Goal: Task Accomplishment & Management: Use online tool/utility

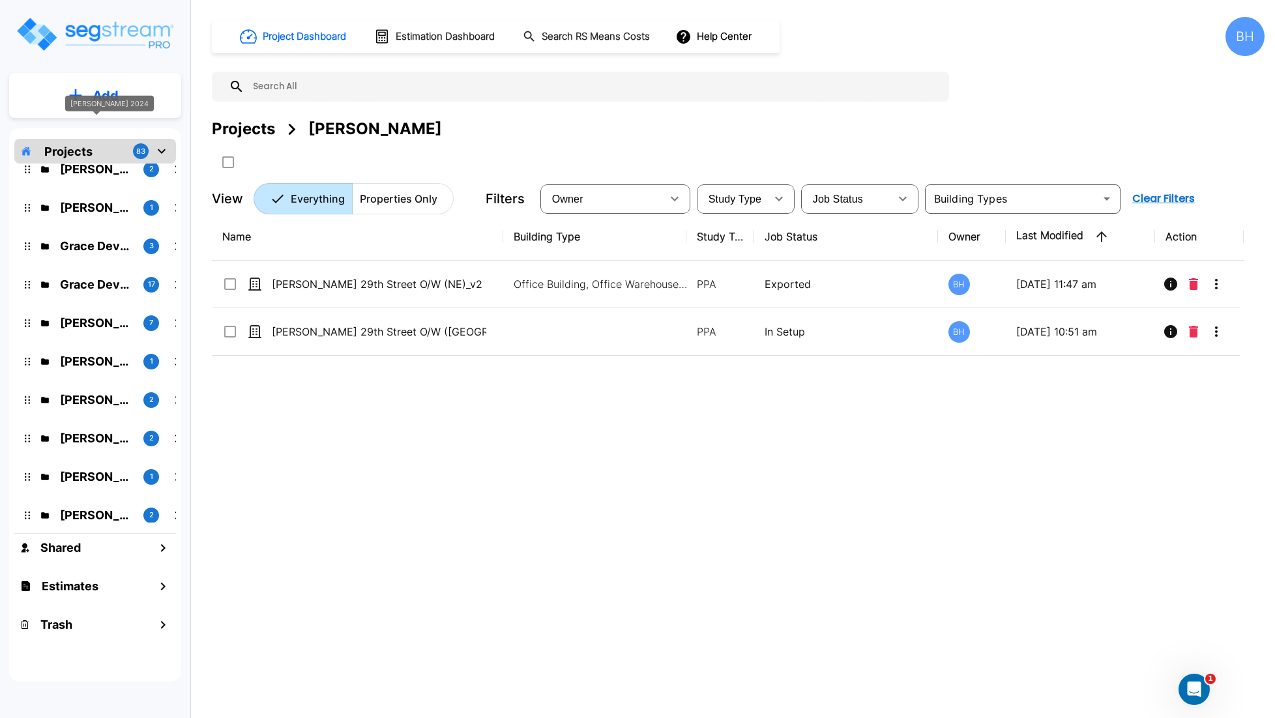
scroll to position [212, 0]
click at [90, 354] on p "[PERSON_NAME]" at bounding box center [96, 360] width 73 height 18
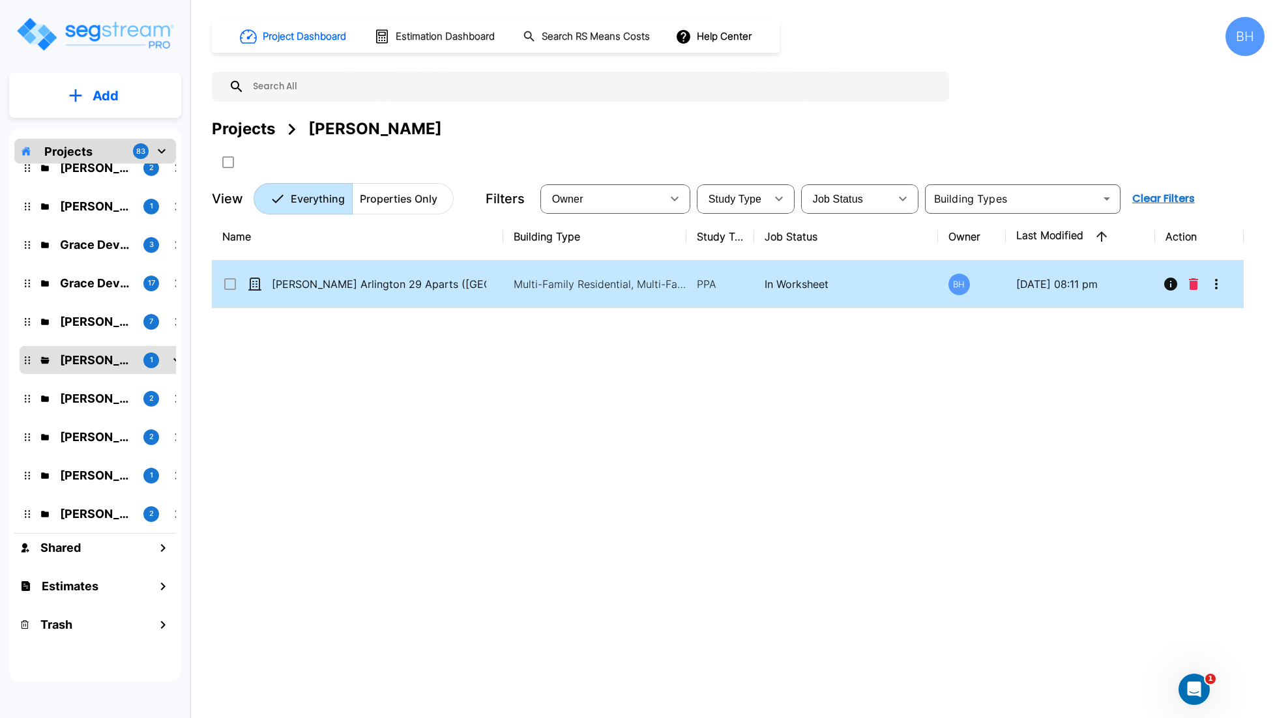
click at [490, 291] on div "[PERSON_NAME] Arlington 29 Aparts ([GEOGRAPHIC_DATA])" at bounding box center [362, 284] width 280 height 16
checkbox input "true"
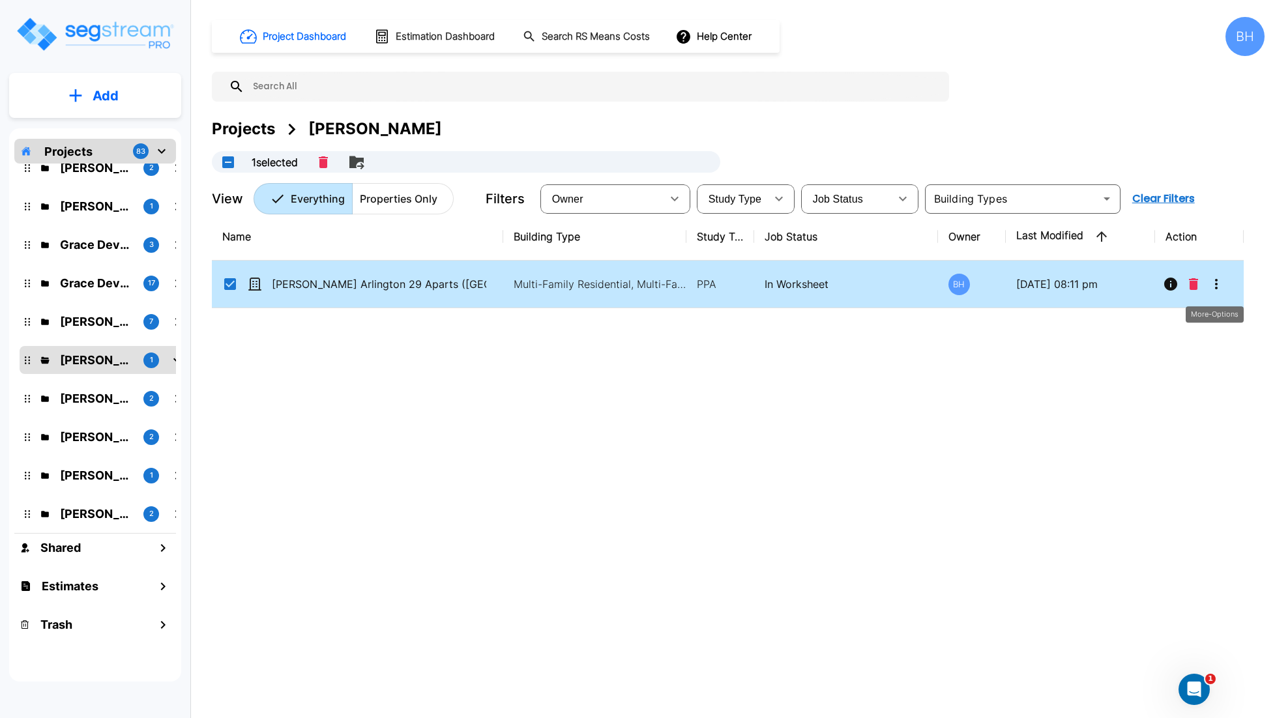
click at [1216, 282] on icon "More-Options" at bounding box center [1216, 284] width 3 height 10
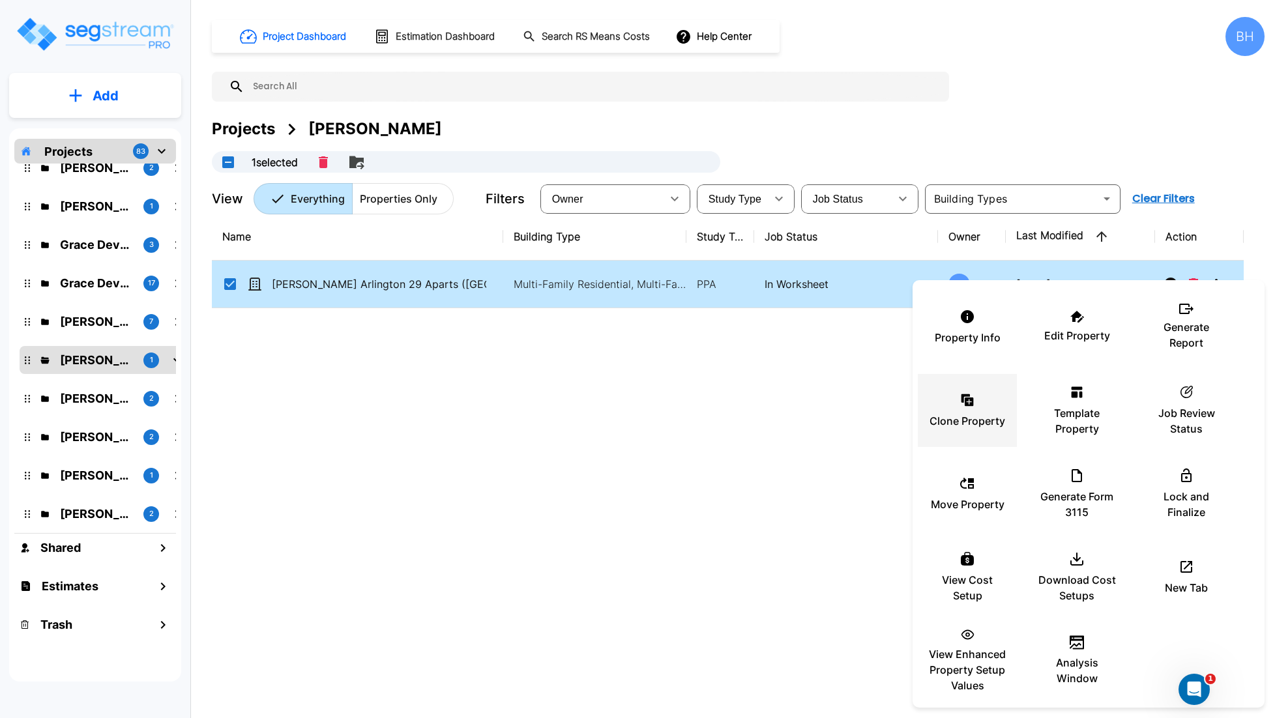
click at [975, 406] on div "Clone Property" at bounding box center [967, 410] width 78 height 65
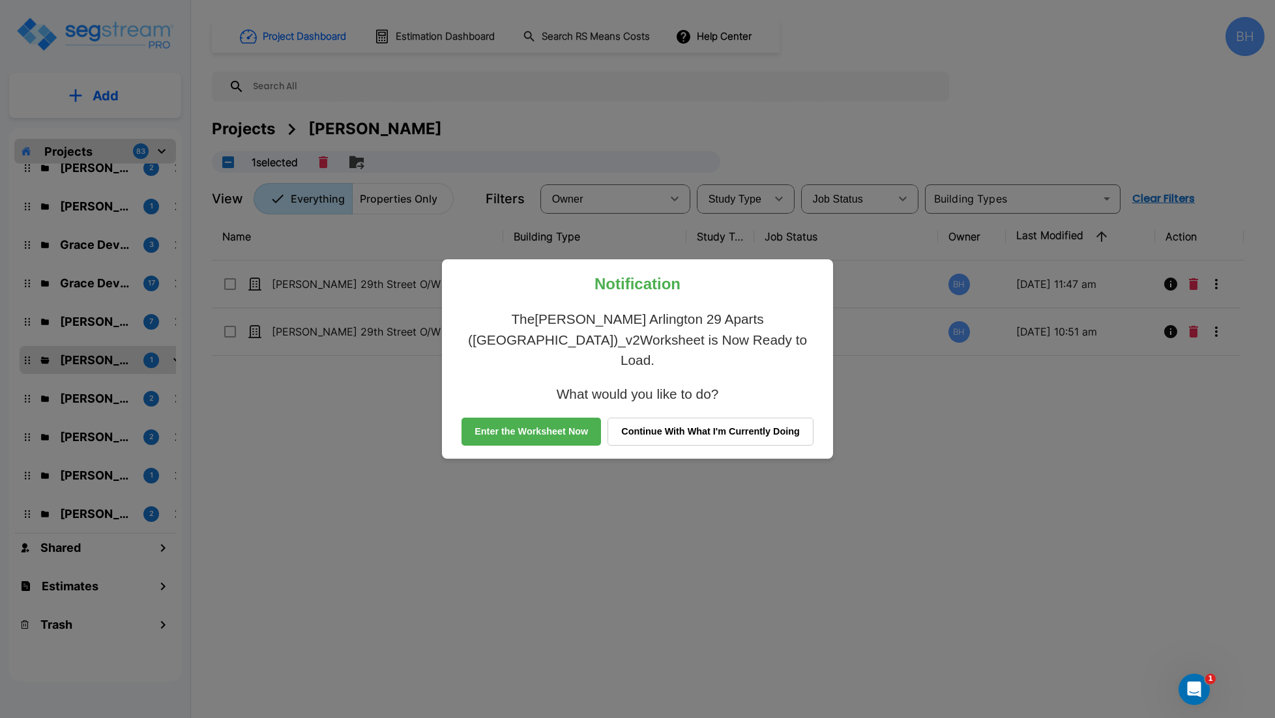
click at [689, 427] on button "Continue With What I'm Currently Doing" at bounding box center [710, 432] width 206 height 29
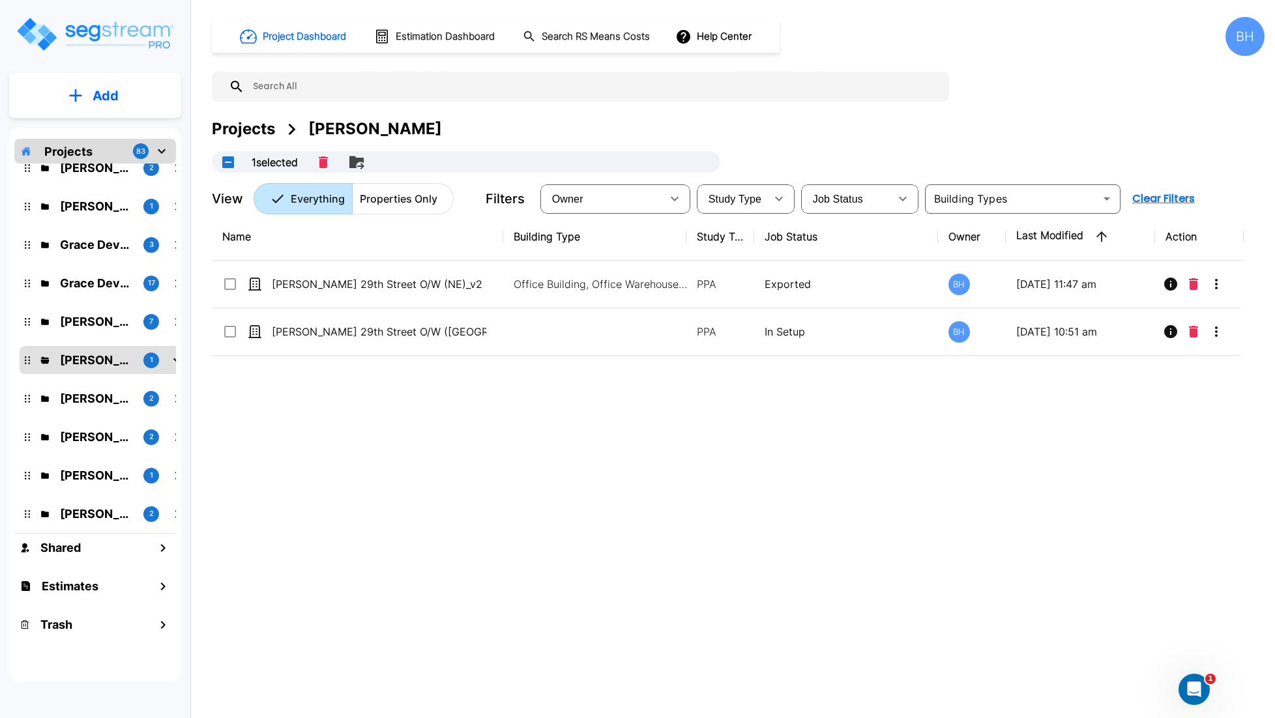
drag, startPoint x: 413, startPoint y: 431, endPoint x: 437, endPoint y: 428, distance: 25.1
click at [413, 431] on div "Name Building Type Study Type Job Status Owner Last Modified Action Aldrich 29t…" at bounding box center [728, 435] width 1032 height 445
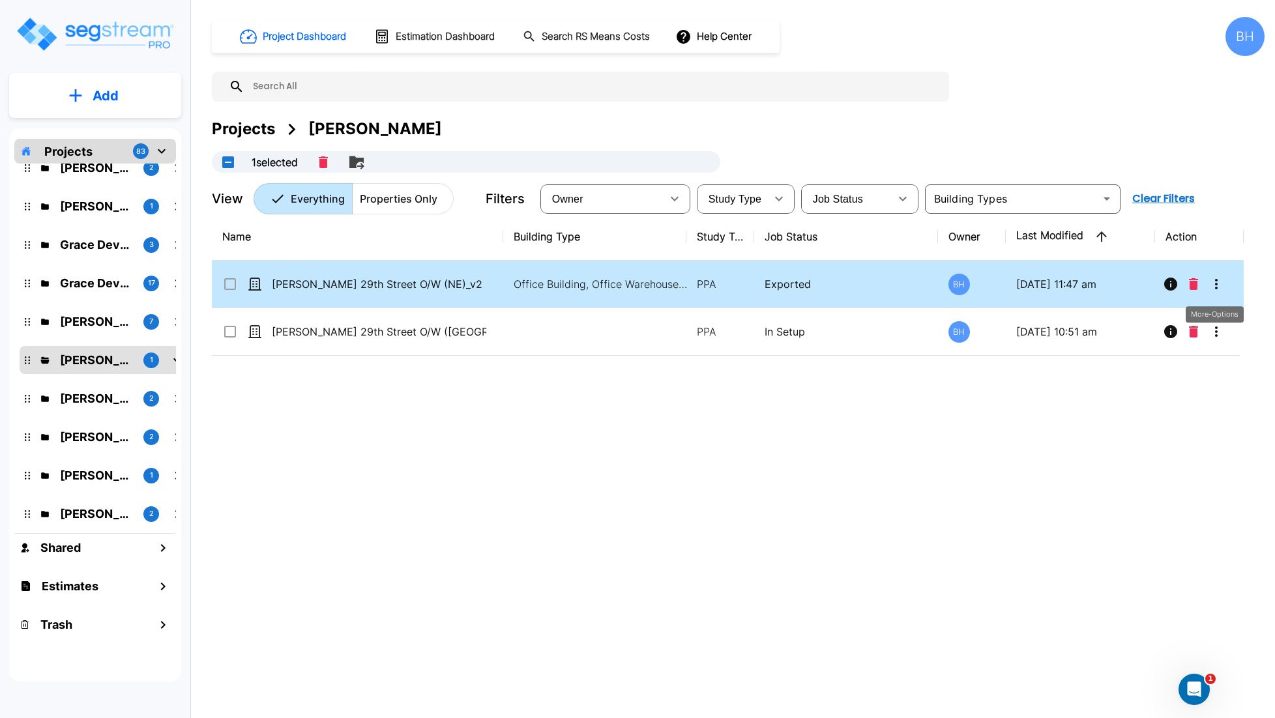
click at [1213, 286] on icon "More-Options" at bounding box center [1216, 284] width 16 height 16
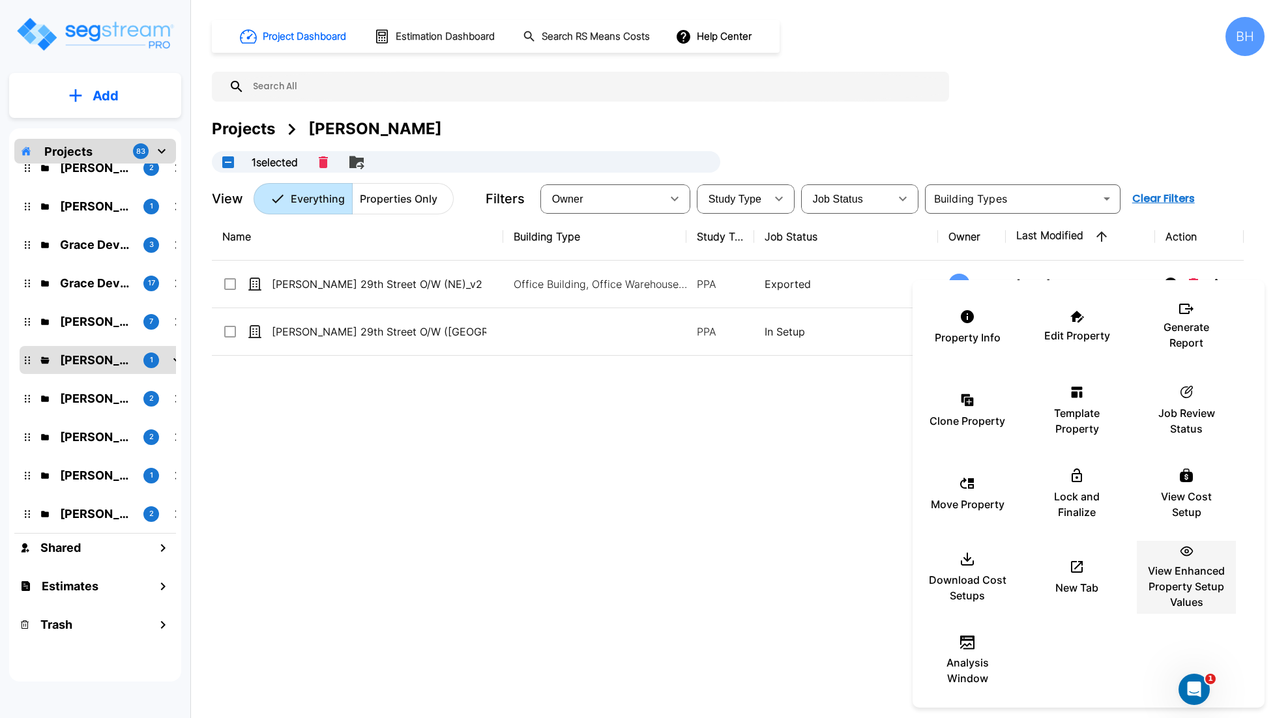
click at [1187, 581] on p "View Enhanced Property Setup Values" at bounding box center [1186, 586] width 78 height 47
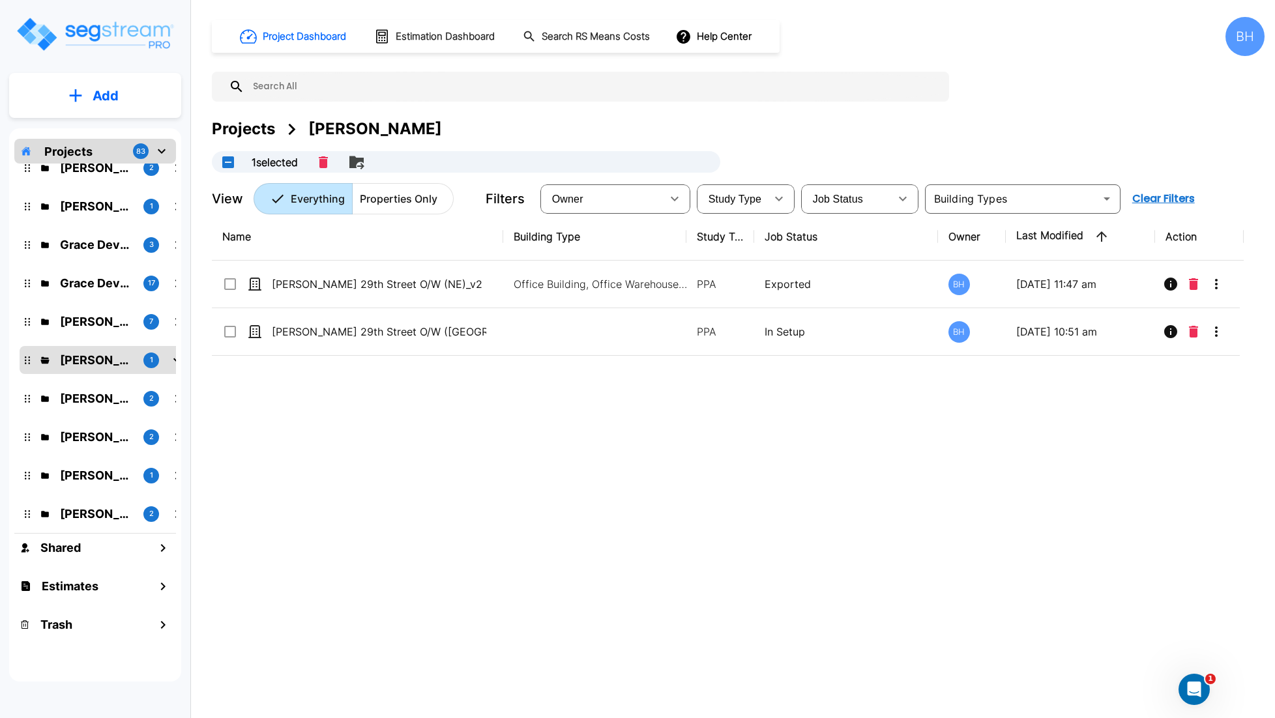
click at [85, 356] on p "Thomas Bittner" at bounding box center [96, 360] width 73 height 18
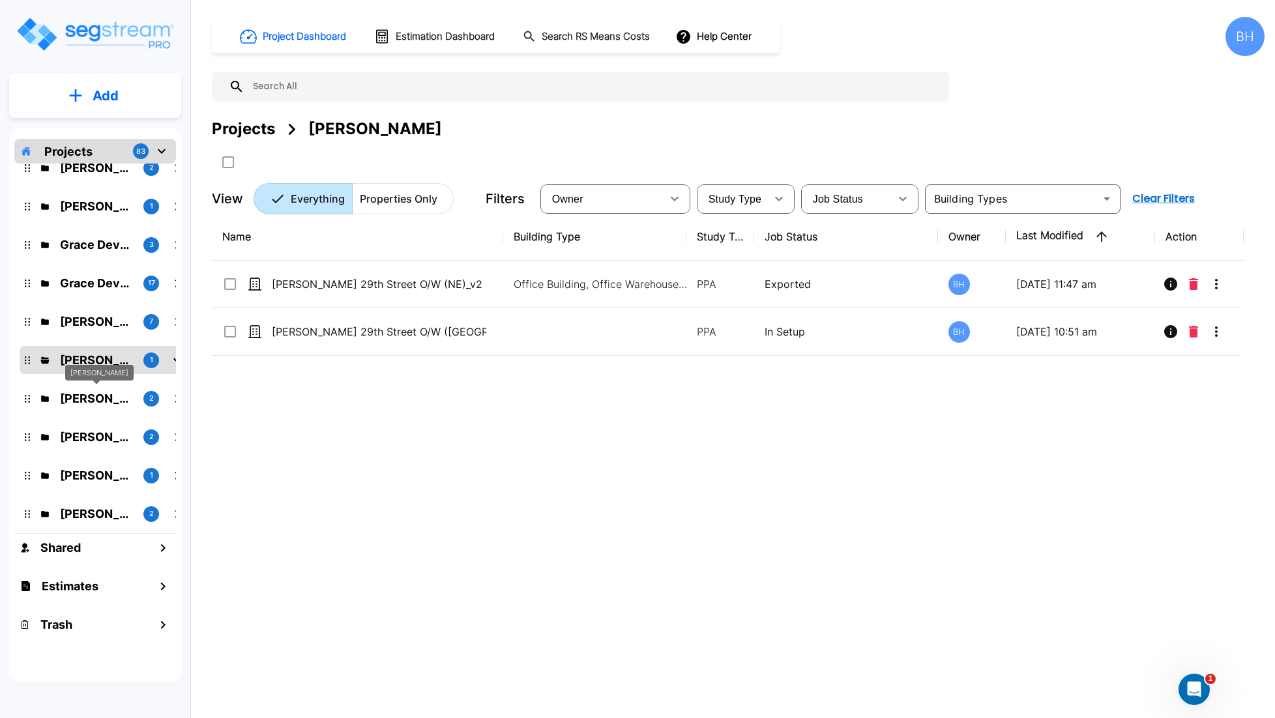
click at [96, 392] on p "Sean Abramson" at bounding box center [96, 399] width 73 height 18
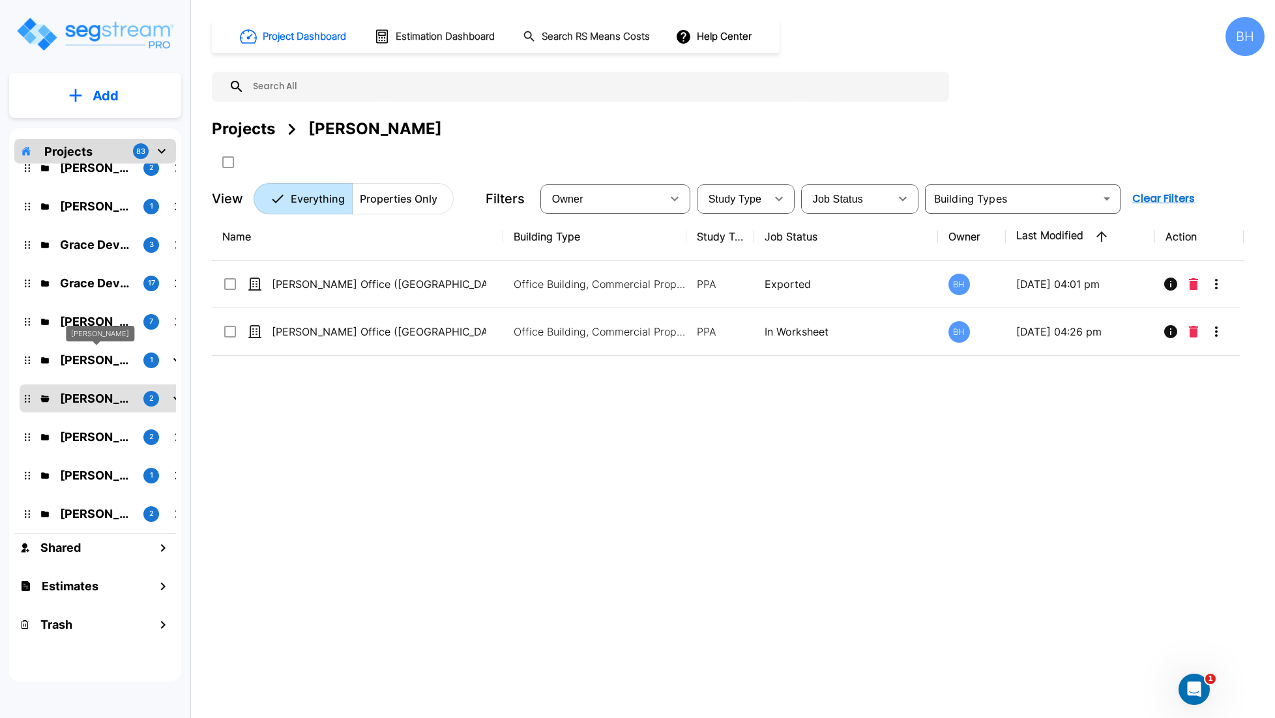
click at [98, 364] on p "Thomas Bittner" at bounding box center [96, 360] width 73 height 18
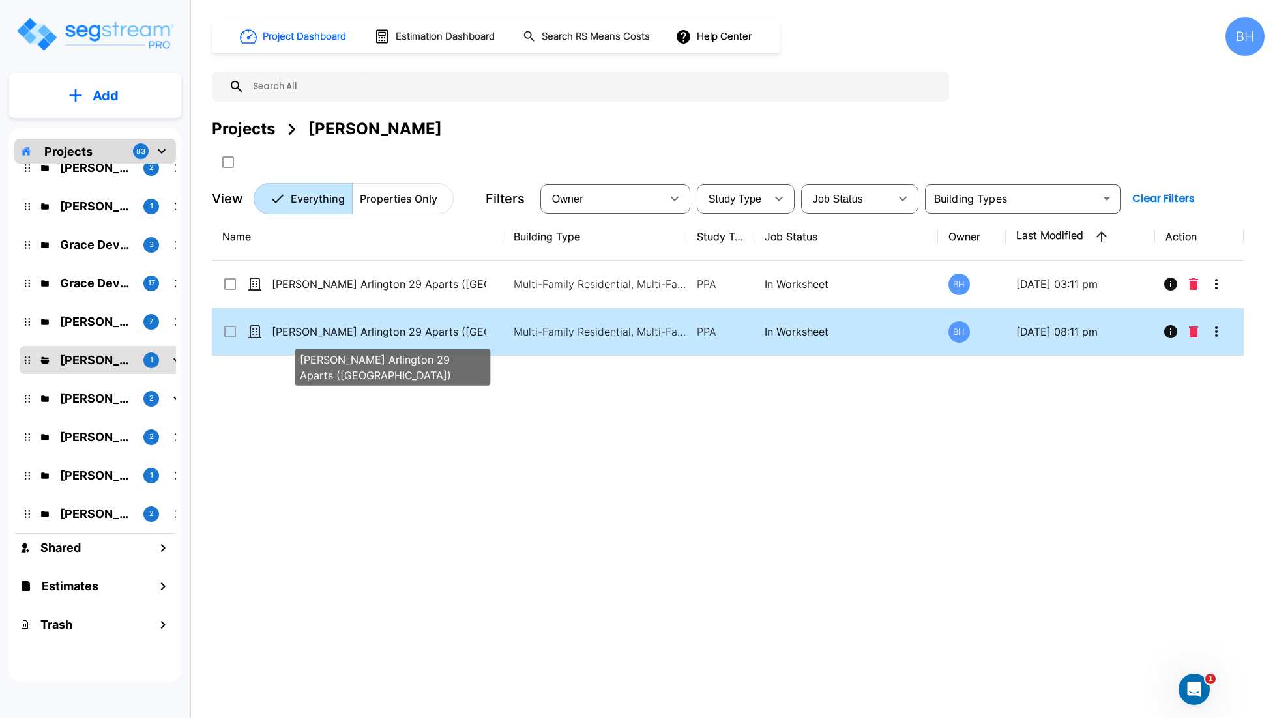
click at [476, 340] on p "Bittner Arlington 29 Aparts (WA)" at bounding box center [379, 332] width 214 height 16
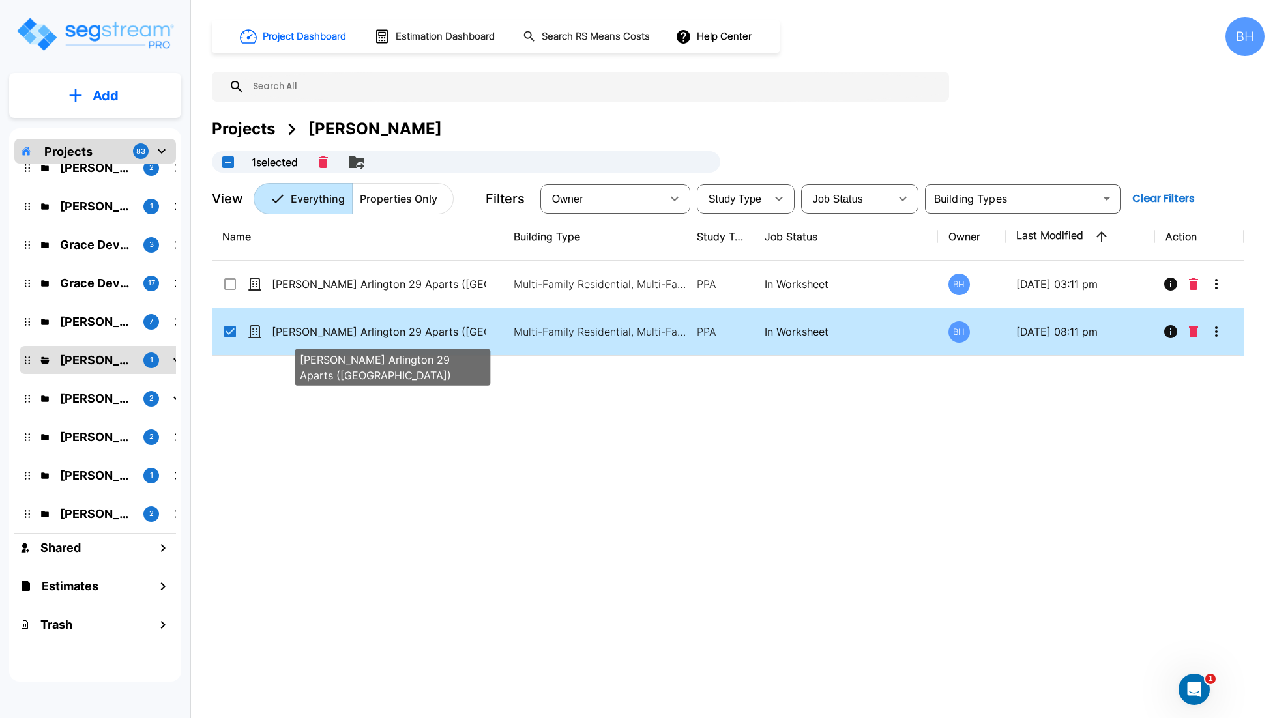
checkbox input "true"
click at [476, 340] on p "Bittner Arlington 29 Aparts (WA)" at bounding box center [379, 332] width 214 height 16
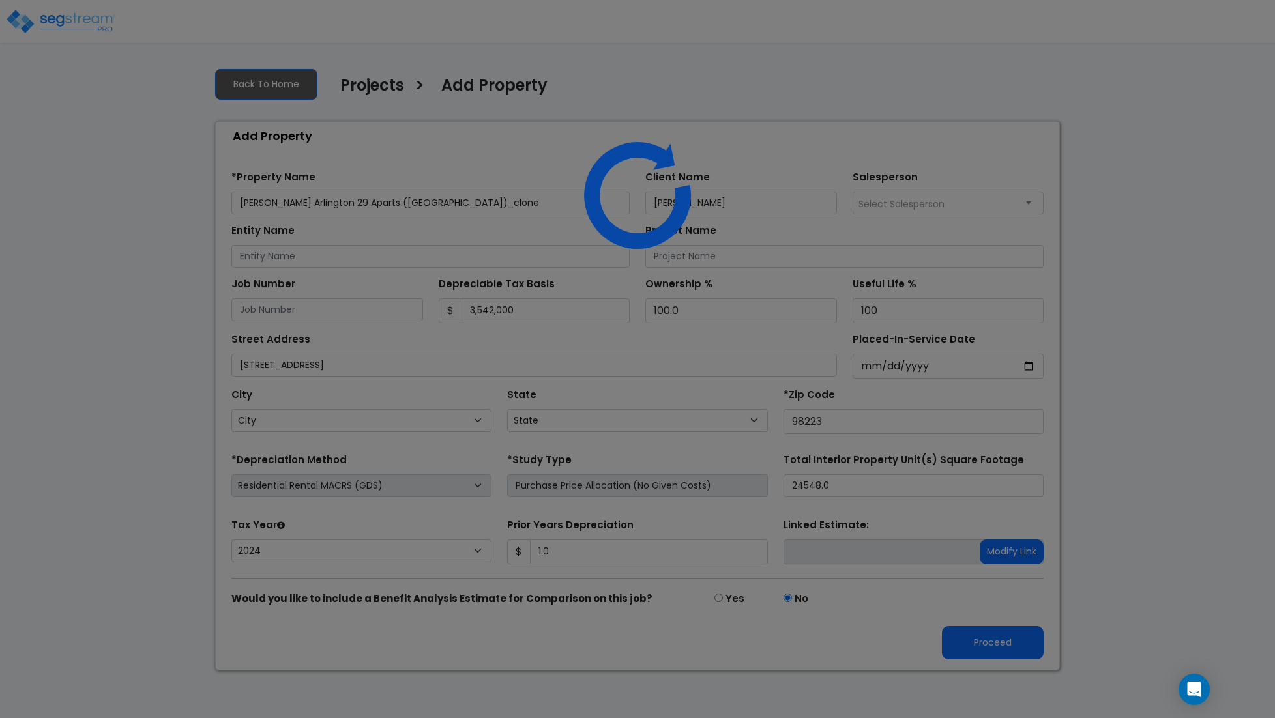
select select "2024"
select select "WA"
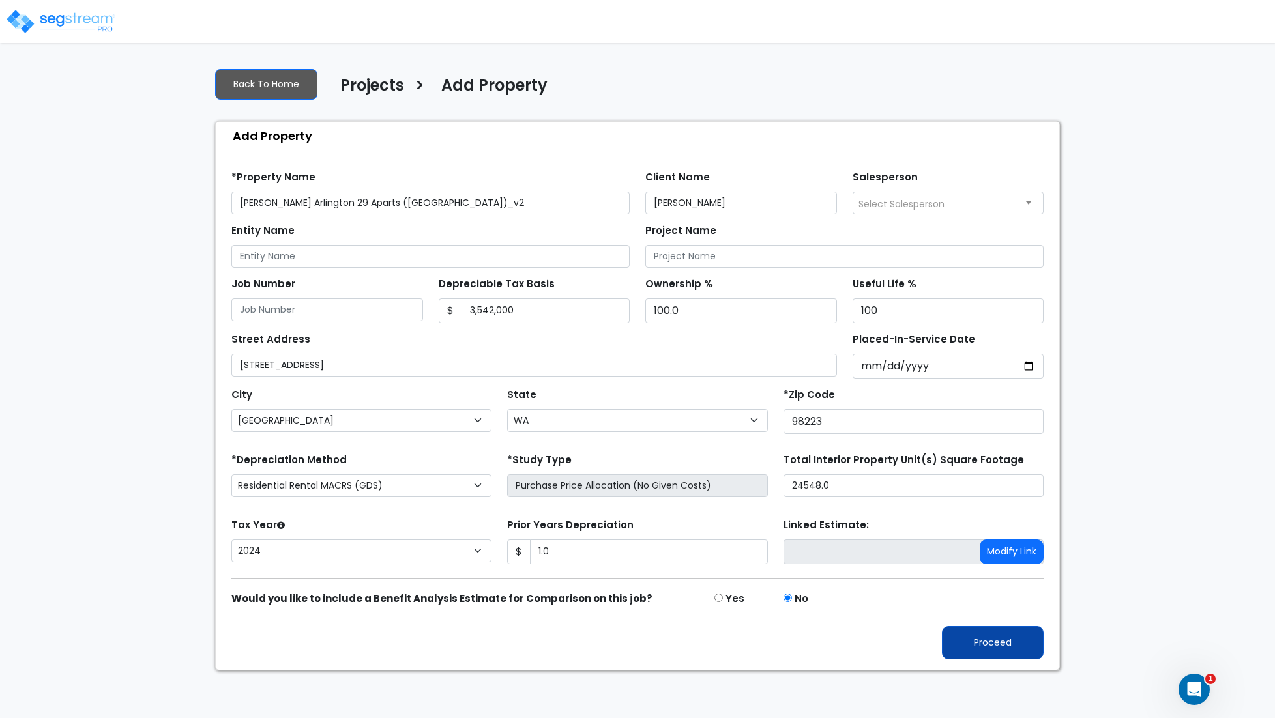
type input "[PERSON_NAME] Arlington 29 Aparts ([GEOGRAPHIC_DATA])_v2"
click at [981, 640] on button "Proceed" at bounding box center [993, 642] width 102 height 33
type input "1"
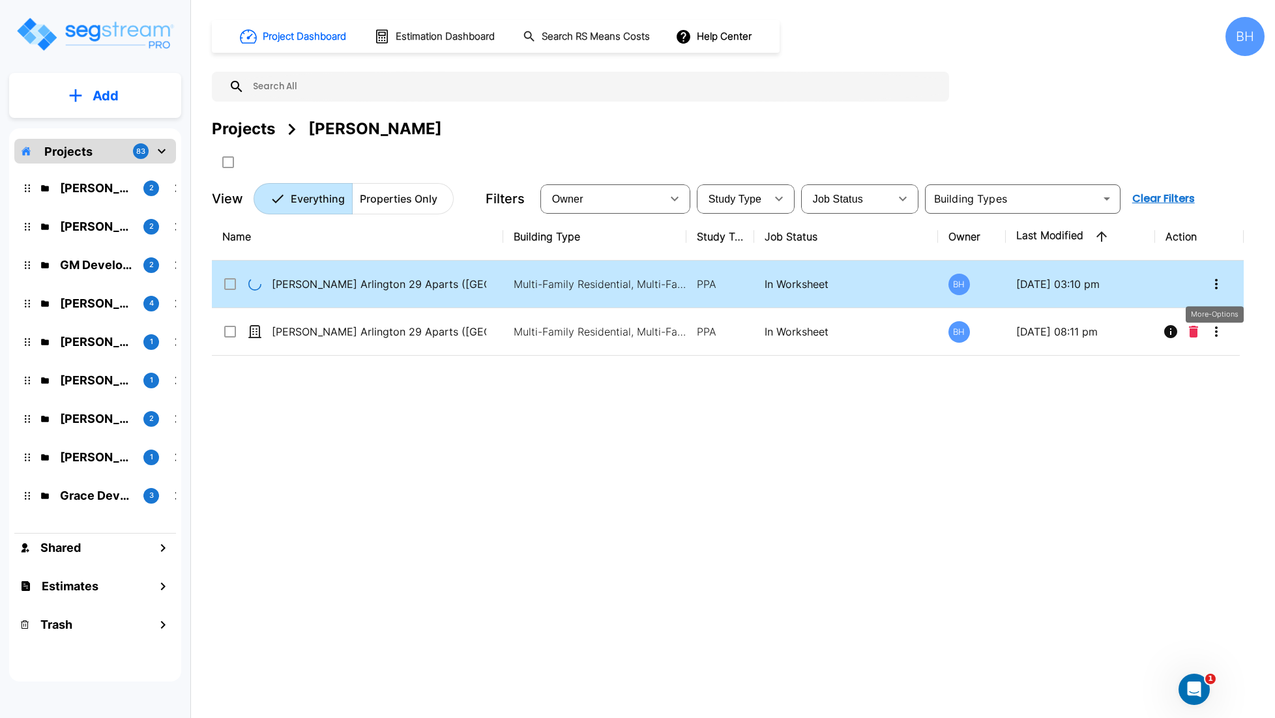
click at [1221, 290] on icon "More-Options" at bounding box center [1216, 284] width 16 height 16
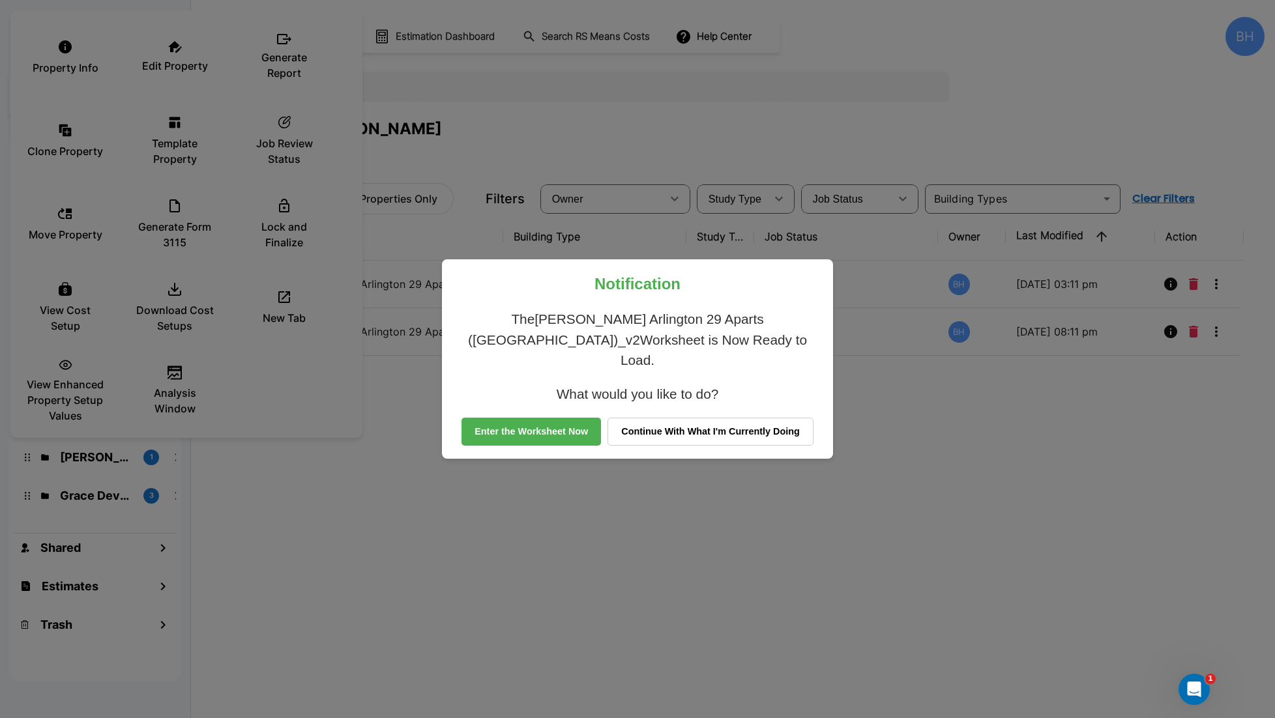
click at [613, 540] on div "Notification The Bittner Arlington 29 Aparts (WA)_v2 Worksheet is Now Ready to …" at bounding box center [637, 359] width 1275 height 718
click at [542, 541] on div "Notification The Bittner Arlington 29 Aparts (WA)_v2 Worksheet is Now Ready to …" at bounding box center [637, 359] width 1275 height 718
click at [545, 430] on button "Enter the Worksheet Now" at bounding box center [530, 432] width 139 height 29
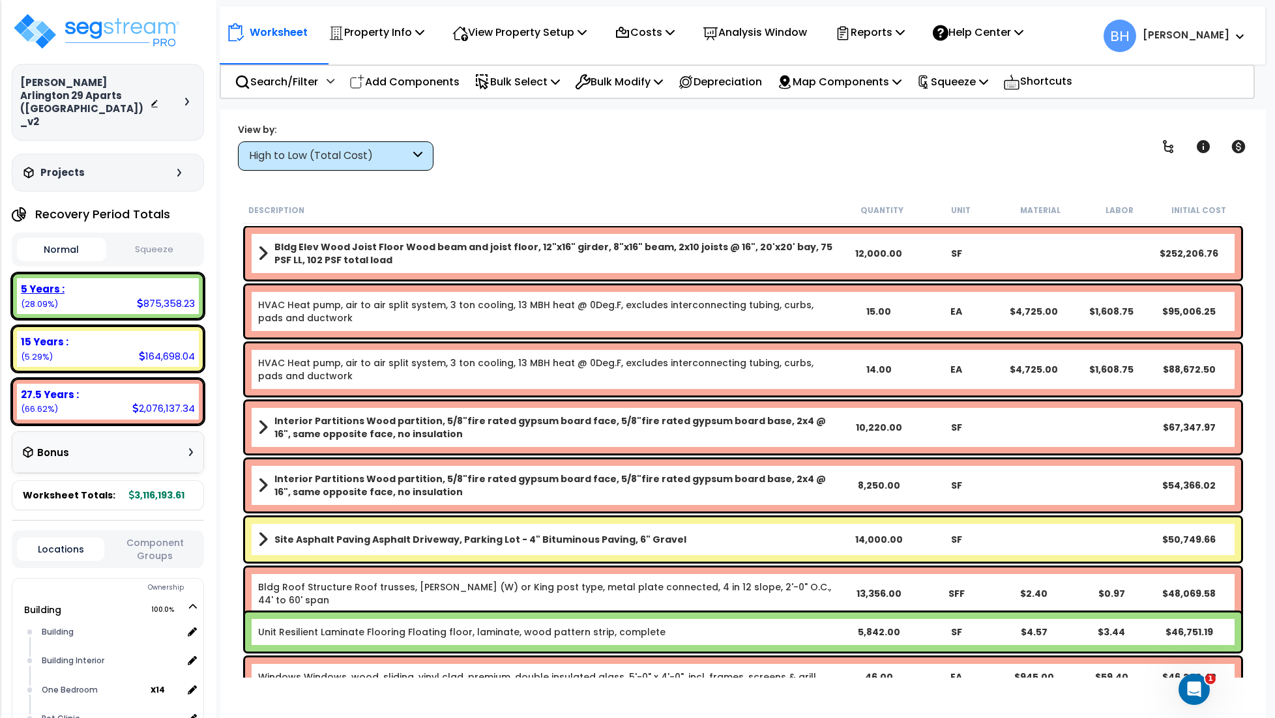
click at [115, 278] on div "5 Years : 875,358.23 (28.09%)" at bounding box center [108, 296] width 182 height 36
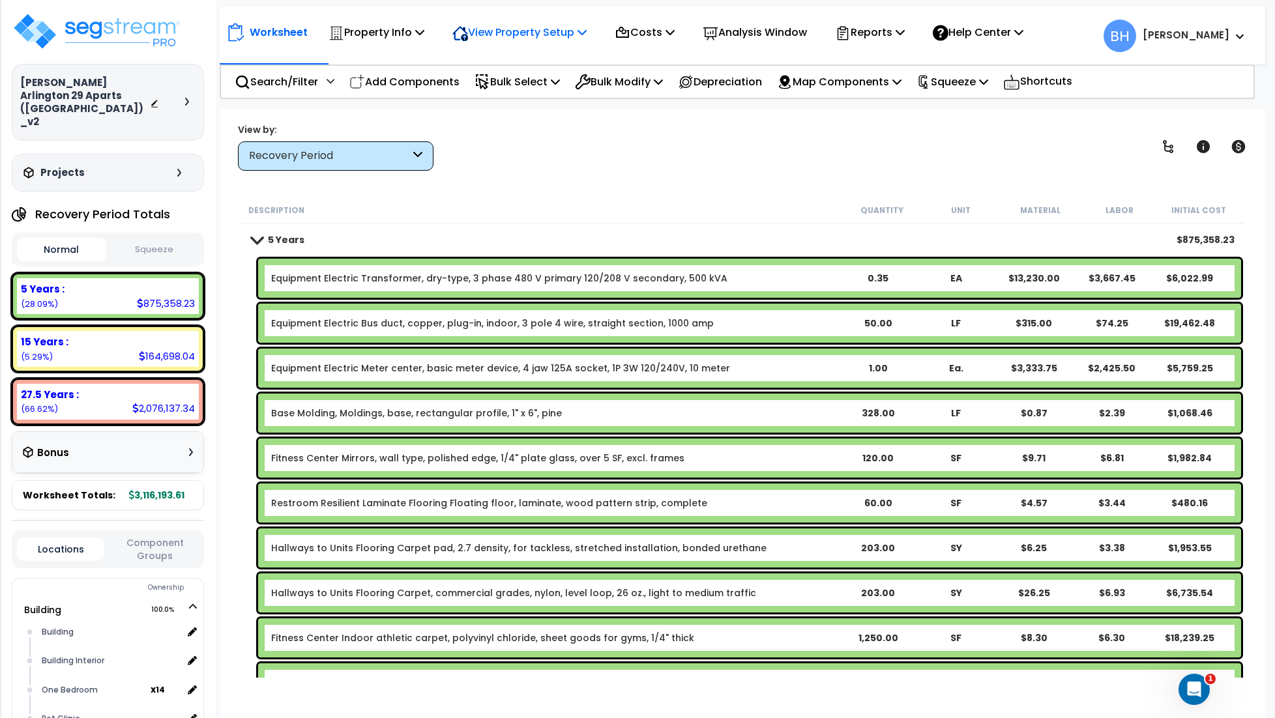
click at [512, 33] on p "View Property Setup" at bounding box center [519, 32] width 134 height 18
click at [513, 65] on link "Building Setup" at bounding box center [510, 62] width 129 height 26
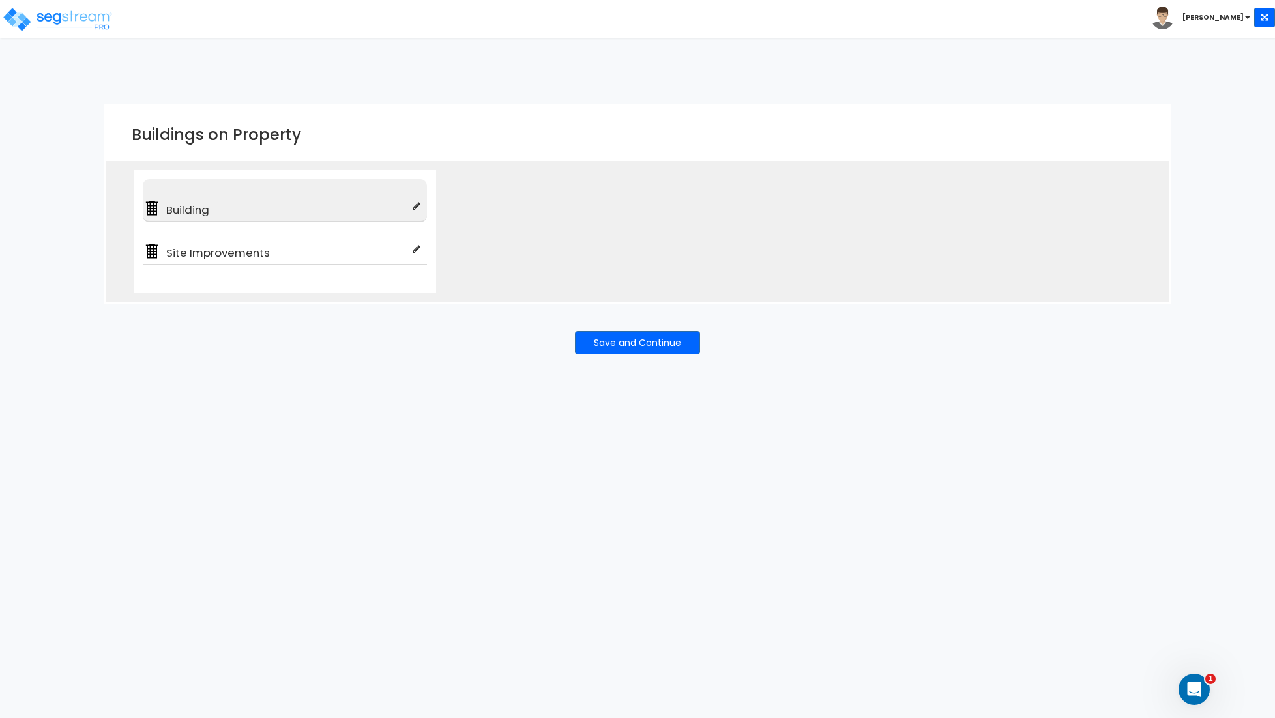
click at [420, 209] on div "Building" at bounding box center [285, 200] width 284 height 43
click at [414, 209] on icon at bounding box center [417, 205] width 8 height 9
type input "Building"
type input "Multi-Family Residential"
checkbox input "true"
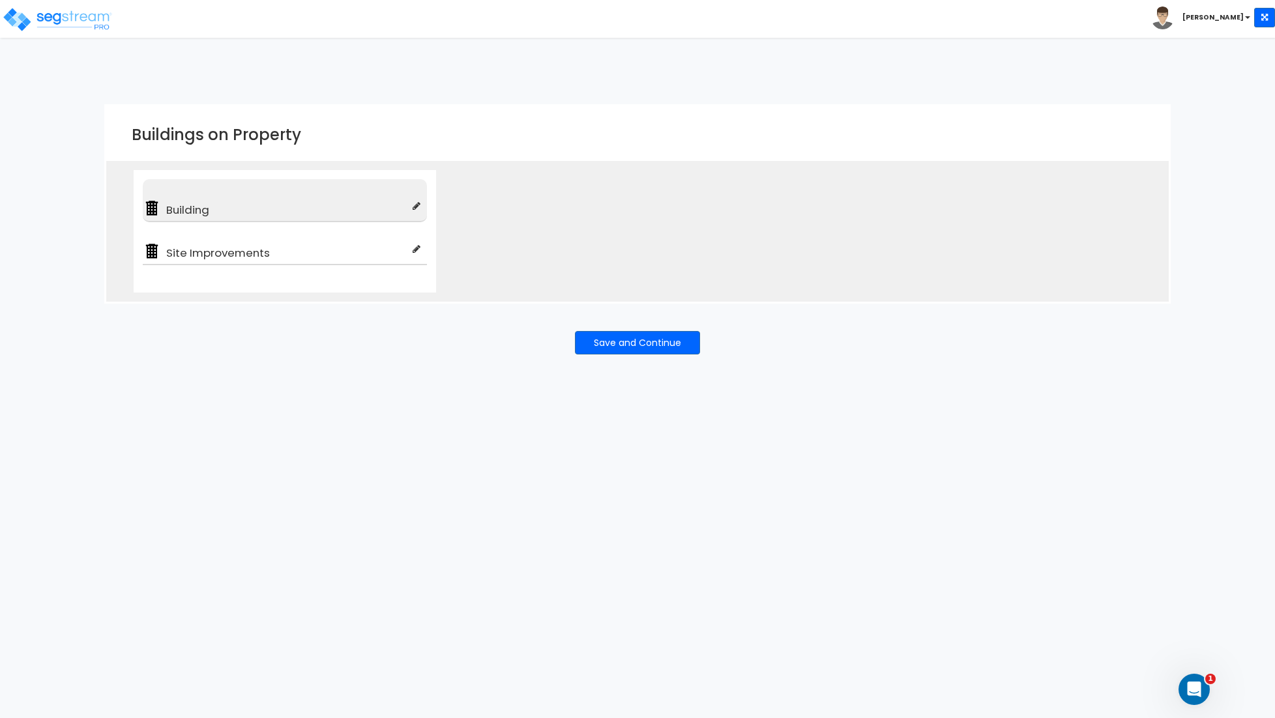
type input "100"
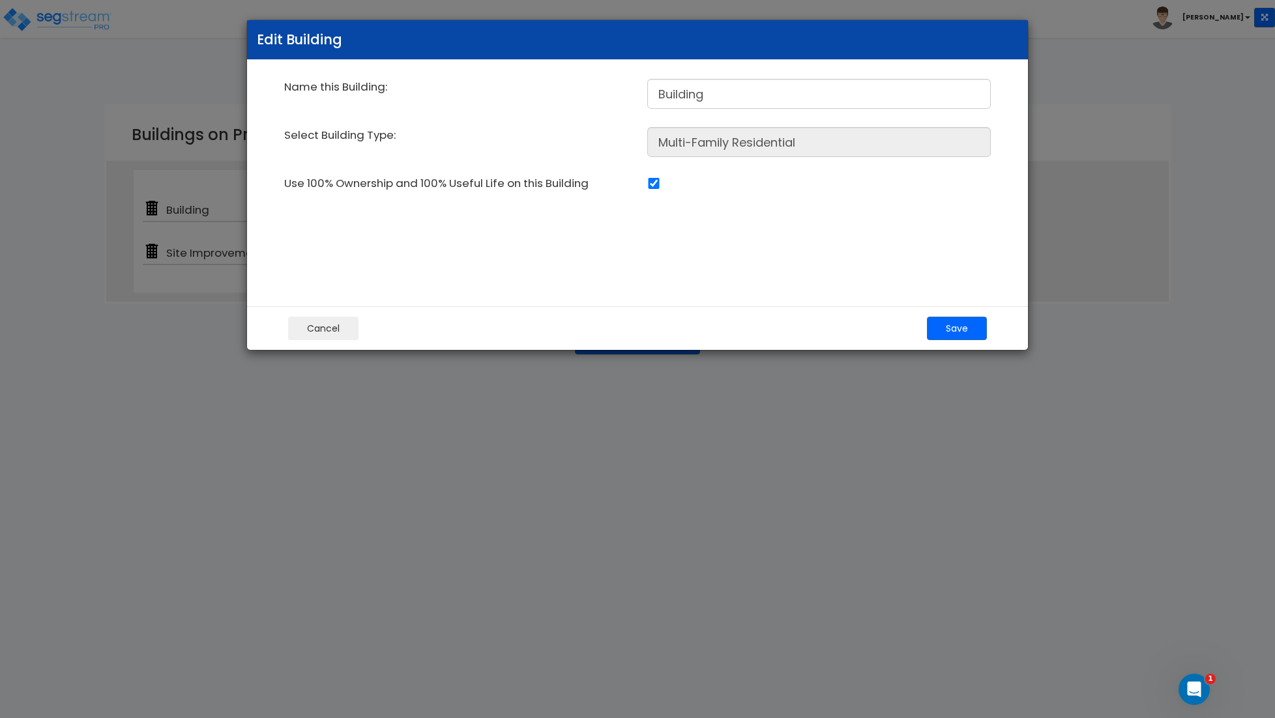
click at [742, 177] on div at bounding box center [818, 182] width 363 height 14
click at [328, 329] on button "Cancel" at bounding box center [323, 328] width 70 height 23
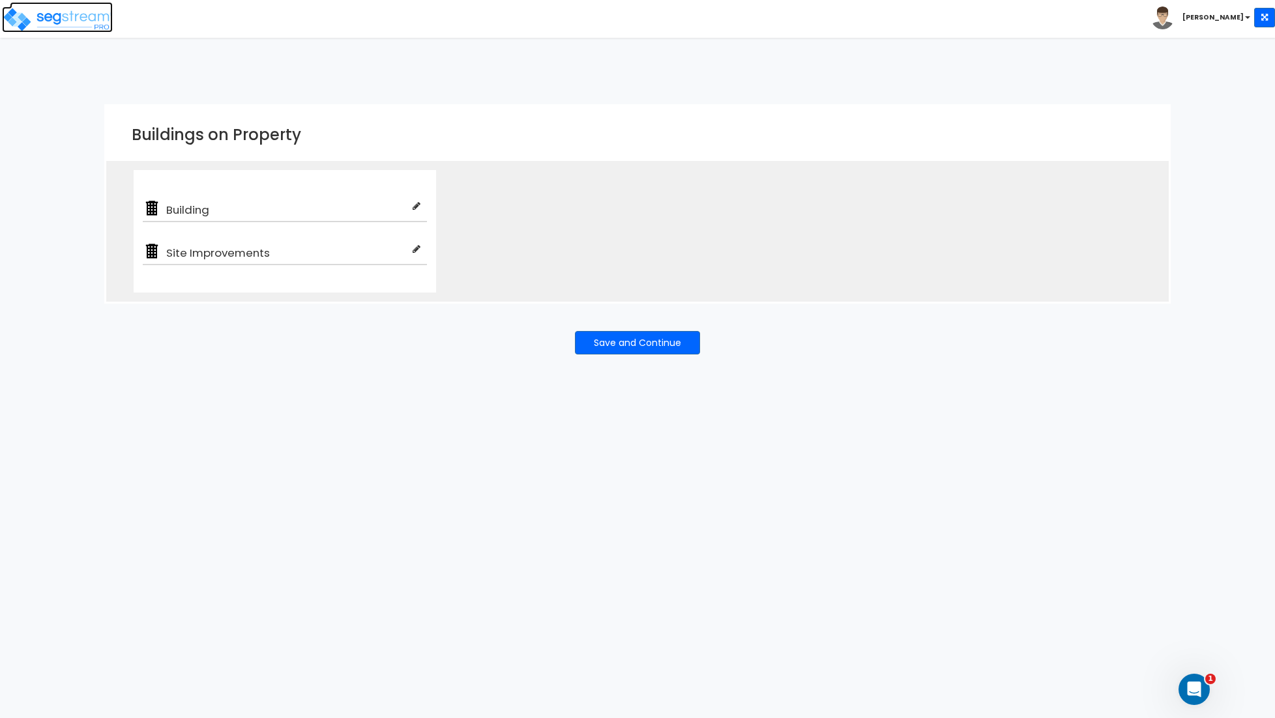
click at [33, 20] on img at bounding box center [57, 20] width 111 height 26
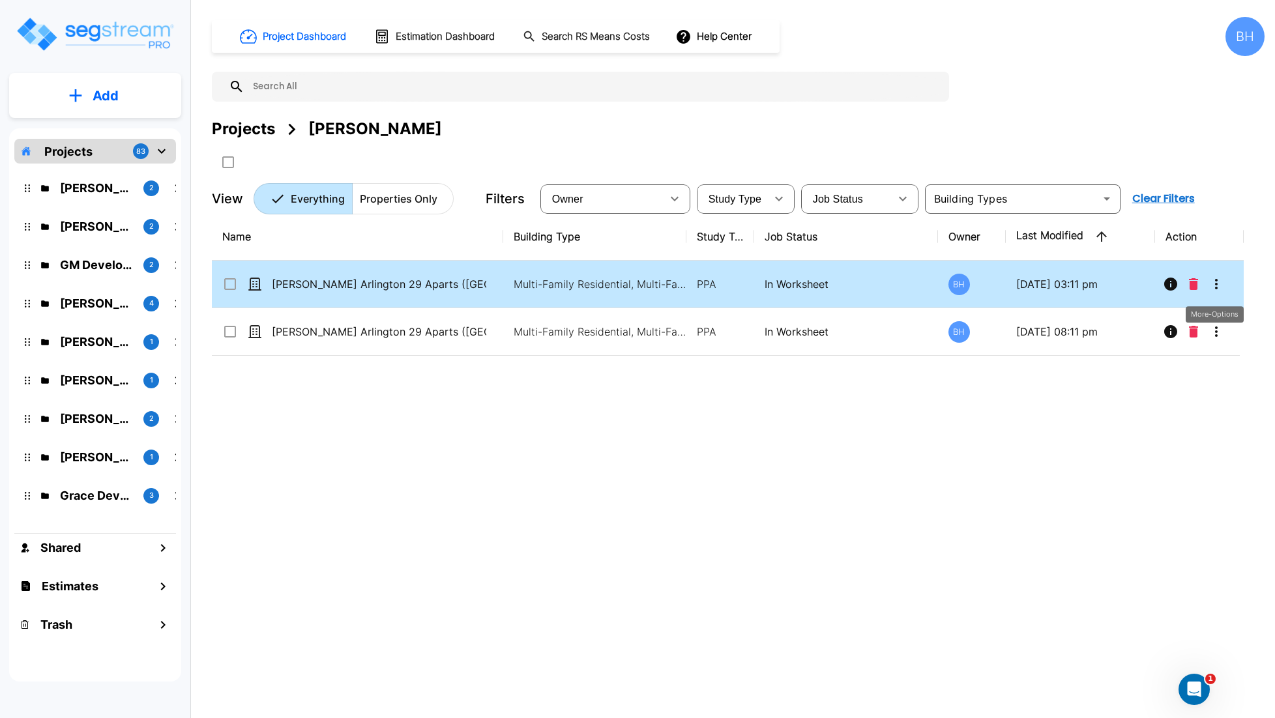
click at [1219, 287] on icon "More-Options" at bounding box center [1216, 284] width 16 height 16
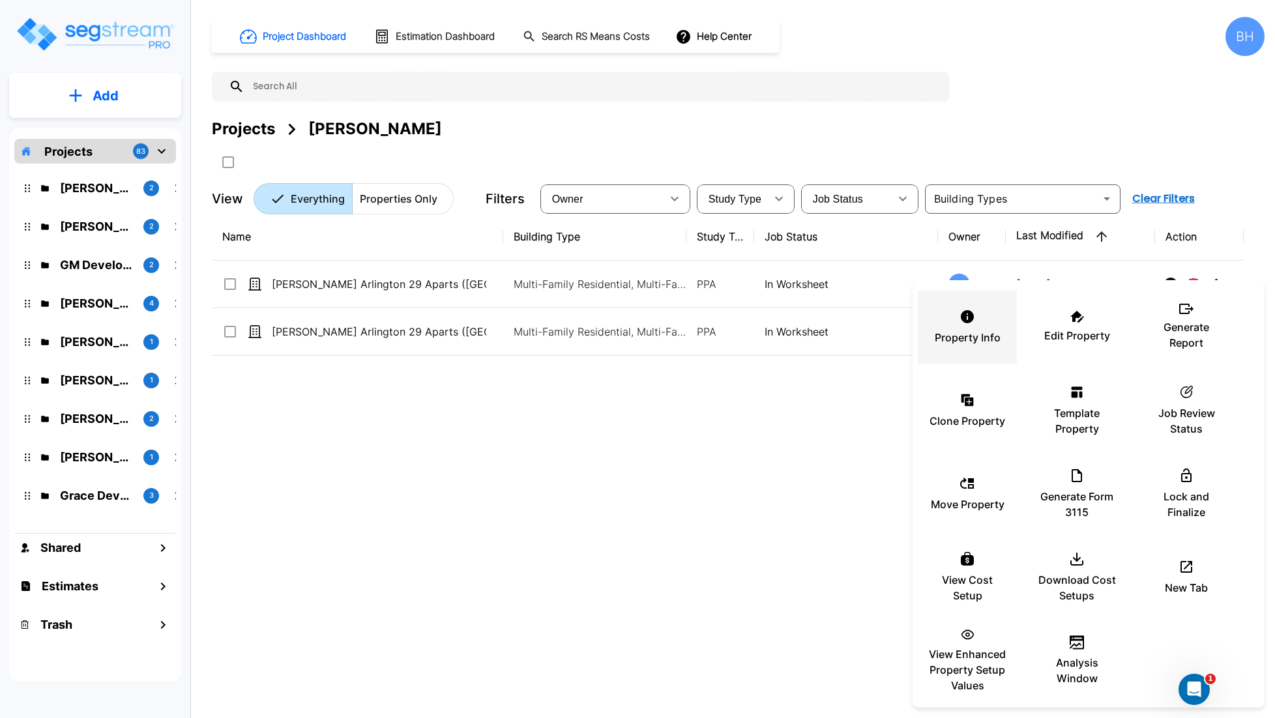
click at [967, 316] on icon at bounding box center [967, 317] width 16 height 16
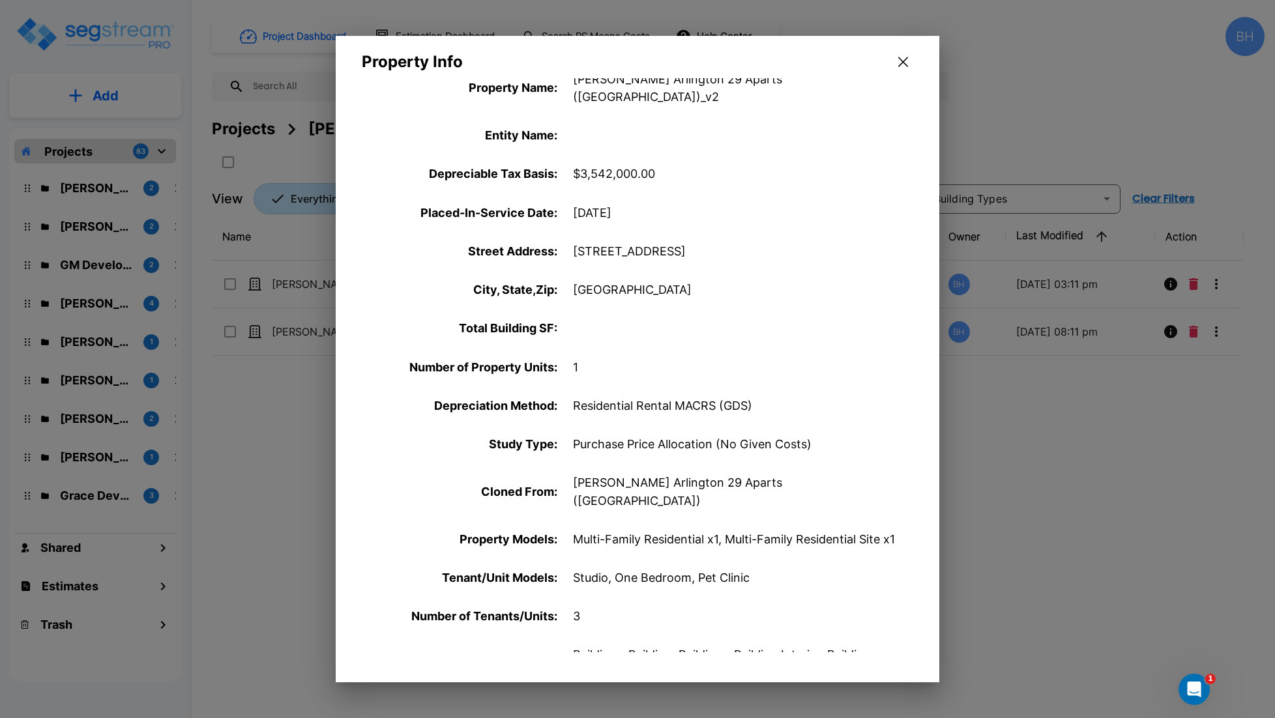
scroll to position [369, 0]
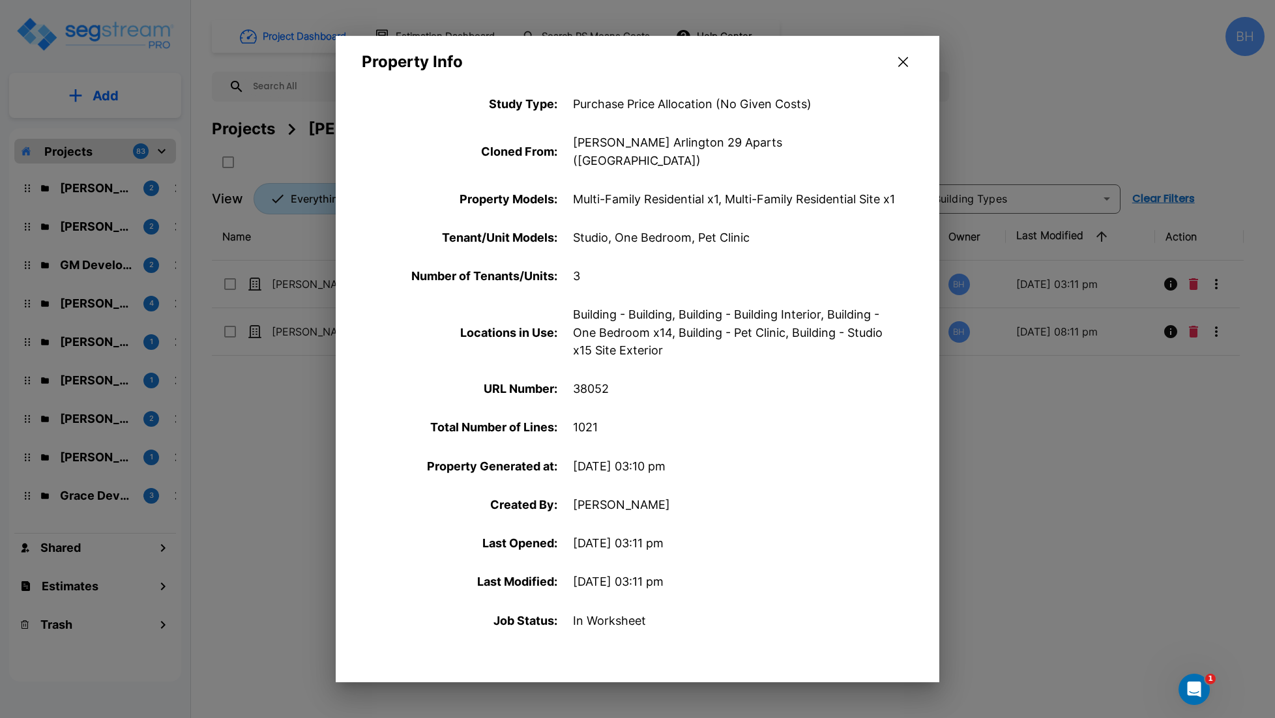
click at [805, 306] on p "Building - Building, Building - Building Interior, Building - One Bedroom x14, …" at bounding box center [736, 332] width 326 height 53
click at [908, 65] on button "button" at bounding box center [903, 61] width 20 height 21
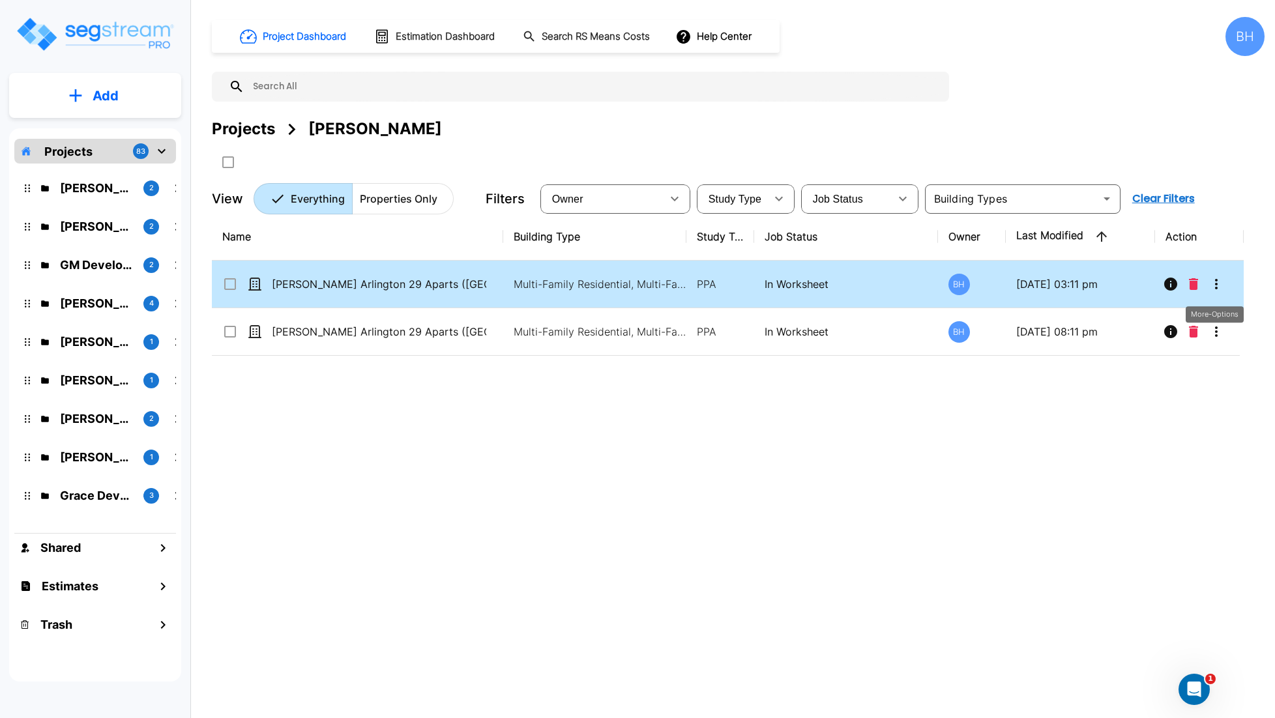
click at [1217, 286] on icon "More-Options" at bounding box center [1216, 284] width 3 height 10
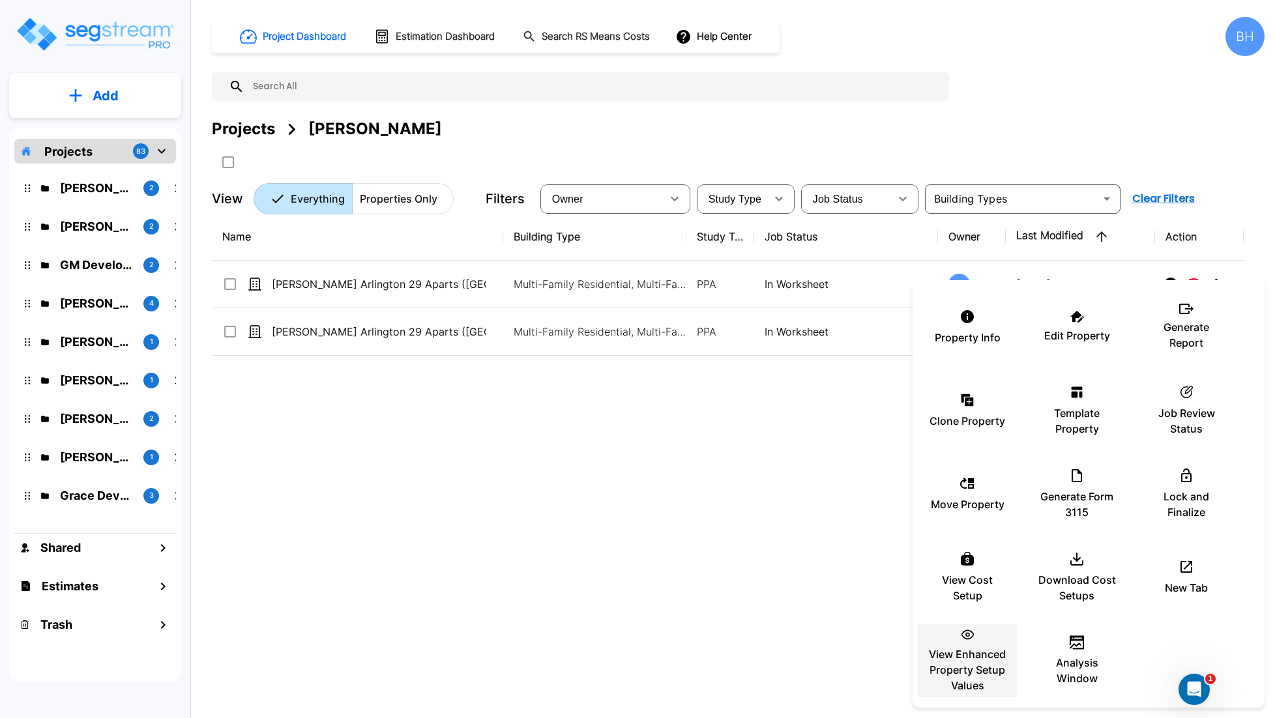
click at [972, 665] on p "View Enhanced Property Setup Values" at bounding box center [967, 669] width 78 height 47
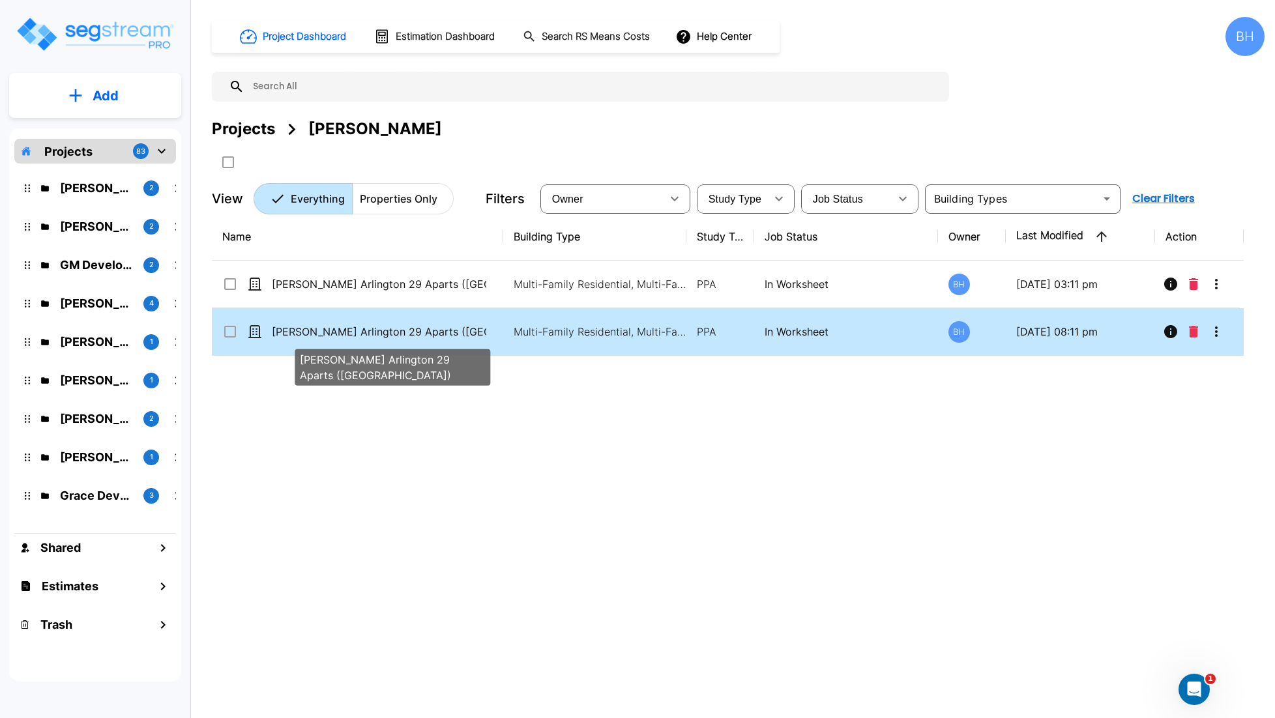
click at [472, 338] on p "Bittner Arlington 29 Aparts (WA)" at bounding box center [379, 332] width 214 height 16
checkbox input "true"
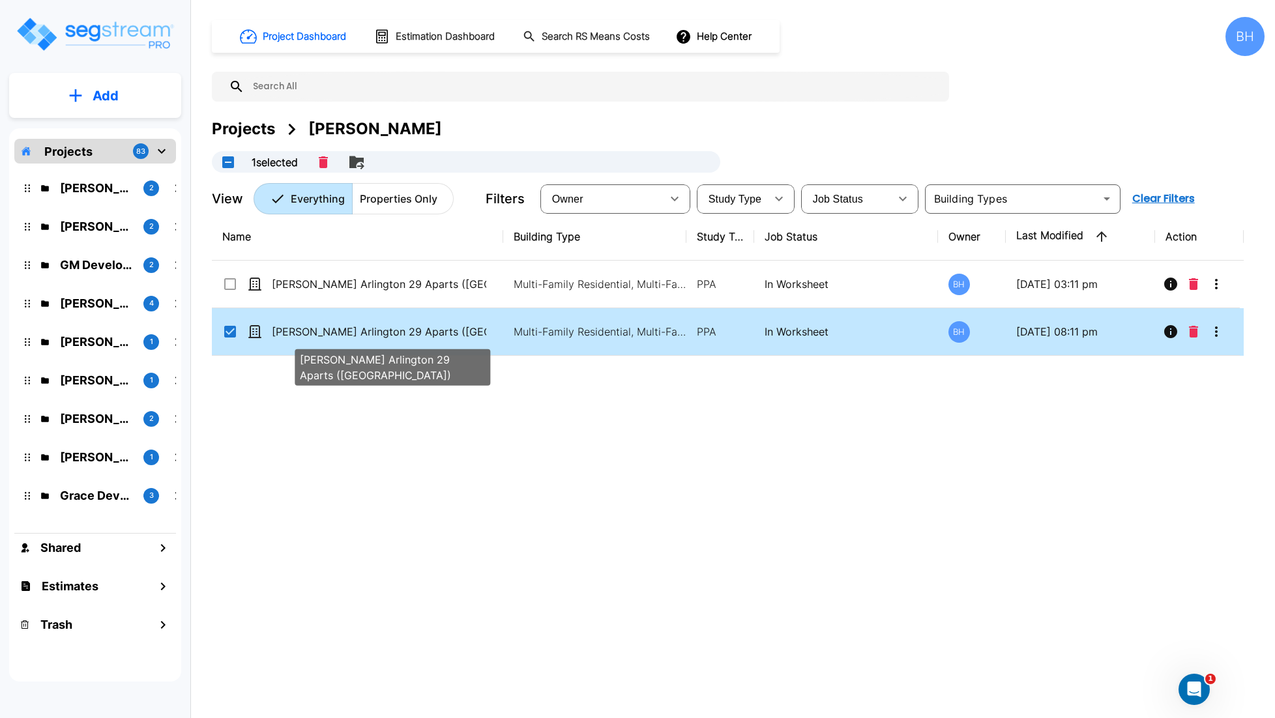
click at [472, 338] on p "Bittner Arlington 29 Aparts (WA)" at bounding box center [379, 332] width 214 height 16
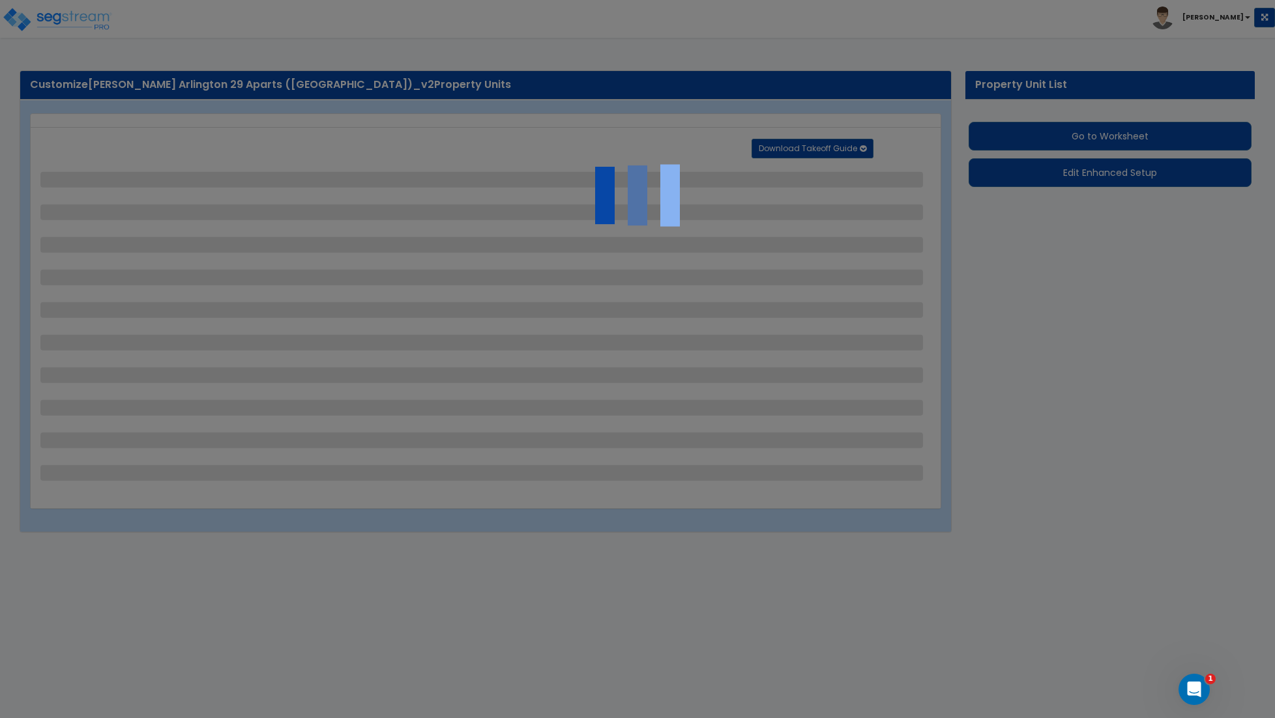
select select "2"
select select "1"
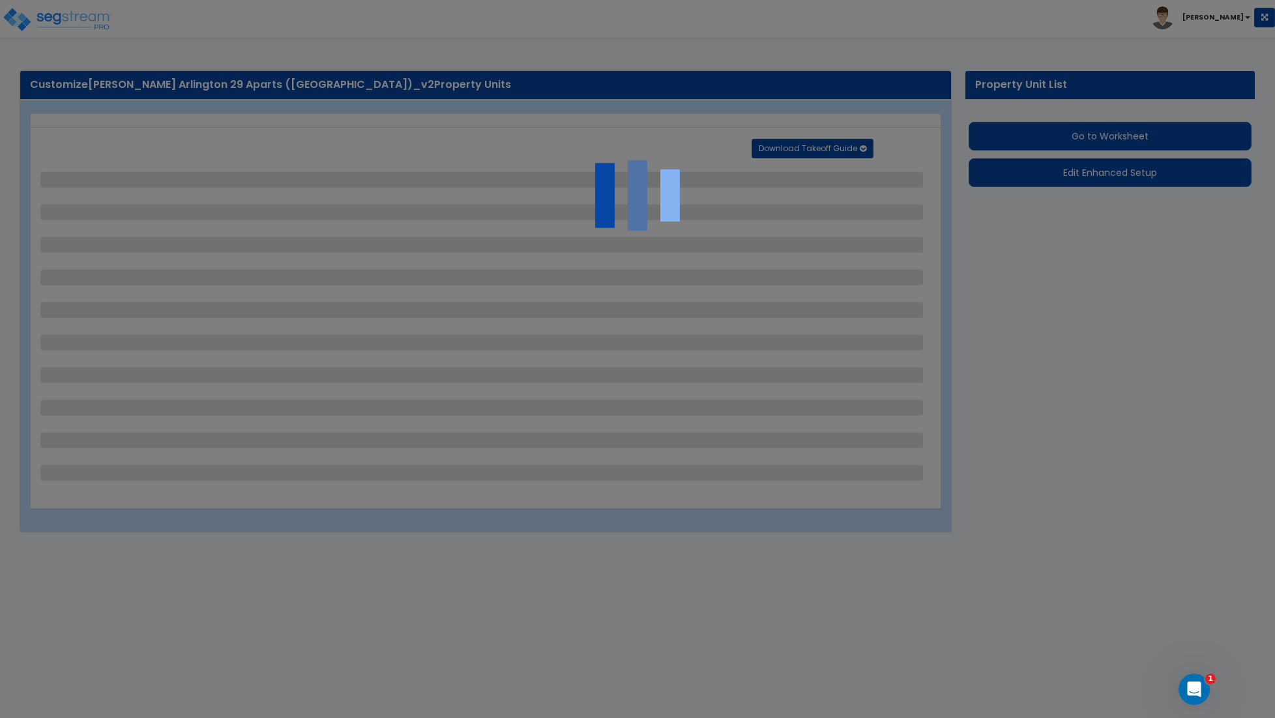
select select "1"
select select "2"
select select "1"
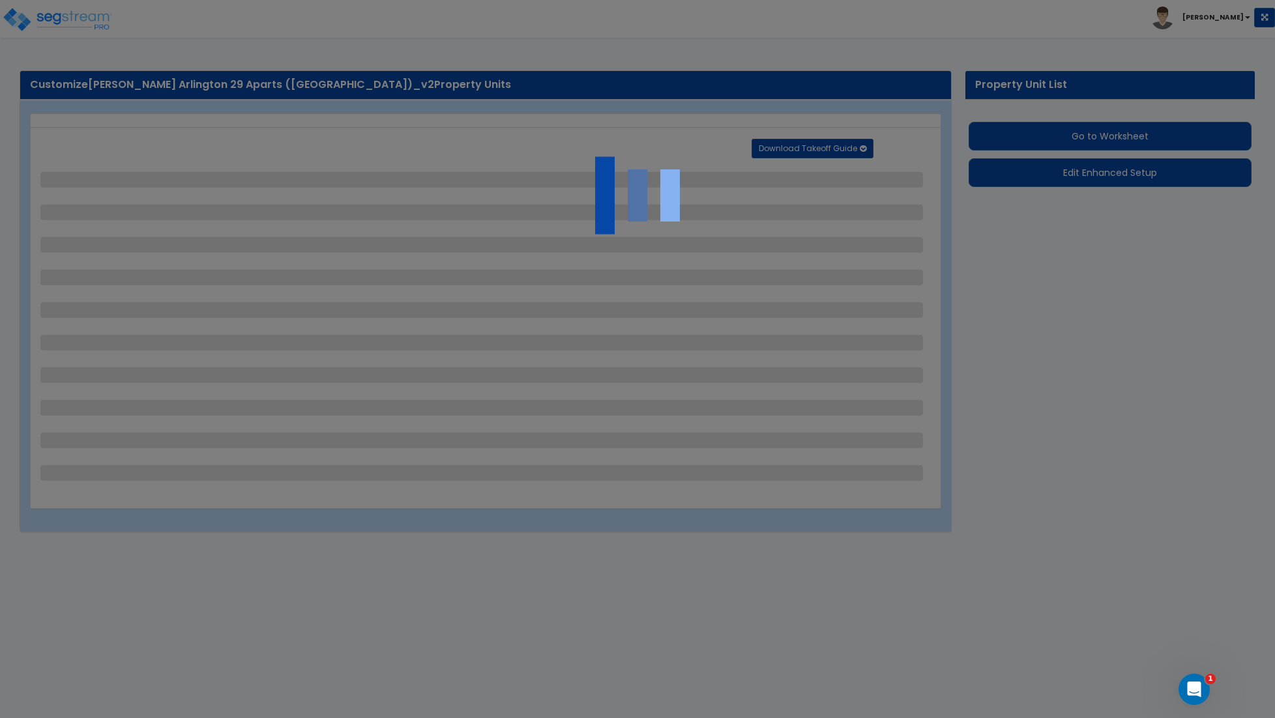
select select "2"
select select "1"
select select "3"
select select "1"
select select "2"
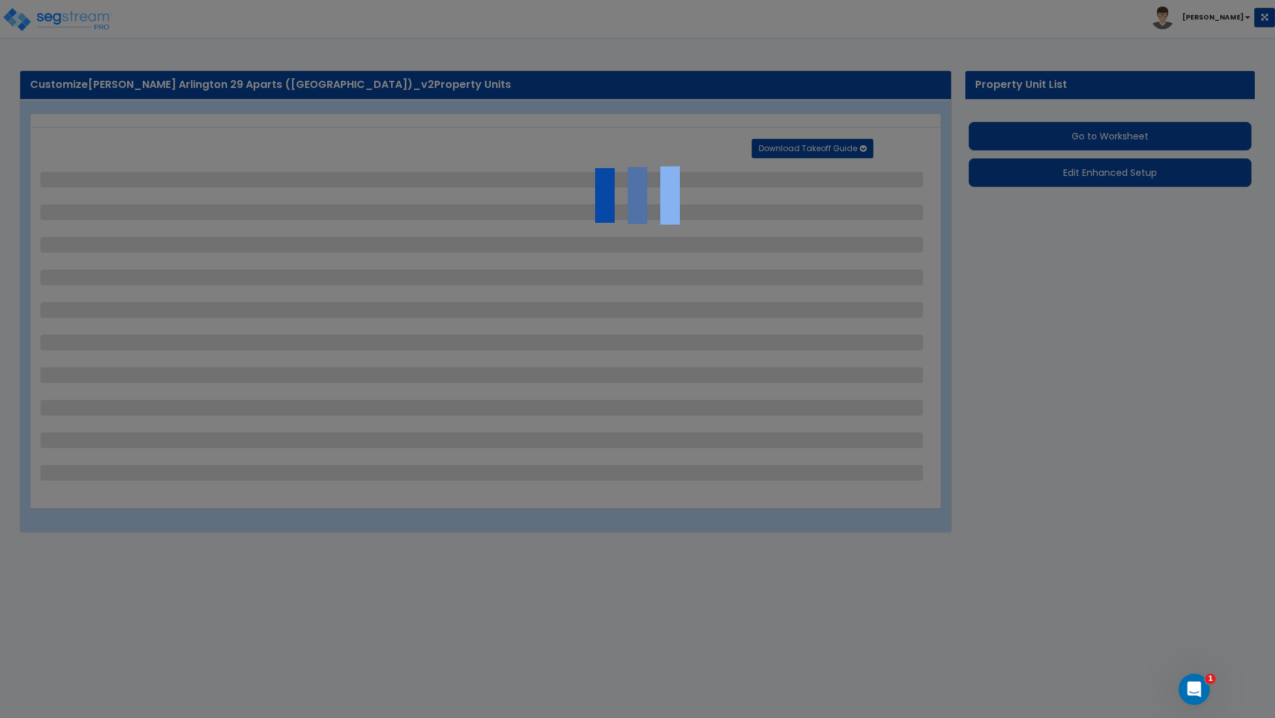
select select "1"
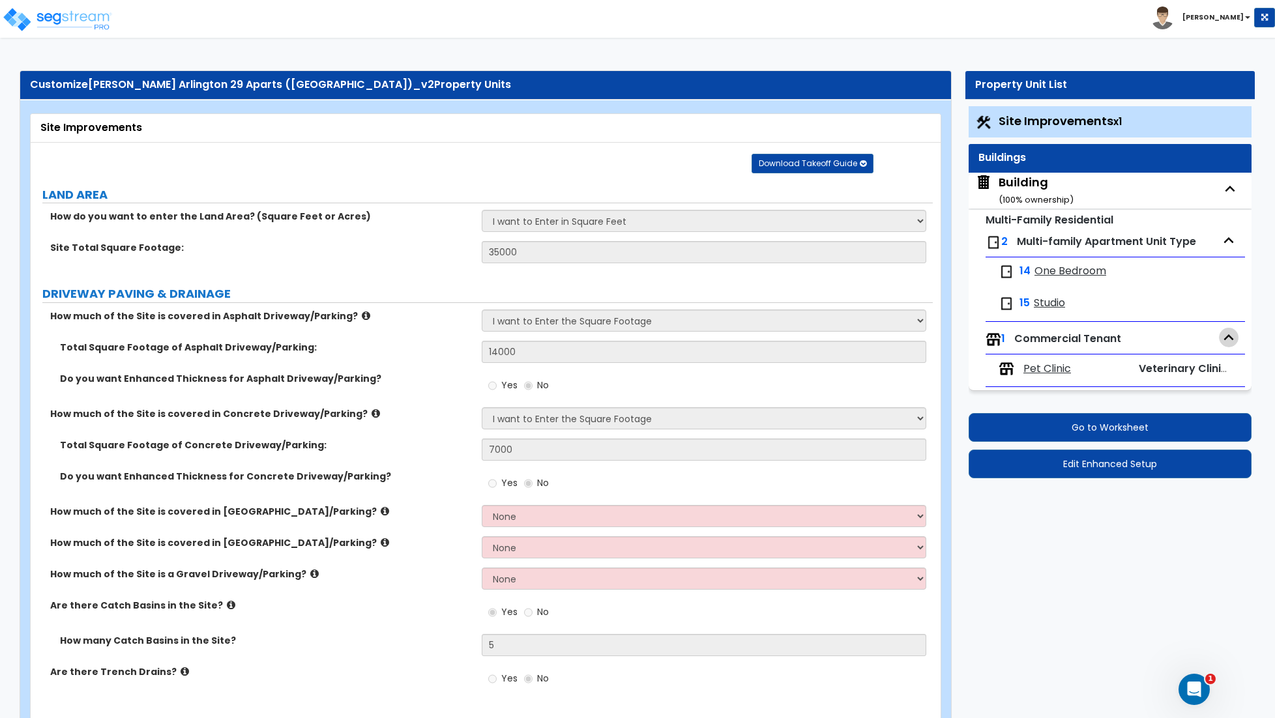
click at [1228, 343] on icon "button" at bounding box center [1229, 338] width 20 height 20
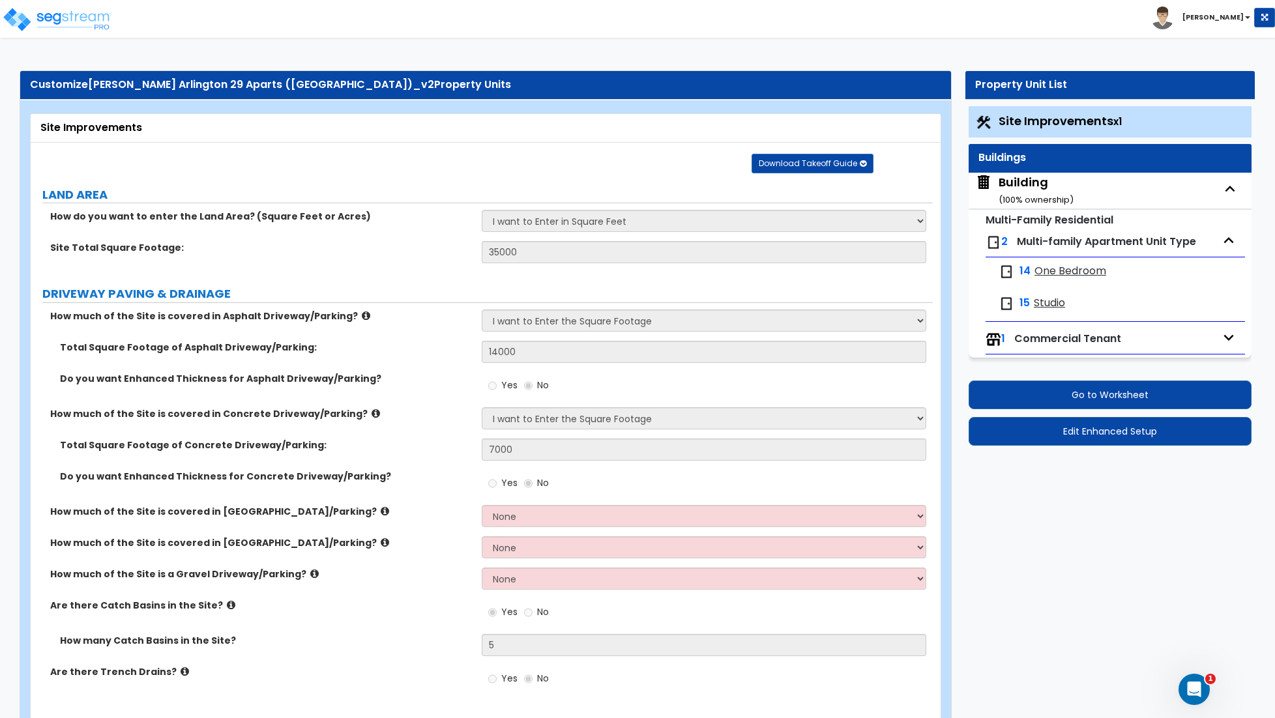
click at [1228, 341] on icon "button" at bounding box center [1229, 338] width 10 height 6
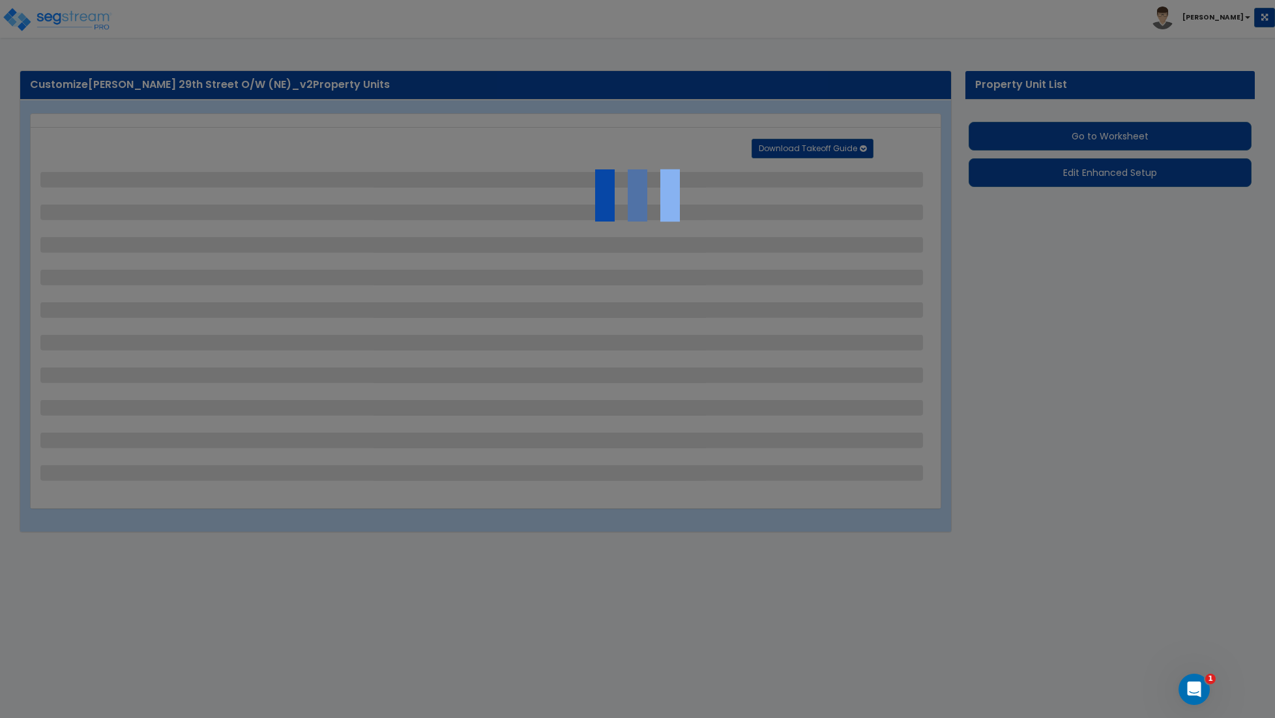
select select "2"
select select "1"
select select "2"
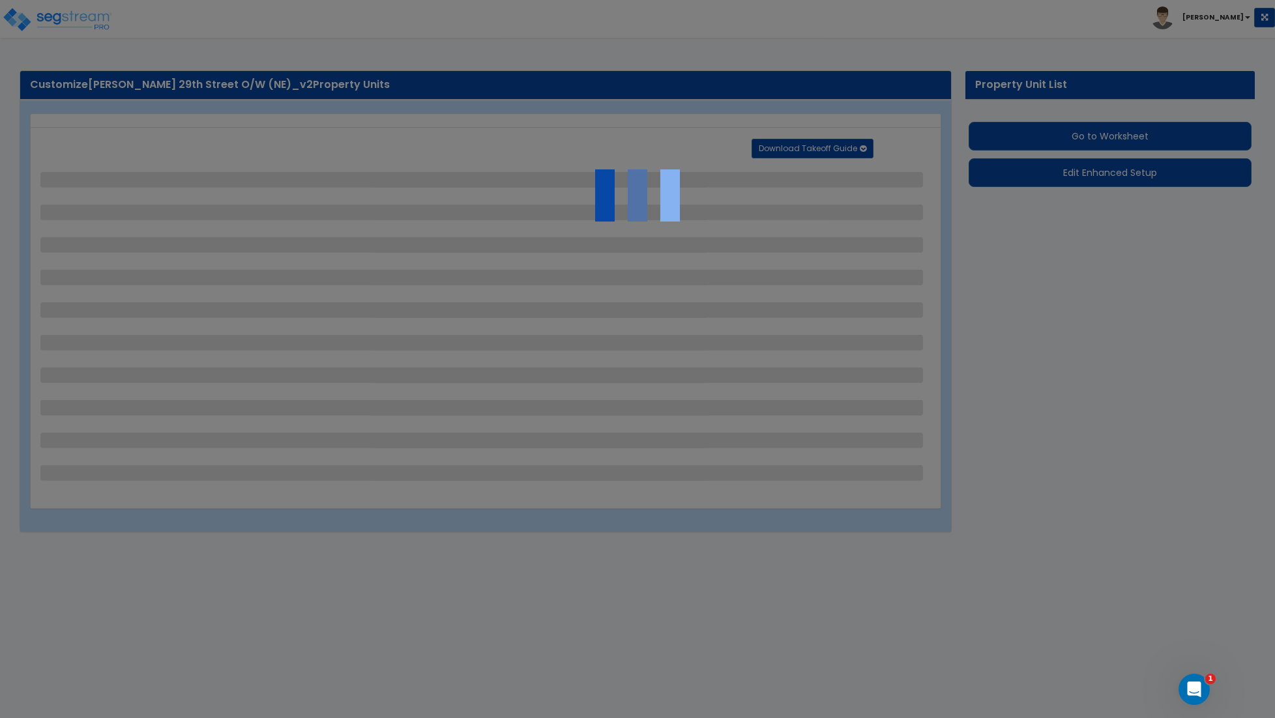
select select "1"
select select "2"
select select "1"
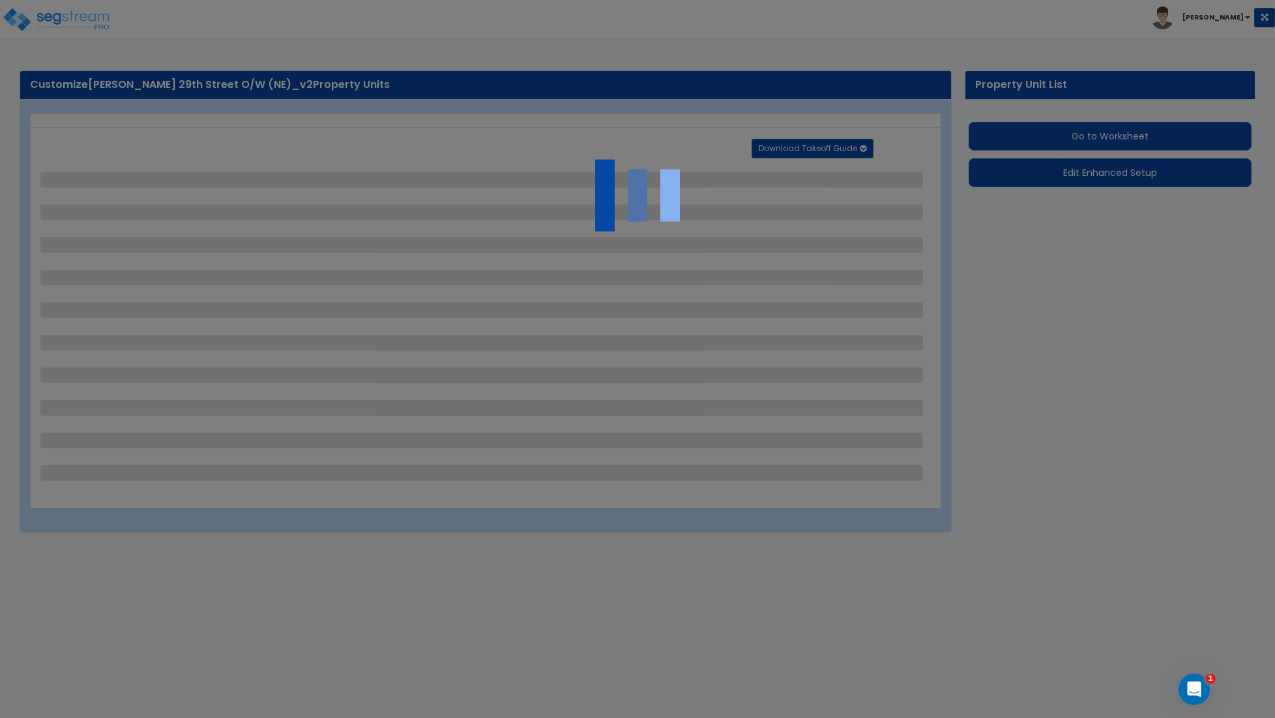
select select "4"
select select "2"
select select "1"
select select "11"
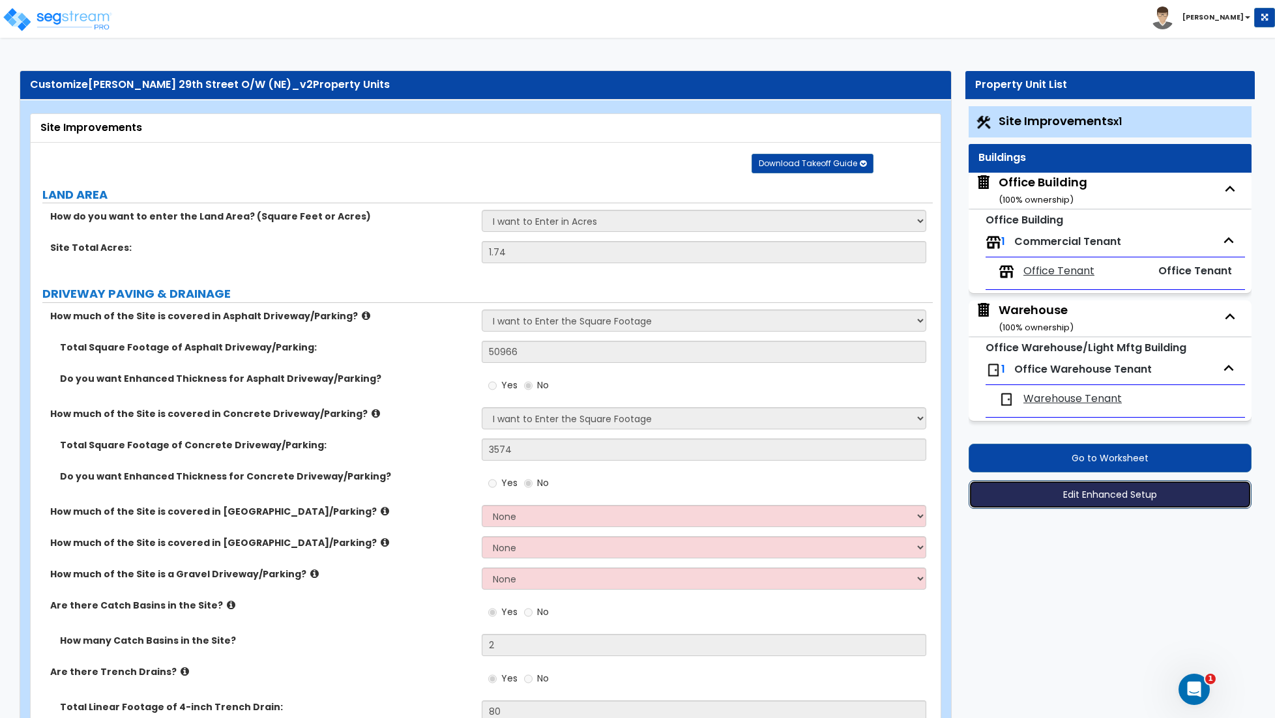
click at [1112, 506] on button "Edit Enhanced Setup" at bounding box center [1109, 494] width 283 height 29
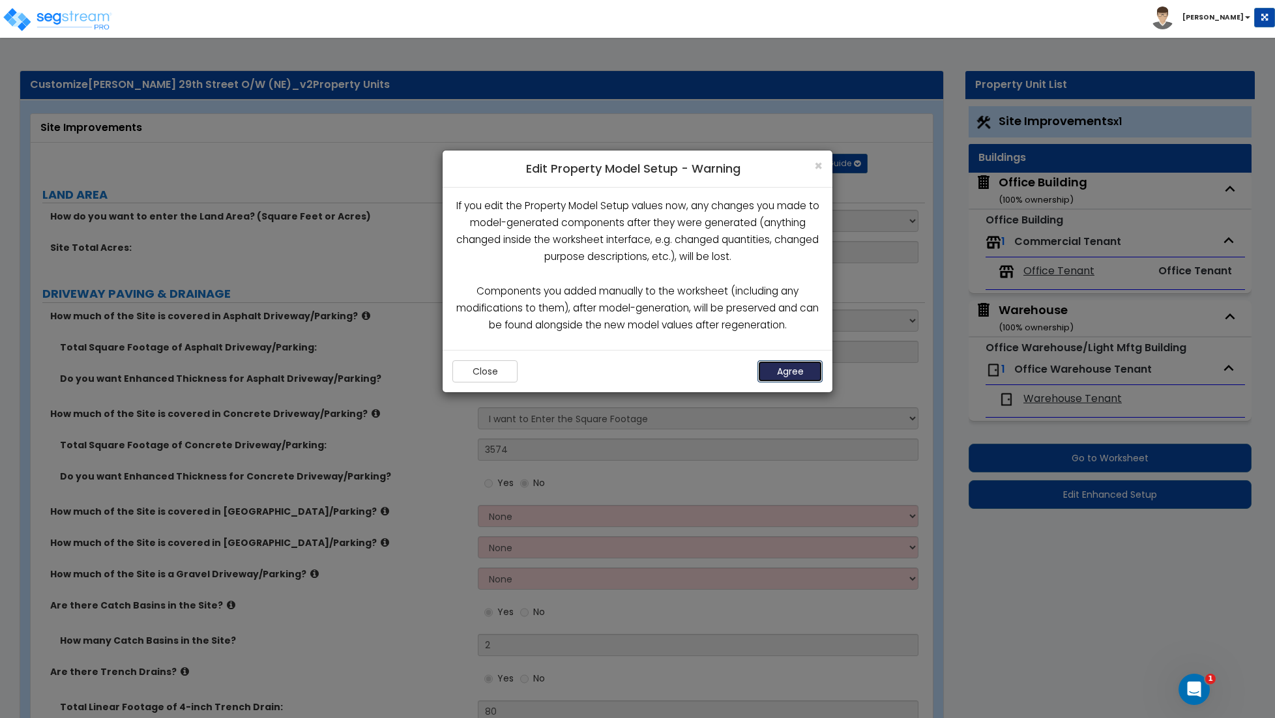
click at [787, 371] on button "Agree" at bounding box center [789, 371] width 65 height 22
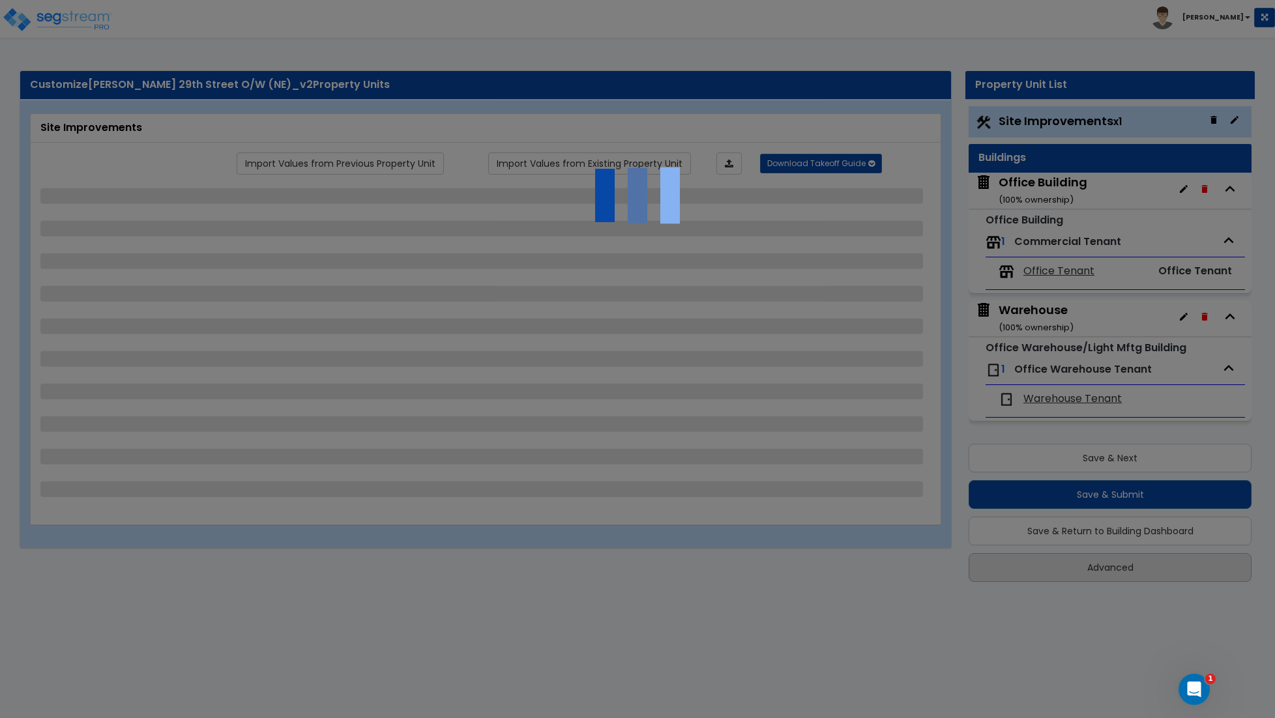
select select "2"
select select "1"
select select "2"
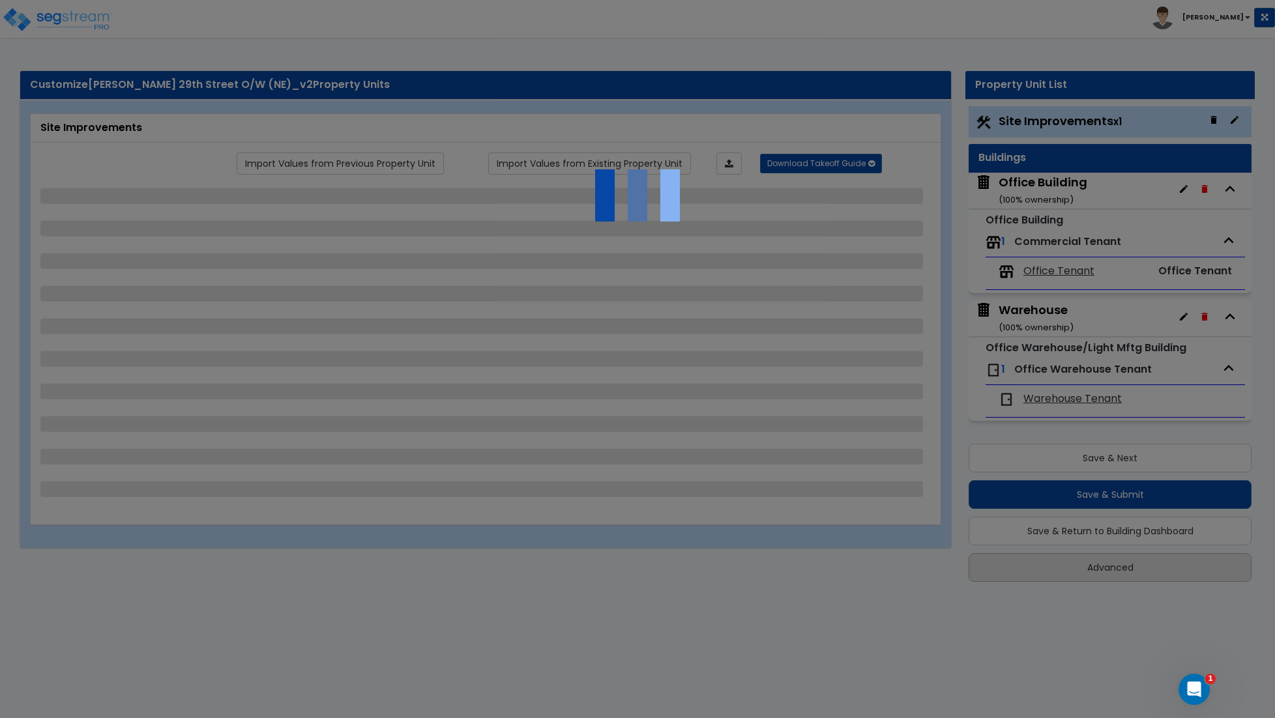
select select "1"
select select "2"
select select "1"
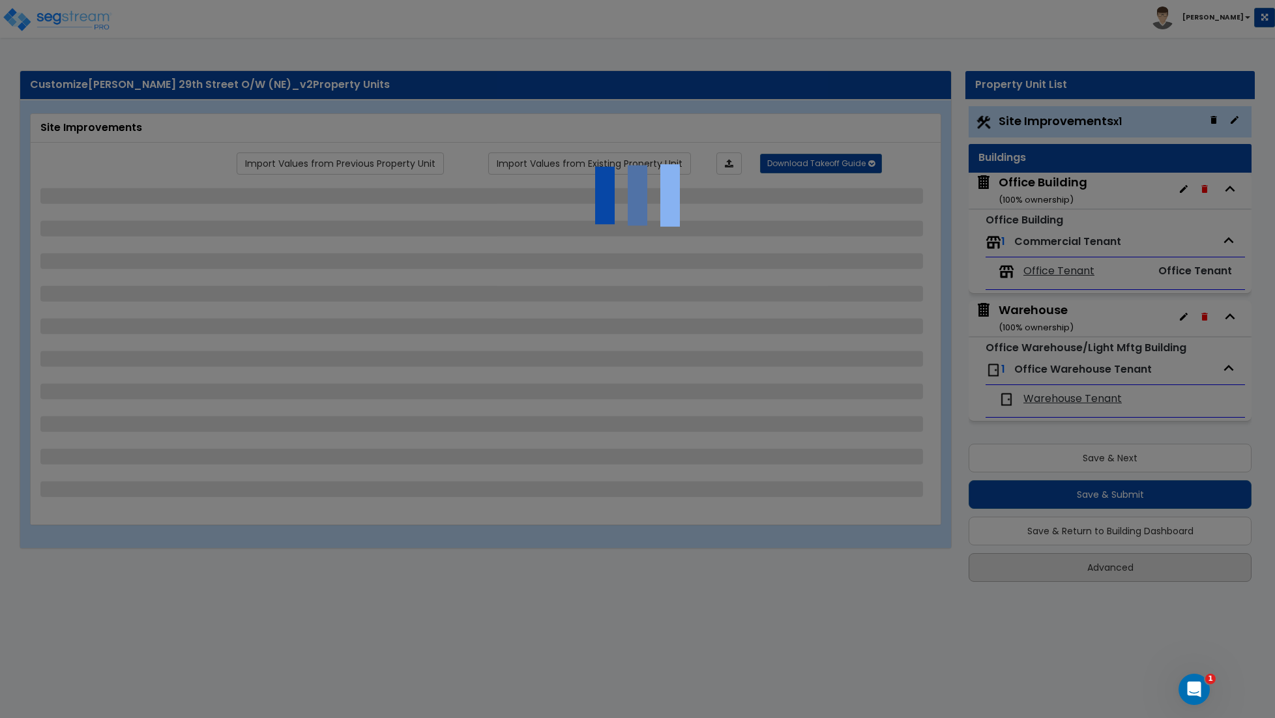
select select "4"
select select "2"
select select "1"
select select "11"
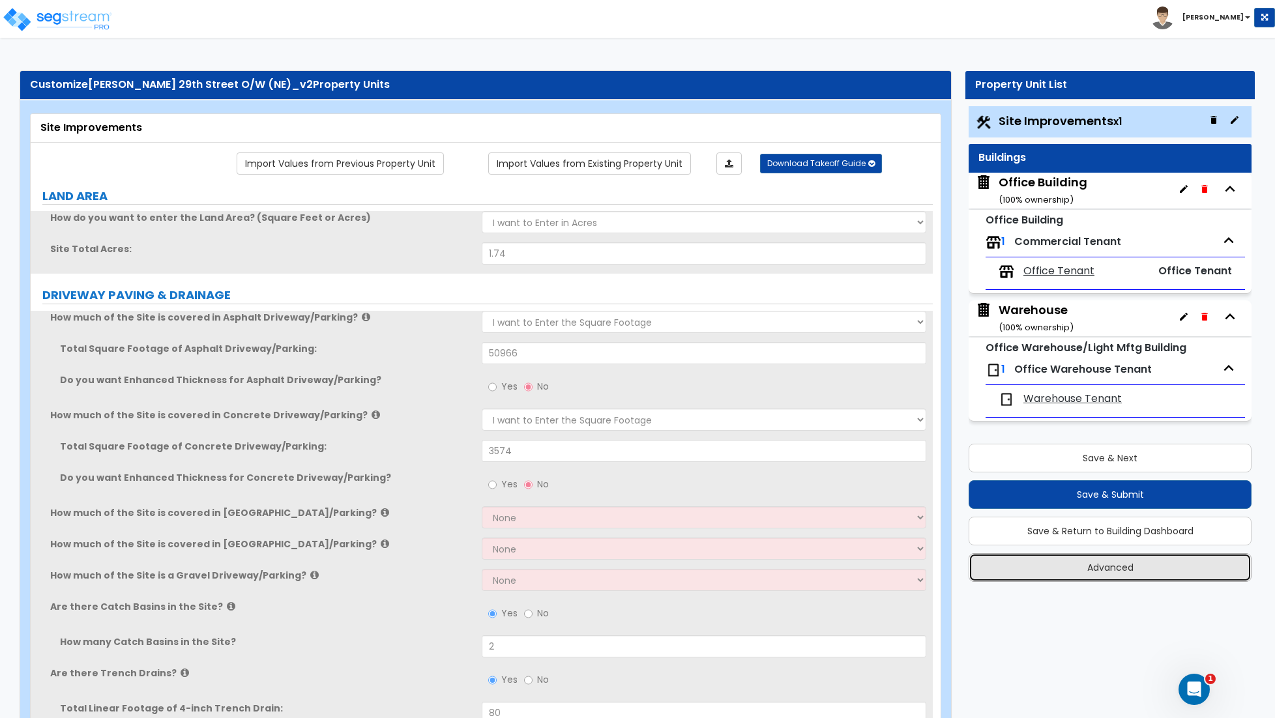
click at [1111, 572] on button "Advanced" at bounding box center [1109, 567] width 283 height 29
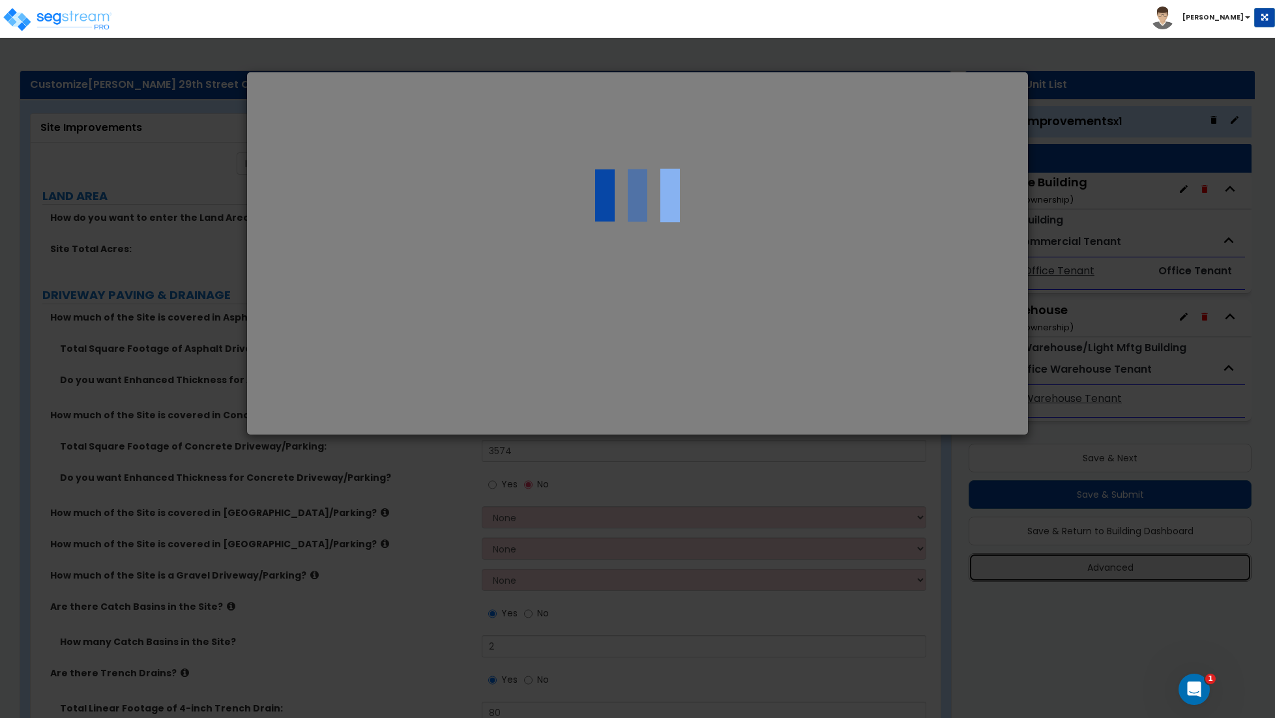
select select "NE"
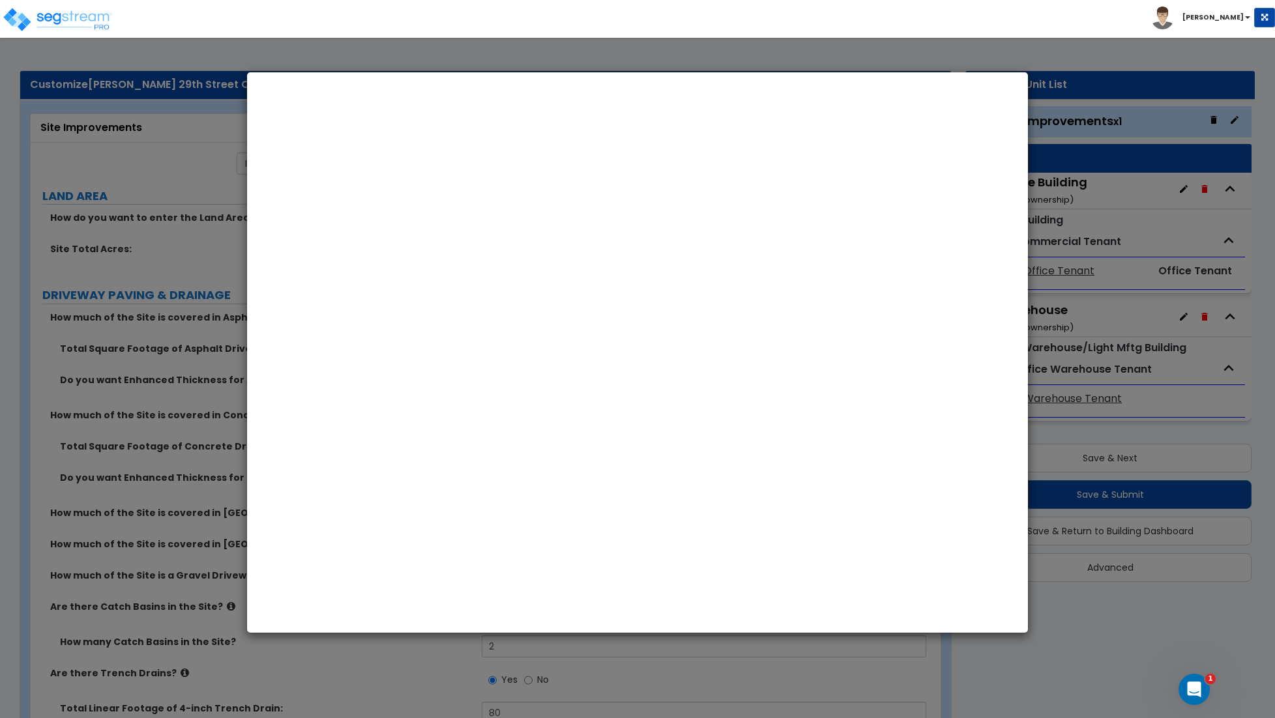
select select "2024"
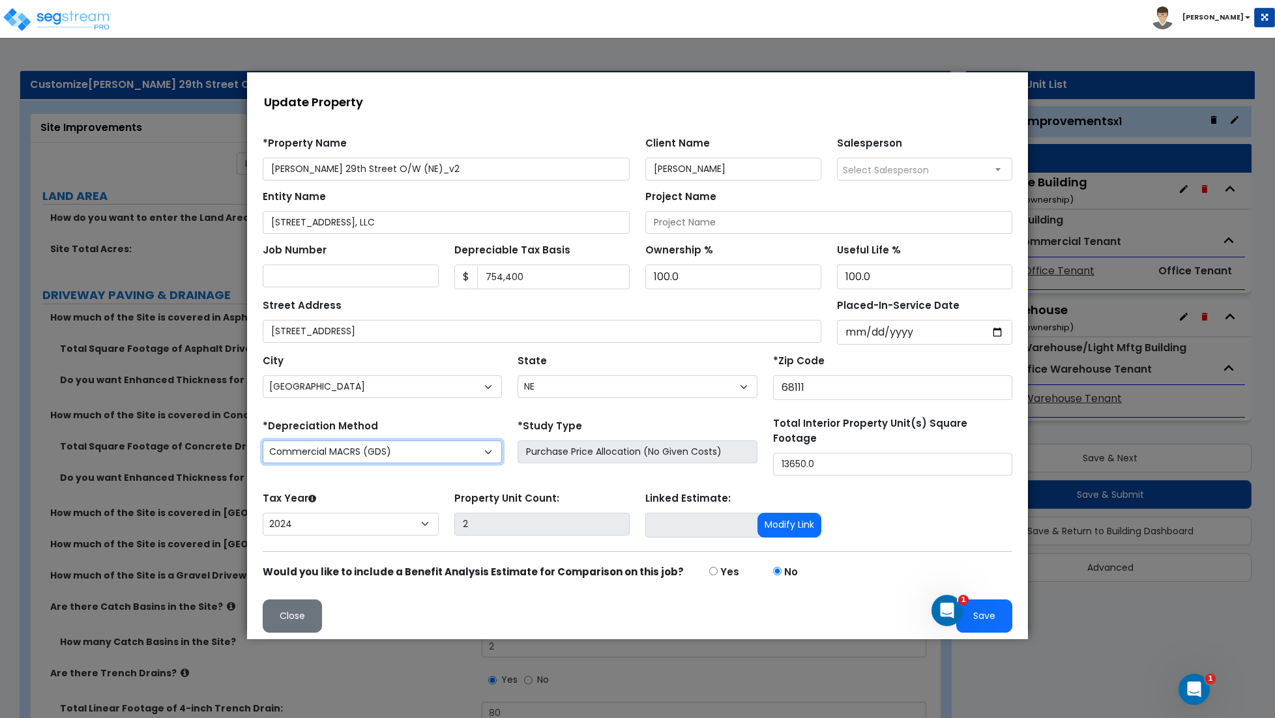
click at [452, 462] on select "Residential Rental MACRS (GDS) Commercial MACRS (GDS) Commercial MACRS (GDS) QIP" at bounding box center [382, 452] width 239 height 23
click at [263, 441] on select "Residential Rental MACRS (GDS) Commercial MACRS (GDS) Commercial MACRS (GDS) QIP" at bounding box center [382, 452] width 239 height 23
click at [295, 619] on button "Close" at bounding box center [292, 616] width 59 height 33
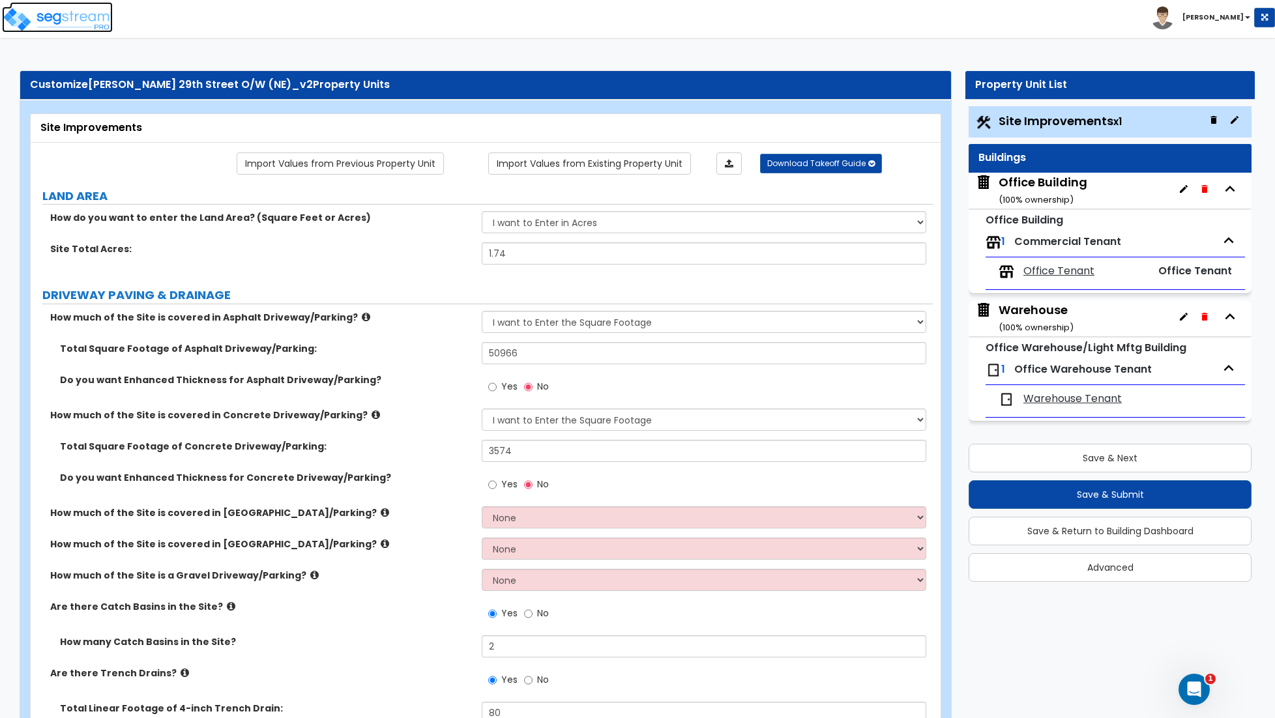
click at [27, 7] on img at bounding box center [57, 20] width 111 height 26
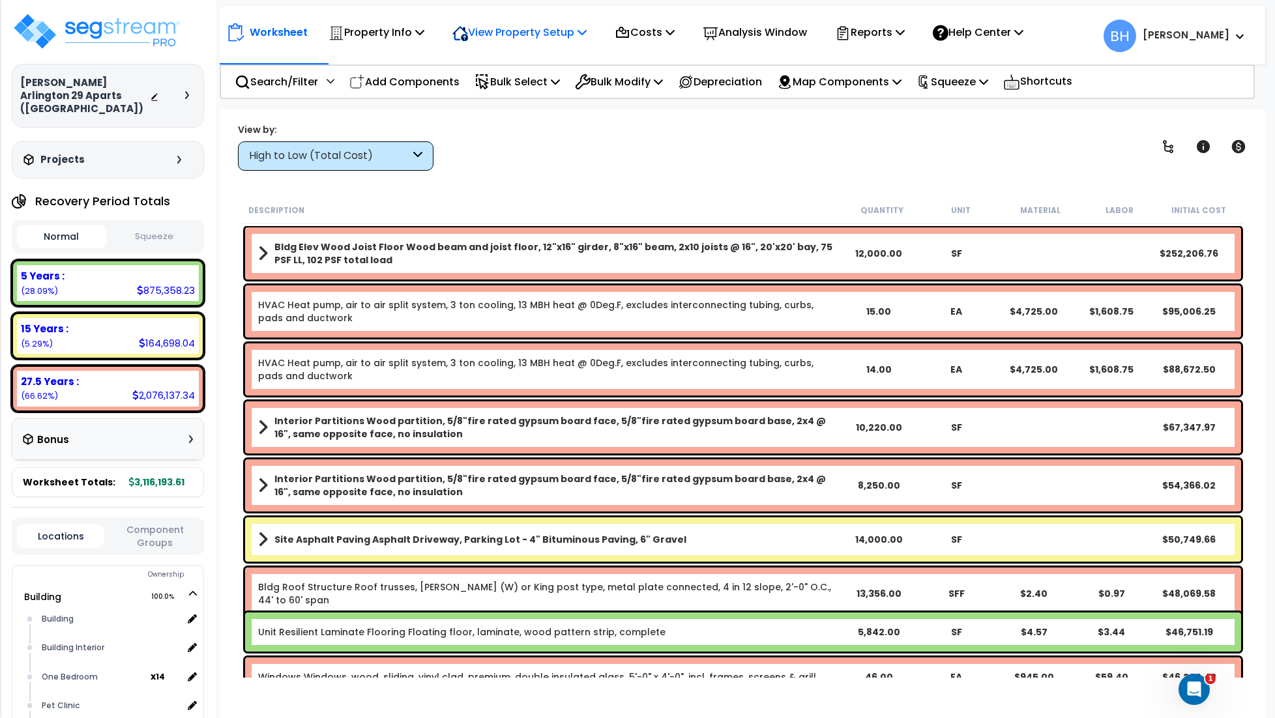
click at [530, 38] on p "View Property Setup" at bounding box center [519, 32] width 134 height 18
click at [554, 167] on div "View by: High to Low (Total Cost) High to Low (Total Cost)" at bounding box center [742, 147] width 1019 height 48
drag, startPoint x: 73, startPoint y: 26, endPoint x: 81, endPoint y: 27, distance: 7.8
click at [73, 26] on img at bounding box center [96, 31] width 169 height 39
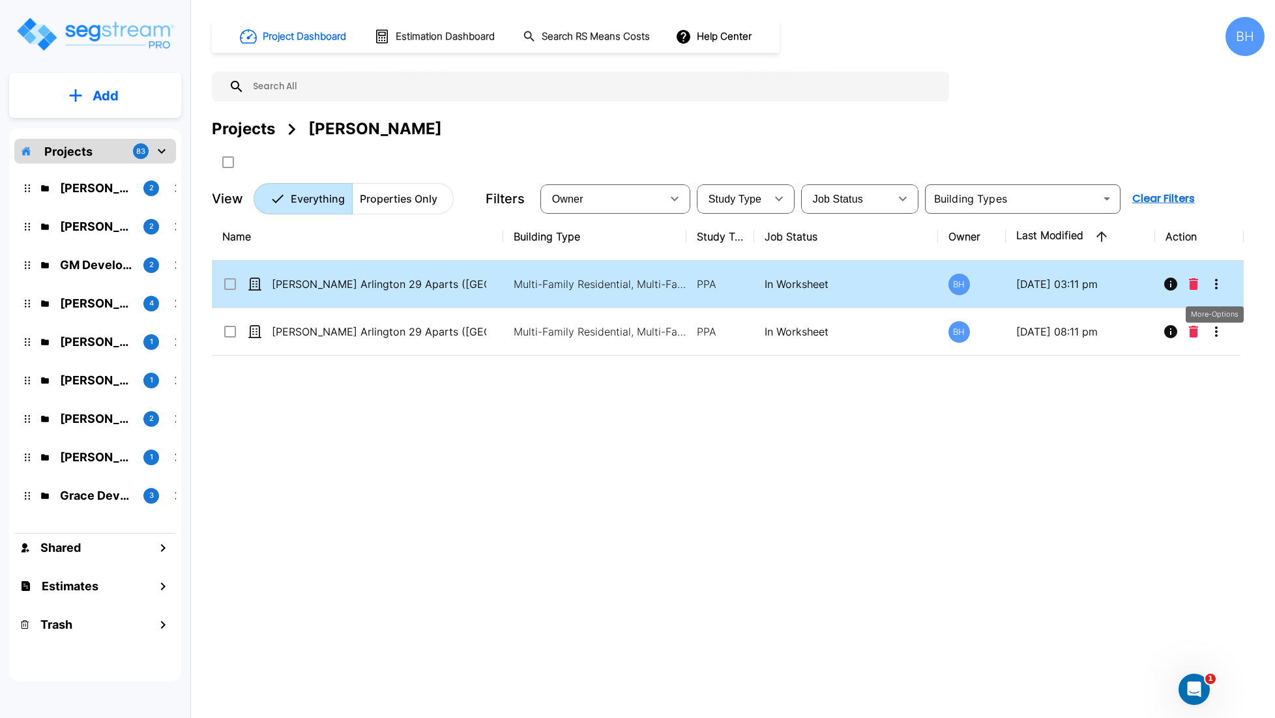
click at [1215, 283] on icon "More-Options" at bounding box center [1216, 284] width 16 height 16
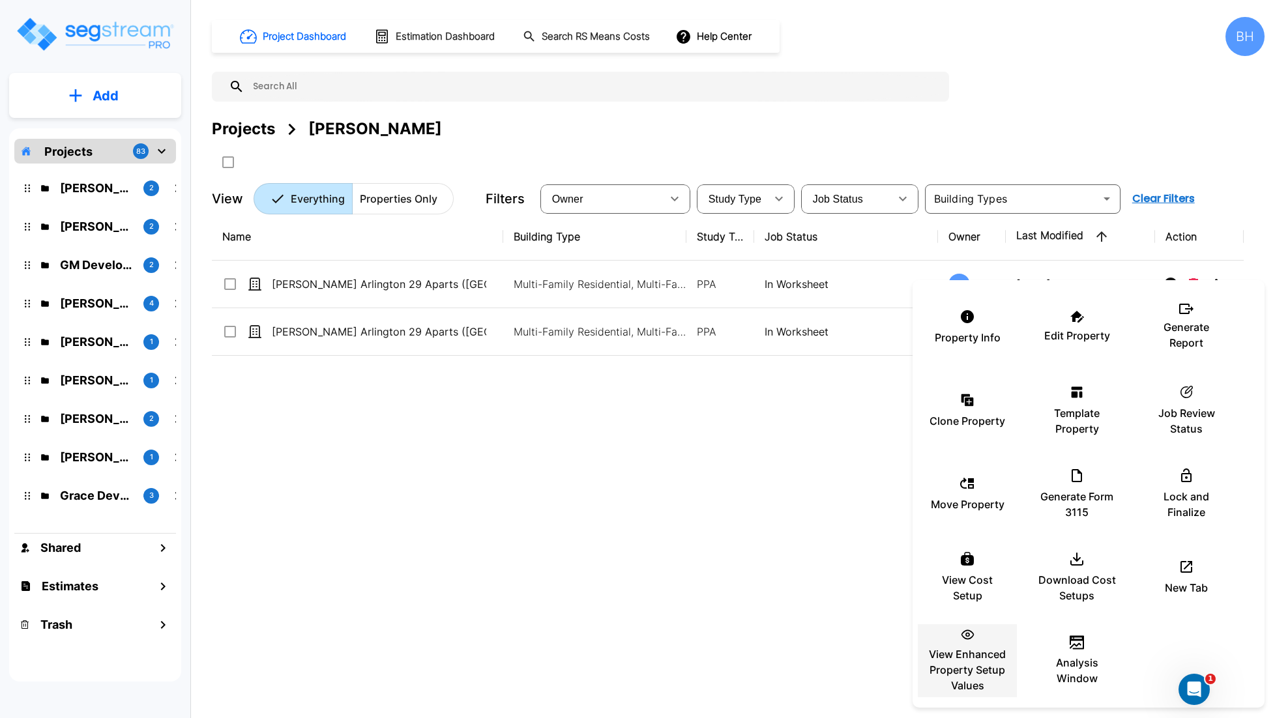
click at [970, 652] on p "View Enhanced Property Setup Values" at bounding box center [967, 669] width 78 height 47
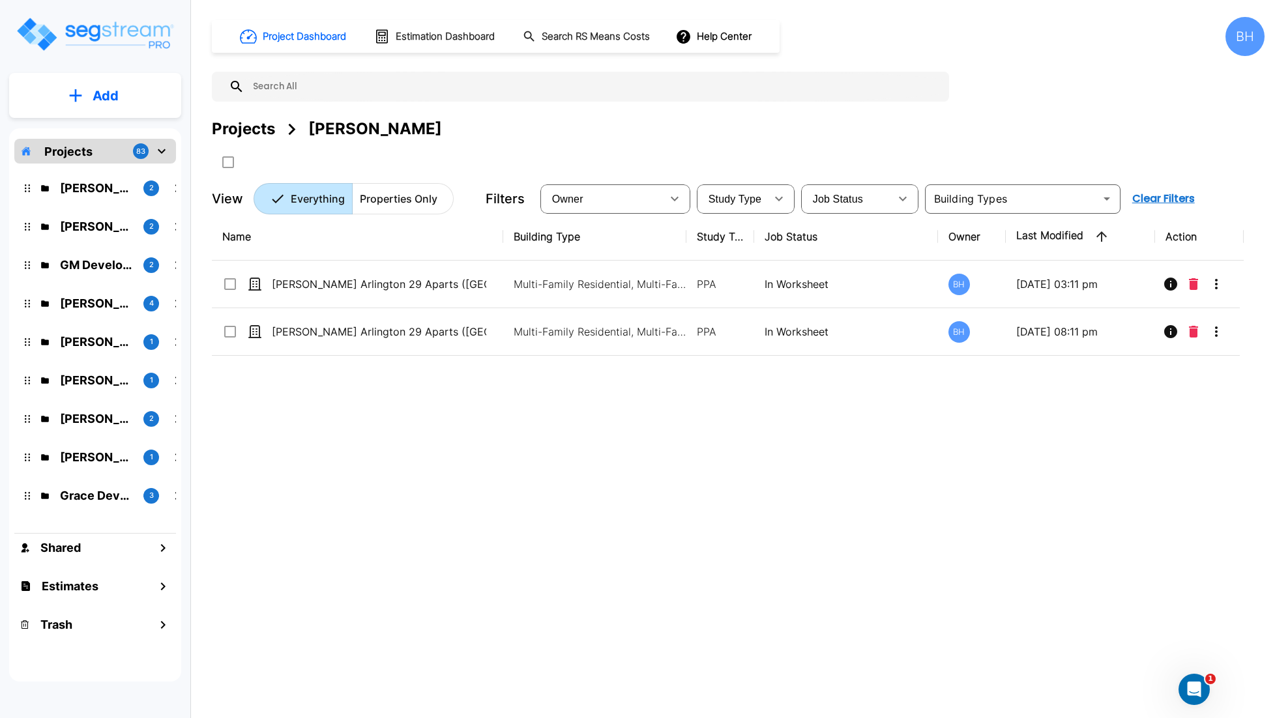
click at [71, 145] on p "Projects" at bounding box center [68, 152] width 48 height 18
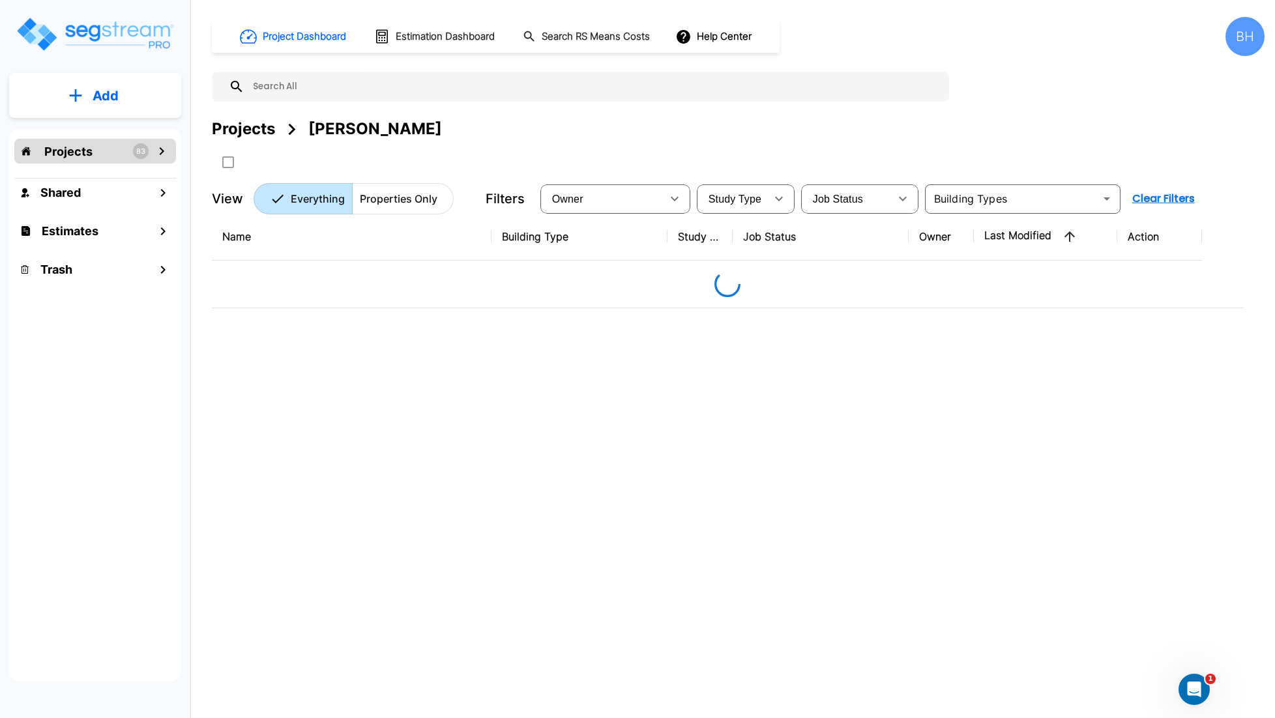
click at [71, 145] on p "Projects" at bounding box center [68, 152] width 48 height 18
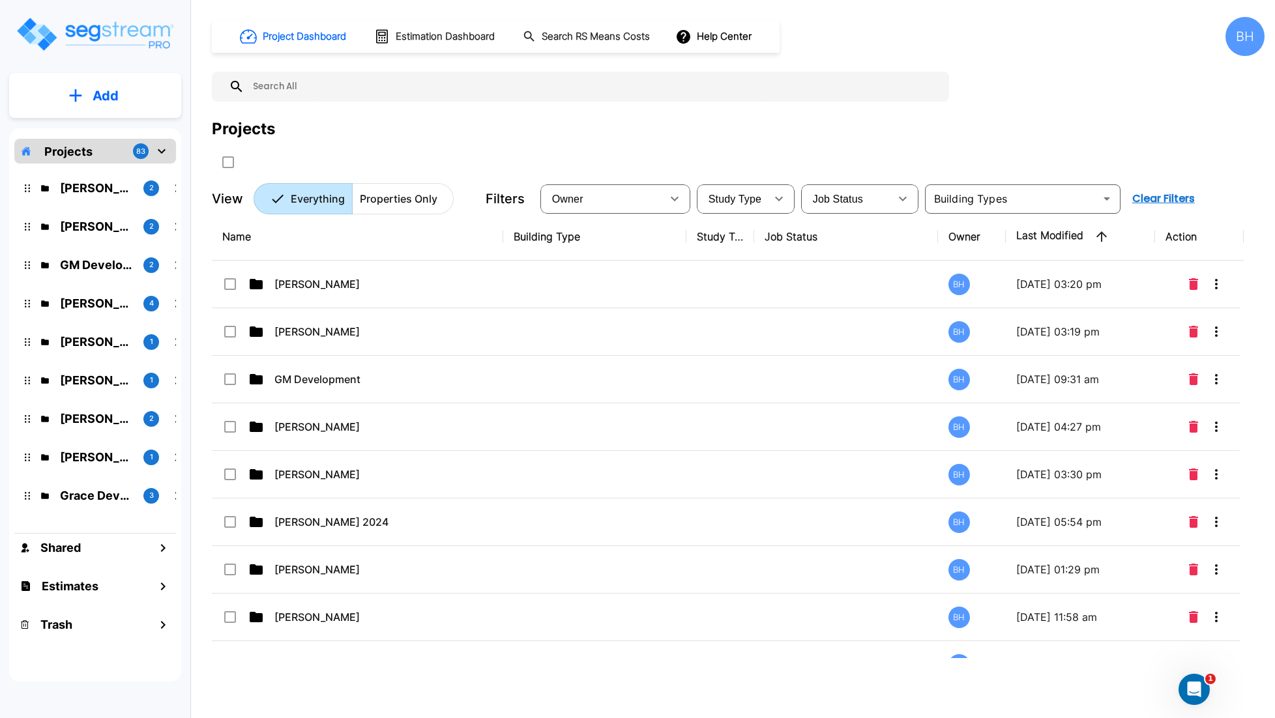
click at [72, 157] on p "Projects" at bounding box center [68, 152] width 48 height 18
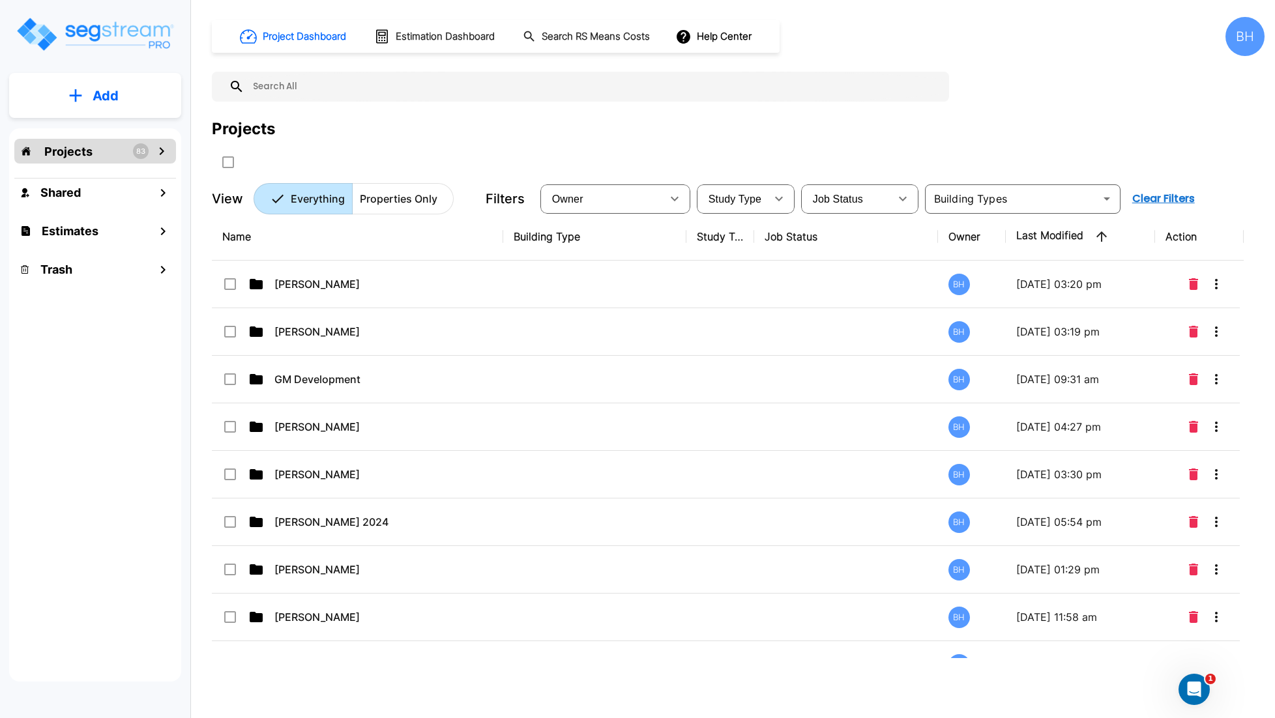
click at [72, 157] on p "Projects" at bounding box center [68, 152] width 48 height 18
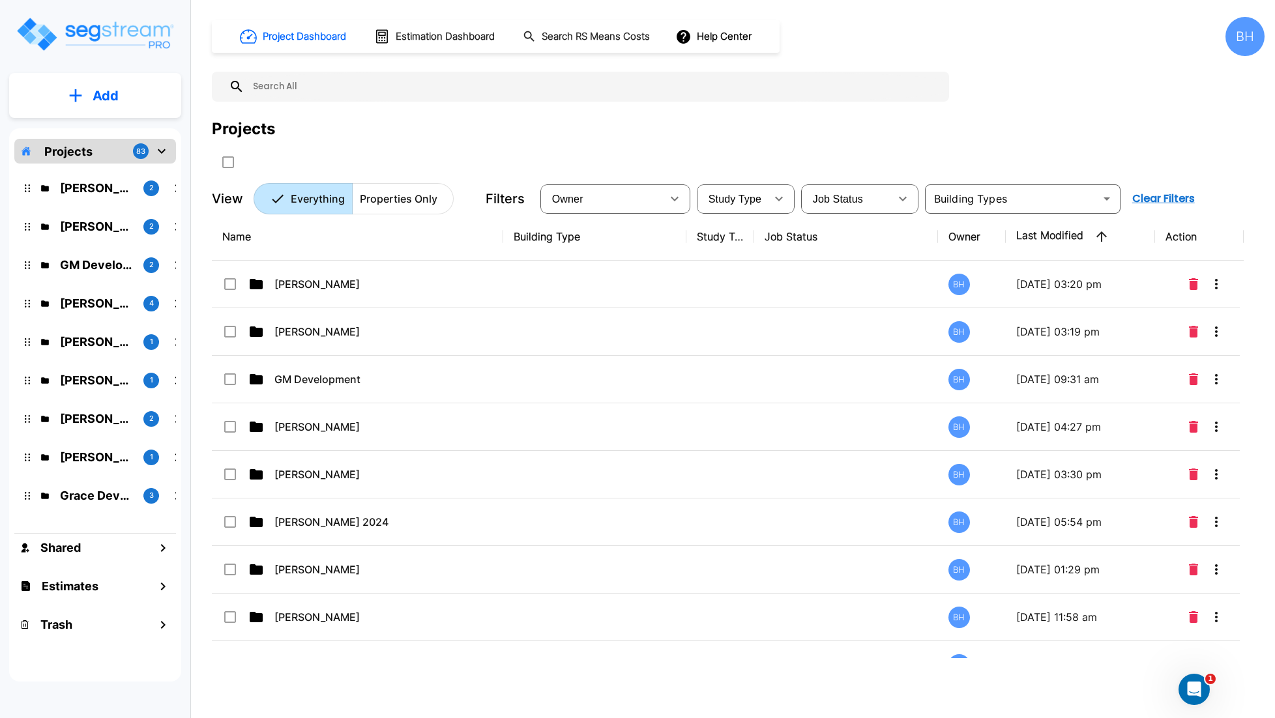
click at [72, 157] on p "Projects" at bounding box center [68, 152] width 48 height 18
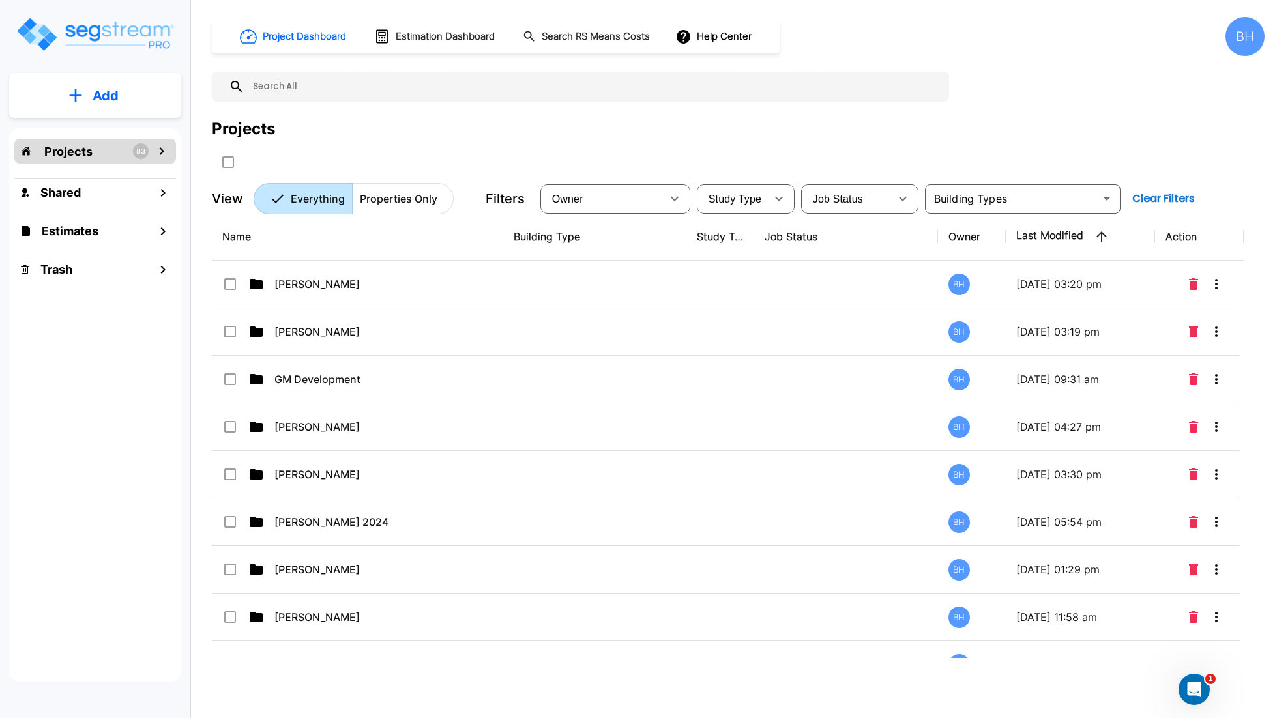
click at [89, 152] on p "Projects" at bounding box center [68, 152] width 48 height 18
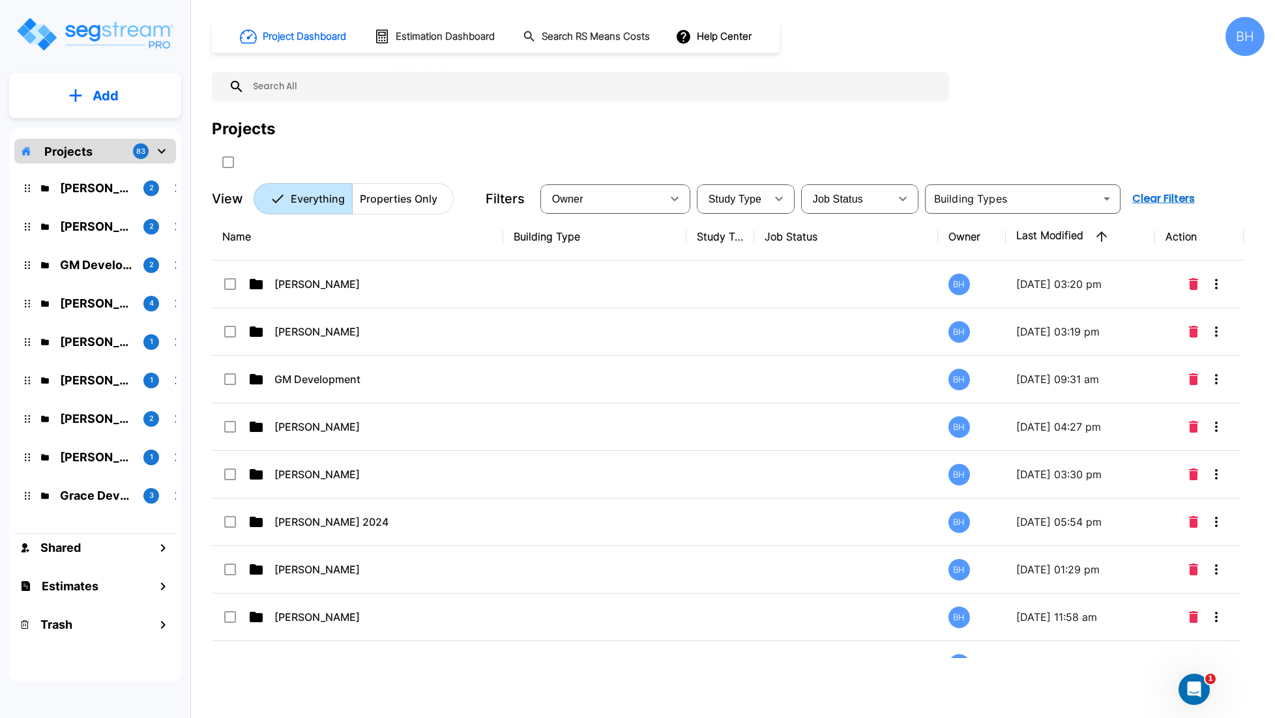
click at [62, 151] on p "Projects" at bounding box center [68, 152] width 48 height 18
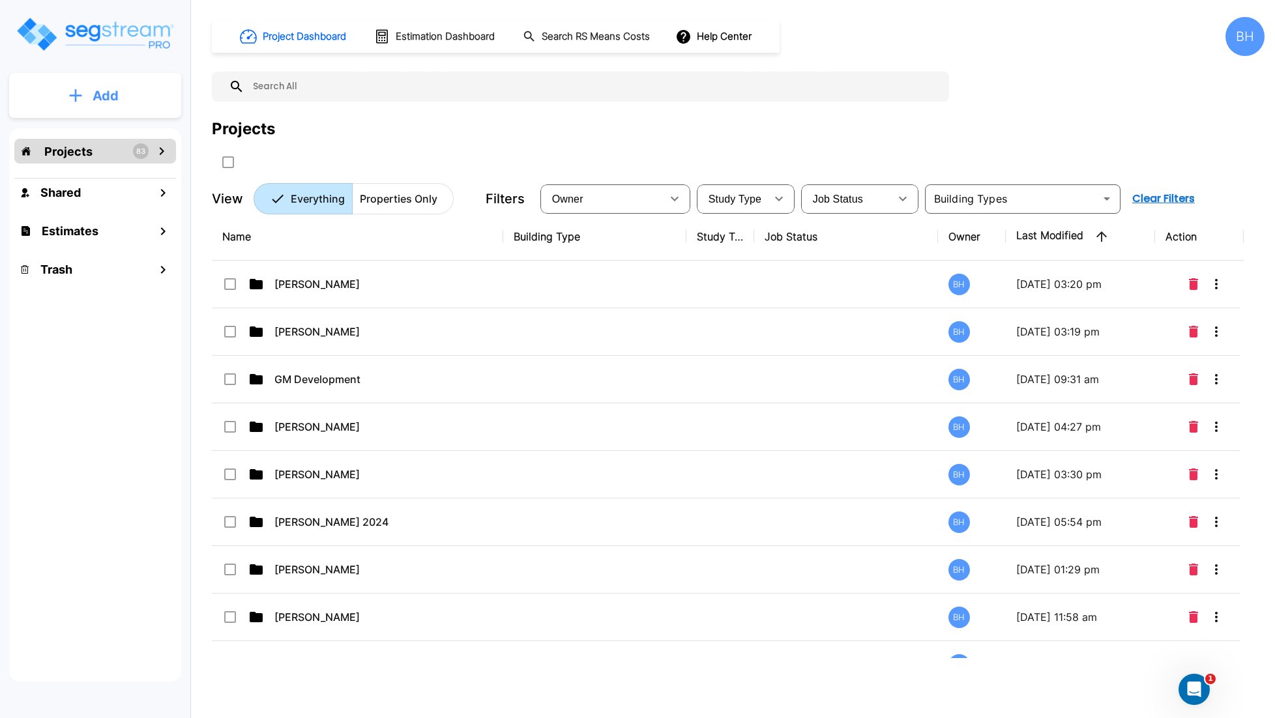
click at [96, 97] on p "Add" at bounding box center [106, 96] width 26 height 20
click at [100, 136] on p "Add Folder" at bounding box center [102, 132] width 53 height 16
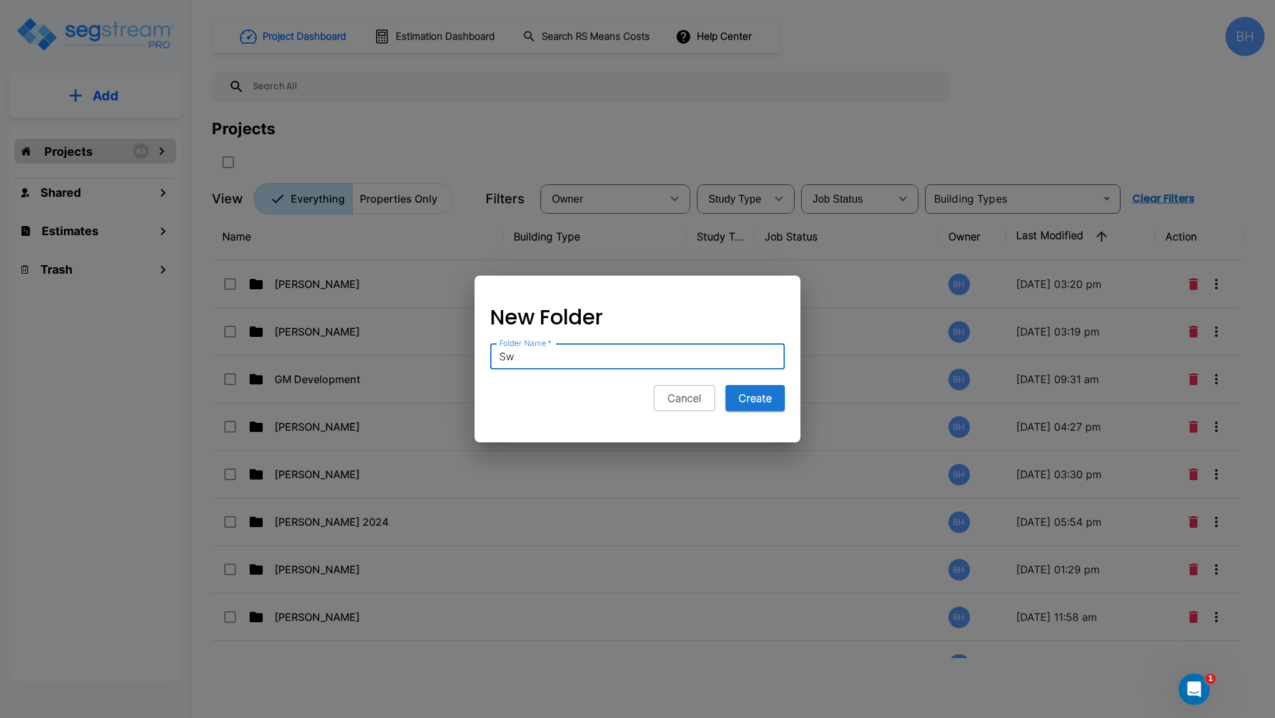
type input "S"
type input "[PERSON_NAME]"
click at [754, 402] on button "Create" at bounding box center [754, 398] width 59 height 26
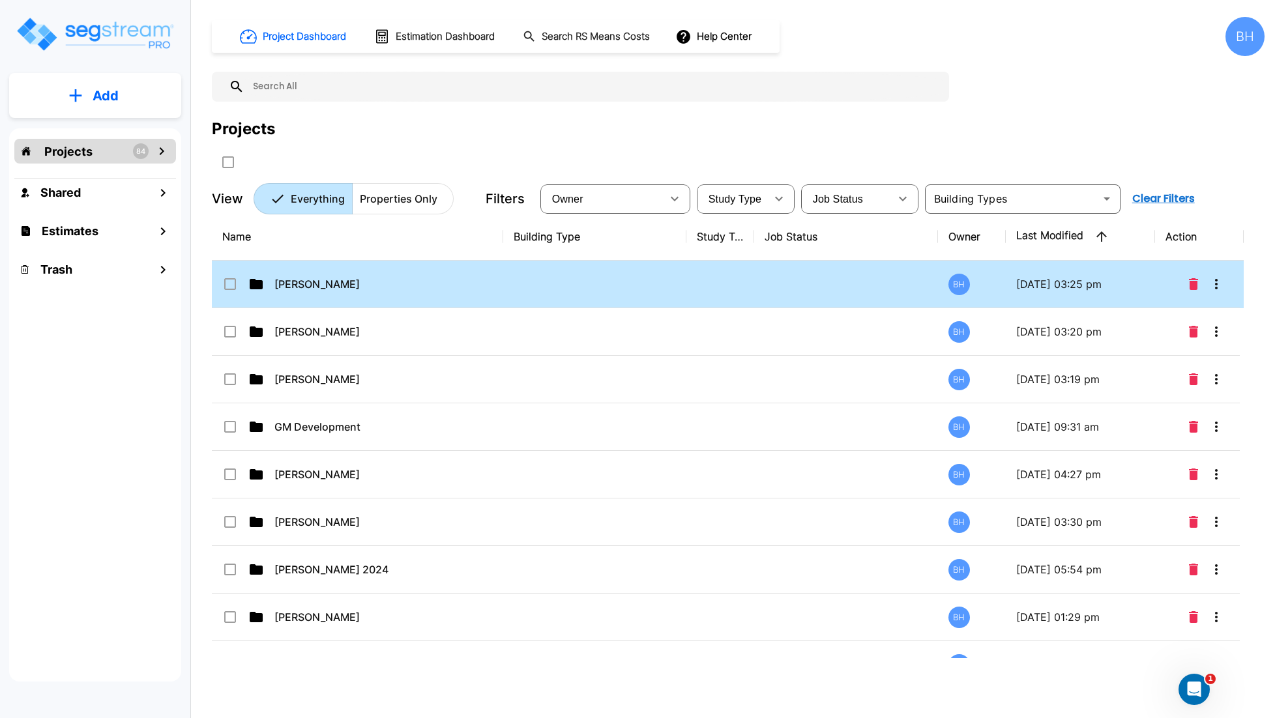
click at [326, 298] on td "Dwight Manley" at bounding box center [357, 285] width 291 height 48
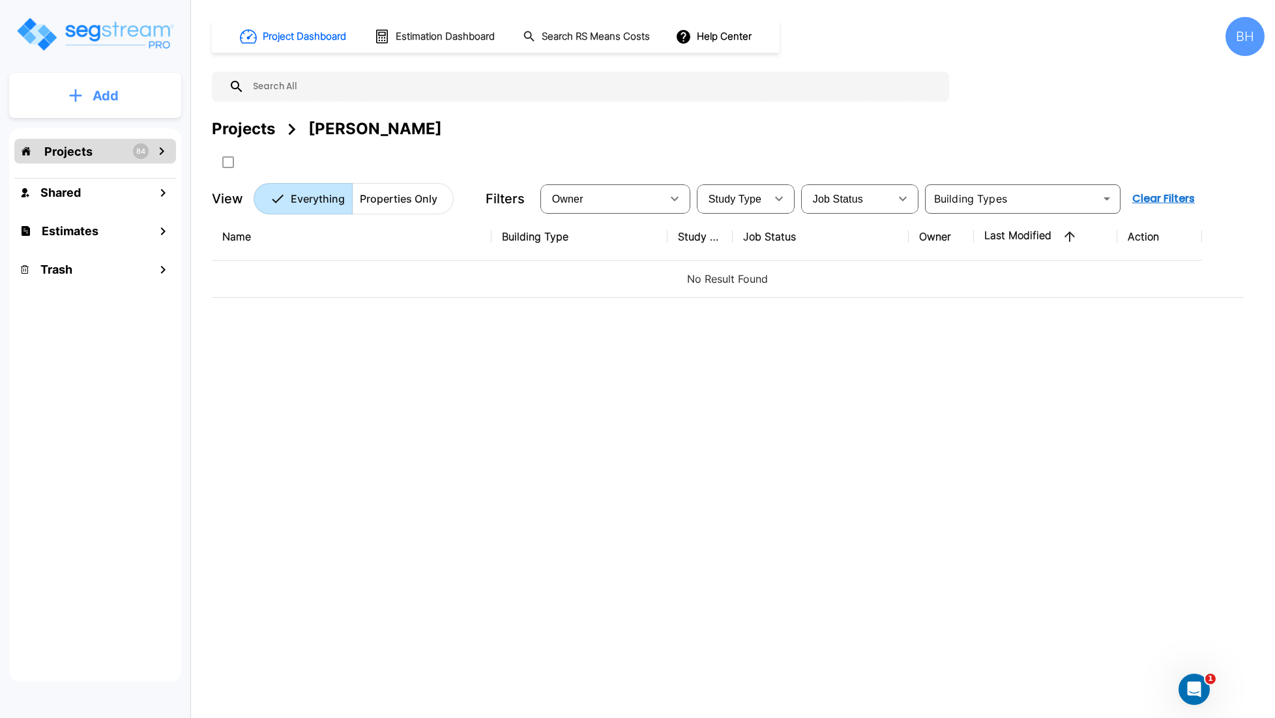
click at [103, 94] on p "Add" at bounding box center [106, 96] width 26 height 20
click at [87, 170] on p "Add Property" at bounding box center [103, 169] width 66 height 16
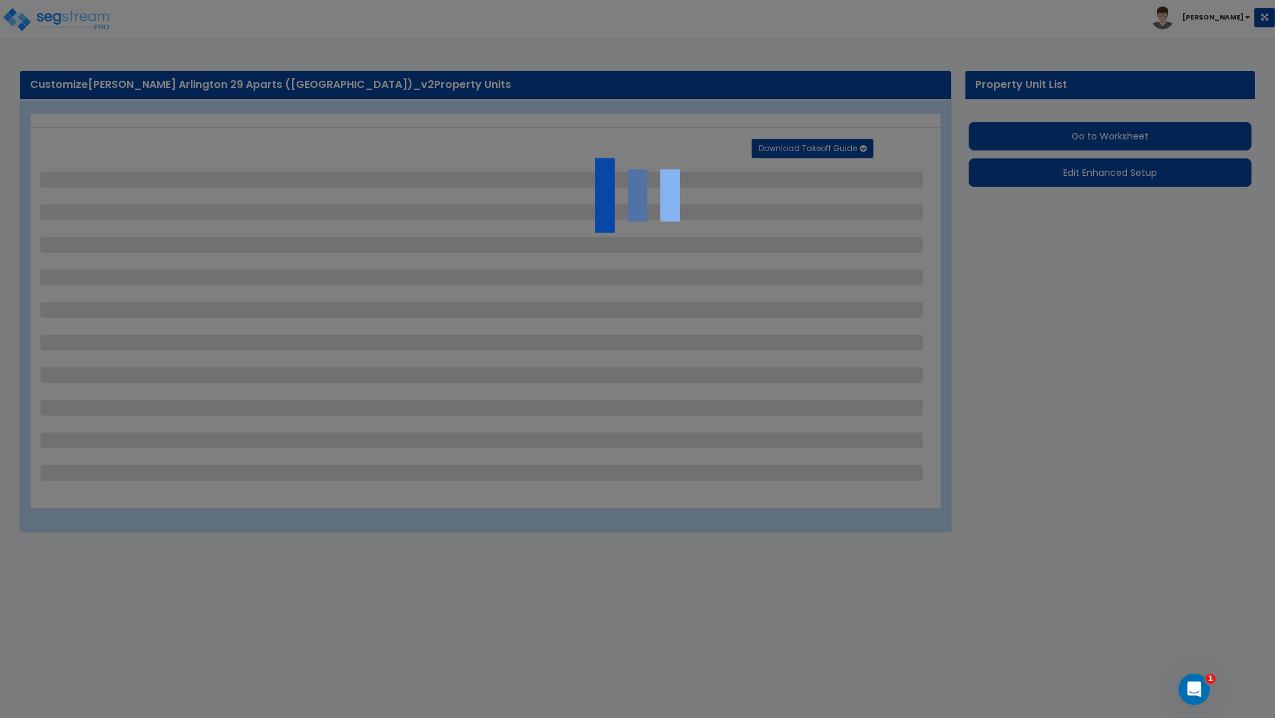
select select "2"
select select "1"
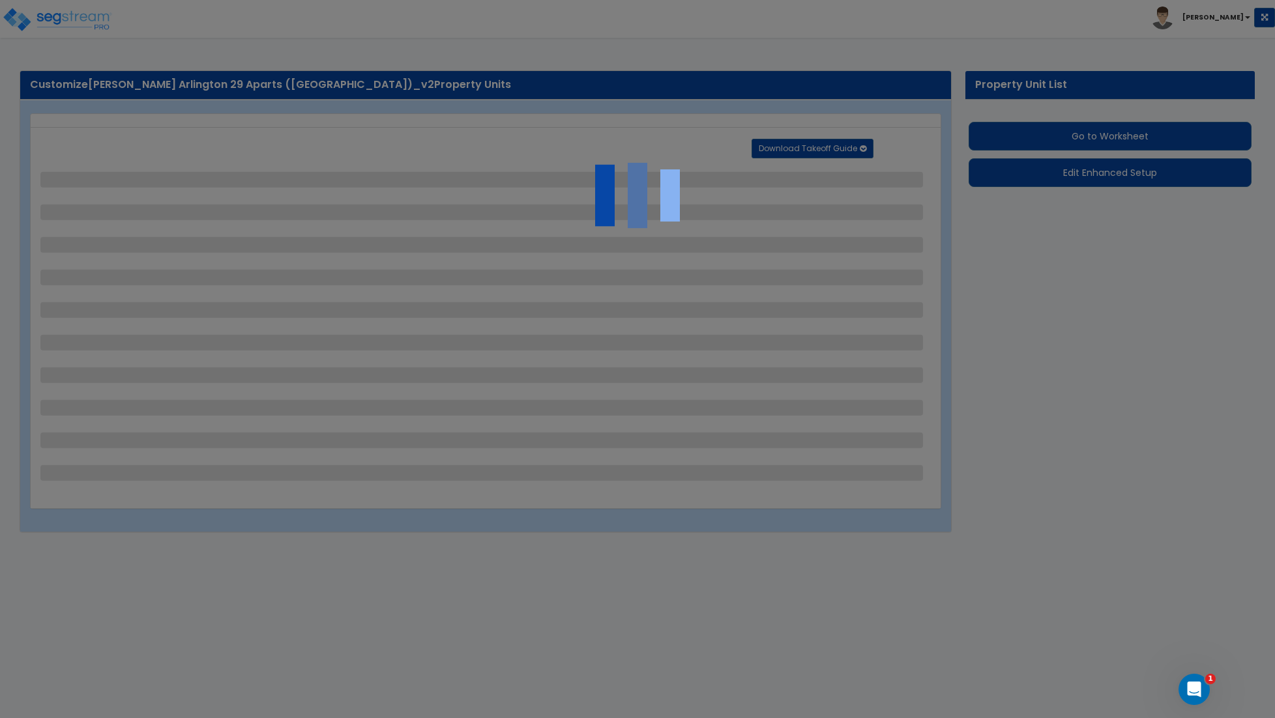
select select "1"
select select "2"
select select "1"
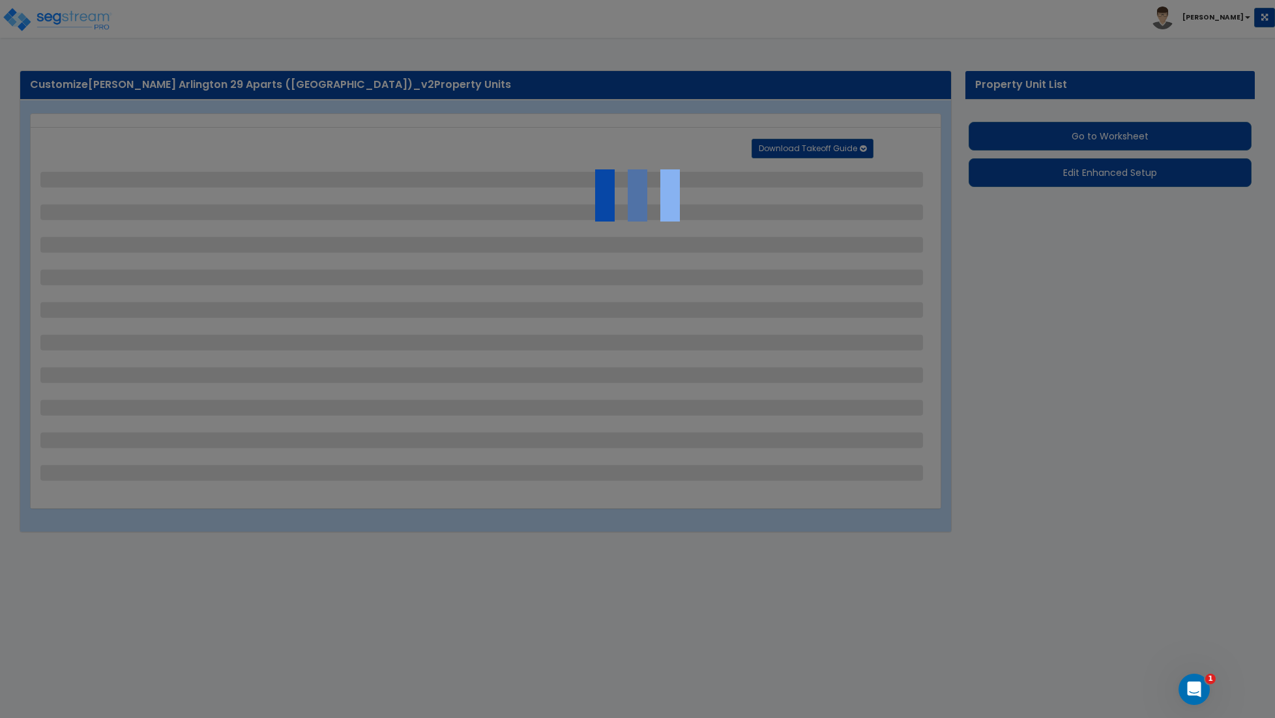
select select "2"
select select "1"
select select "3"
select select "1"
select select "2"
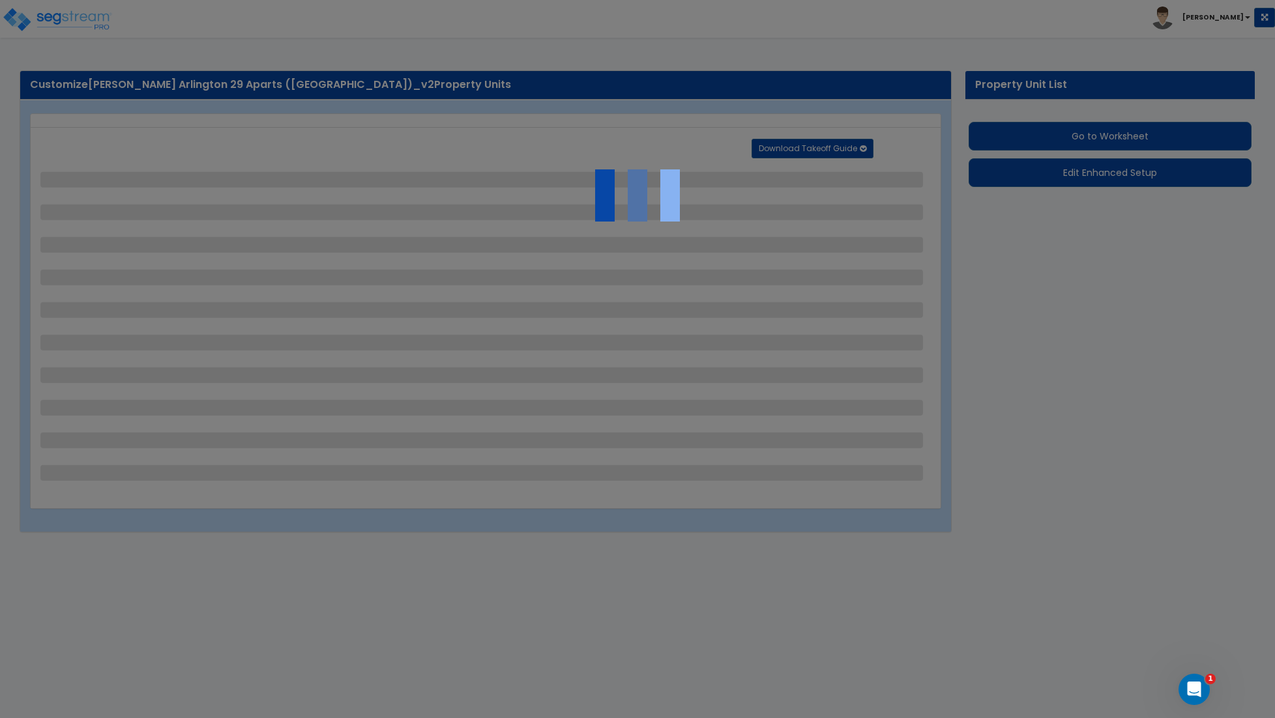
select select "1"
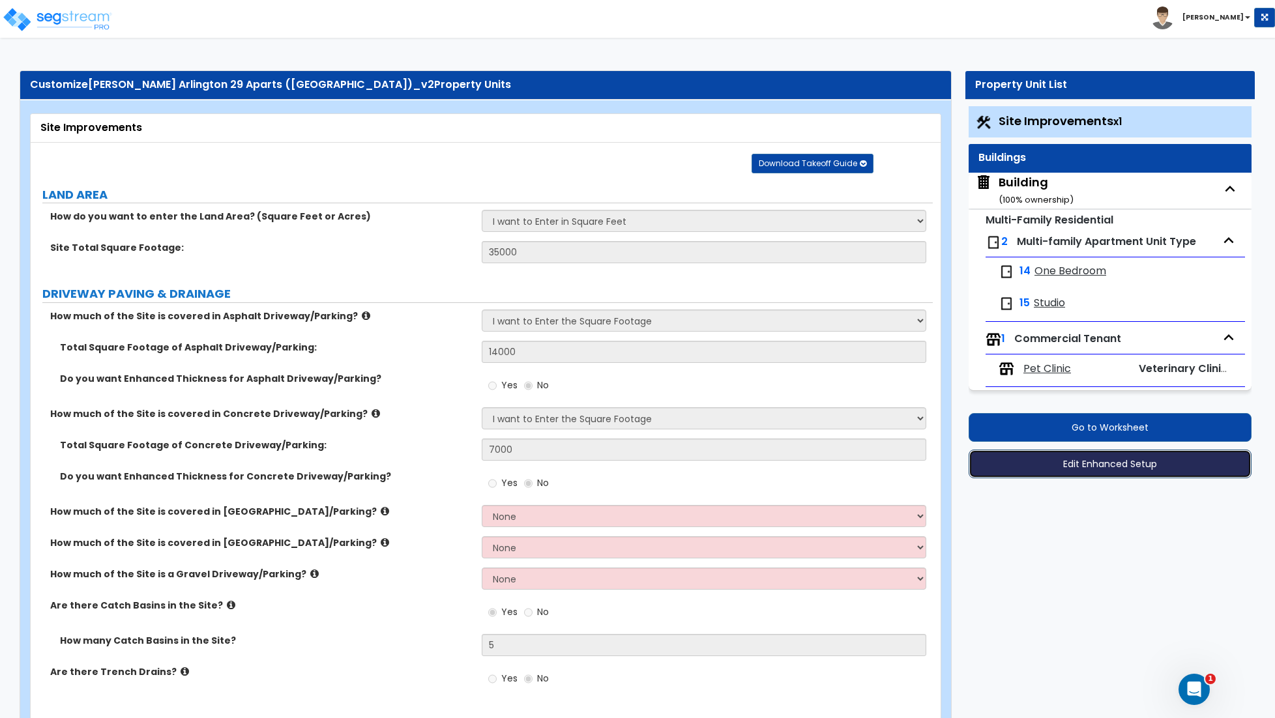
click at [1148, 473] on button "Edit Enhanced Setup" at bounding box center [1109, 464] width 283 height 29
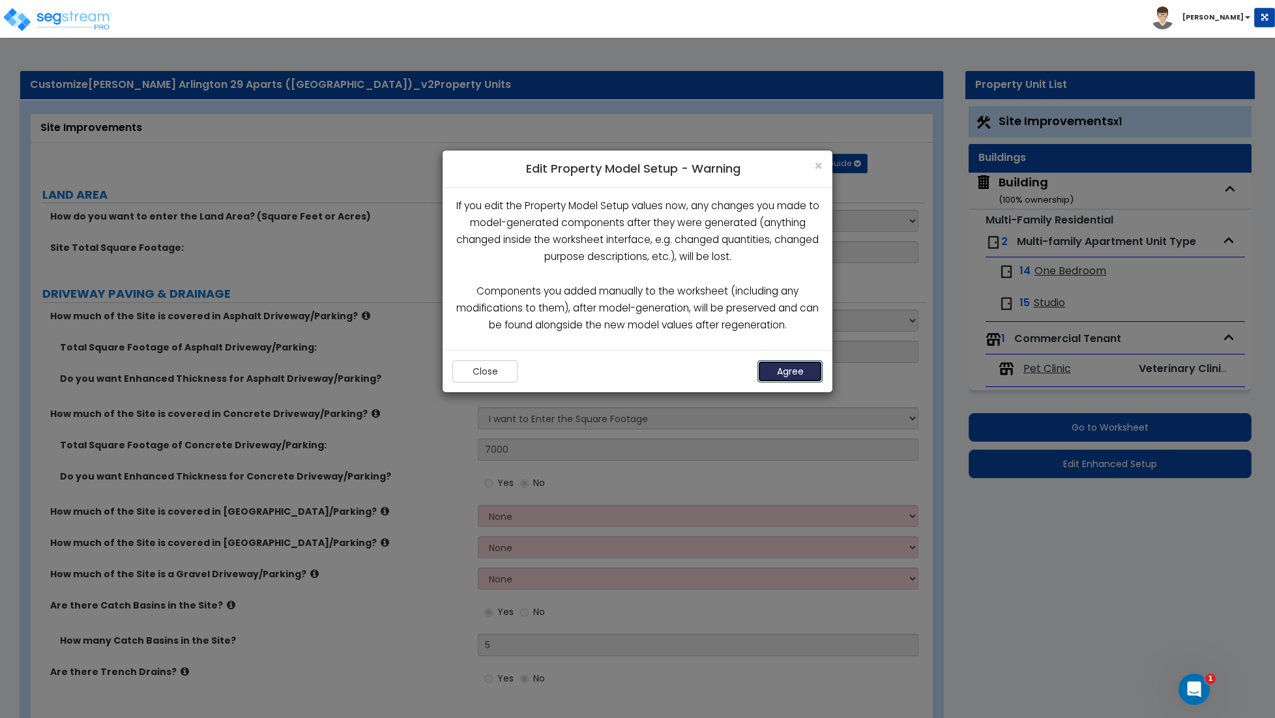
click at [800, 376] on button "Agree" at bounding box center [789, 371] width 65 height 22
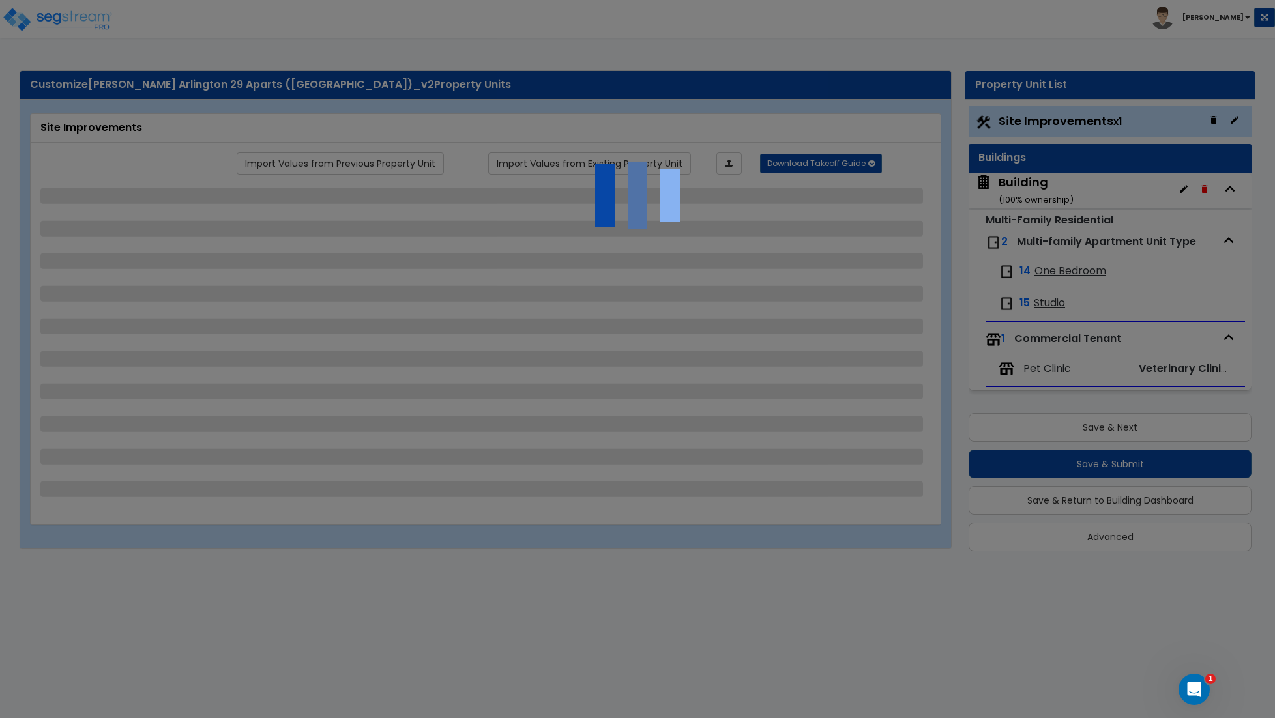
select select "2"
select select "1"
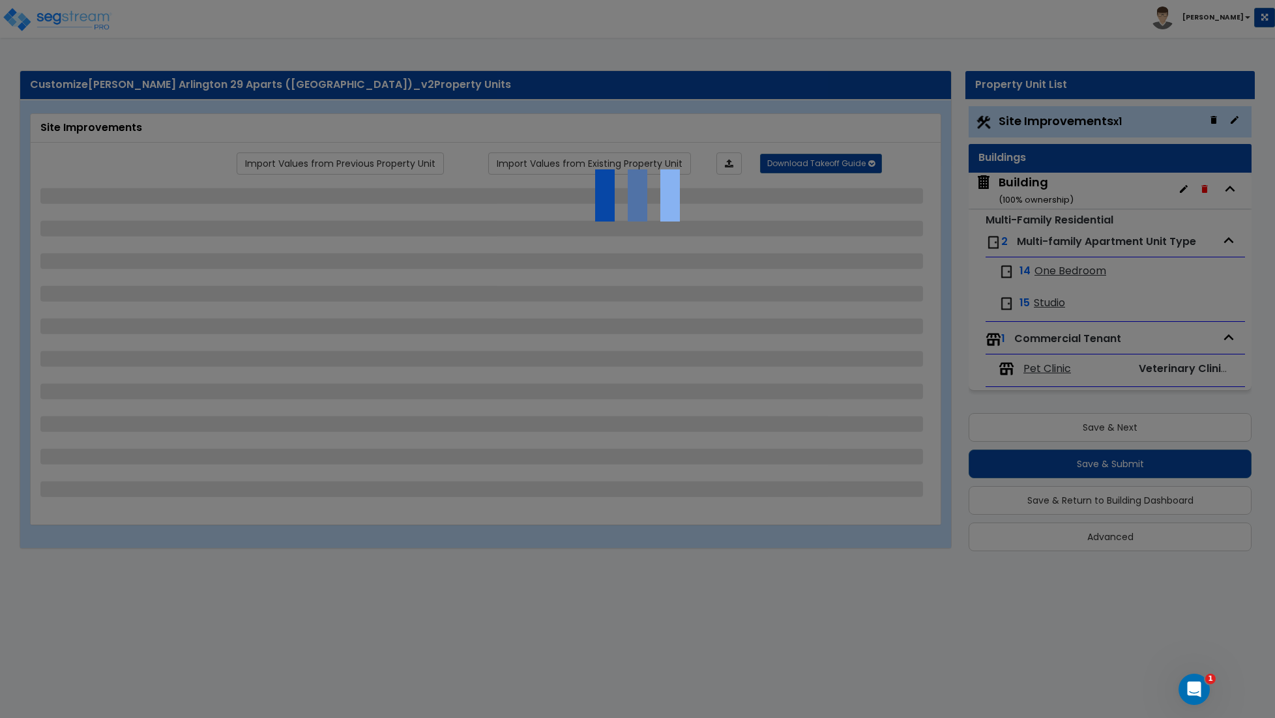
select select "1"
select select "2"
select select "1"
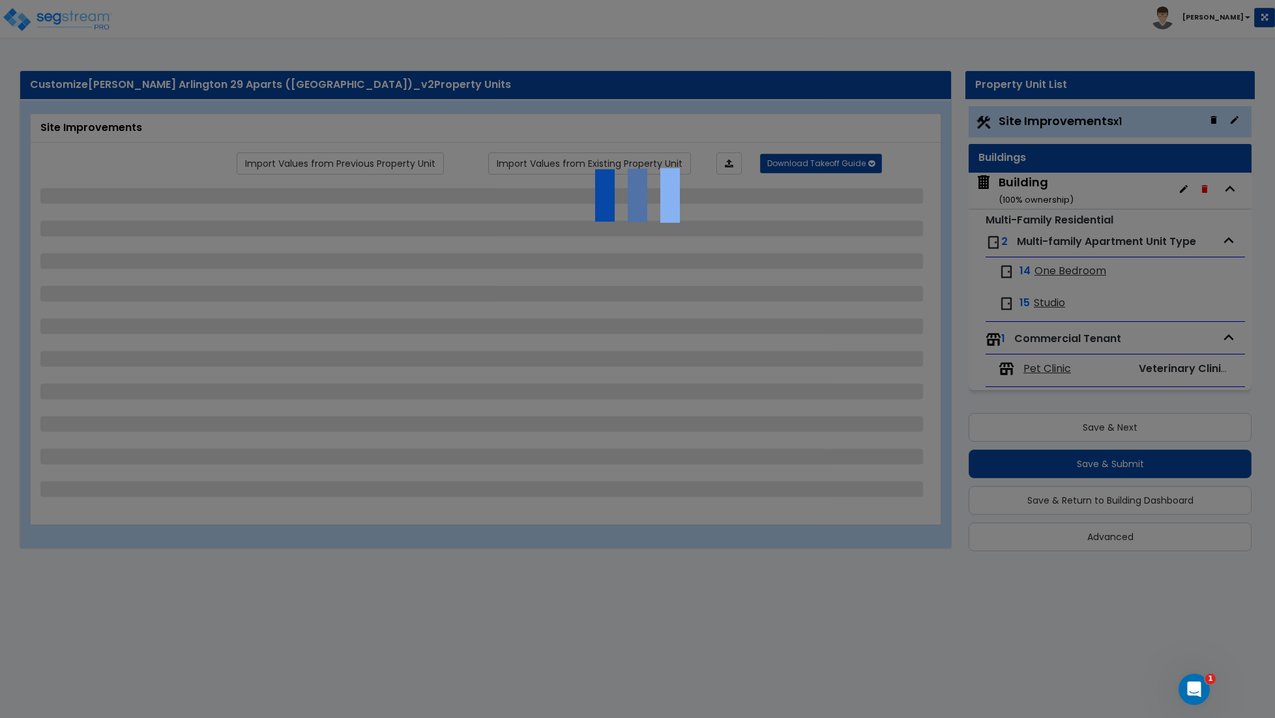
select select "2"
select select "1"
select select "3"
select select "1"
select select "2"
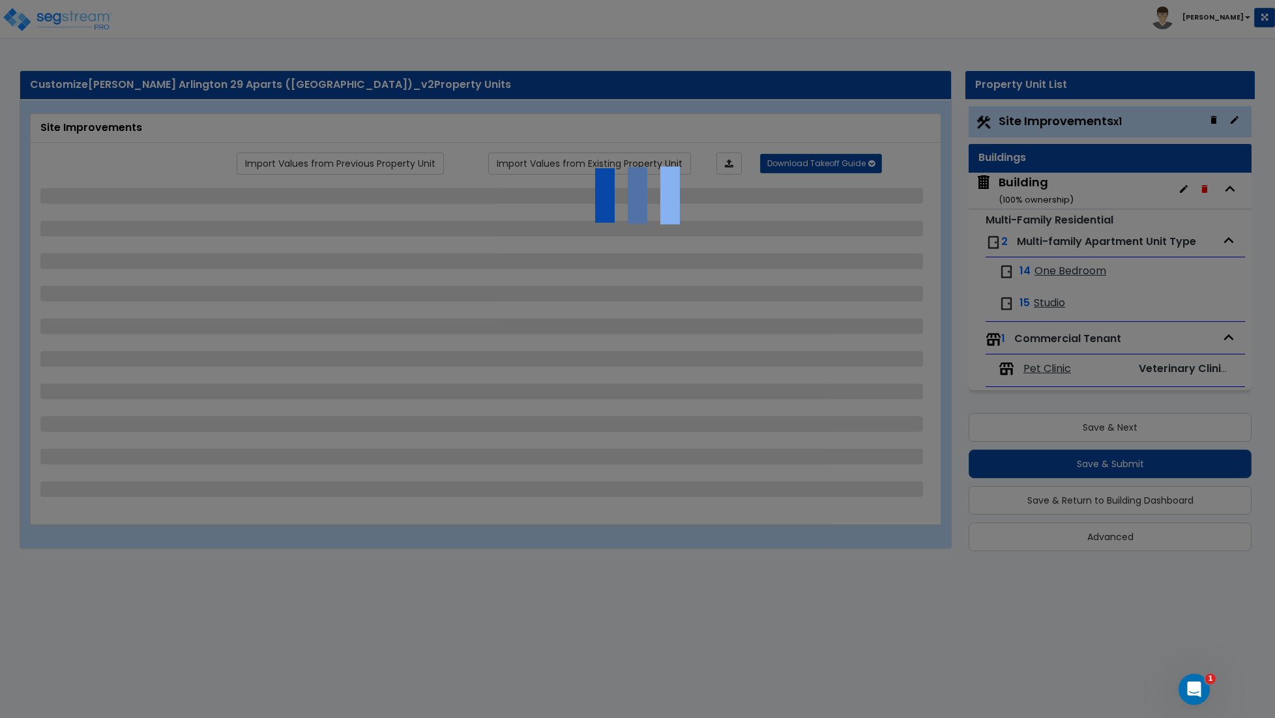
select select "1"
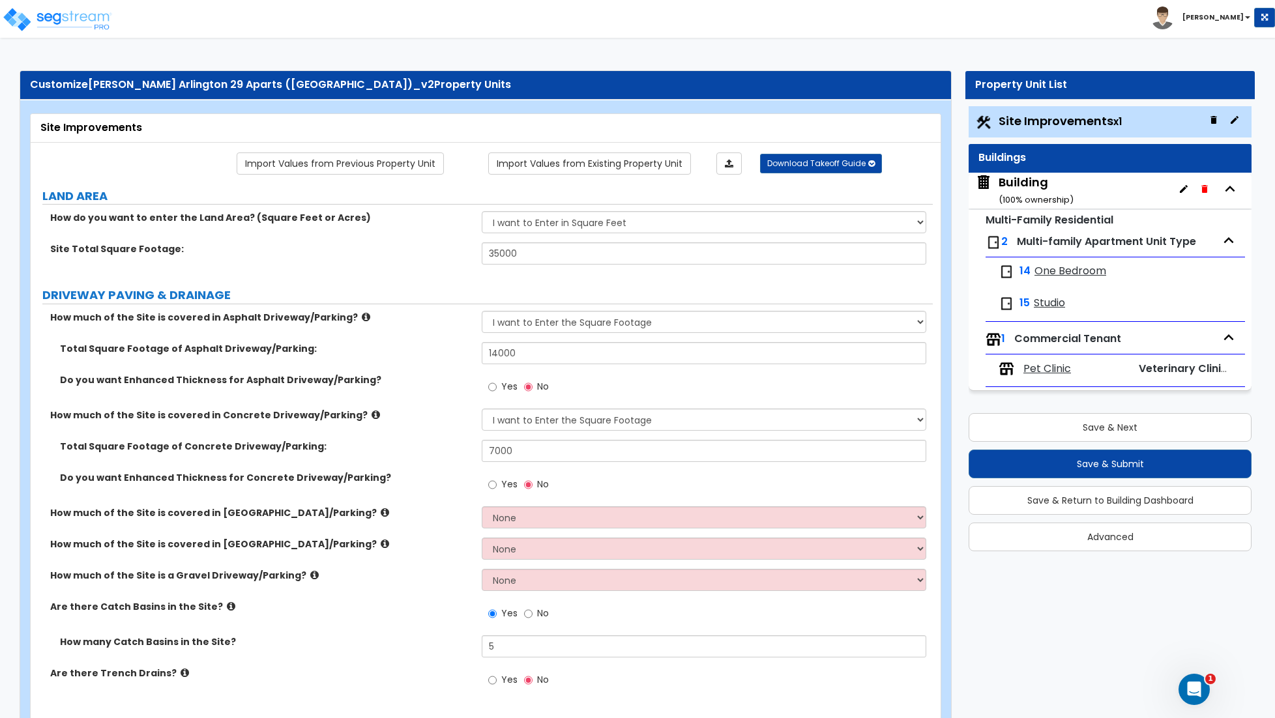
click at [1129, 343] on div "1 Commercial Tenant" at bounding box center [1114, 339] width 259 height 29
click at [1167, 342] on div "1 Commercial Tenant" at bounding box center [1114, 339] width 259 height 29
click at [1062, 383] on div "Pet Clinic Veterinary Clinic Tenant" at bounding box center [1115, 369] width 246 height 29
click at [1037, 366] on span "Pet Clinic" at bounding box center [1047, 369] width 48 height 15
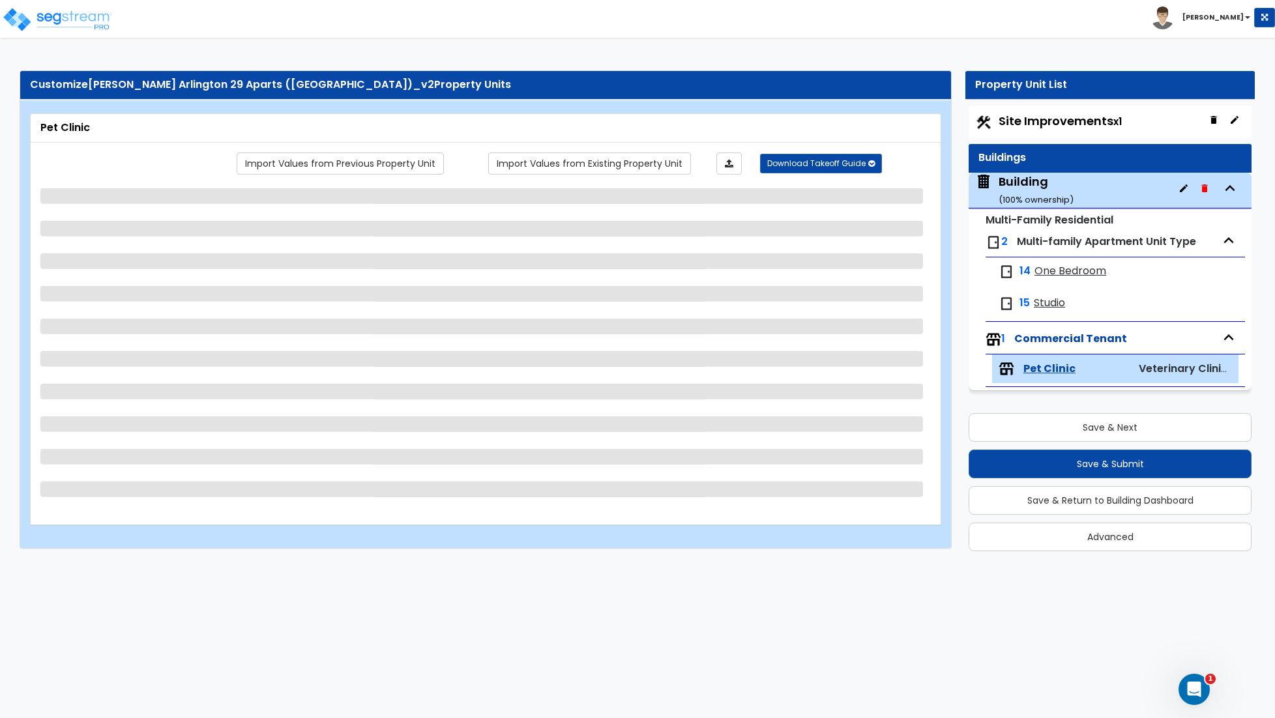
select select "1"
select select "3"
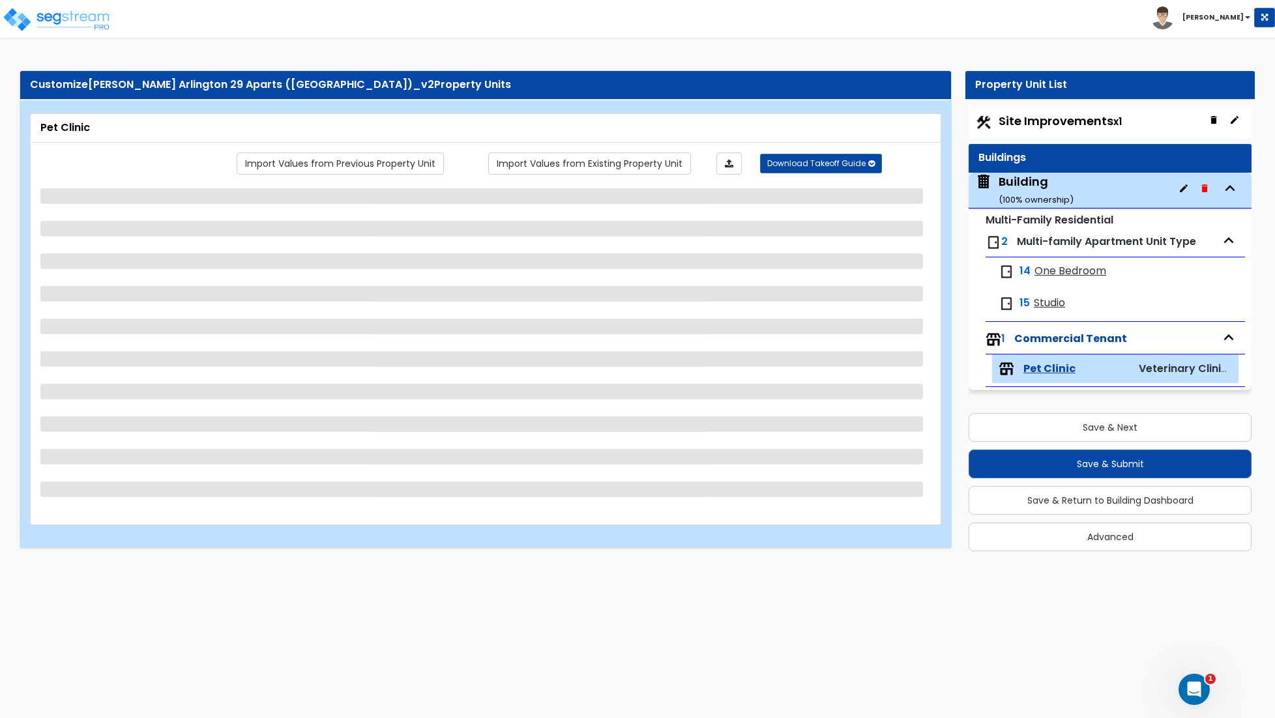
select select "1"
select select "3"
select select "2"
select select "1"
select select "2"
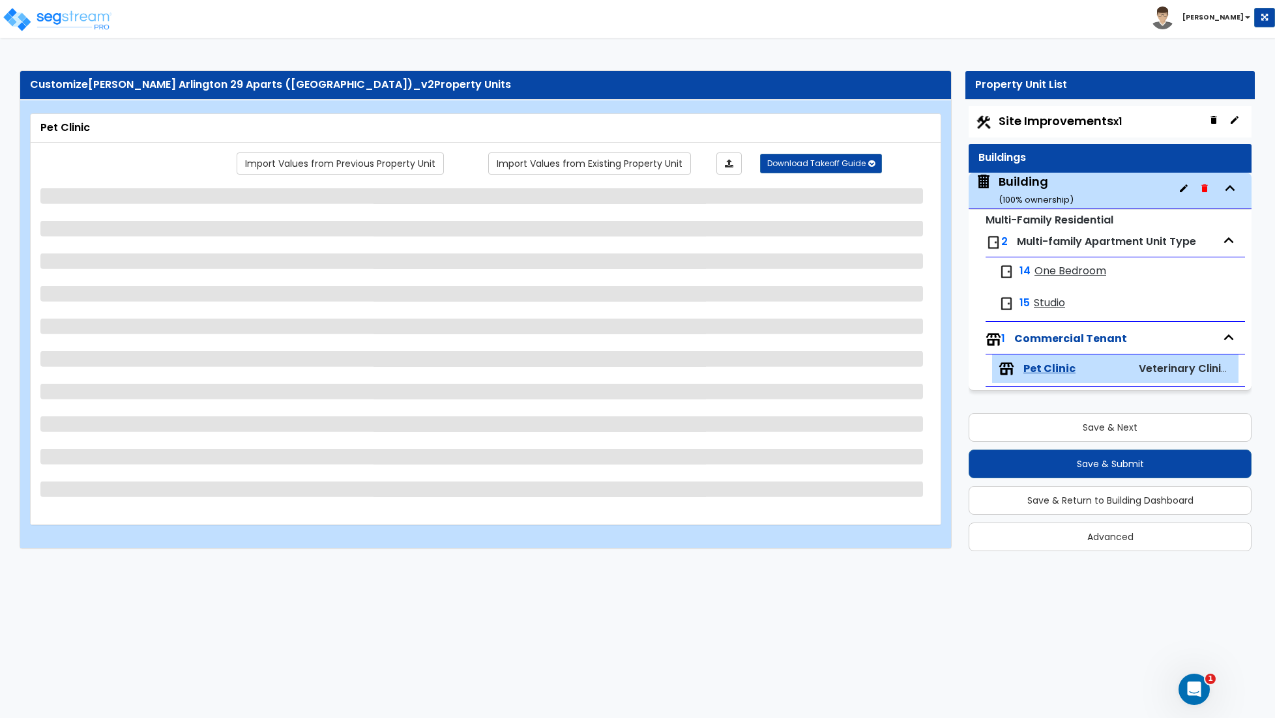
select select "2"
select select "1"
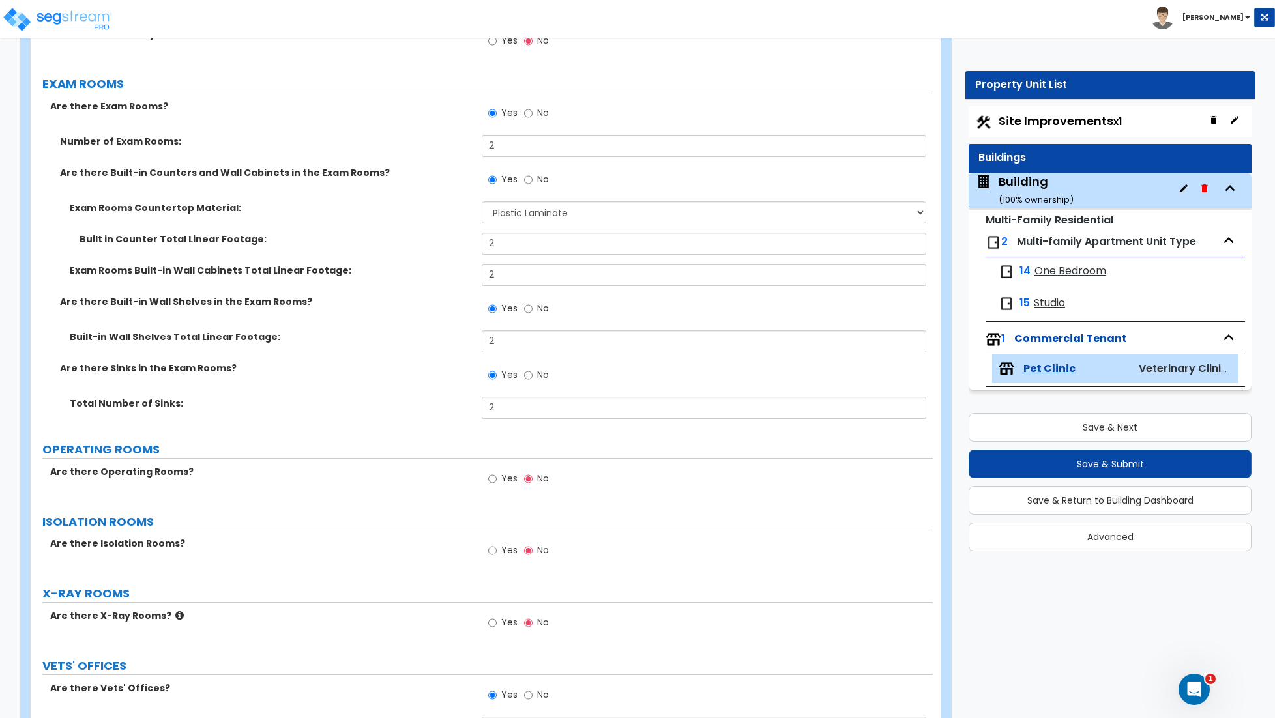
scroll to position [838, 0]
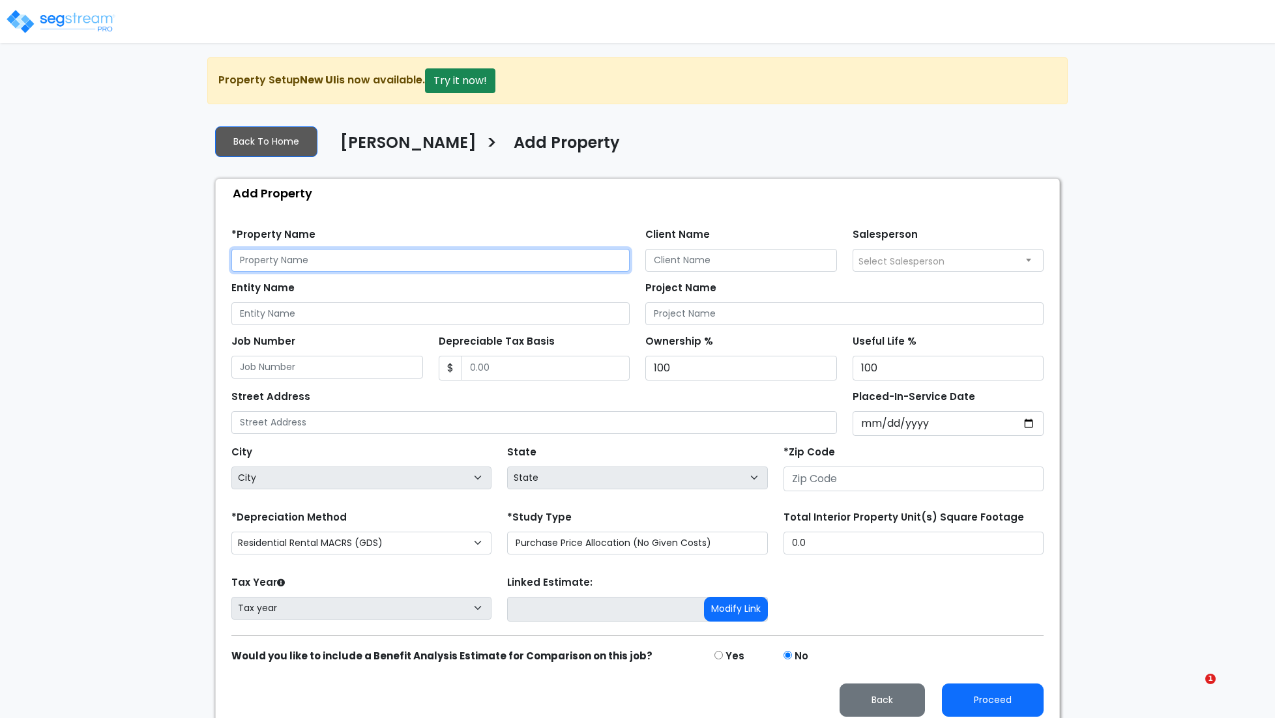
click at [293, 261] on input "text" at bounding box center [430, 260] width 398 height 23
type input "[PERSON_NAME] Office ([GEOGRAPHIC_DATA])"
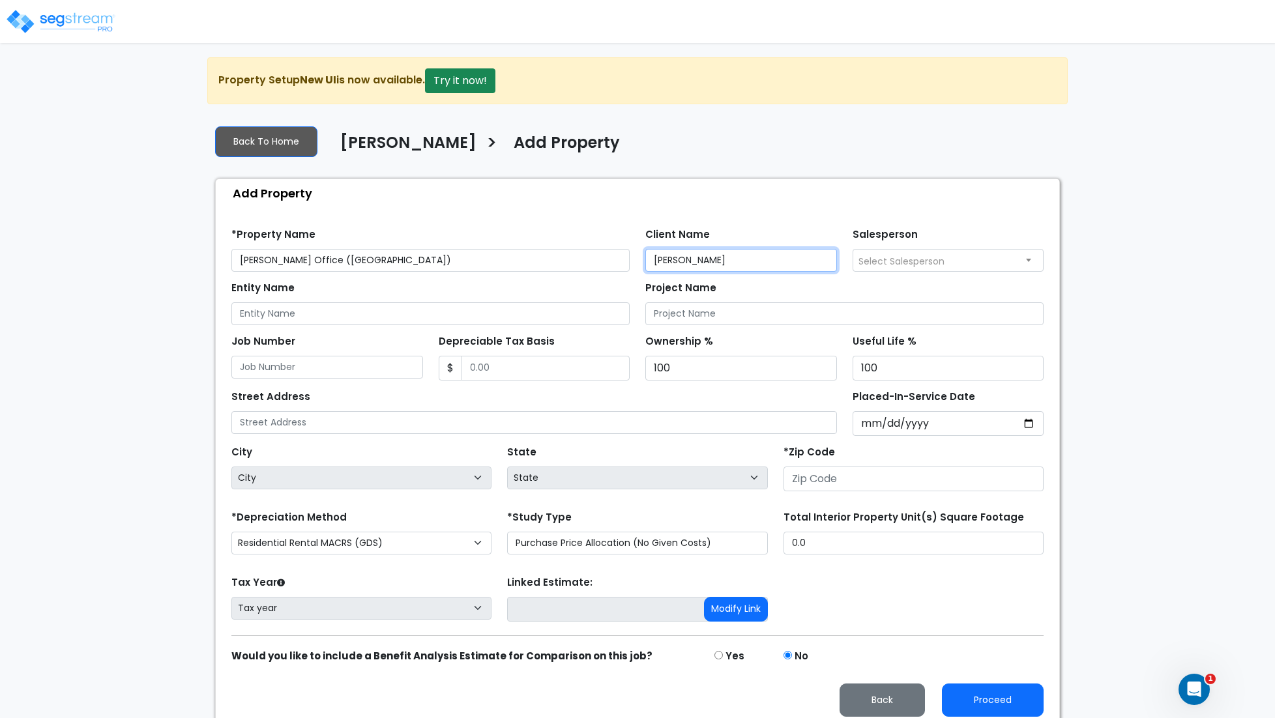
type input "[PERSON_NAME]"
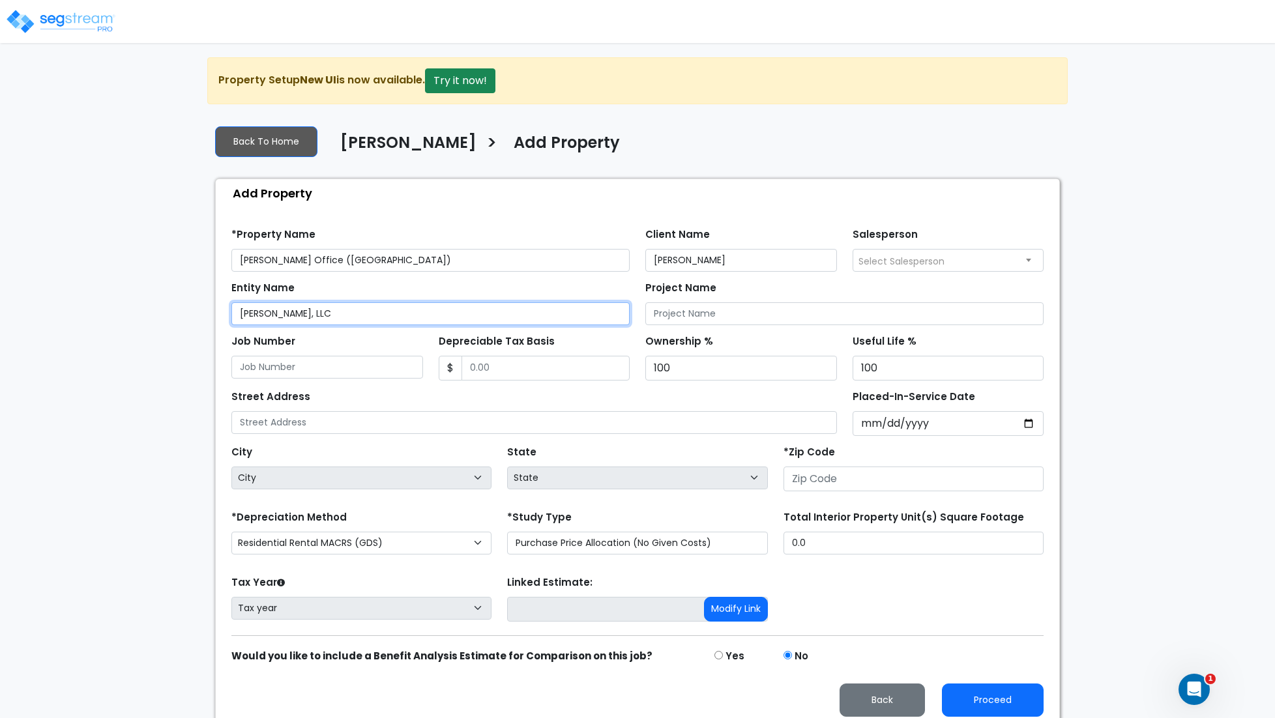
type input "[PERSON_NAME], LLC"
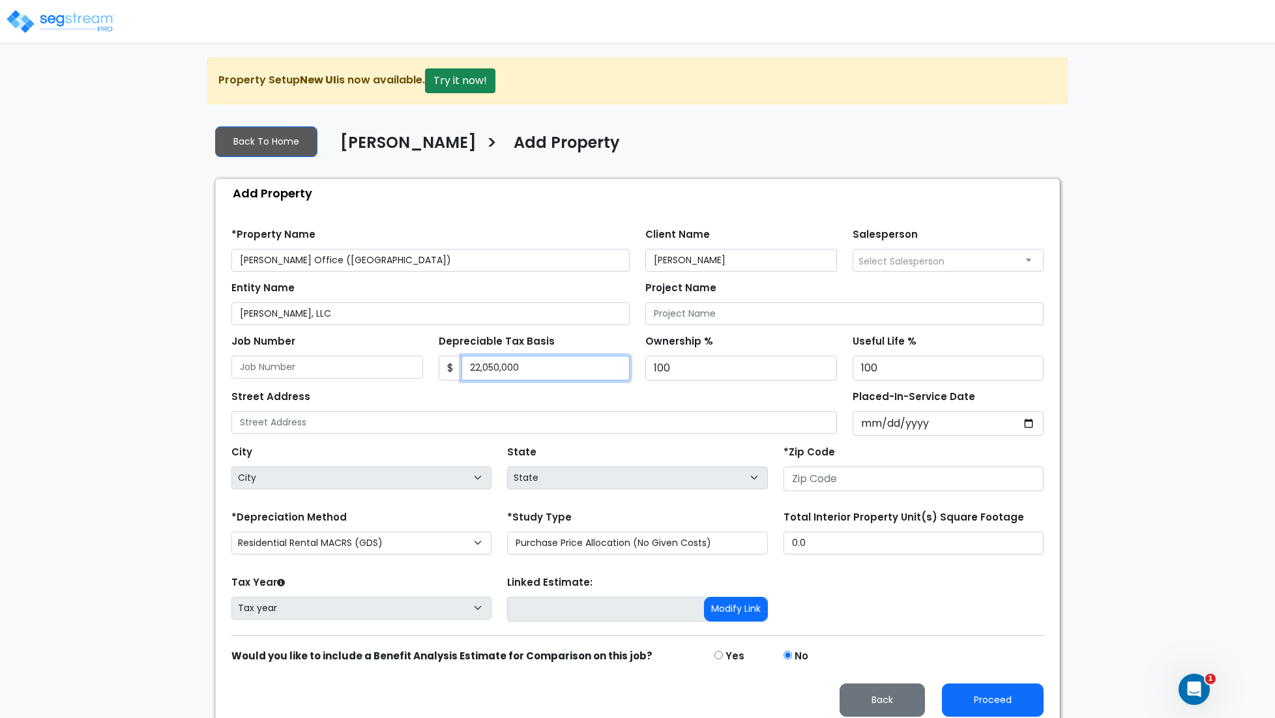
type input "22,050,000"
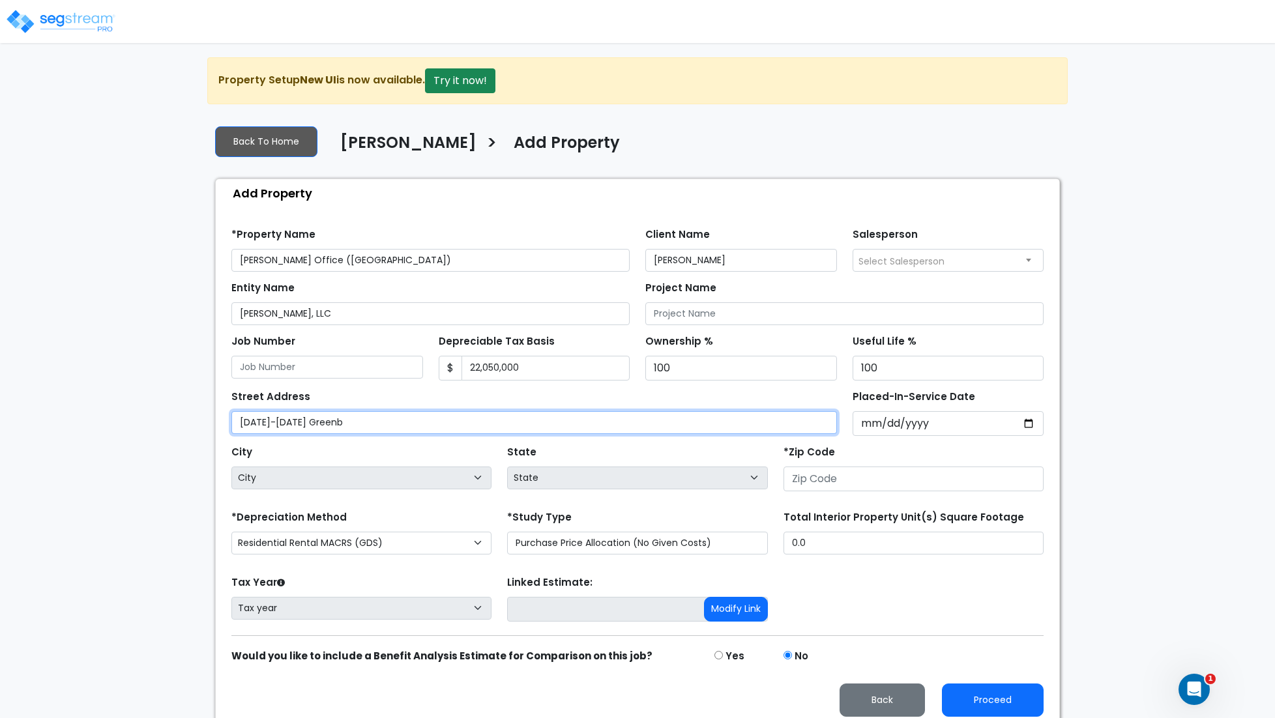
type input "[DATE]-[DATE] Greenb"
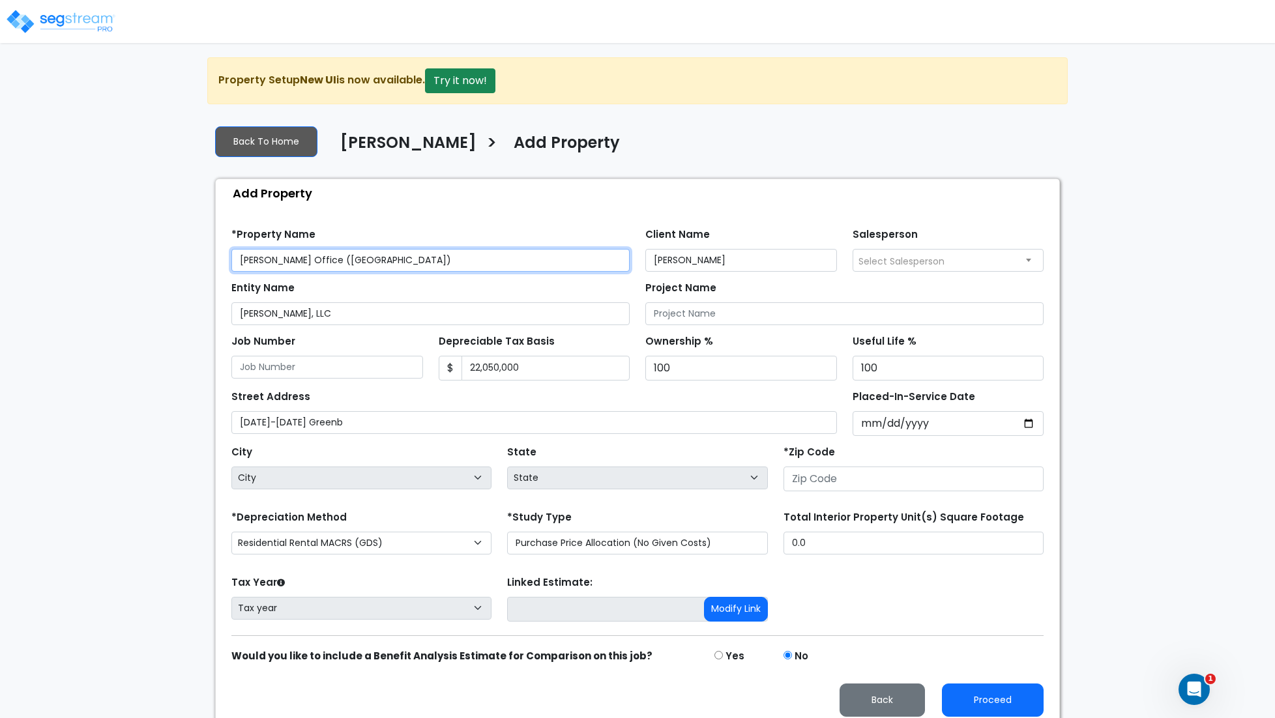
click at [319, 262] on input "[PERSON_NAME] Office ([GEOGRAPHIC_DATA])" at bounding box center [430, 260] width 398 height 23
type input "[PERSON_NAME] Greenbriar Office ([GEOGRAPHIC_DATA])"
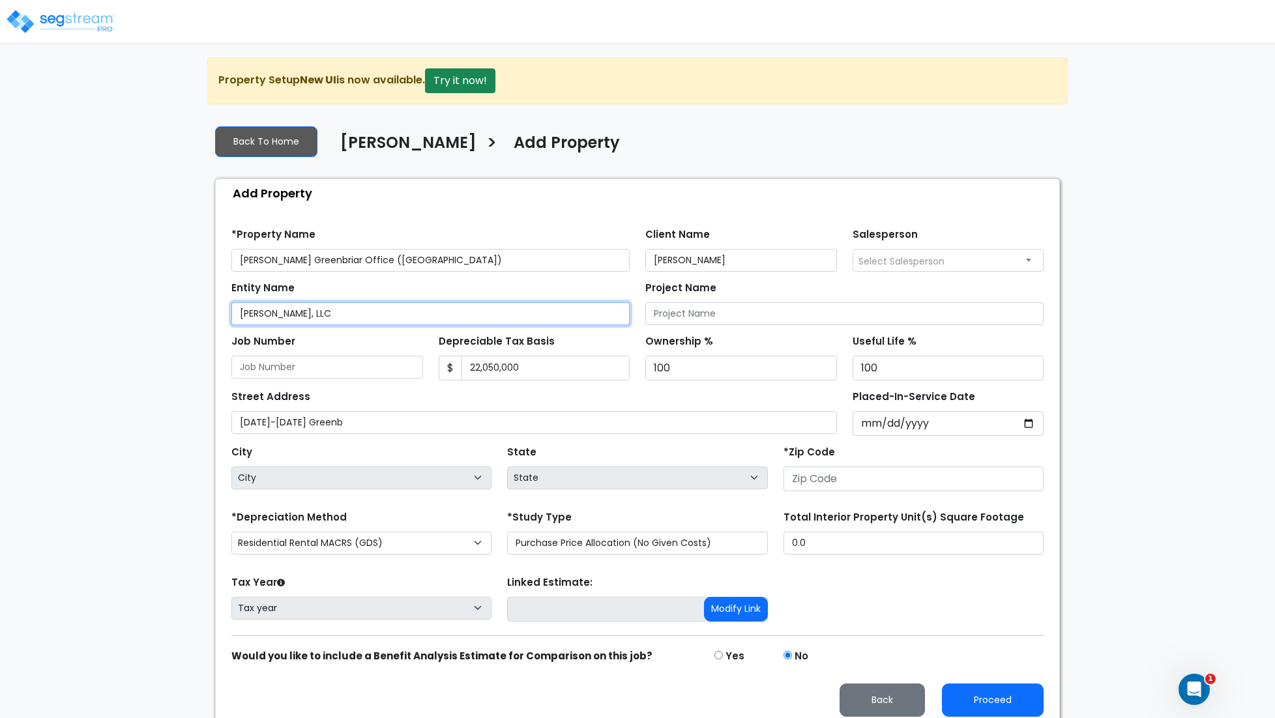
drag, startPoint x: 285, startPoint y: 315, endPoint x: 308, endPoint y: 311, distance: 23.1
click at [288, 314] on input "[PERSON_NAME], LLC" at bounding box center [430, 313] width 398 height 23
type input "Greenbriar Lane, LLC"
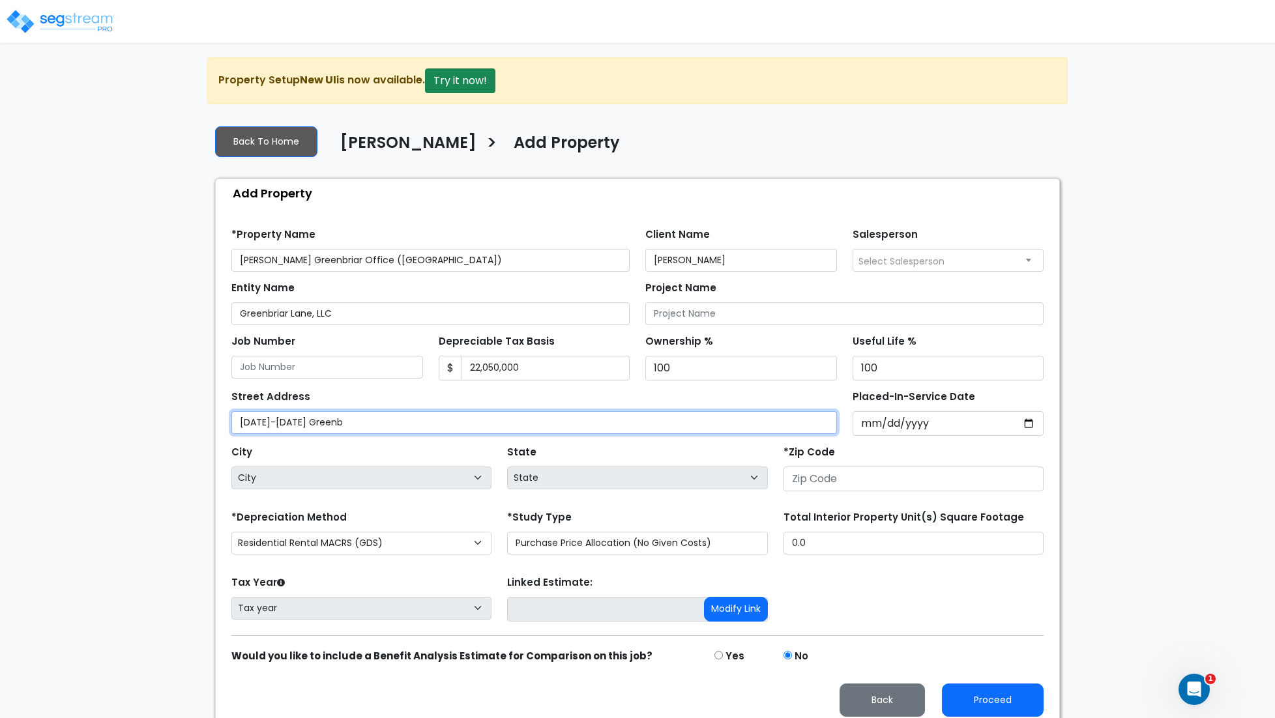
click at [329, 420] on input "[DATE]-[DATE] Greenb" at bounding box center [533, 422] width 605 height 23
type input "[DATE]-[DATE][STREET_ADDRESS]"
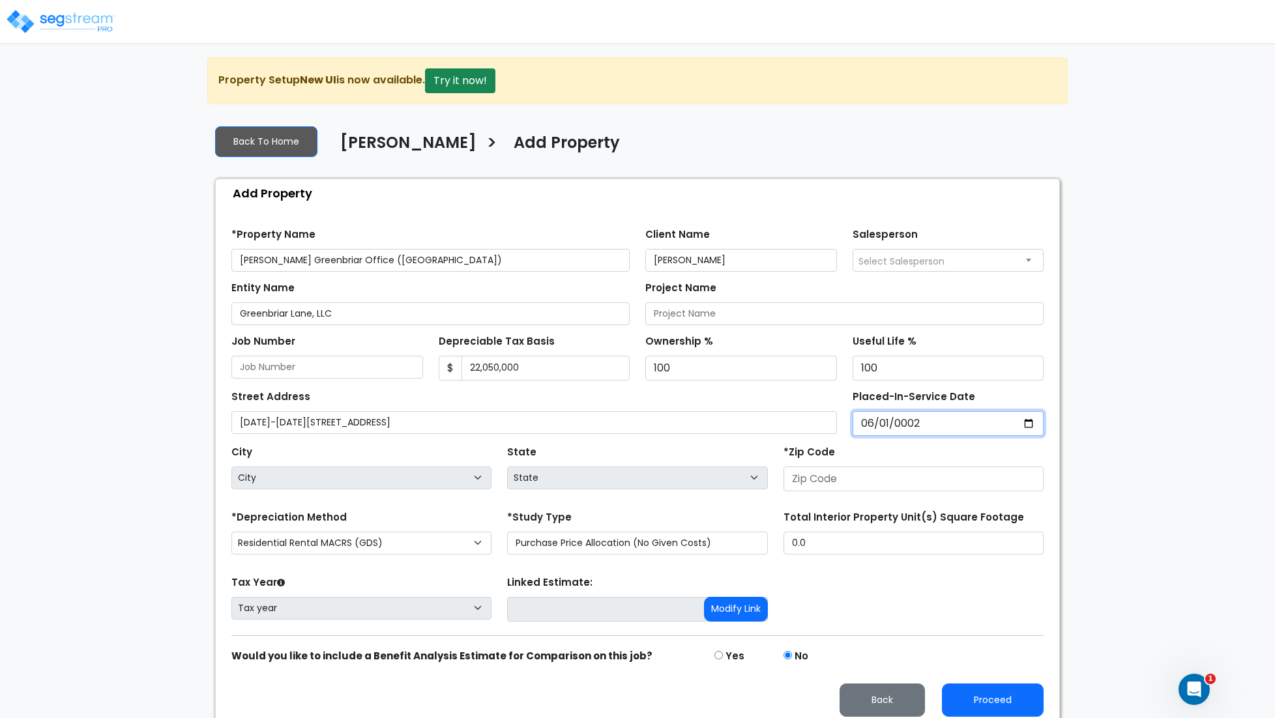
type input "0020-06-01"
select select "20"
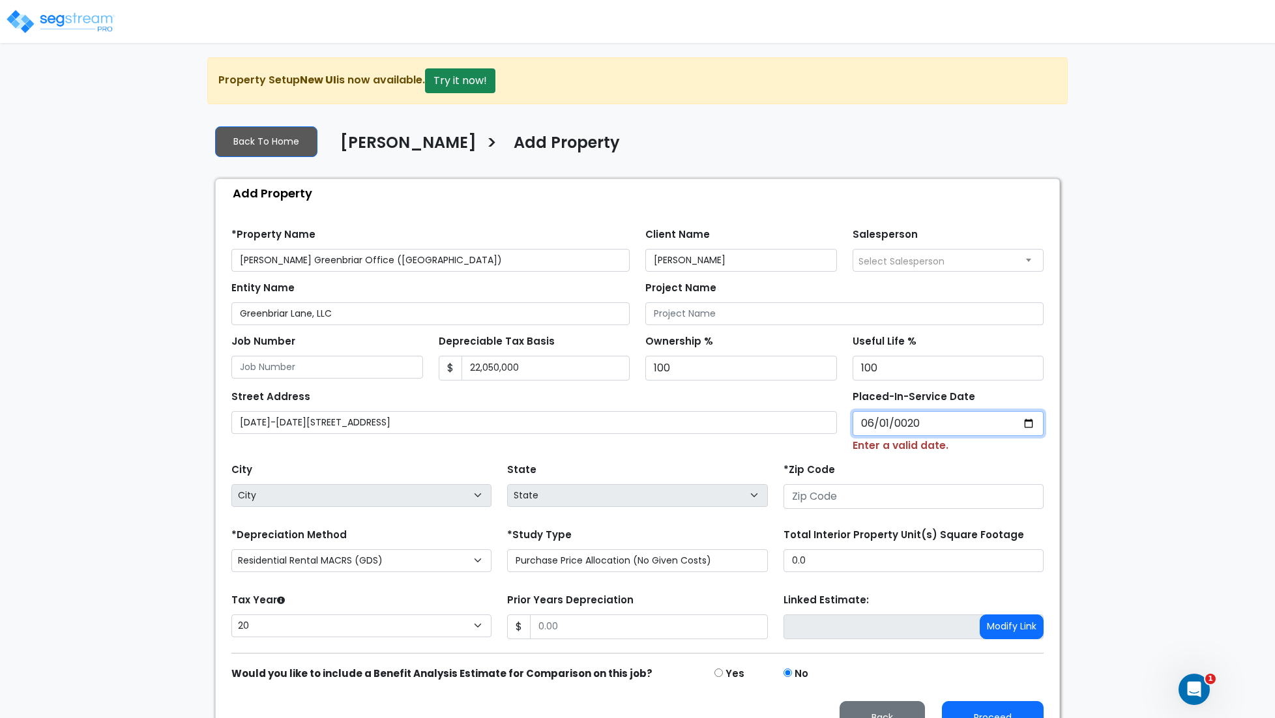
type input "0202-06-01"
select select "202"
type input "2024-06-01"
select select "2024"
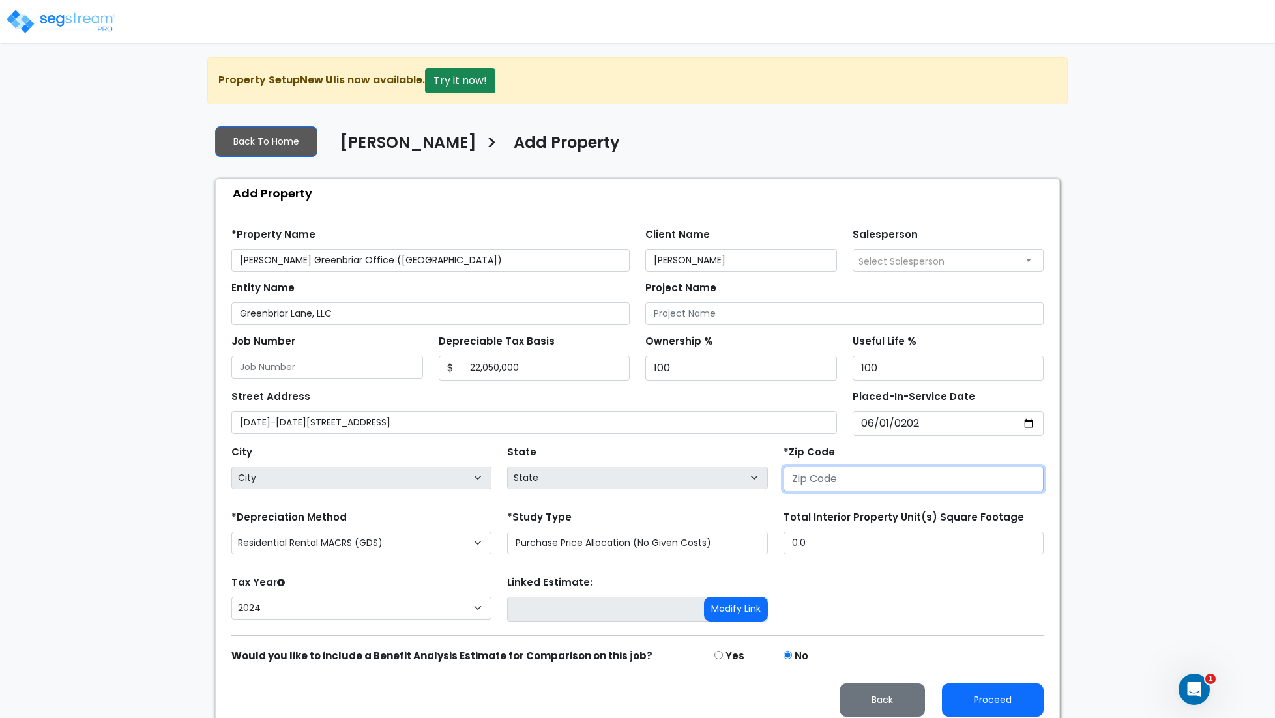
click at [820, 482] on input "number" at bounding box center [913, 479] width 260 height 25
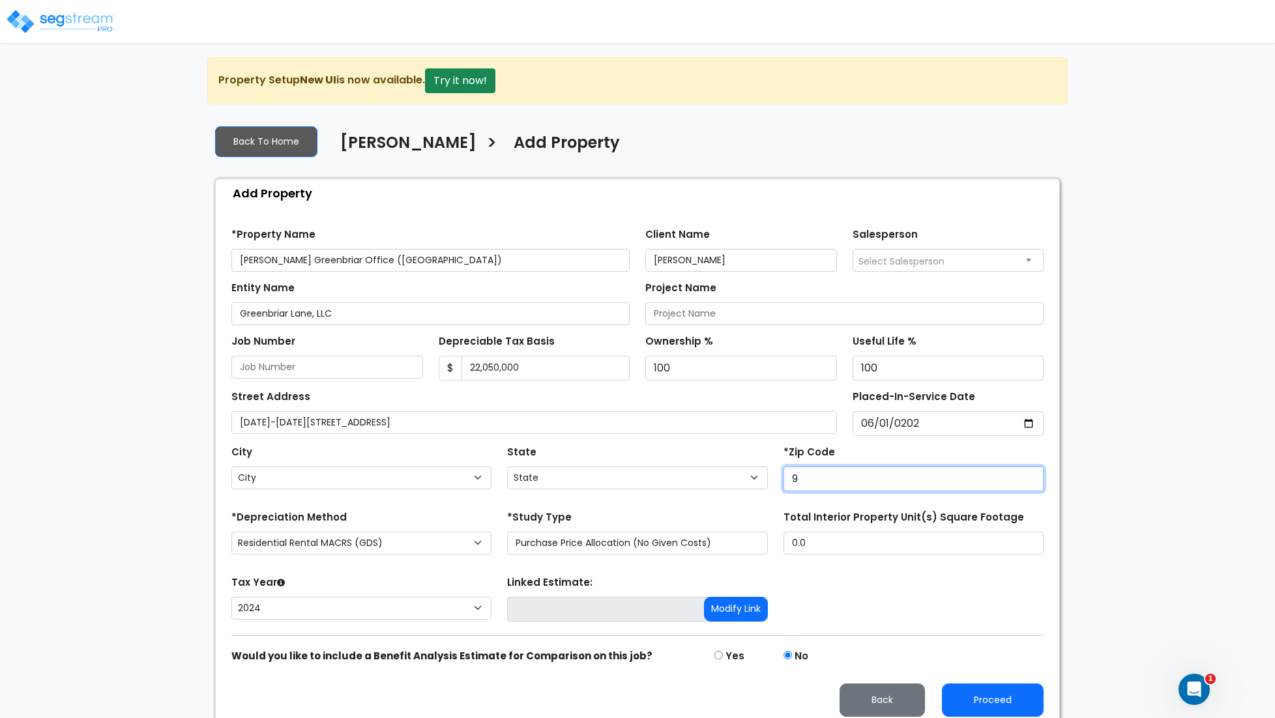
type input "92"
select select "CA"
type input "92821"
click at [423, 543] on select "Residential Rental MACRS (GDS) Commercial MACRS (GDS) Commercial MACRS (GDS) QIP" at bounding box center [361, 543] width 260 height 23
select select "CM(_35"
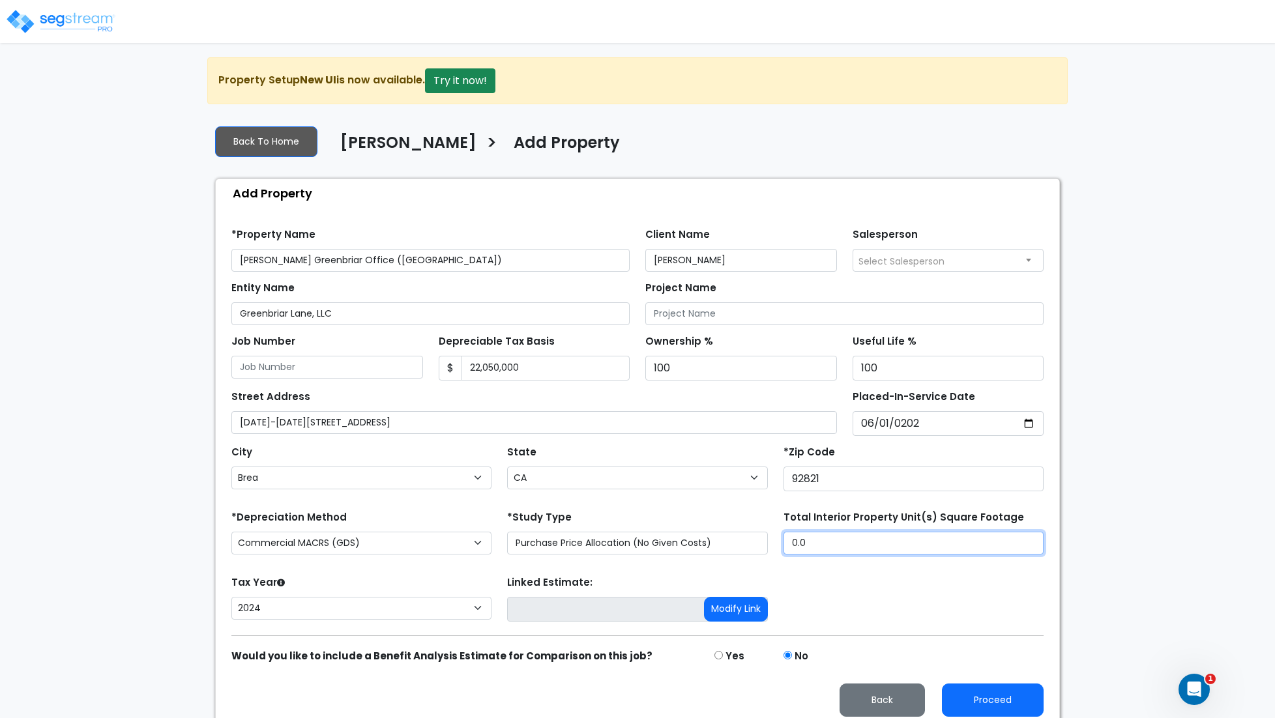
click at [841, 547] on input "0.0" at bounding box center [913, 543] width 260 height 23
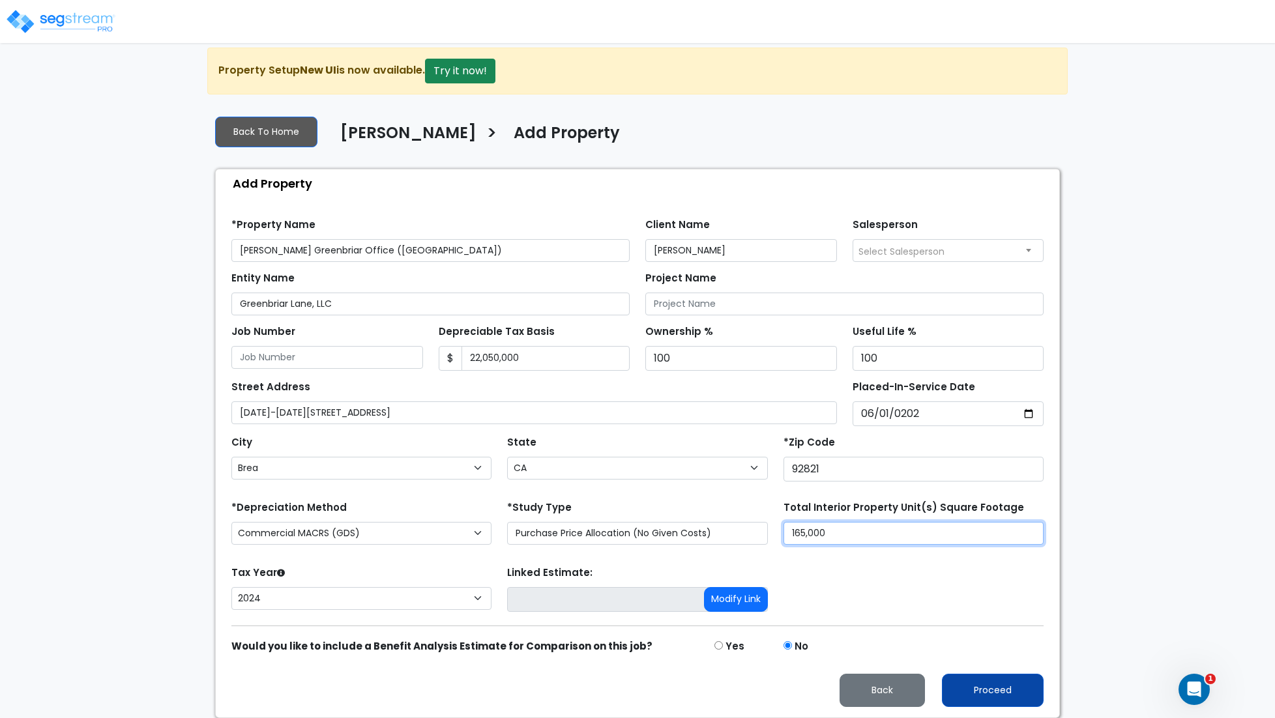
type input "165,000"
click at [1004, 695] on button "Proceed" at bounding box center [993, 690] width 102 height 33
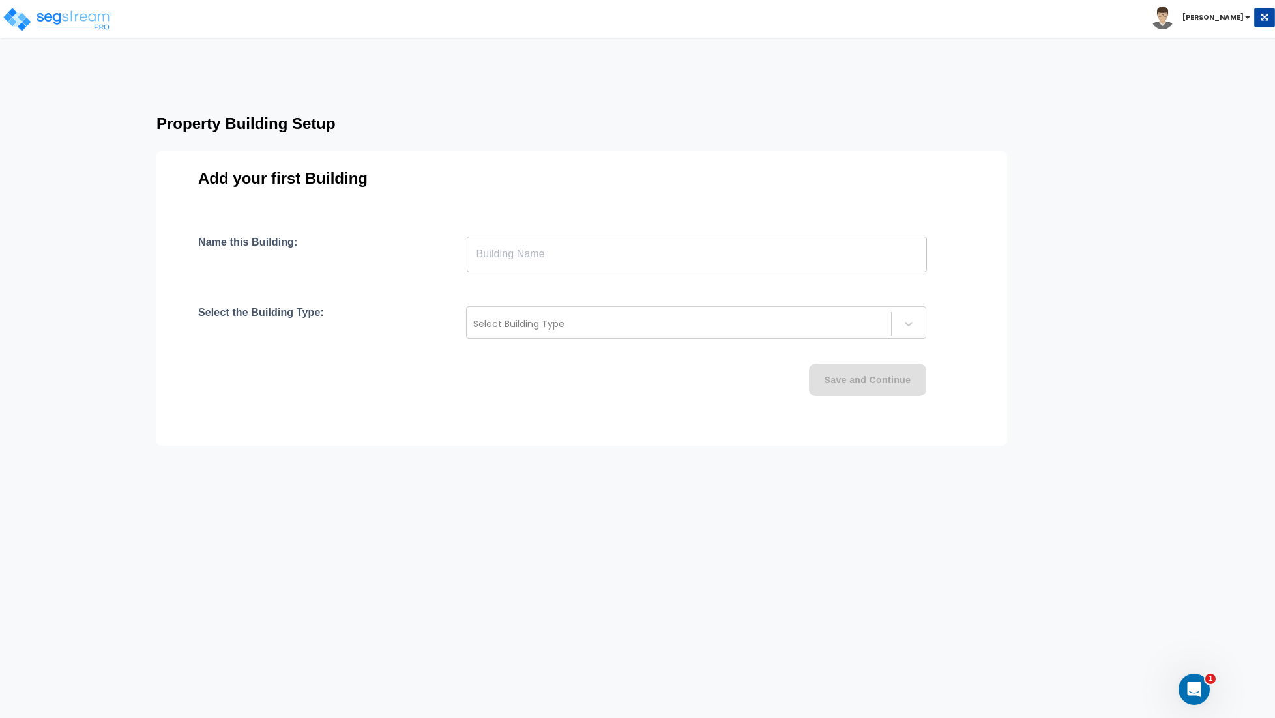
click at [517, 261] on input "text" at bounding box center [697, 254] width 460 height 36
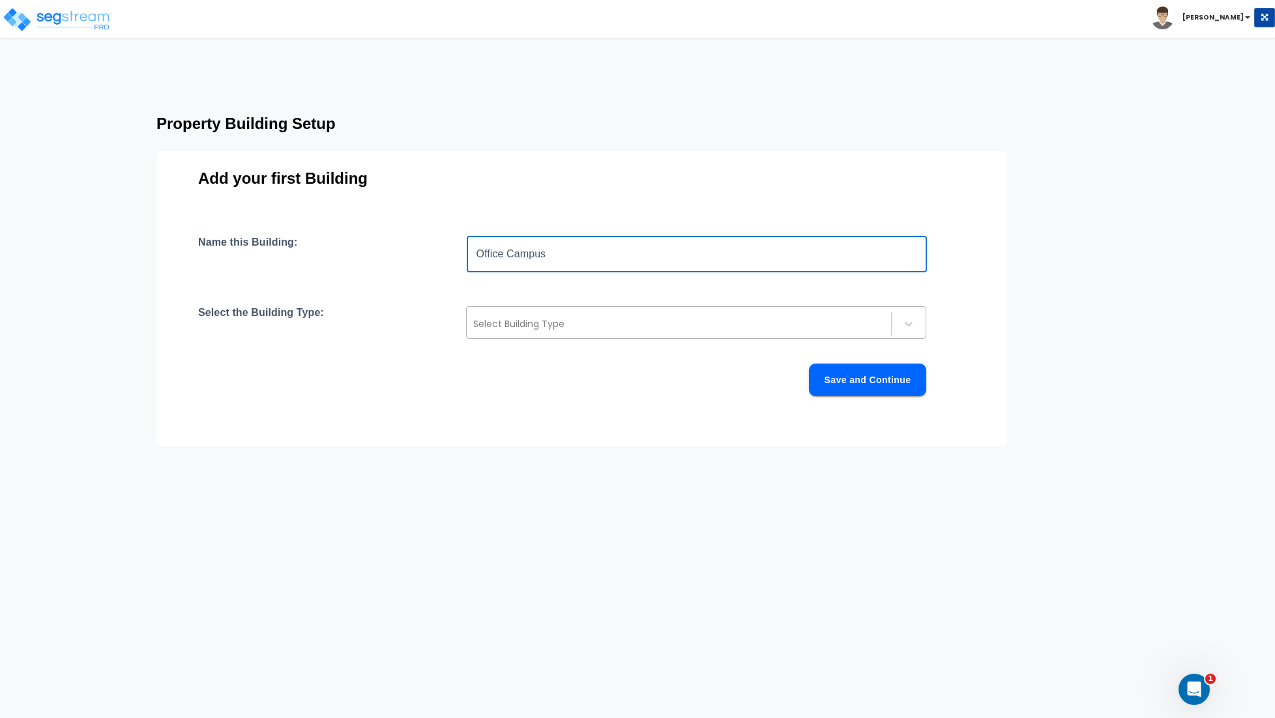
type input "Office Campus"
click at [526, 323] on div at bounding box center [678, 324] width 411 height 16
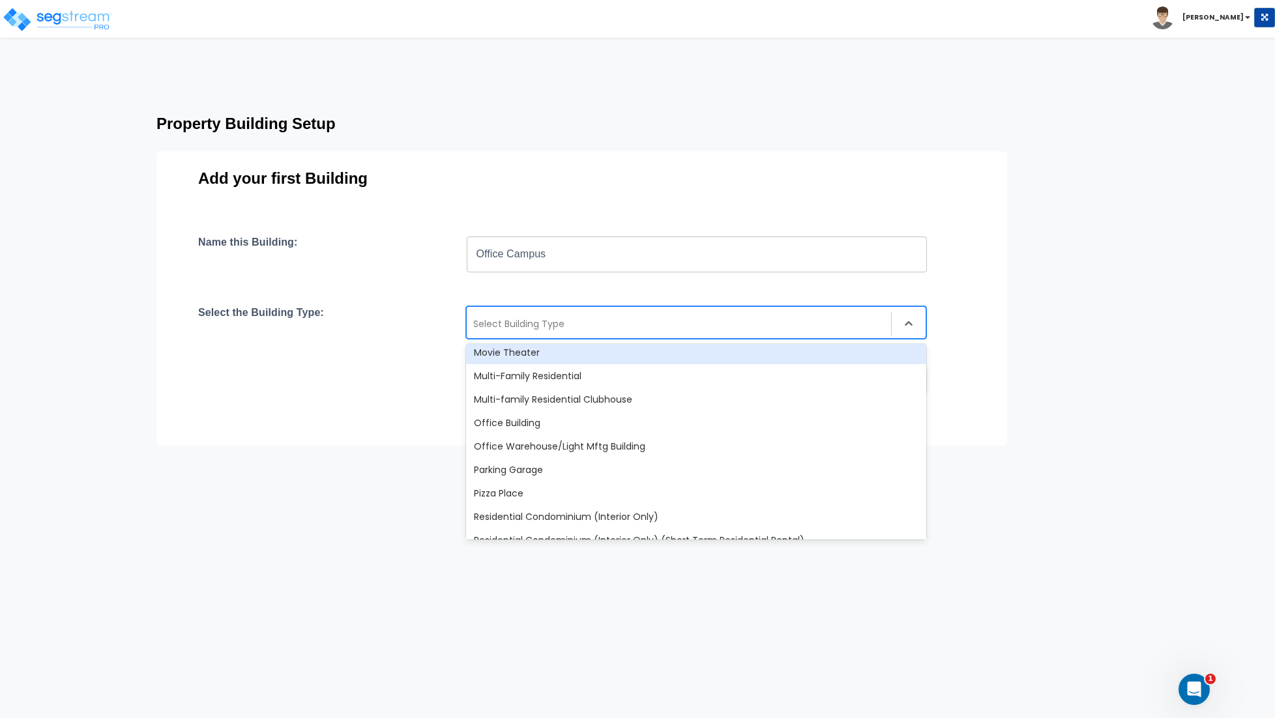
scroll to position [828, 0]
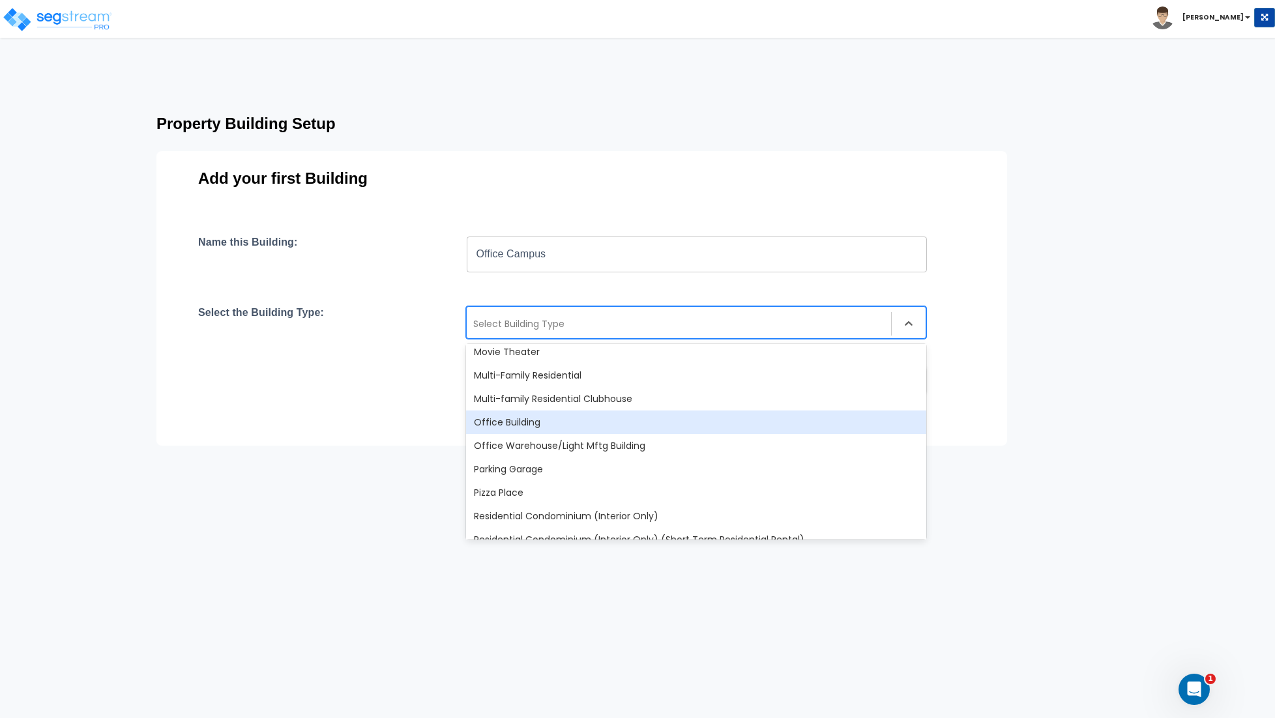
click at [521, 427] on div "Office Building" at bounding box center [696, 422] width 460 height 23
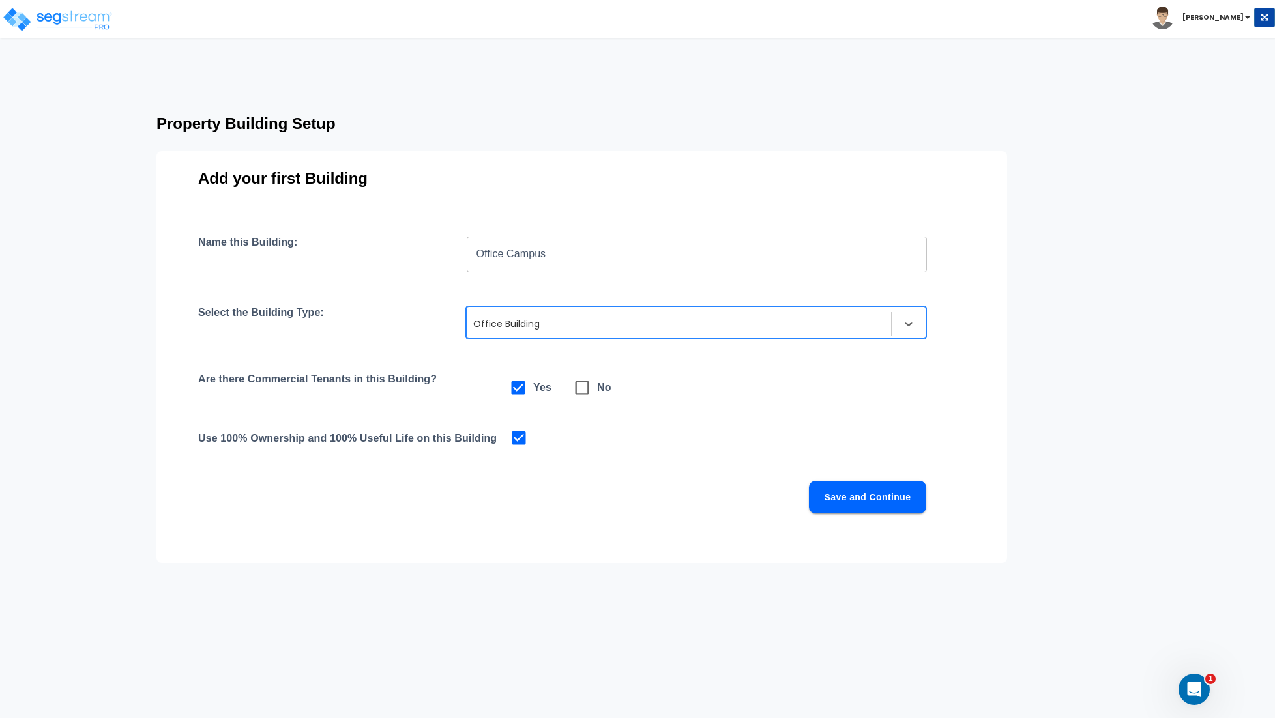
click at [865, 502] on button "Save and Continue" at bounding box center [867, 497] width 117 height 33
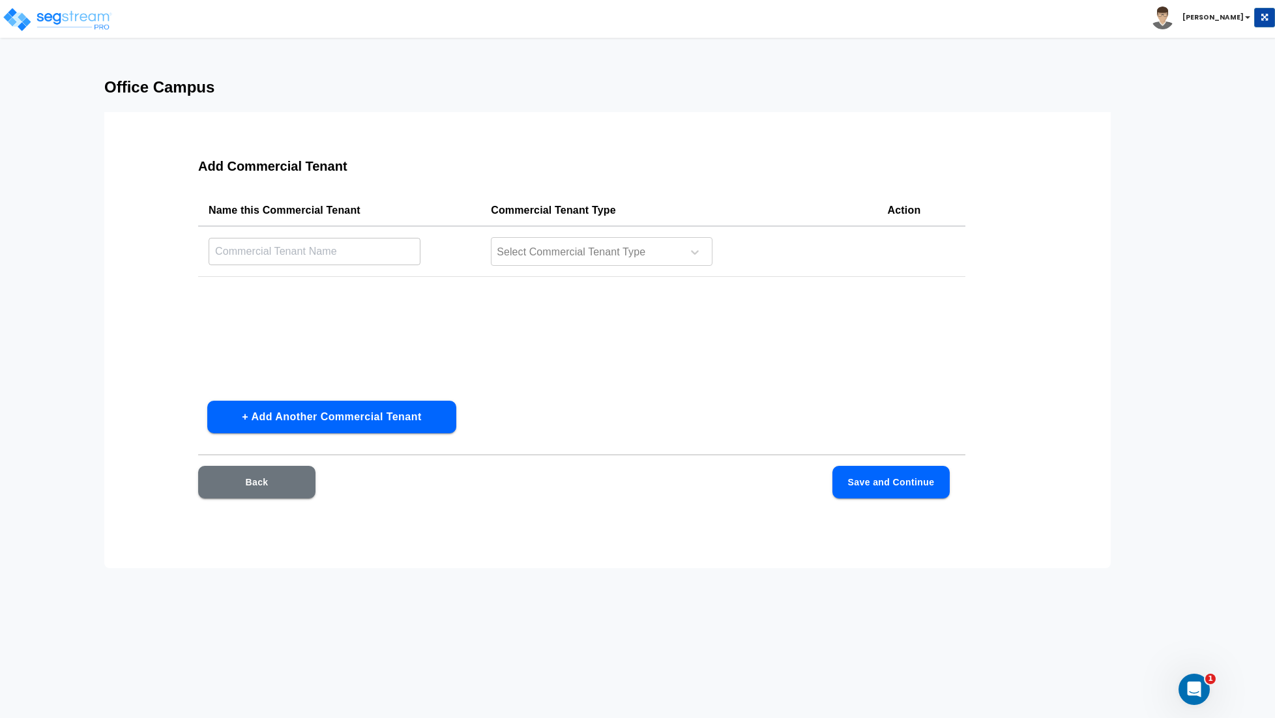
click at [340, 250] on input "text" at bounding box center [315, 251] width 212 height 28
type input "Office Tenant"
click at [587, 244] on div at bounding box center [584, 253] width 179 height 18
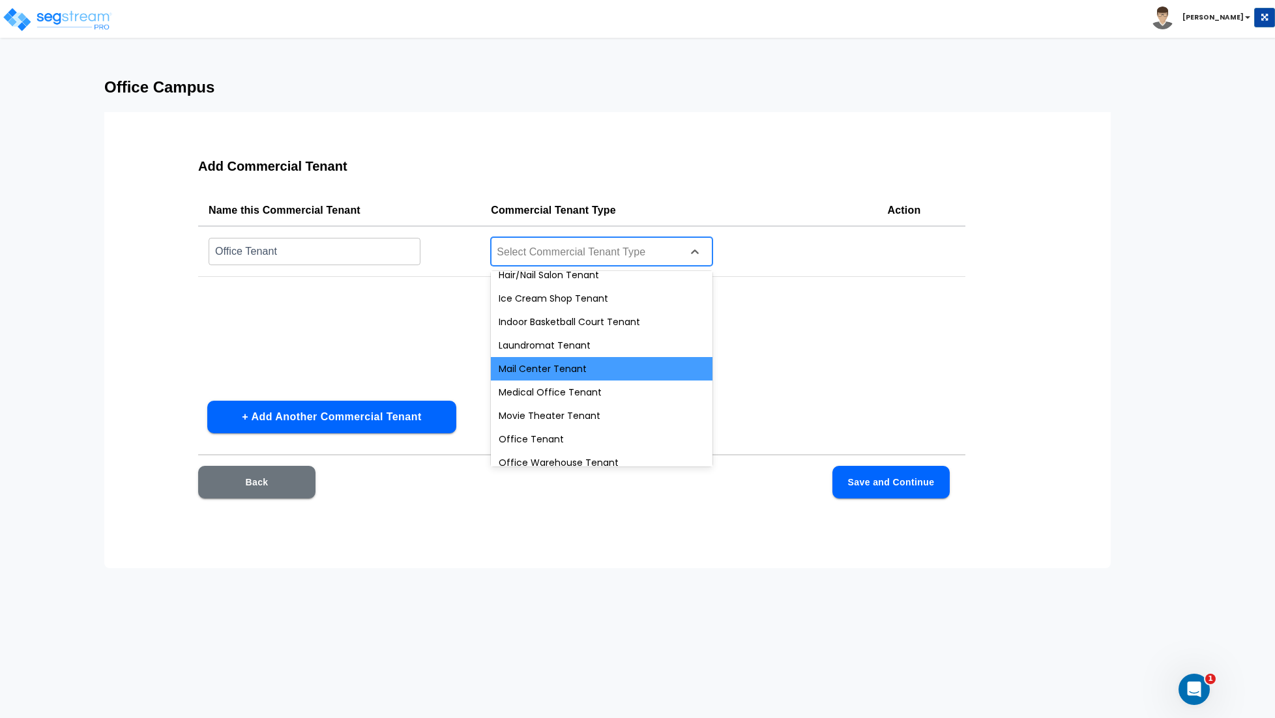
scroll to position [425, 0]
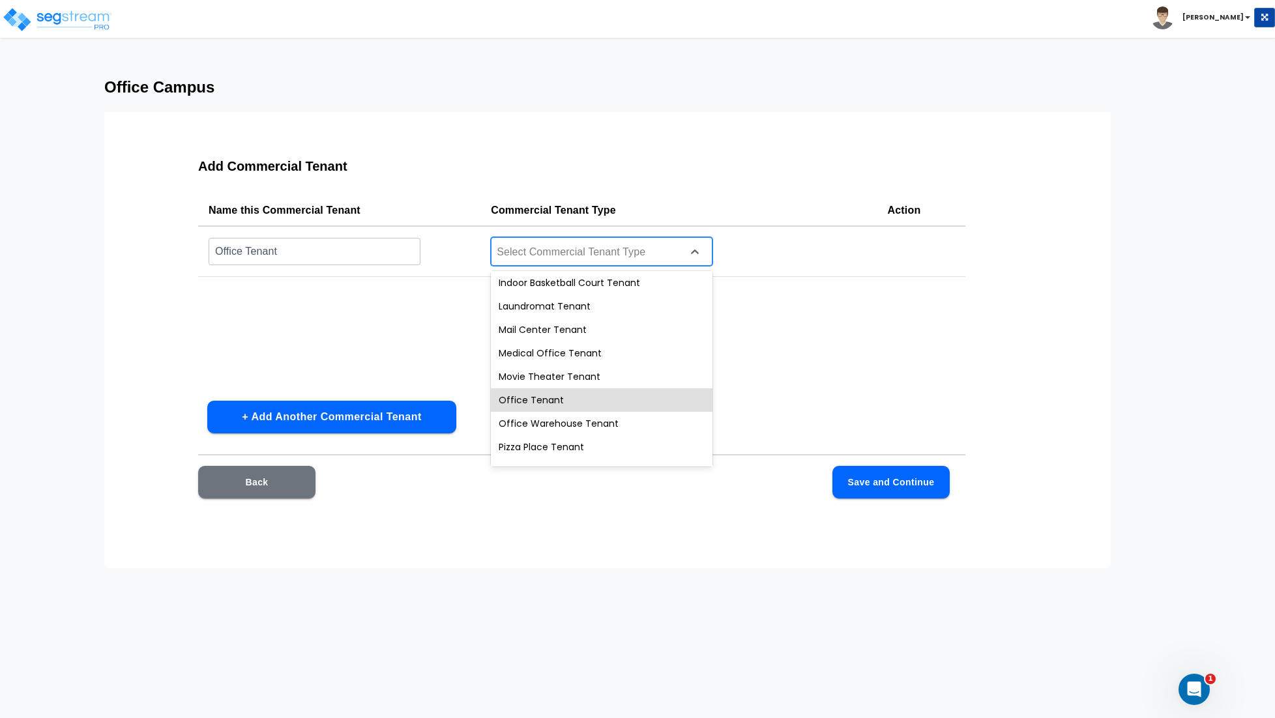
click at [542, 399] on div "Office Tenant" at bounding box center [602, 399] width 222 height 23
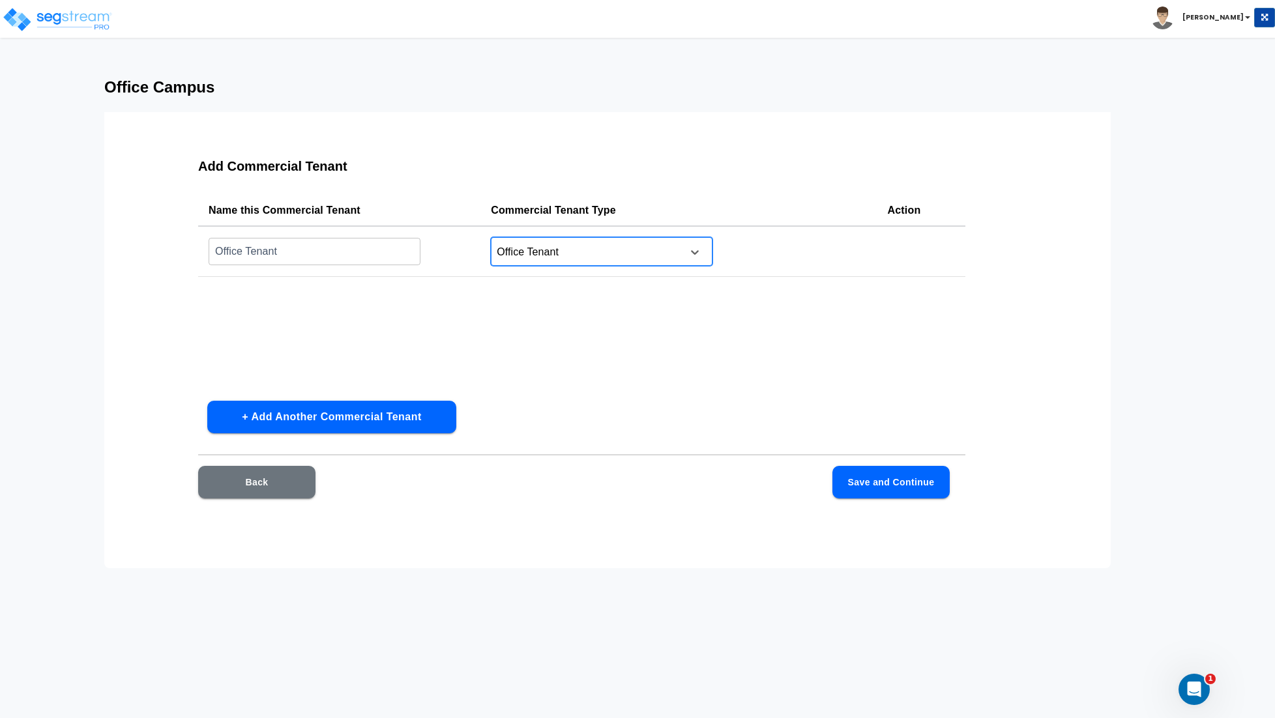
click at [890, 486] on button "Save and Continue" at bounding box center [890, 482] width 117 height 33
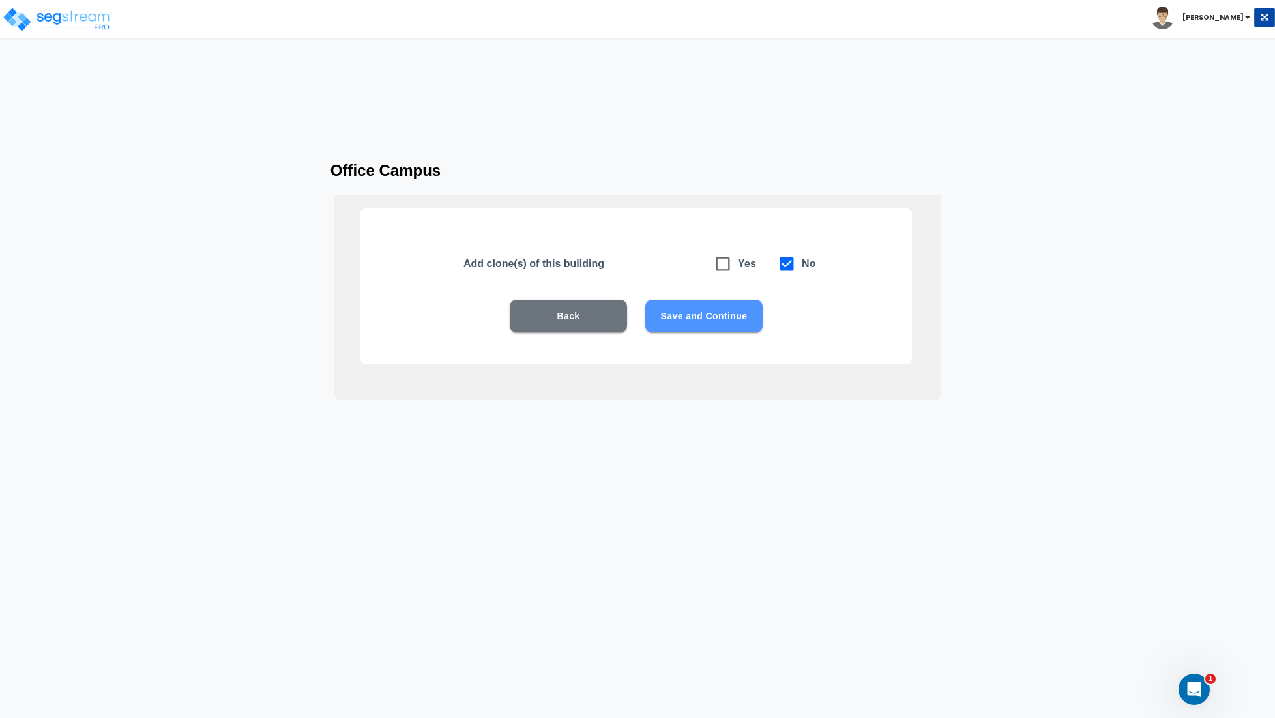
click at [706, 320] on button "Save and Continue" at bounding box center [703, 316] width 117 height 33
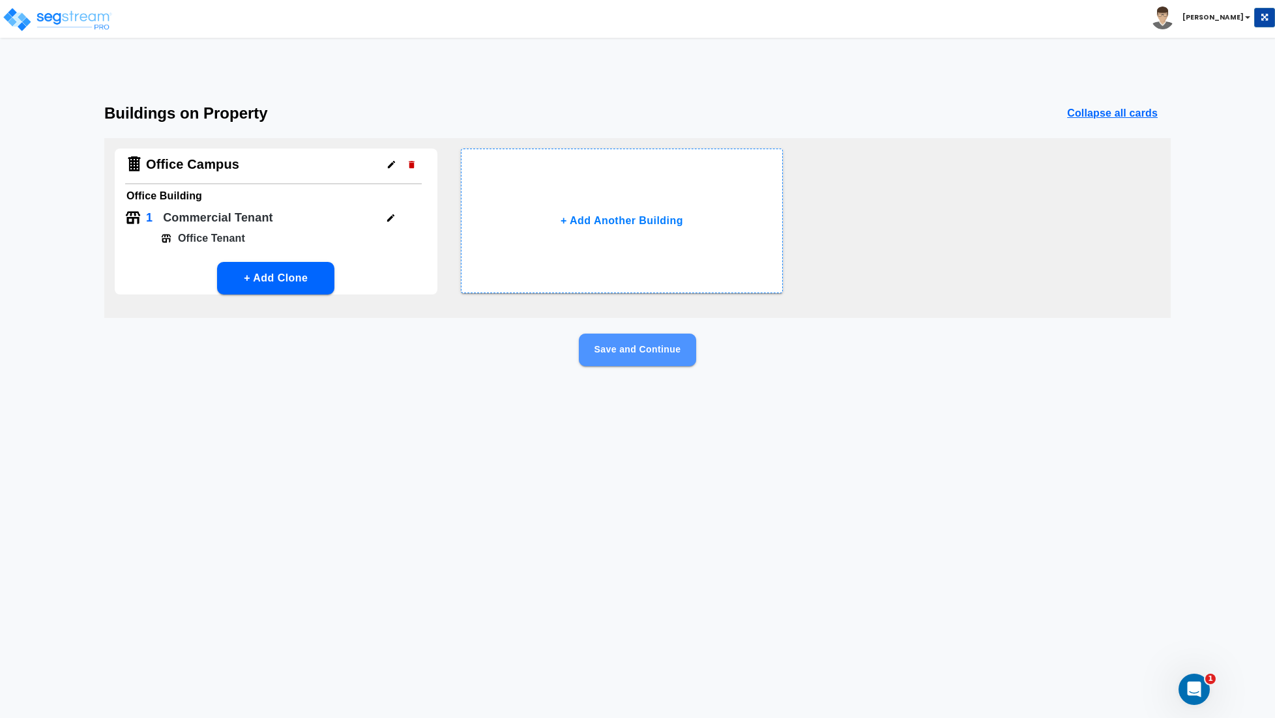
click at [618, 347] on button "Save and Continue" at bounding box center [637, 350] width 117 height 33
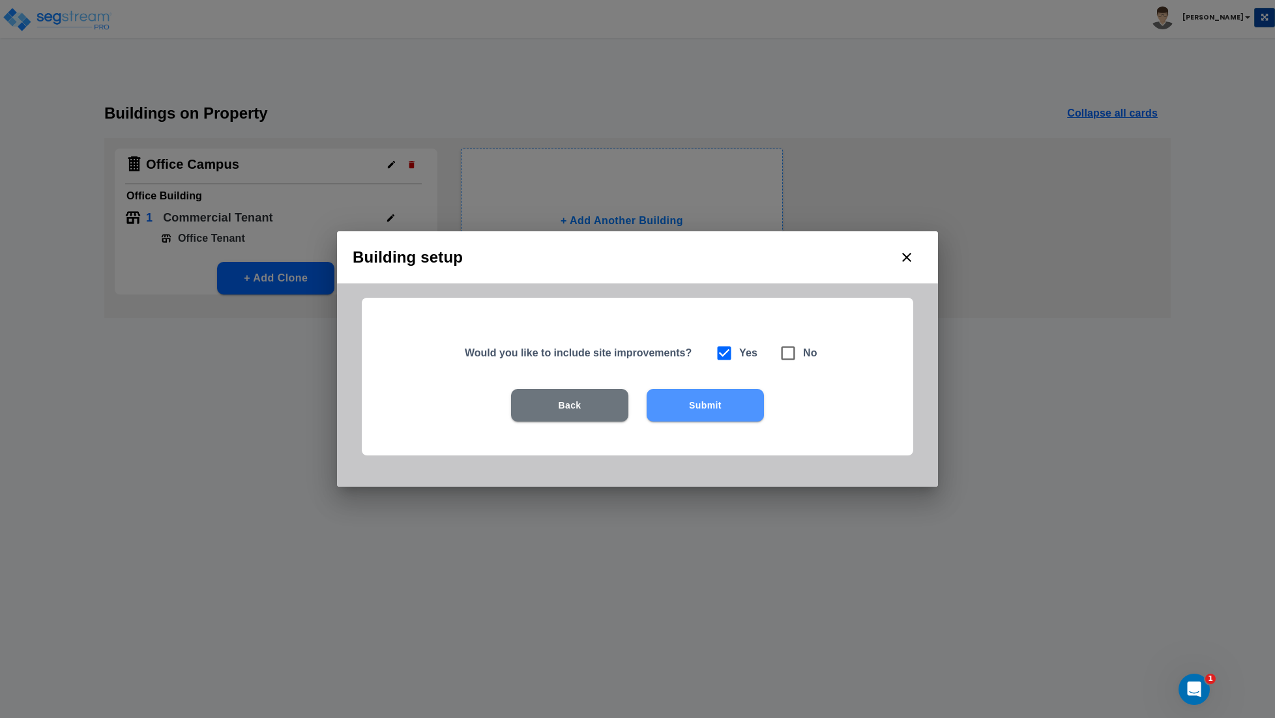
click at [710, 409] on button "Submit" at bounding box center [704, 405] width 117 height 33
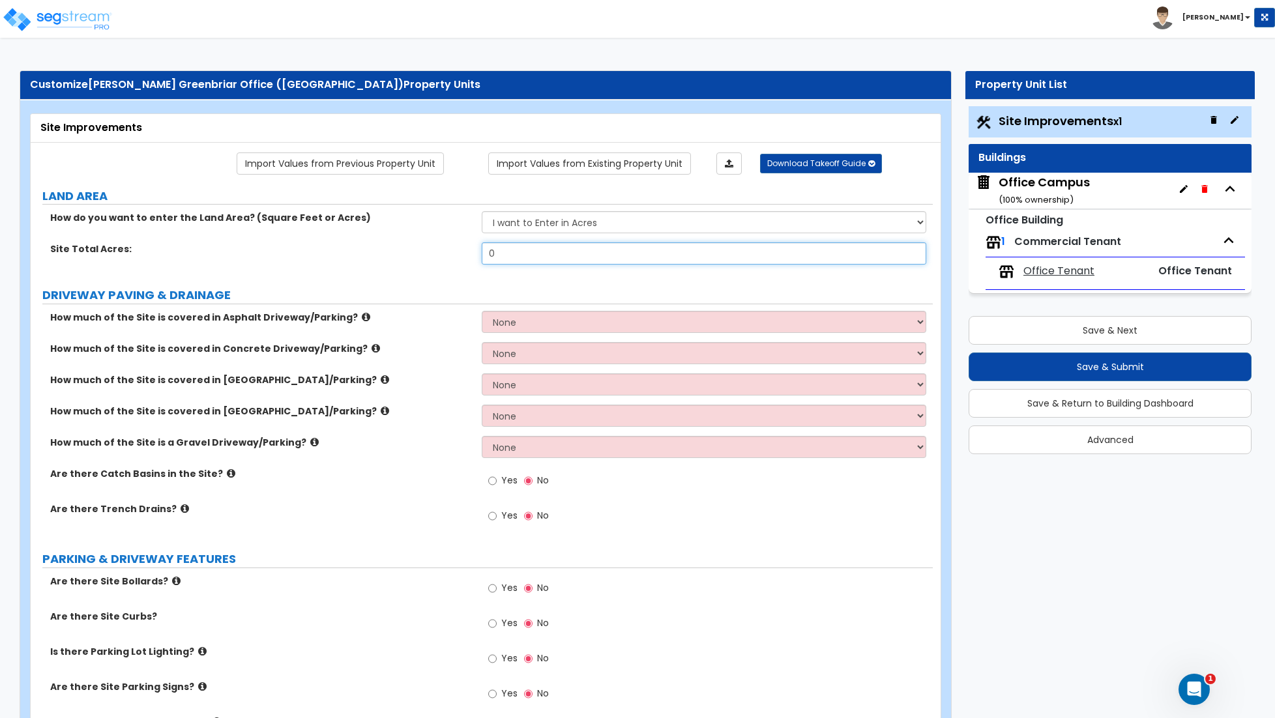
click at [541, 252] on input "0" at bounding box center [704, 253] width 444 height 22
type input "9.7"
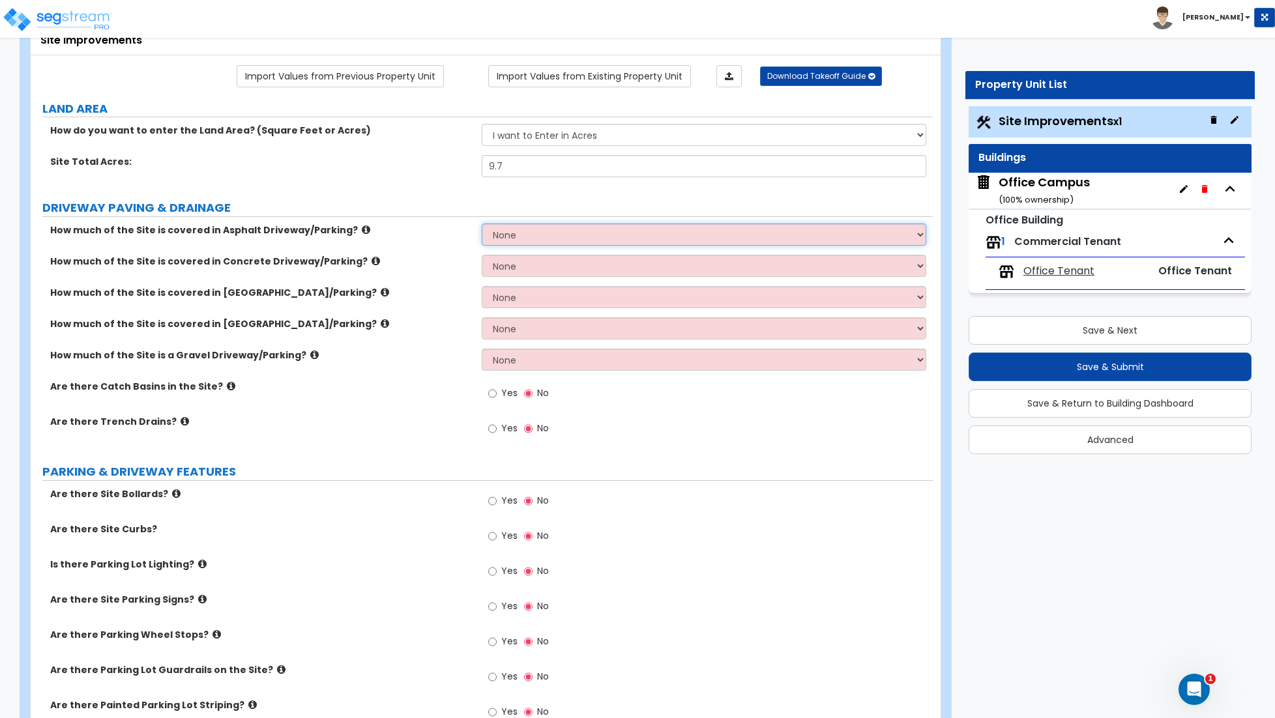
scroll to position [93, 0]
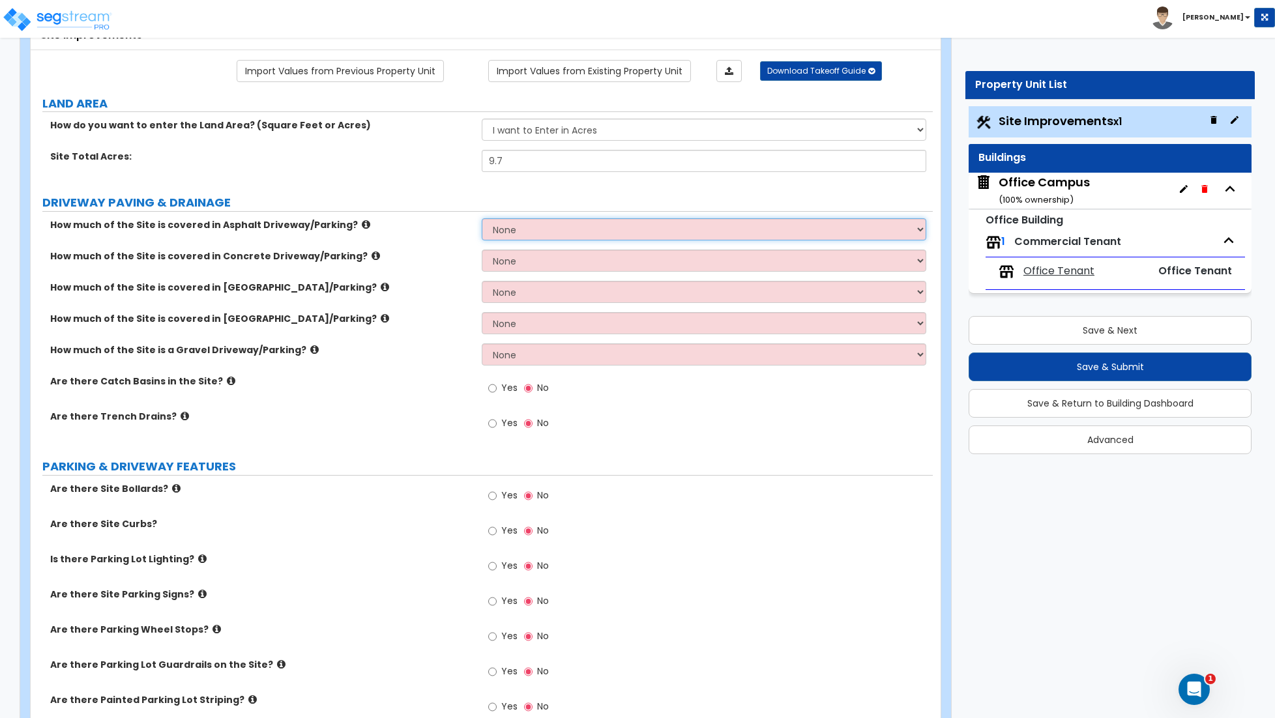
click at [542, 234] on select "None I want to Enter an Approximate Percentage I want to Enter the Square Foota…" at bounding box center [704, 229] width 444 height 22
select select "2"
click at [482, 220] on select "None I want to Enter an Approximate Percentage I want to Enter the Square Foota…" at bounding box center [704, 229] width 444 height 22
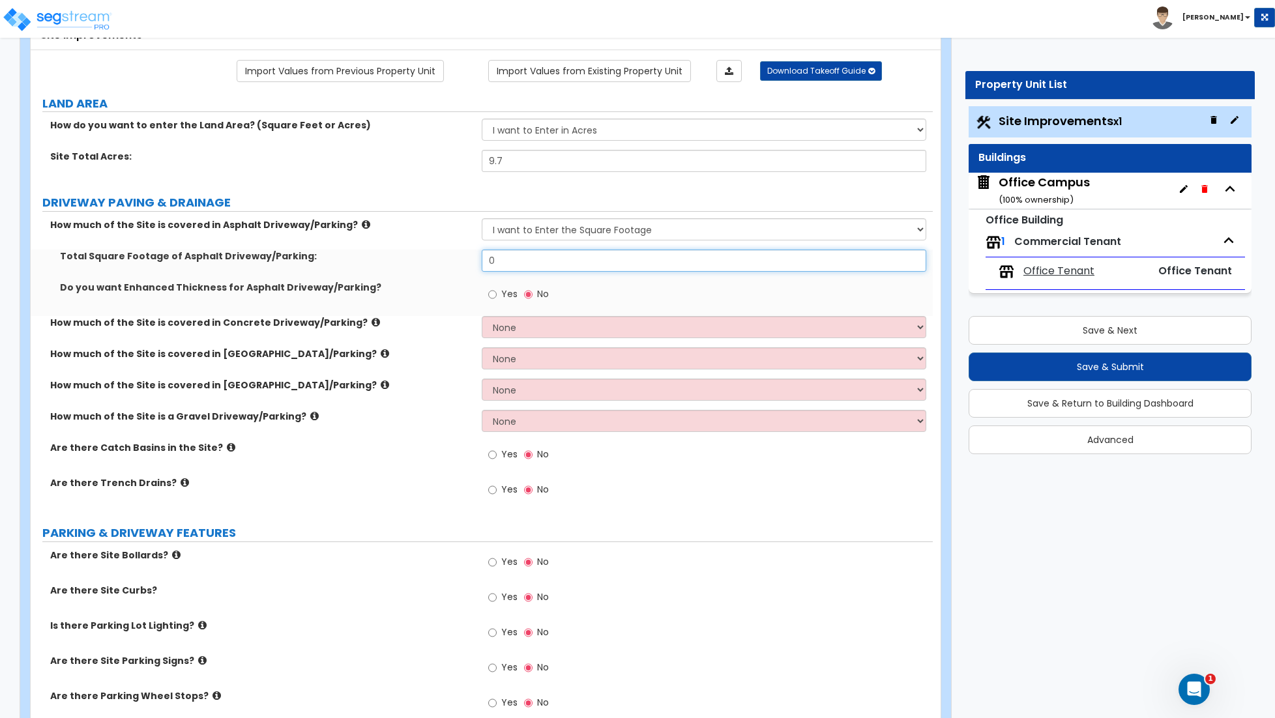
click at [540, 263] on input "0" at bounding box center [704, 261] width 444 height 22
type input "175,768"
click at [527, 333] on select "None I want to Enter an Approximate Percentage I want to Enter the Square Foota…" at bounding box center [704, 327] width 444 height 22
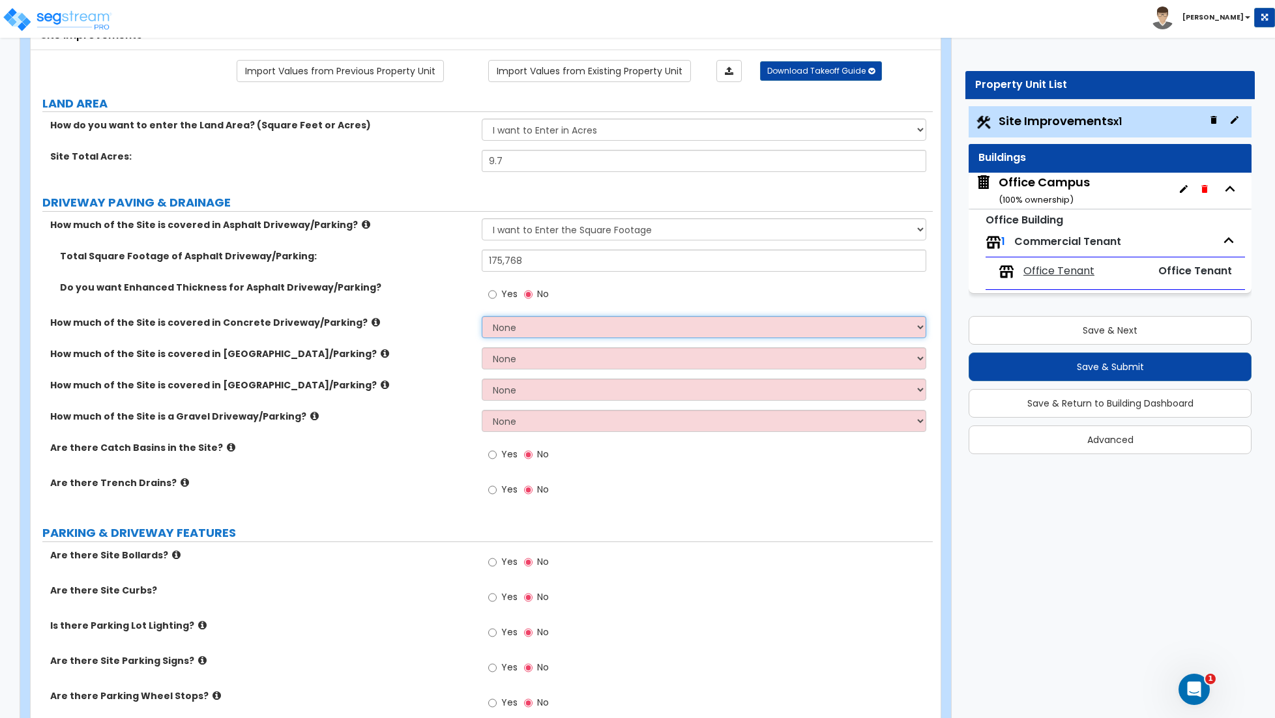
select select "2"
click at [482, 317] on select "None I want to Enter an Approximate Percentage I want to Enter the Square Foota…" at bounding box center [704, 327] width 444 height 22
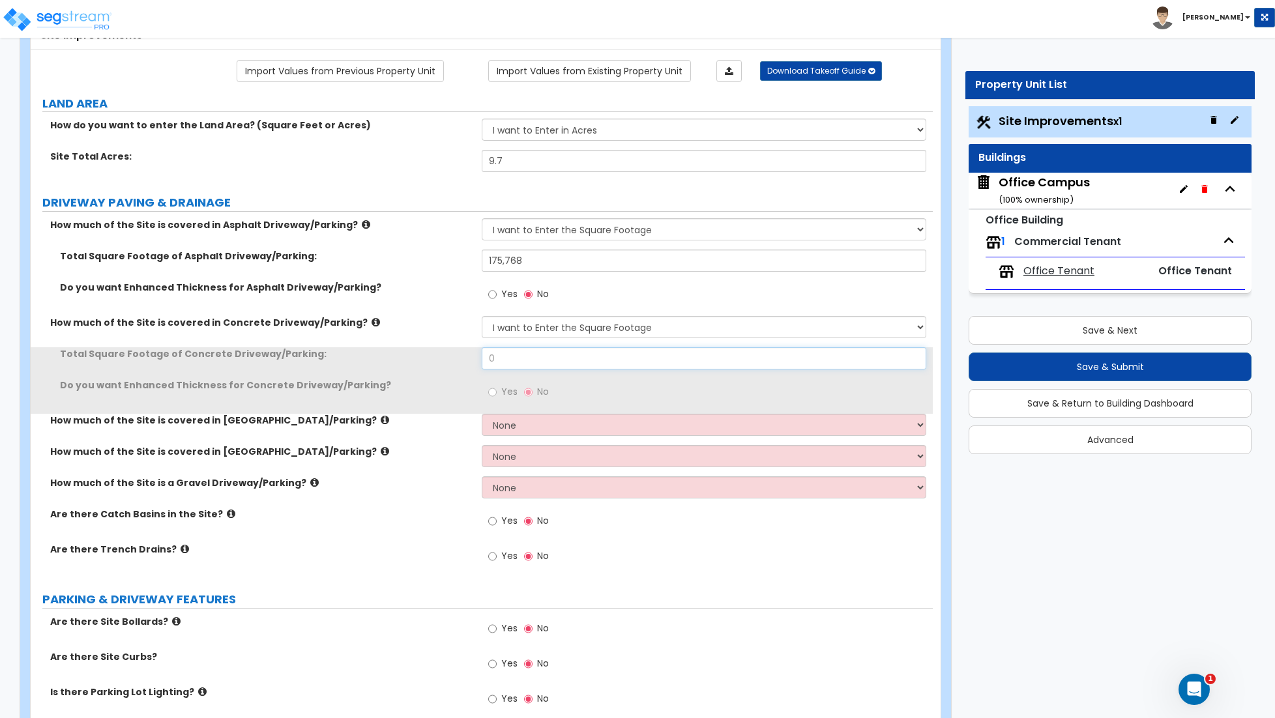
click at [521, 364] on input "0" at bounding box center [704, 358] width 444 height 22
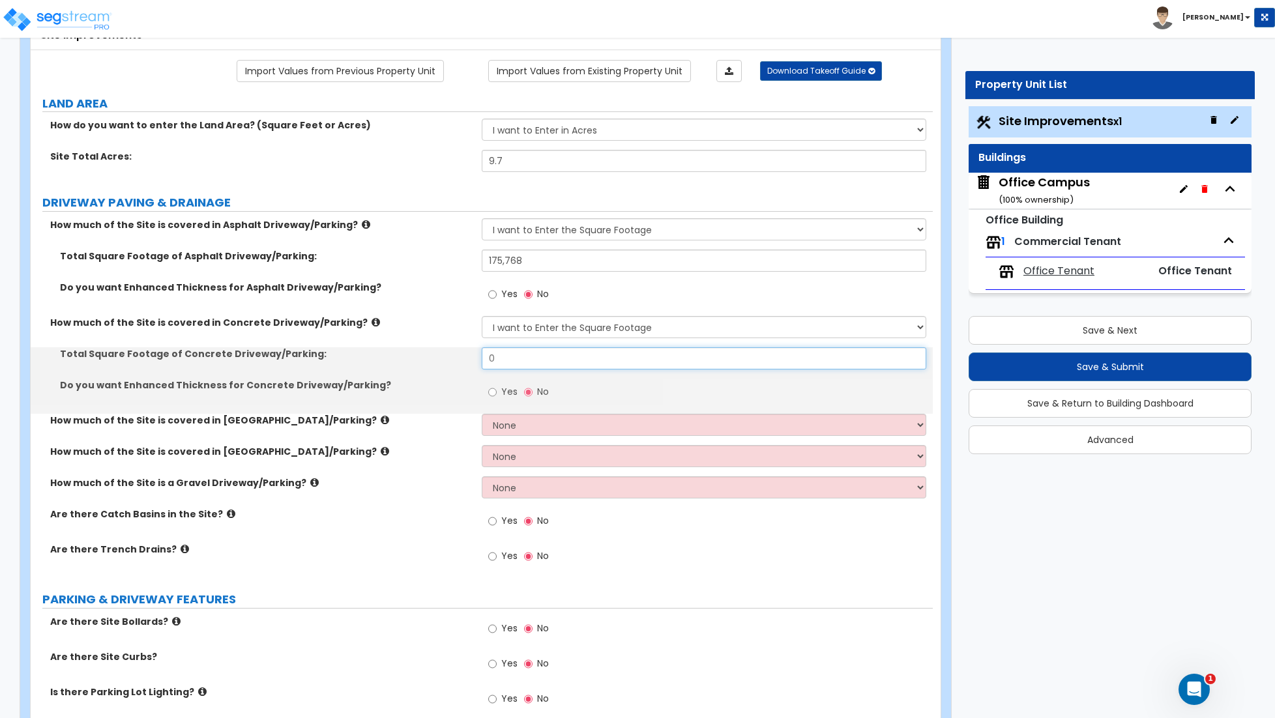
click at [521, 364] on input "0" at bounding box center [704, 358] width 444 height 22
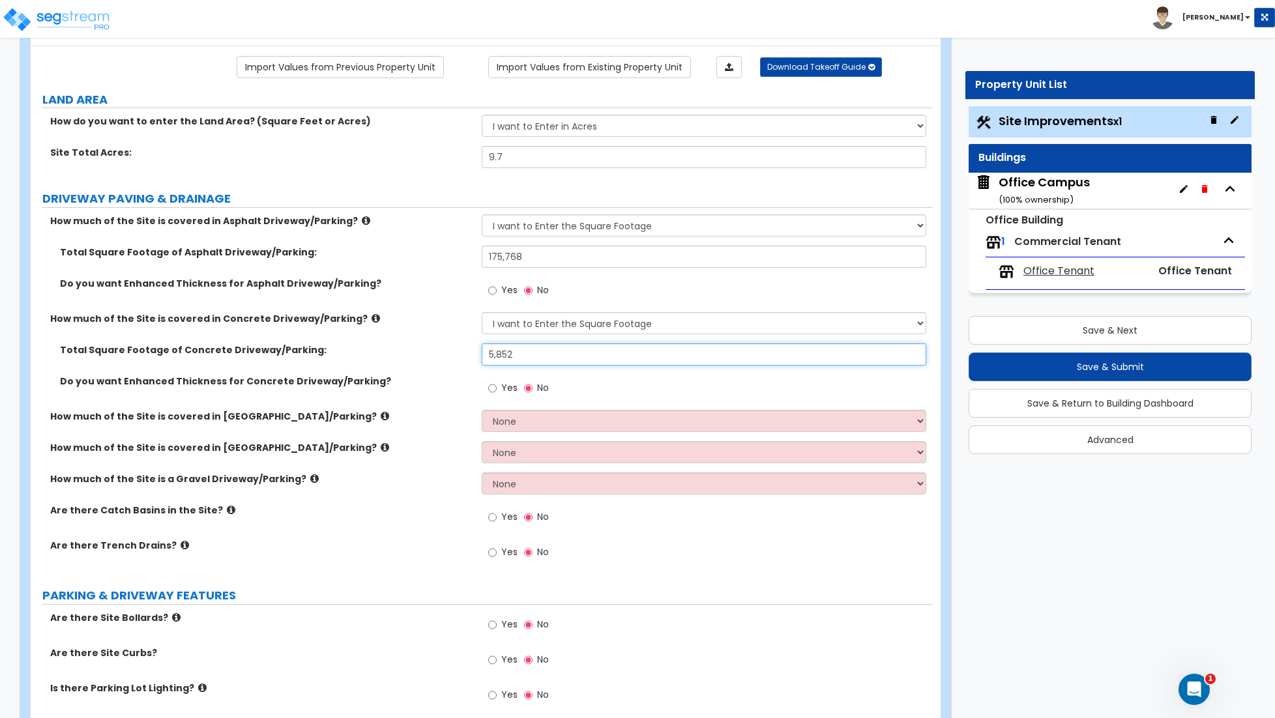
scroll to position [98, 0]
type input "5,852"
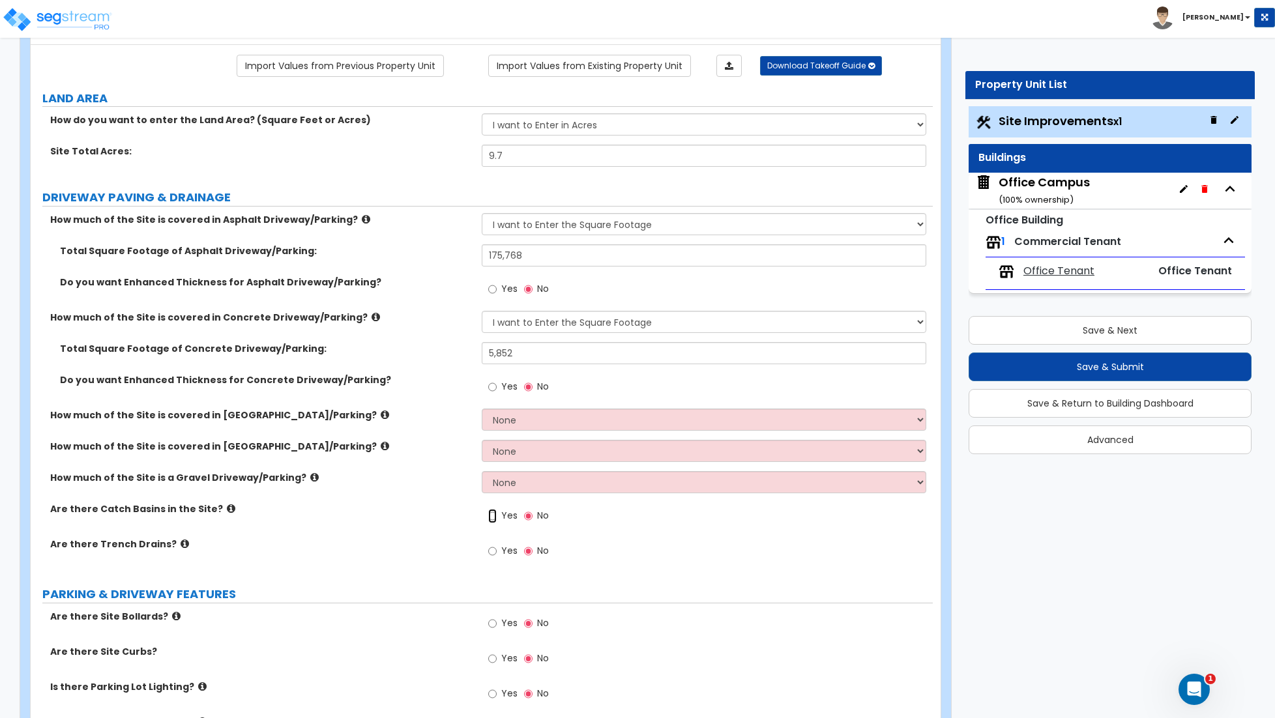
click at [495, 518] on input "Yes" at bounding box center [492, 516] width 8 height 14
radio input "true"
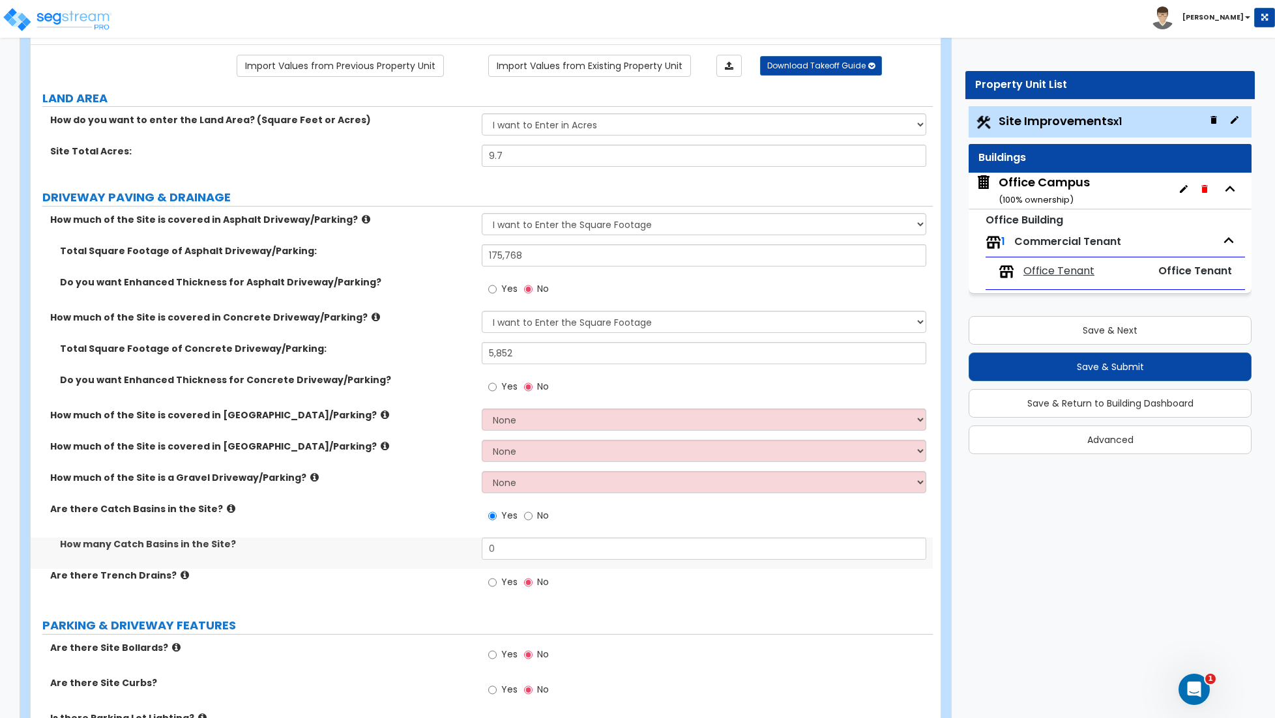
click at [227, 512] on icon at bounding box center [231, 509] width 8 height 10
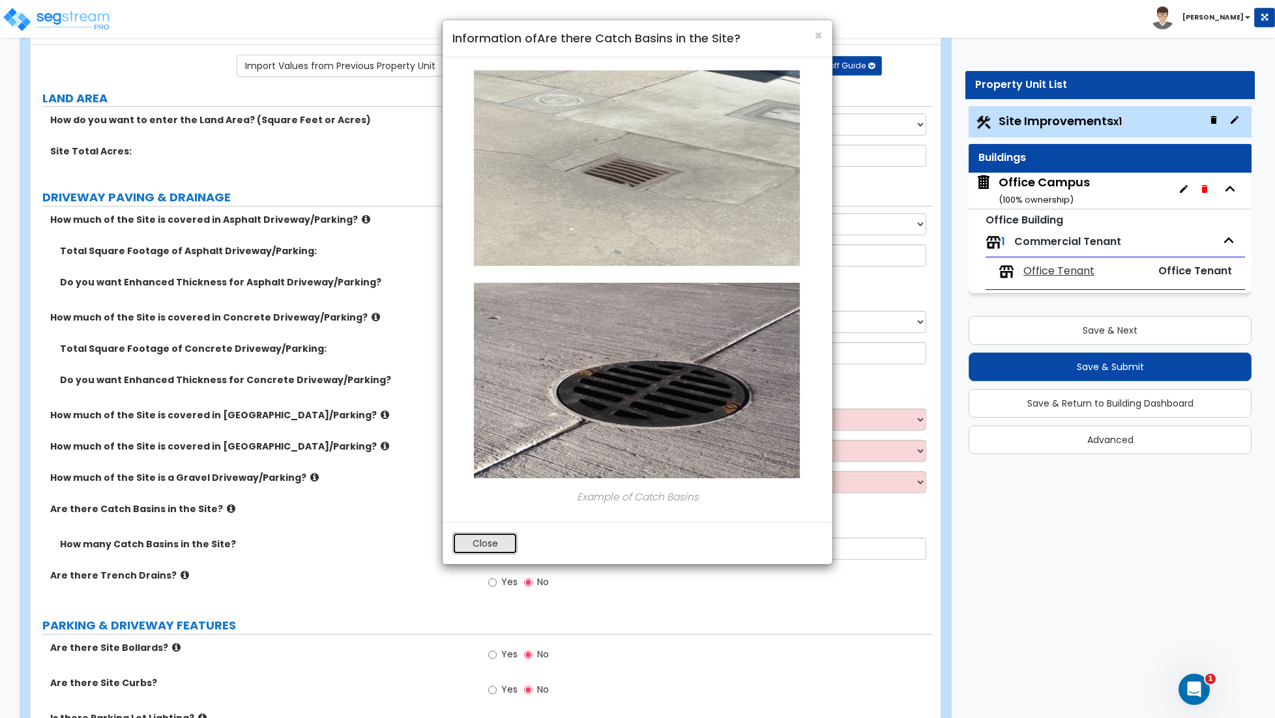
click at [480, 541] on button "Close" at bounding box center [484, 543] width 65 height 22
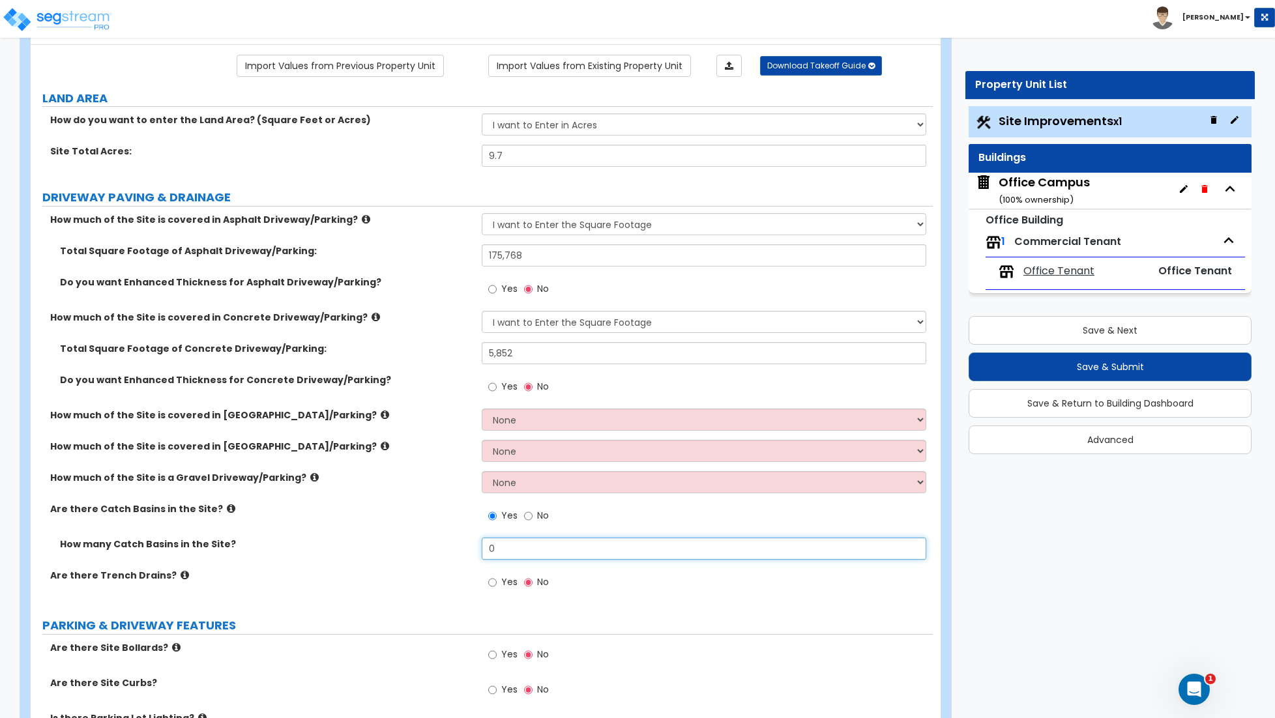
click at [500, 549] on input "0" at bounding box center [704, 549] width 444 height 22
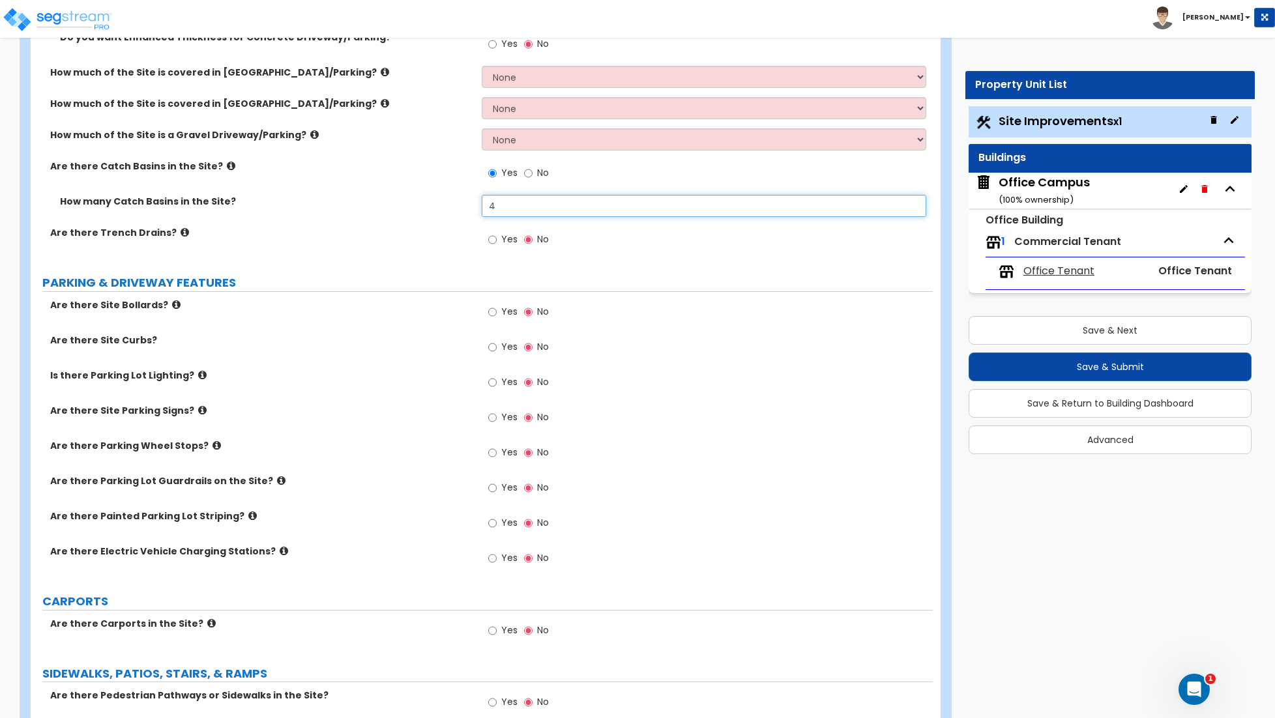
scroll to position [444, 0]
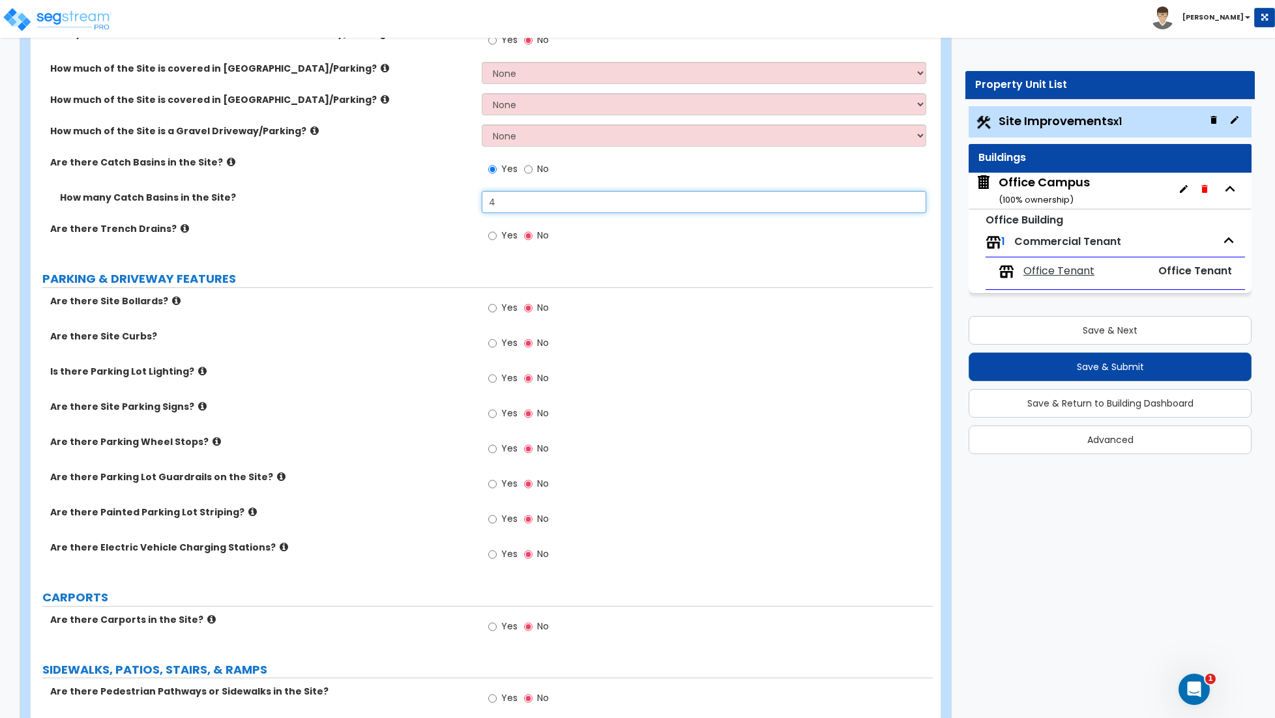
type input "4"
click at [492, 309] on input "Yes" at bounding box center [492, 308] width 8 height 14
radio input "true"
click at [492, 309] on input "Yes" at bounding box center [492, 308] width 8 height 14
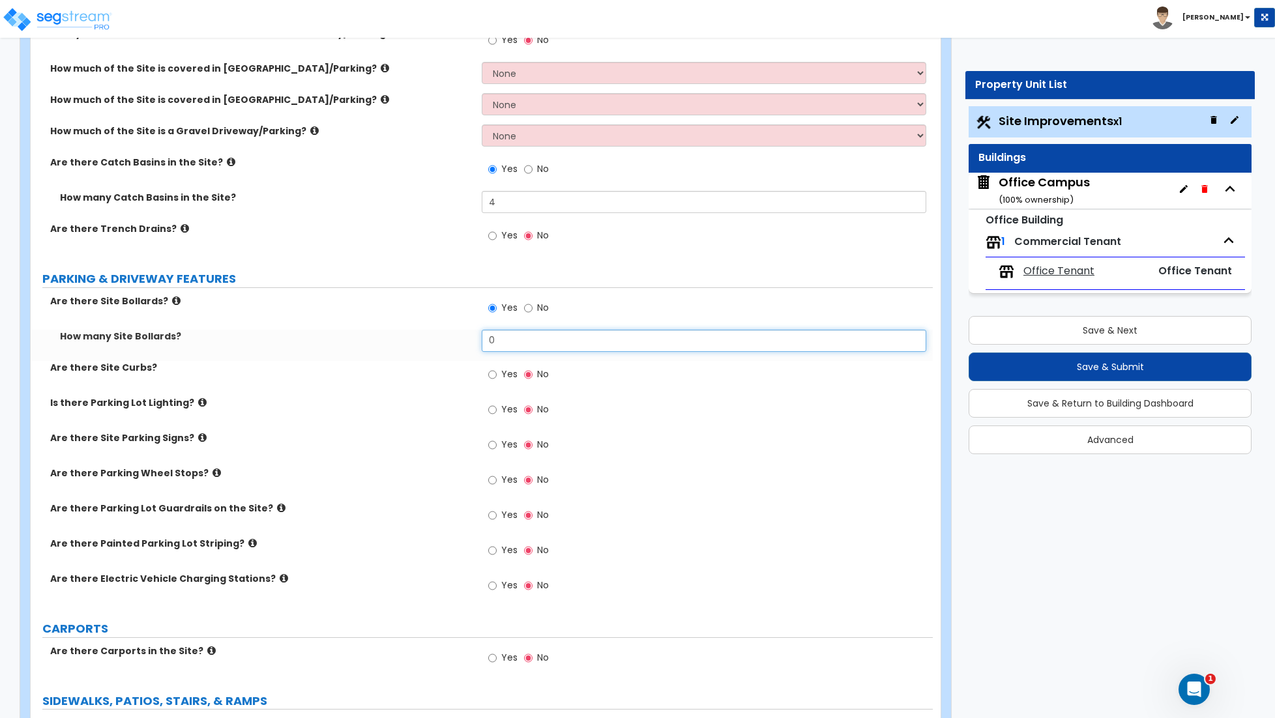
click at [505, 346] on input "0" at bounding box center [704, 341] width 444 height 22
type input "12"
click at [495, 378] on input "Yes" at bounding box center [492, 375] width 8 height 14
radio input "true"
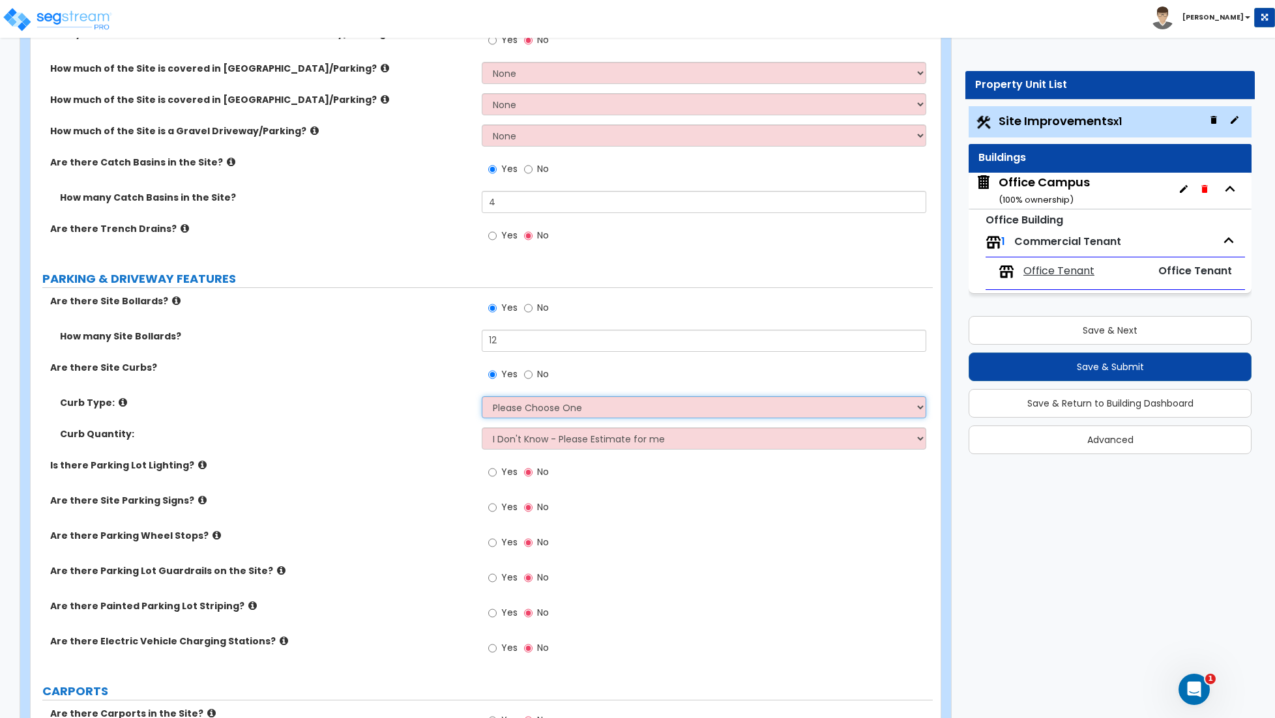
click at [526, 410] on select "Please Choose One Curb (Only) Curb & Gutter Asphalt Berm" at bounding box center [704, 407] width 444 height 22
select select "2"
click at [482, 398] on select "Please Choose One Curb (Only) Curb & Gutter Asphalt Berm" at bounding box center [704, 407] width 444 height 22
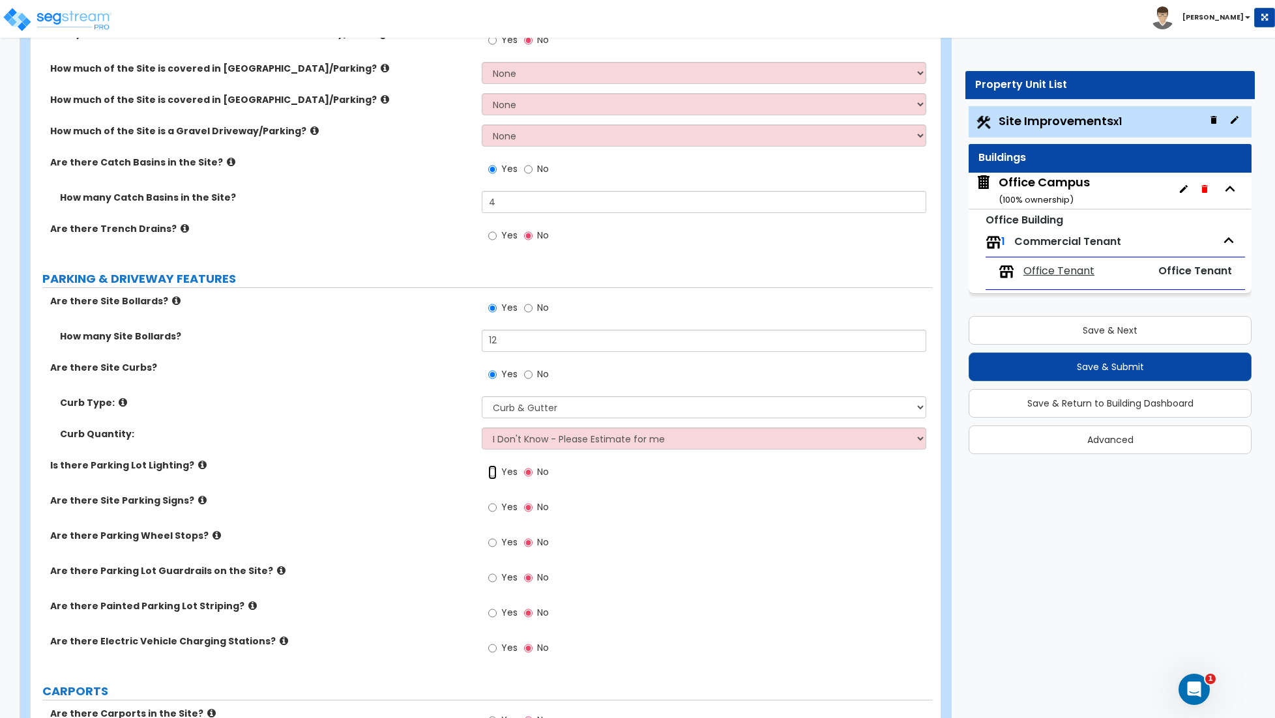
click at [491, 474] on input "Yes" at bounding box center [492, 472] width 8 height 14
radio input "true"
click at [491, 474] on input "Yes" at bounding box center [492, 472] width 8 height 14
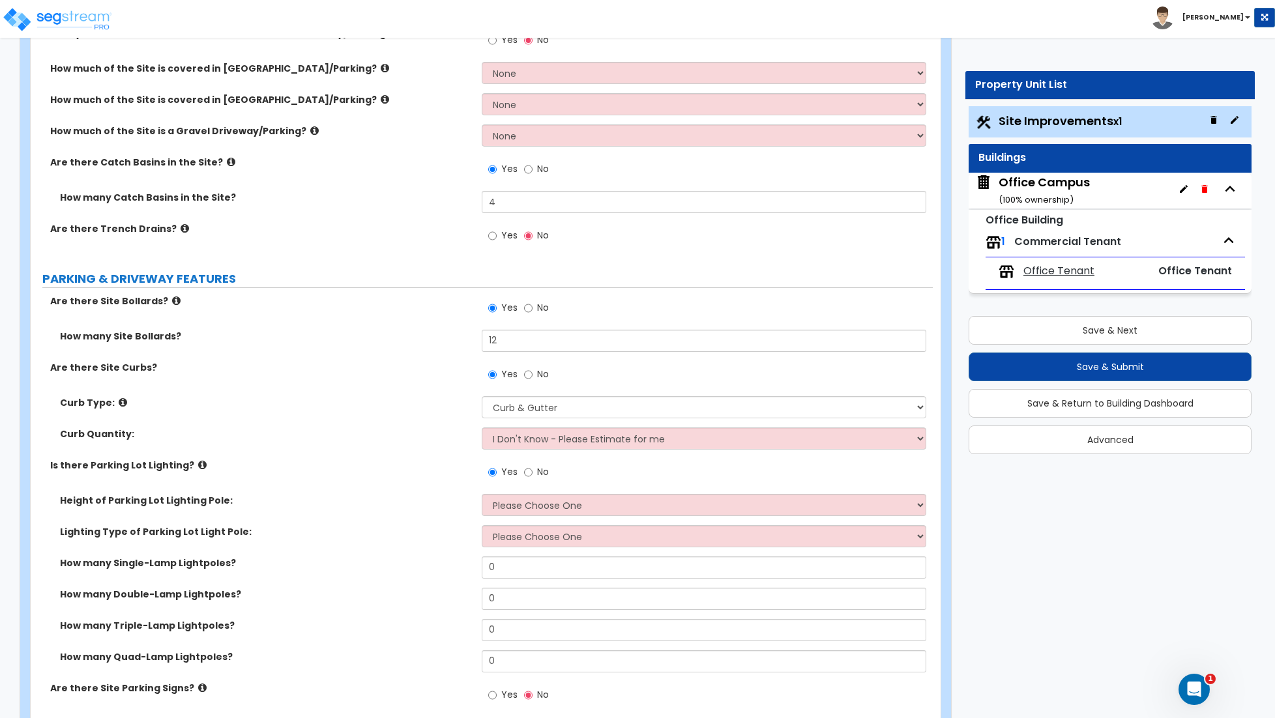
click at [538, 520] on div "Height of Parking Lot Lighting Pole: Please Choose One 20' high 30' high 40' hi…" at bounding box center [482, 509] width 902 height 31
click at [534, 509] on select "Please Choose One 20' high 30' high 40' high" at bounding box center [704, 505] width 444 height 22
select select "2"
click at [482, 495] on select "Please Choose One 20' high 30' high 40' high" at bounding box center [704, 505] width 444 height 22
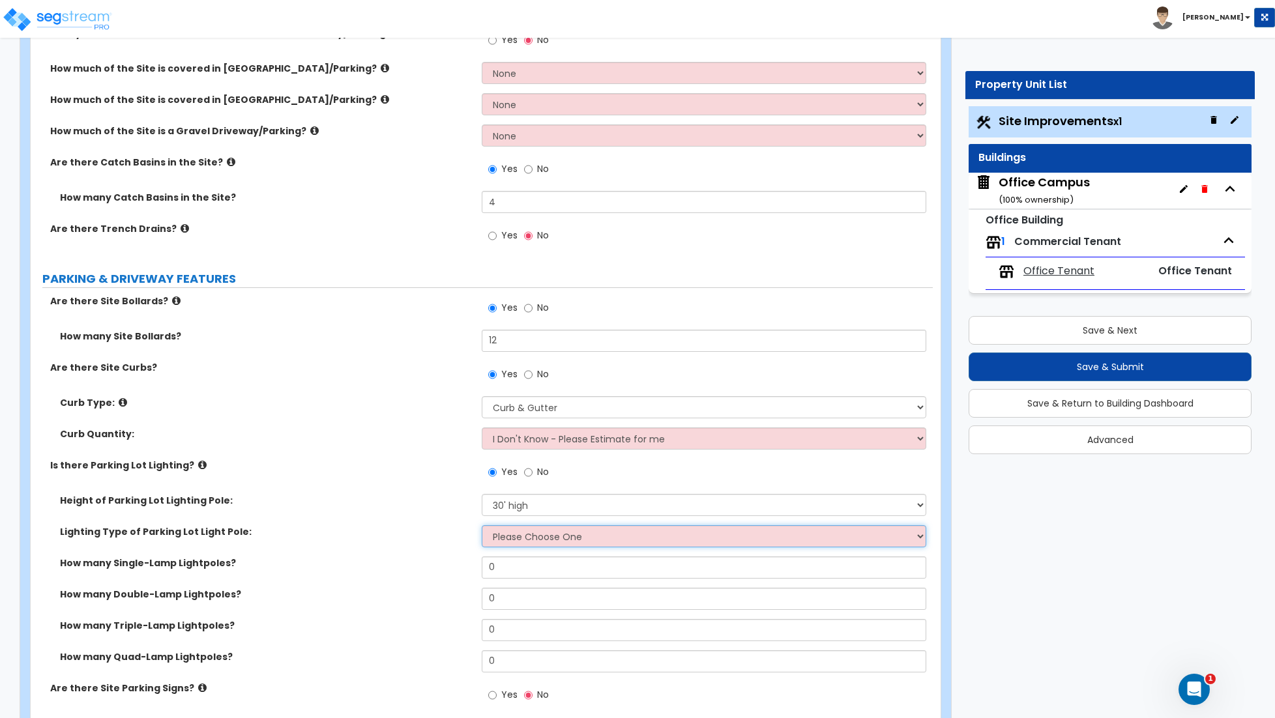
click at [528, 536] on select "Please Choose One LED Metal Halide High Pressure Sodium Please Choose for me" at bounding box center [704, 536] width 444 height 22
click at [534, 536] on select "Please Choose One LED Metal Halide High Pressure Sodium Please Choose for me" at bounding box center [704, 536] width 444 height 22
select select "3"
click at [482, 527] on select "Please Choose One LED Metal Halide High Pressure Sodium Please Choose for me" at bounding box center [704, 536] width 444 height 22
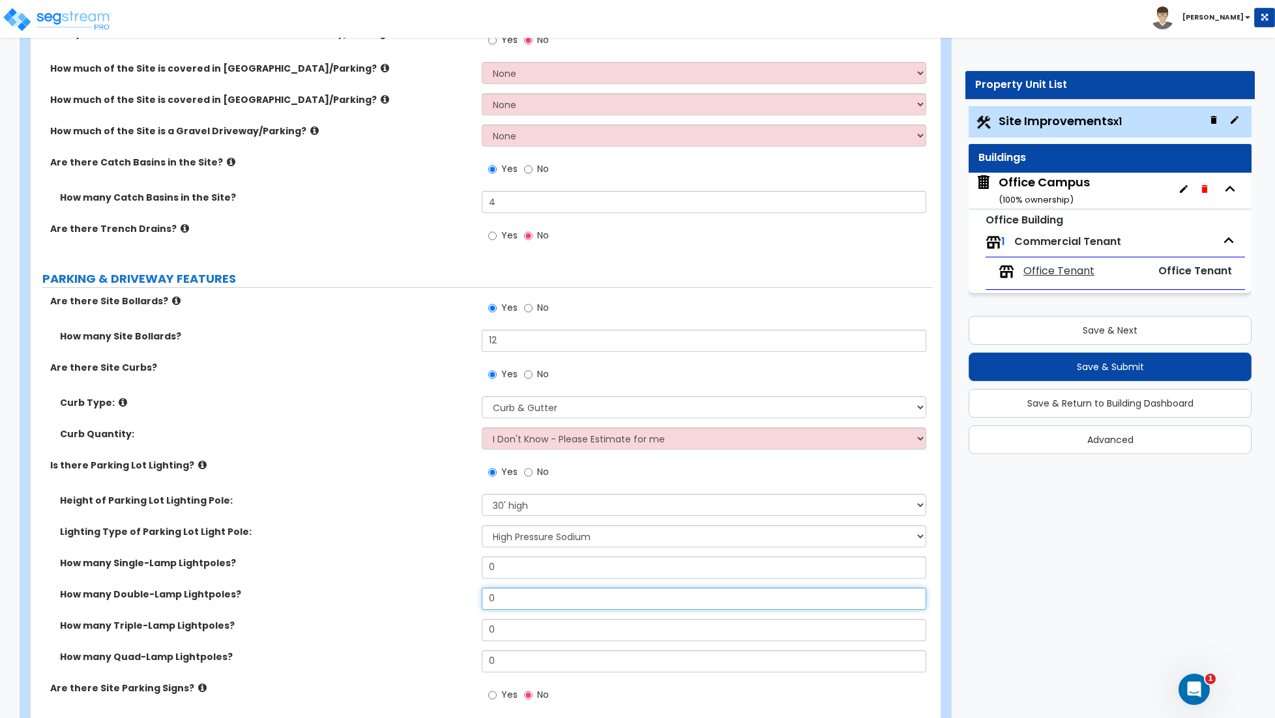
click at [506, 603] on input "0" at bounding box center [704, 599] width 444 height 22
type input "6"
click at [500, 571] on input "0" at bounding box center [704, 568] width 444 height 22
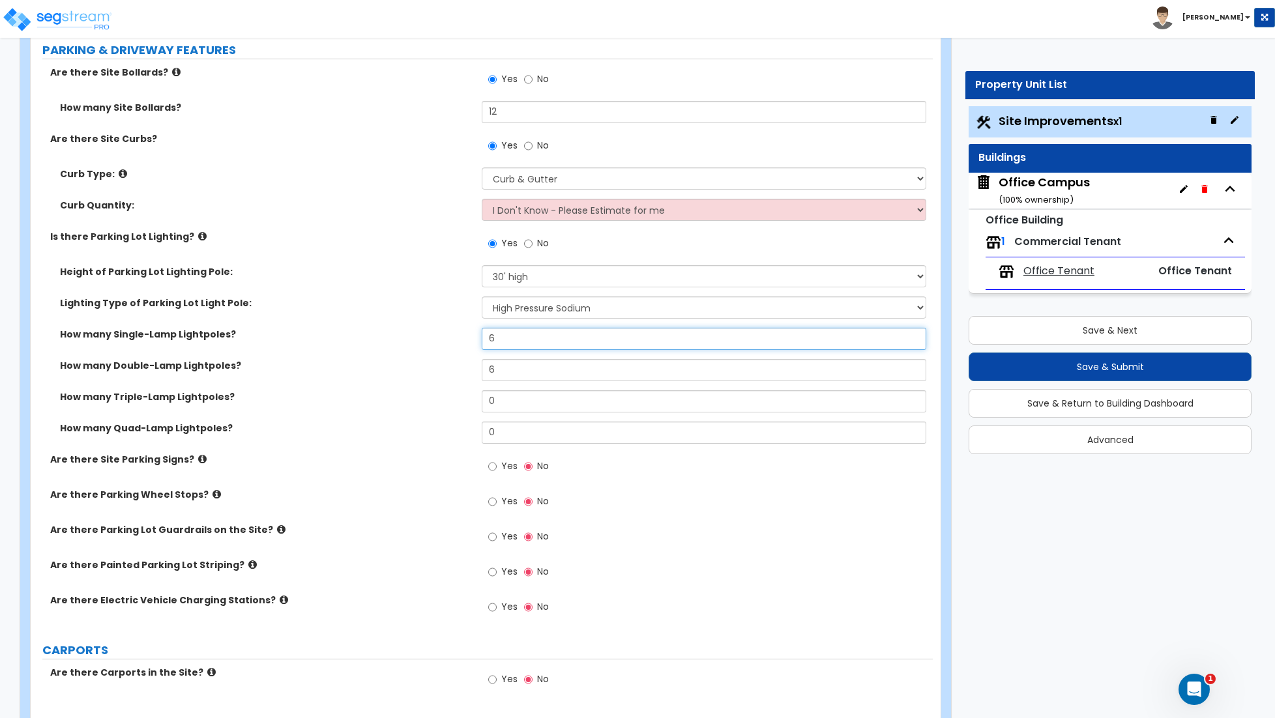
scroll to position [678, 0]
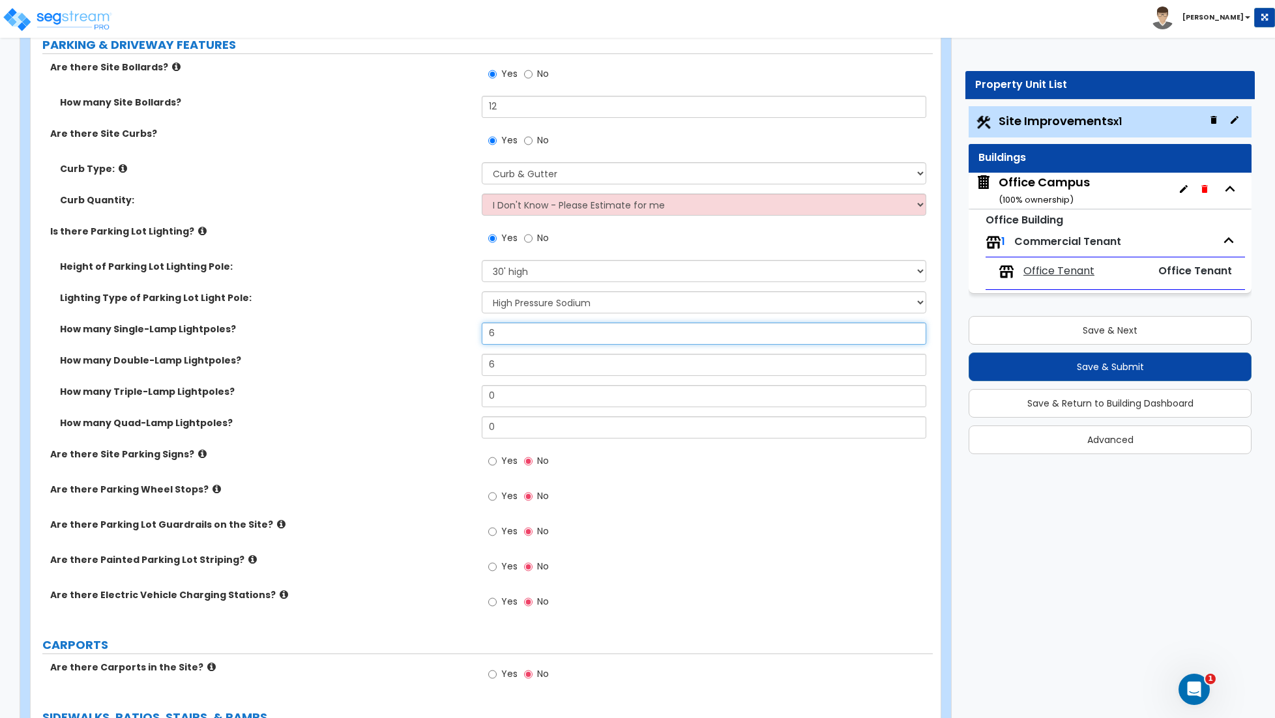
type input "6"
click at [495, 465] on input "Yes" at bounding box center [492, 461] width 8 height 14
radio input "true"
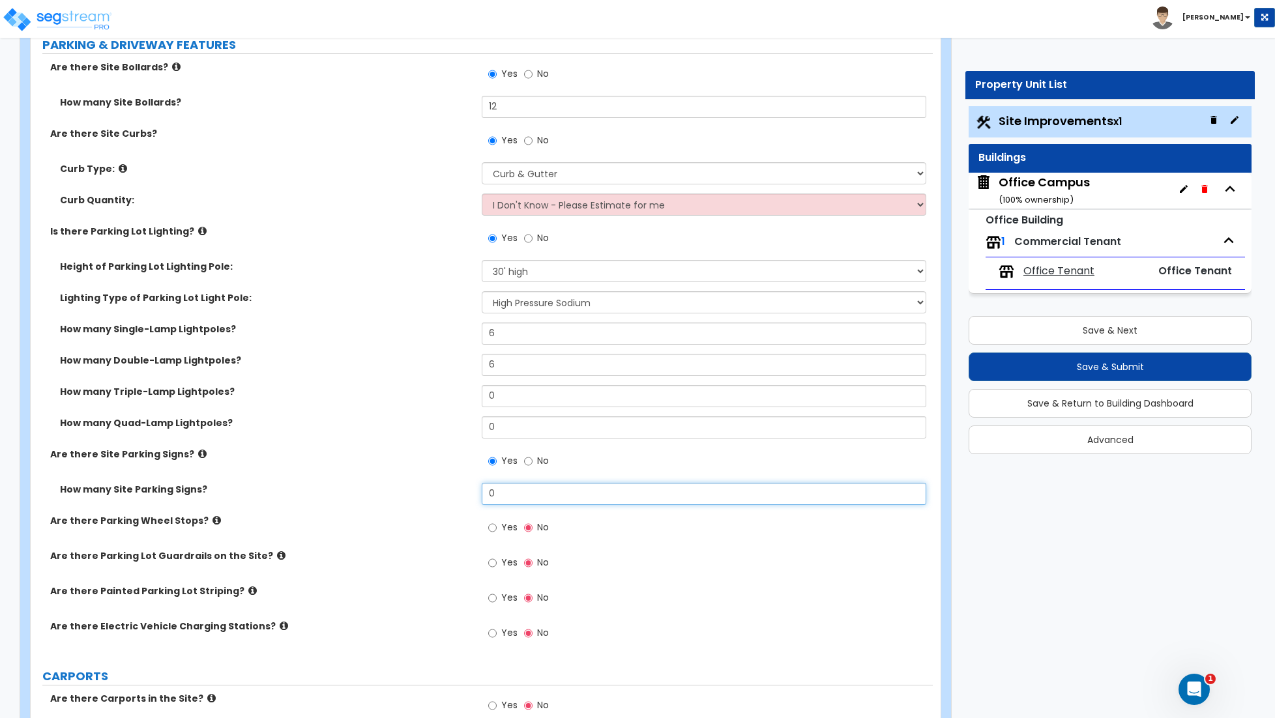
click at [502, 497] on input "0" at bounding box center [704, 494] width 444 height 22
type input "8"
click at [489, 529] on input "Yes" at bounding box center [492, 528] width 8 height 14
radio input "true"
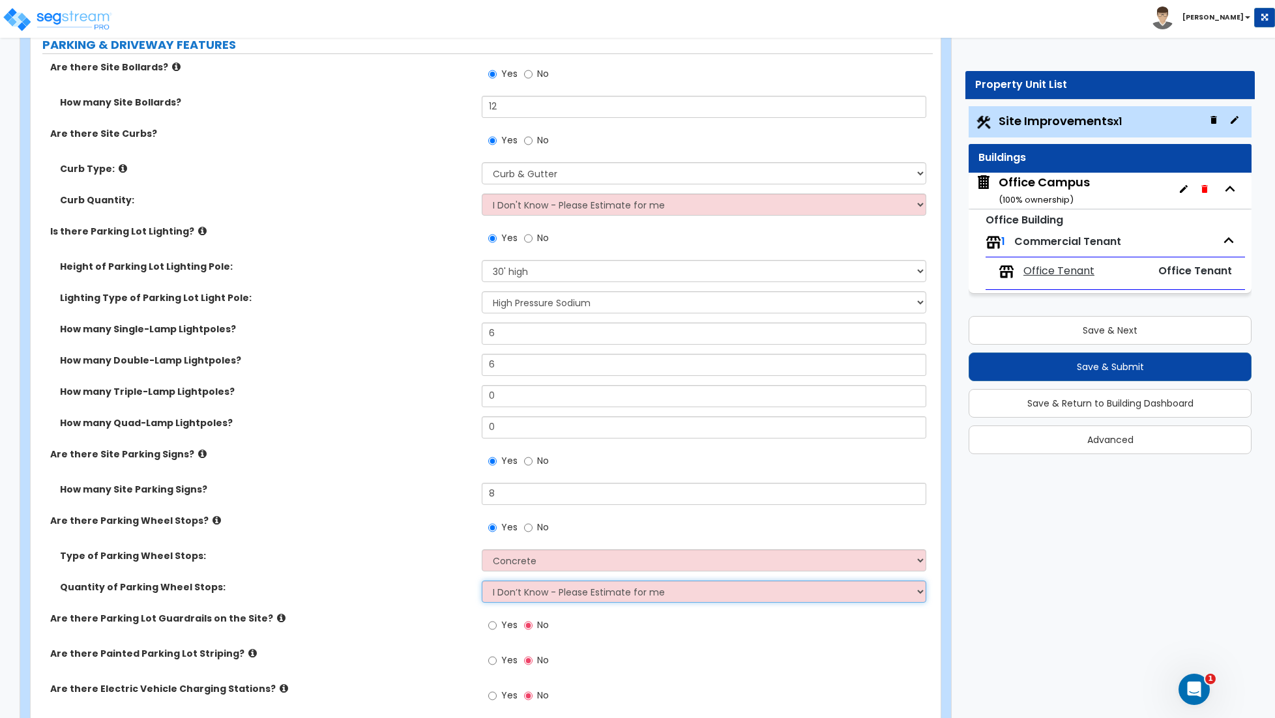
click at [512, 597] on select "I Don’t Know - Please Estimate for me I Want to Enter the Number of Wheel Stops" at bounding box center [704, 592] width 444 height 22
click at [482, 582] on select "I Don’t Know - Please Estimate for me I Want to Enter the Number of Wheel Stops" at bounding box center [704, 592] width 444 height 22
click at [532, 562] on select "Concrete Rubber/Plastic" at bounding box center [704, 560] width 444 height 22
click at [482, 551] on select "Concrete Rubber/Plastic" at bounding box center [704, 560] width 444 height 22
click at [529, 583] on select "I Don’t Know - Please Estimate for me I Want to Enter the Number of Wheel Stops" at bounding box center [704, 592] width 444 height 22
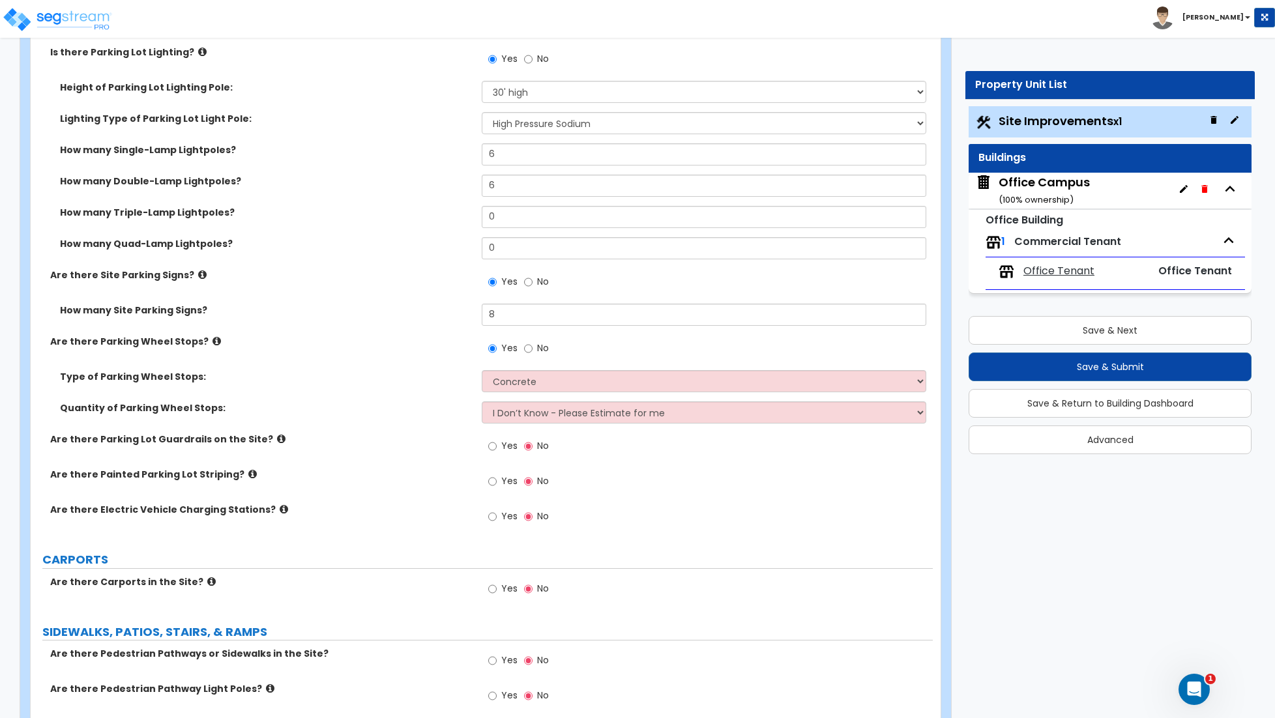
scroll to position [863, 0]
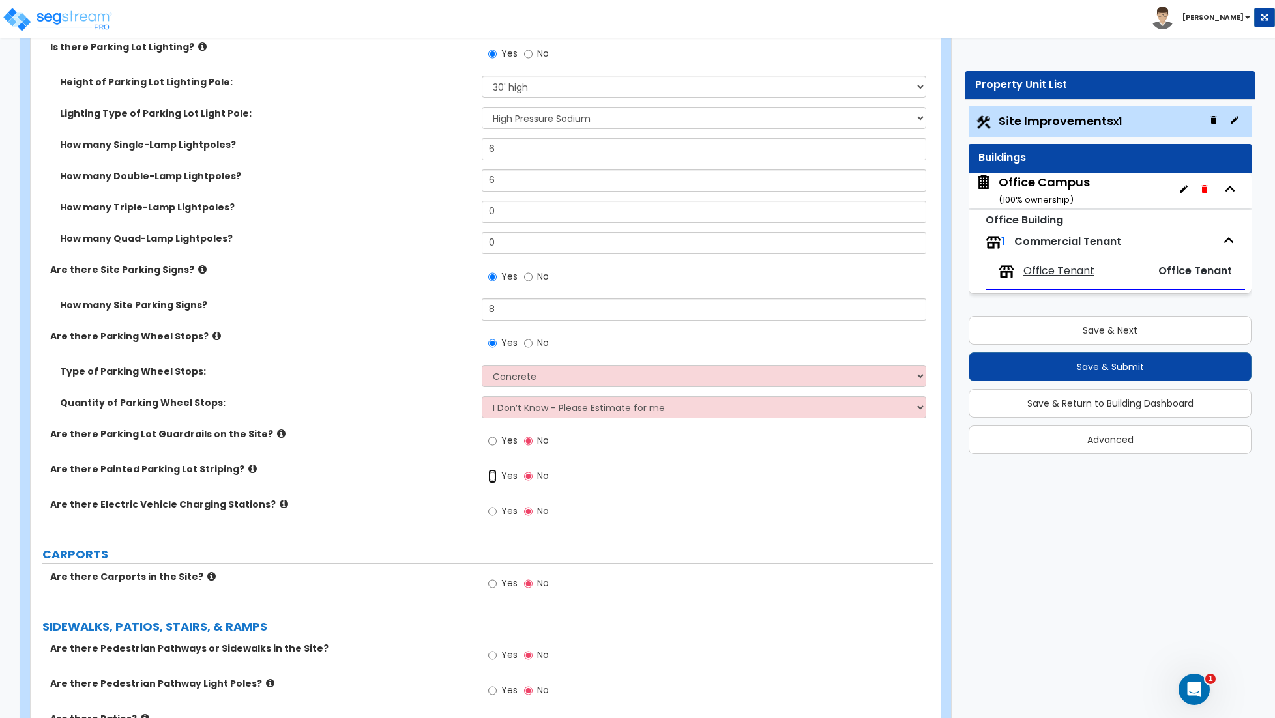
click at [495, 478] on input "Yes" at bounding box center [492, 476] width 8 height 14
radio input "true"
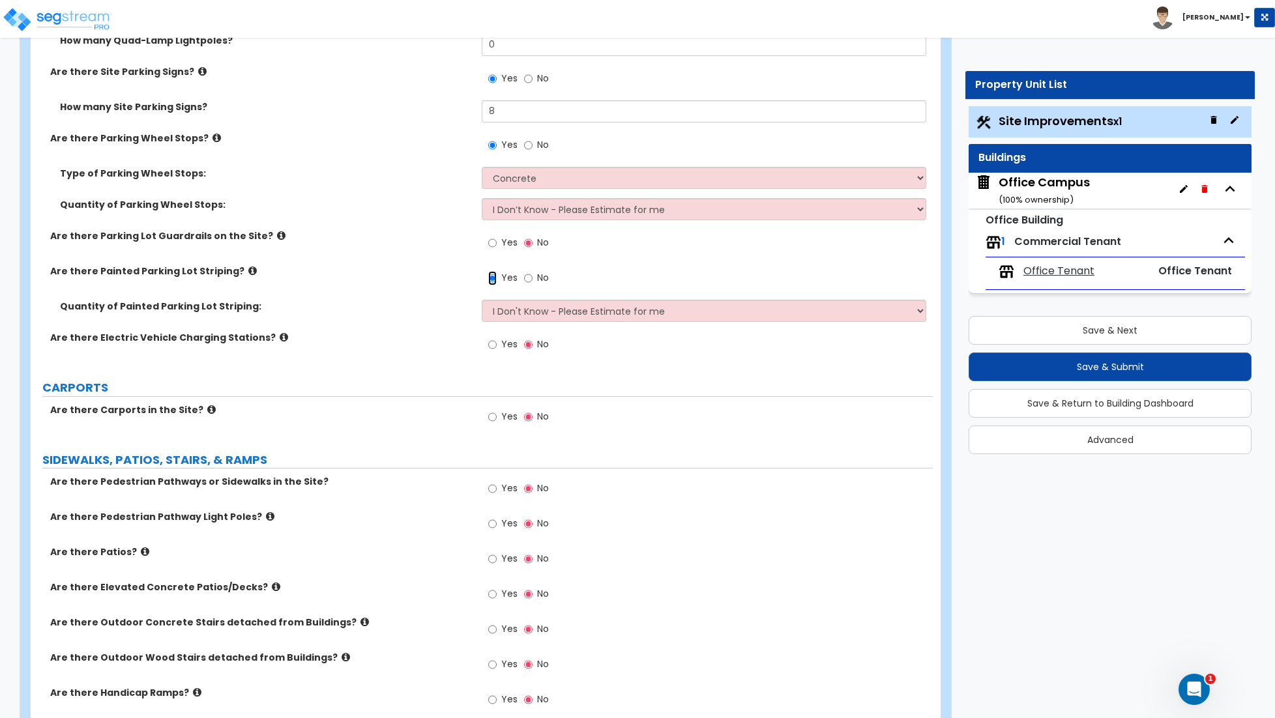
scroll to position [1064, 0]
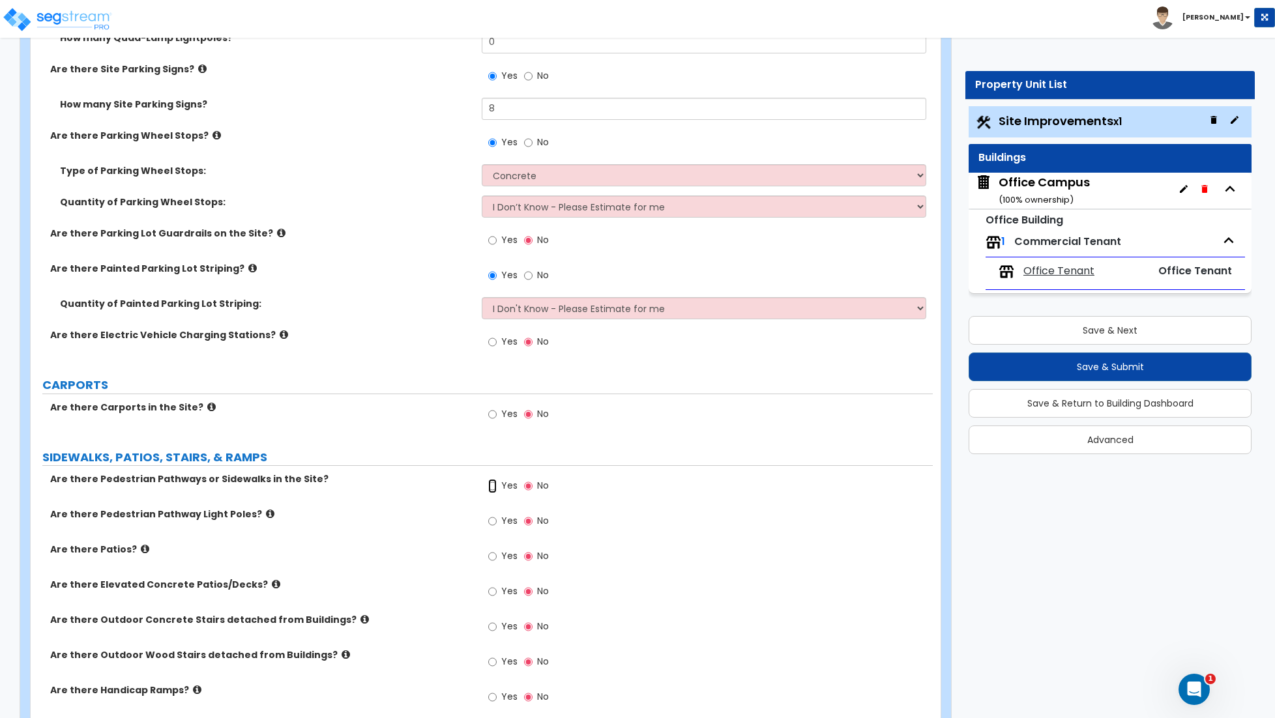
click at [494, 489] on input "Yes" at bounding box center [492, 486] width 8 height 14
radio input "true"
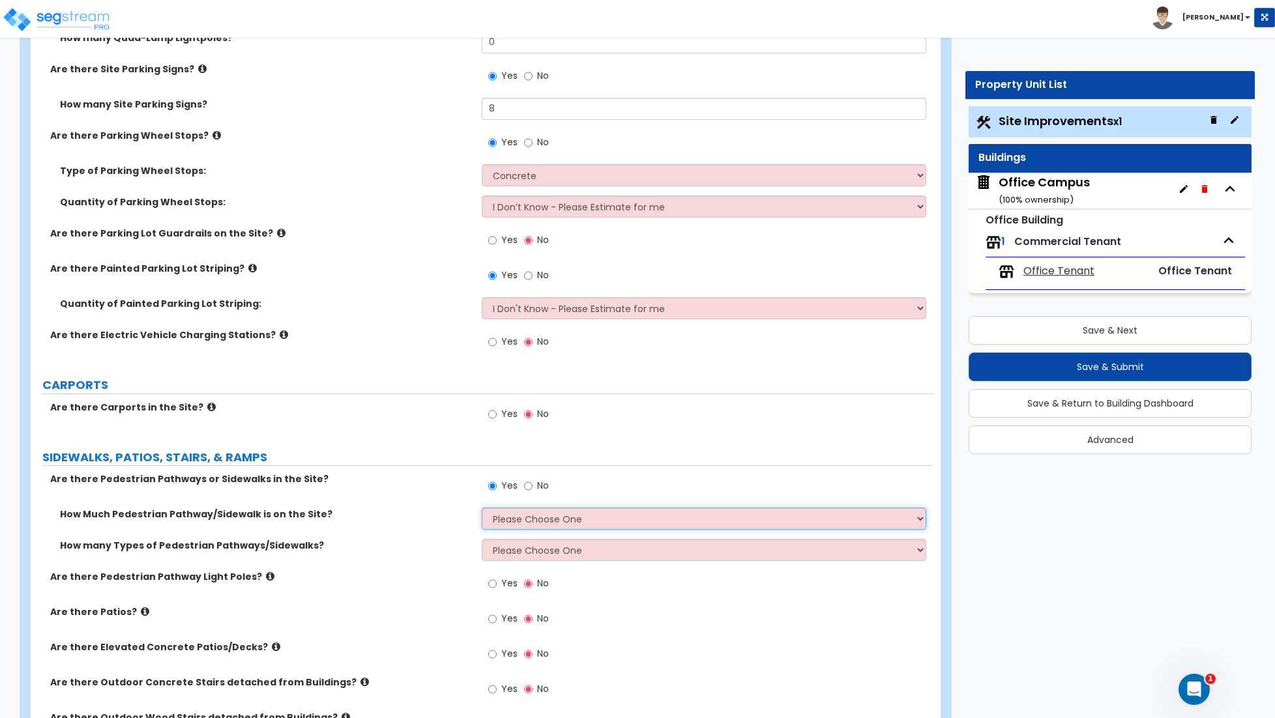
click at [515, 517] on select "Please Choose One I Don't Know, Please Estimate For Me Enter Linear Footage" at bounding box center [704, 519] width 444 height 22
select select "1"
click at [482, 510] on select "Please Choose One I Don't Know, Please Estimate For Me Enter Linear Footage" at bounding box center [704, 519] width 444 height 22
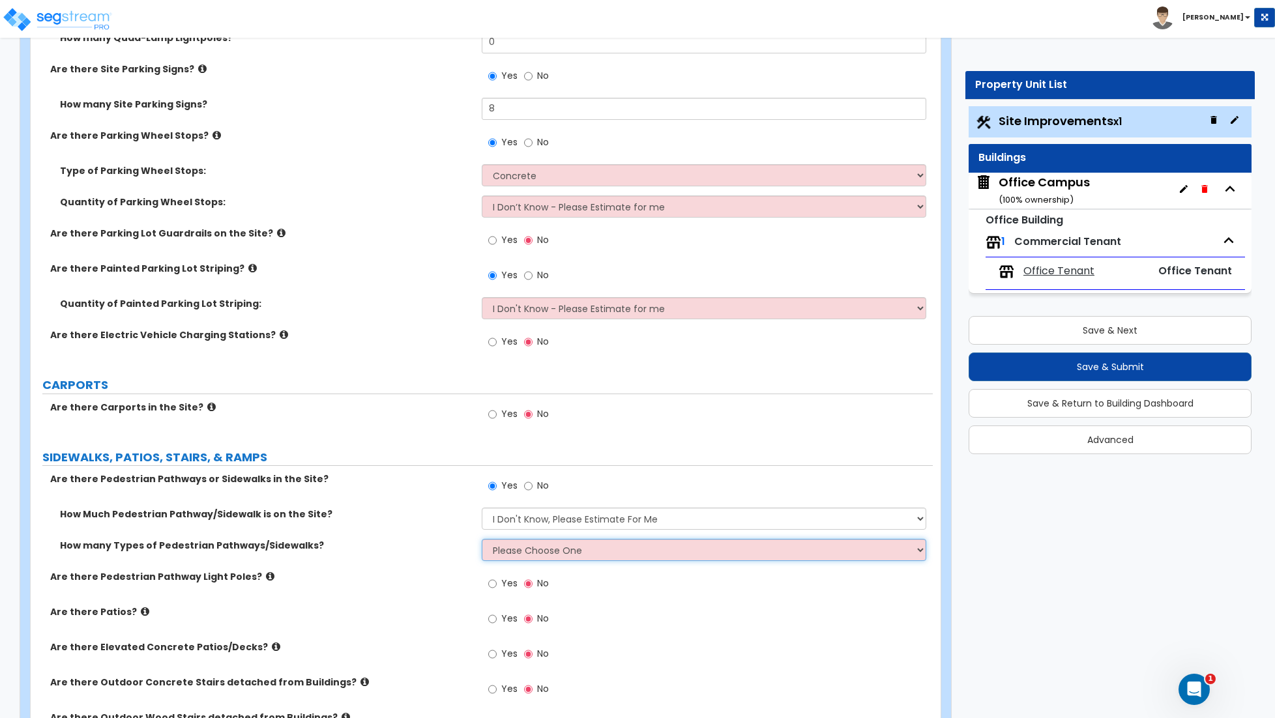
click at [493, 561] on select "Please Choose One 1 2 3" at bounding box center [704, 550] width 444 height 22
select select "1"
click at [482, 541] on select "Please Choose One 1 2 3" at bounding box center [704, 550] width 444 height 22
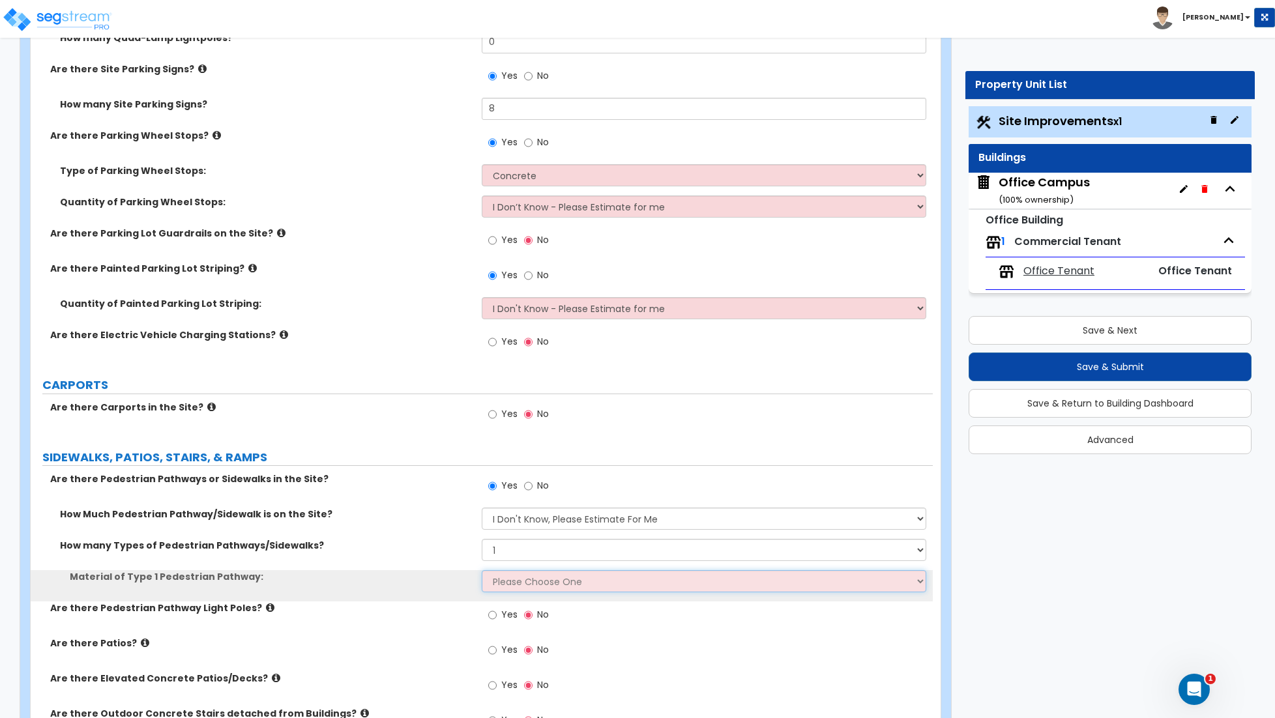
click at [514, 591] on select "Please Choose One Bare Concrete Stamped Concrete Brick Pavers Stone Pavers Wood…" at bounding box center [704, 581] width 444 height 22
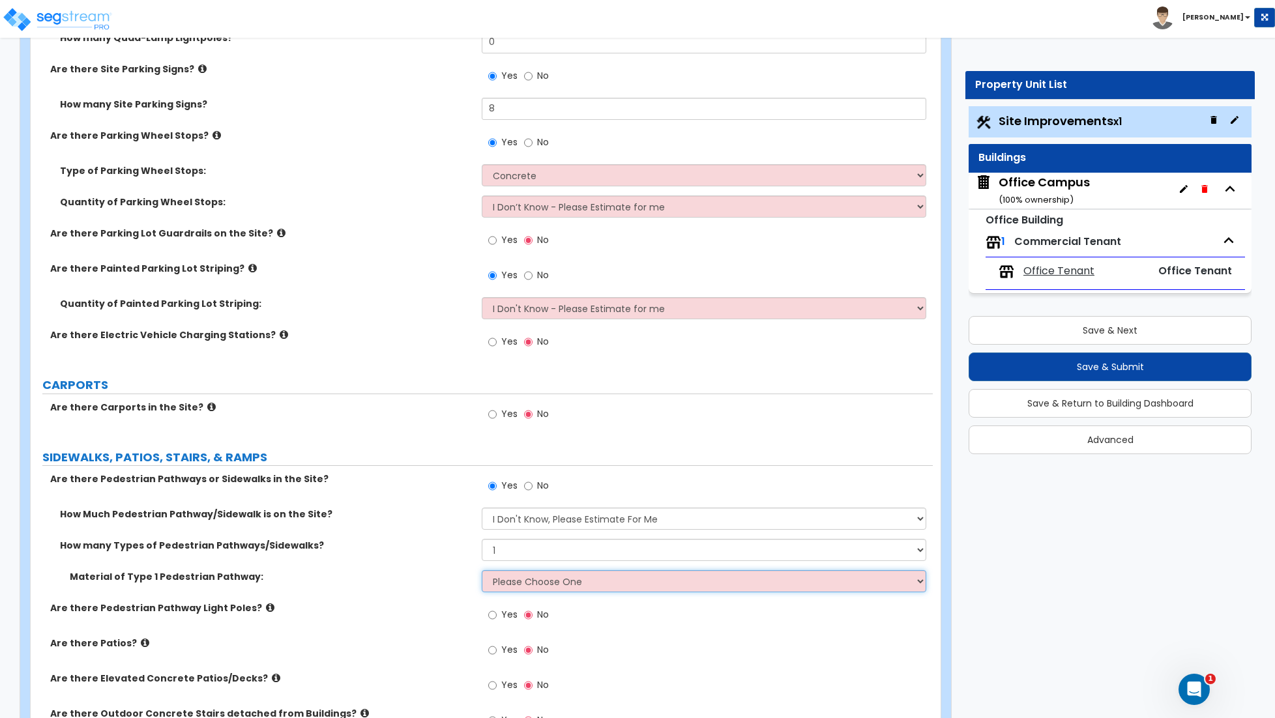
select select "1"
click at [482, 572] on select "Please Choose One Bare Concrete Stamped Concrete Brick Pavers Stone Pavers Wood…" at bounding box center [704, 581] width 444 height 22
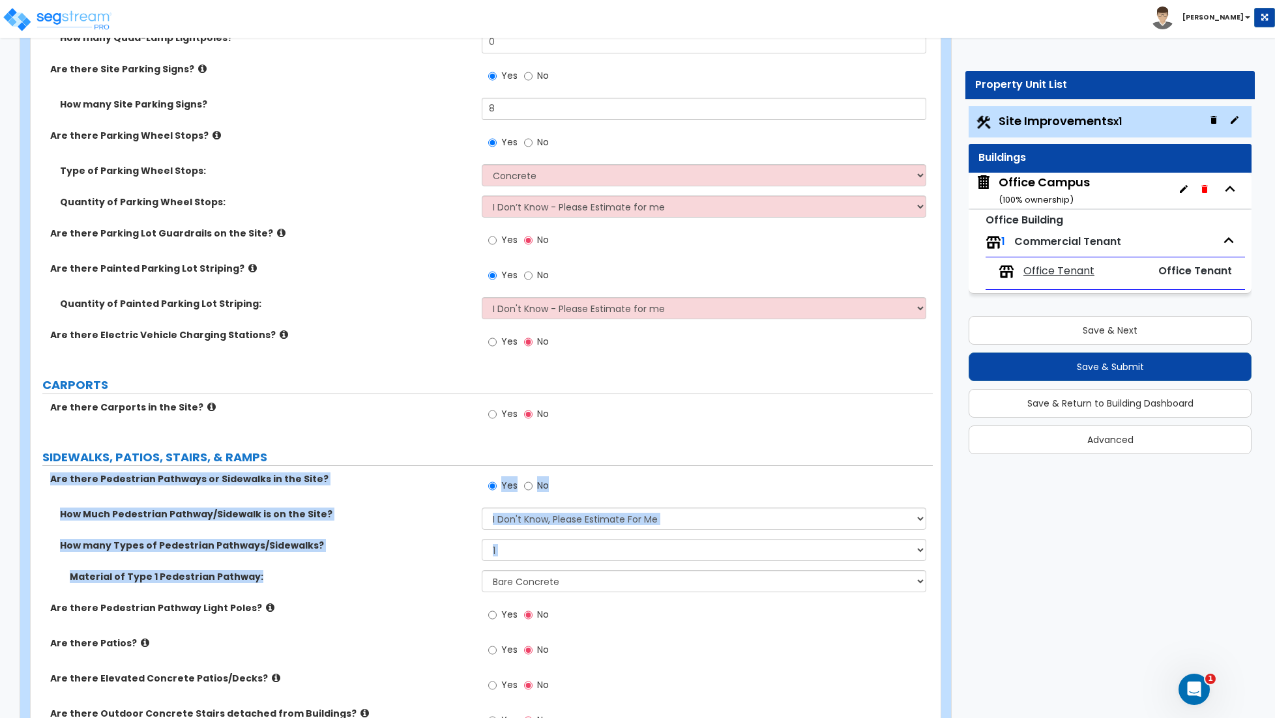
drag, startPoint x: 327, startPoint y: 544, endPoint x: 321, endPoint y: 476, distance: 68.1
click at [321, 455] on div "LAND AREA How do you want to enter the Land Area? (Square Feet or Acres) I want…" at bounding box center [481, 536] width 882 height 2825
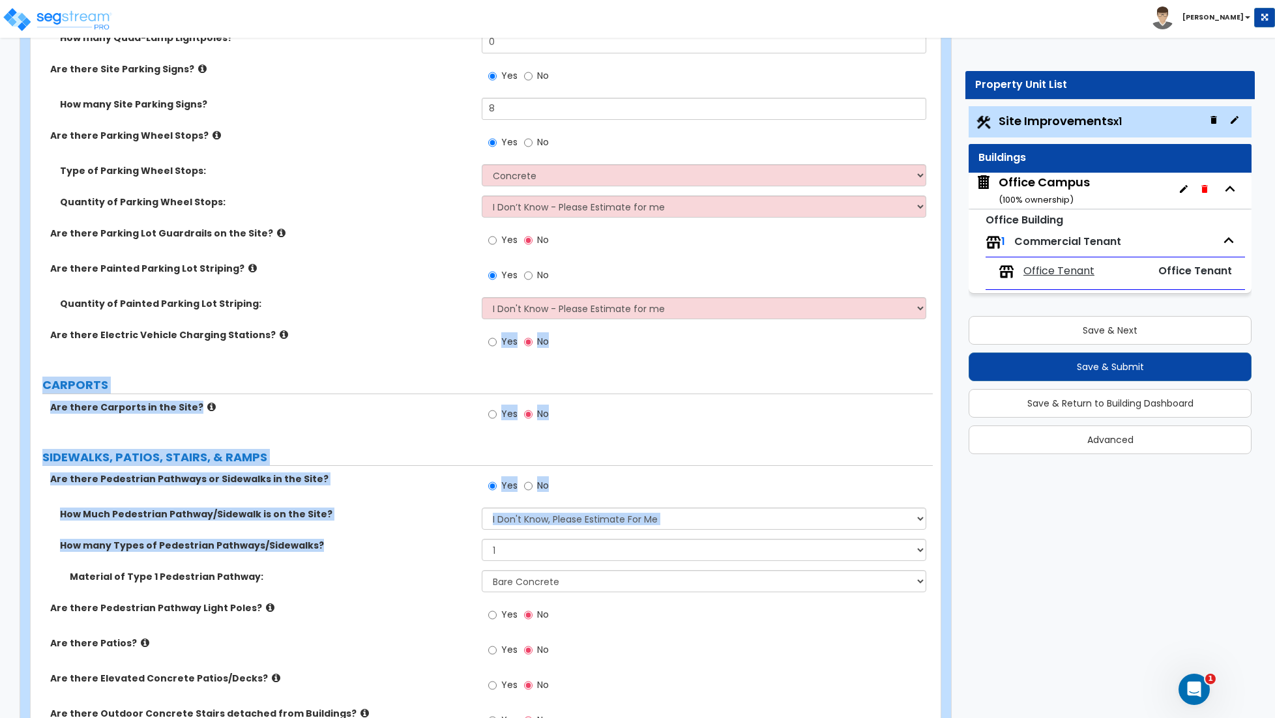
drag, startPoint x: 350, startPoint y: 549, endPoint x: 399, endPoint y: 564, distance: 51.9
click at [340, 334] on div "LAND AREA How do you want to enter the Land Area? (Square Feet or Acres) I want…" at bounding box center [481, 536] width 882 height 2825
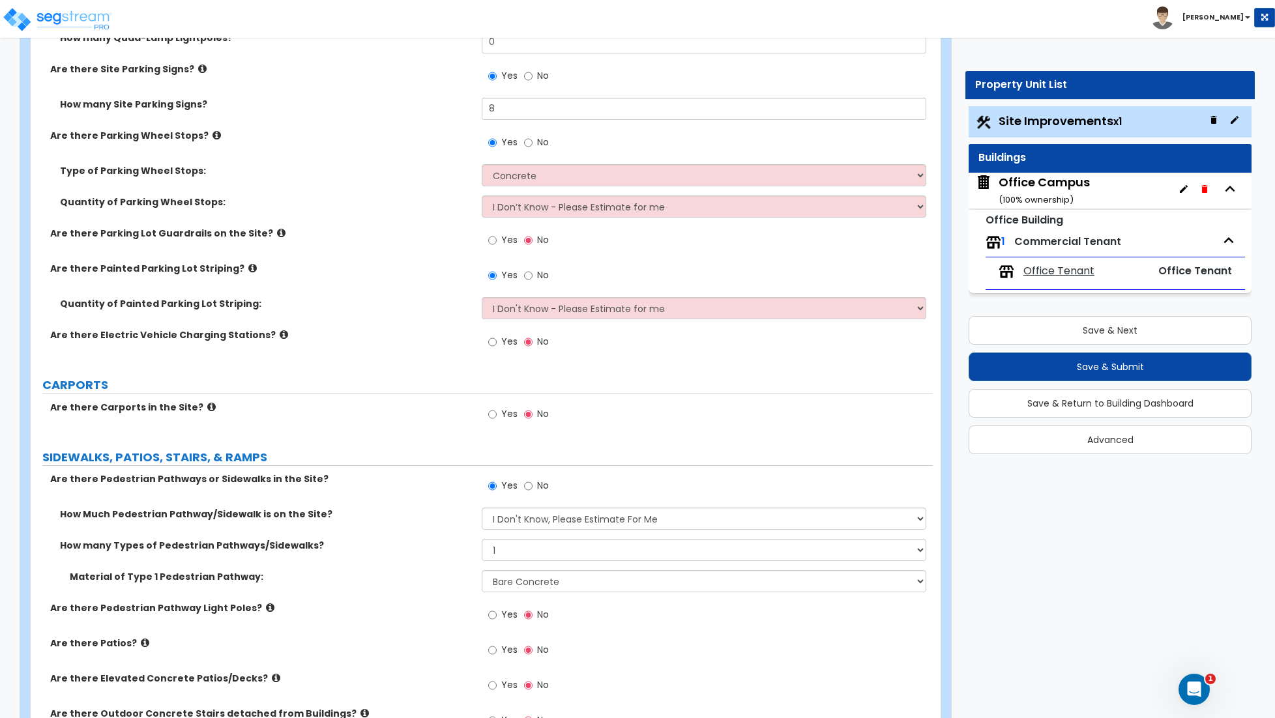
drag, startPoint x: 413, startPoint y: 602, endPoint x: 474, endPoint y: 588, distance: 62.8
click at [415, 602] on div "Material of Type 1 Pedestrian Pathway: Please Choose One Bare Concrete Stamped …" at bounding box center [482, 585] width 902 height 31
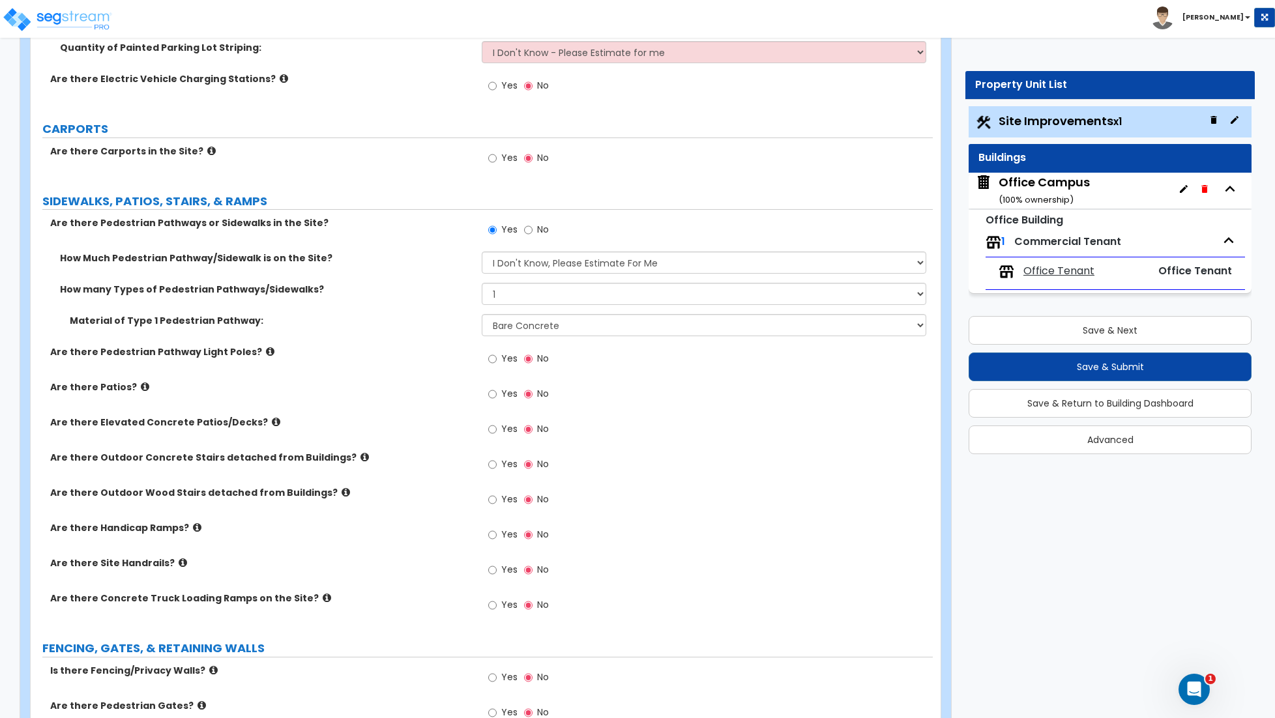
scroll to position [1322, 0]
click at [491, 359] on input "Yes" at bounding box center [492, 357] width 8 height 14
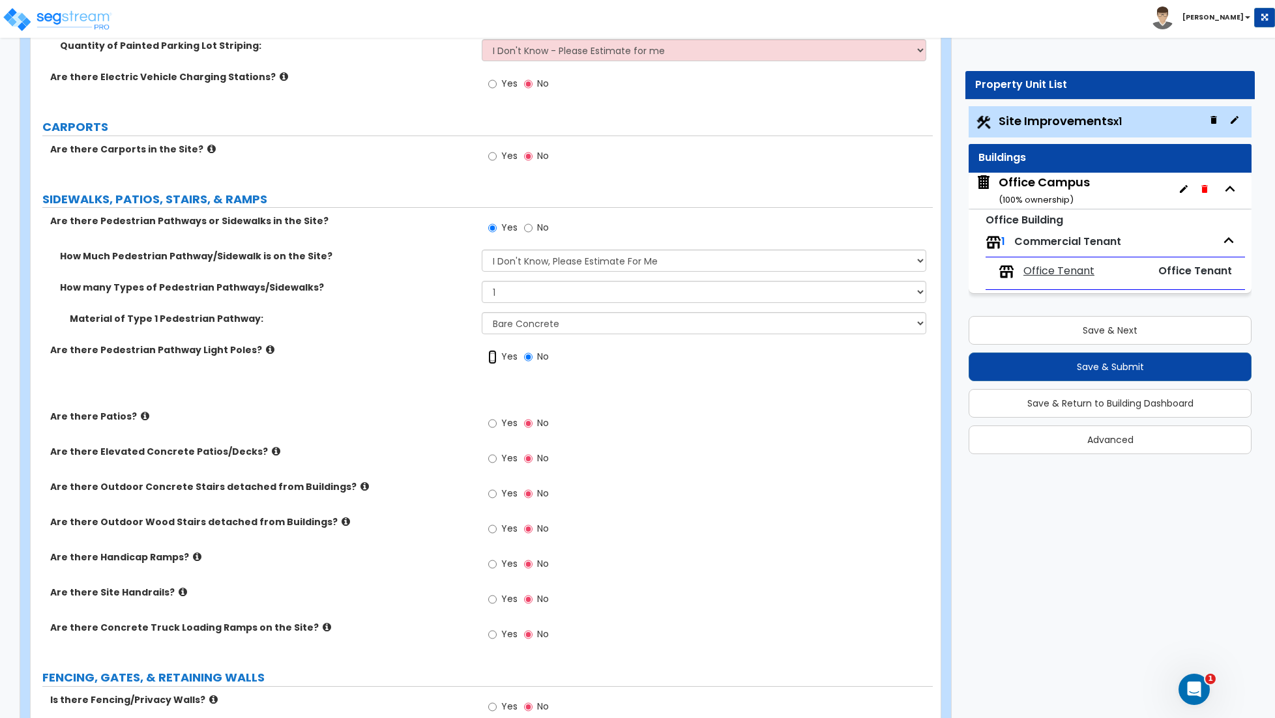
radio input "true"
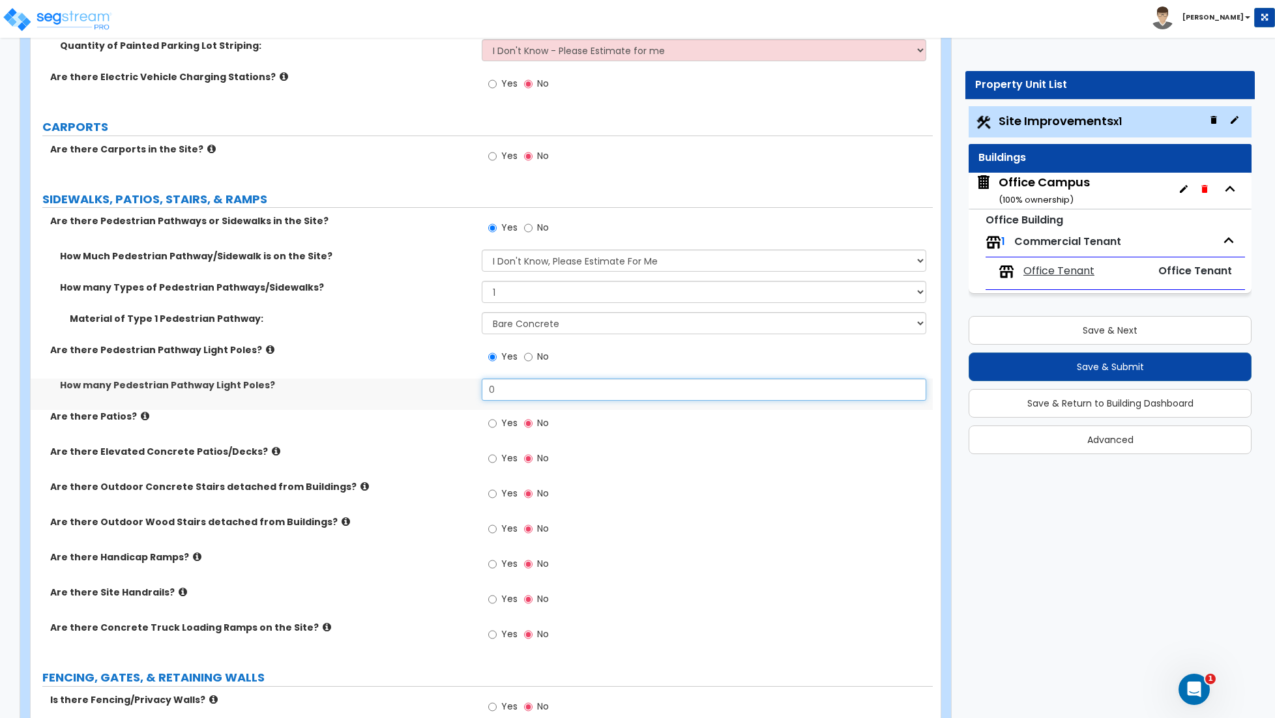
click at [502, 392] on input "0" at bounding box center [704, 390] width 444 height 22
type input "6"
drag, startPoint x: 493, startPoint y: 424, endPoint x: 499, endPoint y: 438, distance: 14.6
click at [493, 424] on input "Yes" at bounding box center [492, 423] width 8 height 14
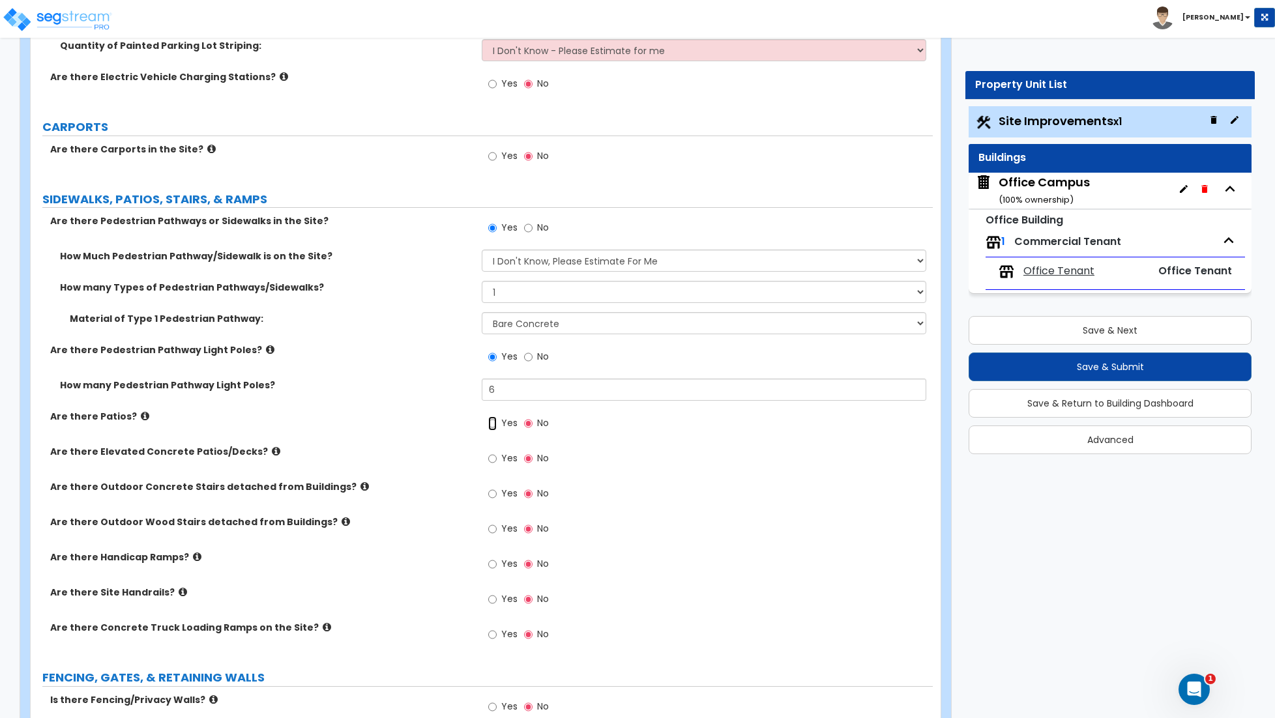
radio input "true"
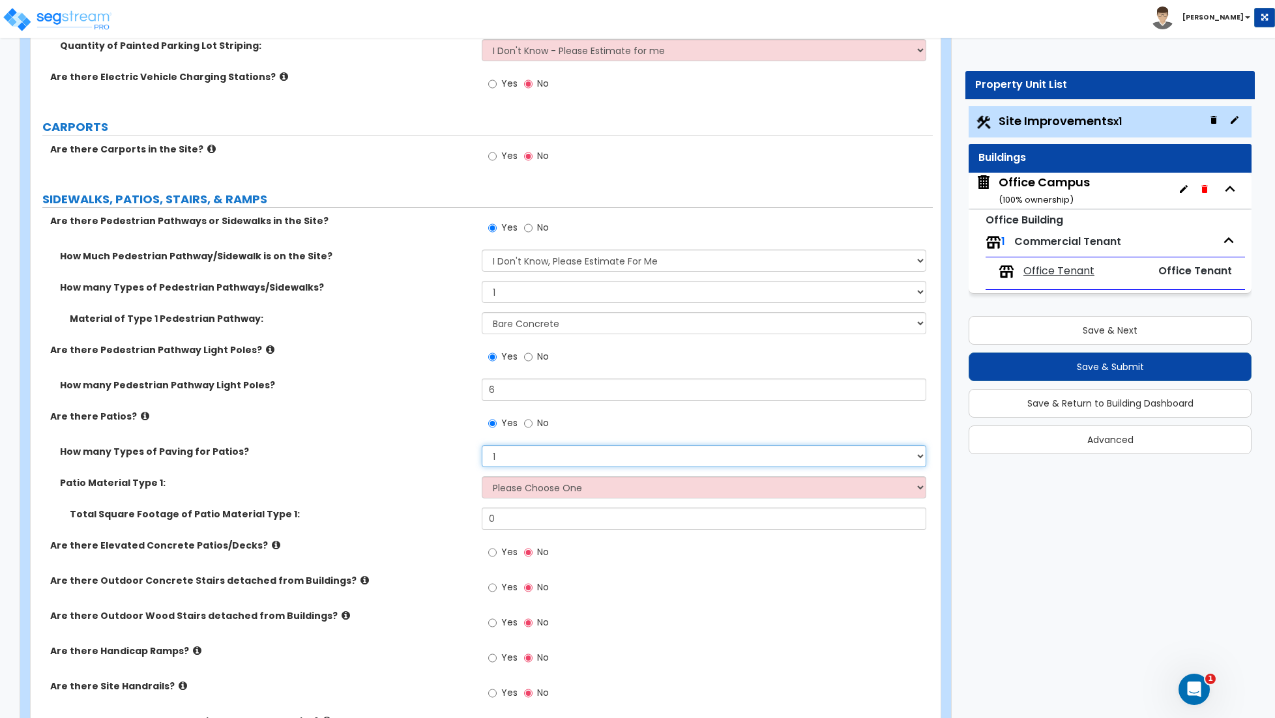
click at [498, 465] on select "1 2 3 4" at bounding box center [704, 456] width 444 height 22
click at [482, 447] on select "1 2 3 4" at bounding box center [704, 456] width 444 height 22
click at [492, 499] on select "Please Choose One Bare Concrete Stamped Concrete Brick Pavers Stone Pavers Tile…" at bounding box center [704, 487] width 444 height 22
select select "1"
click at [482, 478] on select "Please Choose One Bare Concrete Stamped Concrete Brick Pavers Stone Pavers Tile…" at bounding box center [704, 487] width 444 height 22
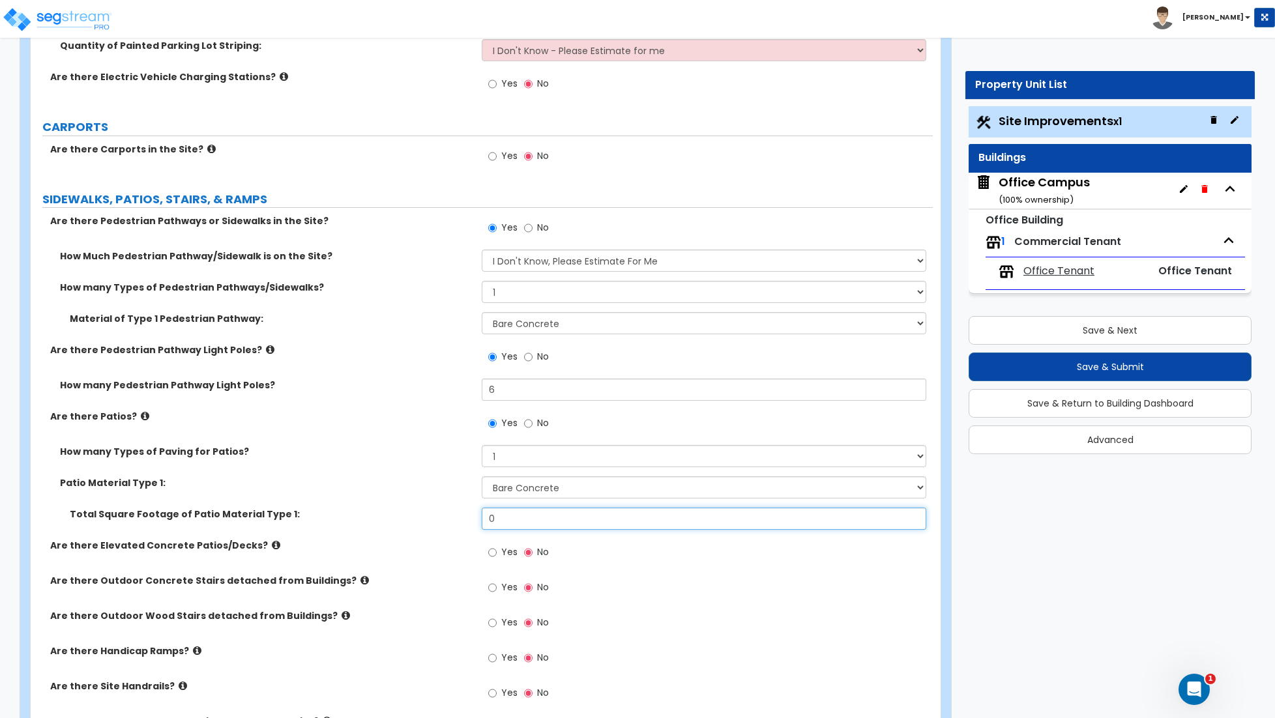
click at [523, 518] on input "0" at bounding box center [704, 519] width 444 height 22
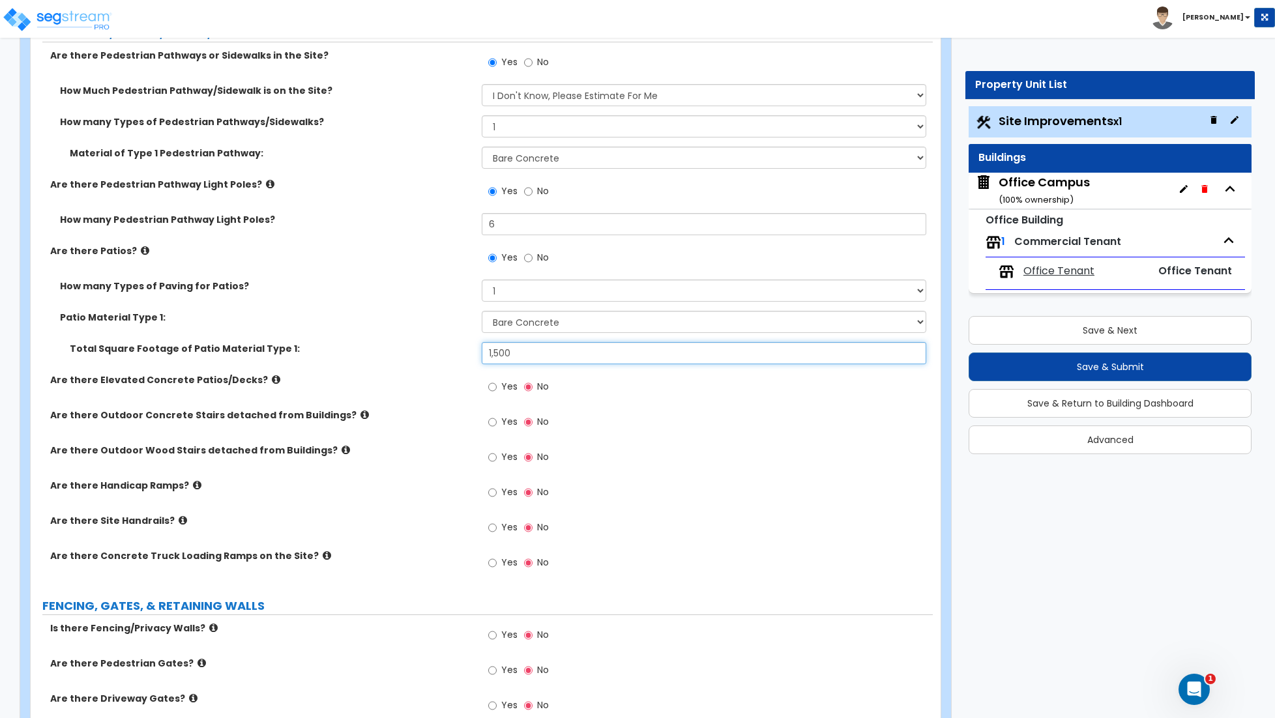
scroll to position [1489, 0]
type input "1,500"
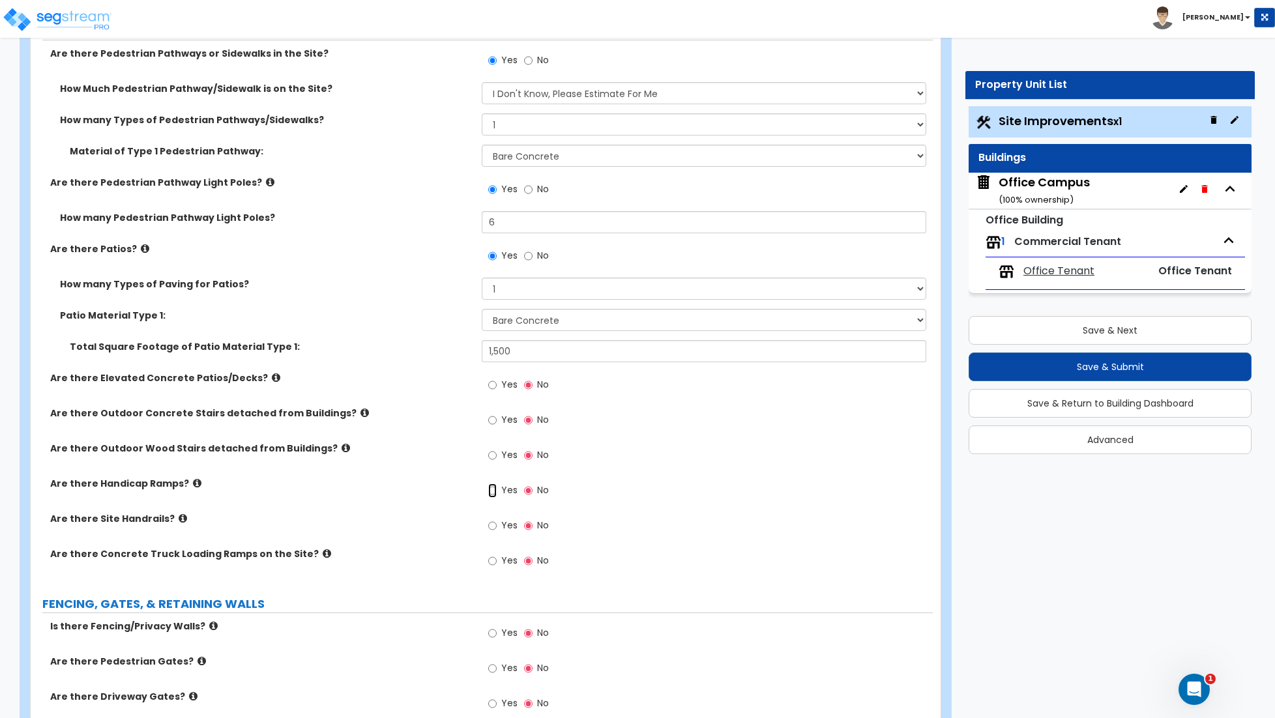
click at [495, 493] on input "Yes" at bounding box center [492, 491] width 8 height 14
radio input "true"
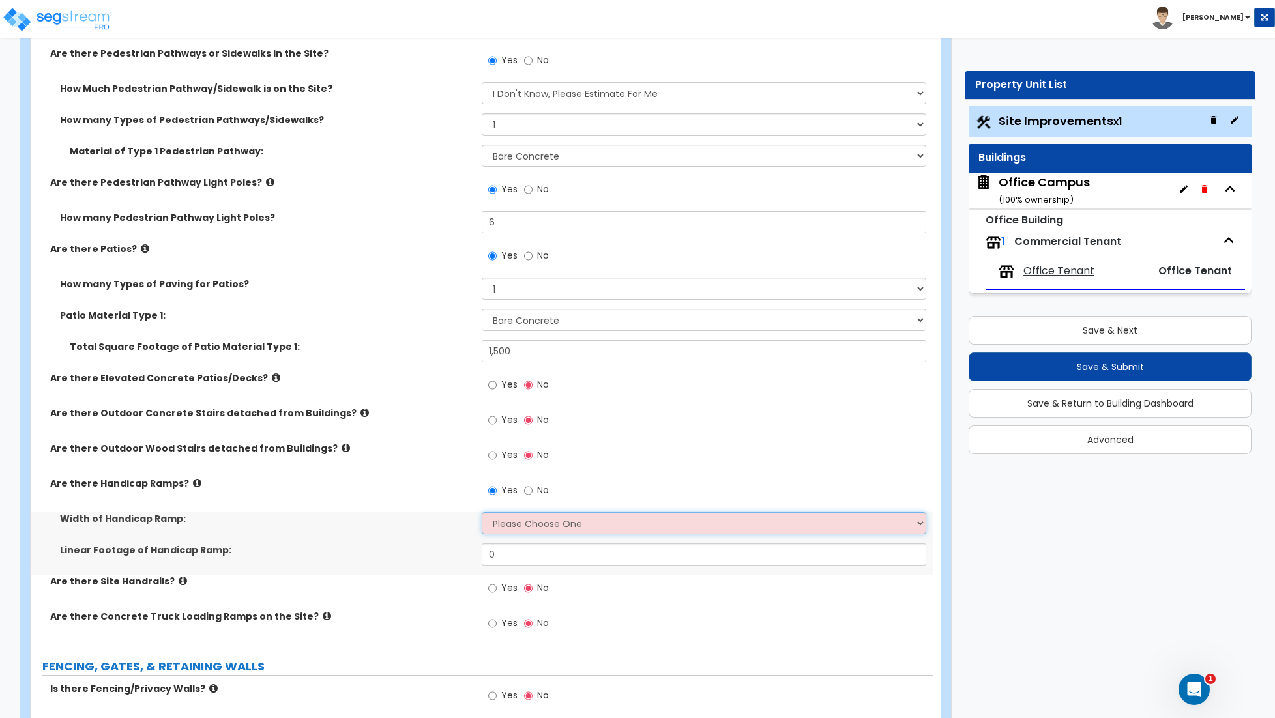
click at [515, 527] on select "Please Choose One 3' width 5' width" at bounding box center [704, 523] width 444 height 22
select select "2"
click at [482, 514] on select "Please Choose One 3' width 5' width" at bounding box center [704, 523] width 444 height 22
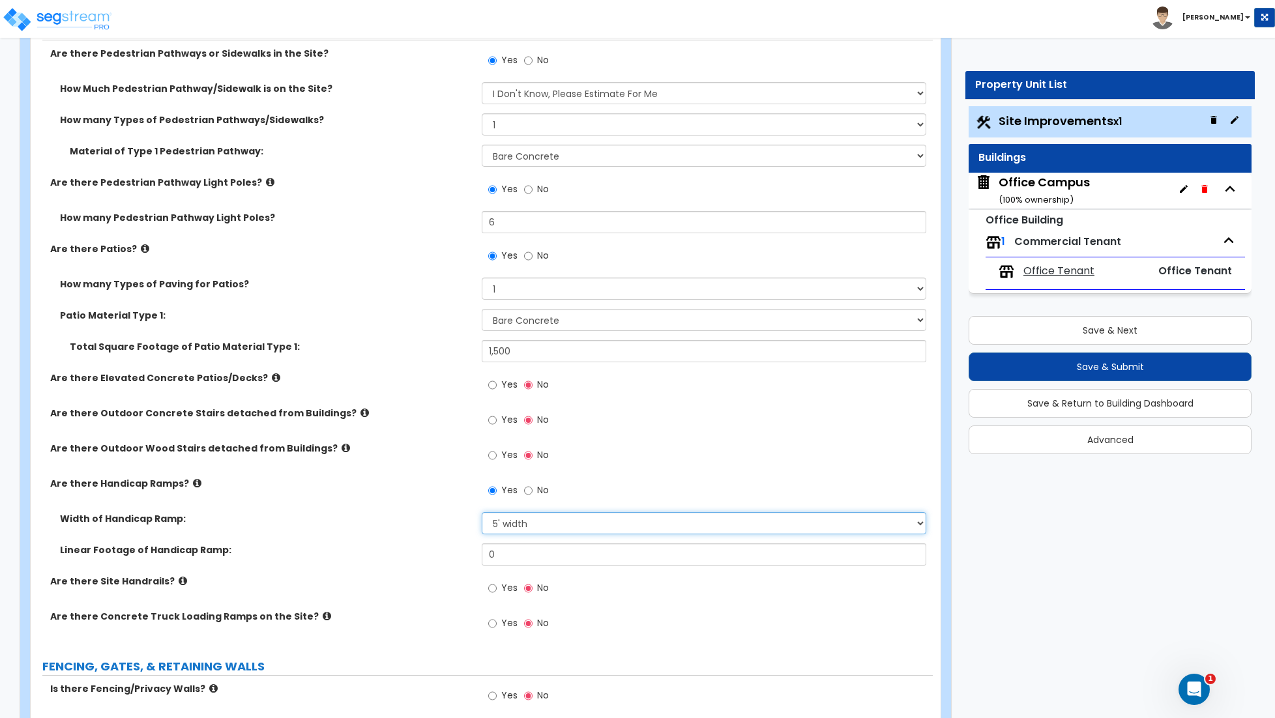
click at [503, 534] on select "Please Choose One 3' width 5' width" at bounding box center [704, 523] width 444 height 22
click at [482, 514] on select "Please Choose One 3' width 5' width" at bounding box center [704, 523] width 444 height 22
click at [502, 558] on input "0" at bounding box center [704, 555] width 444 height 22
type input "180"
click at [495, 588] on input "Yes" at bounding box center [492, 588] width 8 height 14
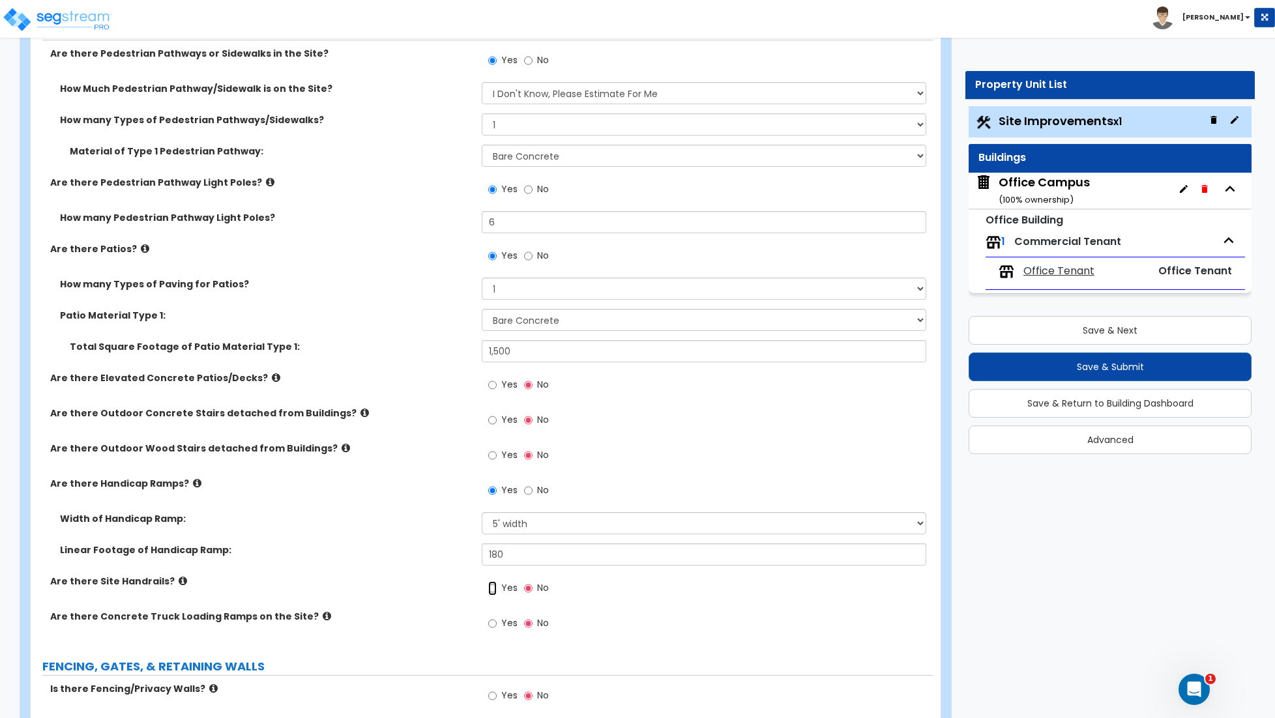
radio input "true"
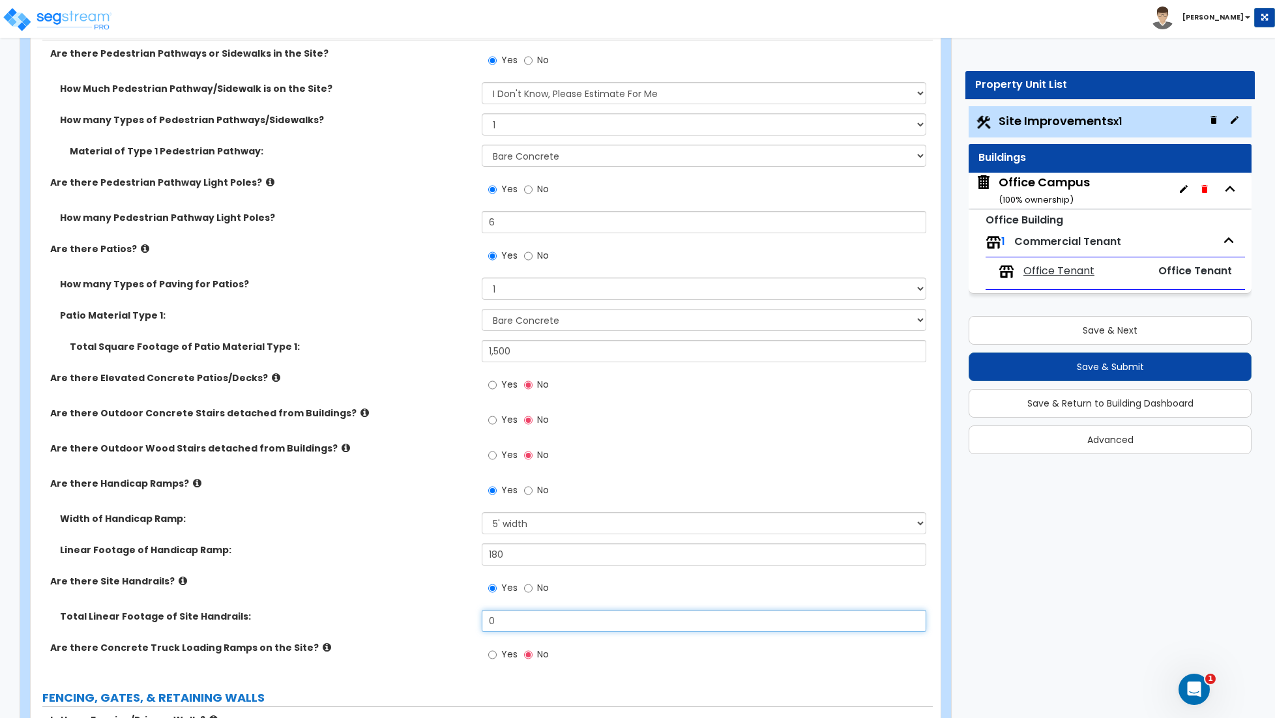
click at [504, 619] on input "0" at bounding box center [704, 621] width 444 height 22
click at [506, 624] on input "0" at bounding box center [704, 621] width 444 height 22
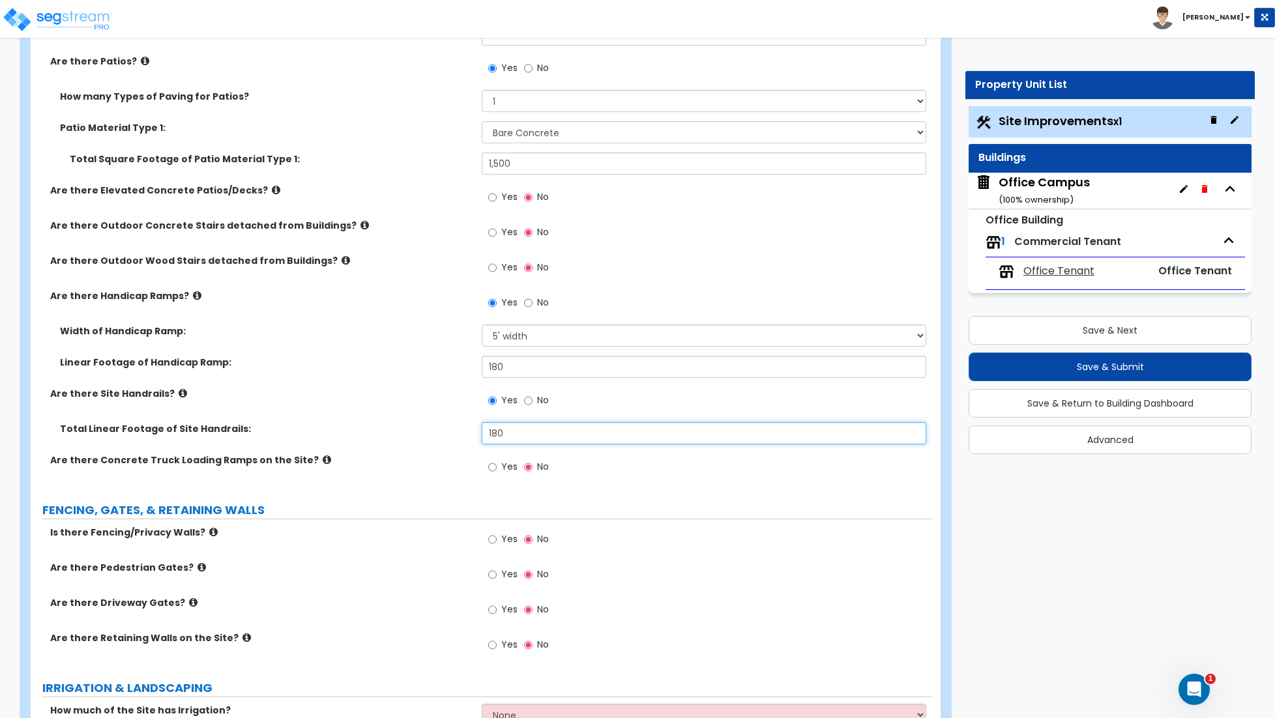
scroll to position [1681, 0]
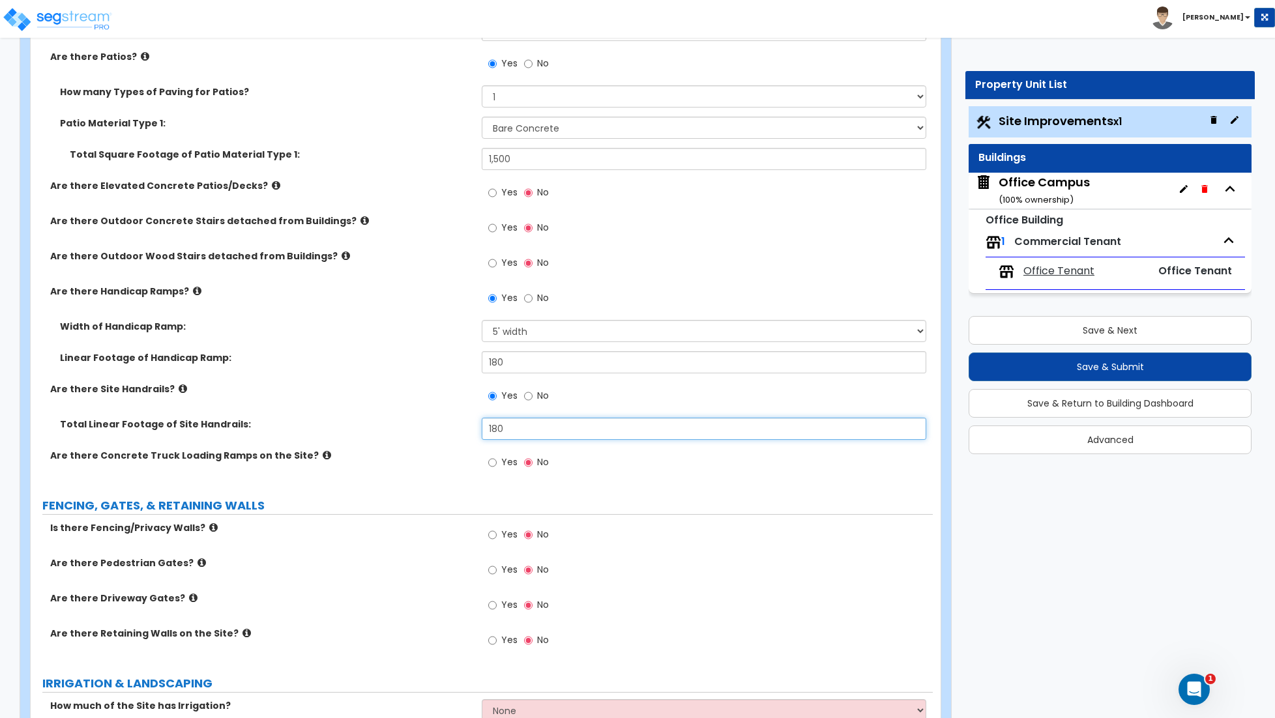
type input "180"
click at [489, 465] on input "Yes" at bounding box center [492, 463] width 8 height 14
radio input "true"
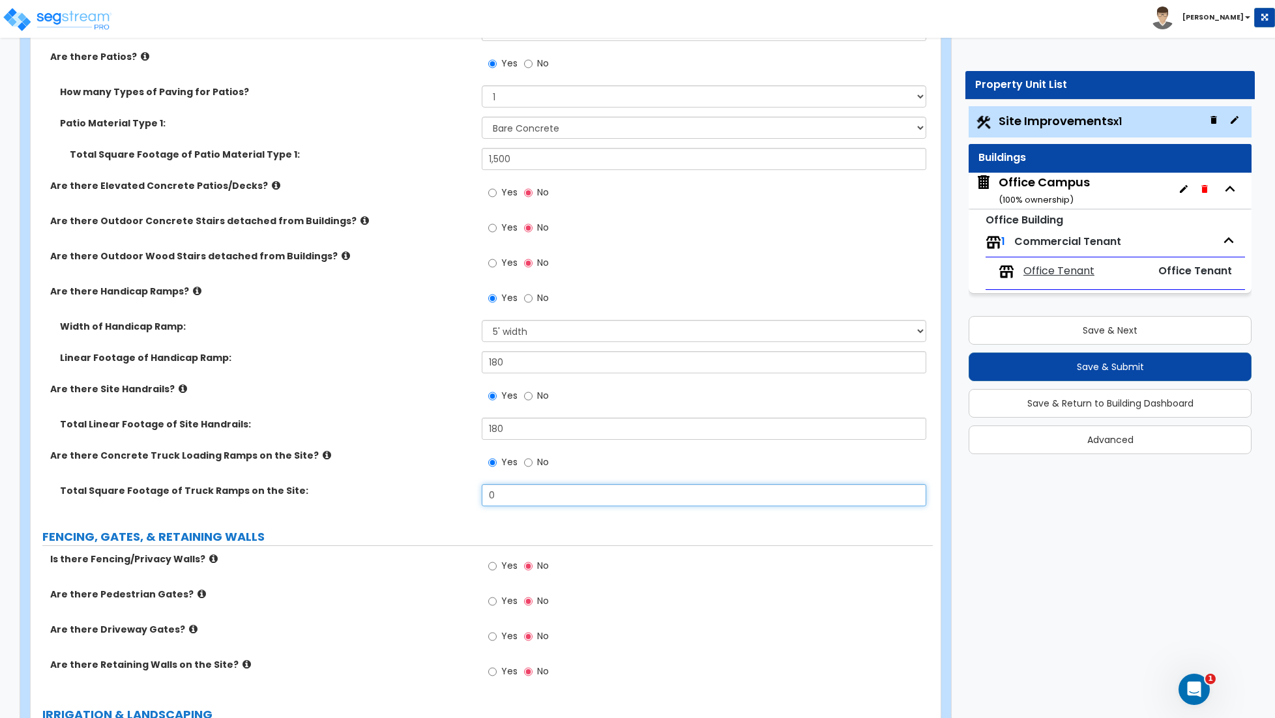
click at [501, 498] on input "0" at bounding box center [704, 495] width 444 height 22
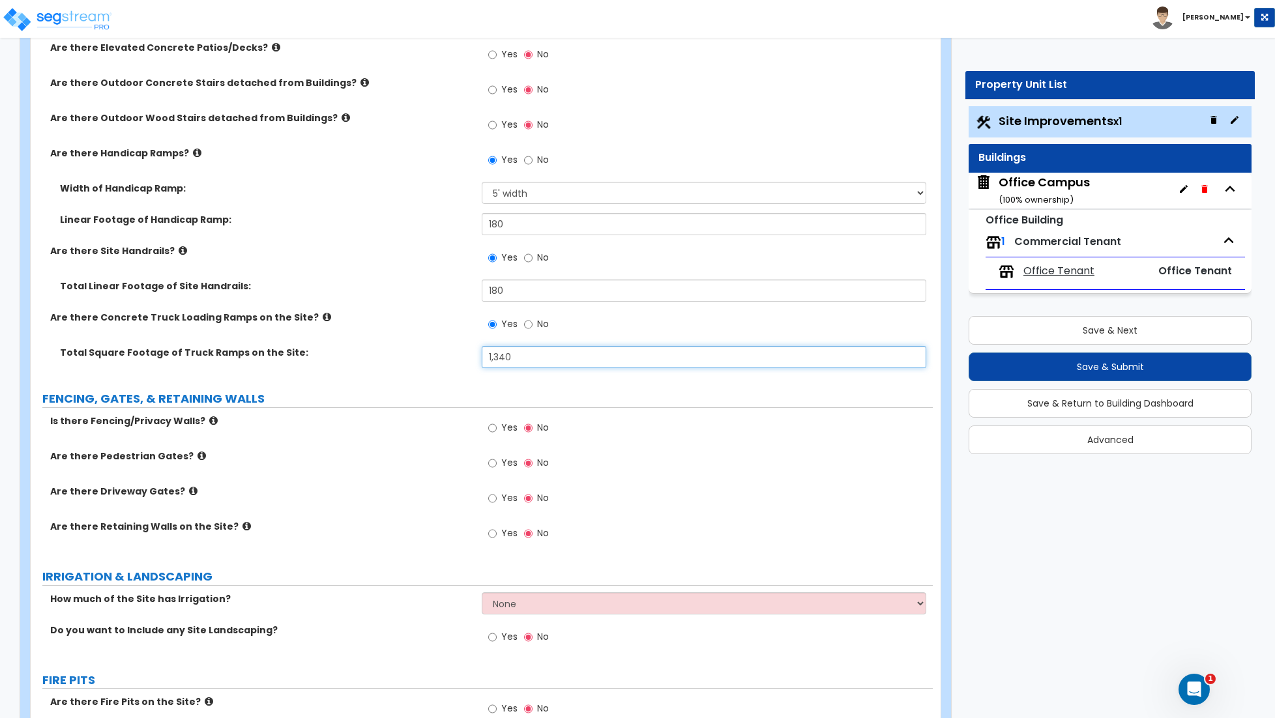
scroll to position [1822, 0]
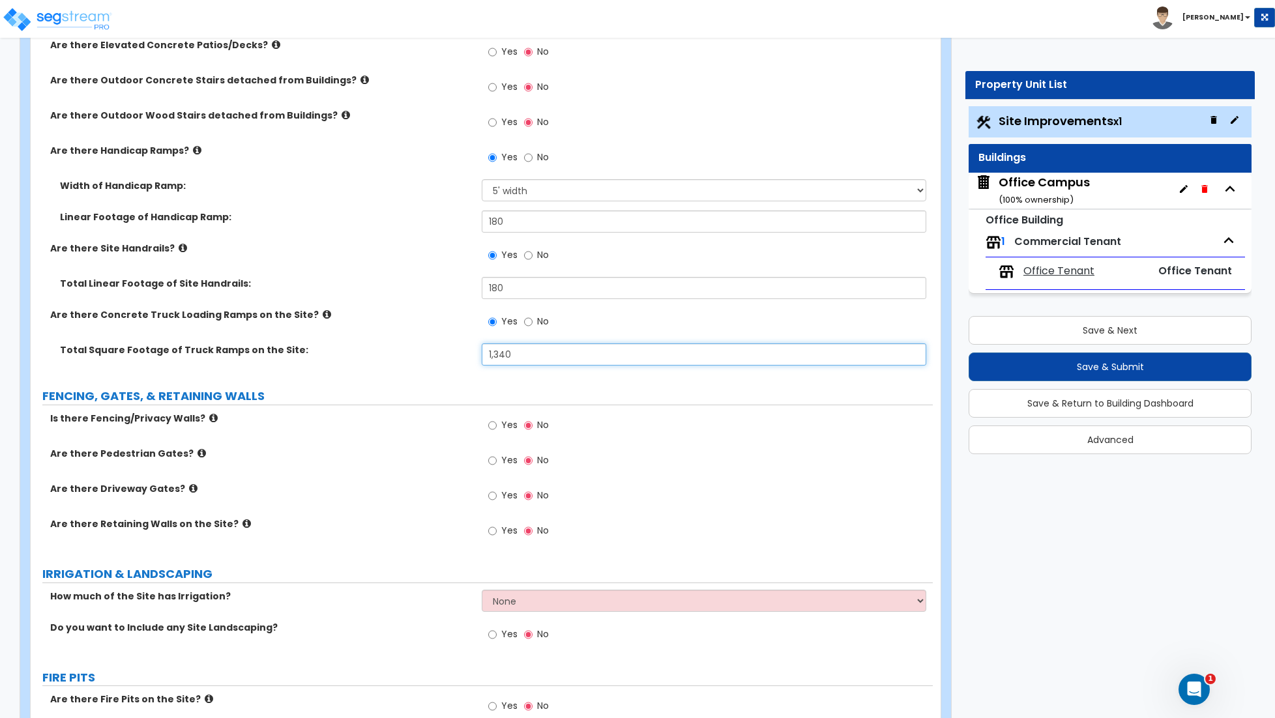
type input "1,340"
click at [491, 428] on input "Yes" at bounding box center [492, 425] width 8 height 14
radio input "true"
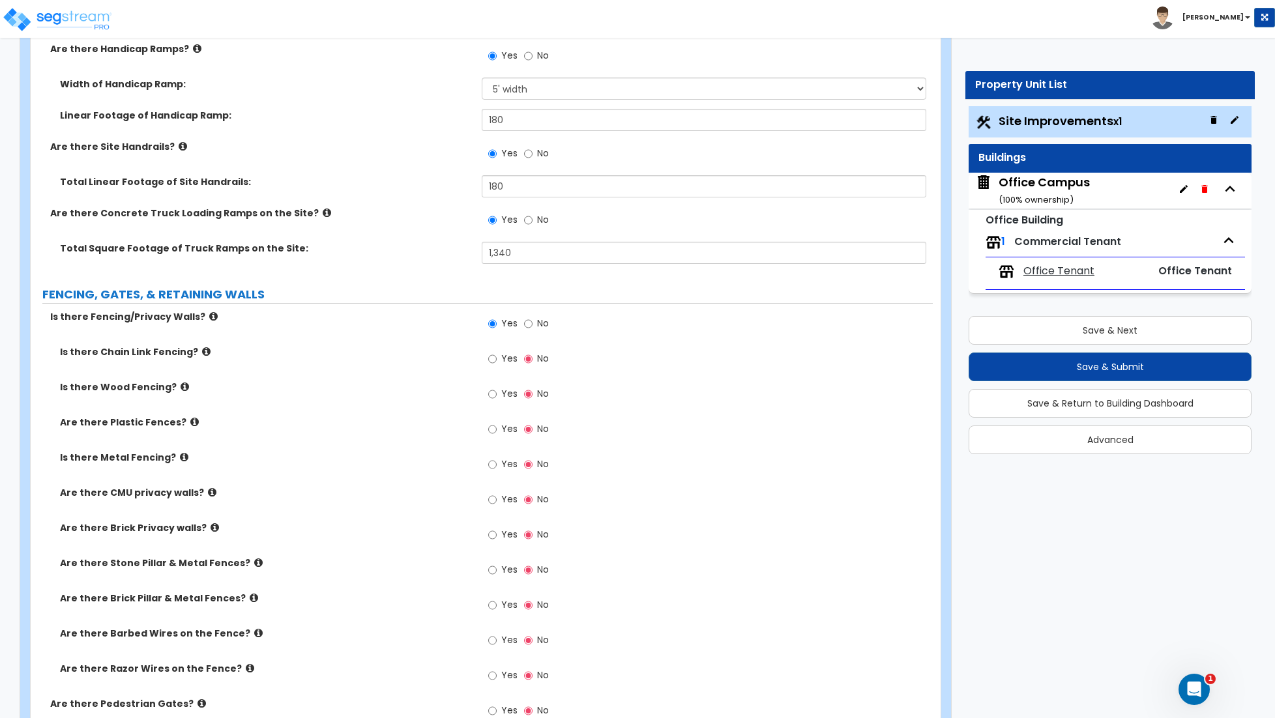
scroll to position [1939, 0]
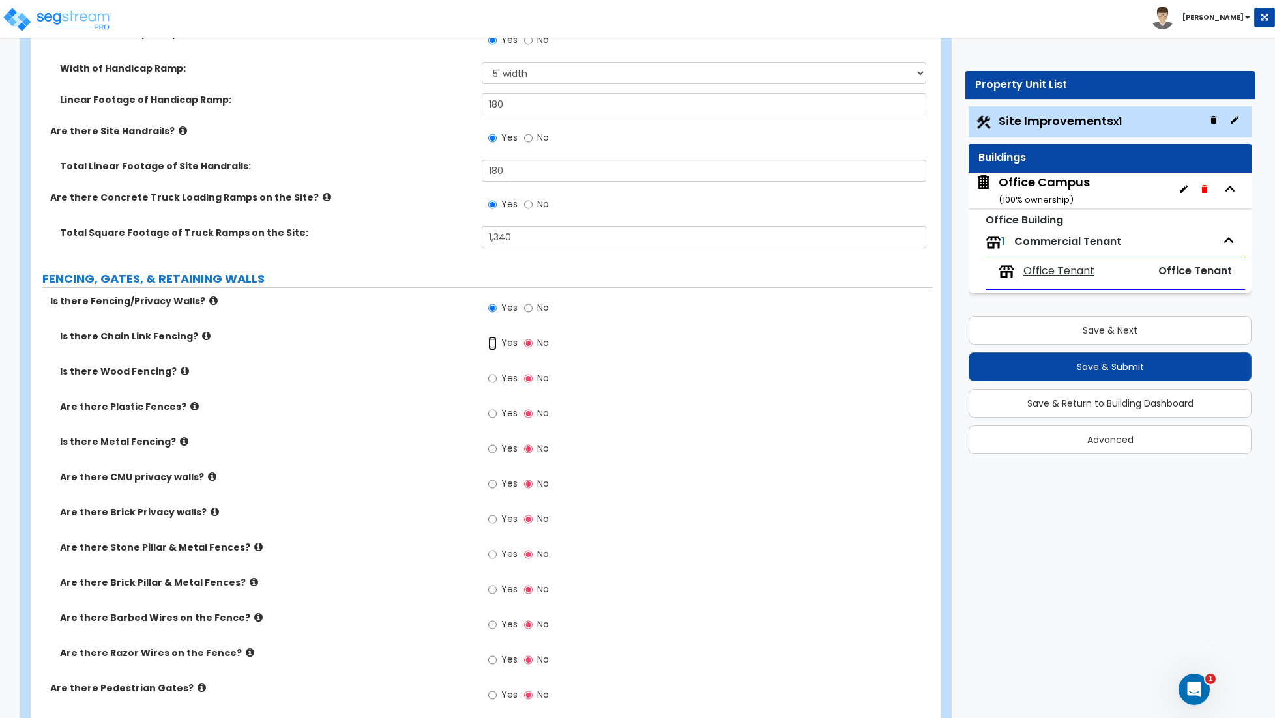
click at [491, 344] on input "Yes" at bounding box center [492, 343] width 8 height 14
radio input "true"
click at [491, 344] on input "Yes" at bounding box center [492, 343] width 8 height 14
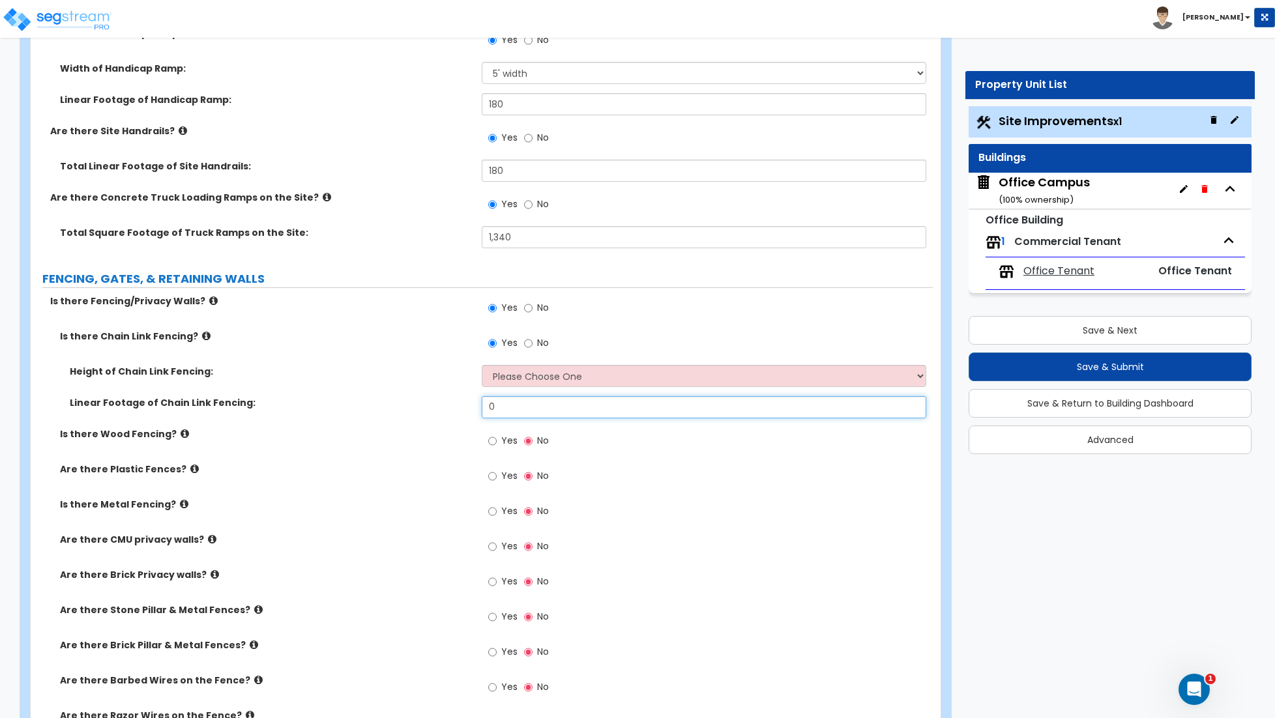
click at [511, 406] on input "0" at bounding box center [704, 407] width 444 height 22
type input "1"
type input "410"
click at [491, 514] on input "Yes" at bounding box center [492, 511] width 8 height 14
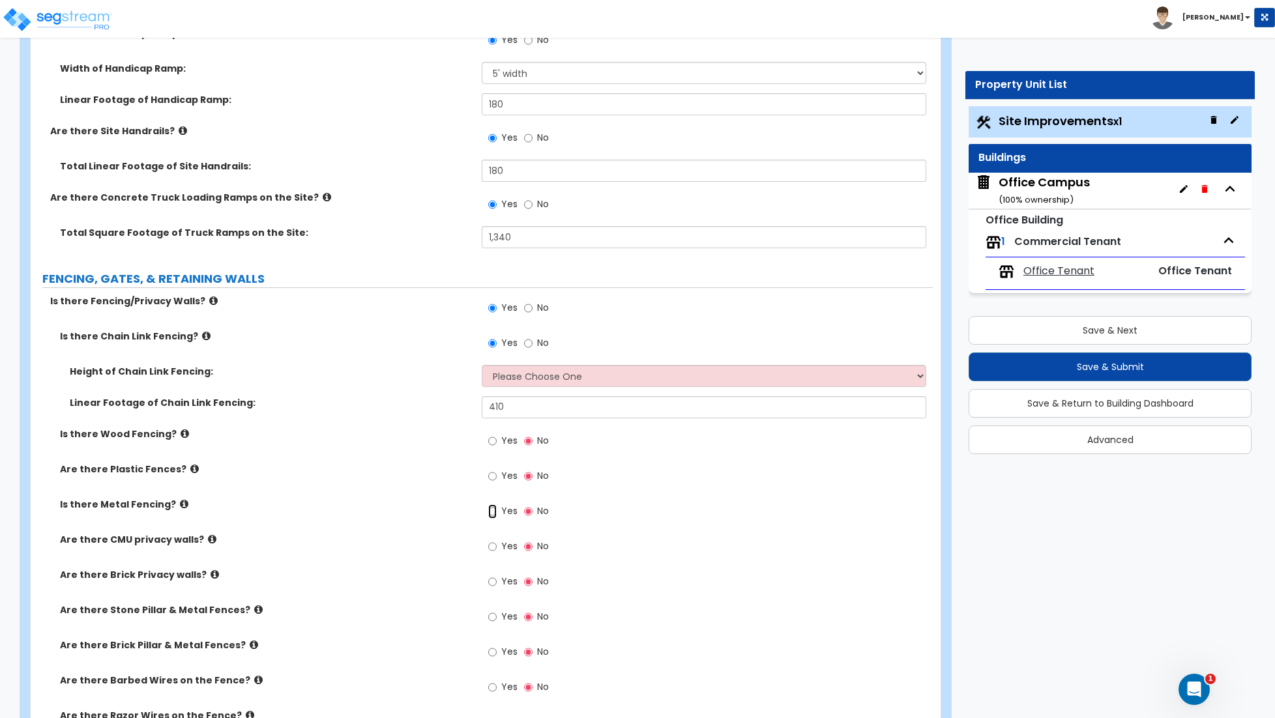
radio input "true"
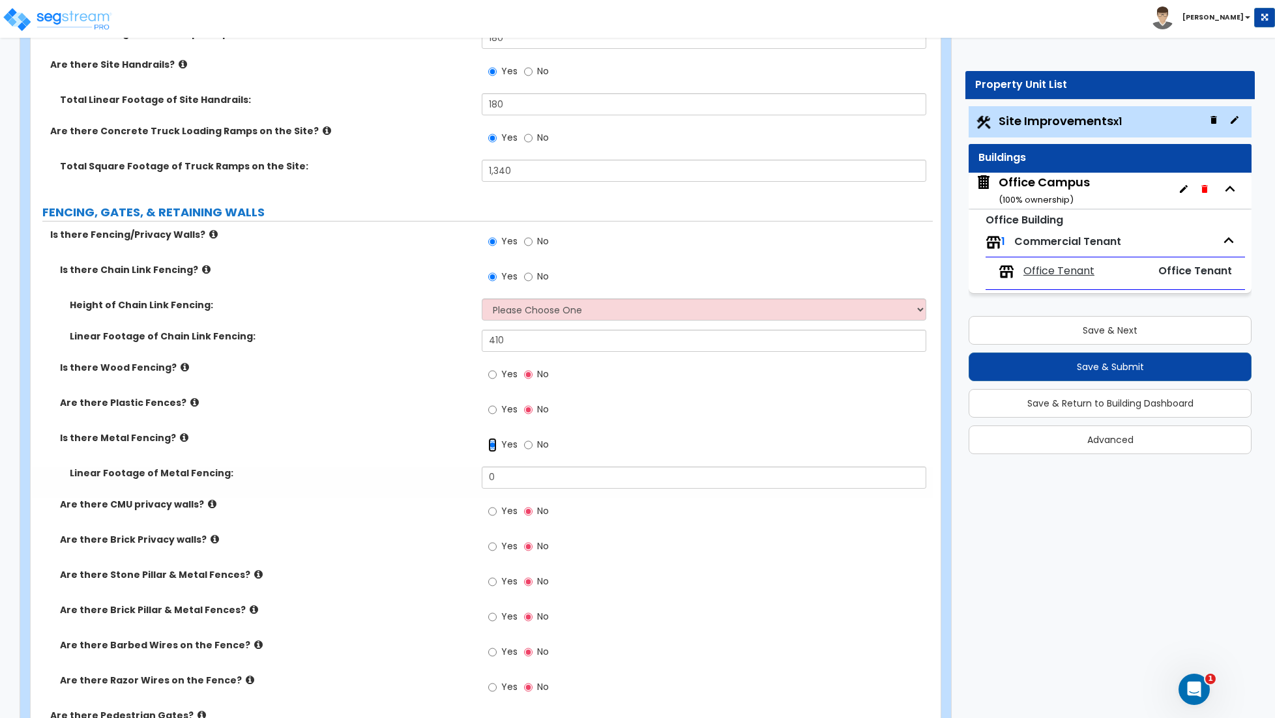
scroll to position [2037, 0]
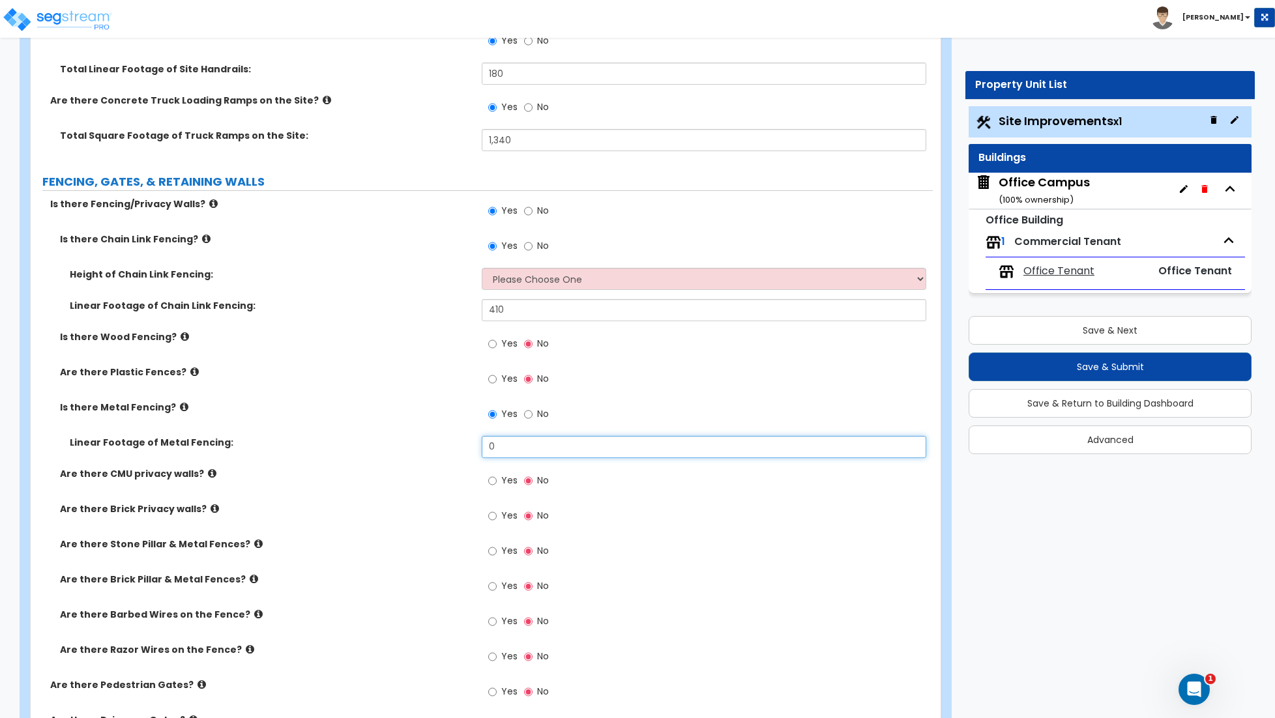
click at [497, 450] on input "0" at bounding box center [704, 447] width 444 height 22
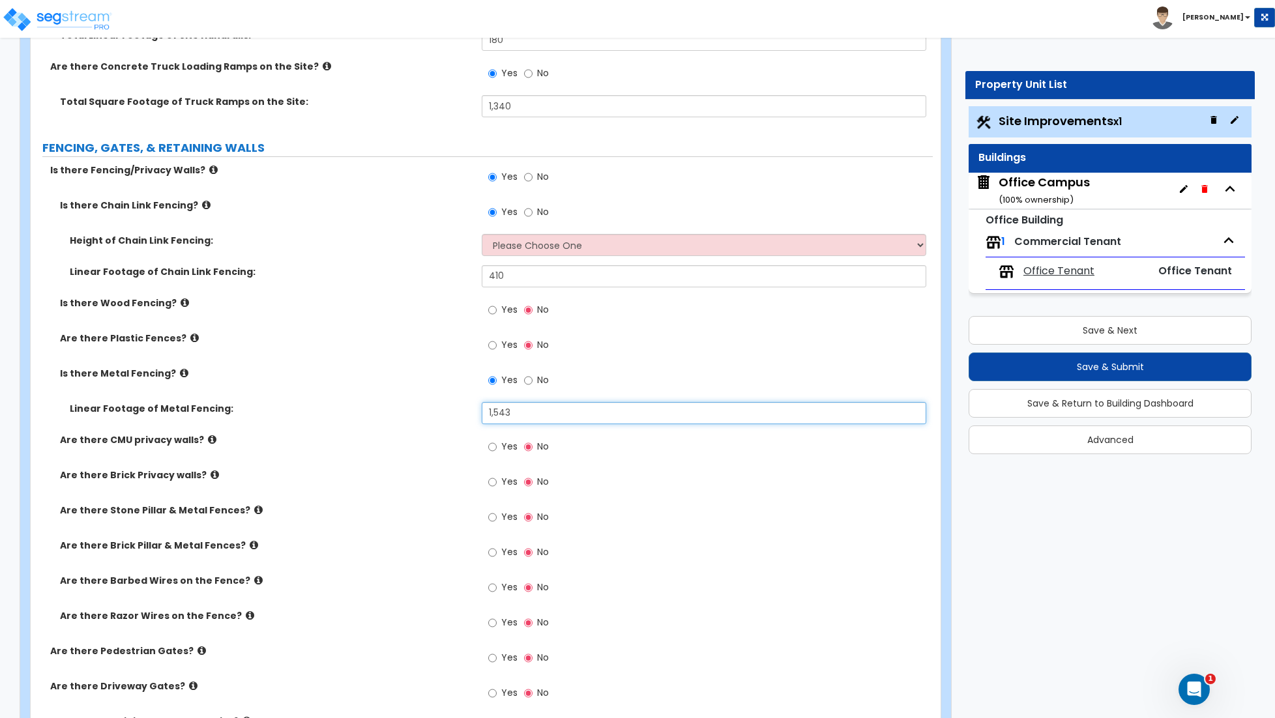
scroll to position [2083, 0]
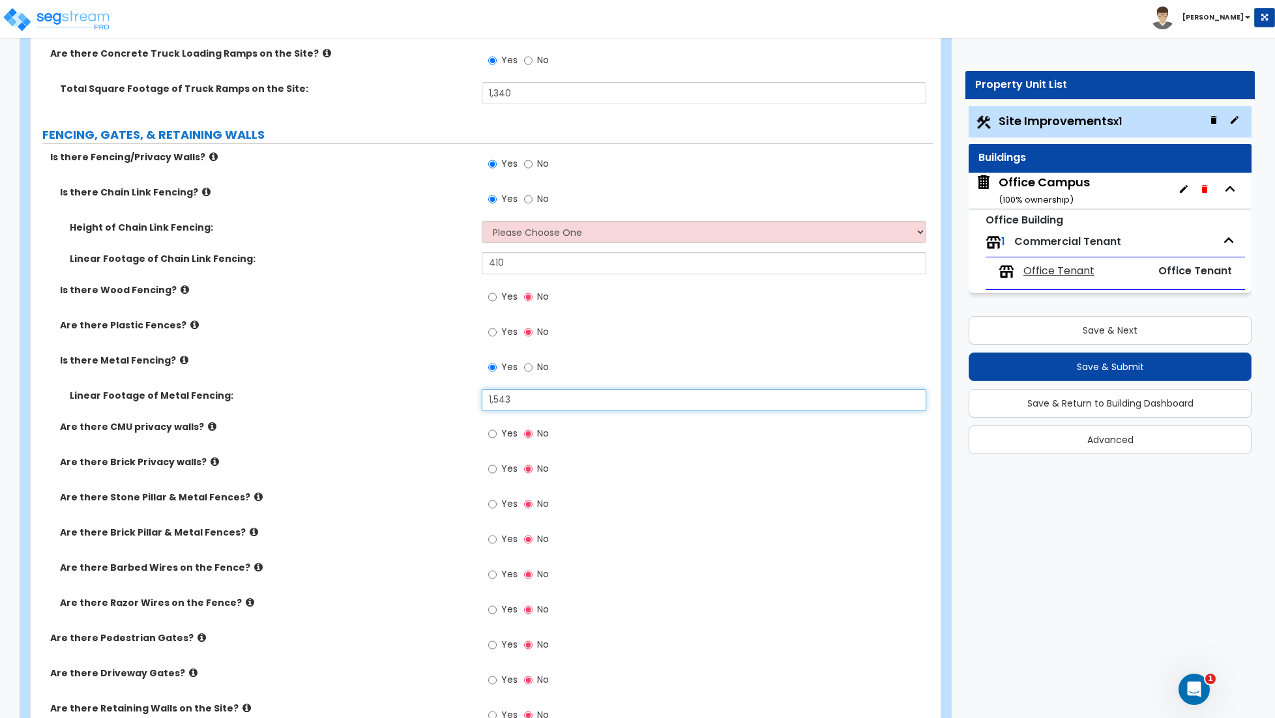
type input "1,543"
click at [496, 508] on input "Yes" at bounding box center [492, 504] width 8 height 14
radio input "true"
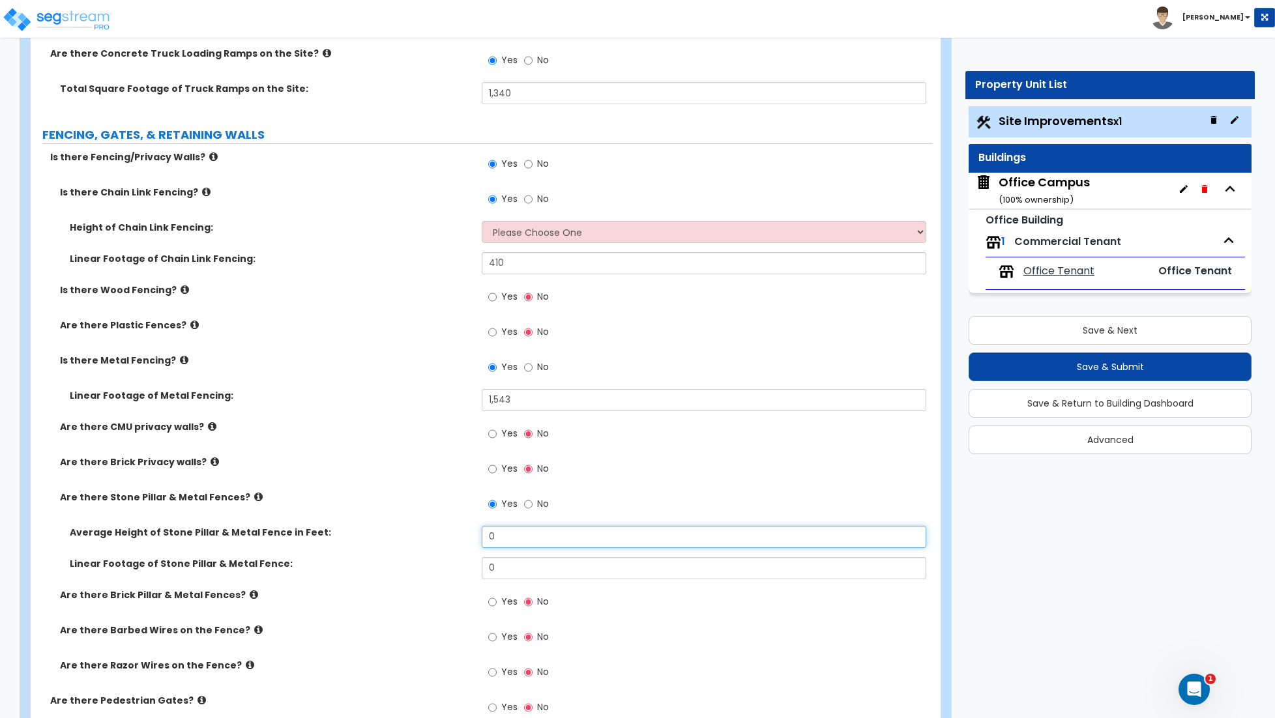
click at [495, 542] on input "0" at bounding box center [704, 537] width 444 height 22
type input "8"
click at [501, 567] on input "0" at bounding box center [704, 568] width 444 height 22
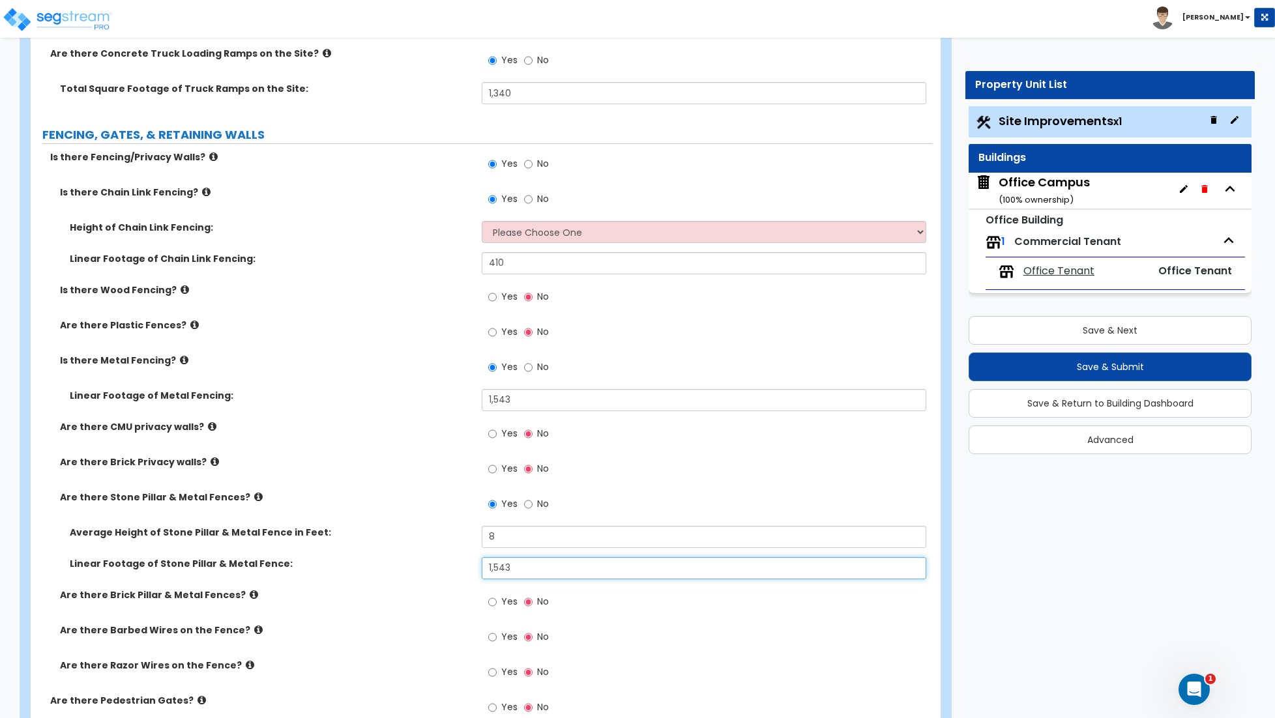
type input "1,543"
click at [530, 368] on input "No" at bounding box center [528, 367] width 8 height 14
radio input "false"
radio input "true"
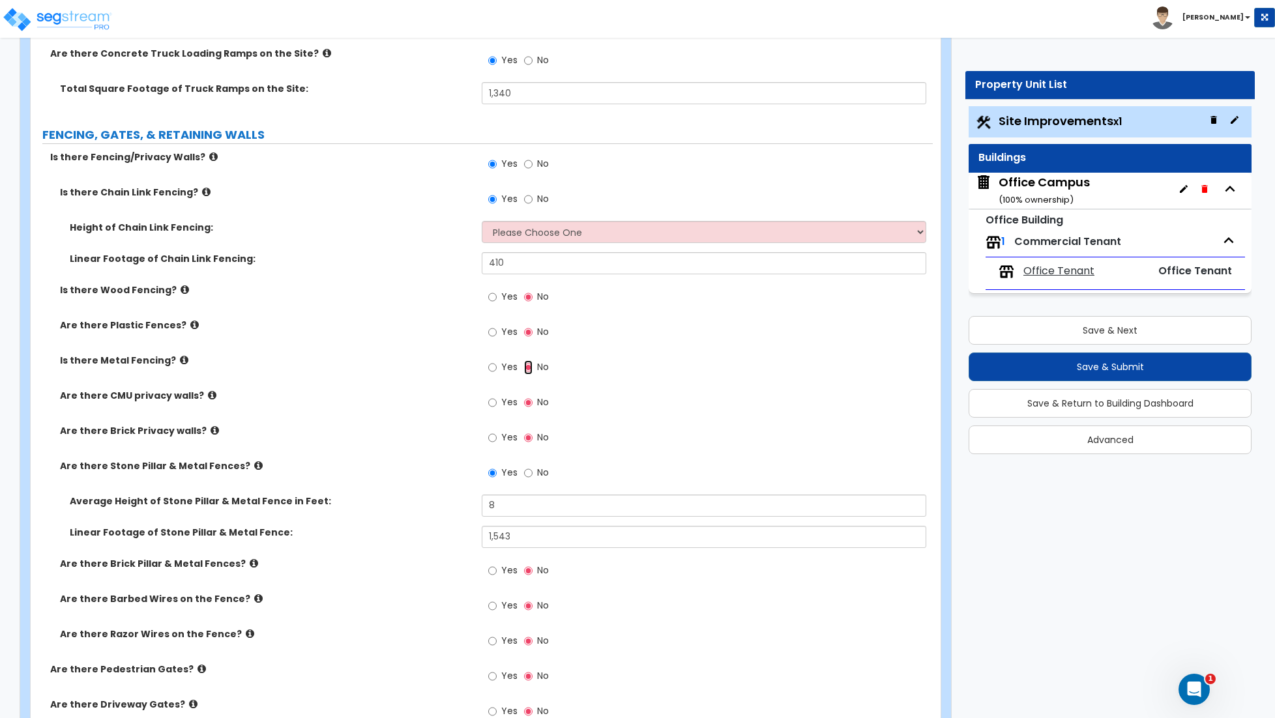
scroll to position [2088, 0]
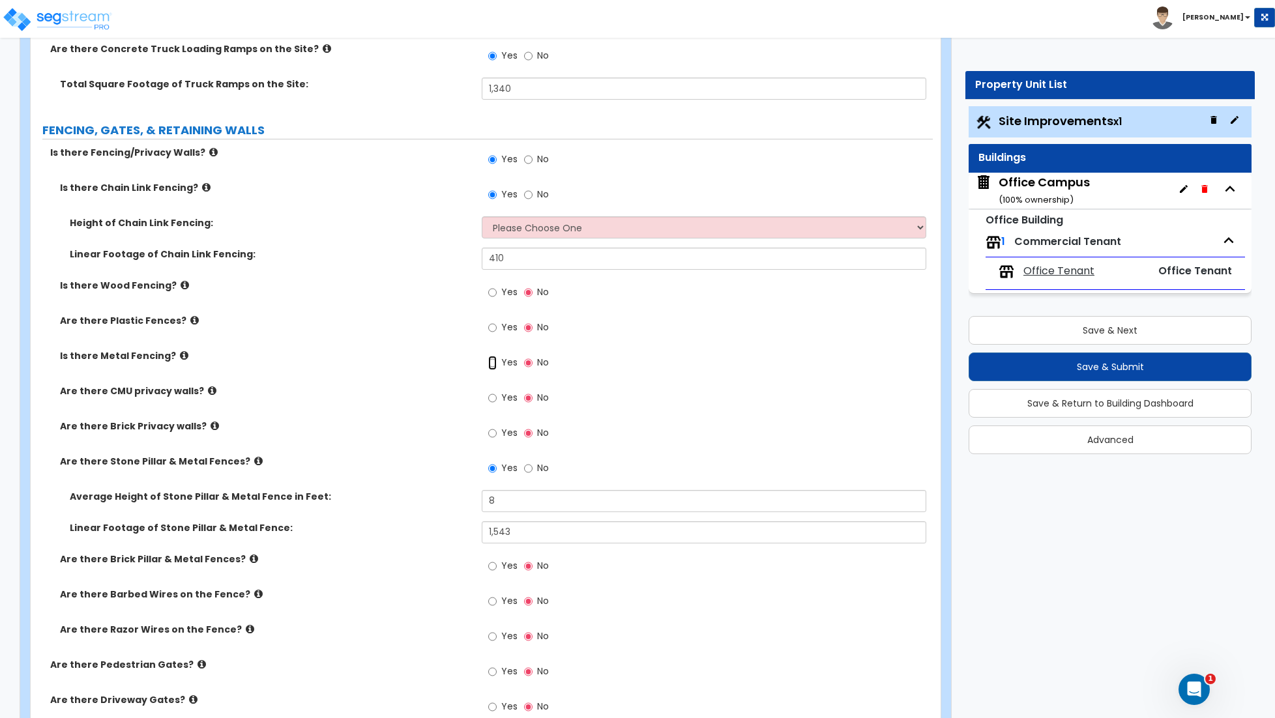
click at [493, 363] on input "Yes" at bounding box center [492, 363] width 8 height 14
radio input "true"
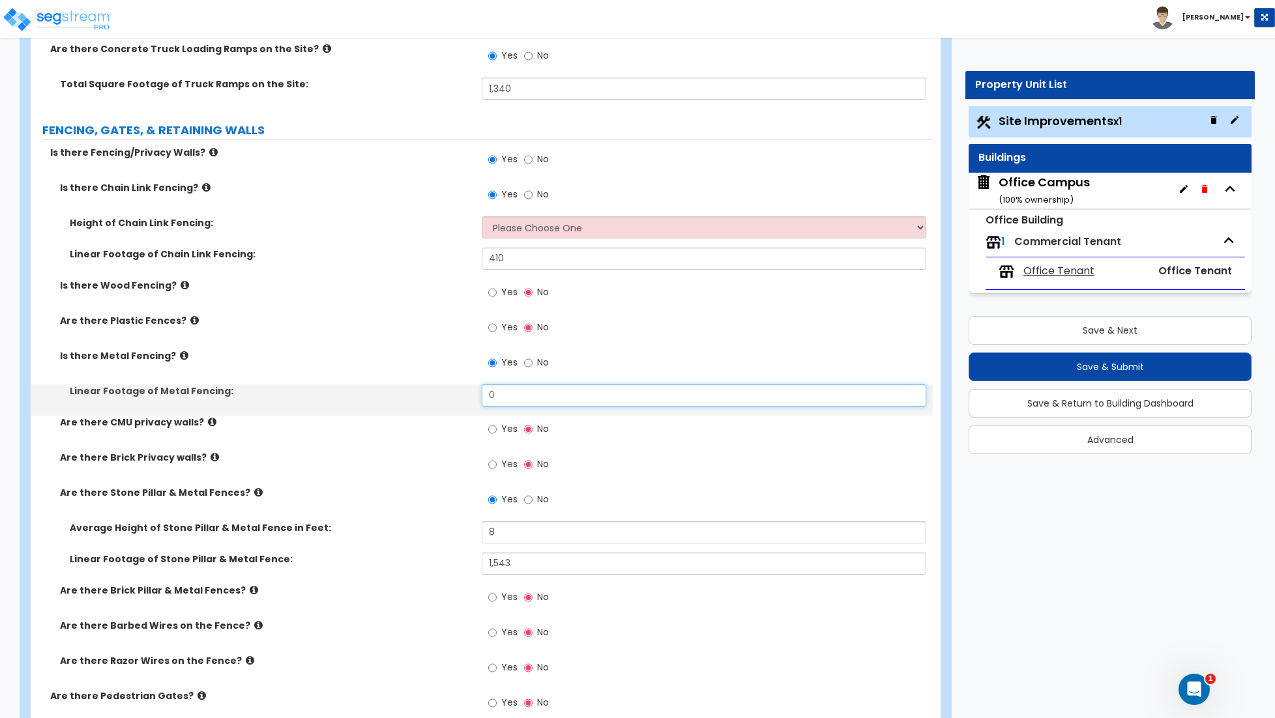
click at [498, 402] on input "0" at bounding box center [704, 396] width 444 height 22
type input "1,543"
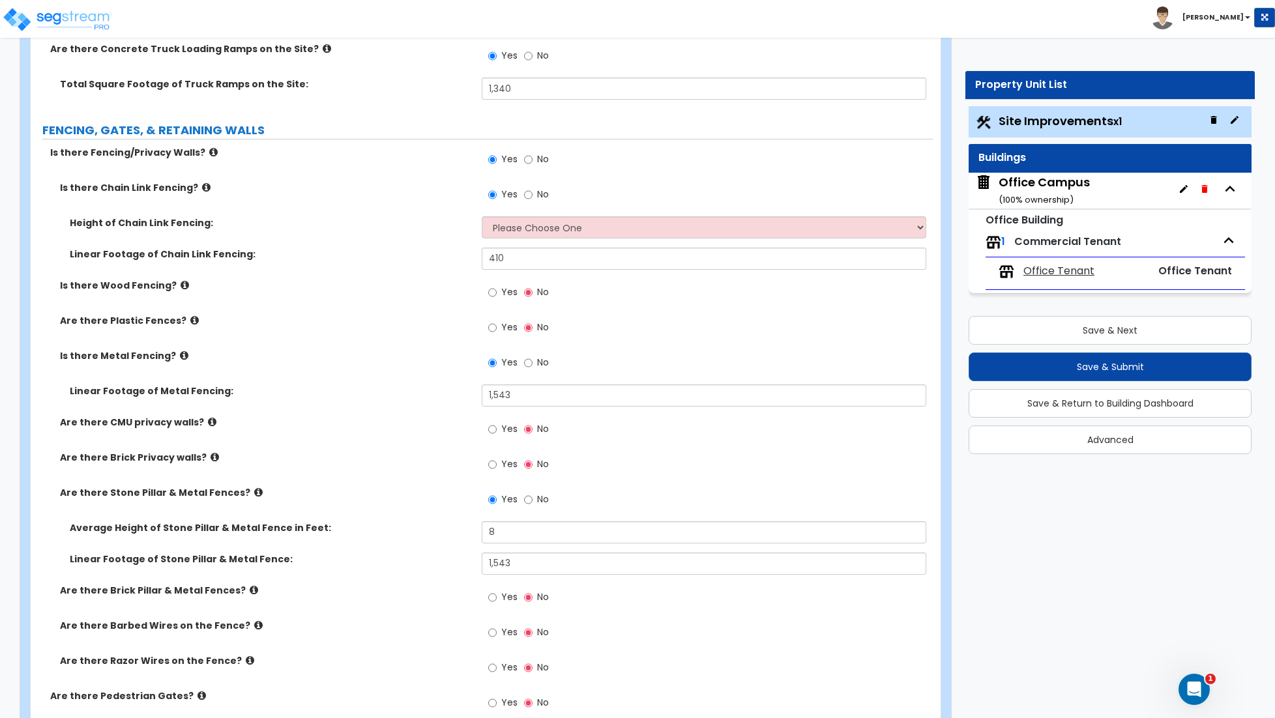
click at [532, 502] on label "No" at bounding box center [536, 501] width 25 height 22
click at [532, 502] on input "No" at bounding box center [528, 500] width 8 height 14
radio input "false"
radio input "true"
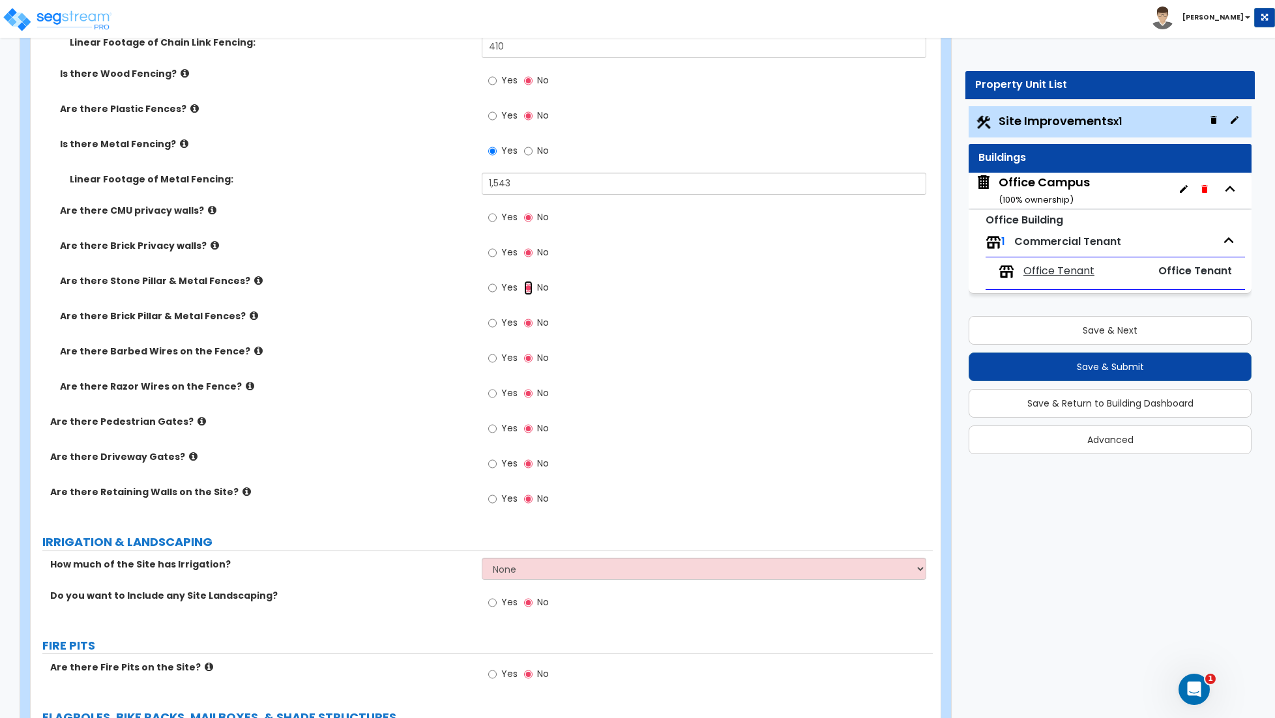
scroll to position [2302, 0]
click at [494, 429] on input "Yes" at bounding box center [492, 427] width 8 height 14
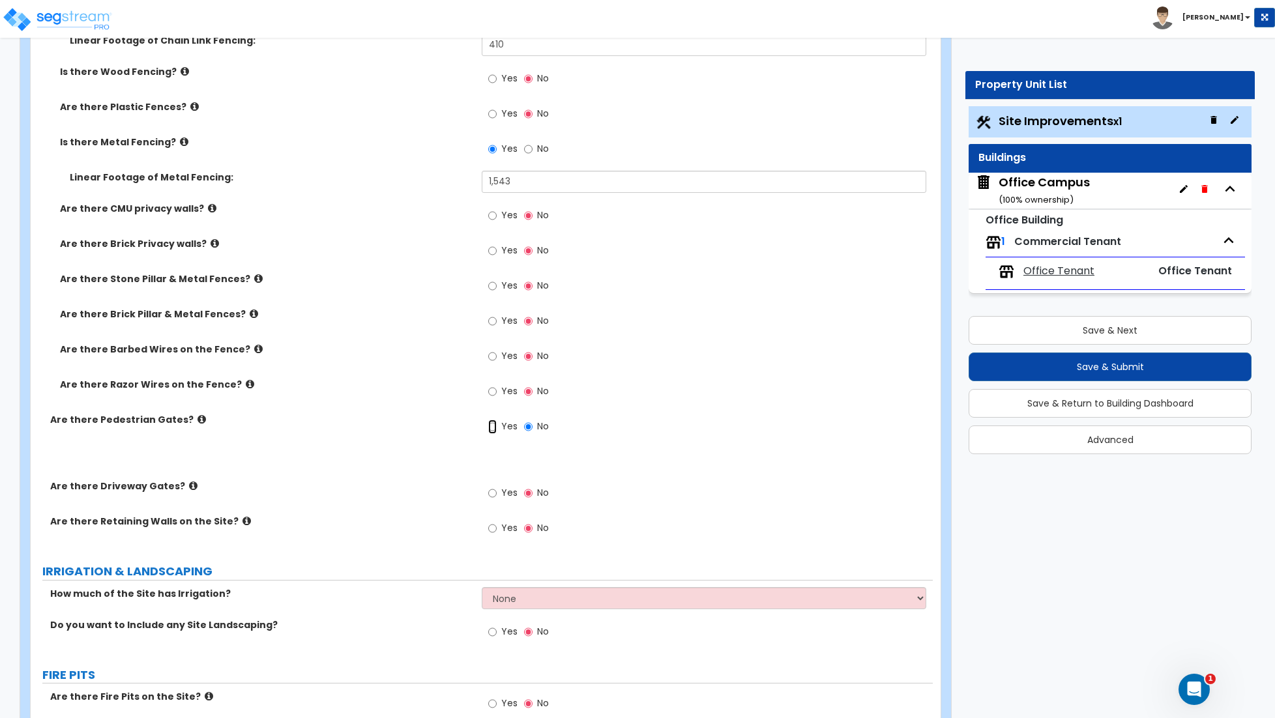
radio input "true"
click at [494, 429] on input "Yes" at bounding box center [492, 427] width 8 height 14
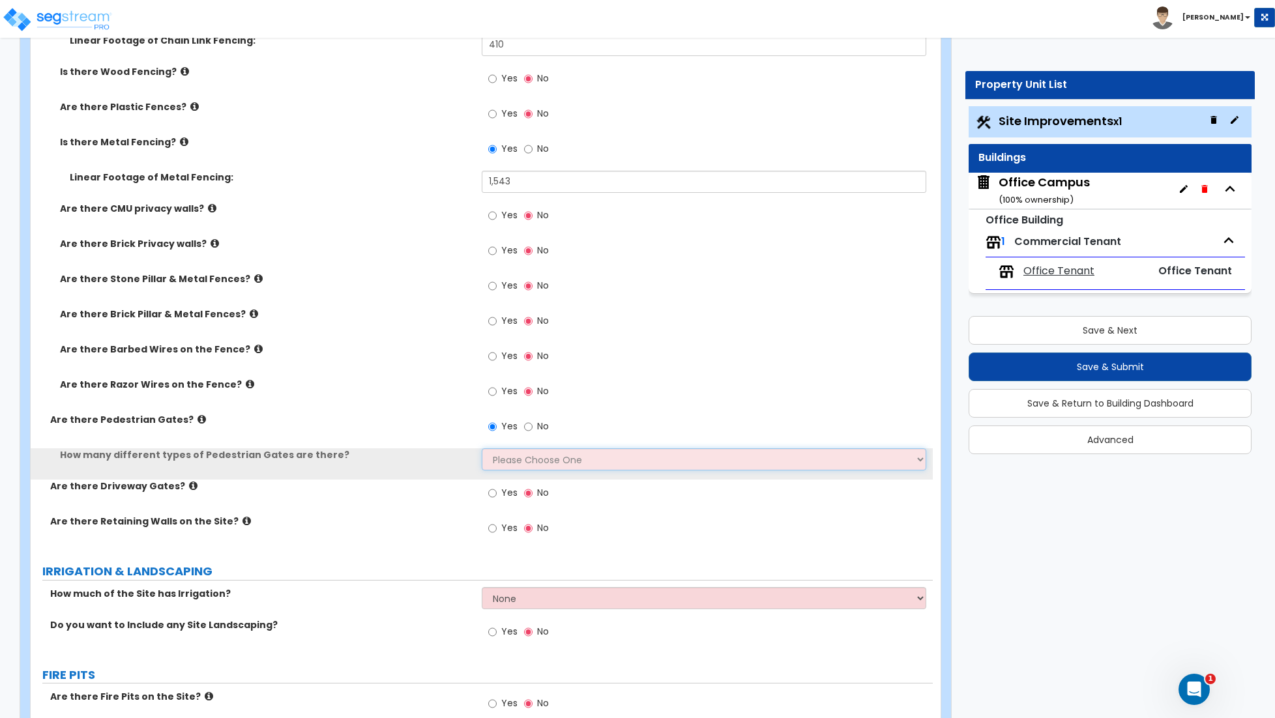
click at [515, 465] on select "Please Choose One 1 2 3" at bounding box center [704, 459] width 444 height 22
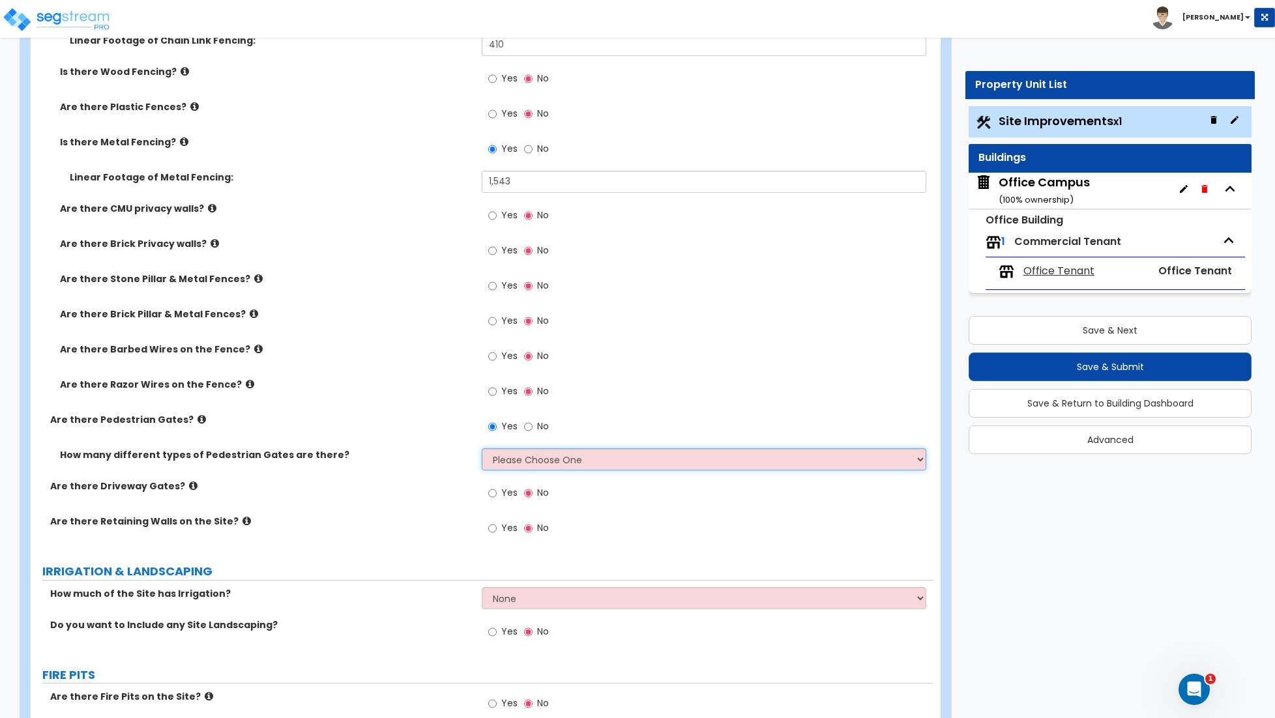
select select "1"
click at [482, 450] on select "Please Choose One 1 2 3" at bounding box center [704, 459] width 444 height 22
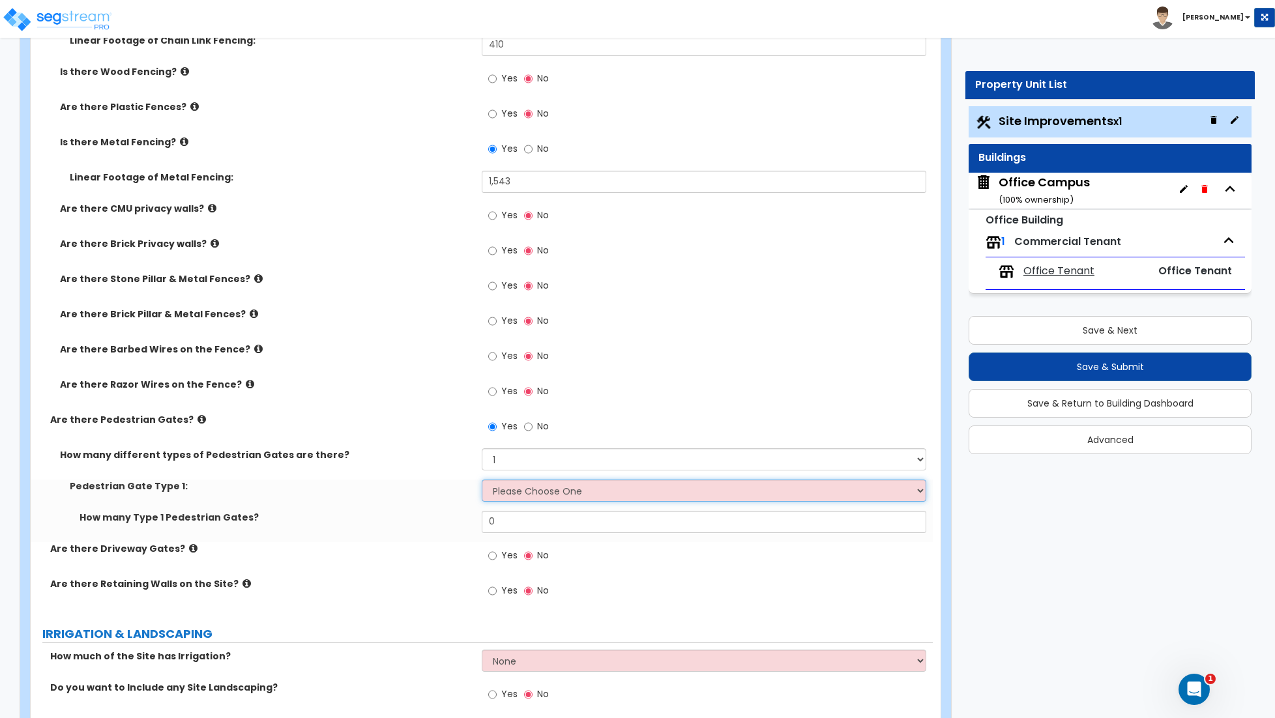
click at [512, 493] on select "Please Choose One Chain Link, 3 ft Height Chain Link, 4 ft Height Chain Link, 6…" at bounding box center [704, 491] width 444 height 22
select select "6"
click at [482, 482] on select "Please Choose One Chain Link, 3 ft Height Chain Link, 4 ft Height Chain Link, 6…" at bounding box center [704, 491] width 444 height 22
click at [508, 529] on input "0" at bounding box center [704, 522] width 444 height 22
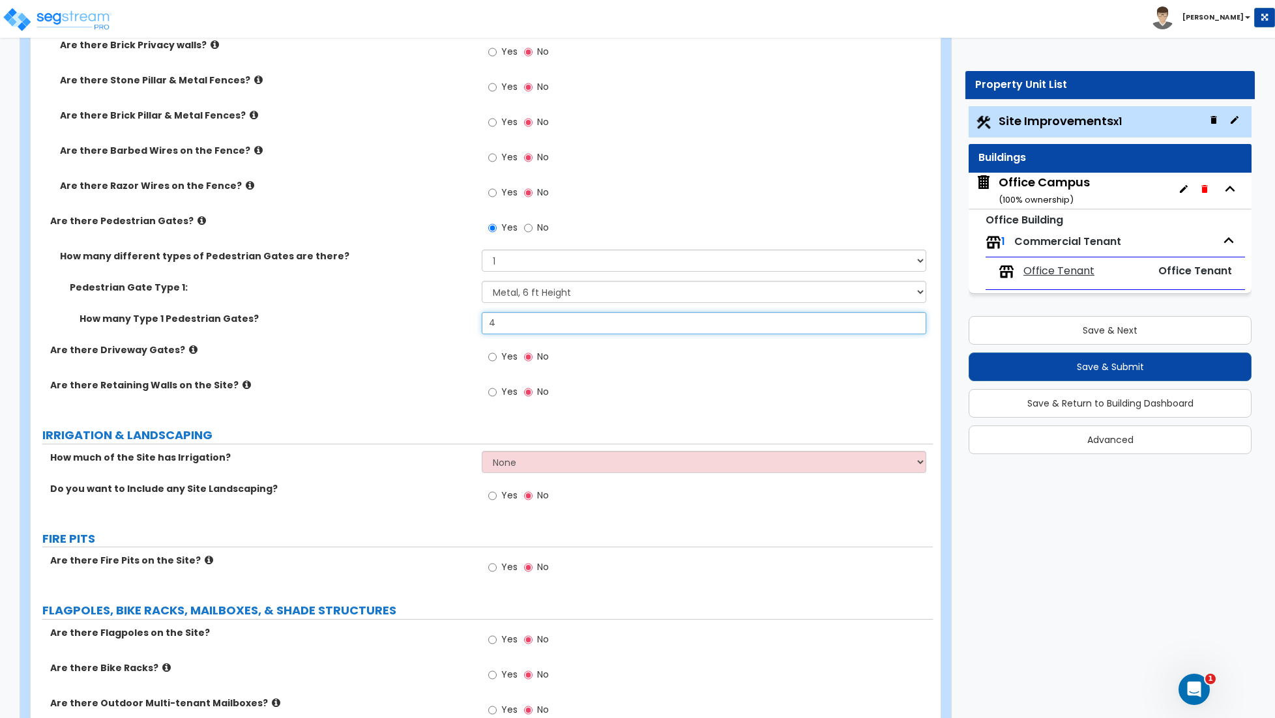
scroll to position [2503, 0]
type input "4"
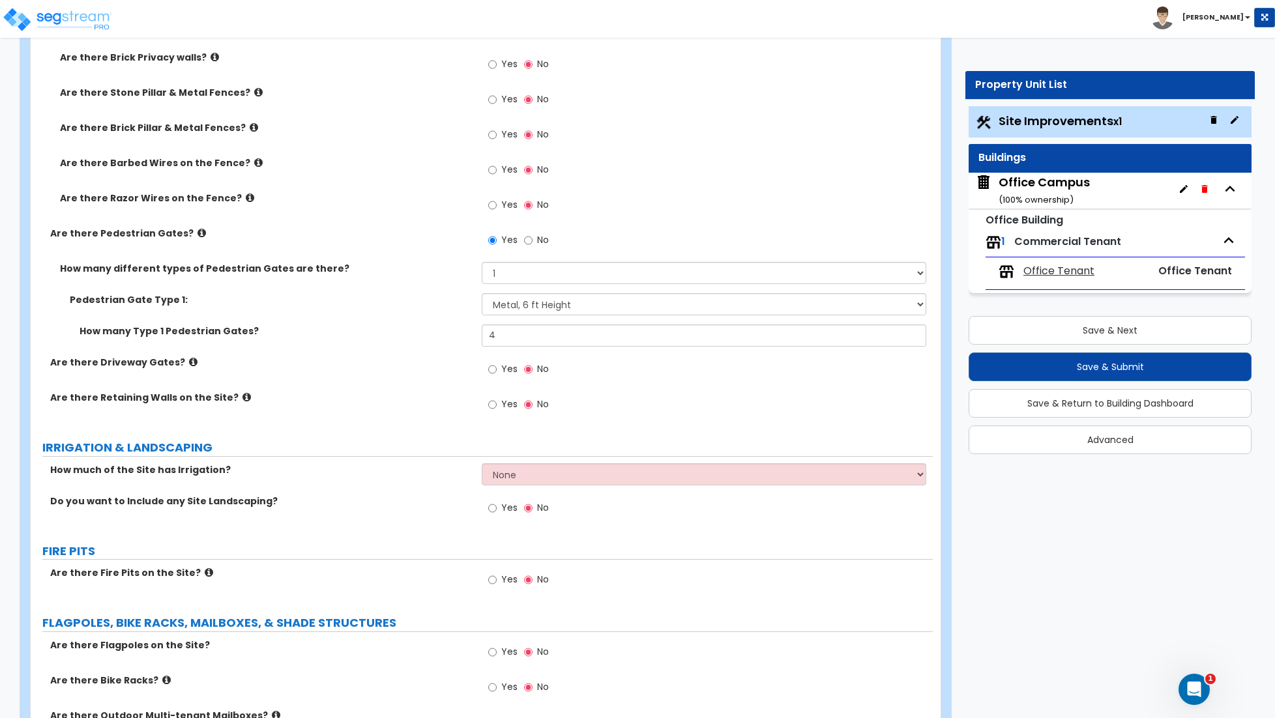
scroll to position [2488, 0]
click at [490, 102] on input "Yes" at bounding box center [492, 100] width 8 height 14
radio input "true"
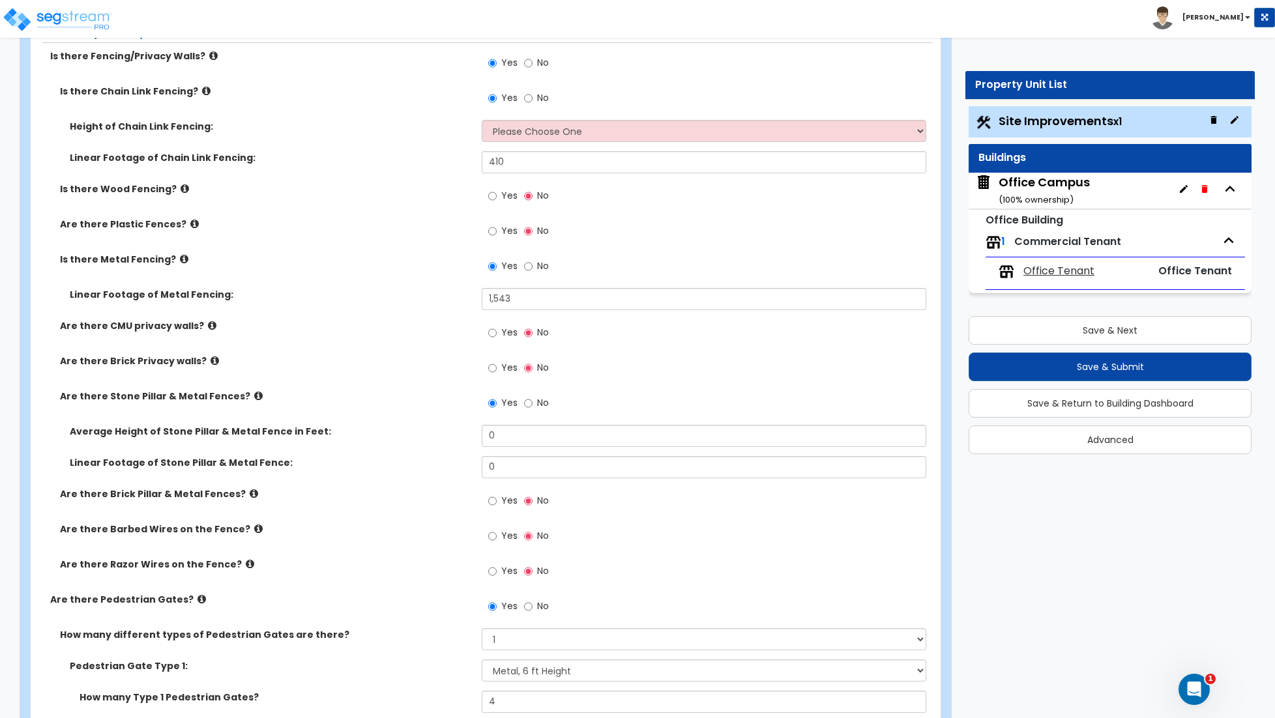
scroll to position [2185, 0]
click at [506, 134] on select "Please Choose One 3 feet 4 feet 5 feet 6 feet 10 feet 12 feet" at bounding box center [704, 130] width 444 height 22
select select "4"
click at [482, 121] on select "Please Choose One 3 feet 4 feet 5 feet 6 feet 10 feet 12 feet" at bounding box center [704, 130] width 444 height 22
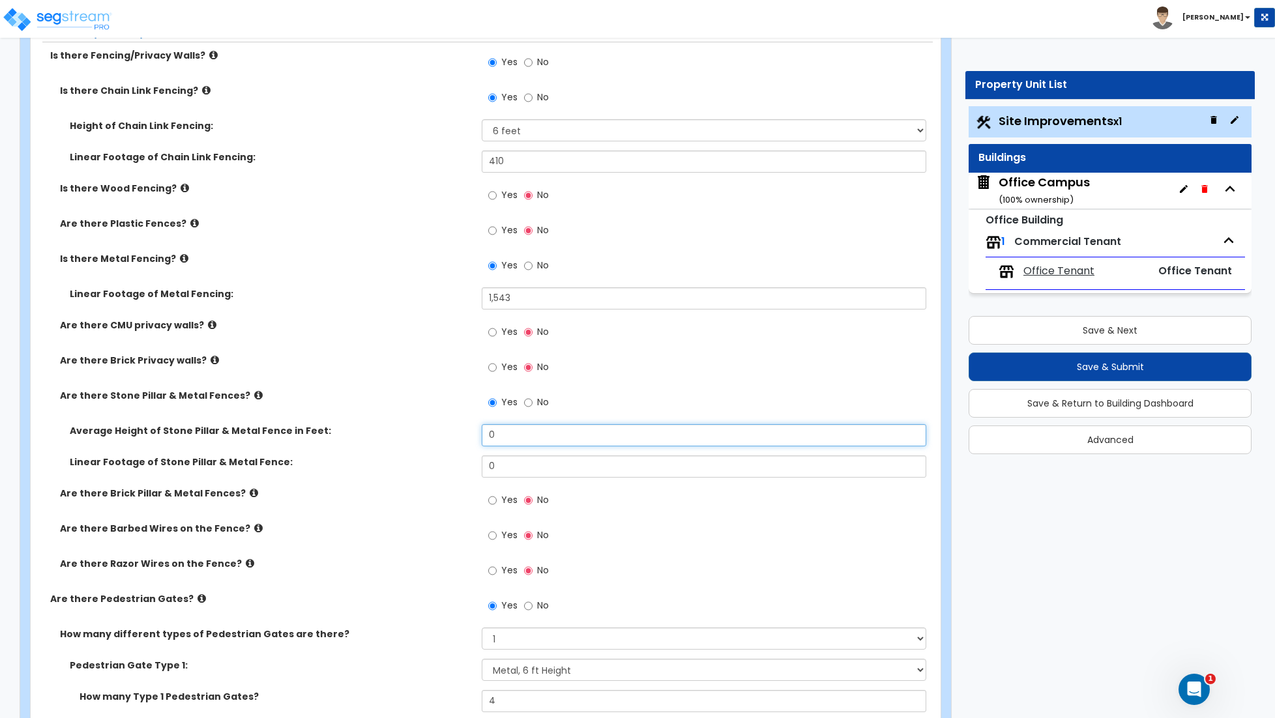
click at [519, 438] on input "0" at bounding box center [704, 435] width 444 height 22
click at [502, 468] on input "0" at bounding box center [704, 467] width 444 height 22
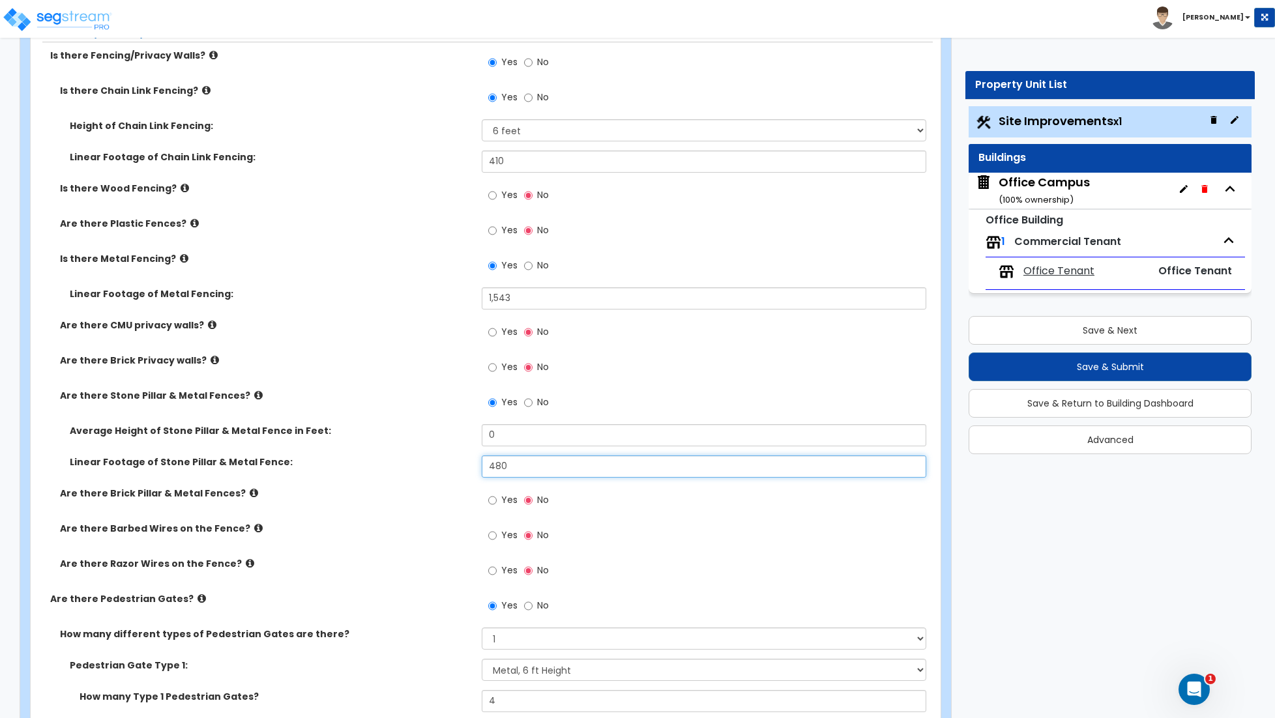
type input "480"
click at [497, 433] on input "0" at bounding box center [704, 435] width 444 height 22
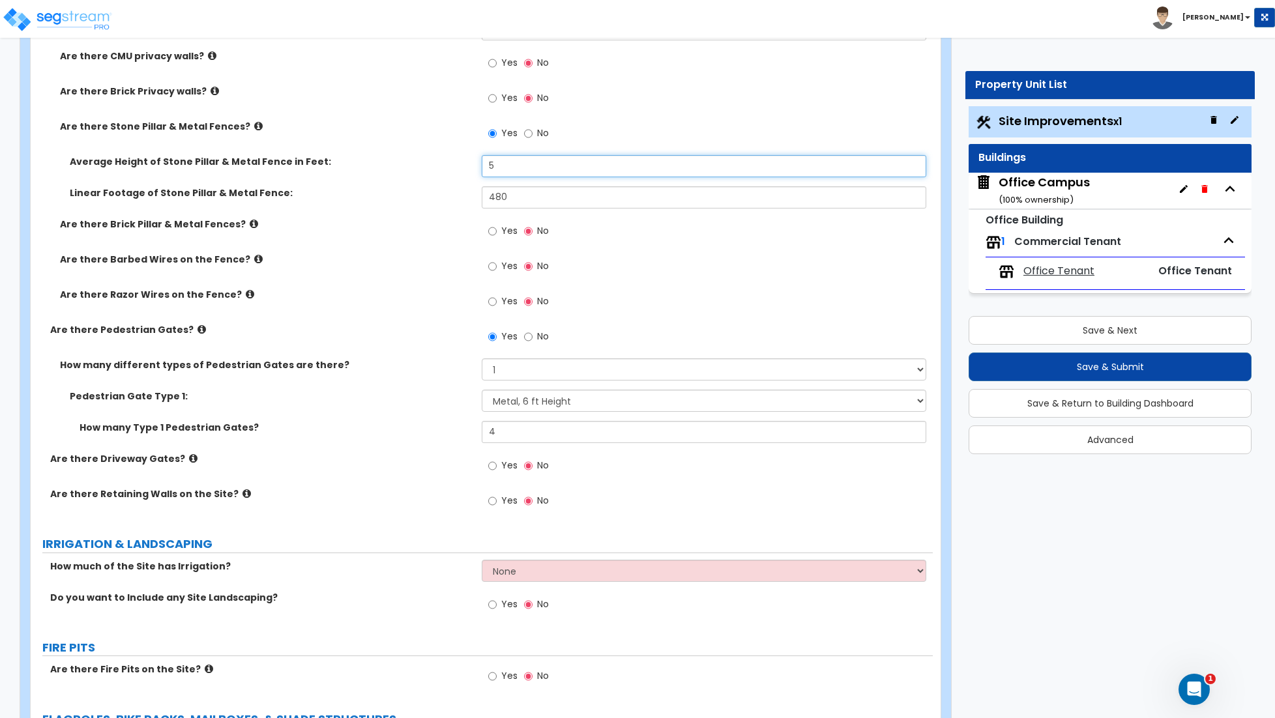
scroll to position [2473, 0]
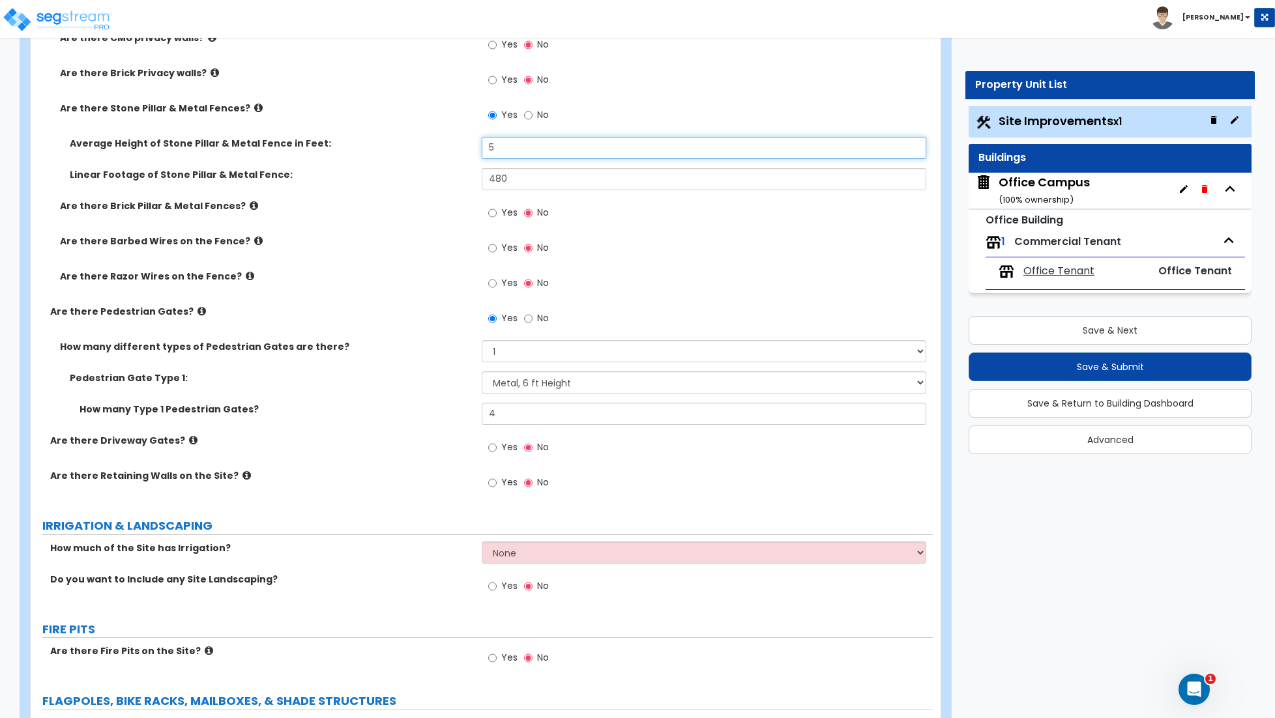
type input "5"
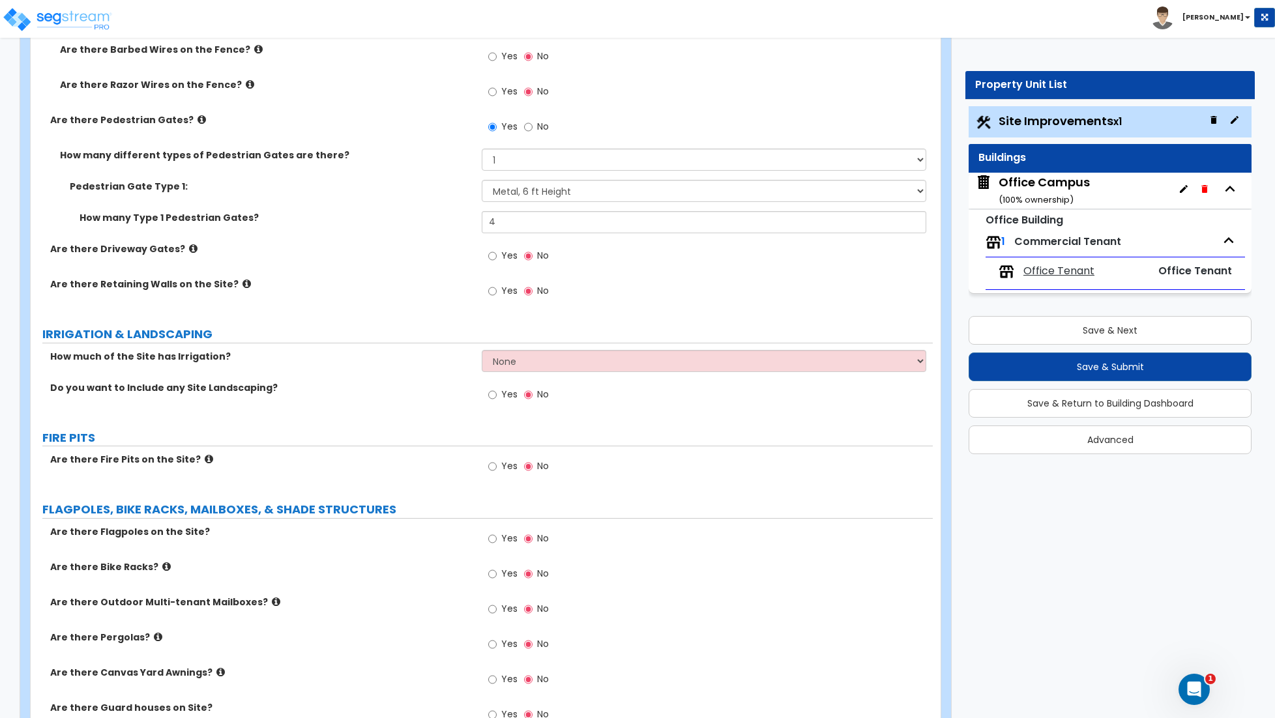
scroll to position [2670, 0]
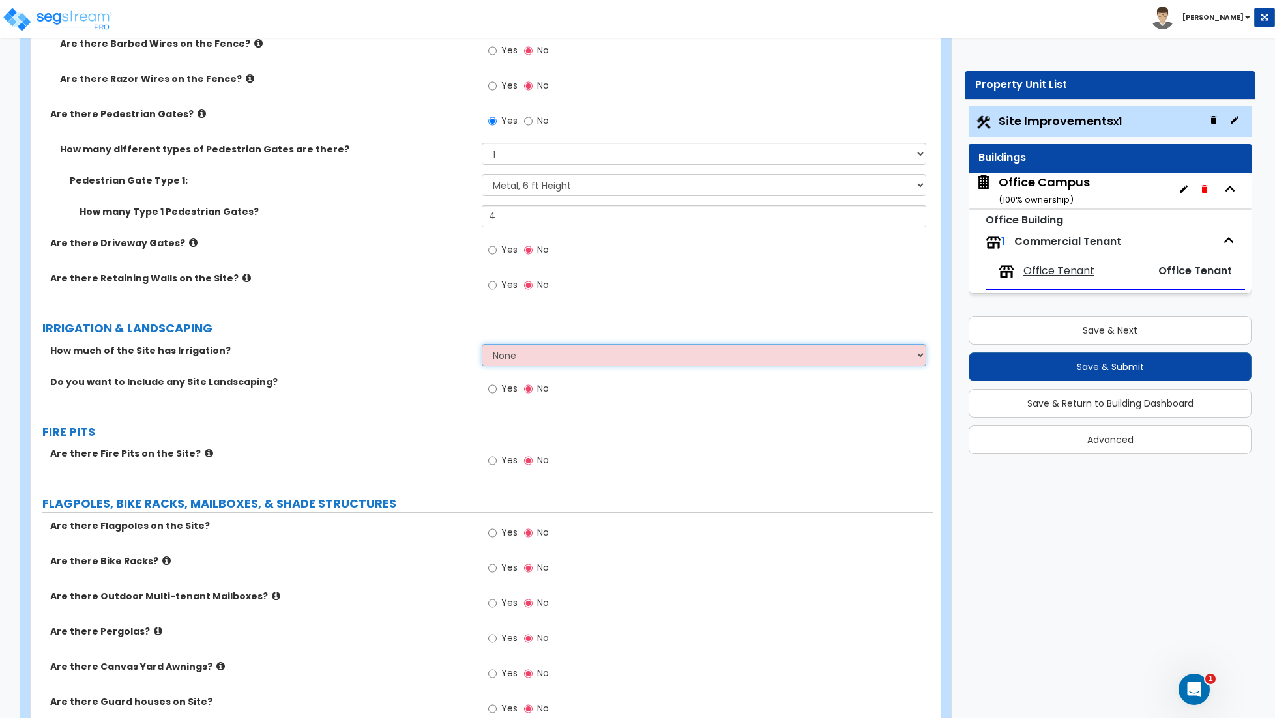
click at [538, 358] on select "None I want to Enter an Approximate Percentage I want to Enter the Square Foota…" at bounding box center [704, 355] width 444 height 22
select select "1"
click at [482, 346] on select "None I want to Enter an Approximate Percentage I want to Enter the Square Foota…" at bounding box center [704, 355] width 444 height 22
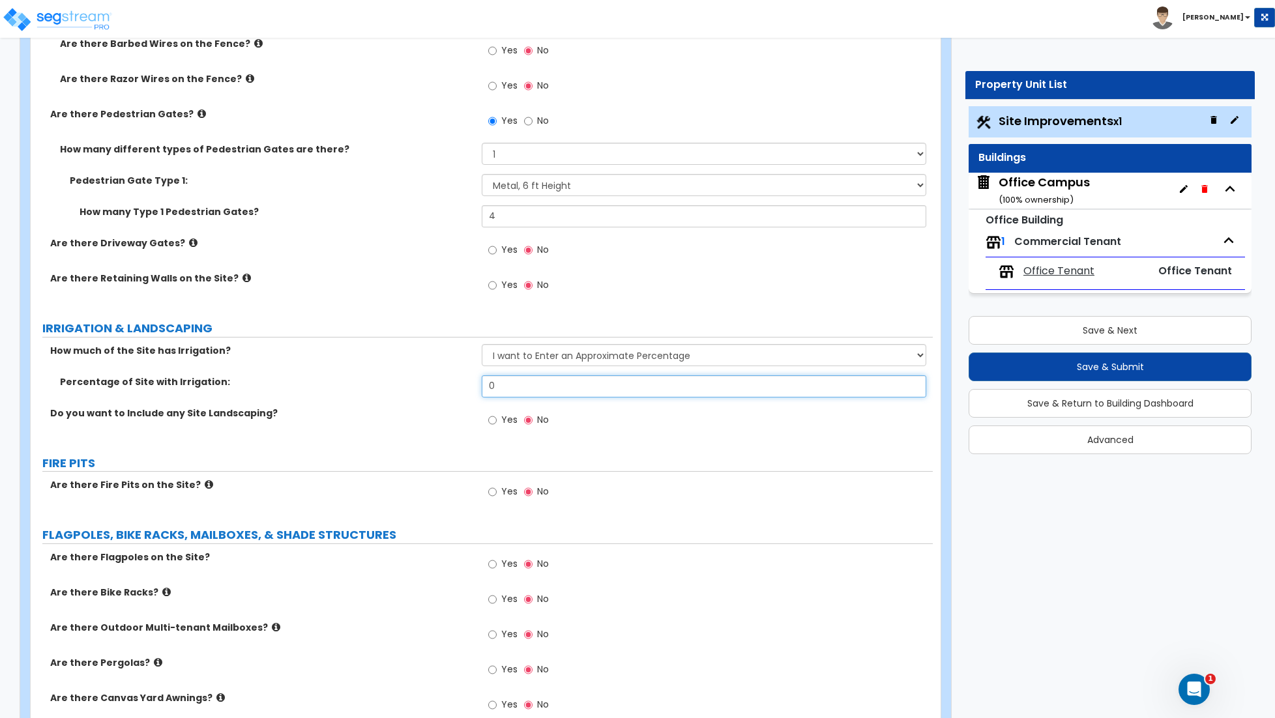
click at [540, 386] on input "0" at bounding box center [704, 386] width 444 height 22
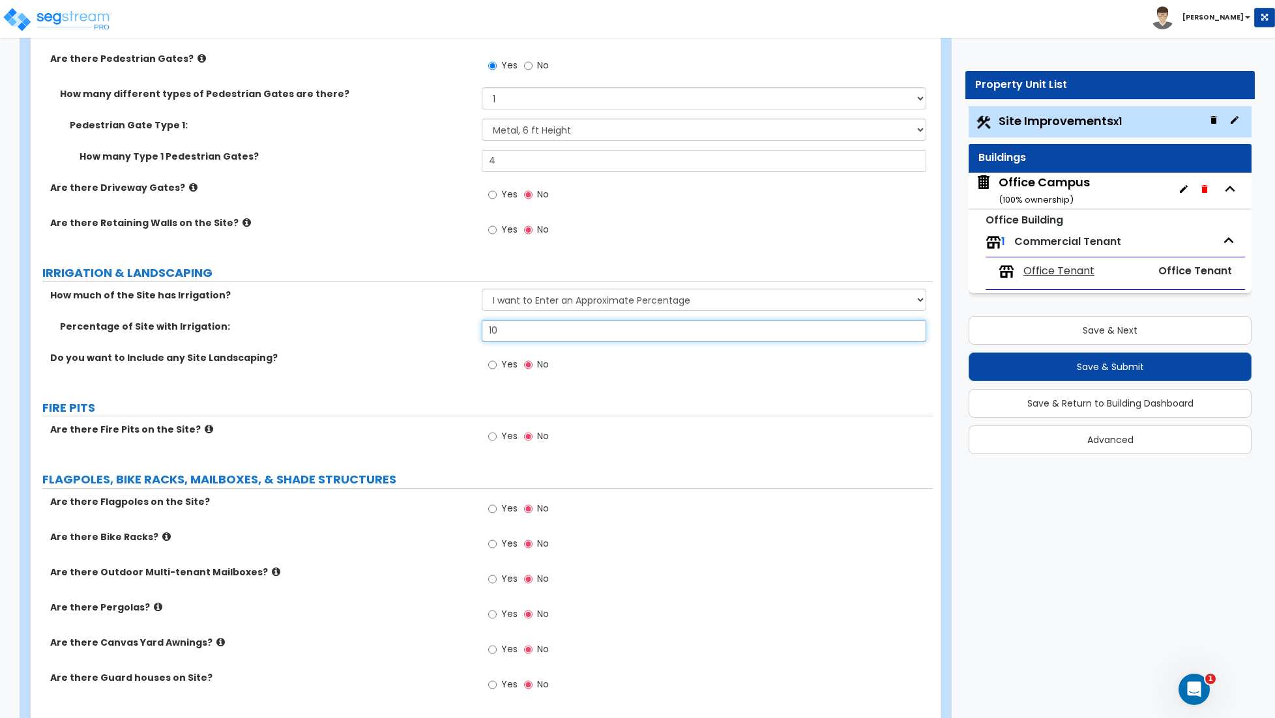
scroll to position [2733, 0]
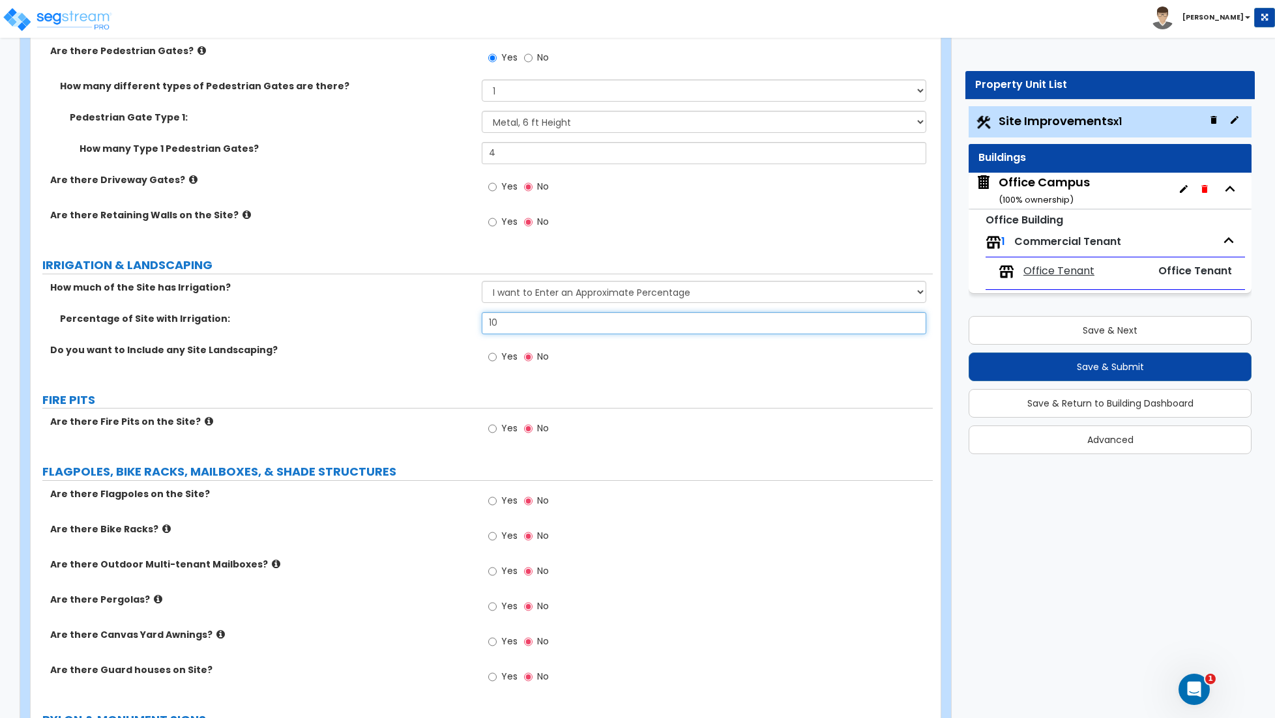
type input "10"
click at [493, 360] on input "Yes" at bounding box center [492, 357] width 8 height 14
radio input "true"
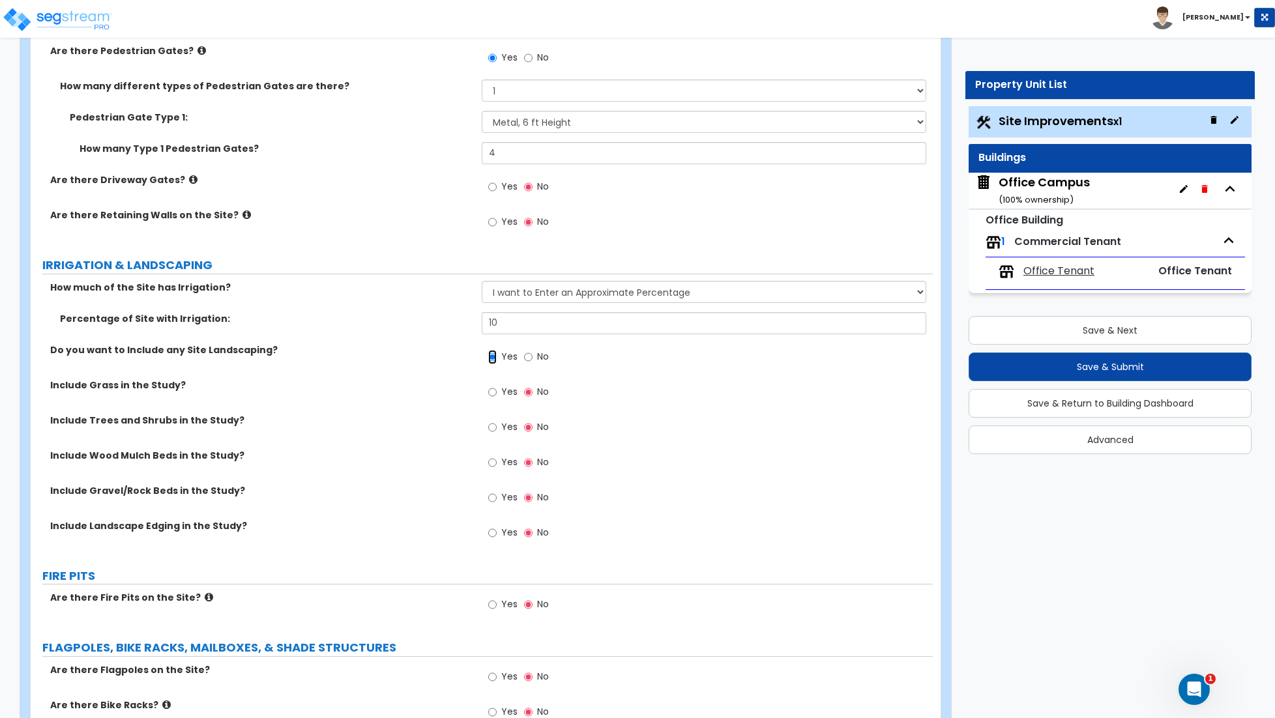
scroll to position [2735, 0]
click at [490, 394] on input "Yes" at bounding box center [492, 391] width 8 height 14
radio input "true"
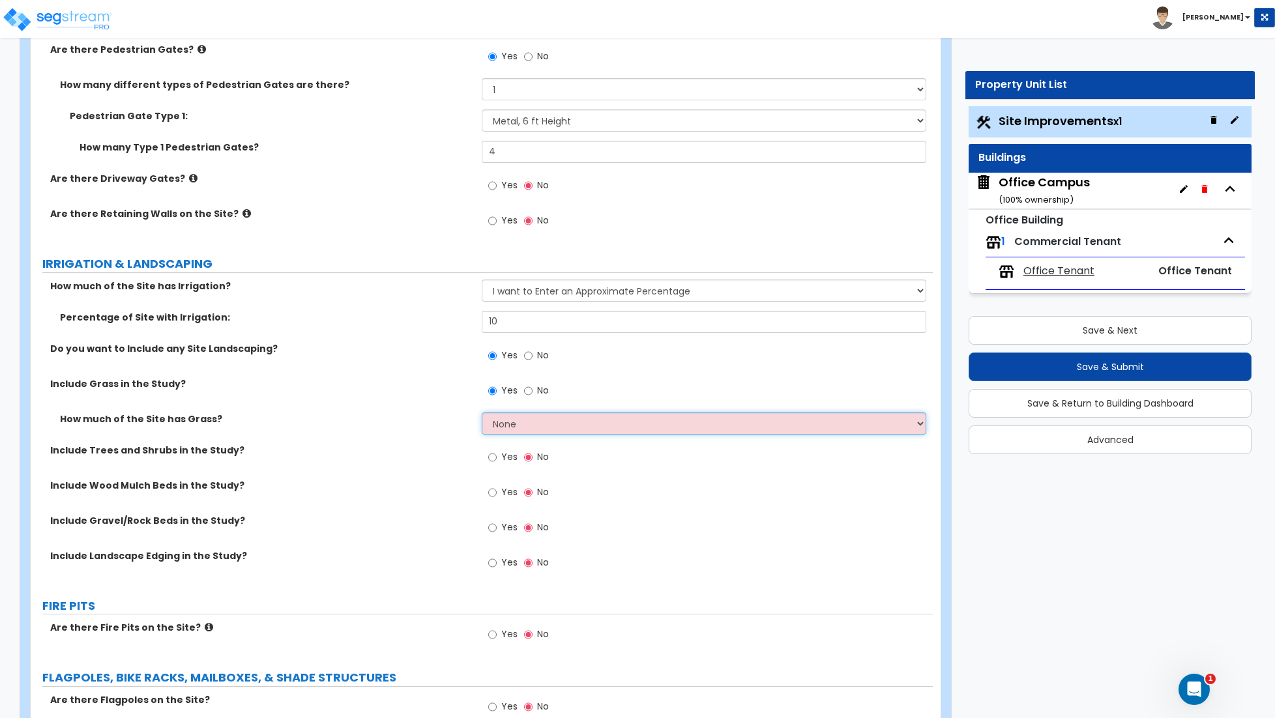
click at [512, 428] on select "None I want to Enter an Approximate Percentage I want to Enter the Square Foota…" at bounding box center [704, 424] width 444 height 22
select select "1"
click at [482, 415] on select "None I want to Enter an Approximate Percentage I want to Enter the Square Foota…" at bounding box center [704, 424] width 444 height 22
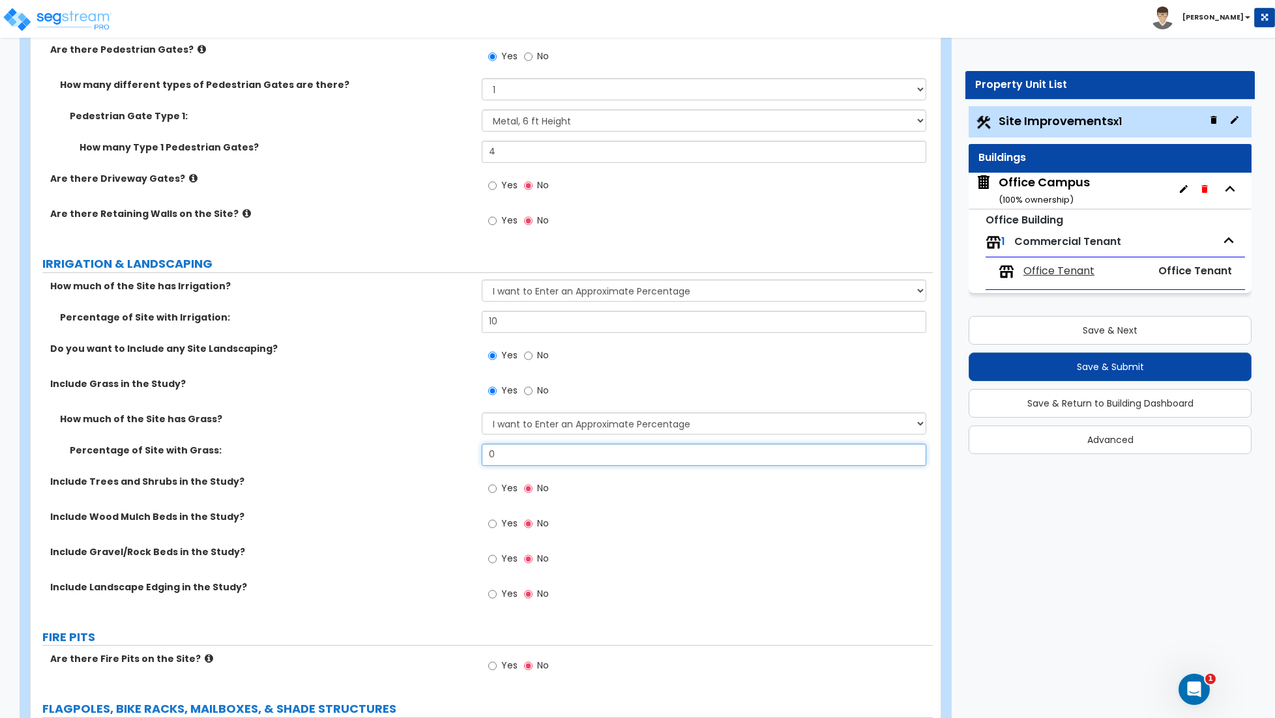
click at [504, 456] on input "0" at bounding box center [704, 455] width 444 height 22
type input "1"
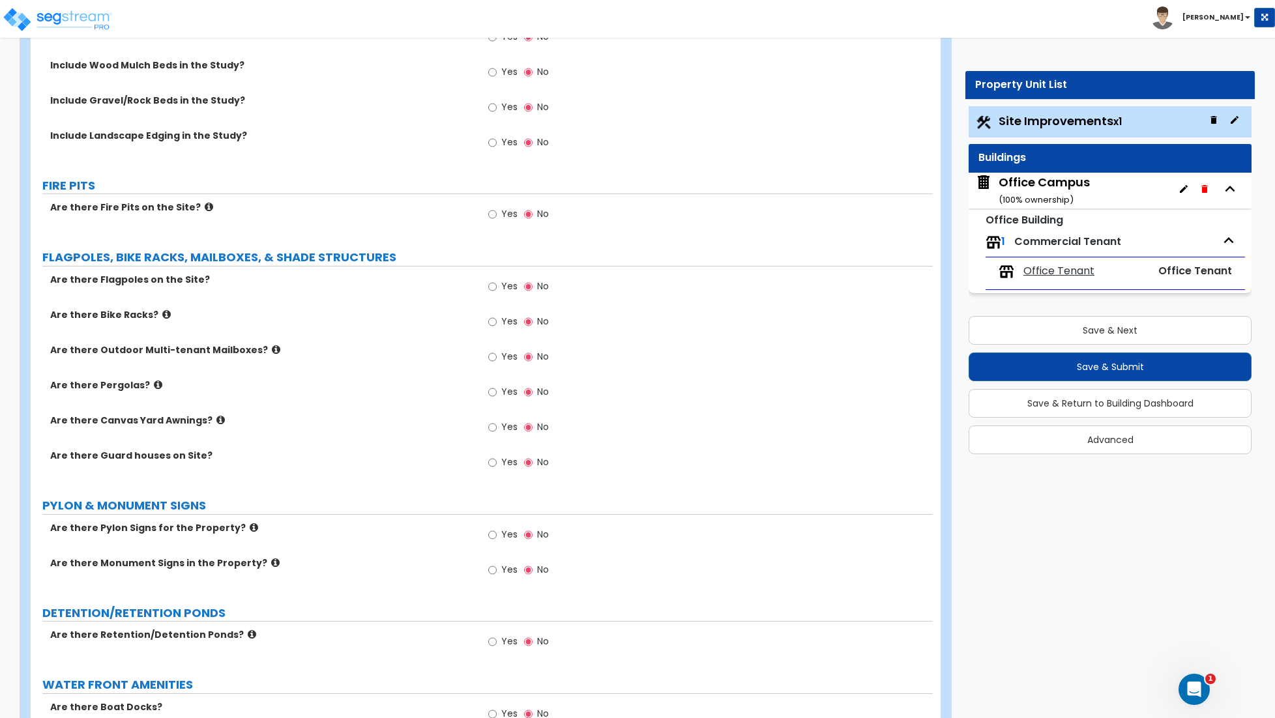
scroll to position [3191, 0]
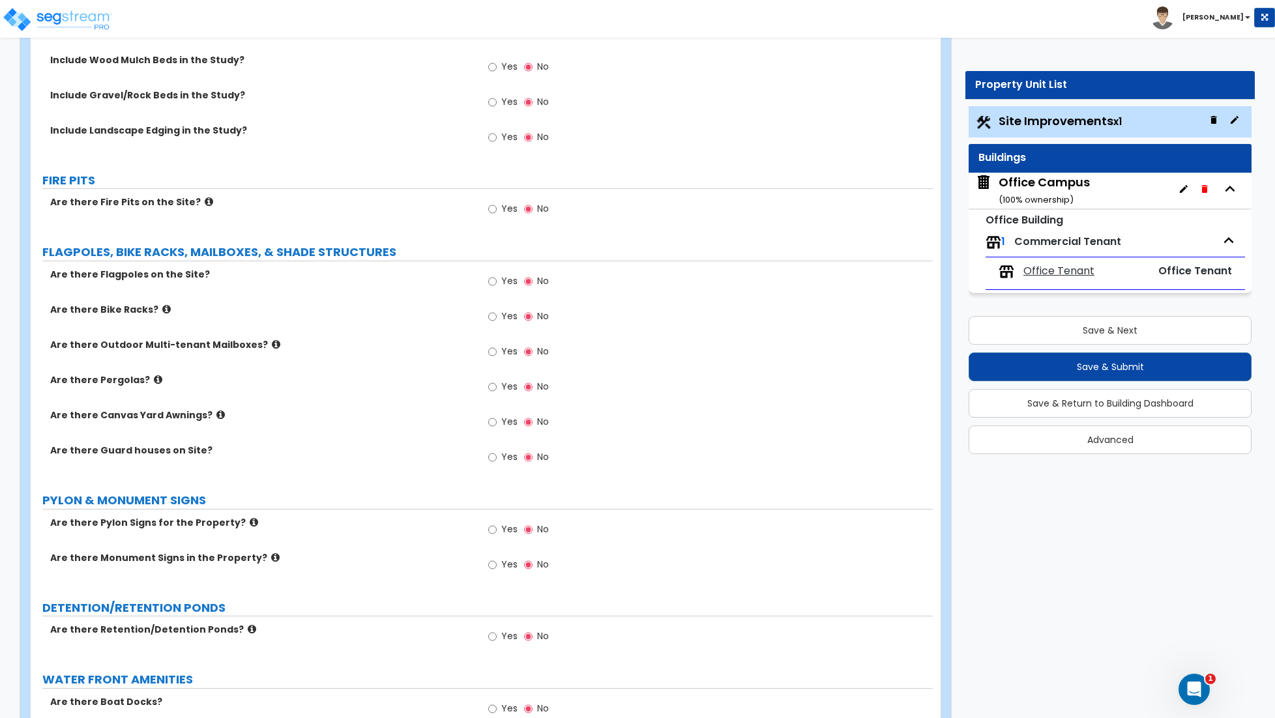
type input "5"
click at [489, 285] on input "Yes" at bounding box center [492, 281] width 8 height 14
radio input "true"
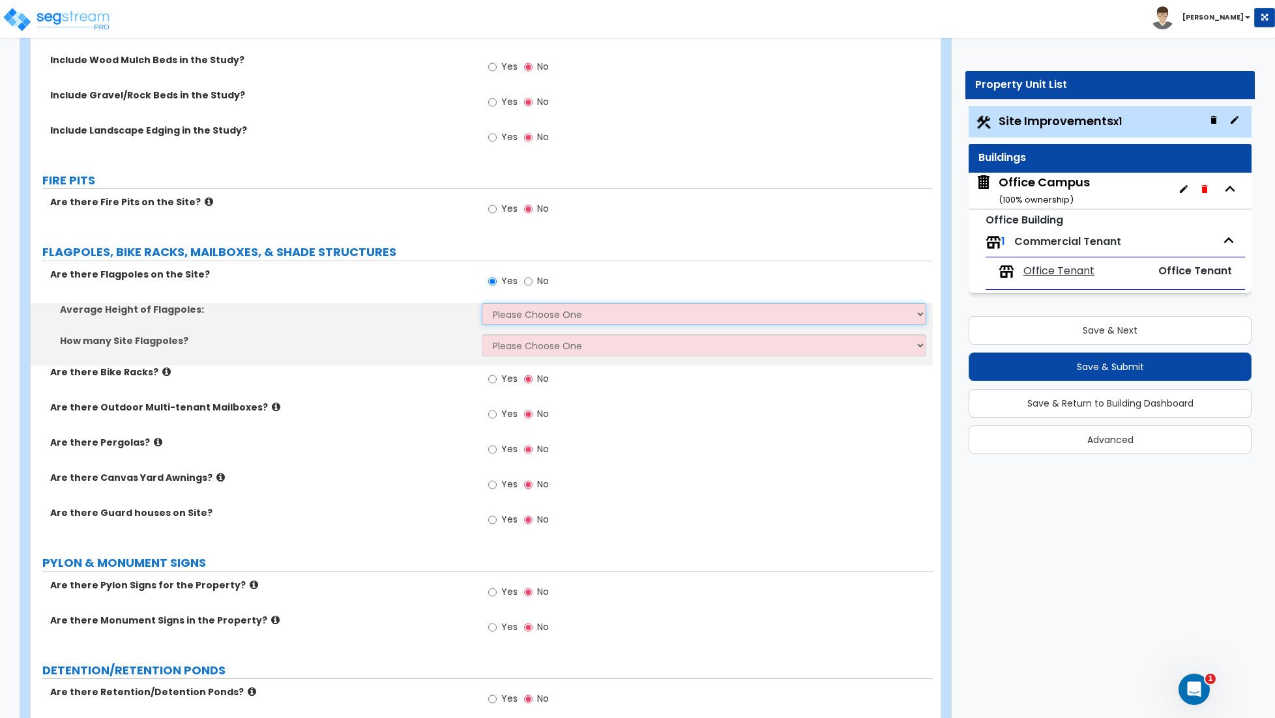
click at [513, 321] on select "Please Choose One 20 ft 59 ft 70 ft 100 ft" at bounding box center [704, 314] width 444 height 22
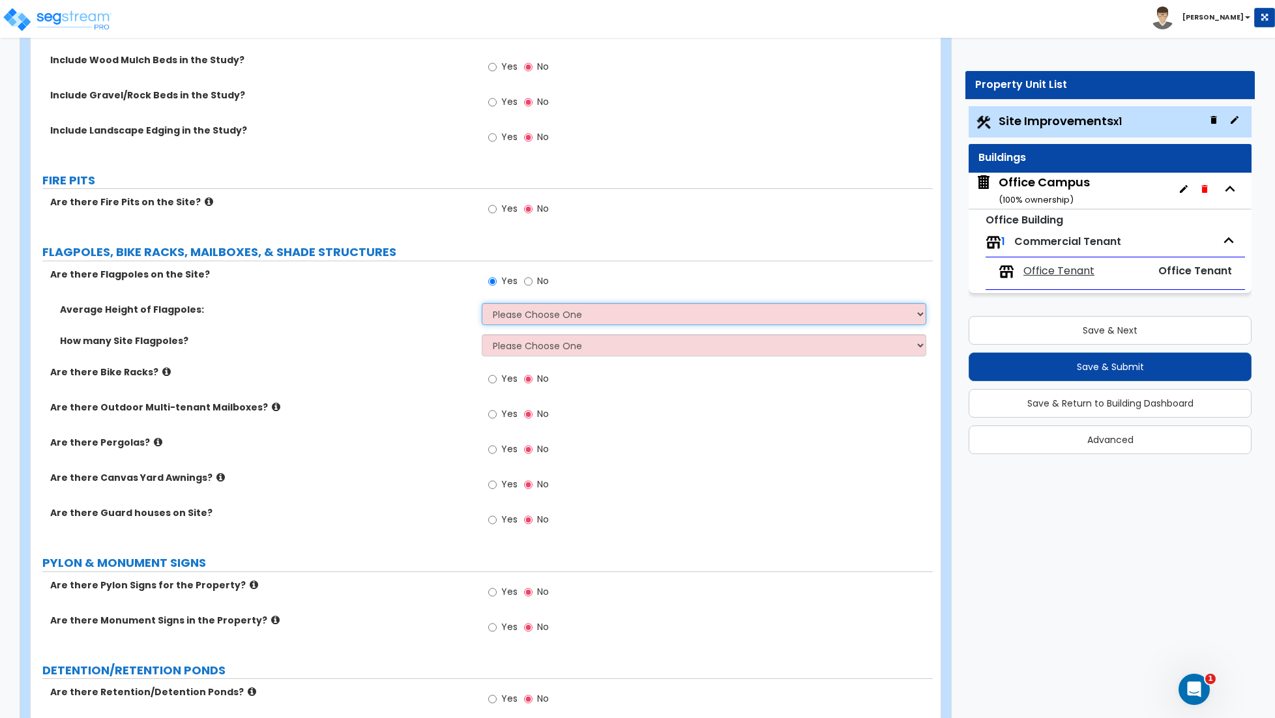
select select "1"
click at [482, 306] on select "Please Choose One 20 ft 59 ft 70 ft 100 ft" at bounding box center [704, 314] width 444 height 22
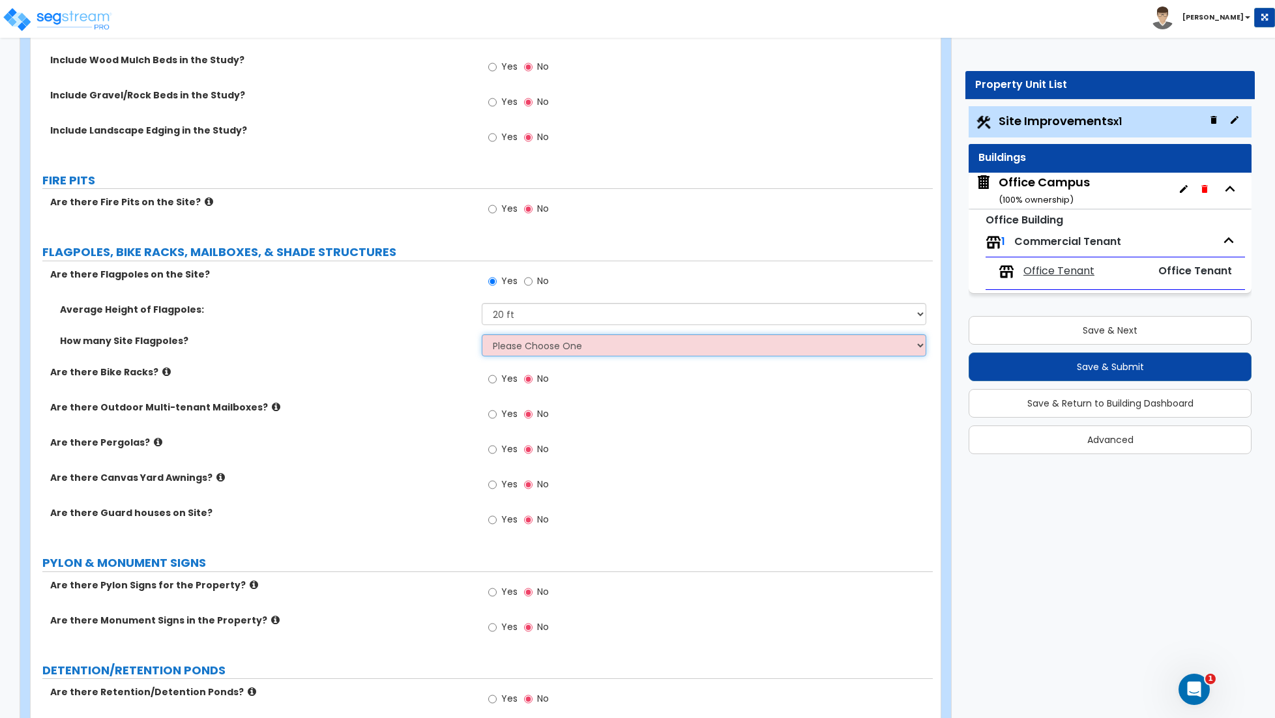
click at [524, 351] on select "Please Choose One 1 2 3 4 5" at bounding box center [704, 345] width 444 height 22
select select "1"
click at [482, 337] on select "Please Choose One 1 2 3 4 5" at bounding box center [704, 345] width 444 height 22
click at [491, 386] on input "Yes" at bounding box center [492, 379] width 8 height 14
radio input "true"
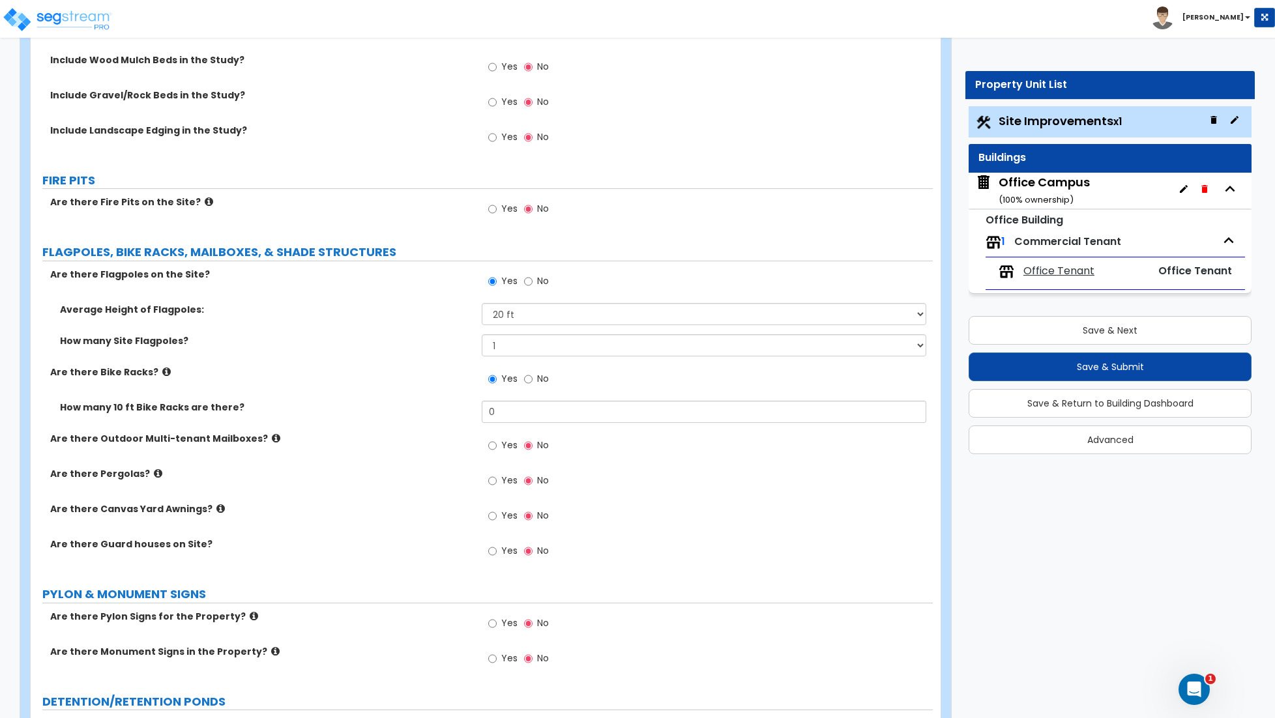
click at [508, 401] on div "Yes No" at bounding box center [707, 383] width 451 height 35
click at [504, 416] on input "0" at bounding box center [704, 412] width 444 height 22
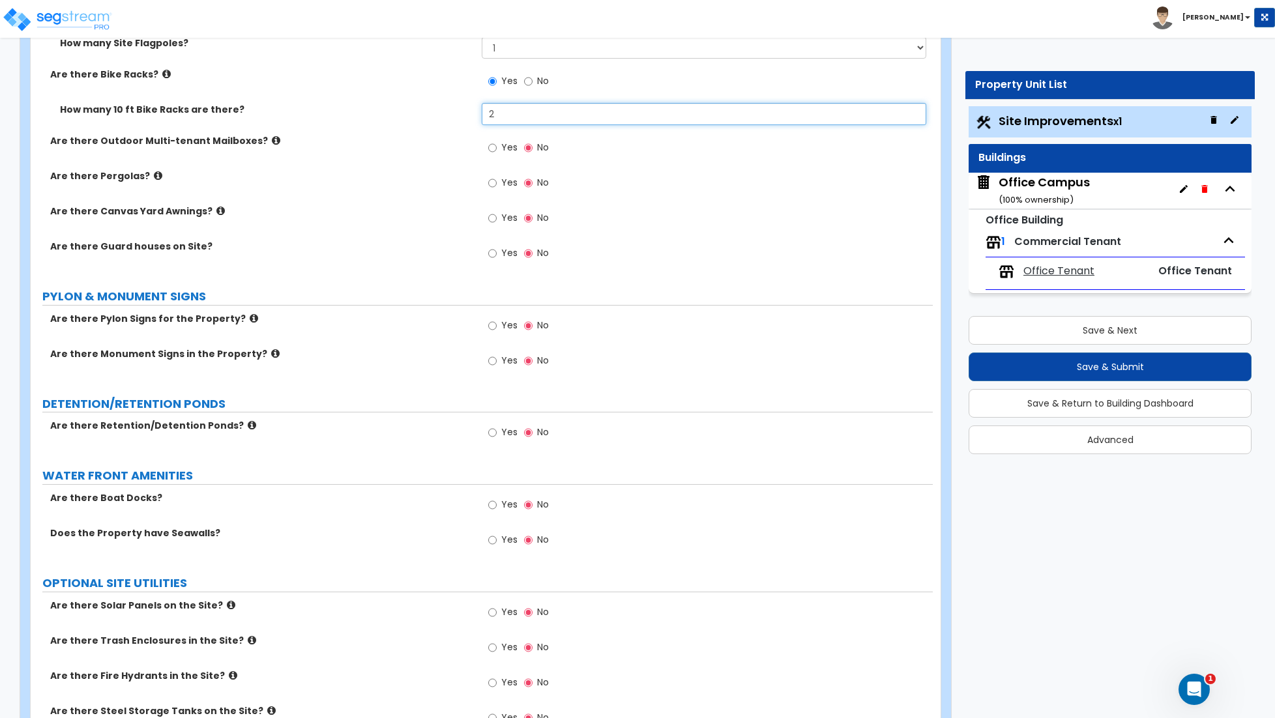
scroll to position [3491, 0]
type input "2"
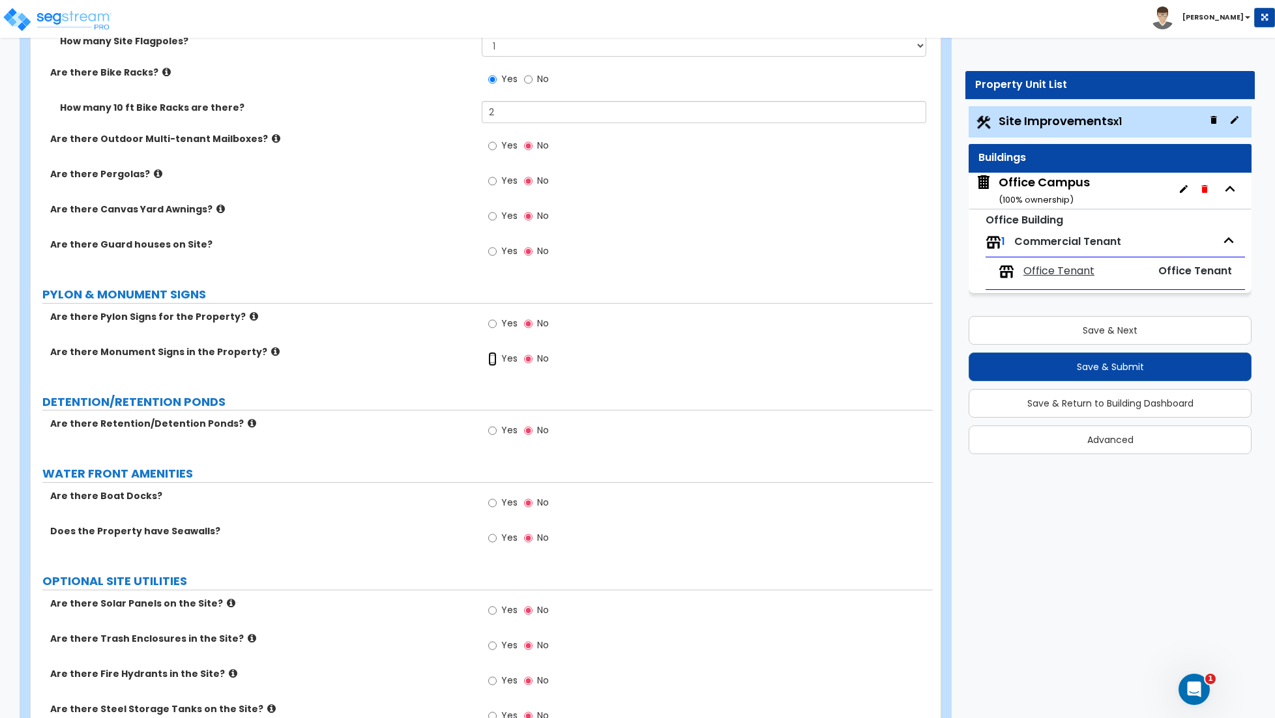
click at [491, 365] on input "Yes" at bounding box center [492, 359] width 8 height 14
radio input "true"
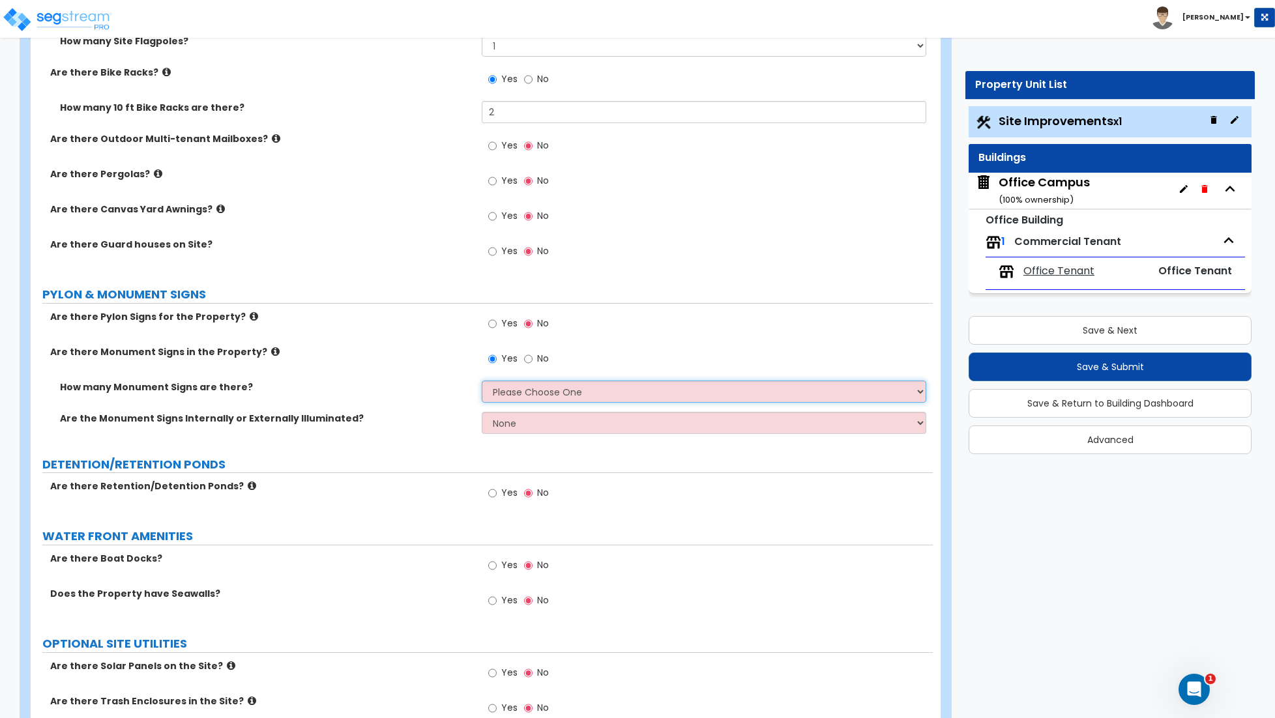
click at [556, 394] on select "Please Choose One 1 2 3" at bounding box center [704, 392] width 444 height 22
click at [547, 395] on select "Please Choose One 1 2 3" at bounding box center [704, 392] width 444 height 22
select select "2"
click at [482, 383] on select "Please Choose One 1 2 3" at bounding box center [704, 392] width 444 height 22
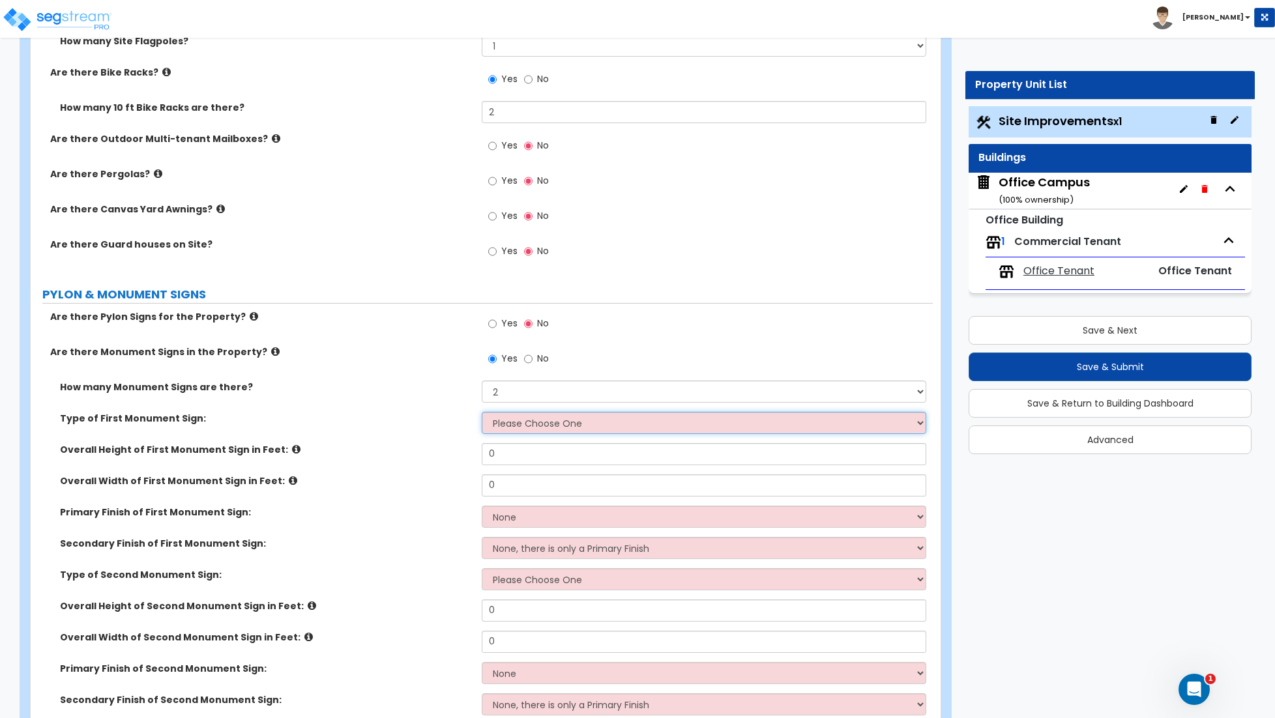
click at [566, 424] on select "Please Choose One Flat Signboard on top of a Base Flat Signboard attached to a …" at bounding box center [704, 423] width 444 height 22
select select "2"
click at [482, 414] on select "Please Choose One Flat Signboard on top of a Base Flat Signboard attached to a …" at bounding box center [704, 423] width 444 height 22
click at [536, 463] on input "0" at bounding box center [704, 454] width 444 height 22
click at [536, 462] on input "0" at bounding box center [704, 454] width 444 height 22
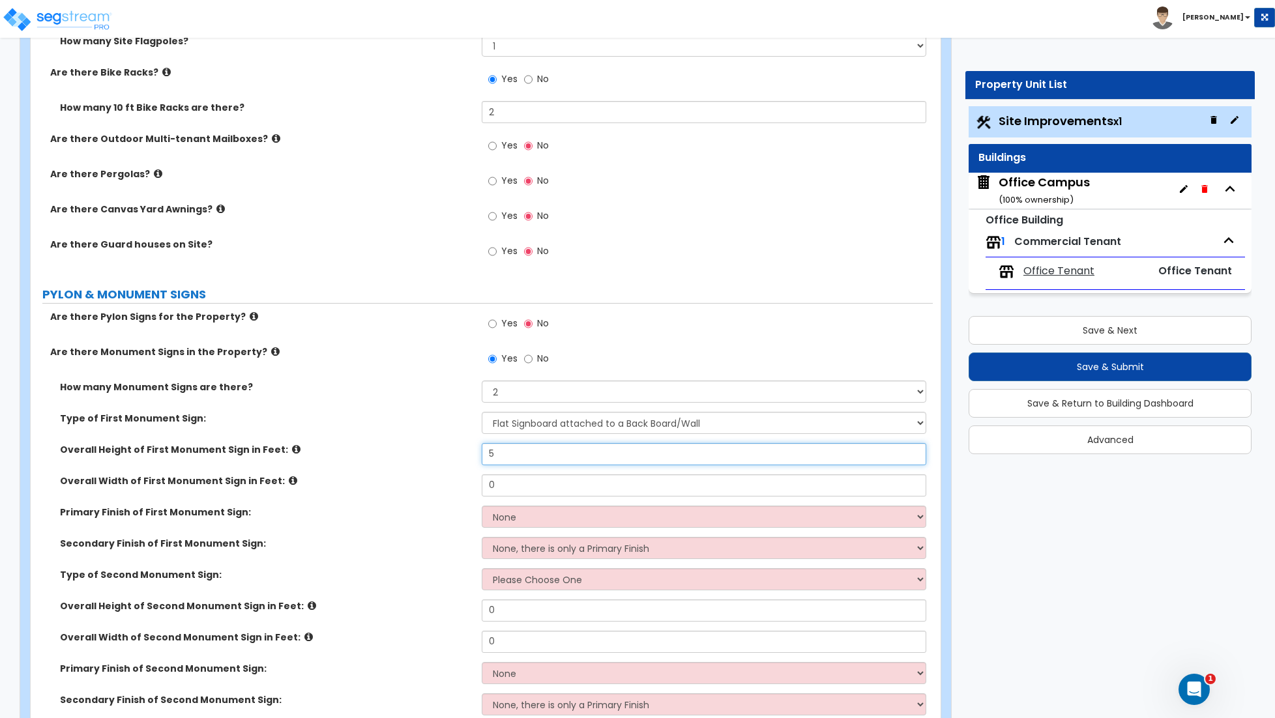
type input "5"
click at [524, 487] on input "0" at bounding box center [704, 485] width 444 height 22
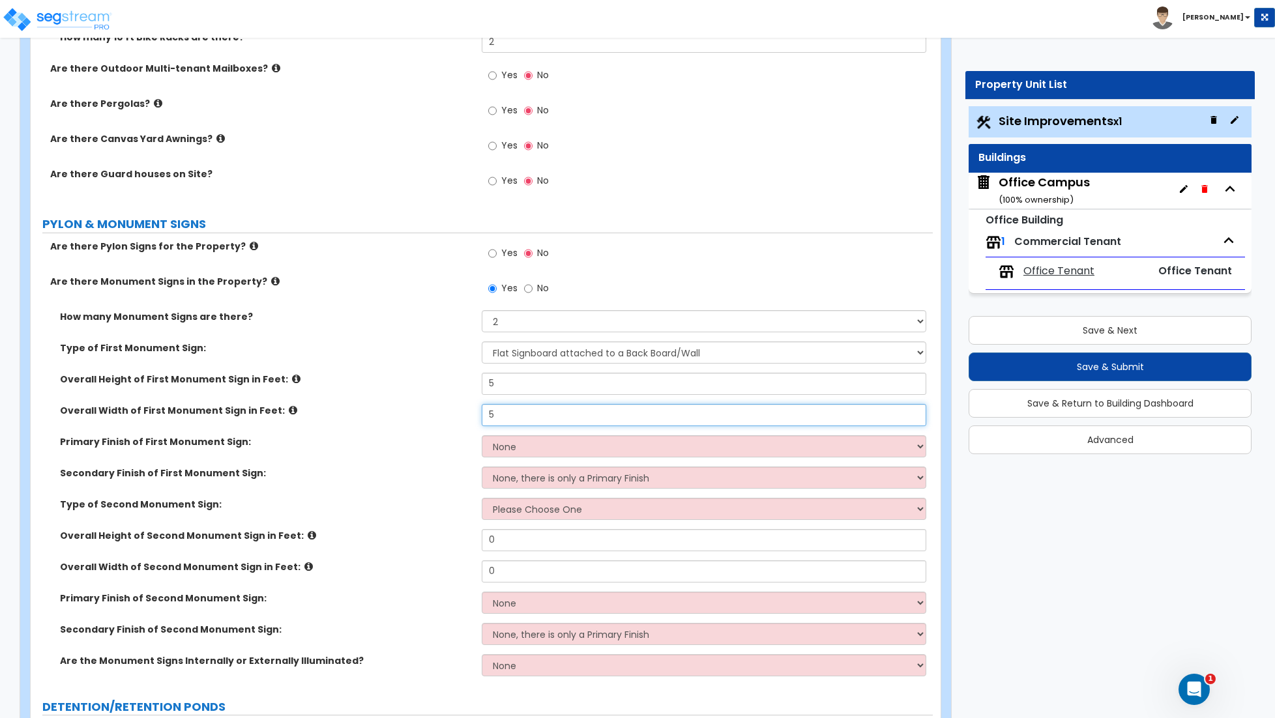
scroll to position [3565, 0]
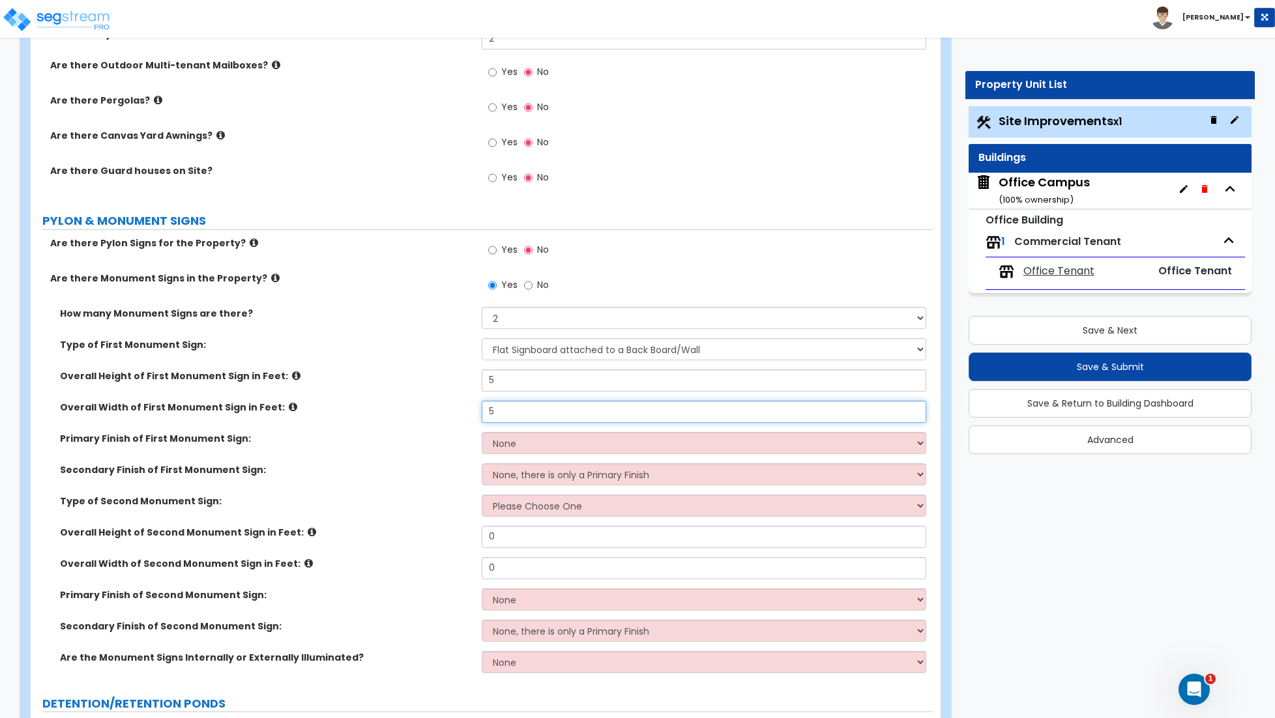
type input "5"
click at [506, 449] on select "None Paint/Stucco Finish Brick Finish Stone Finish Metal Composite Finish Vinyl…" at bounding box center [704, 443] width 444 height 22
select select "1"
click at [482, 435] on select "None Paint/Stucco Finish Brick Finish Stone Finish Metal Composite Finish Vinyl…" at bounding box center [704, 444] width 444 height 22
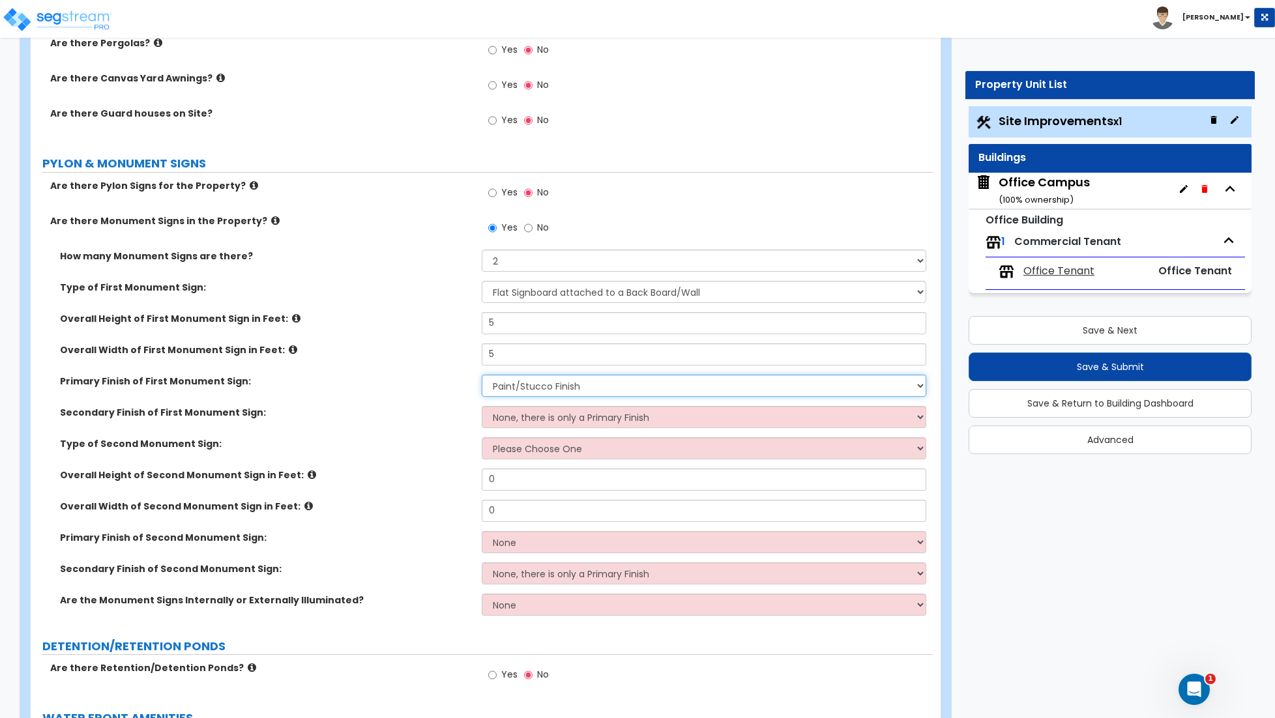
scroll to position [3634, 0]
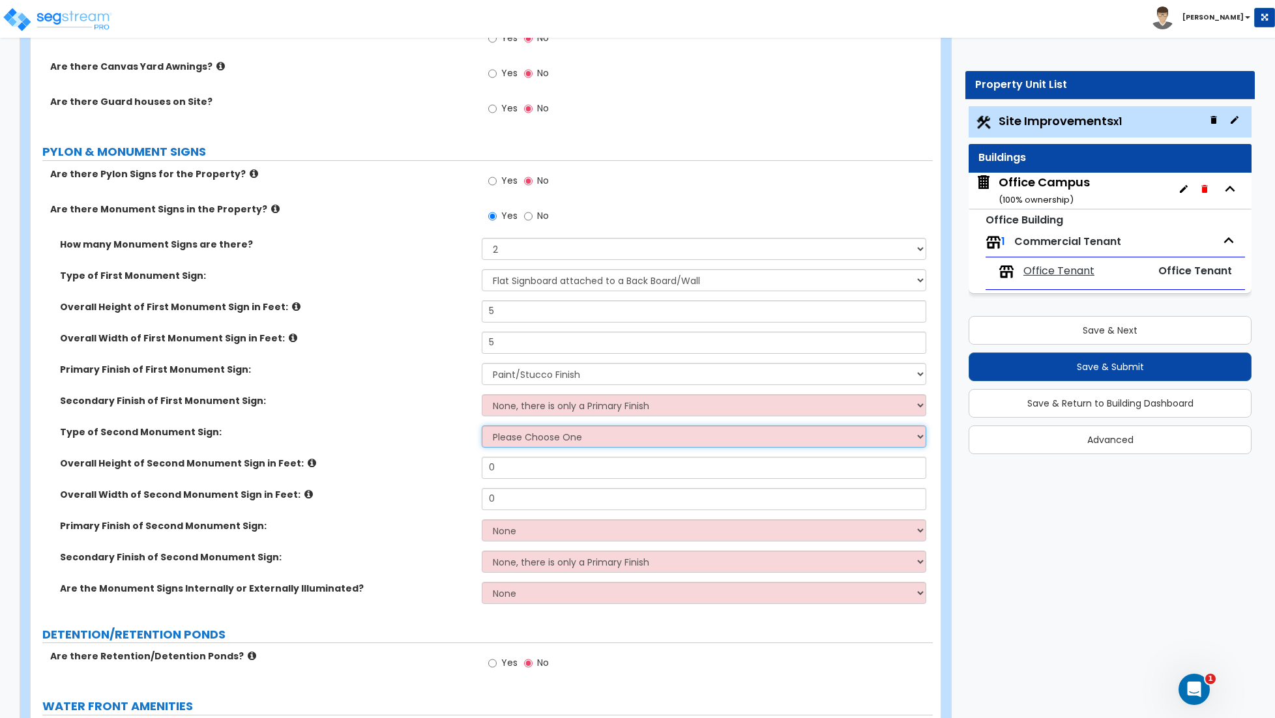
click at [514, 445] on select "Please Choose One Flat Signboard on top of a Base Flat Signboard attached to a …" at bounding box center [704, 437] width 444 height 22
select select "2"
click at [482, 429] on select "Please Choose One Flat Signboard on top of a Base Flat Signboard attached to a …" at bounding box center [704, 437] width 444 height 22
click at [512, 472] on input "0" at bounding box center [704, 468] width 444 height 22
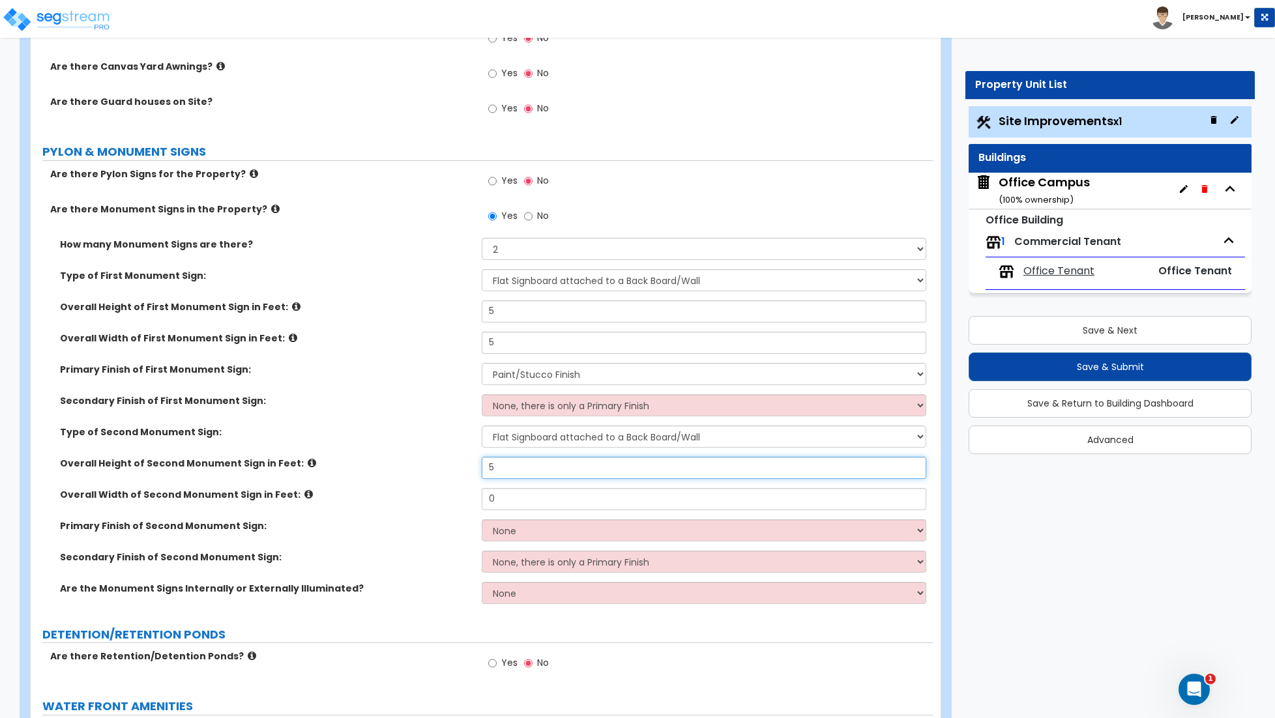
type input "5"
click at [510, 502] on input "0" at bounding box center [704, 499] width 444 height 22
type input "5"
click at [515, 536] on select "None Paint/Stucco Finish Brick Finish Stone Finish Metal Composite Finish Vinyl…" at bounding box center [704, 530] width 444 height 22
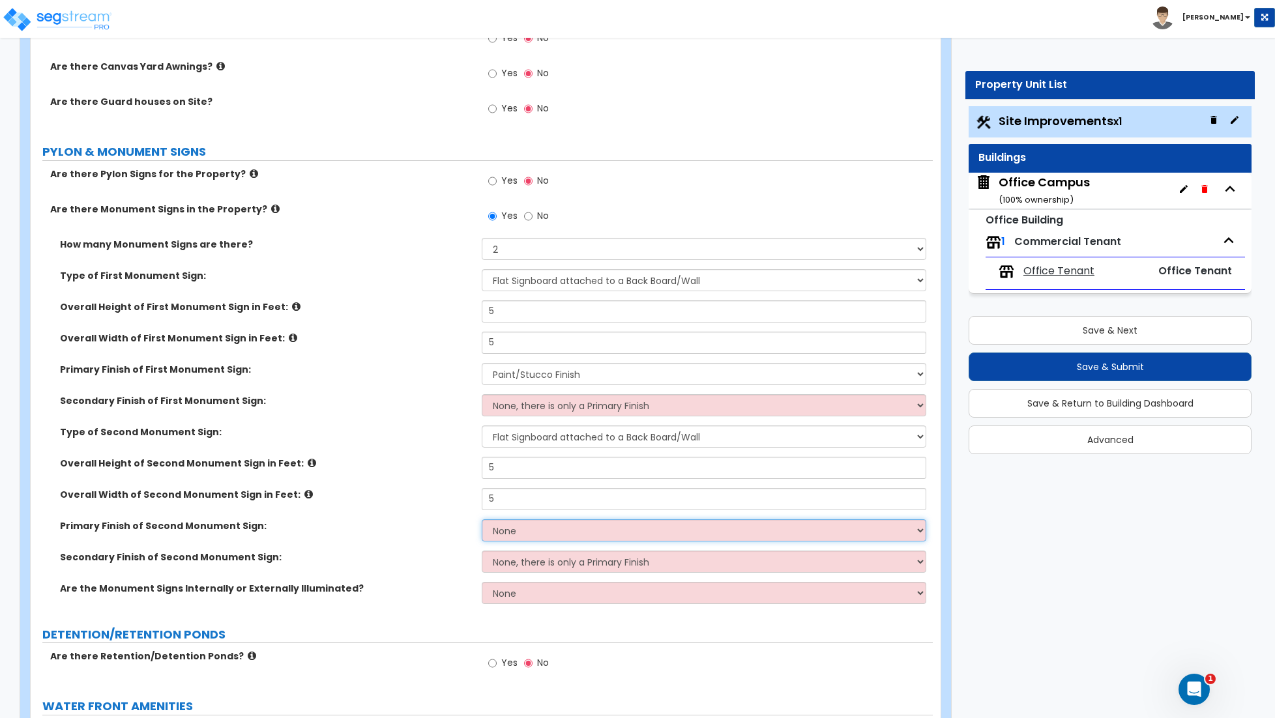
select select "1"
click at [482, 523] on select "None Paint/Stucco Finish Brick Finish Stone Finish Metal Composite Finish Vinyl…" at bounding box center [704, 530] width 444 height 22
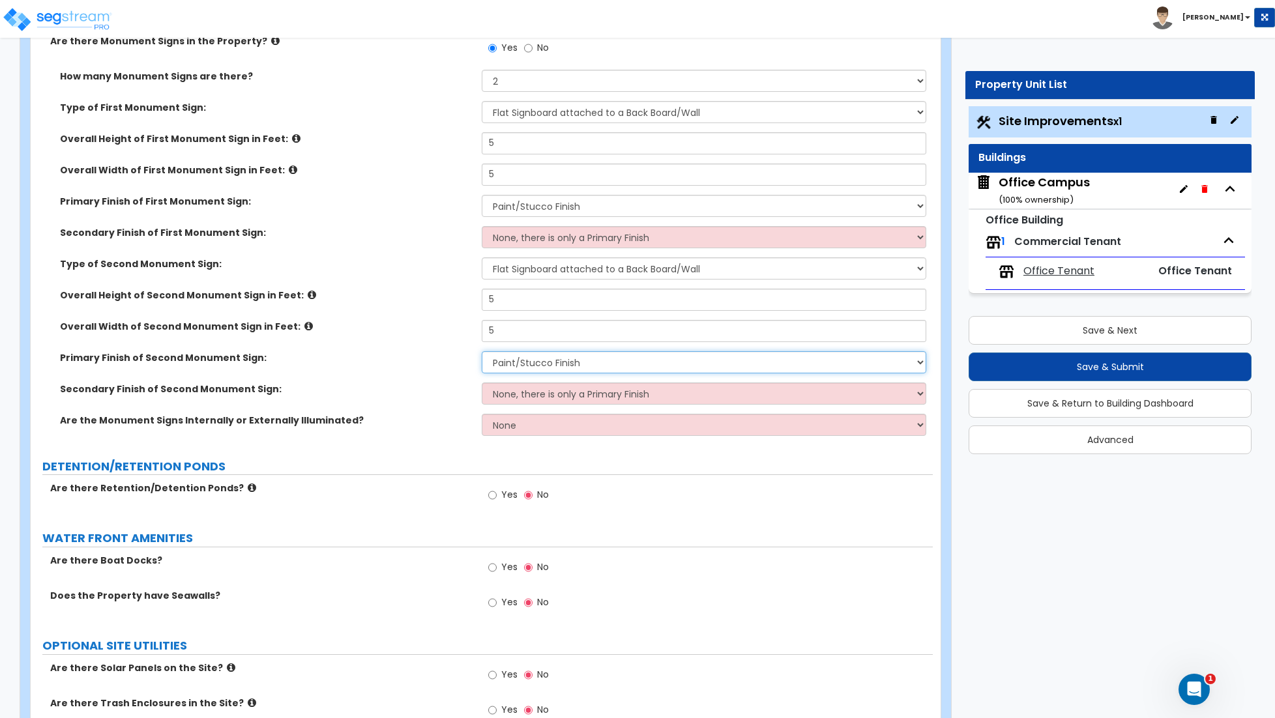
scroll to position [3803, 0]
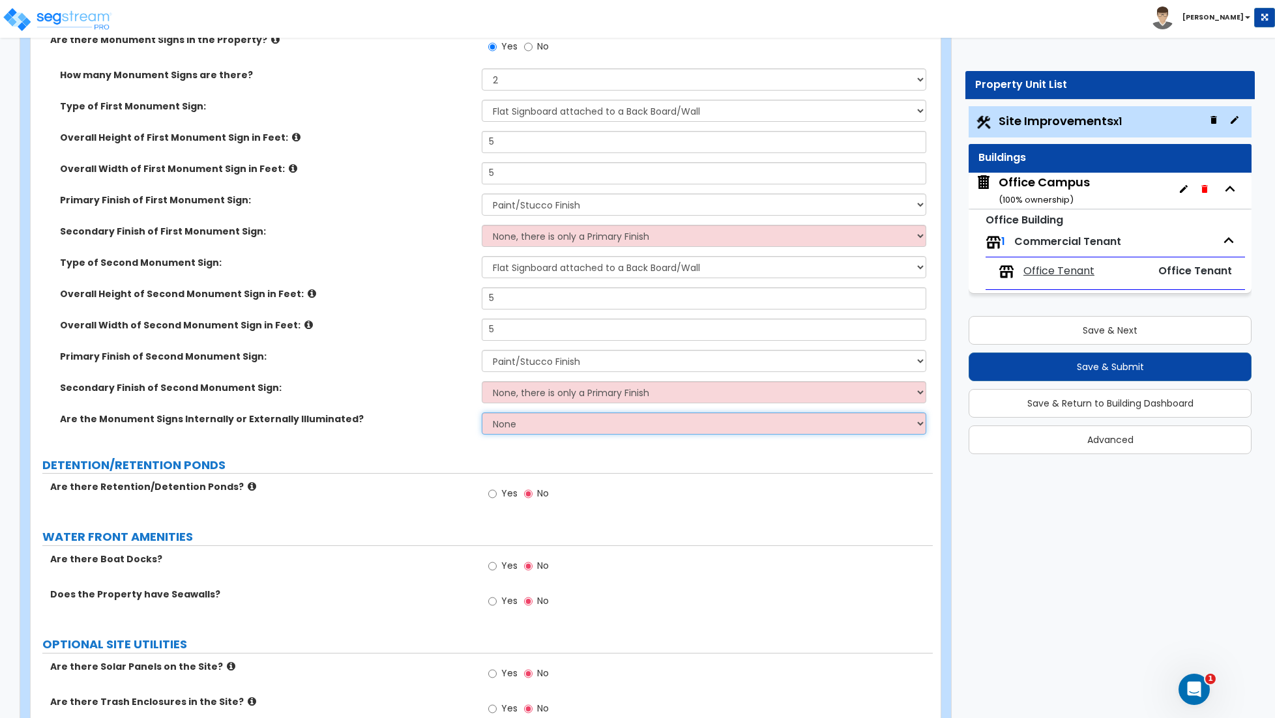
click at [538, 430] on select "None Internally Illuminated Externally Illuminated" at bounding box center [704, 424] width 444 height 22
click at [482, 416] on select "None Internally Illuminated Externally Illuminated" at bounding box center [704, 424] width 444 height 22
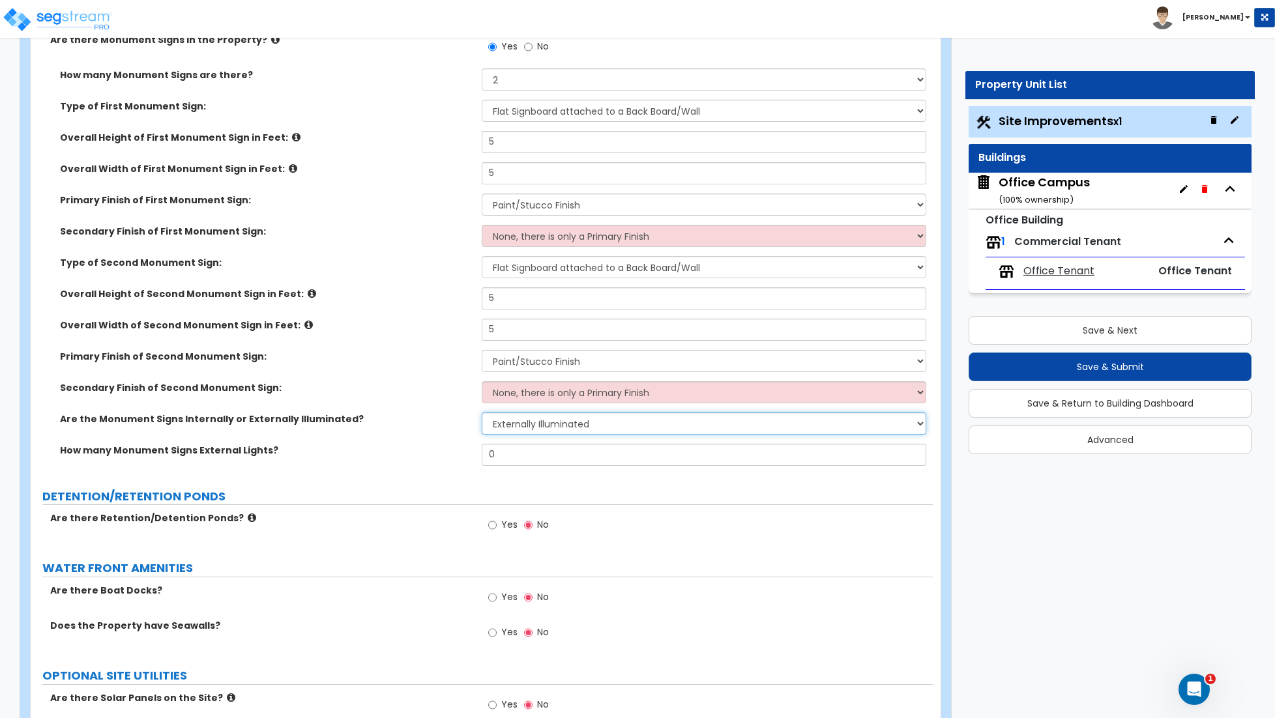
click at [549, 428] on select "None Internally Illuminated Externally Illuminated" at bounding box center [704, 424] width 444 height 22
select select "0"
click at [482, 416] on select "None Internally Illuminated Externally Illuminated" at bounding box center [704, 424] width 444 height 22
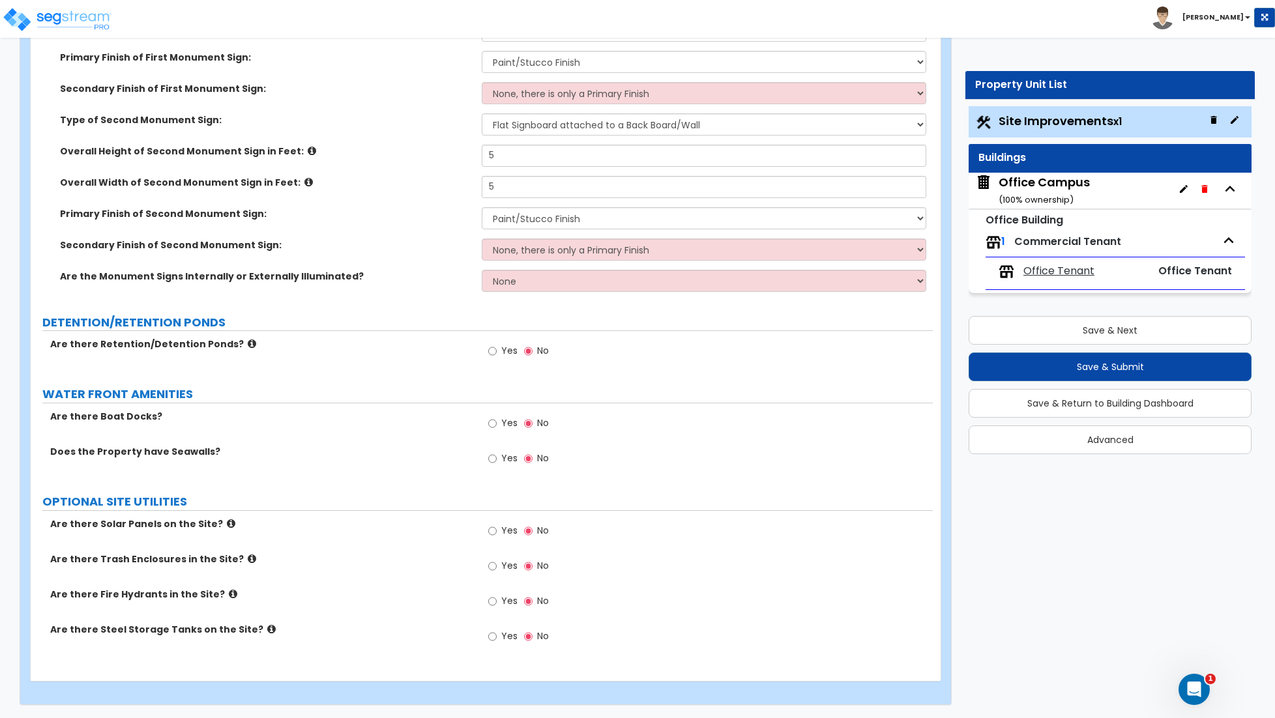
scroll to position [3950, 0]
click at [493, 566] on input "Yes" at bounding box center [492, 566] width 8 height 14
radio input "true"
click at [493, 566] on input "Yes" at bounding box center [492, 566] width 8 height 14
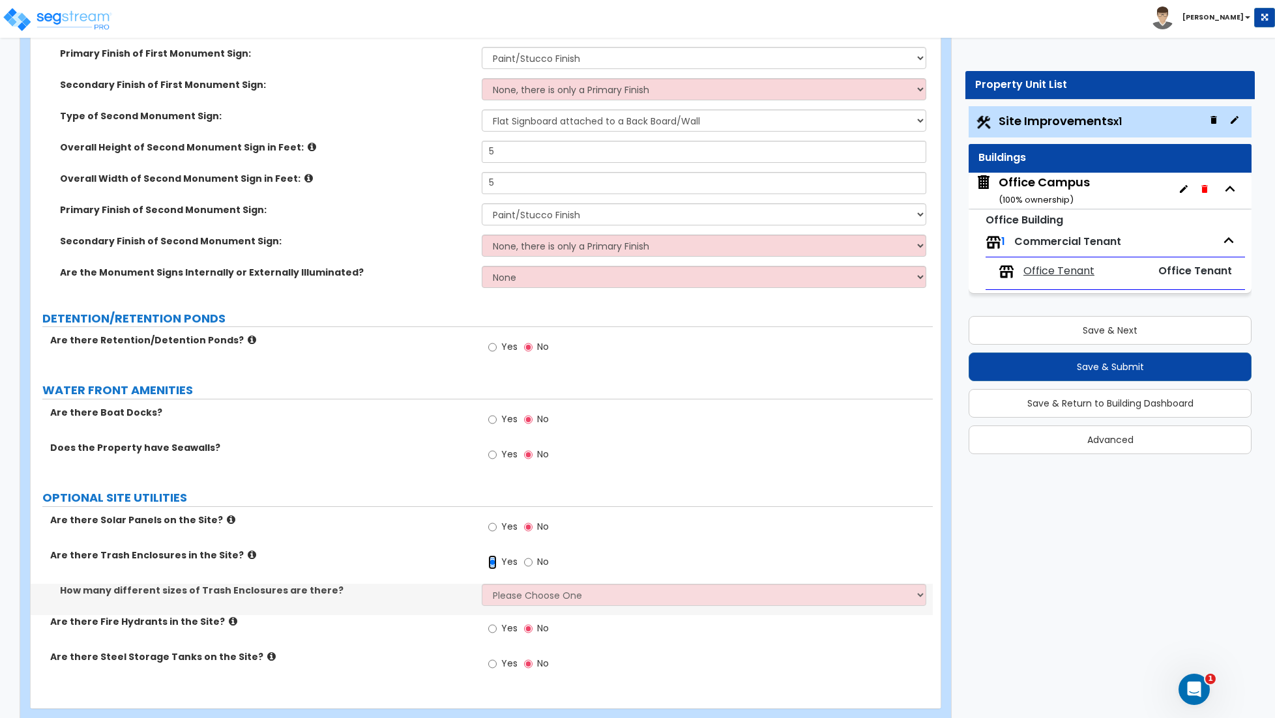
scroll to position [3981, 0]
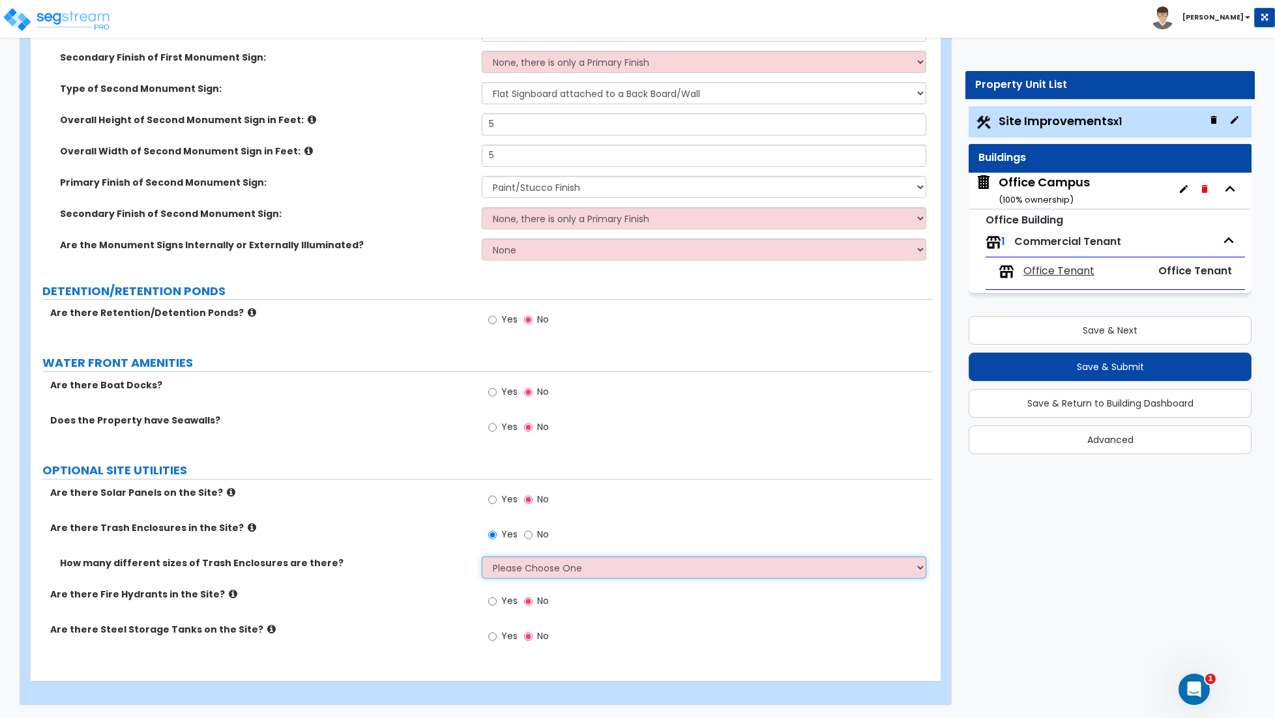
click at [556, 570] on select "Please Choose One 1 2 3" at bounding box center [704, 568] width 444 height 22
select select "1"
click at [482, 557] on select "Please Choose One 1 2 3" at bounding box center [704, 568] width 444 height 22
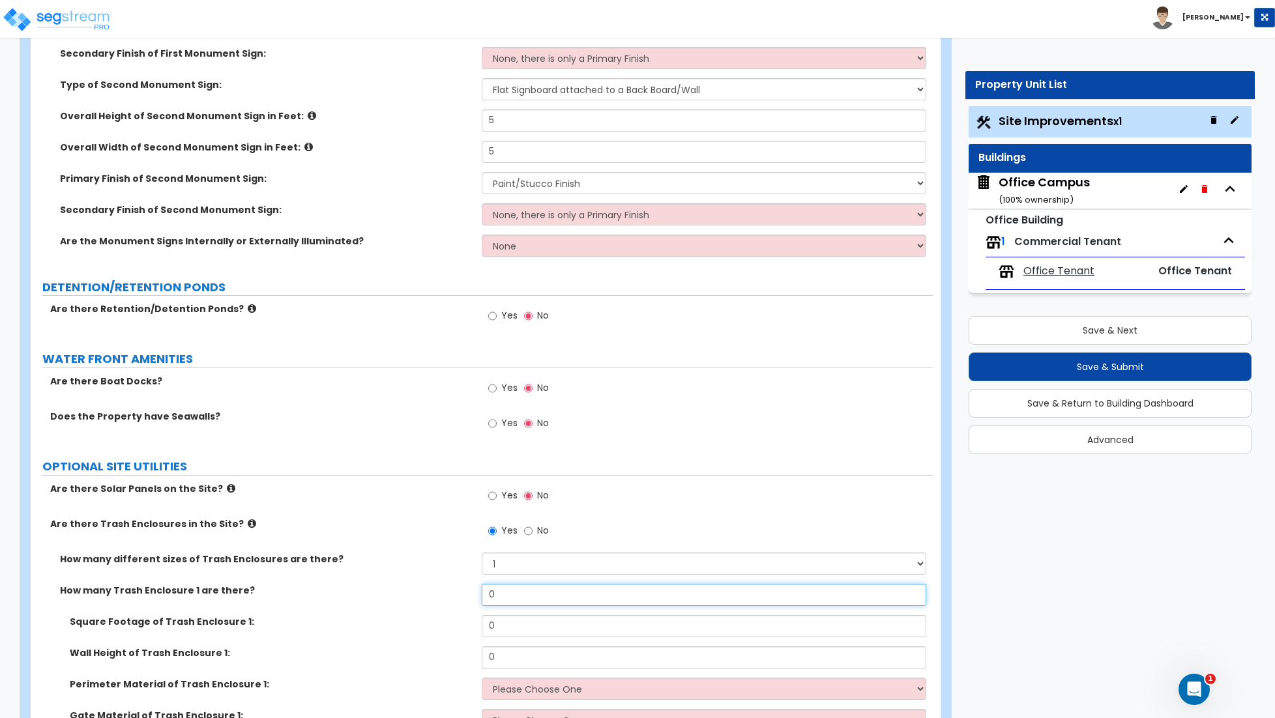
click at [513, 593] on input "0" at bounding box center [704, 595] width 444 height 22
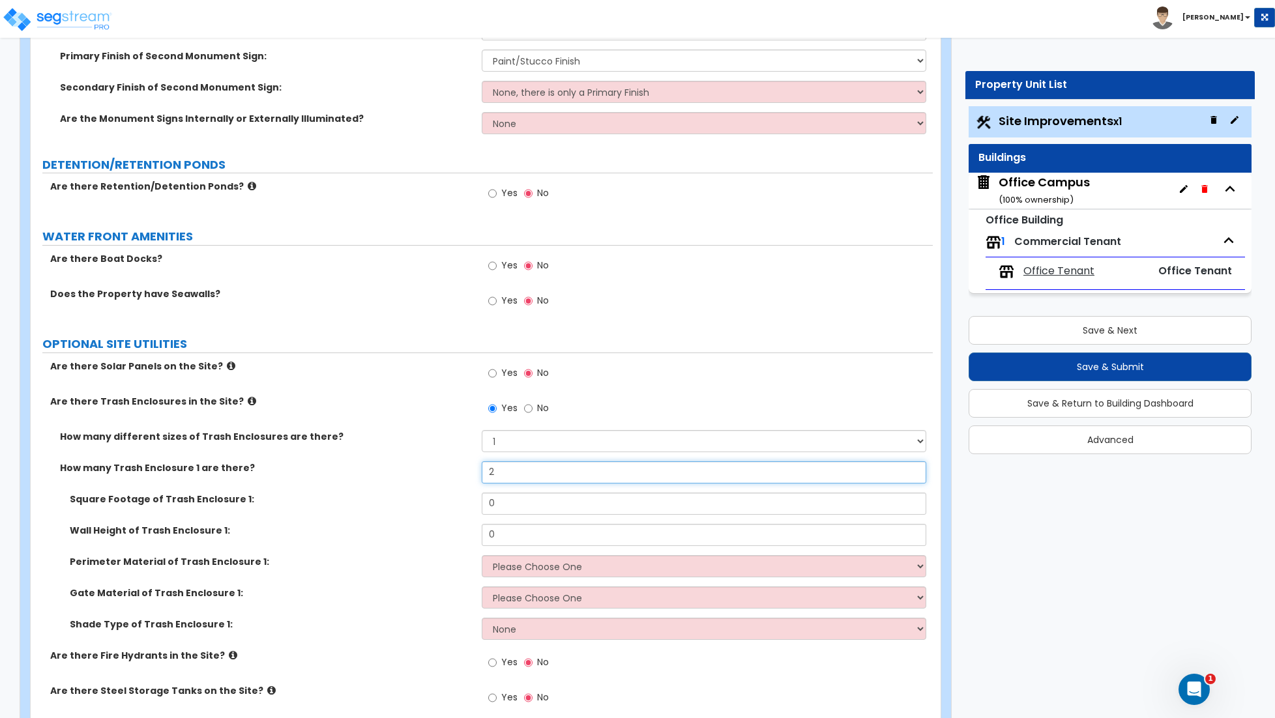
scroll to position [4117, 0]
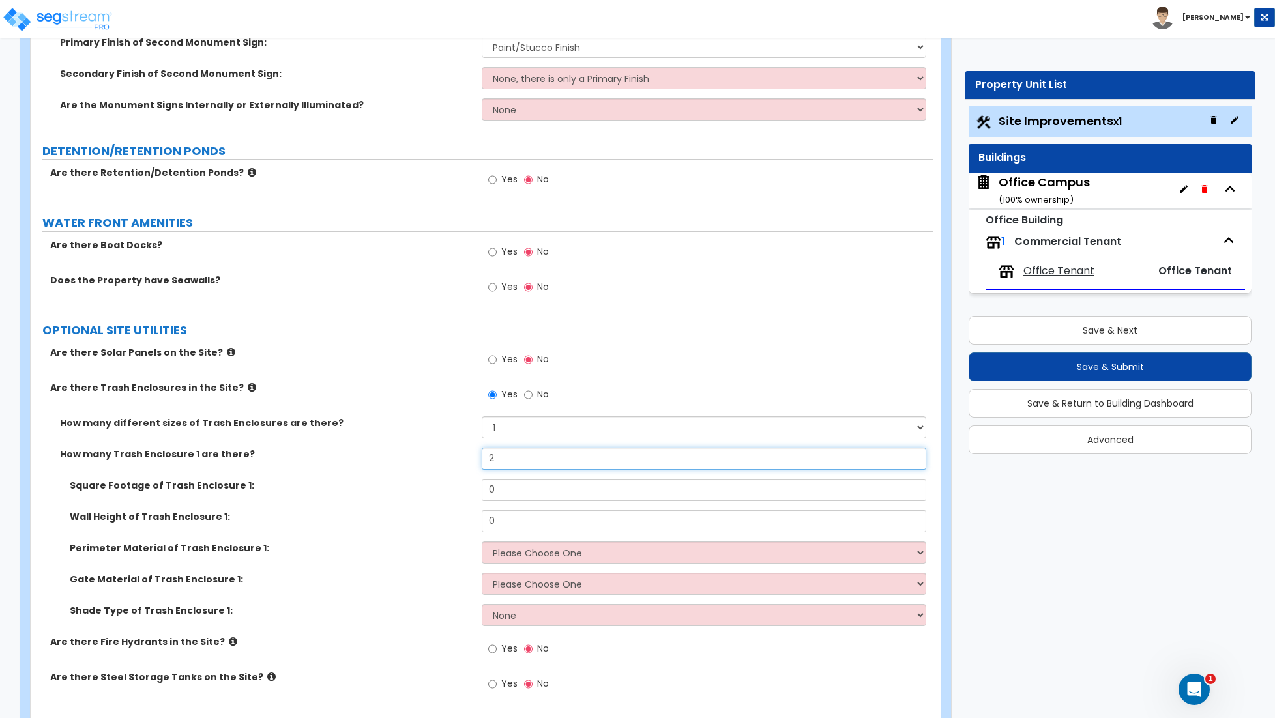
type input "2"
click at [499, 494] on input "0" at bounding box center [704, 490] width 444 height 22
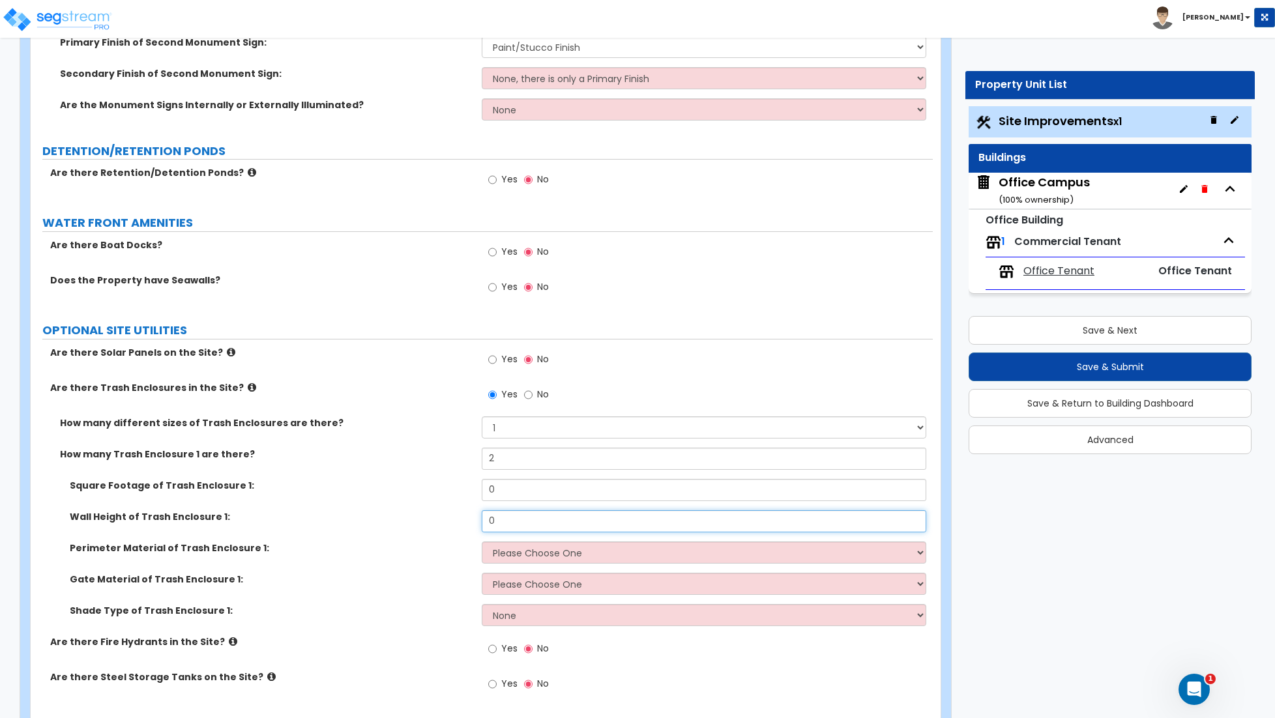
click at [501, 526] on input "0" at bounding box center [704, 521] width 444 height 22
type input "8"
click at [504, 498] on input "0" at bounding box center [704, 490] width 444 height 22
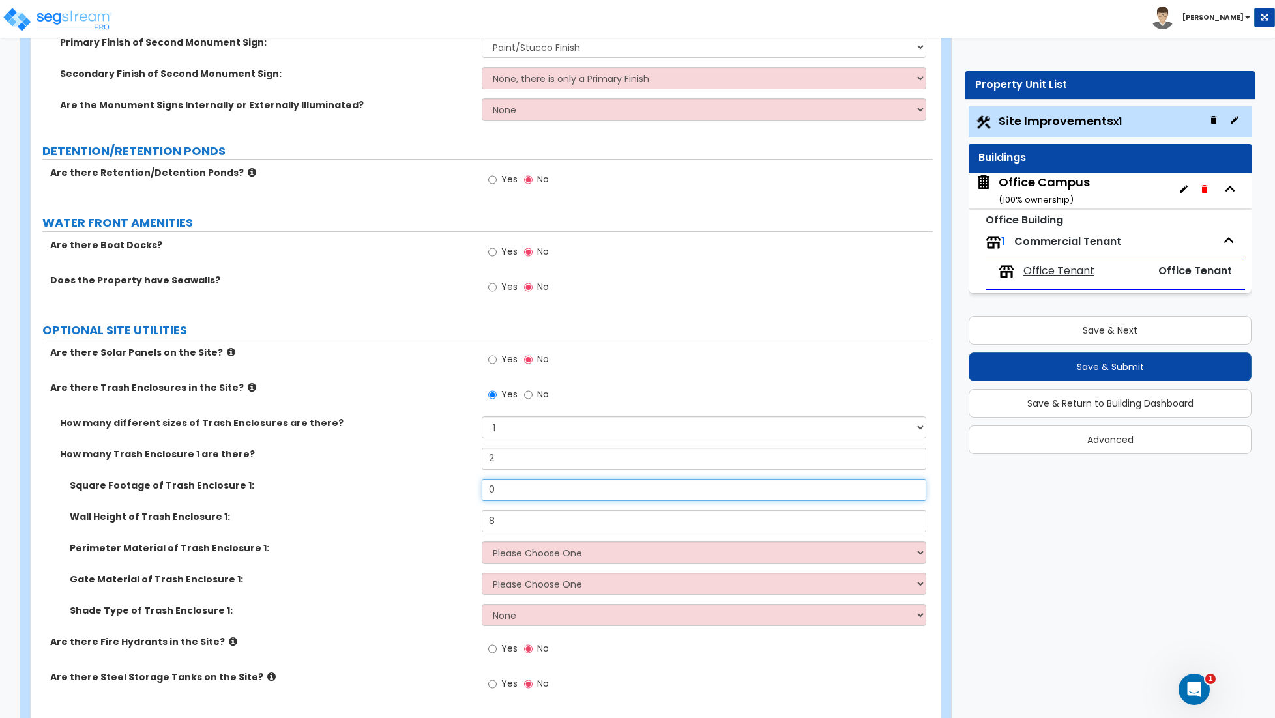
click at [504, 497] on input "0" at bounding box center [704, 490] width 444 height 22
click at [511, 497] on input "0" at bounding box center [704, 490] width 444 height 22
click at [524, 496] on input "600" at bounding box center [704, 490] width 444 height 22
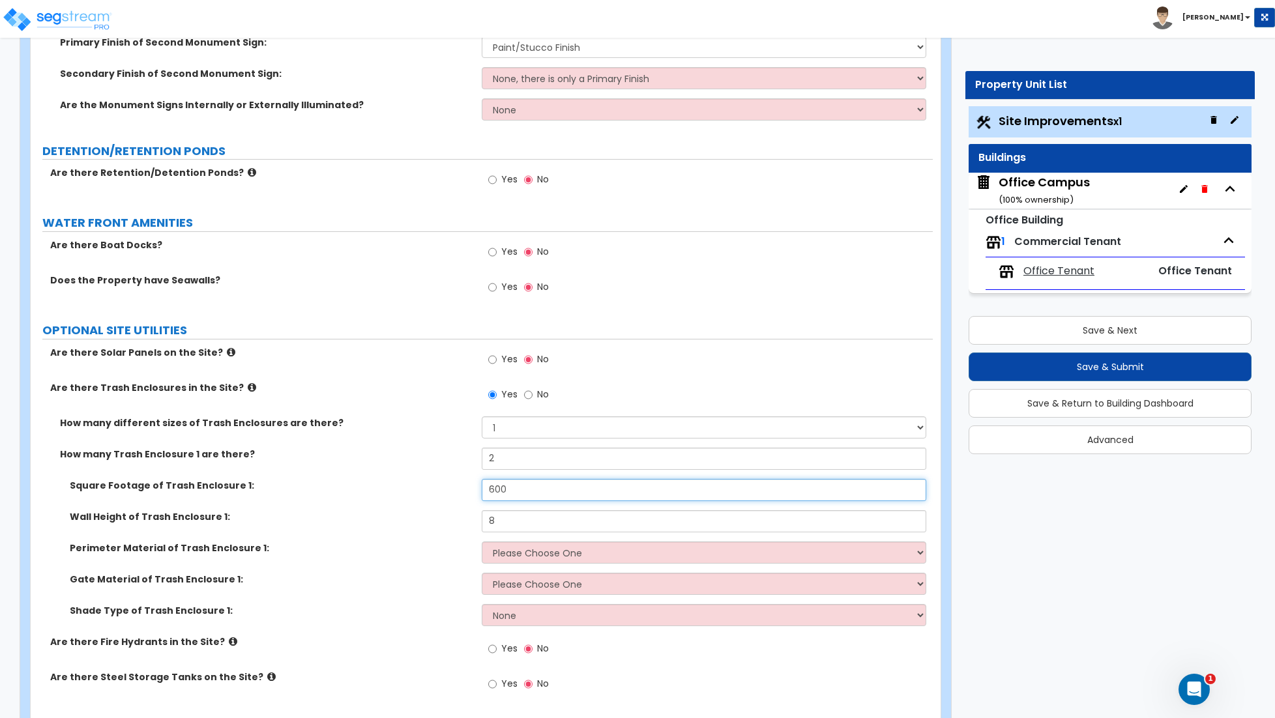
click at [524, 496] on input "600" at bounding box center [704, 490] width 444 height 22
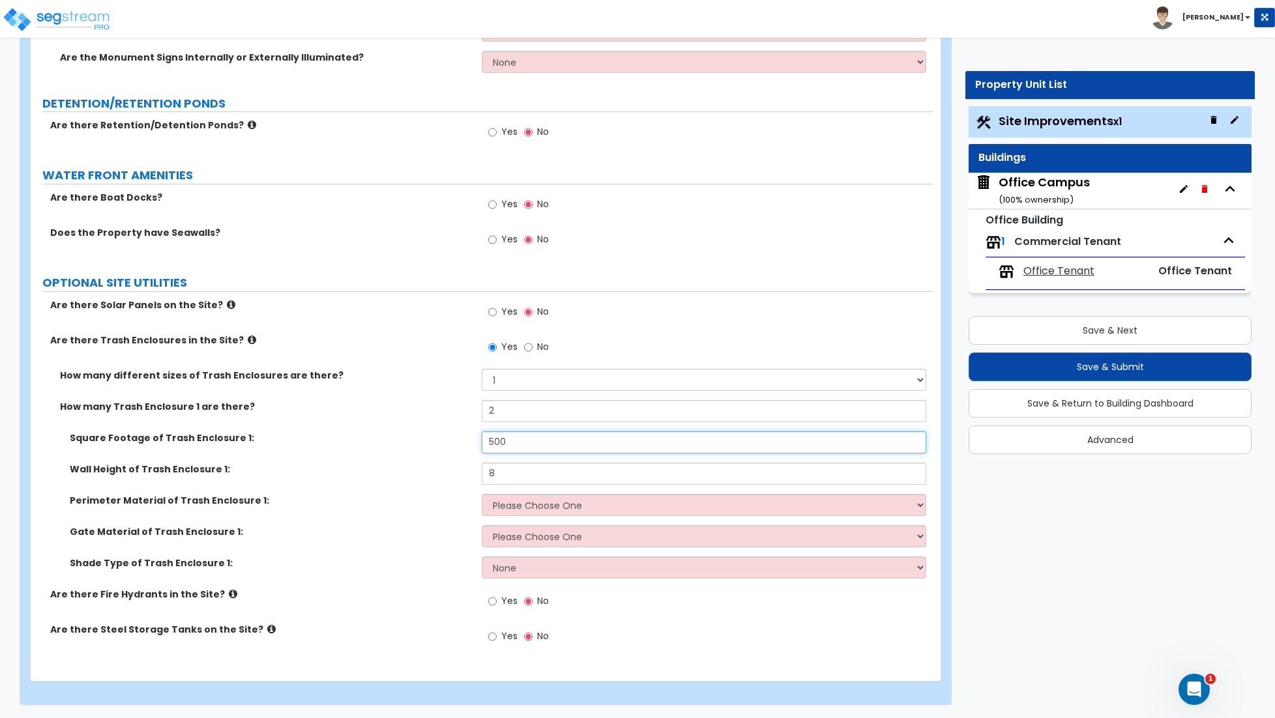
scroll to position [4169, 0]
type input "500"
click at [520, 510] on select "Please Choose One Chain Link Wood Metal CMU" at bounding box center [704, 505] width 444 height 22
select select "4"
click at [482, 494] on select "Please Choose One Chain Link Wood Metal CMU" at bounding box center [704, 505] width 444 height 22
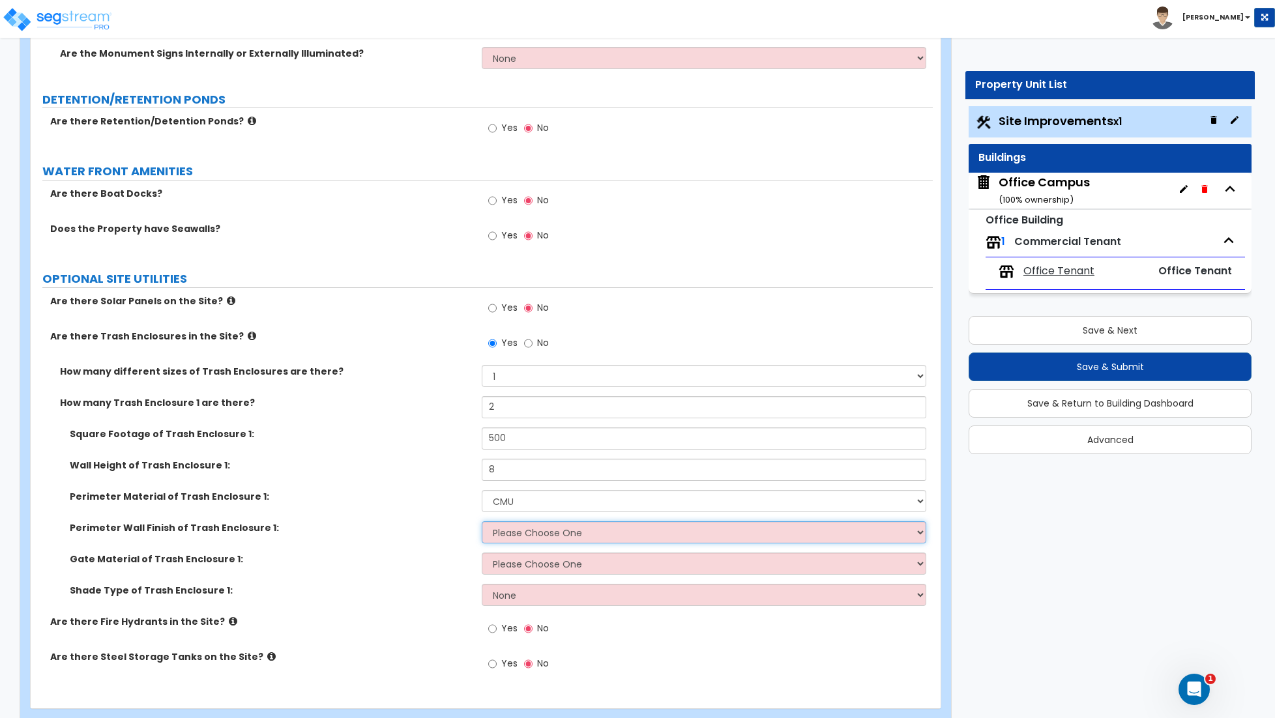
click at [519, 536] on select "Please Choose One Stone Veneer Brick Veneer Stucco Paint" at bounding box center [704, 532] width 444 height 22
select select "4"
click at [482, 525] on select "Please Choose One Stone Veneer Brick Veneer Stucco Paint" at bounding box center [704, 532] width 444 height 22
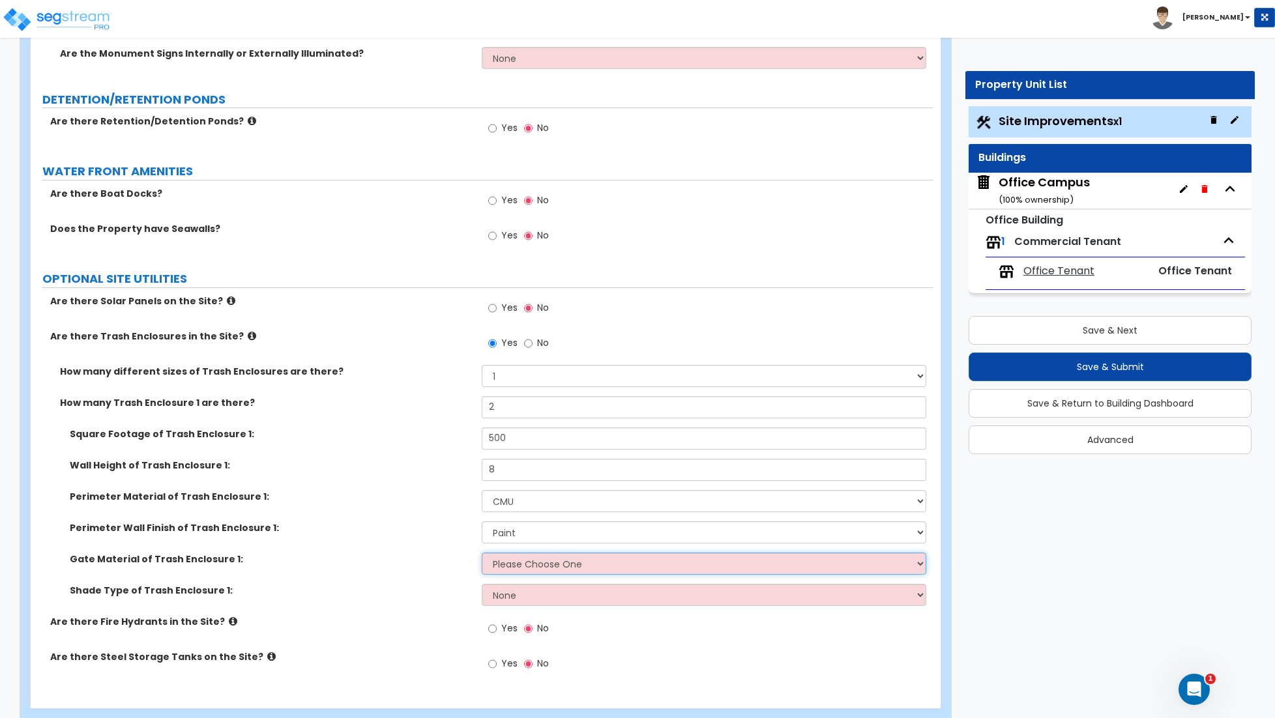
click at [524, 565] on select "Please Choose One Wood Metal" at bounding box center [704, 564] width 444 height 22
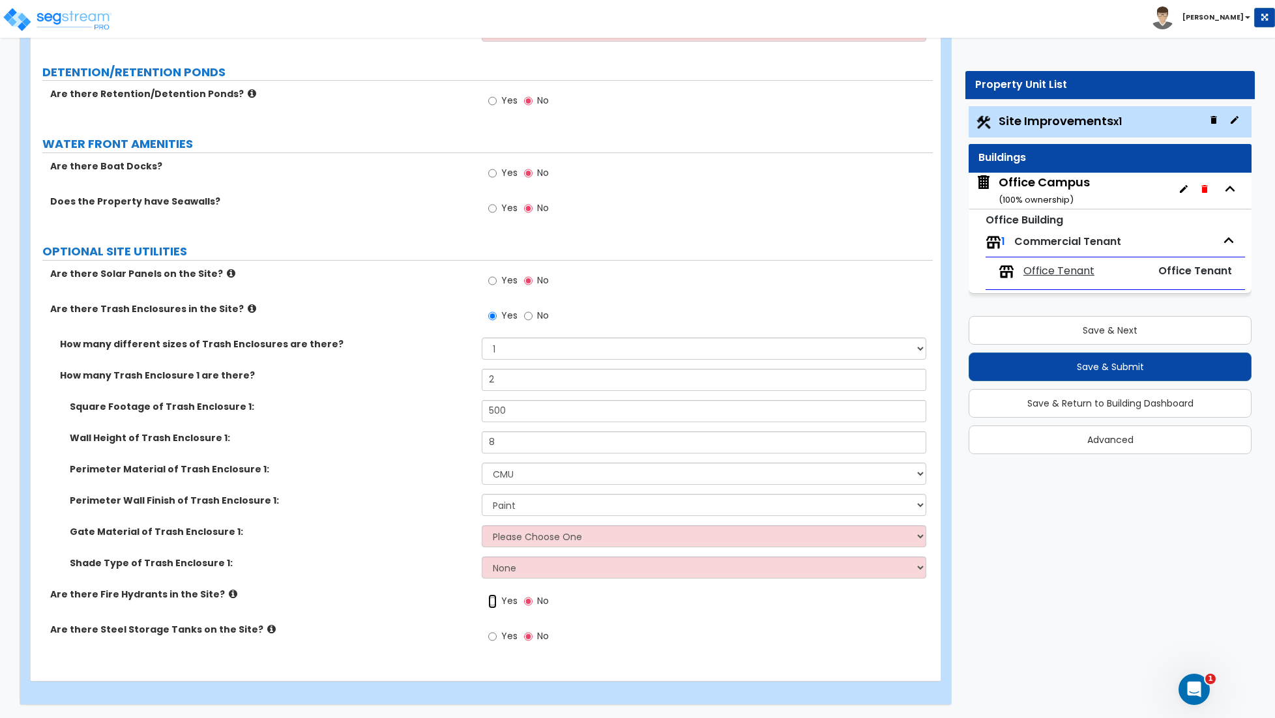
click at [493, 598] on input "Yes" at bounding box center [492, 601] width 8 height 14
radio input "true"
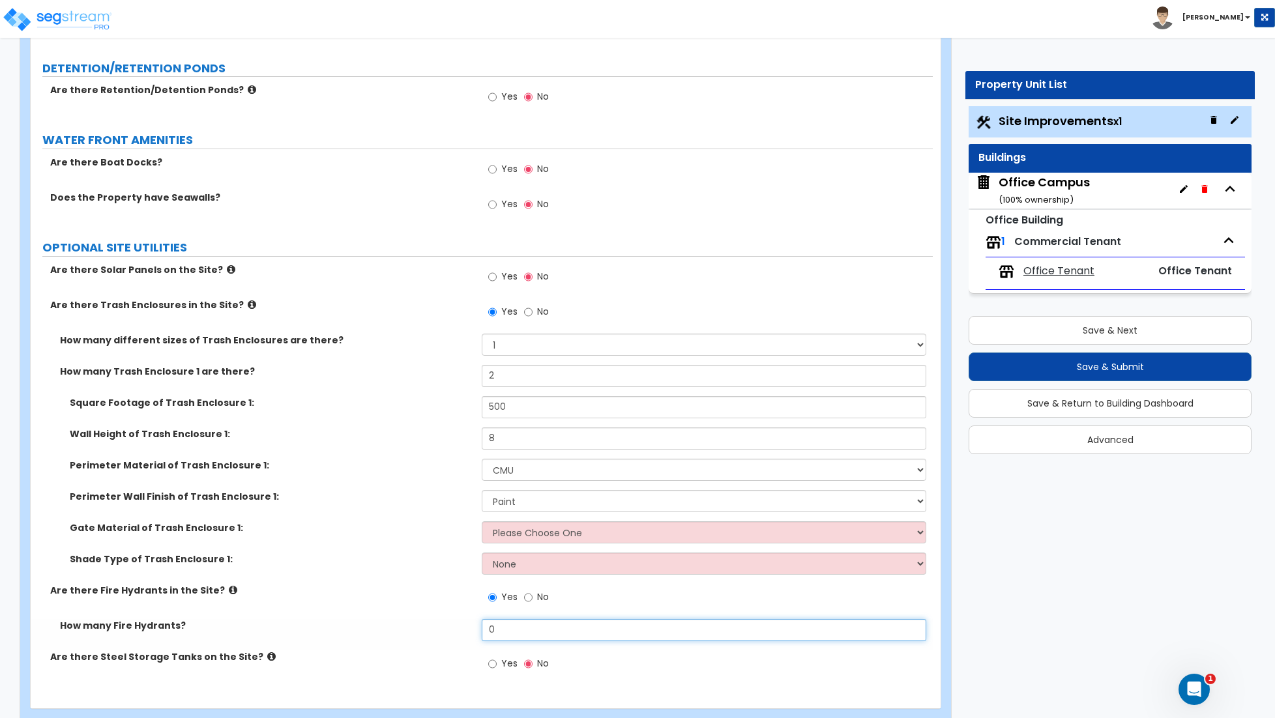
click at [504, 634] on input "0" at bounding box center [704, 630] width 444 height 22
click at [497, 632] on input "0" at bounding box center [704, 630] width 444 height 22
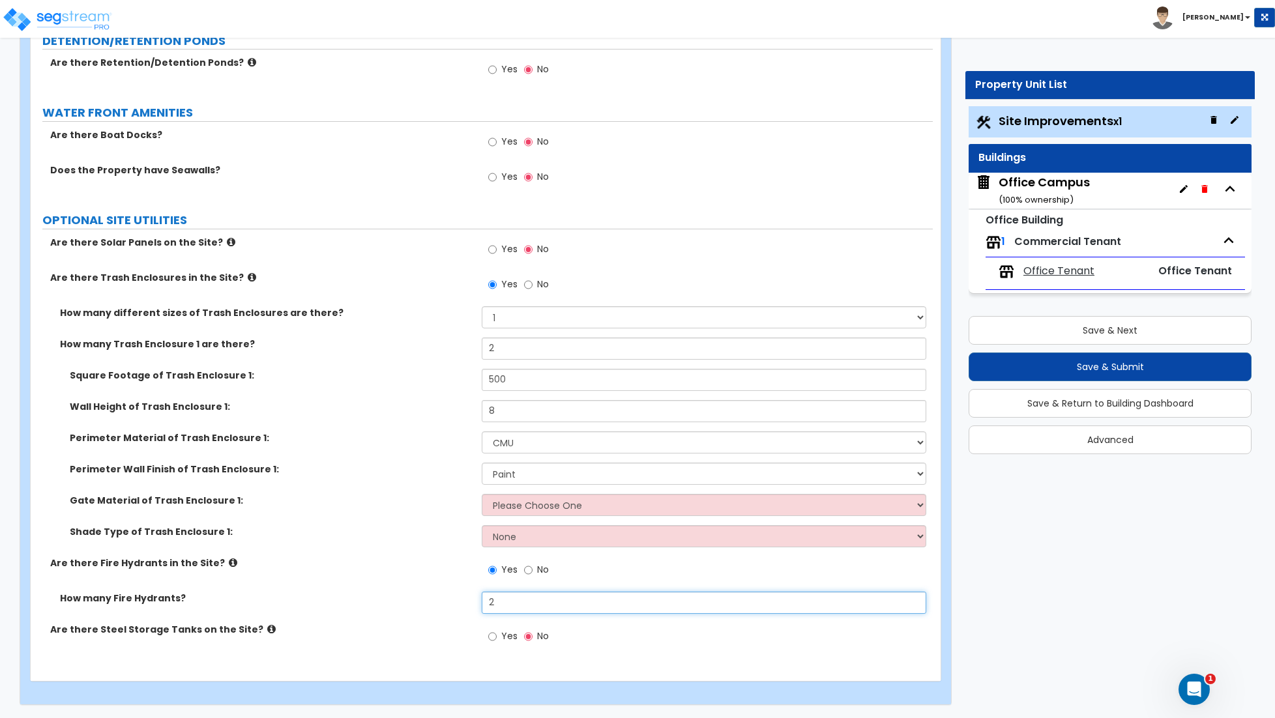
type input "2"
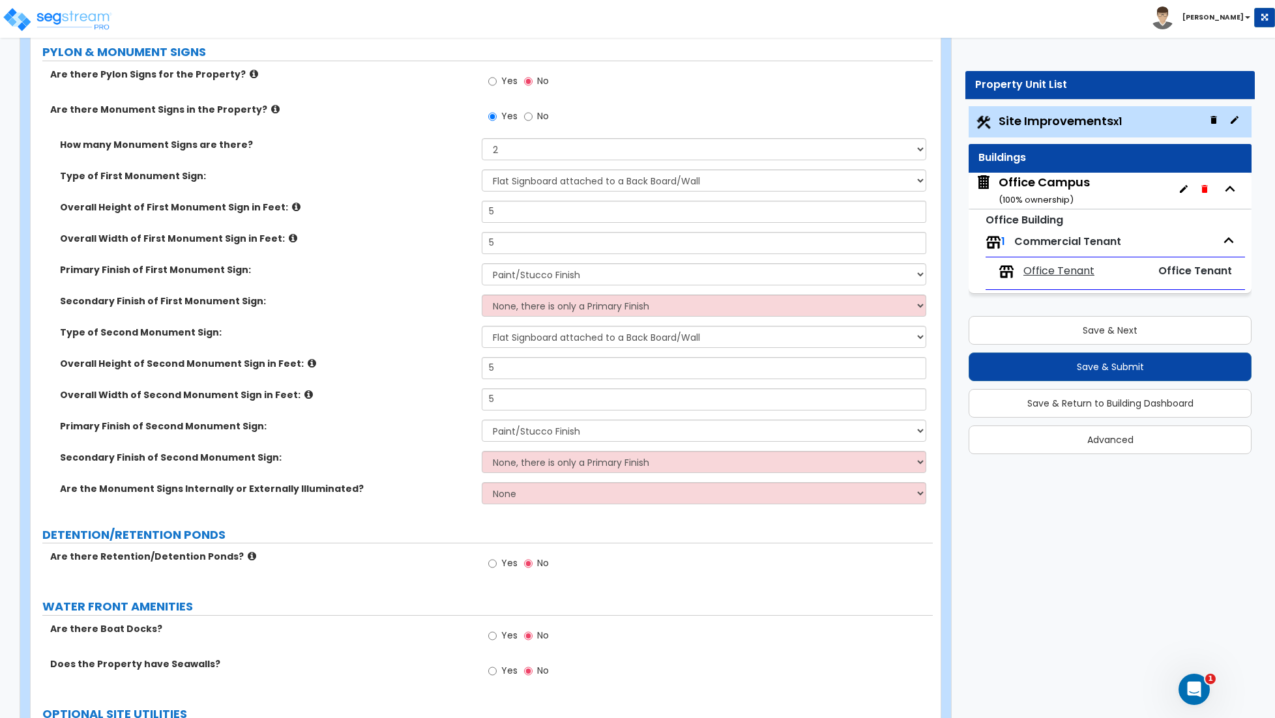
scroll to position [3689, 0]
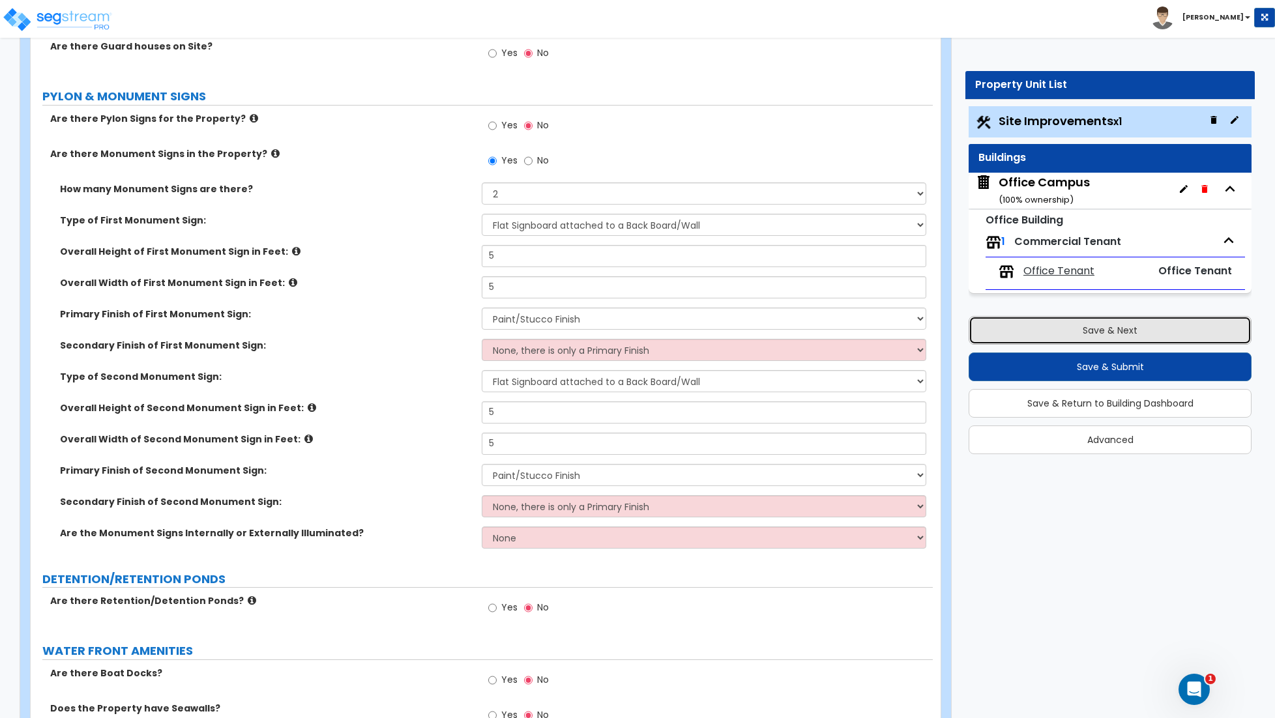
click at [1125, 334] on button "Save & Next" at bounding box center [1109, 330] width 283 height 29
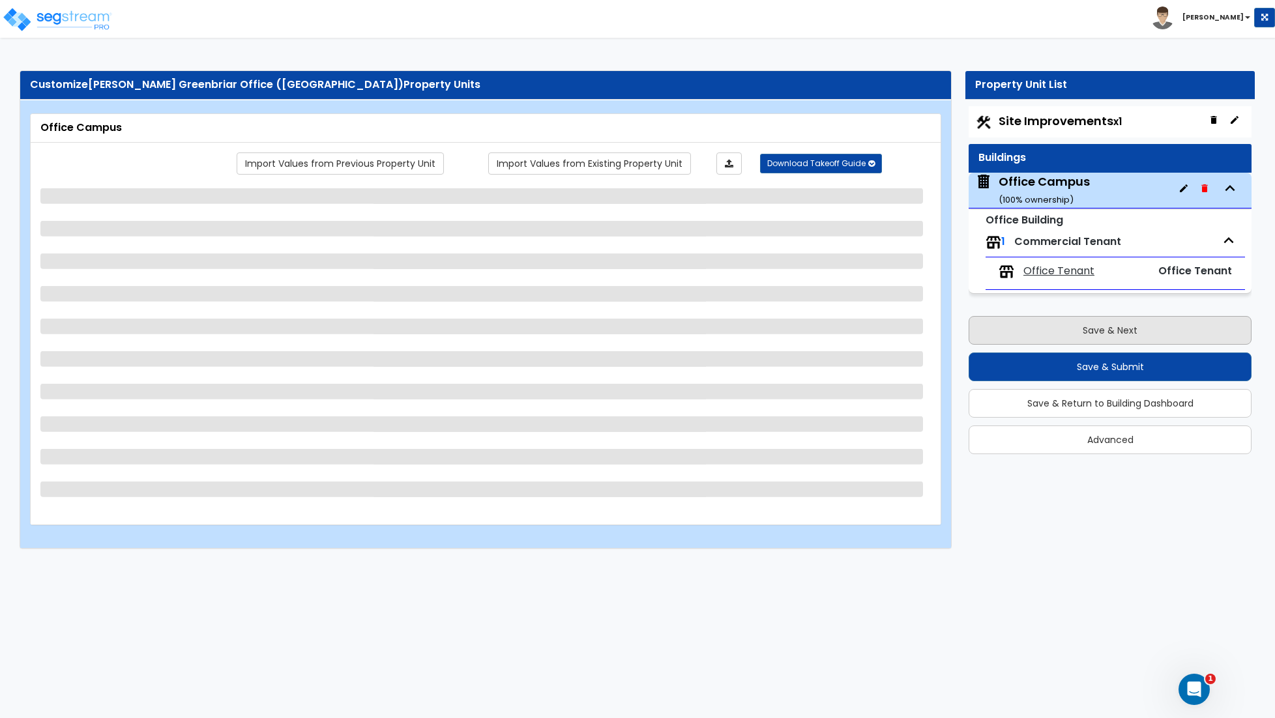
scroll to position [0, 0]
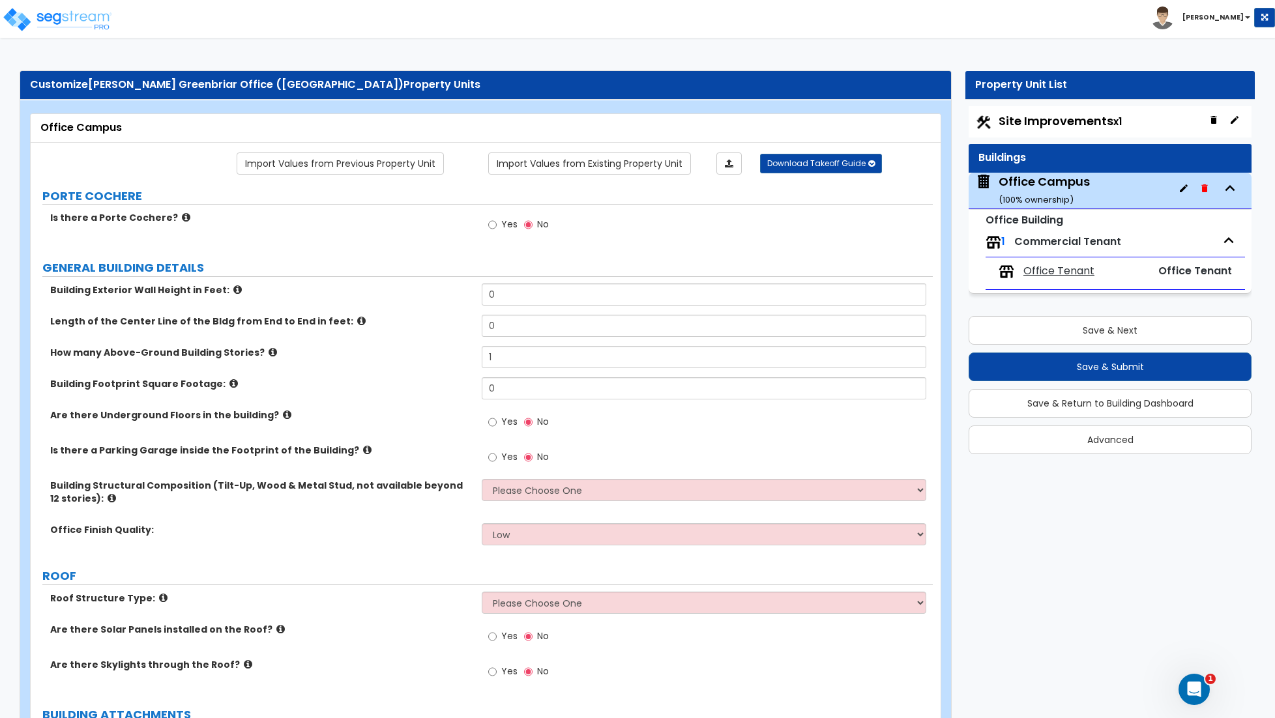
click at [1127, 123] on div "Site Improvements x1" at bounding box center [1109, 121] width 283 height 31
click at [1120, 122] on small "x1" at bounding box center [1117, 122] width 8 height 14
select select "2"
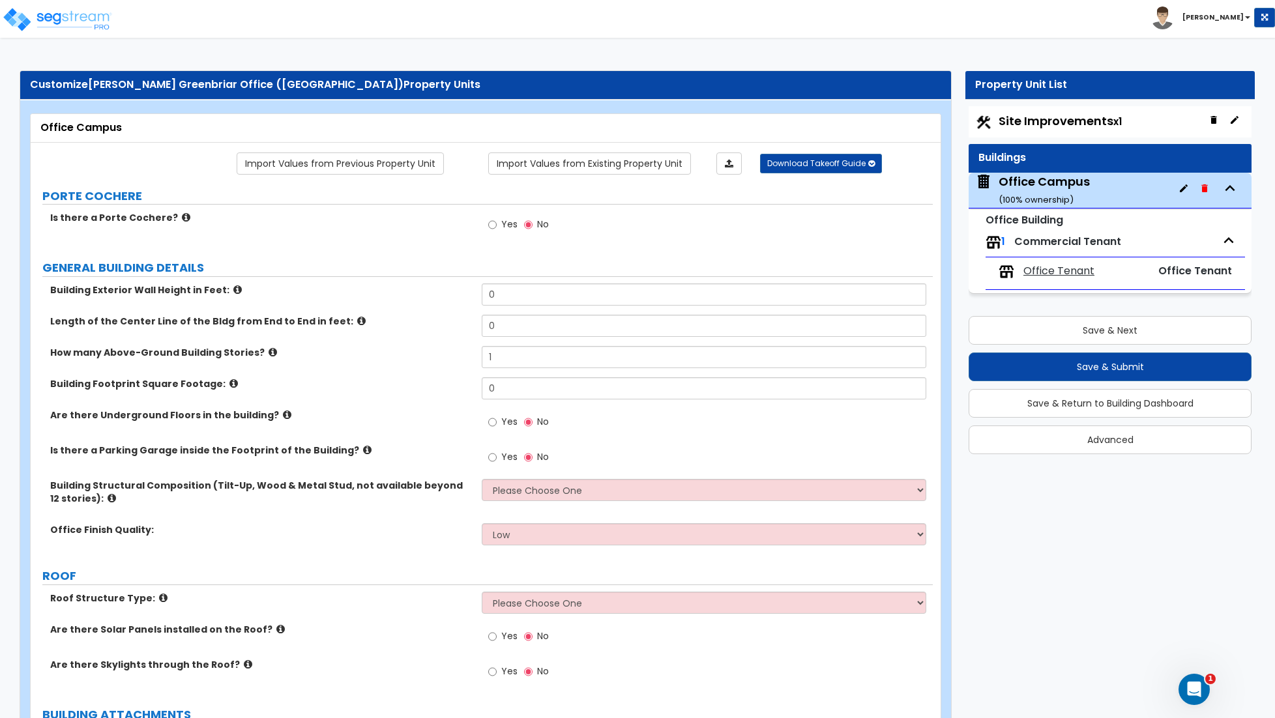
select select "2"
select select "3"
select select "1"
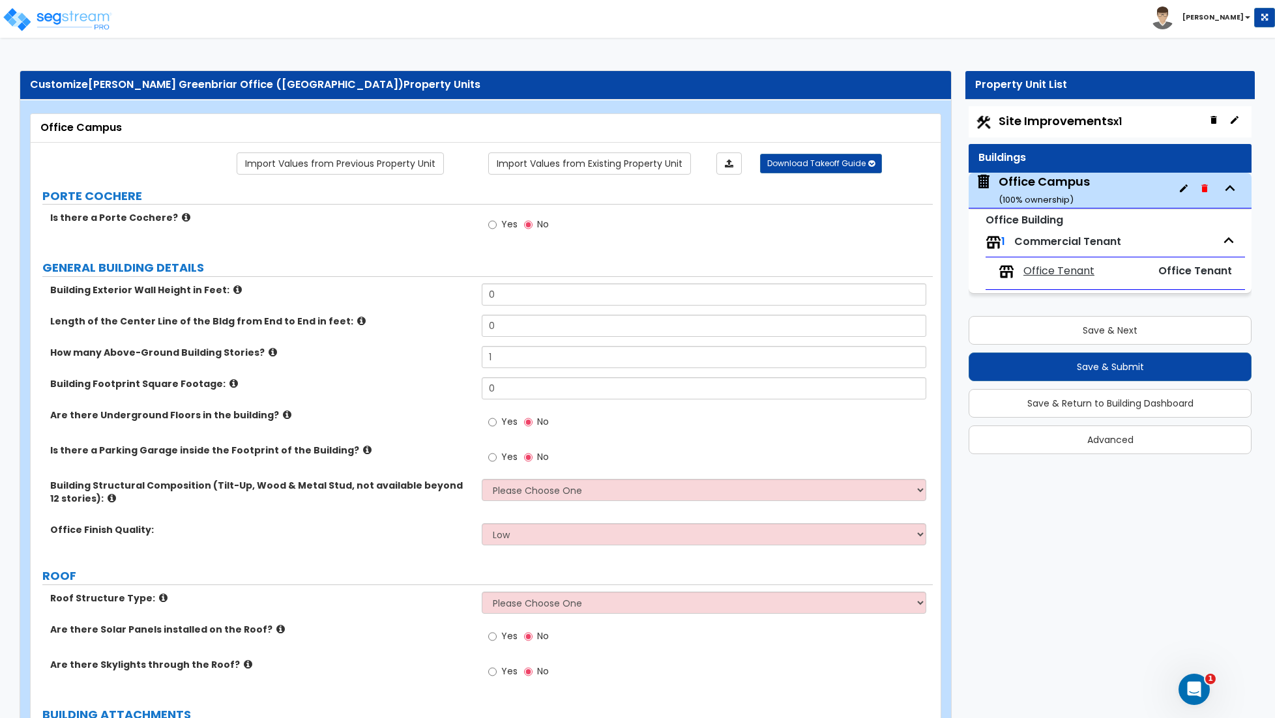
select select "1"
select select "2"
select select "4"
select select "1"
select select "6"
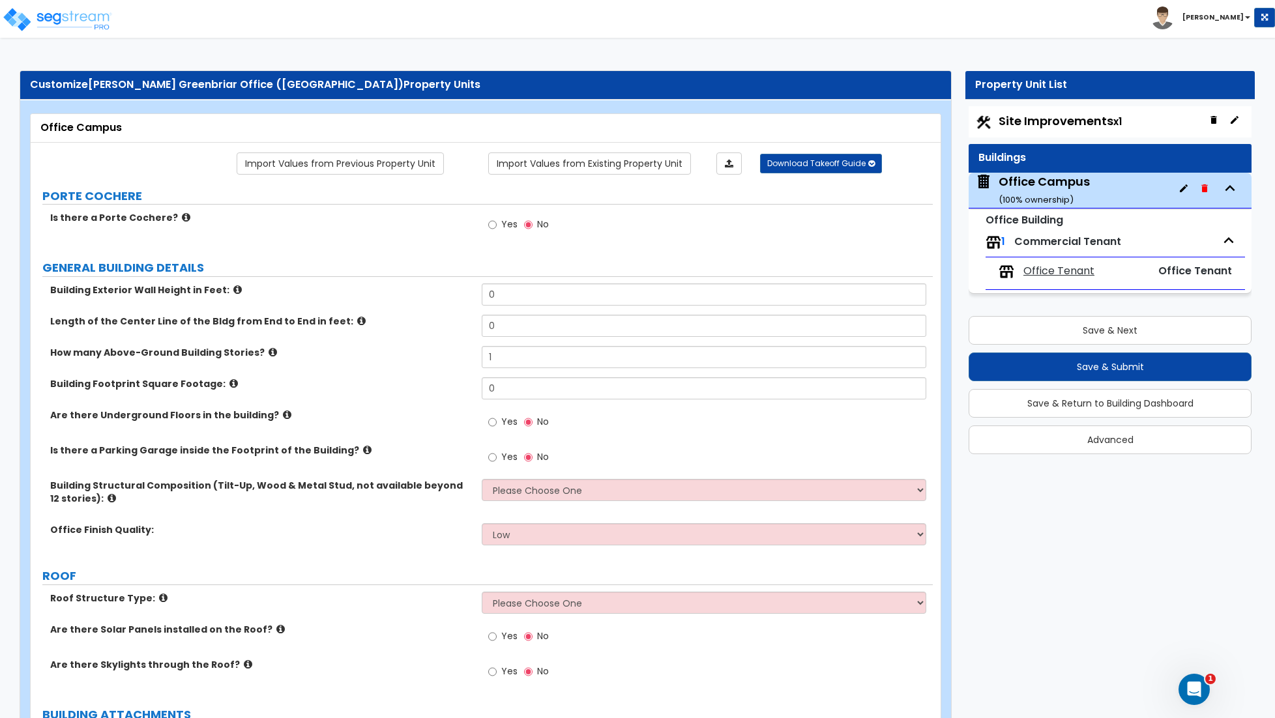
select select "1"
select select "2"
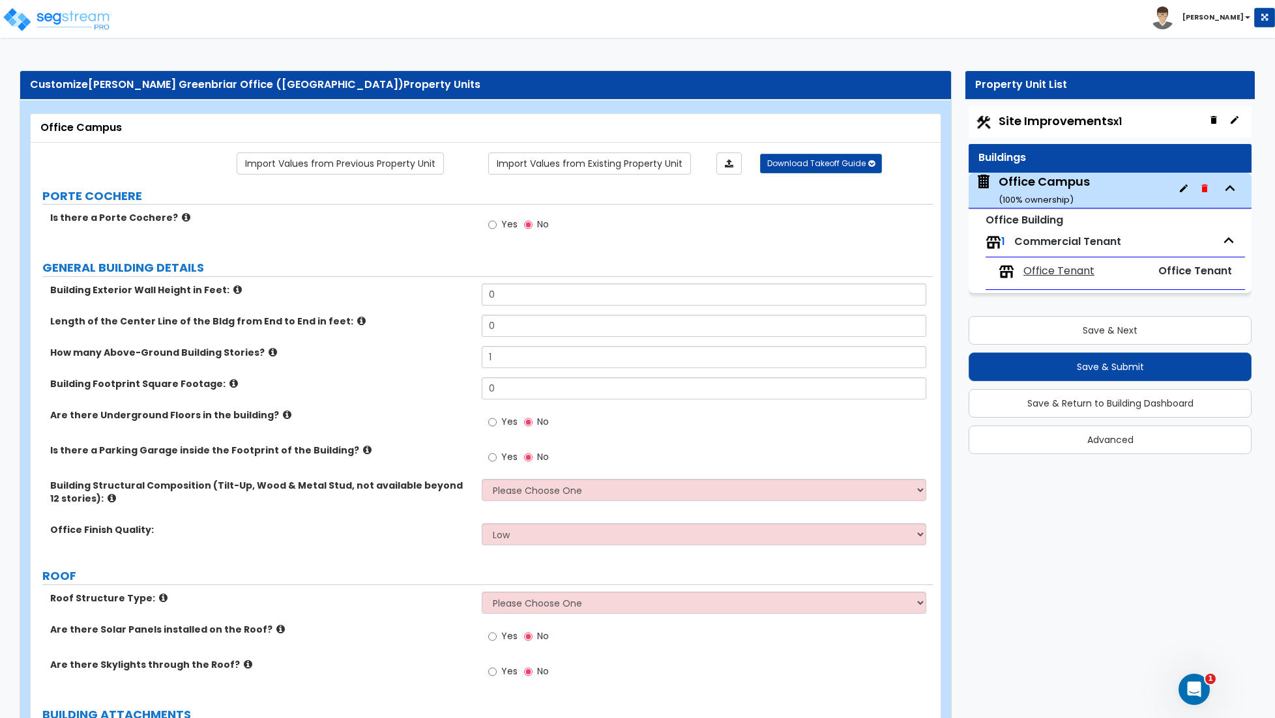
select select "2"
select select "1"
select select "2"
select select "1"
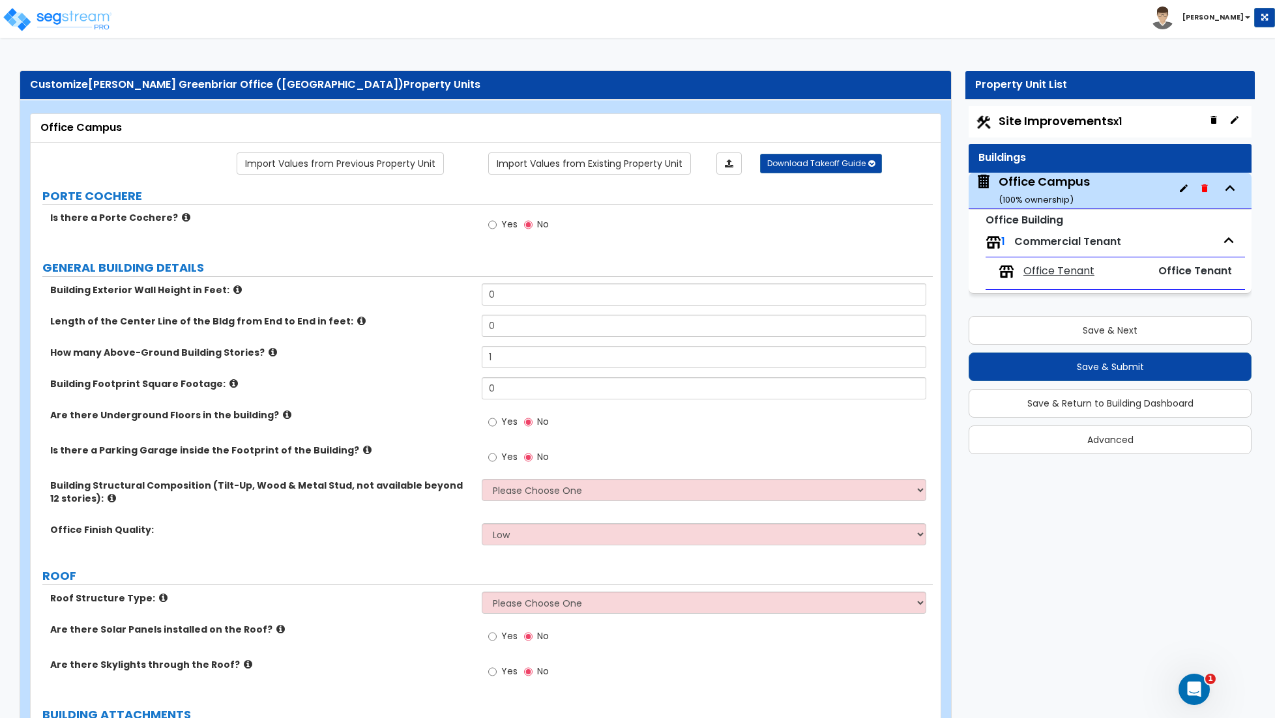
select select "4"
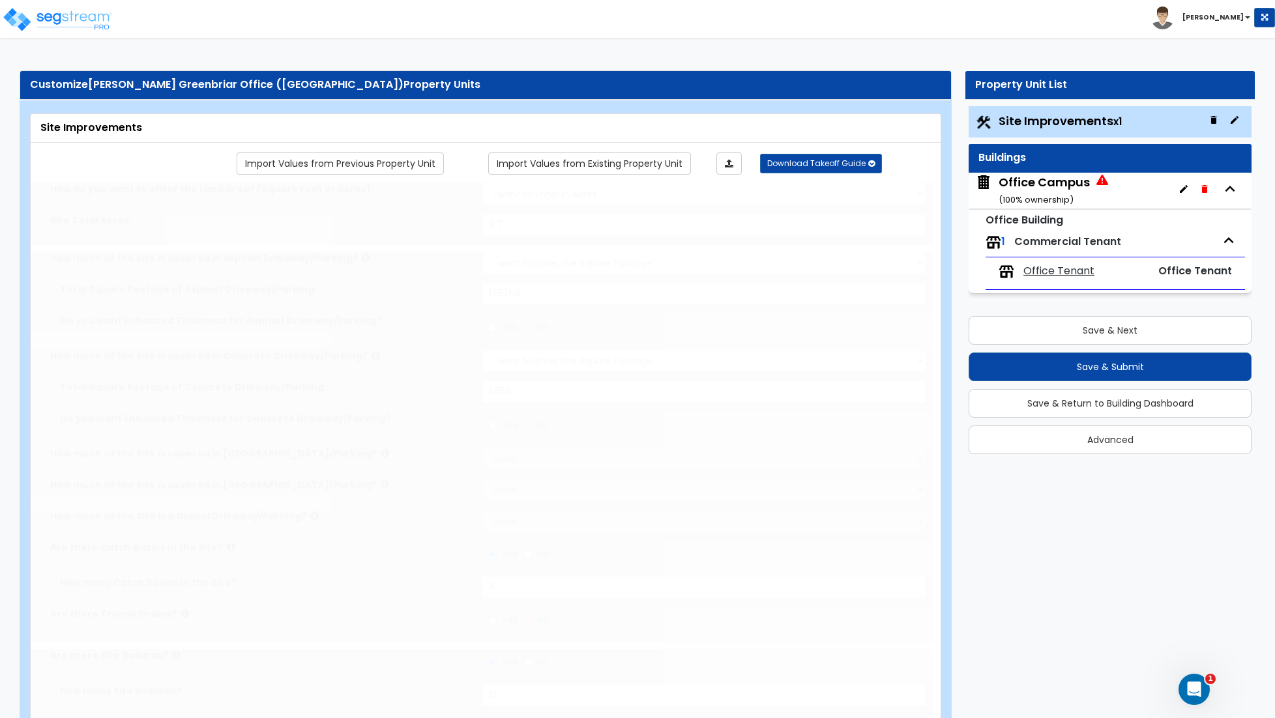
radio input "true"
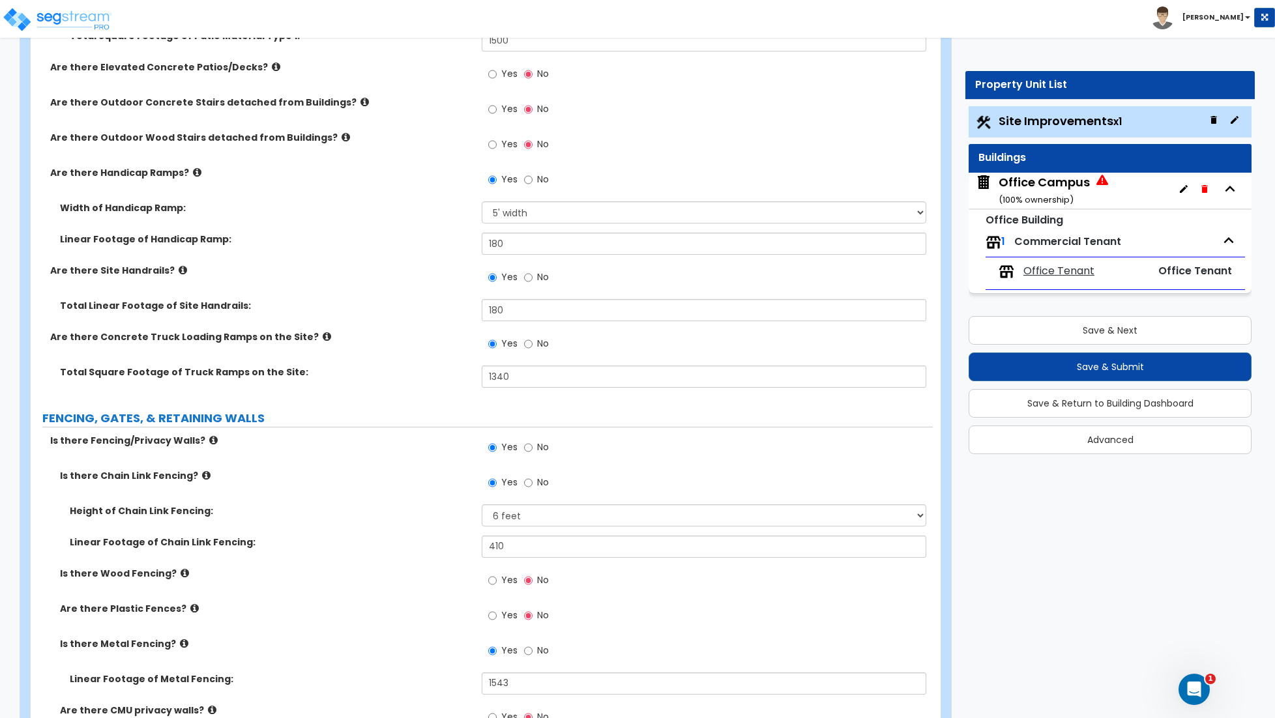
scroll to position [1801, 0]
click at [1068, 340] on button "Save & Next" at bounding box center [1109, 330] width 283 height 29
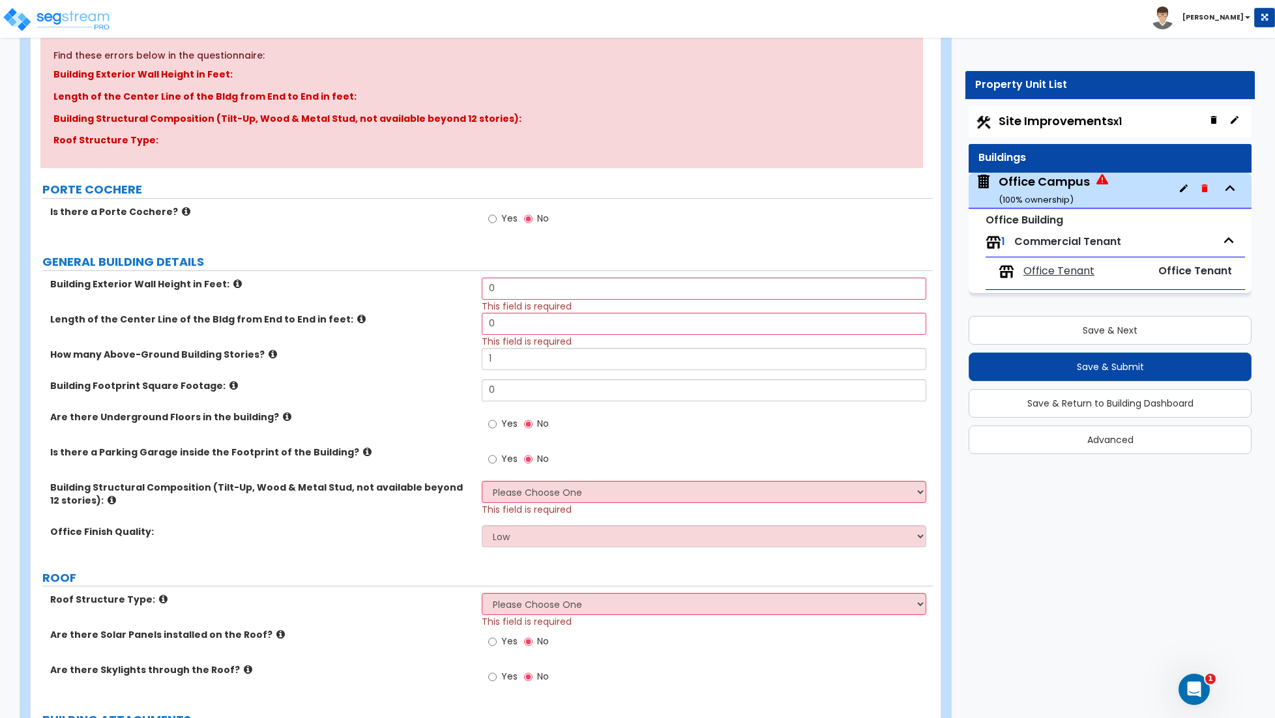
scroll to position [152, 0]
click at [505, 291] on input "0" at bounding box center [704, 287] width 444 height 22
type input "20"
click at [525, 325] on input "0" at bounding box center [704, 323] width 444 height 22
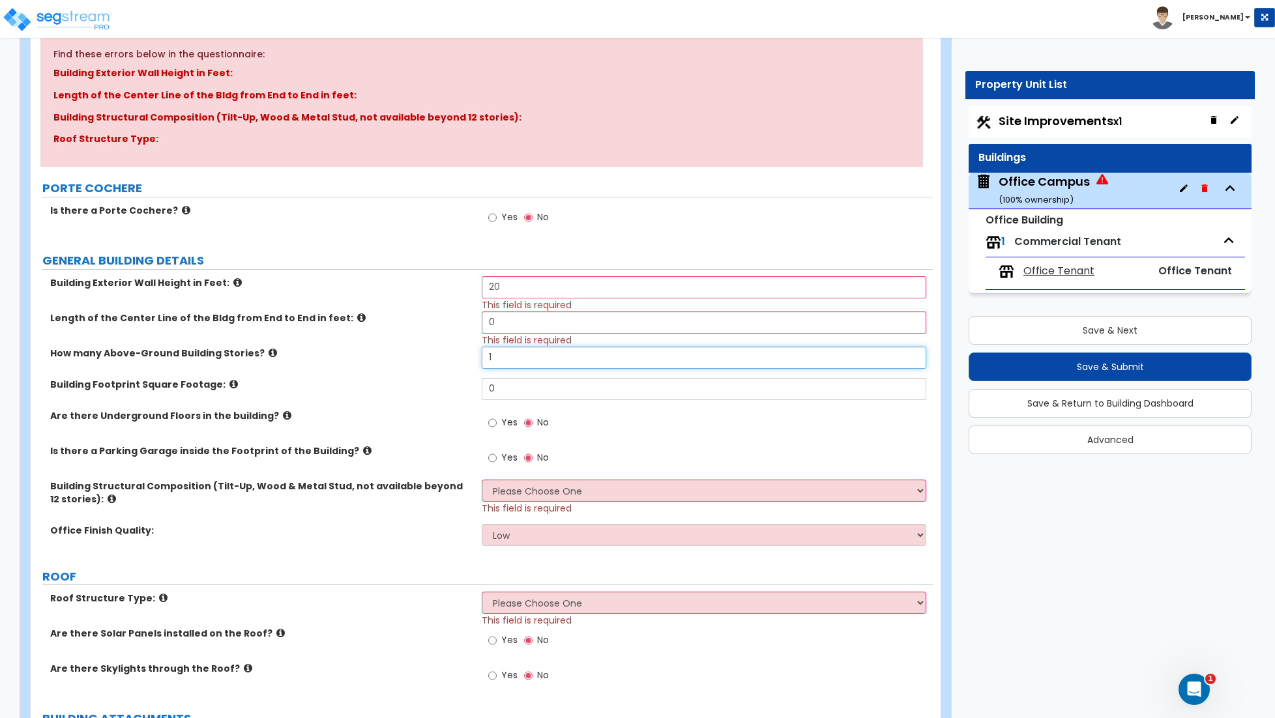
click at [514, 366] on input "1" at bounding box center [704, 358] width 444 height 22
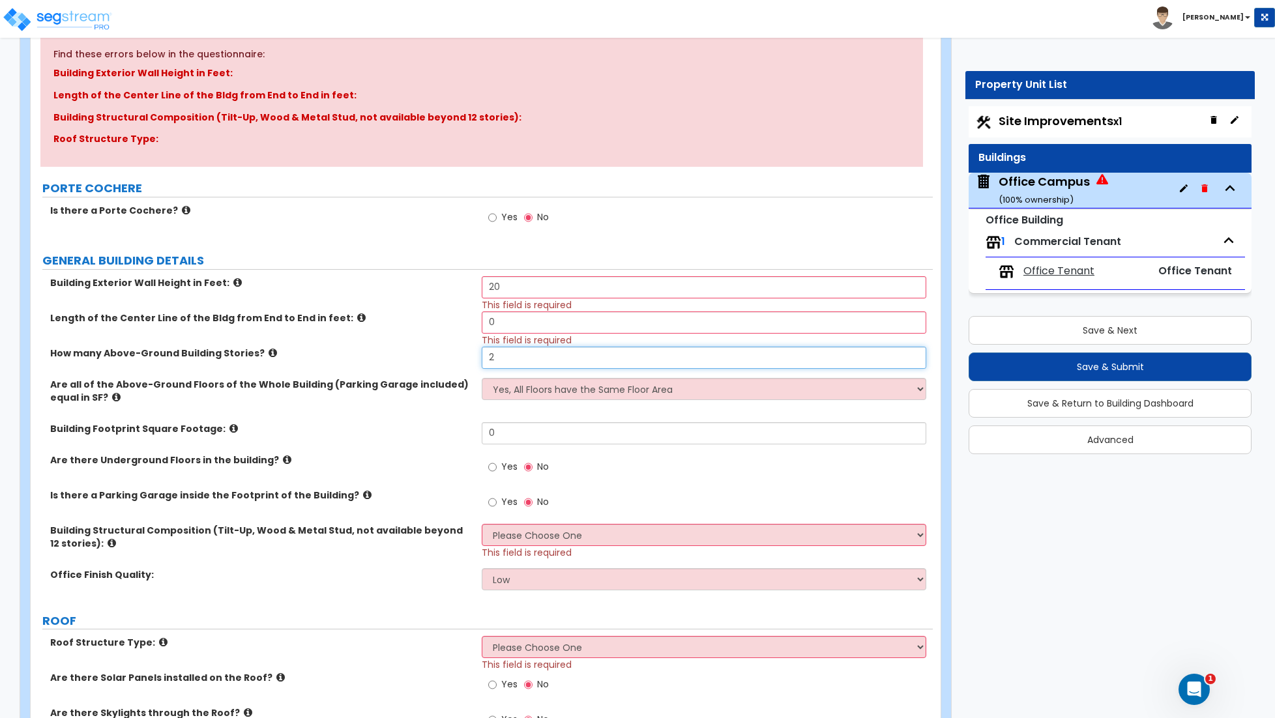
type input "2"
click at [511, 321] on input "0" at bounding box center [704, 323] width 444 height 22
click at [512, 321] on input "0" at bounding box center [704, 323] width 444 height 22
type input "435"
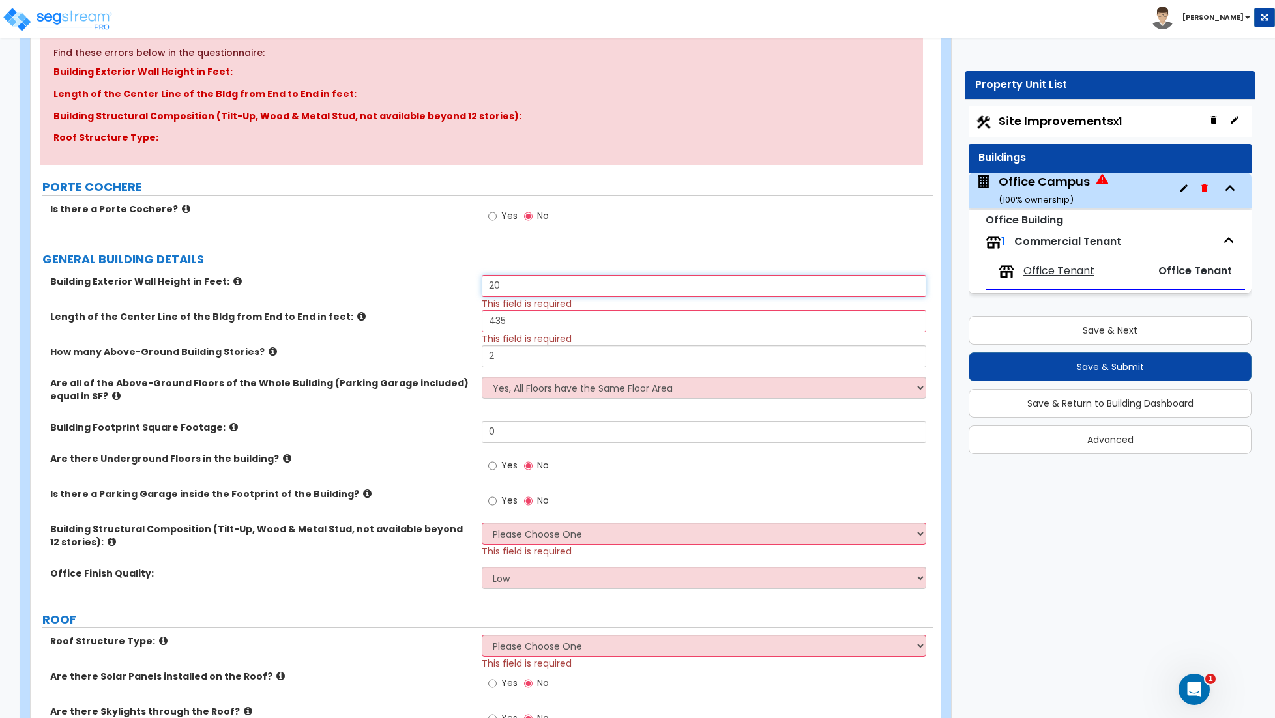
click at [506, 289] on input "20" at bounding box center [704, 286] width 444 height 22
type input "30"
click at [532, 437] on input "0" at bounding box center [704, 432] width 444 height 22
click at [1082, 336] on button "Save & Next" at bounding box center [1109, 330] width 283 height 29
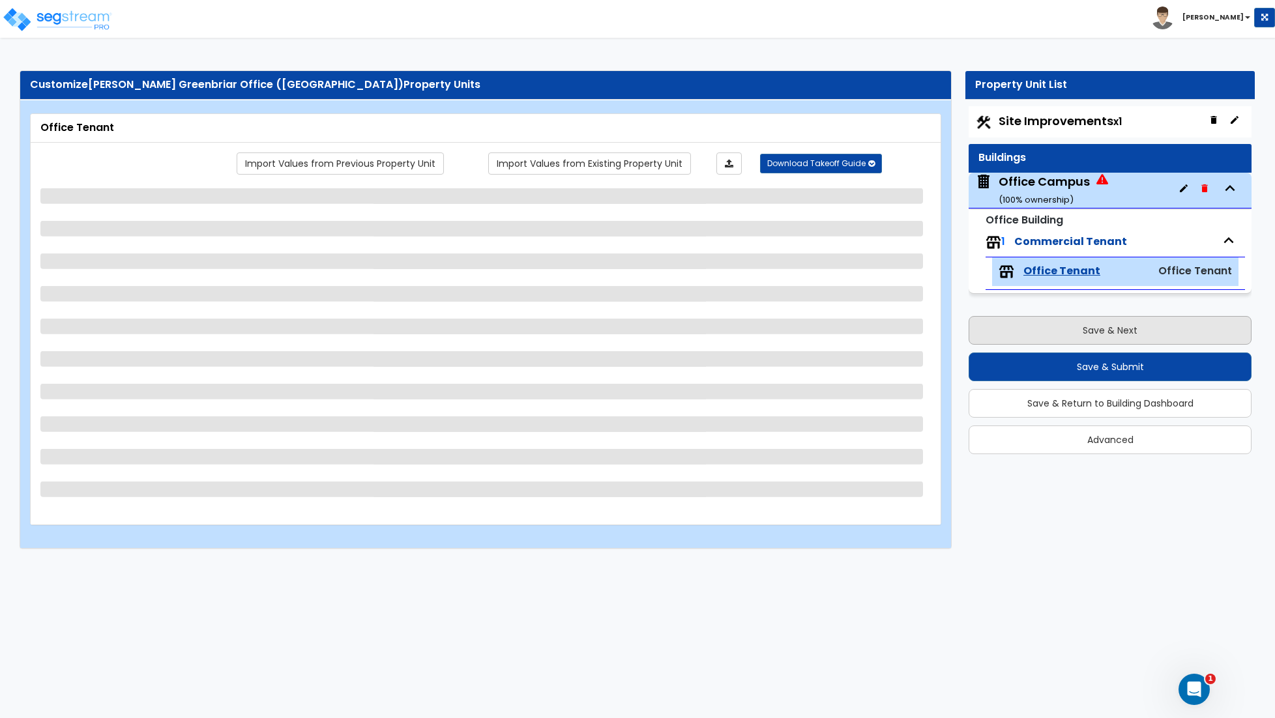
scroll to position [0, 0]
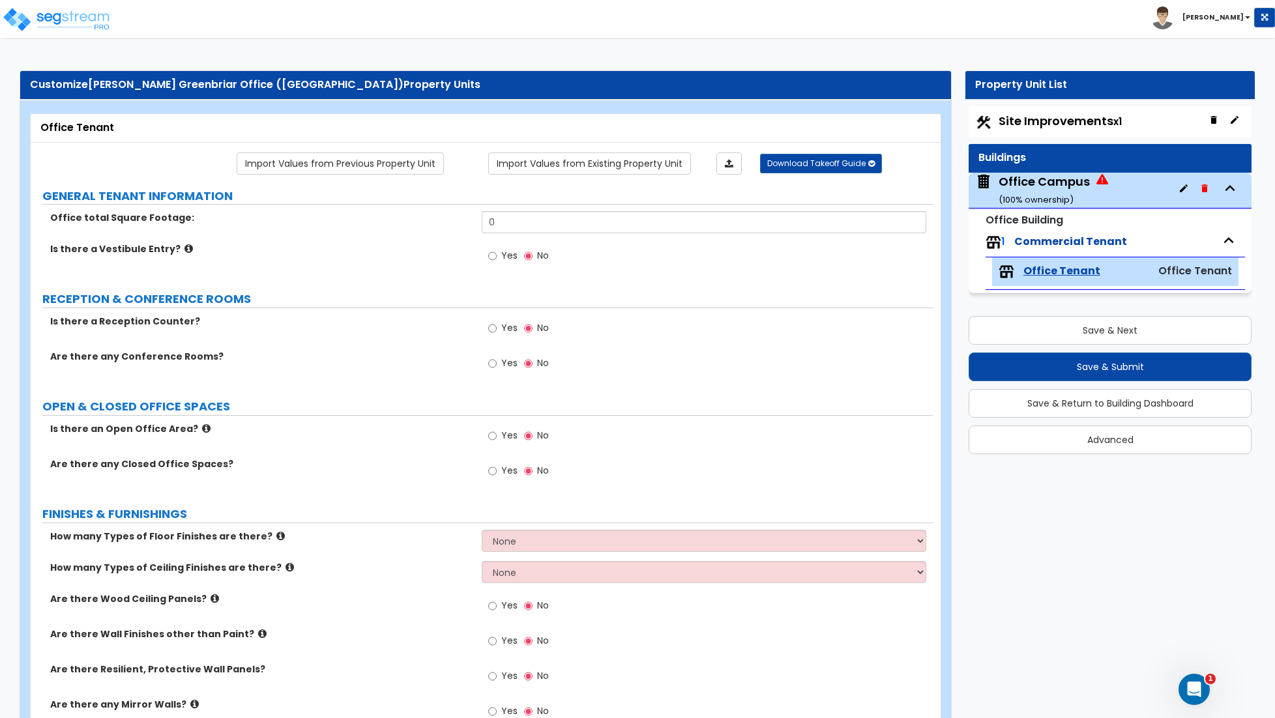
click at [1120, 186] on div "Office Campus ( 100 % ownership)" at bounding box center [1109, 191] width 283 height 36
click at [1078, 334] on button "Save & Next" at bounding box center [1109, 330] width 283 height 29
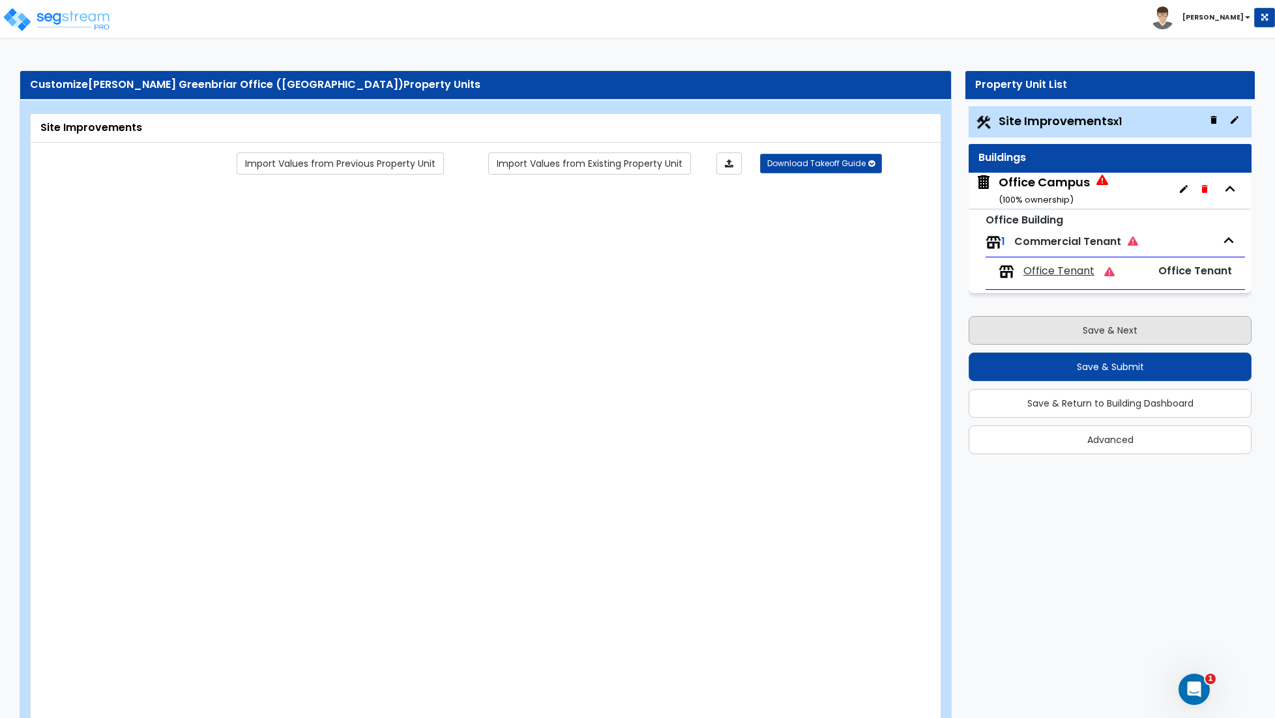
type input "9.7"
select select "2"
type input "175768"
select select "2"
type input "5852"
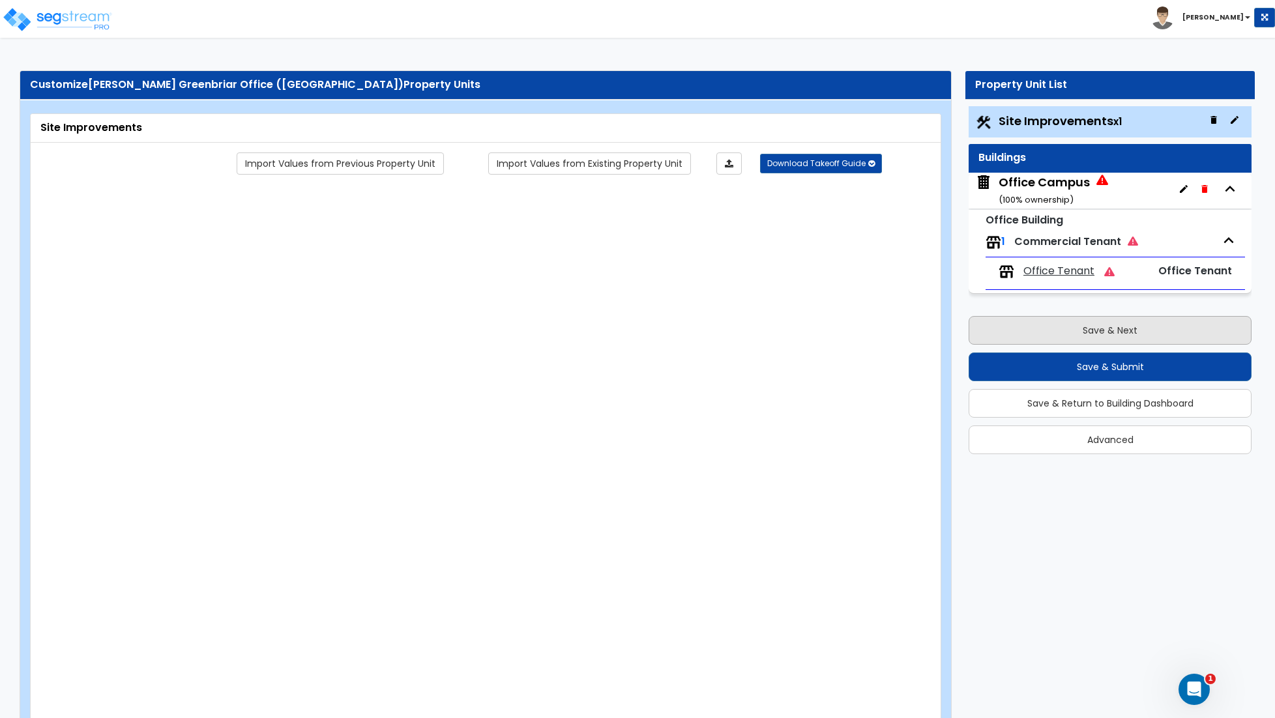
radio input "true"
type input "4"
radio input "true"
type input "12"
radio input "true"
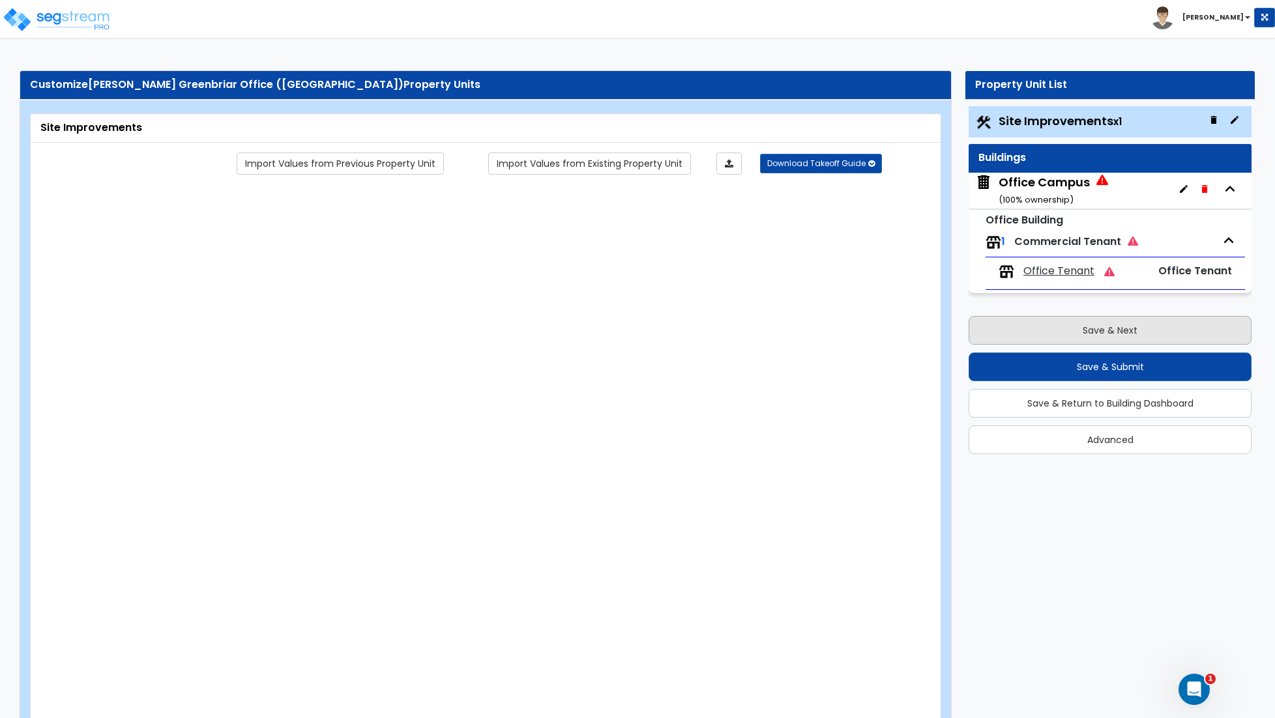
select select "2"
radio input "true"
select select "2"
select select "3"
type input "6"
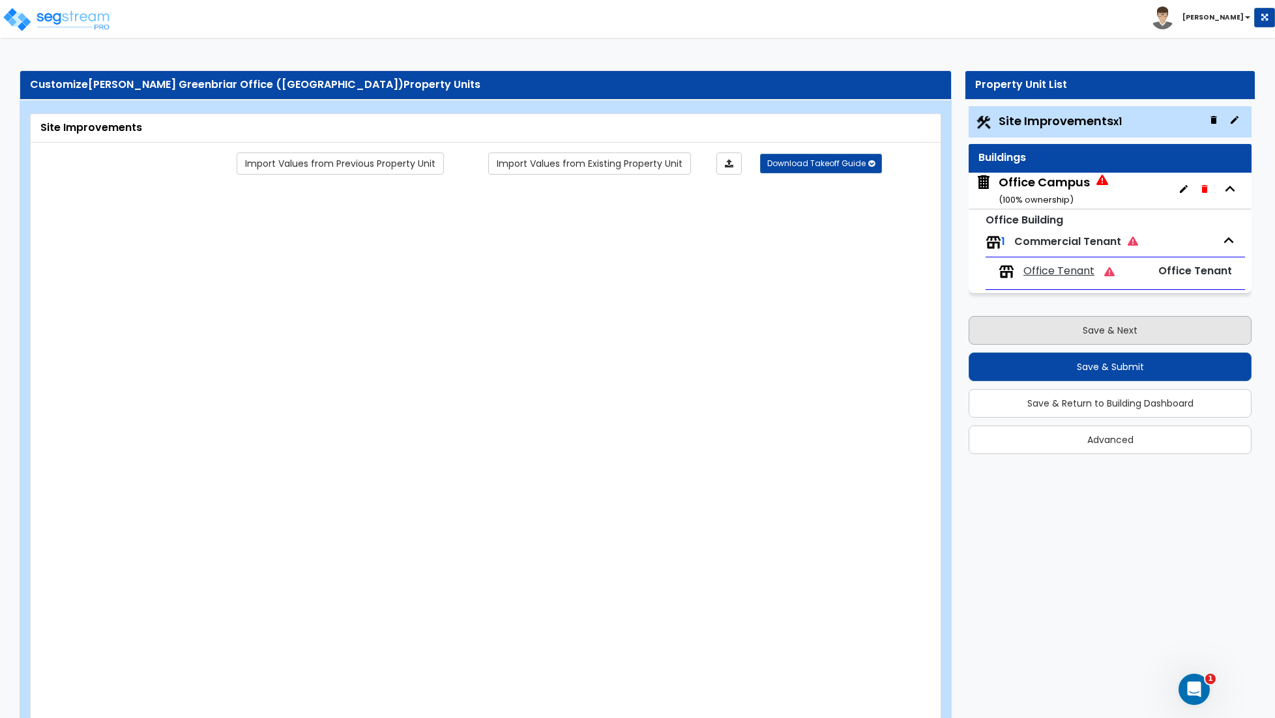
type input "6"
radio input "true"
type input "8"
radio input "true"
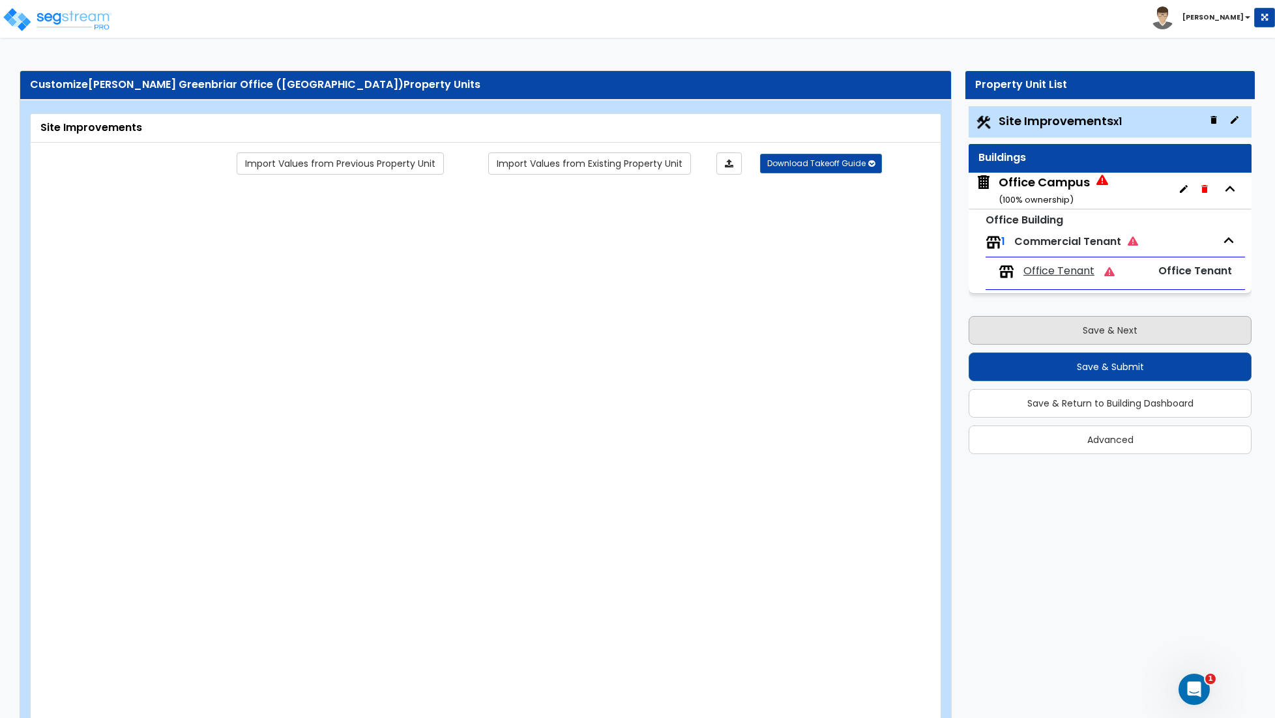
radio input "true"
select select "1"
radio input "true"
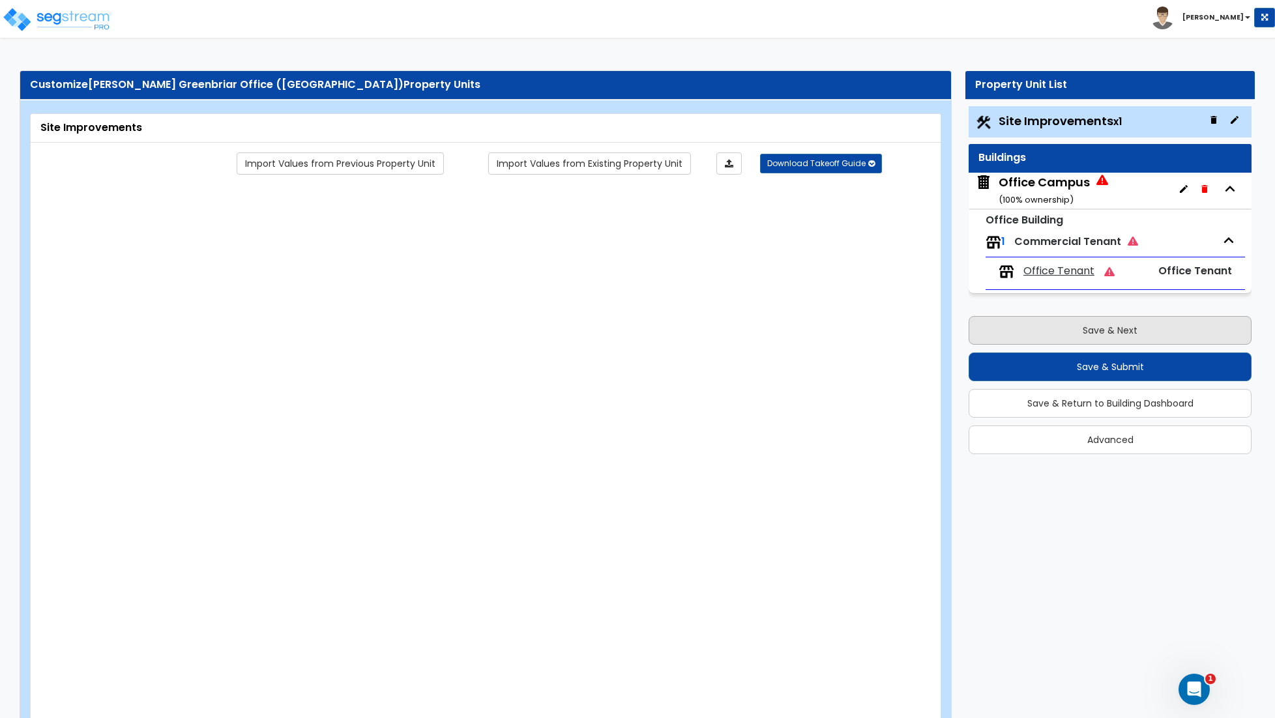
type input "6"
radio input "true"
select select "1"
type input "1500"
radio input "true"
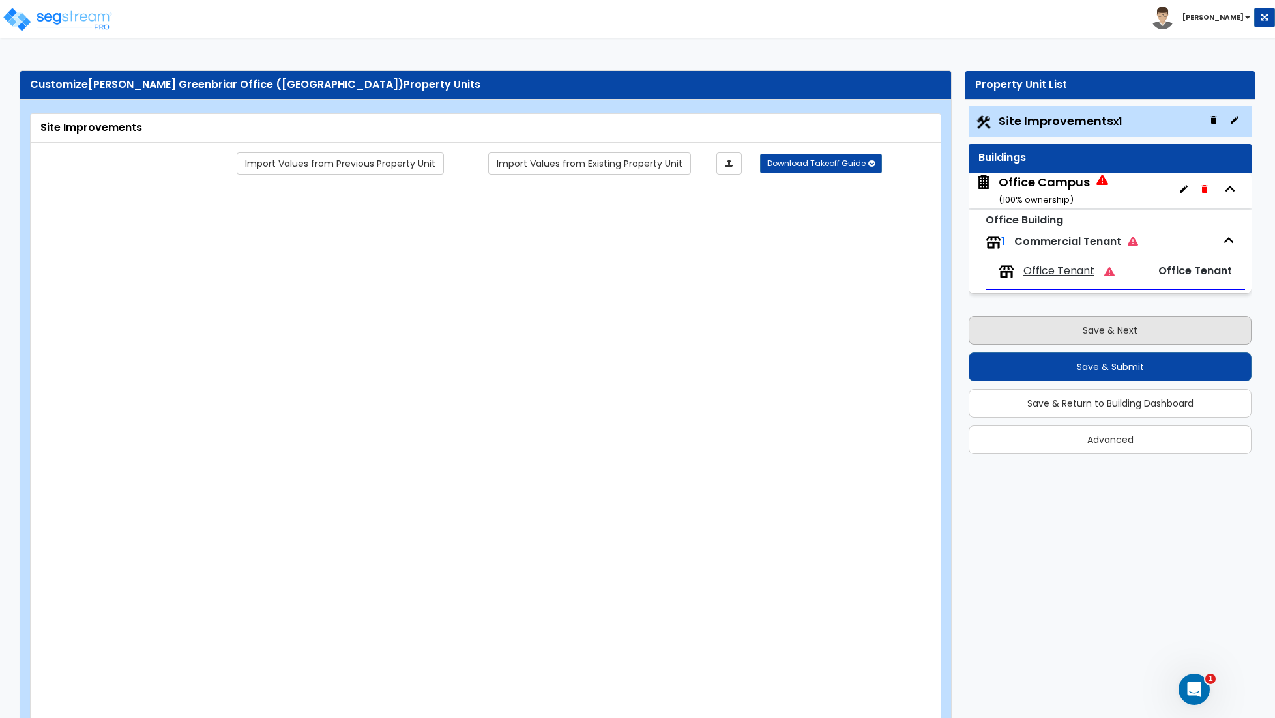
select select "2"
type input "180"
radio input "true"
type input "180"
radio input "true"
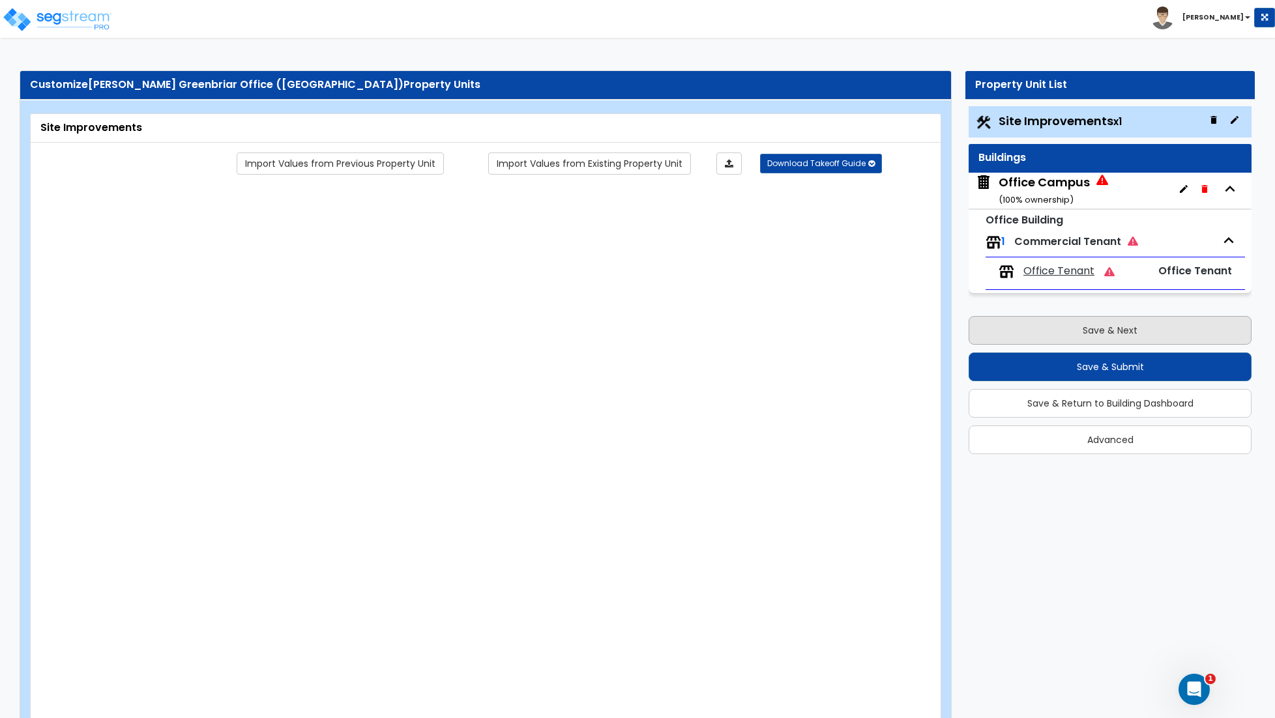
type input "1340"
radio input "true"
select select "4"
type input "410"
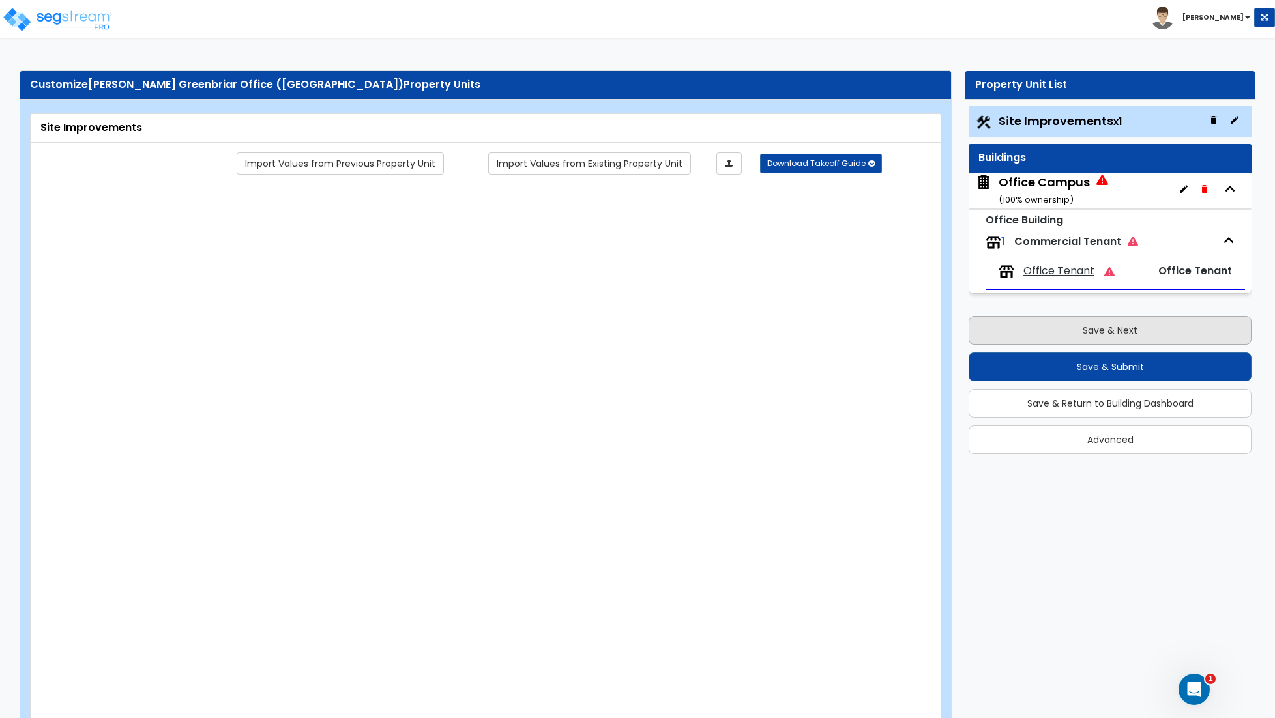
radio input "true"
type input "1543"
radio input "true"
type input "5"
type input "480"
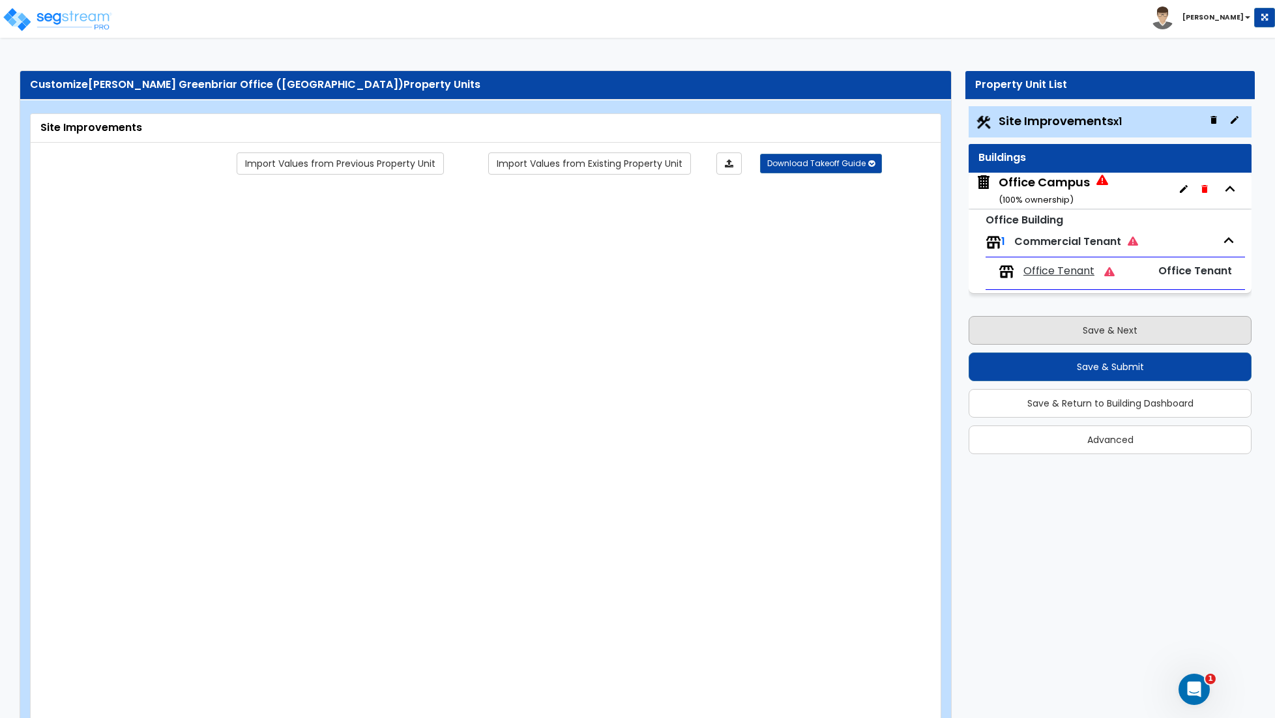
radio input "true"
select select "1"
select select "6"
type input "4"
select select "1"
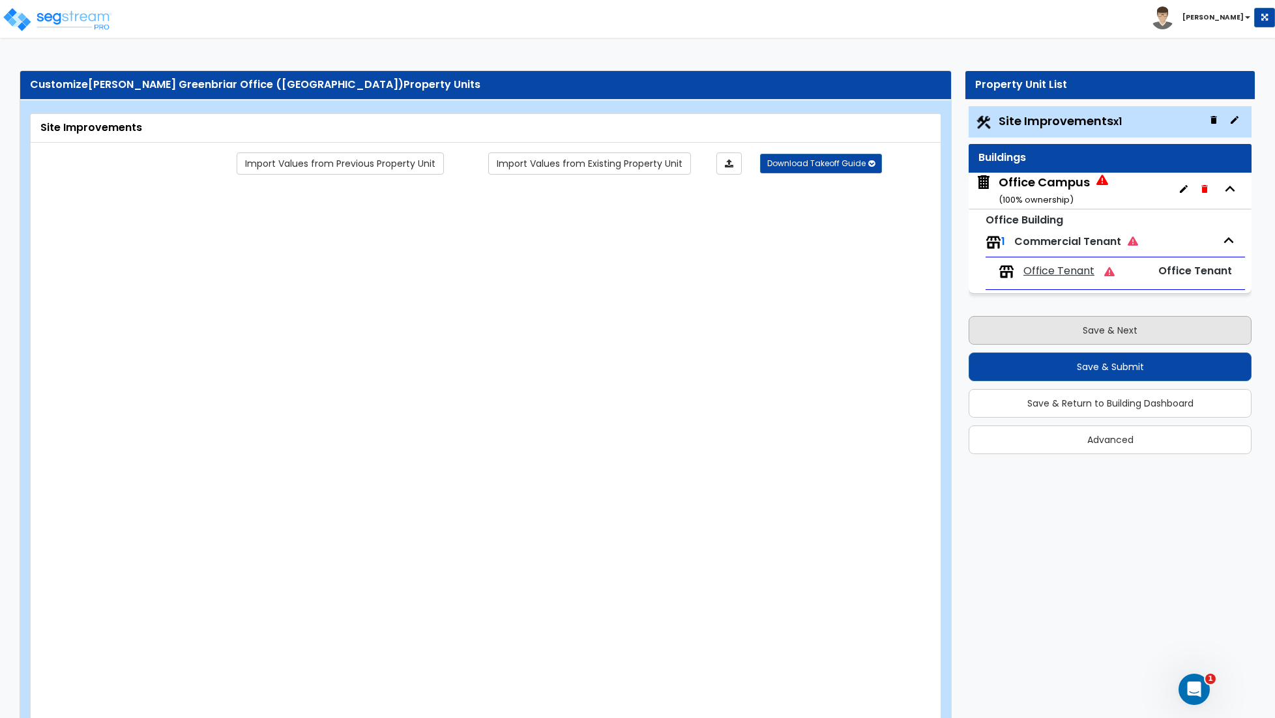
type input "10"
radio input "true"
select select "1"
type input "5"
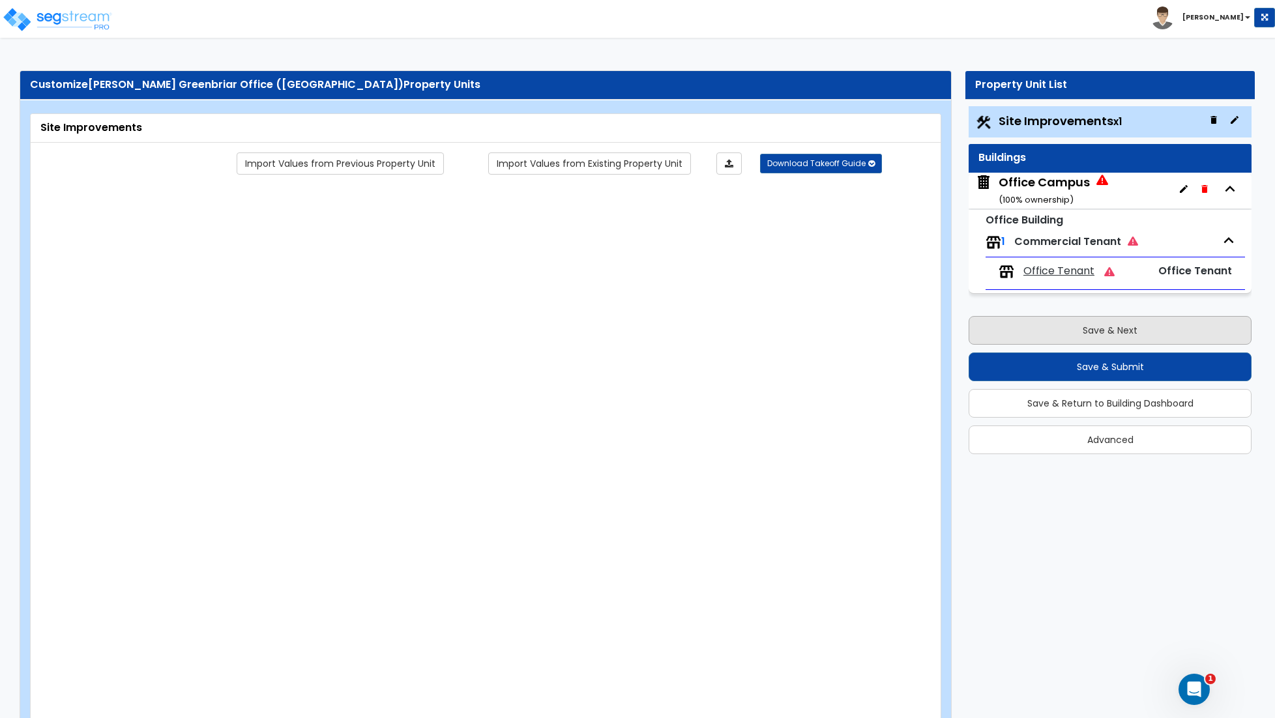
radio input "true"
select select "1"
radio input "true"
type input "2"
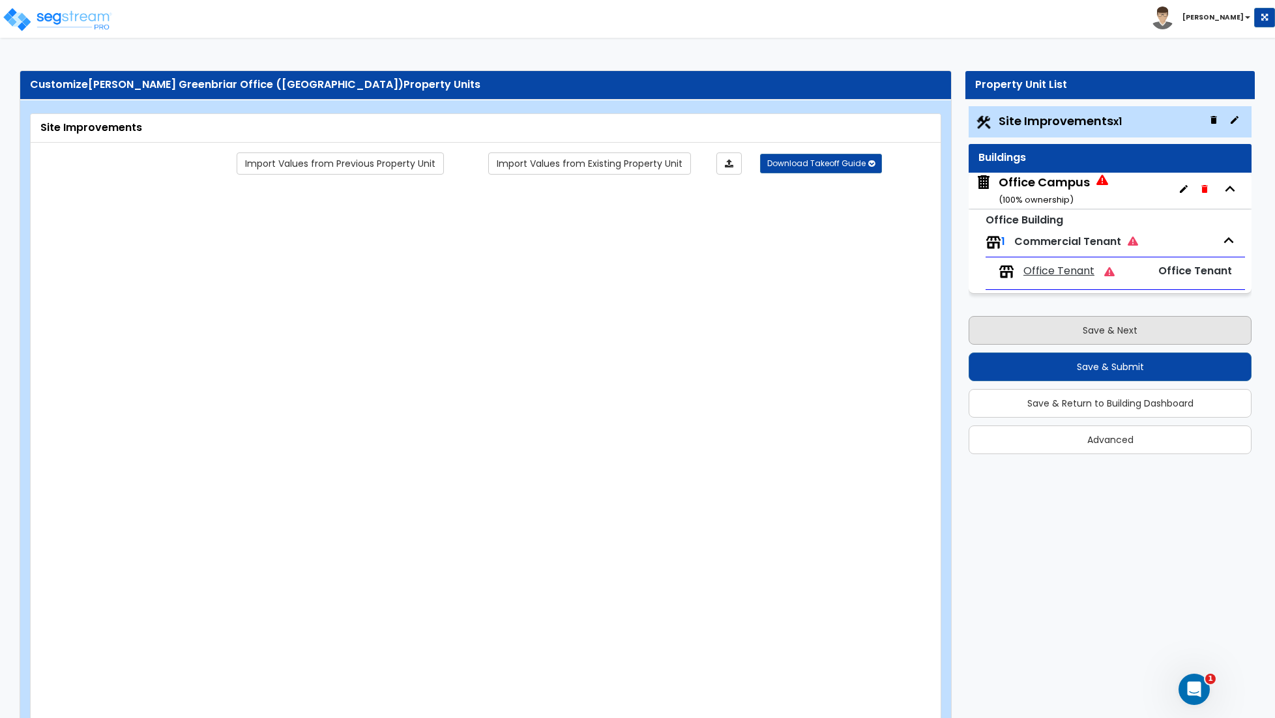
radio input "true"
select select "2"
type input "5"
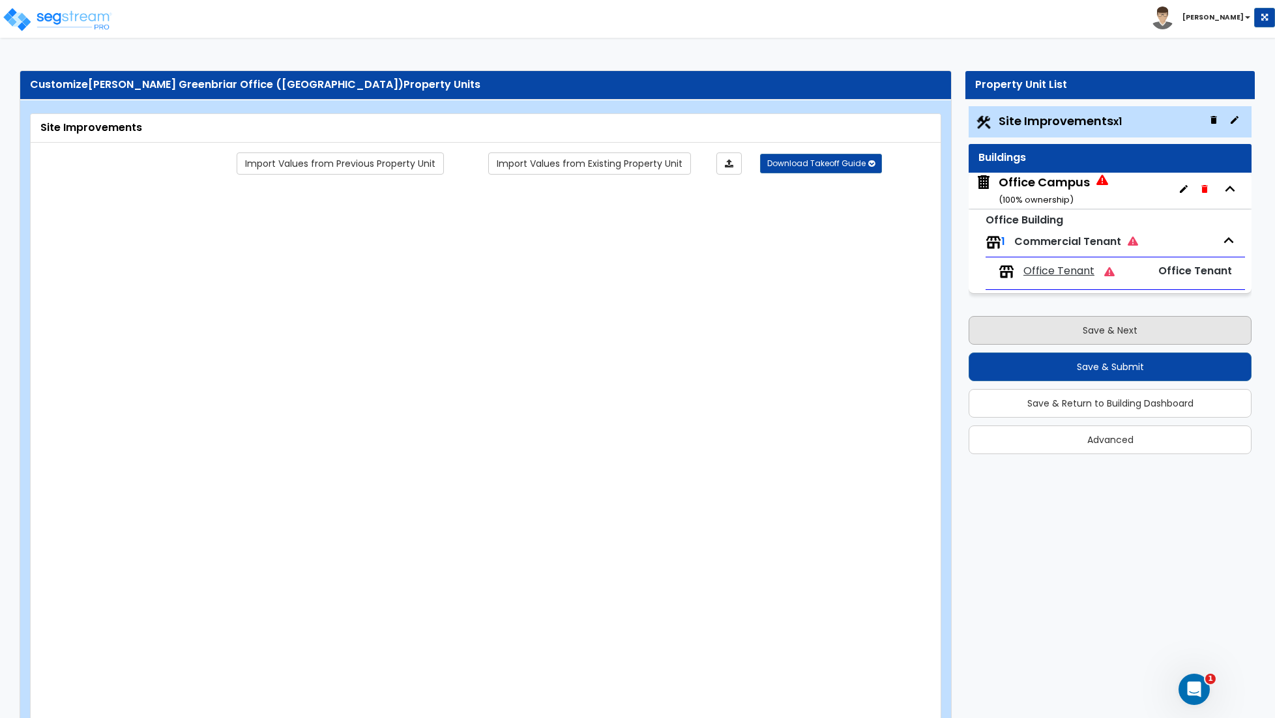
select select "1"
select select "2"
type input "5"
select select "1"
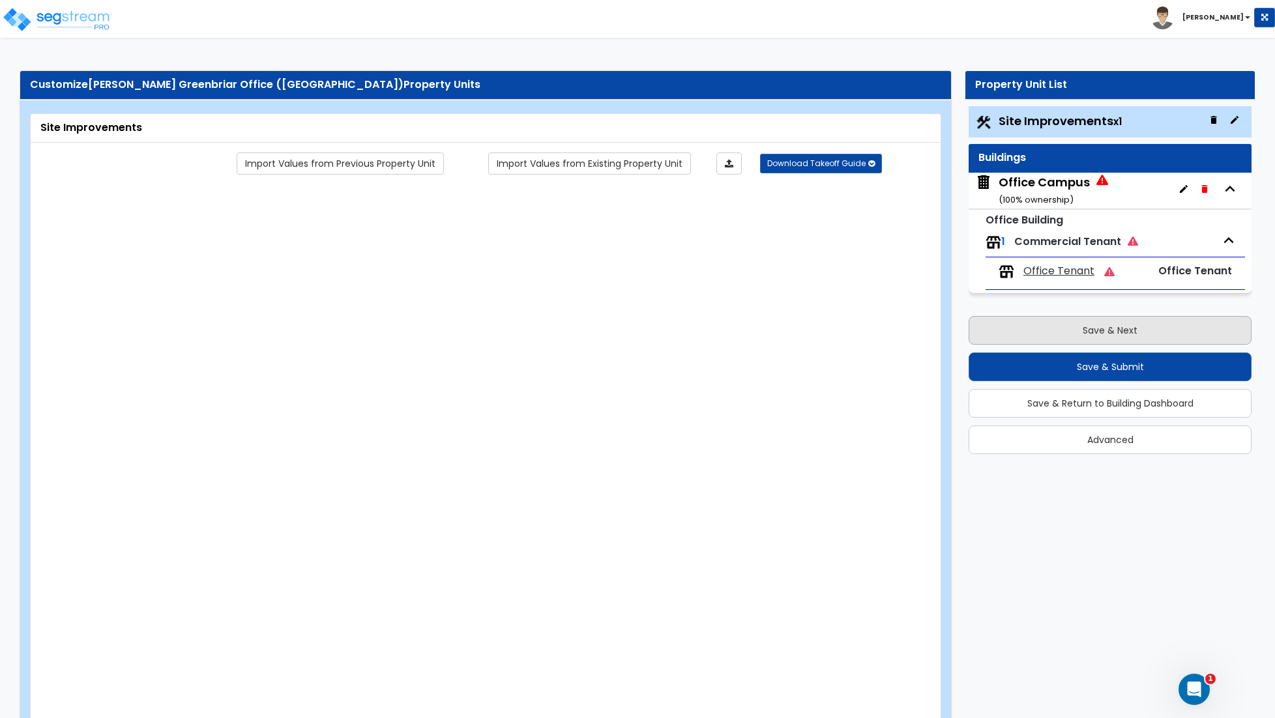
radio input "true"
select select "1"
type input "2"
type input "500"
type input "8"
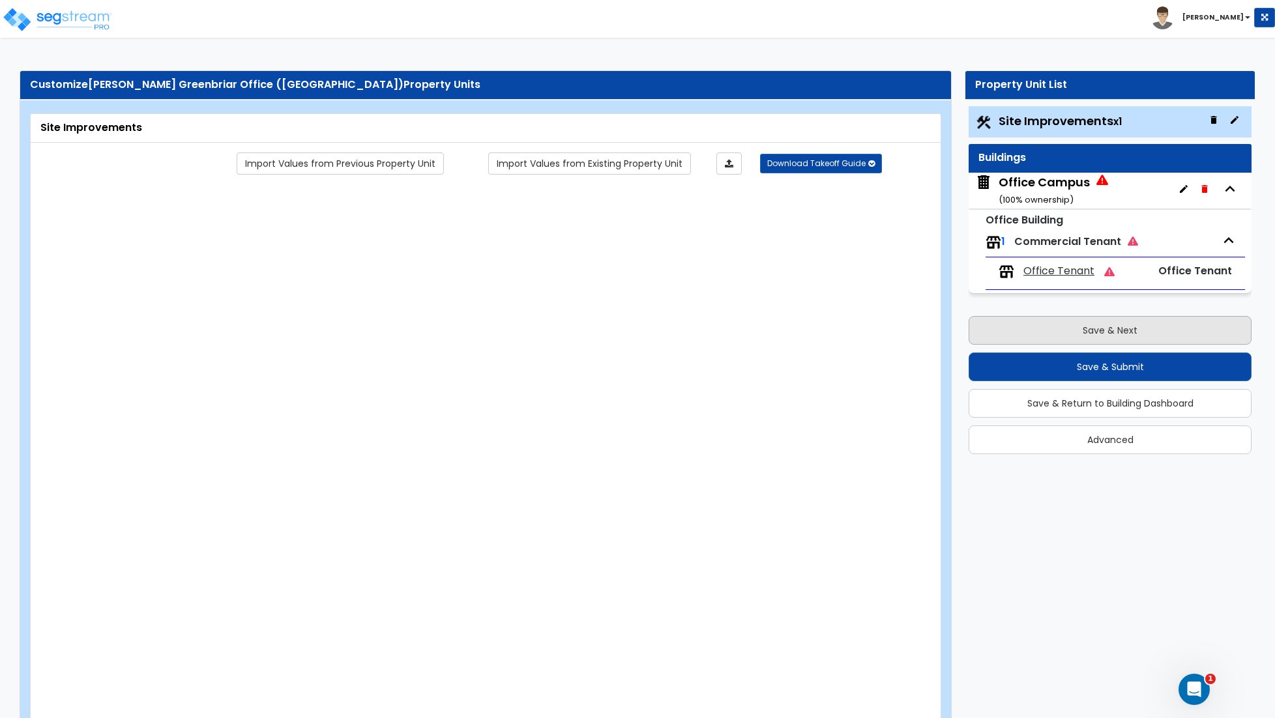
select select "4"
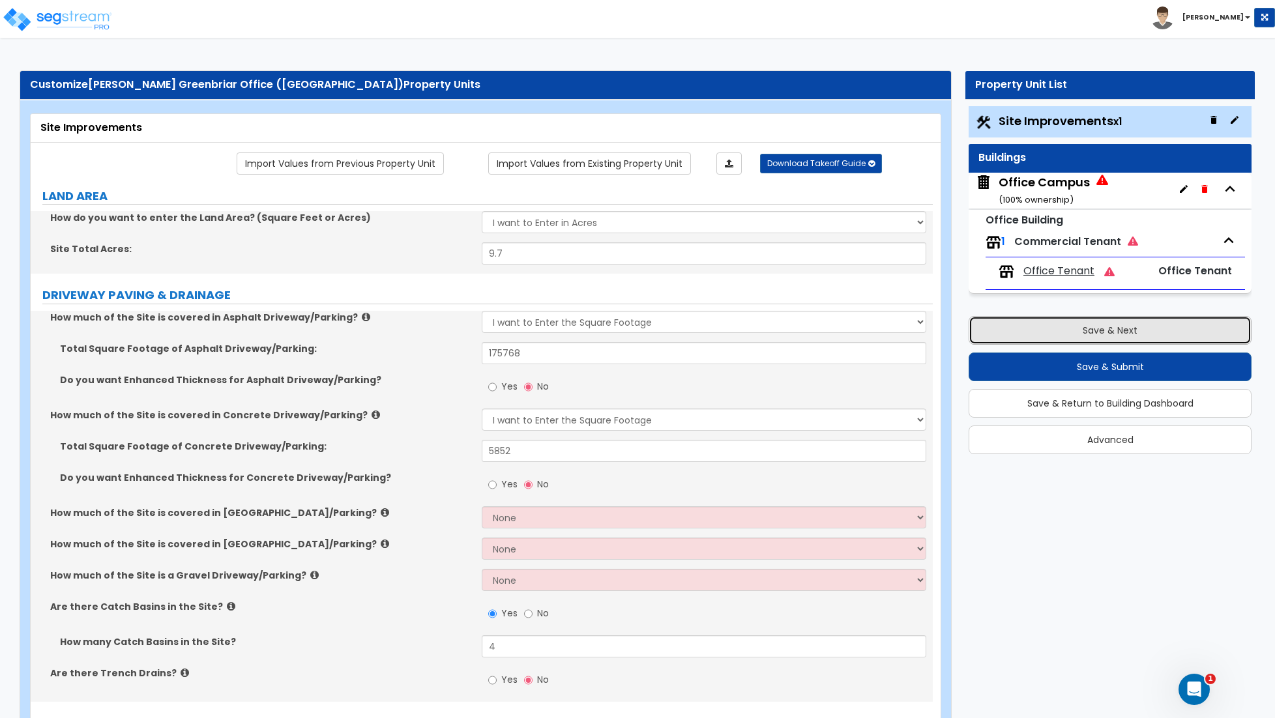
click at [1078, 334] on button "Save & Next" at bounding box center [1109, 330] width 283 height 29
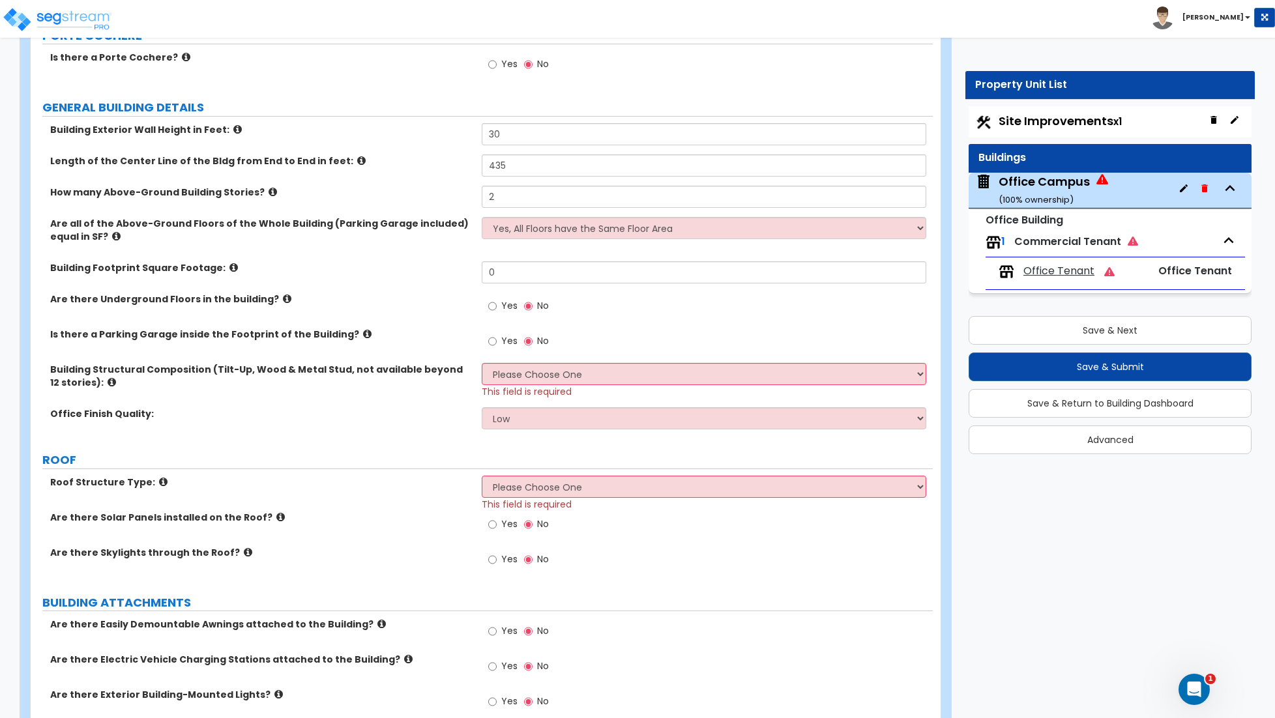
scroll to position [269, 0]
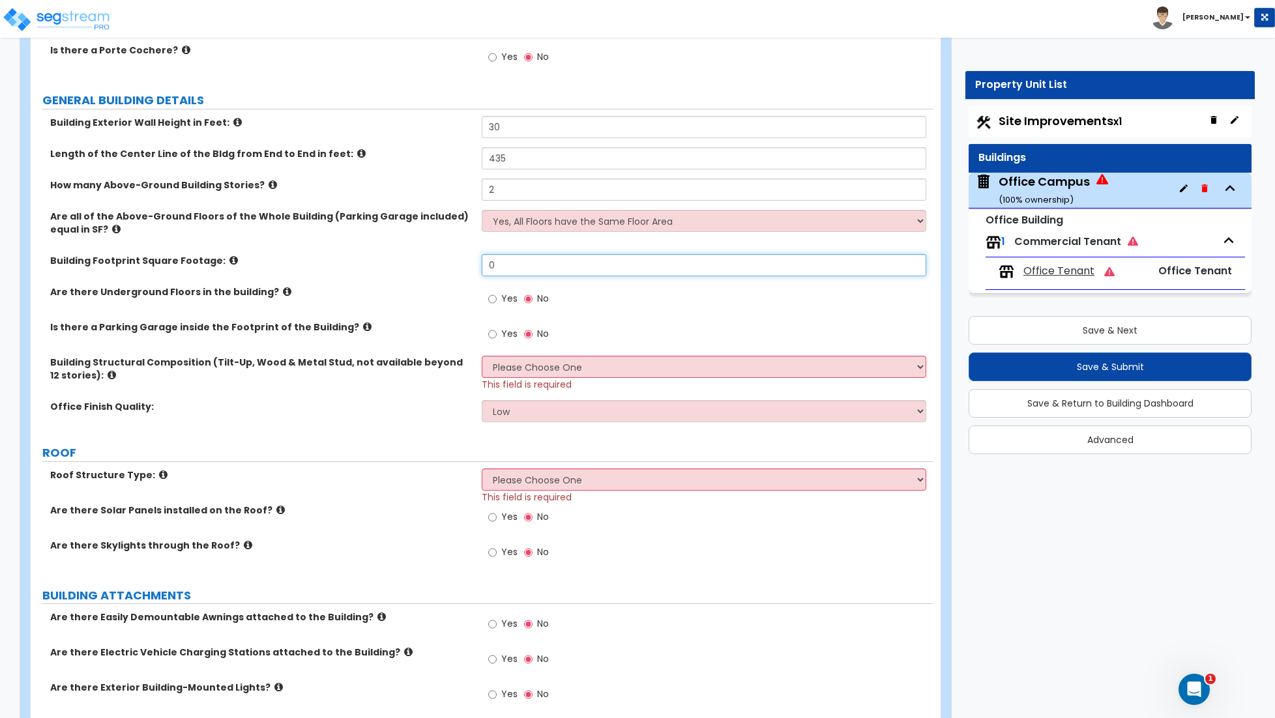
click at [507, 267] on input "0" at bounding box center [704, 265] width 444 height 22
click at [522, 370] on select "Please Choose One Tilt-up Wall Construction Reinforced Concrete Structural Stee…" at bounding box center [704, 367] width 444 height 22
click at [482, 357] on select "Please Choose One Tilt-up Wall Construction Reinforced Concrete Structural Stee…" at bounding box center [704, 367] width 444 height 22
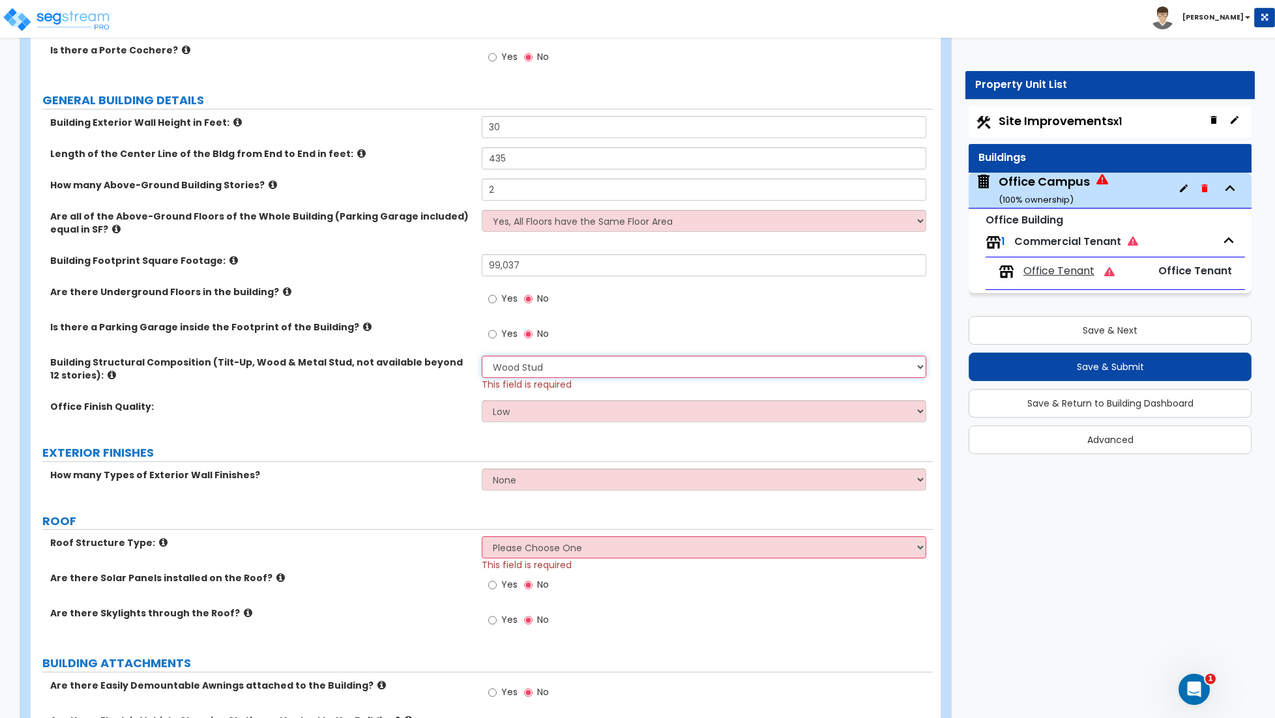
scroll to position [267, 0]
click at [551, 418] on select "Low Average High" at bounding box center [704, 412] width 444 height 22
click at [482, 403] on select "Low Average High" at bounding box center [704, 412] width 444 height 22
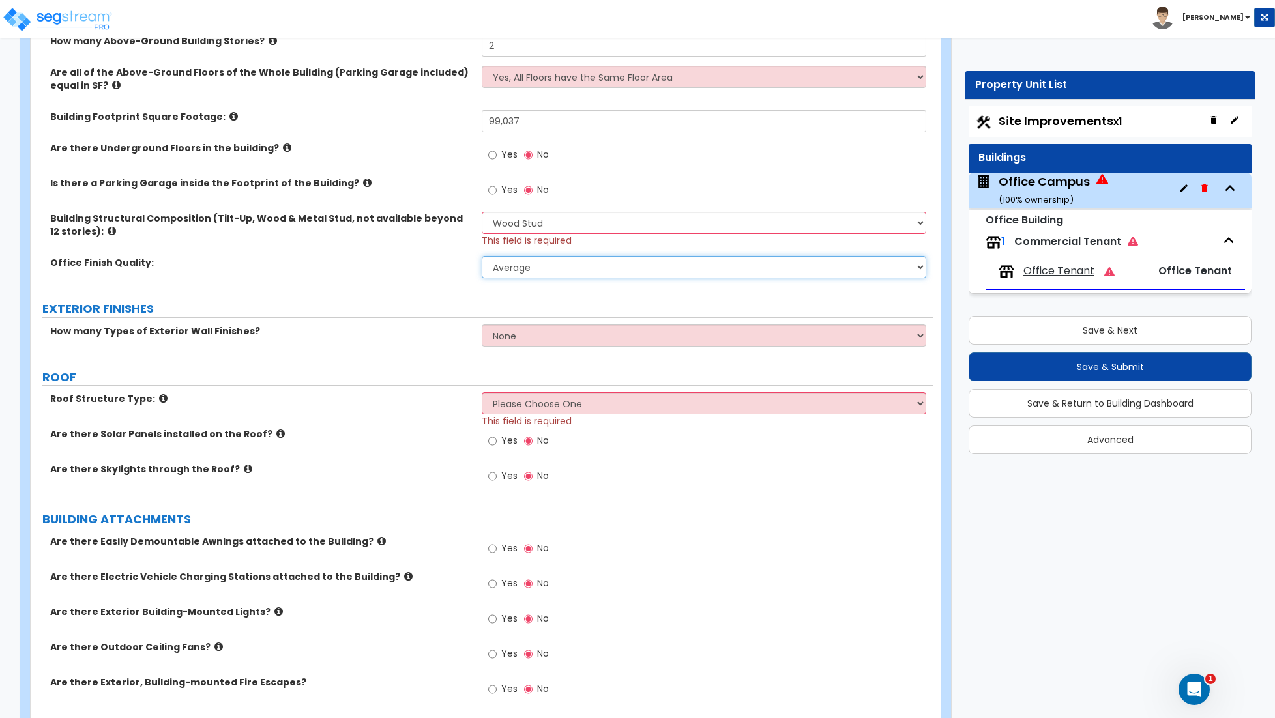
scroll to position [417, 0]
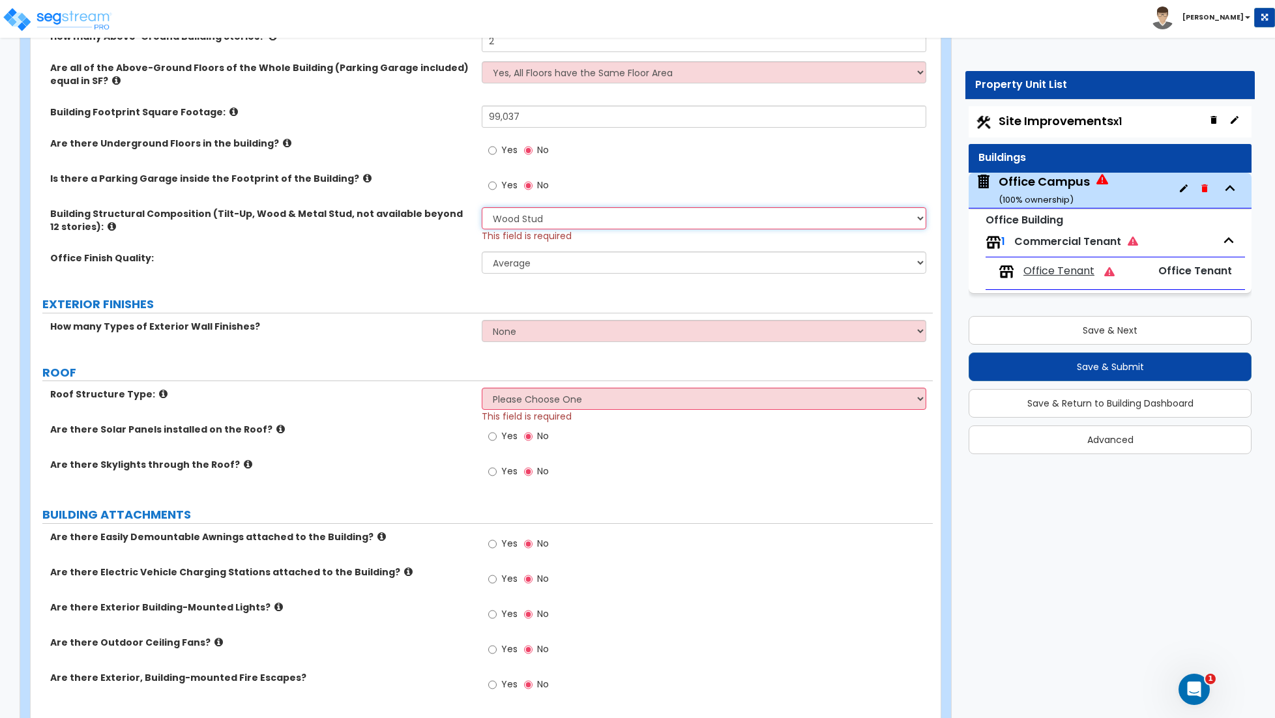
click at [619, 222] on select "Please Choose One Tilt-up Wall Construction Reinforced Concrete Structural Stee…" at bounding box center [704, 218] width 444 height 22
click at [482, 209] on select "Please Choose One Tilt-up Wall Construction Reinforced Concrete Structural Stee…" at bounding box center [704, 218] width 444 height 22
click at [560, 222] on select "Please Choose One Tilt-up Wall Construction Reinforced Concrete Structural Stee…" at bounding box center [704, 218] width 444 height 22
click at [482, 209] on select "Please Choose One Tilt-up Wall Construction Reinforced Concrete Structural Stee…" at bounding box center [704, 218] width 444 height 22
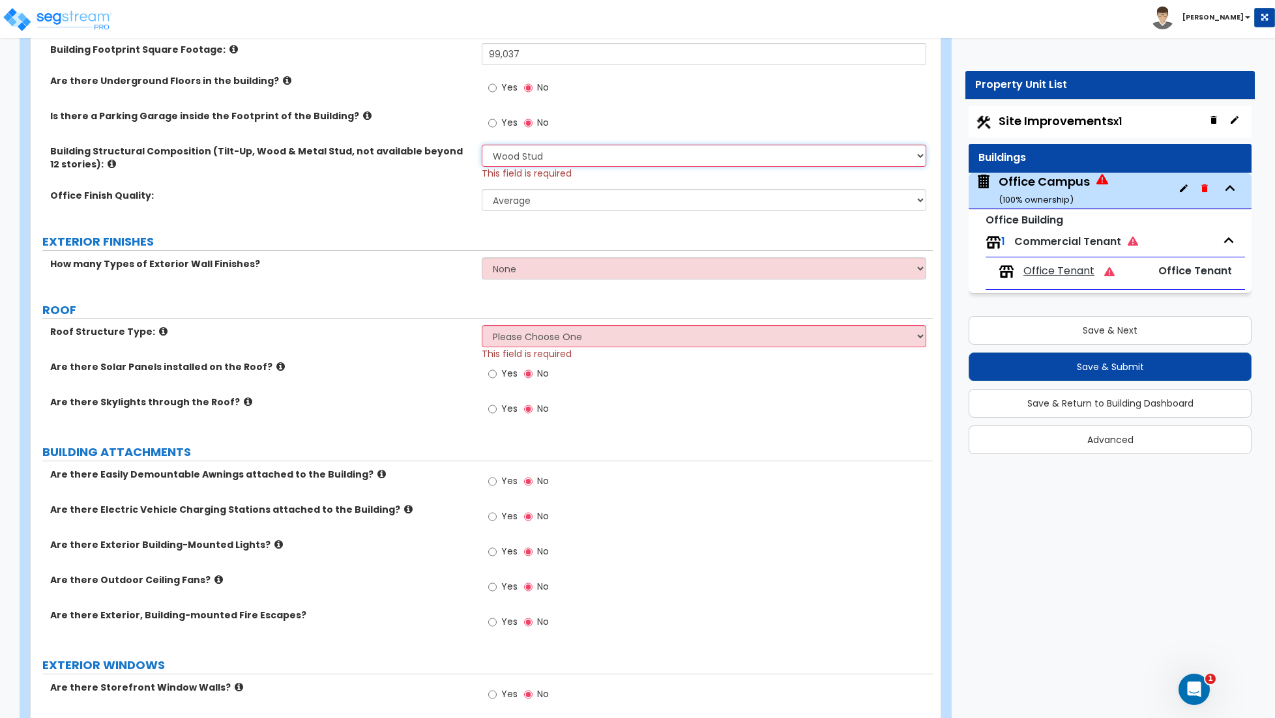
scroll to position [481, 0]
click at [538, 274] on select "None 1 2 3" at bounding box center [704, 267] width 444 height 22
click at [482, 257] on select "None 1 2 3" at bounding box center [704, 267] width 444 height 22
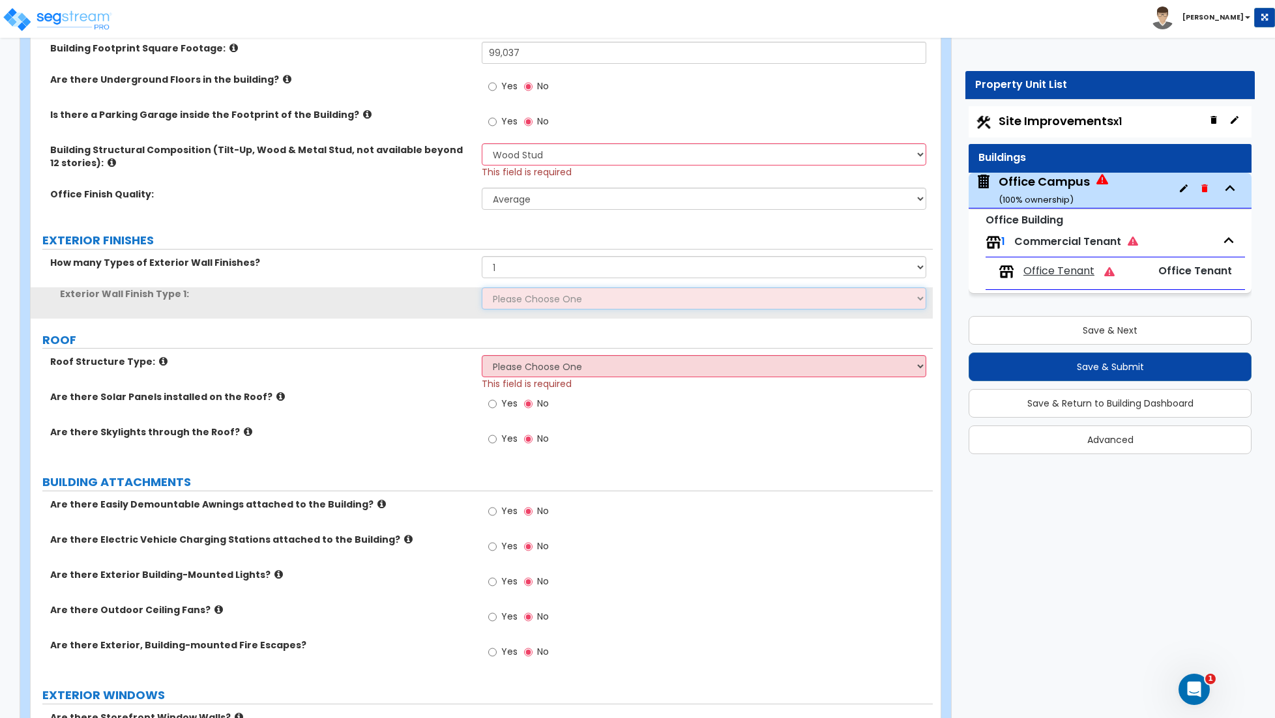
click at [525, 299] on select "Please Choose One No Finish/Shared Wall No Wall Brick Veneer Stone Veneer Wood …" at bounding box center [704, 298] width 444 height 22
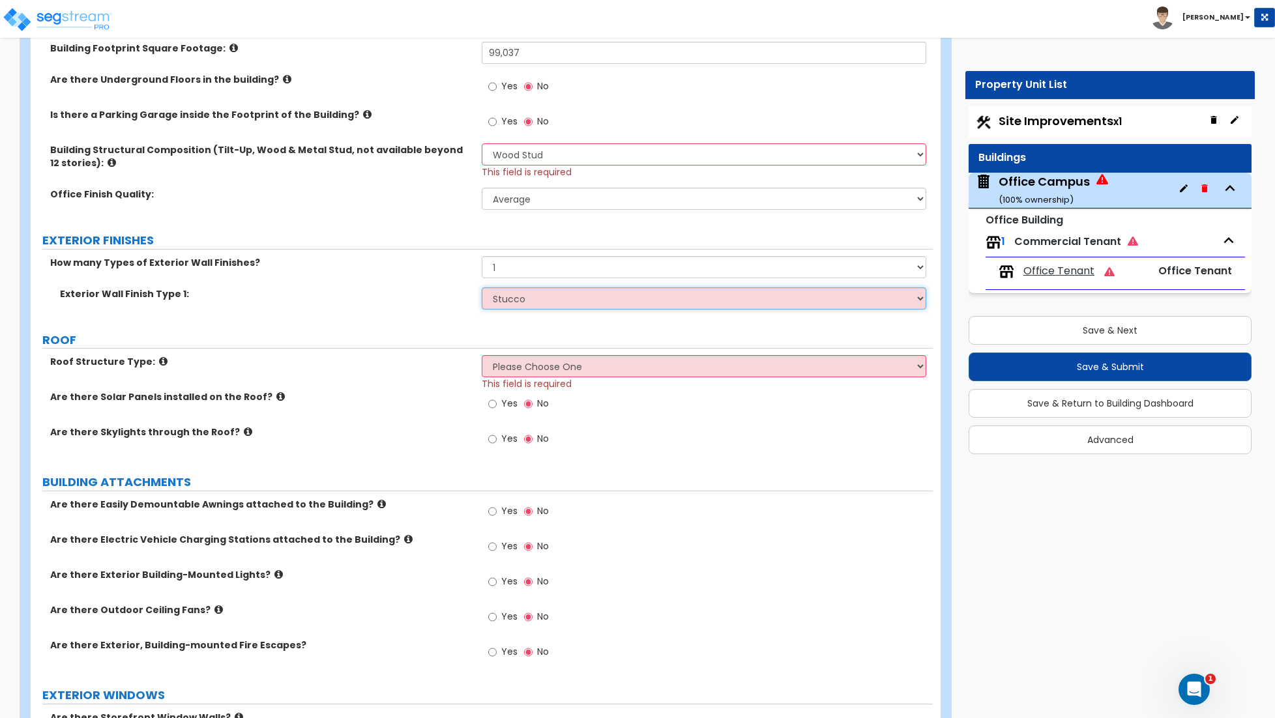
click at [482, 289] on select "Please Choose One No Finish/Shared Wall No Wall Brick Veneer Stone Veneer Wood …" at bounding box center [704, 298] width 444 height 22
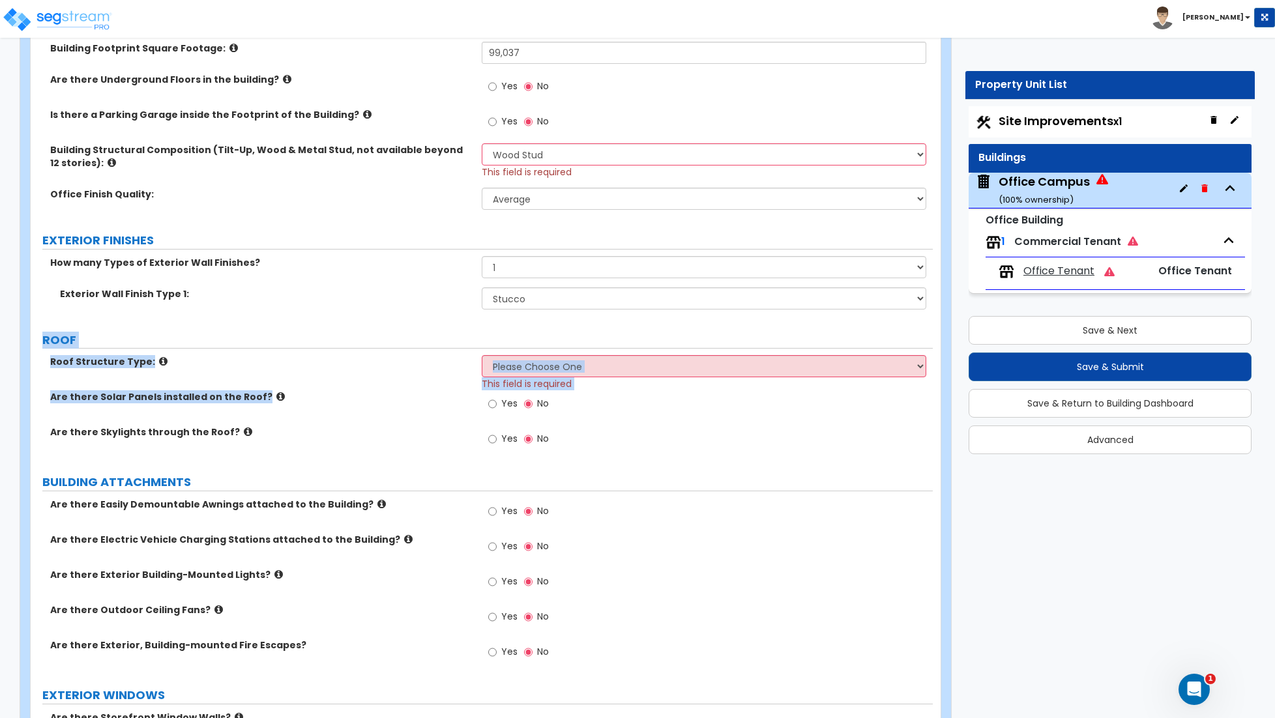
drag, startPoint x: 437, startPoint y: 426, endPoint x: 431, endPoint y: 336, distance: 89.5
click at [427, 333] on div "Find these errors below in the questionnaire: Building Structural Composition (…" at bounding box center [481, 557] width 882 height 1711
click at [579, 375] on select "Please Choose One Gable Roof Flat Roof Hybrid Gable & Flat Roof" at bounding box center [704, 366] width 444 height 22
click at [482, 357] on select "Please Choose One Gable Roof Flat Roof Hybrid Gable & Flat Roof" at bounding box center [704, 366] width 444 height 22
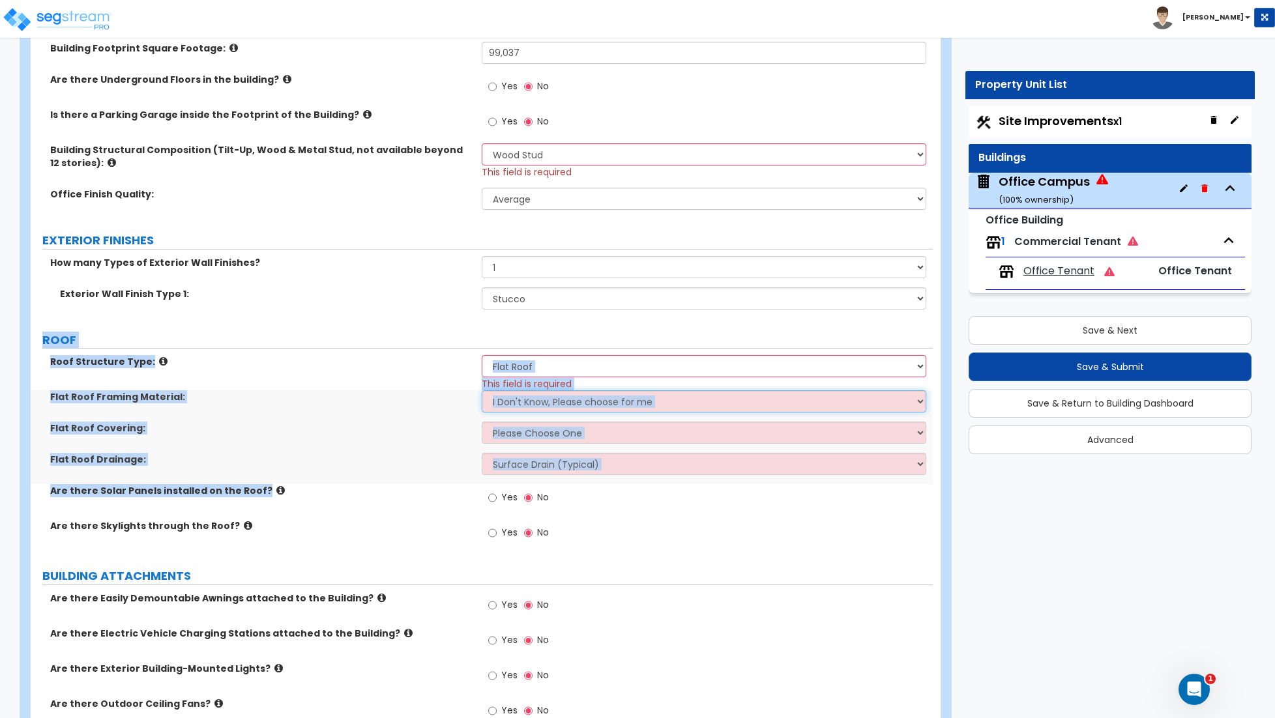
click at [549, 408] on select "I Don't Know, Please choose for me Metal Wood" at bounding box center [704, 401] width 444 height 22
click at [581, 401] on select "I Don't Know, Please choose for me Metal Wood" at bounding box center [704, 401] width 444 height 22
click at [482, 392] on select "I Don't Know, Please choose for me Metal Wood" at bounding box center [704, 401] width 444 height 22
click at [562, 437] on select "Please Choose One Rolled Asphalt PVC Membrane Plastic (EPDM) Membrane Asphalt F…" at bounding box center [704, 433] width 444 height 22
click at [482, 424] on select "Please Choose One Rolled Asphalt PVC Membrane Plastic (EPDM) Membrane Asphalt F…" at bounding box center [704, 433] width 444 height 22
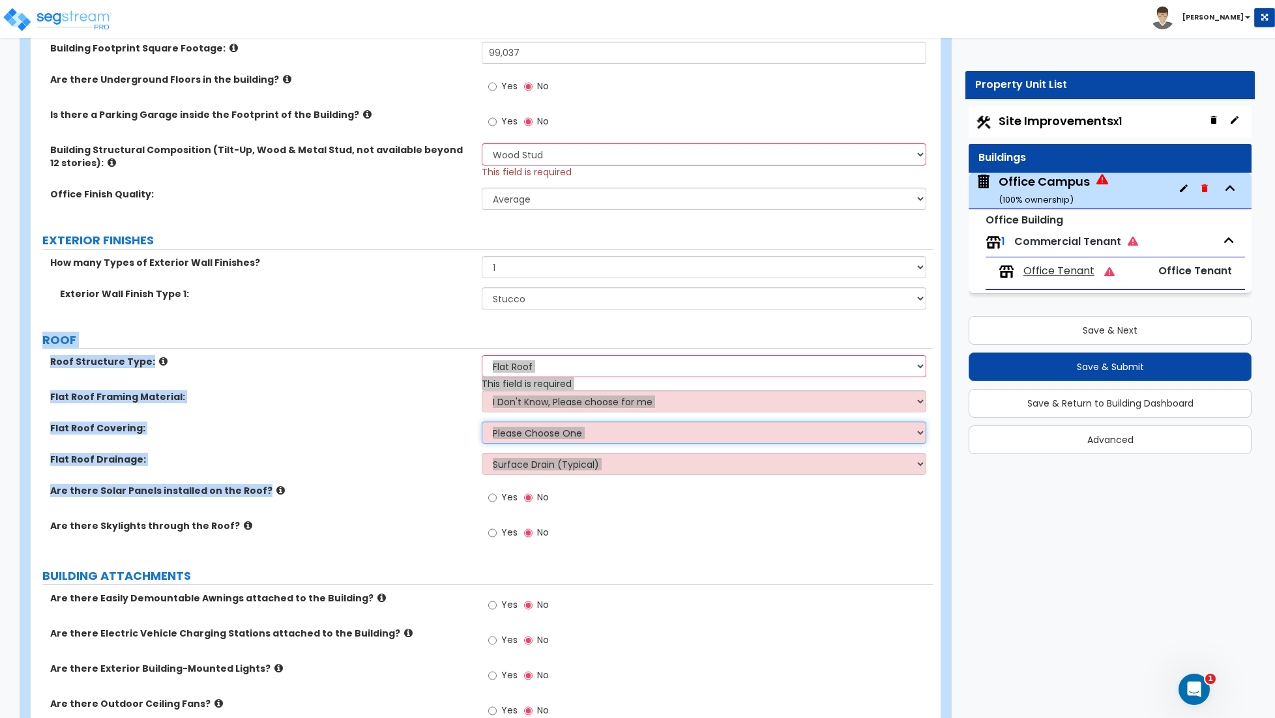
click at [566, 432] on select "Please Choose One Rolled Asphalt PVC Membrane Plastic (EPDM) Membrane Asphalt F…" at bounding box center [704, 433] width 444 height 22
click at [482, 424] on select "Please Choose One Rolled Asphalt PVC Membrane Plastic (EPDM) Membrane Asphalt F…" at bounding box center [704, 433] width 444 height 22
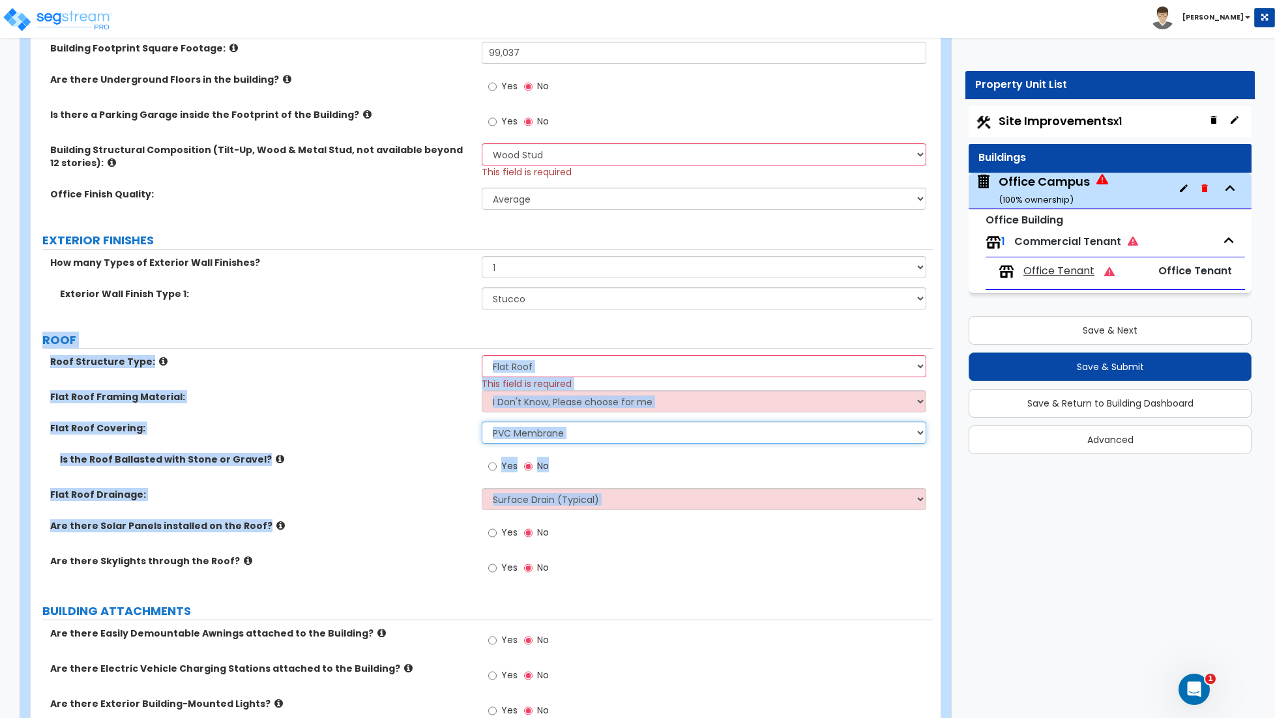
click at [560, 433] on select "Please Choose One Rolled Asphalt PVC Membrane Plastic (EPDM) Membrane Asphalt F…" at bounding box center [704, 433] width 444 height 22
click at [482, 424] on select "Please Choose One Rolled Asphalt PVC Membrane Plastic (EPDM) Membrane Asphalt F…" at bounding box center [704, 433] width 444 height 22
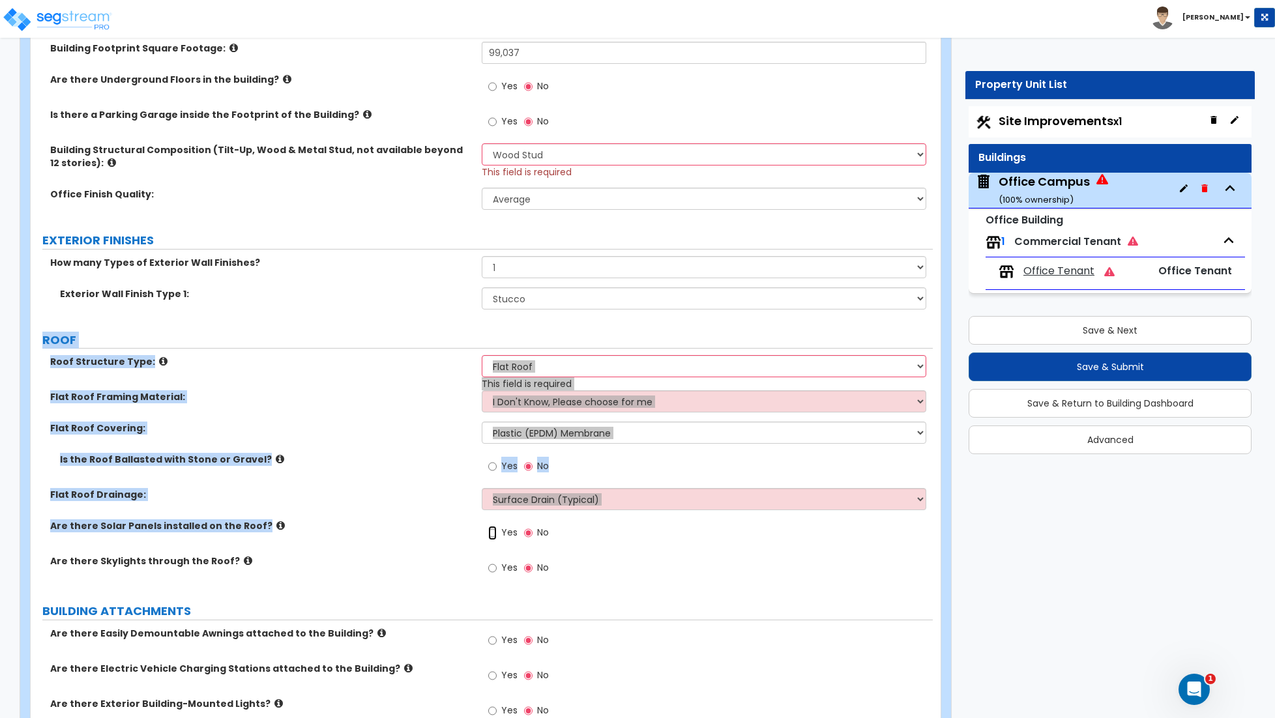
click at [492, 534] on input "Yes" at bounding box center [492, 533] width 8 height 14
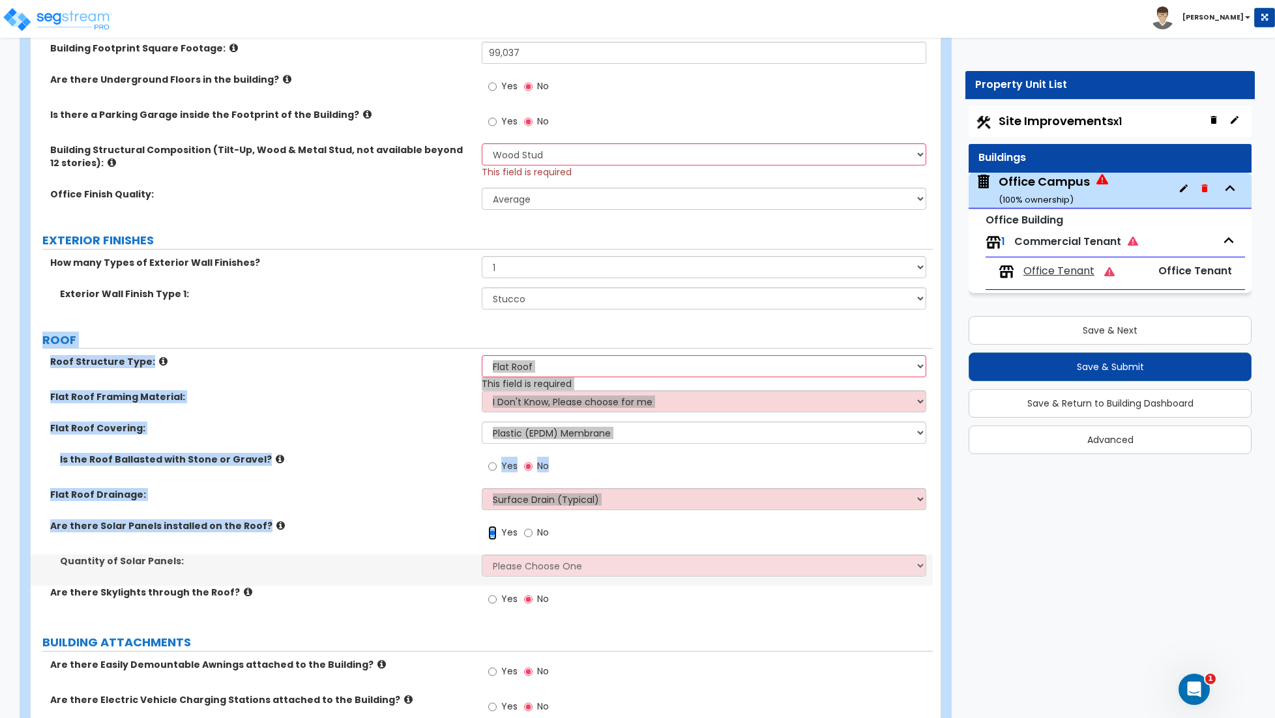
click at [492, 534] on input "Yes" at bounding box center [492, 533] width 8 height 14
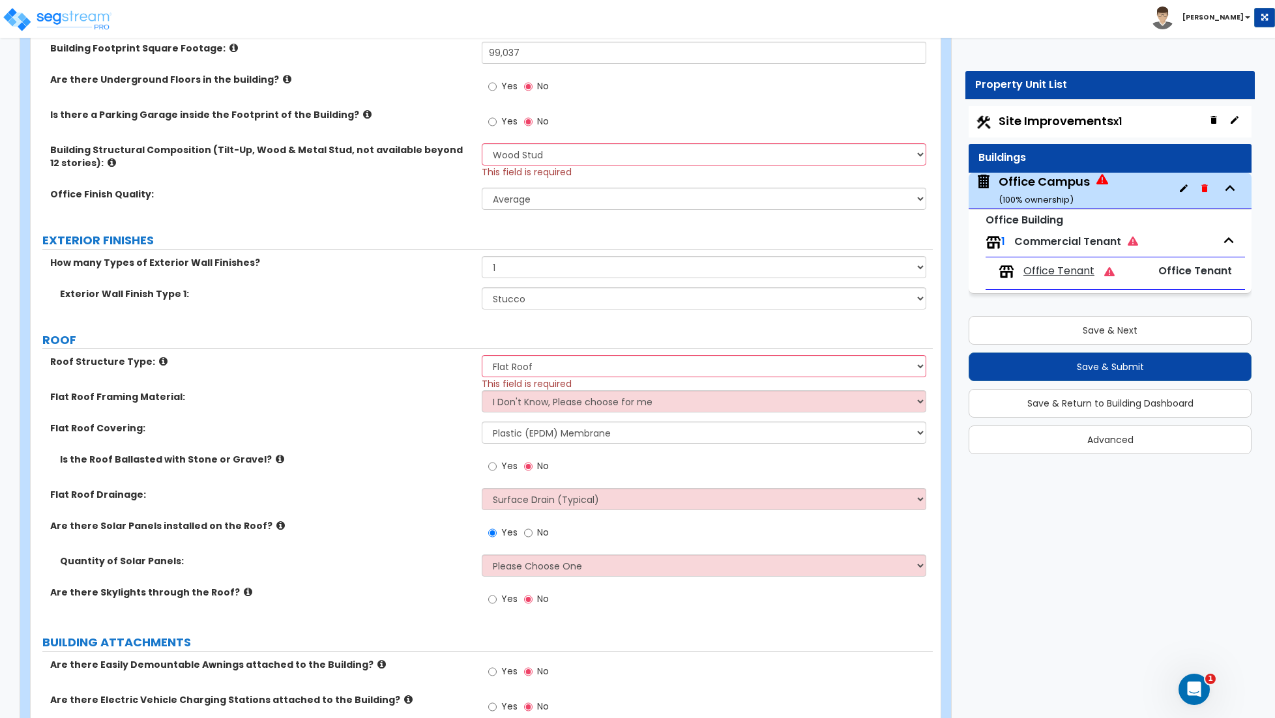
click at [533, 536] on label "No" at bounding box center [536, 534] width 25 height 22
click at [532, 536] on input "No" at bounding box center [528, 533] width 8 height 14
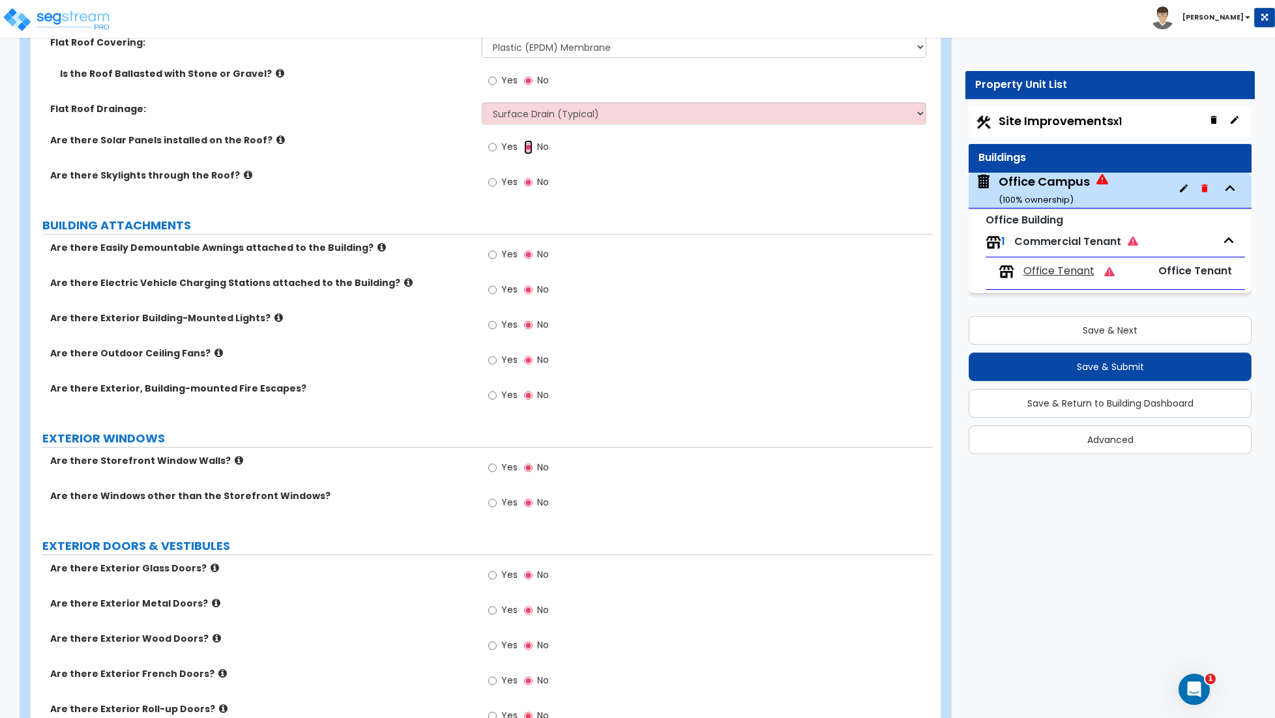
scroll to position [868, 0]
click at [490, 253] on input "Yes" at bounding box center [492, 253] width 8 height 14
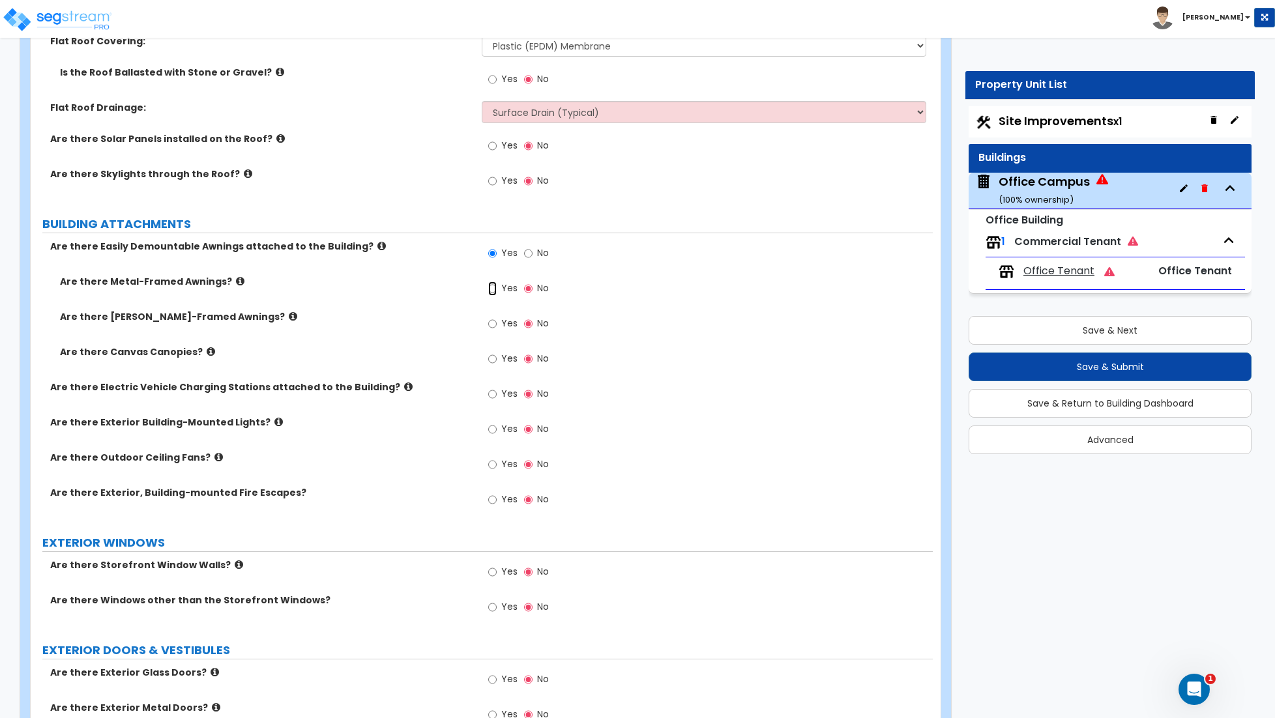
drag, startPoint x: 492, startPoint y: 289, endPoint x: 499, endPoint y: 297, distance: 10.6
click at [492, 289] on input "Yes" at bounding box center [492, 289] width 8 height 14
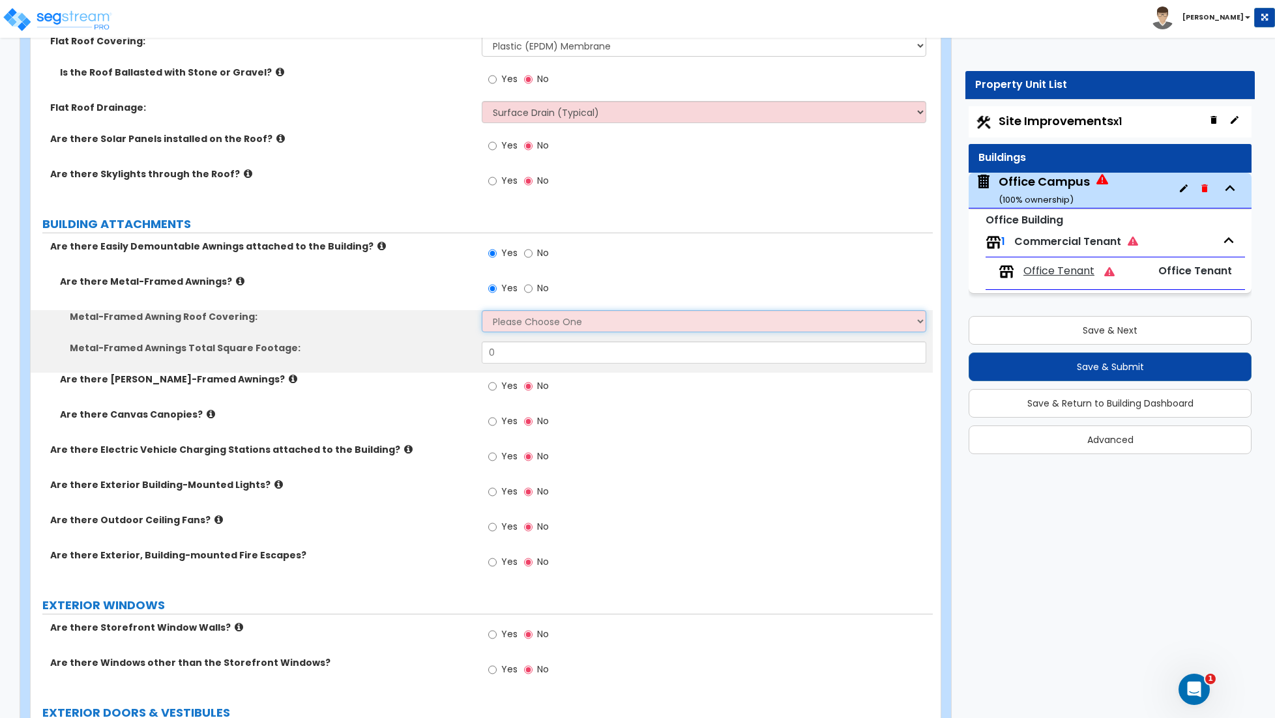
click at [529, 324] on select "Please Choose One Plastic Metal Glass" at bounding box center [704, 321] width 444 height 22
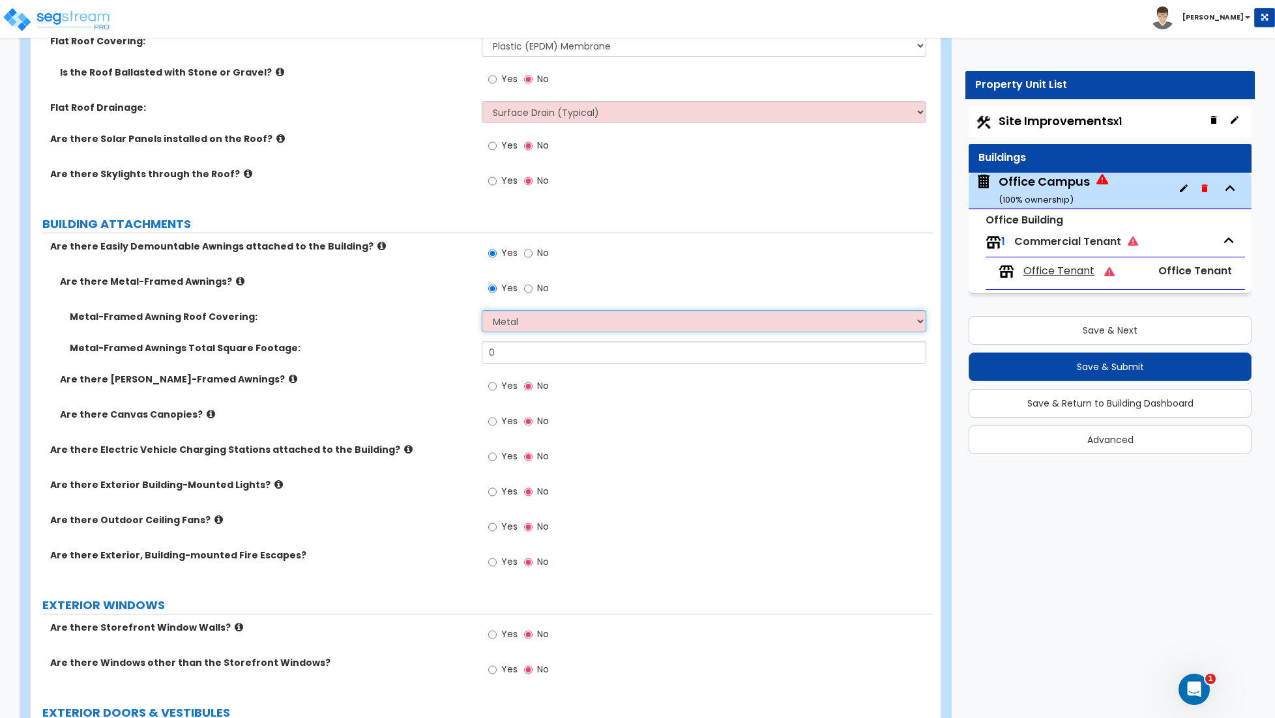
click at [482, 312] on select "Please Choose One Plastic Metal Glass" at bounding box center [704, 321] width 444 height 22
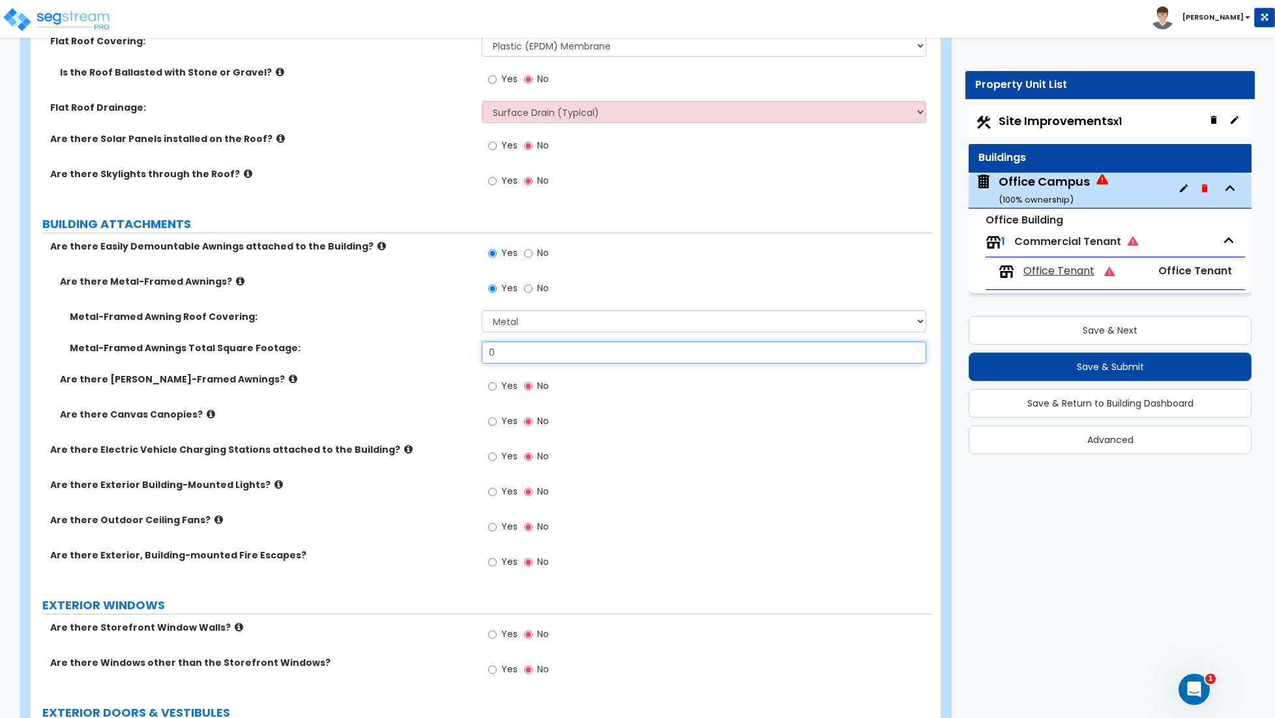
click at [521, 361] on input "0" at bounding box center [704, 352] width 444 height 22
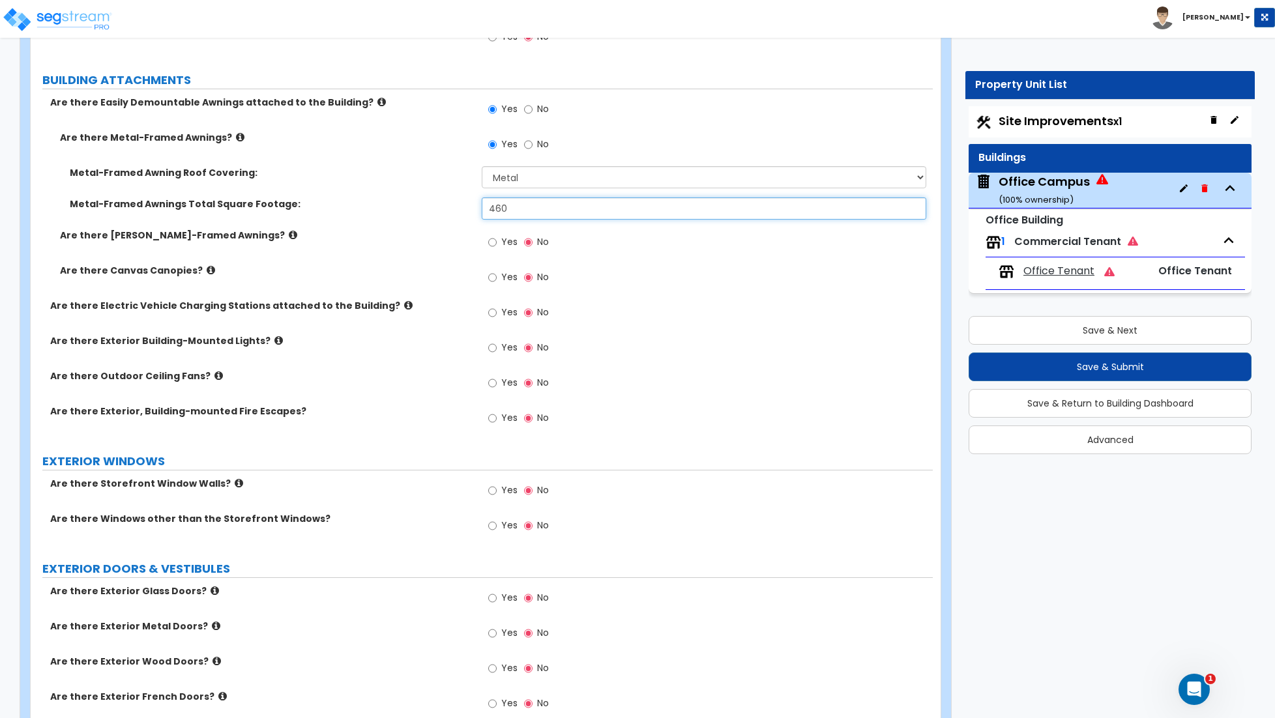
scroll to position [1017, 0]
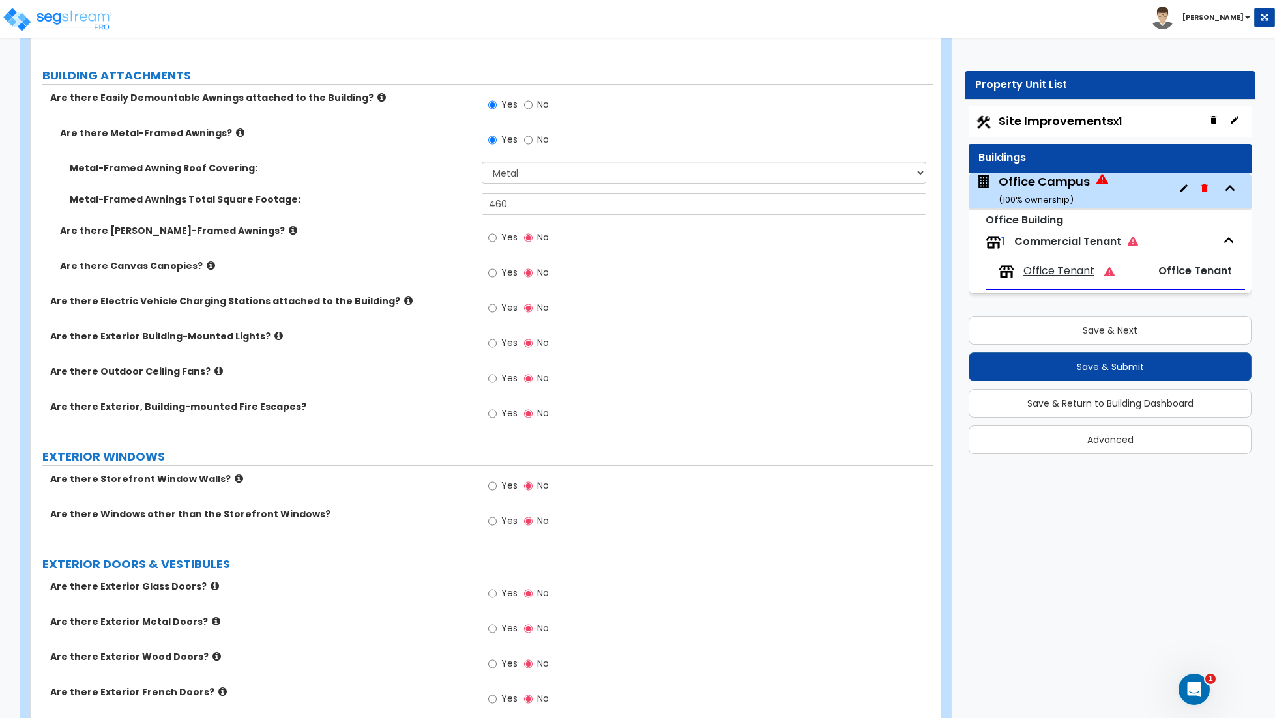
click at [496, 347] on label "Yes" at bounding box center [502, 345] width 29 height 22
click at [496, 347] on input "Yes" at bounding box center [492, 343] width 8 height 14
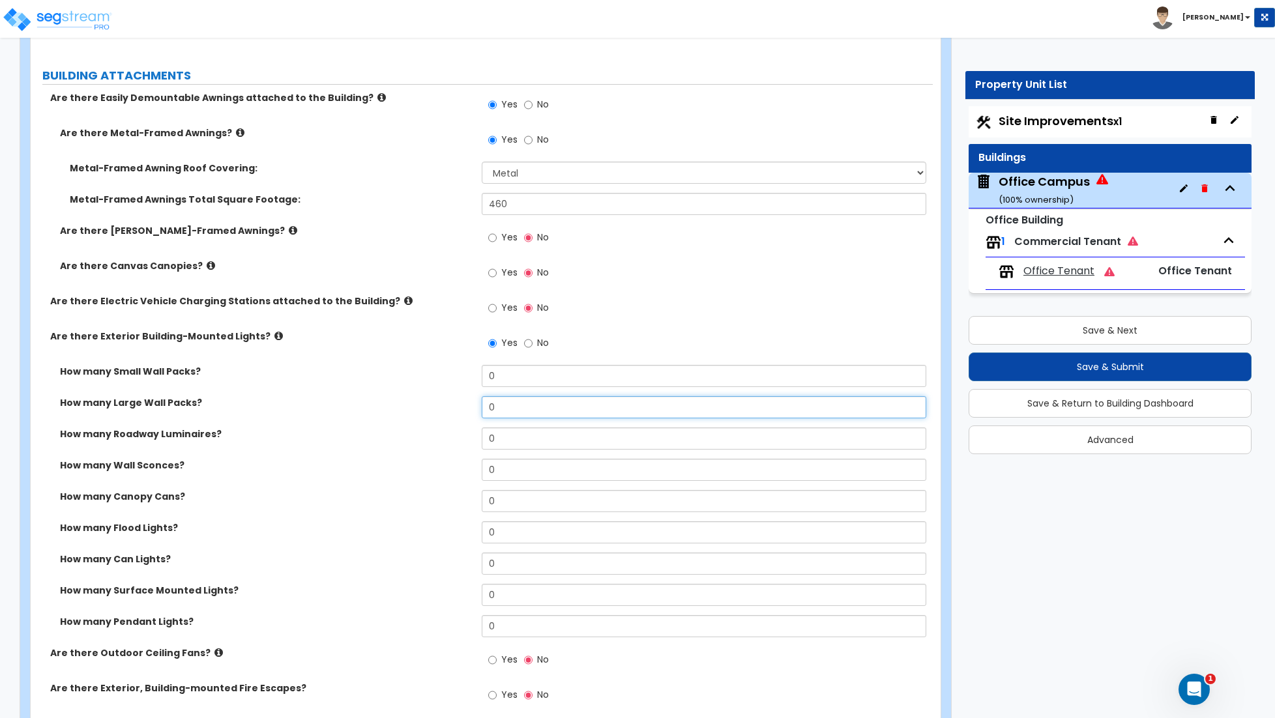
click at [501, 407] on input "0" at bounding box center [704, 407] width 444 height 22
click at [526, 408] on input "0" at bounding box center [704, 407] width 444 height 22
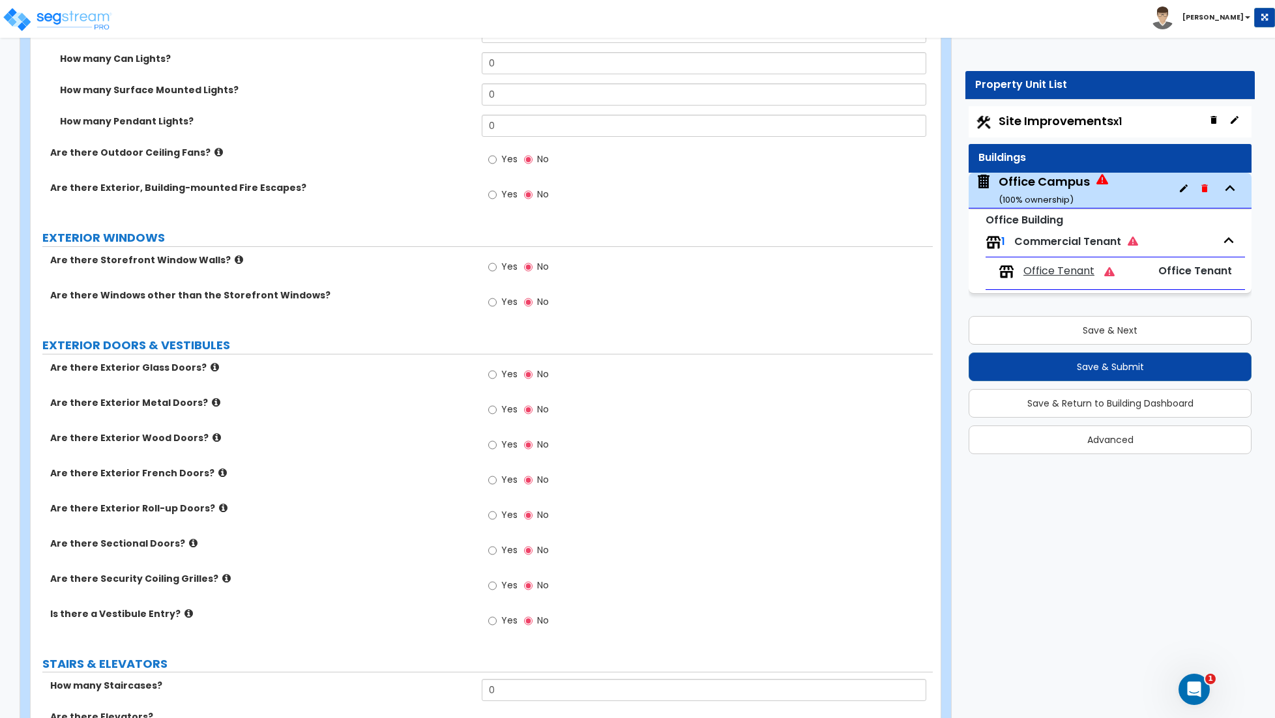
scroll to position [1520, 0]
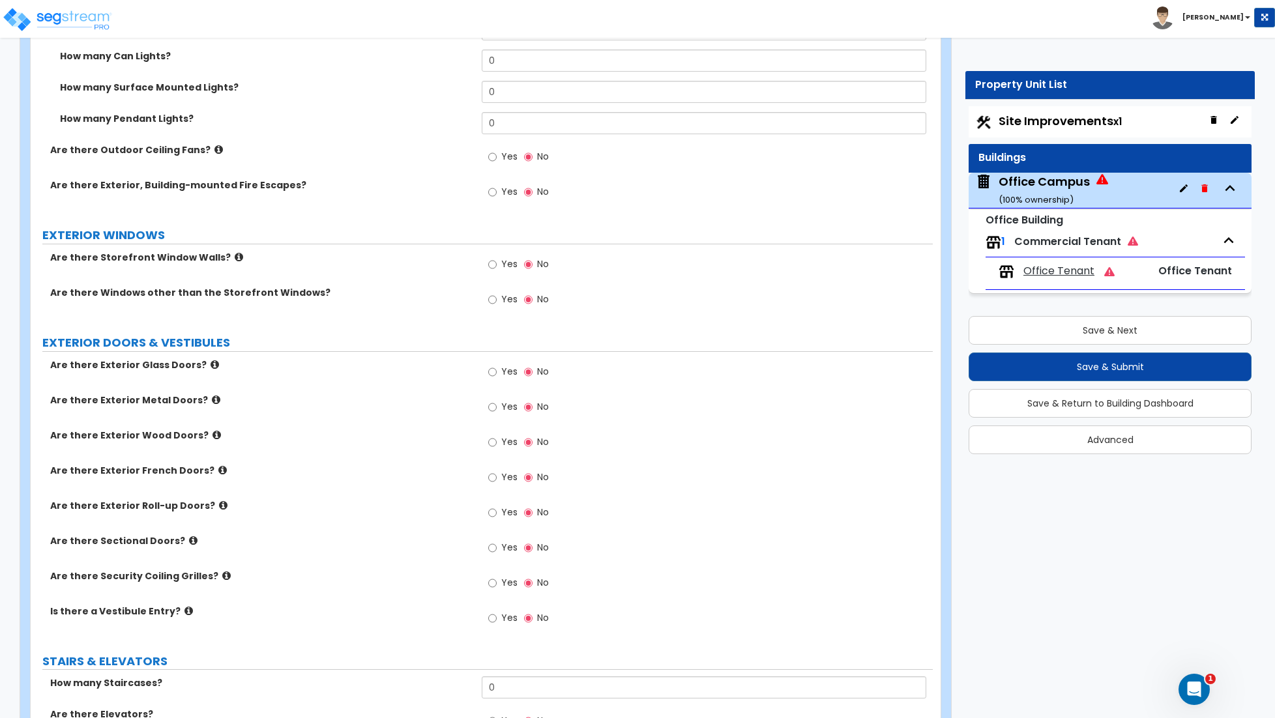
click at [235, 259] on icon at bounding box center [239, 257] width 8 height 10
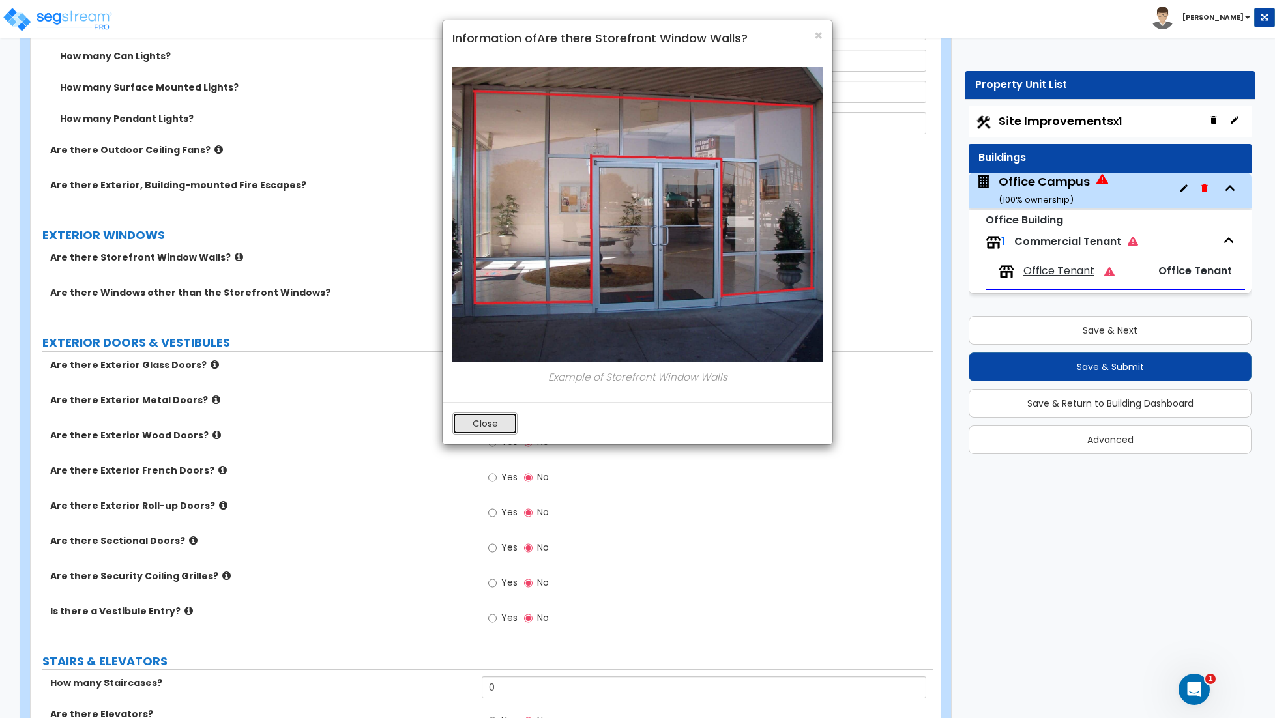
click at [470, 429] on button "Close" at bounding box center [484, 424] width 65 height 22
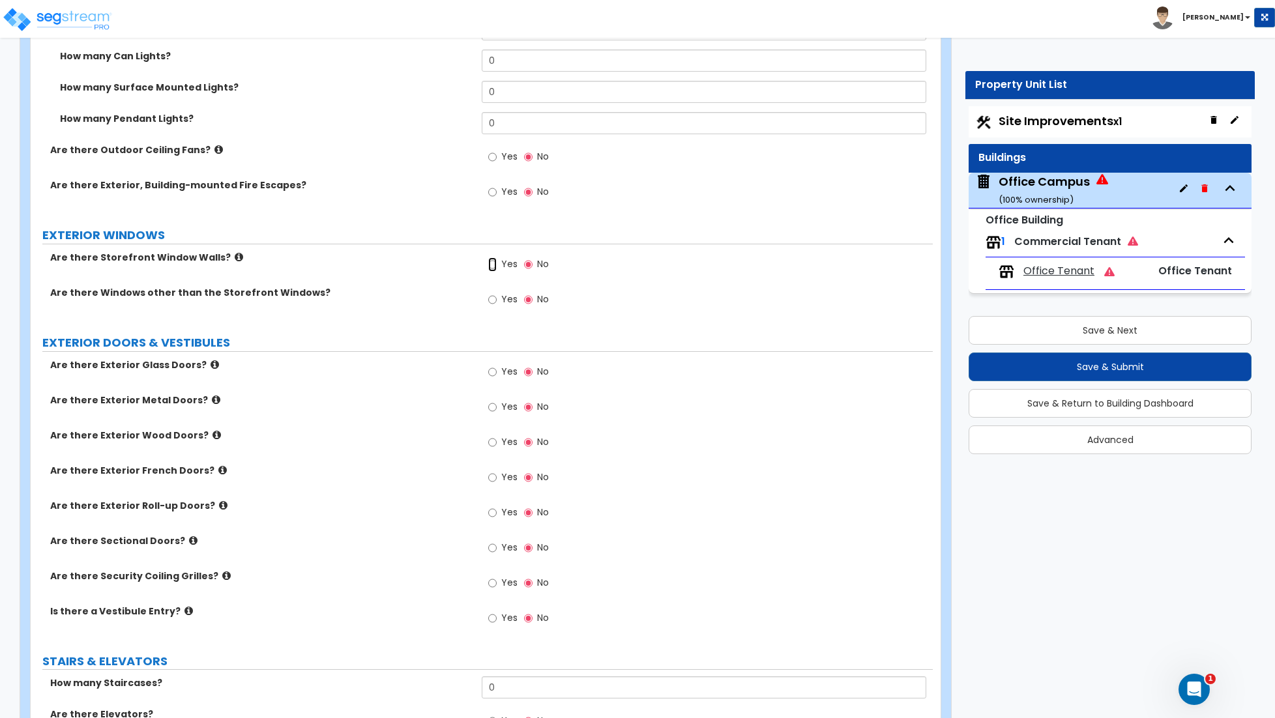
click at [490, 266] on input "Yes" at bounding box center [492, 264] width 8 height 14
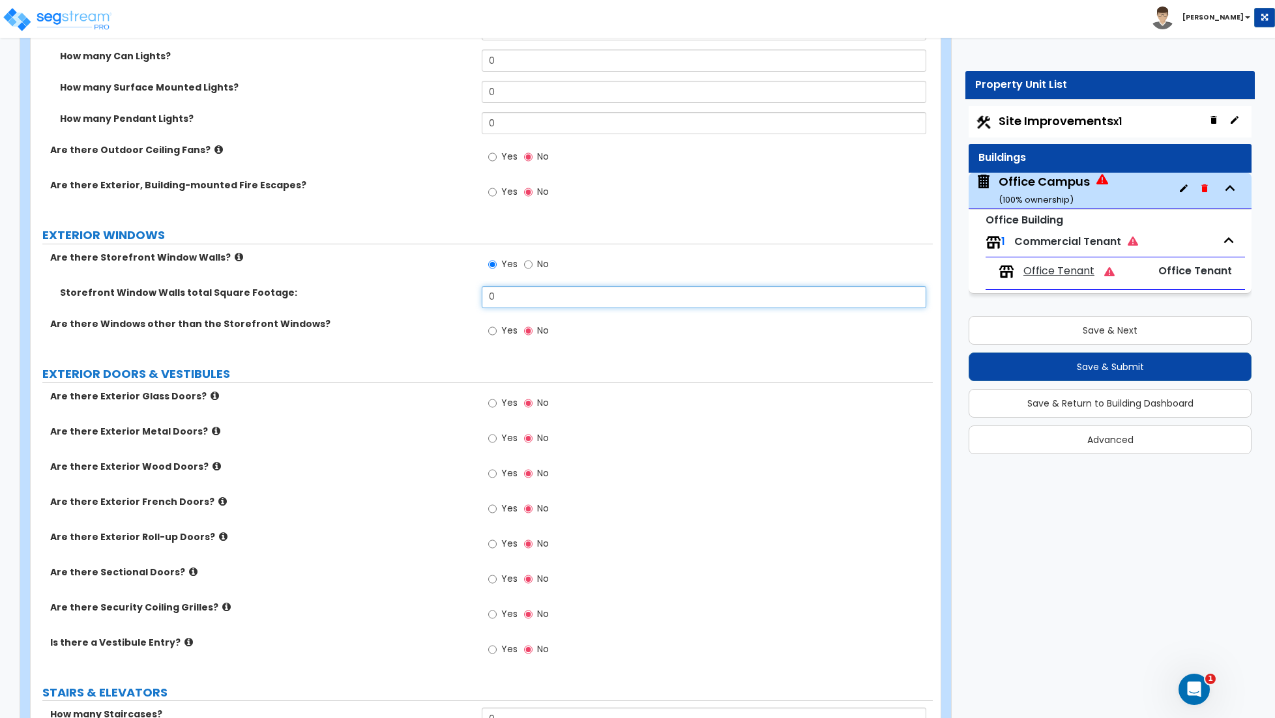
click at [504, 298] on input "0" at bounding box center [704, 297] width 444 height 22
click at [235, 260] on icon at bounding box center [239, 257] width 8 height 10
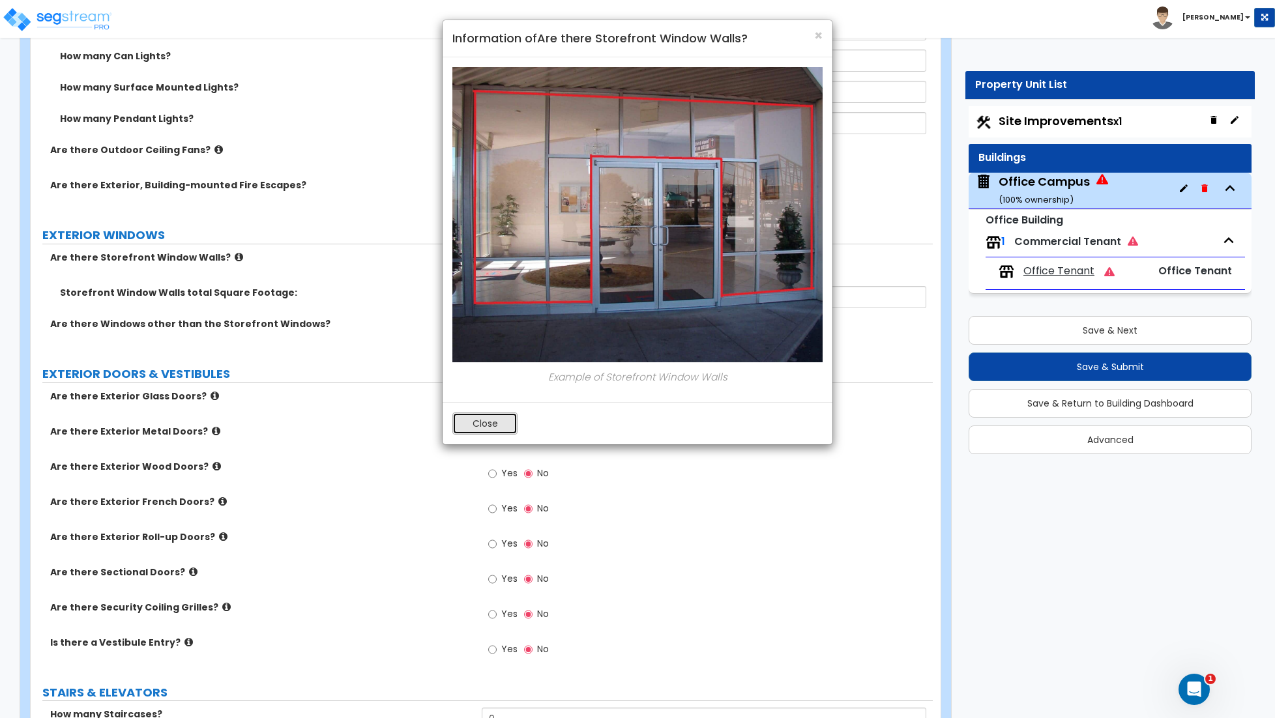
click at [502, 424] on button "Close" at bounding box center [484, 424] width 65 height 22
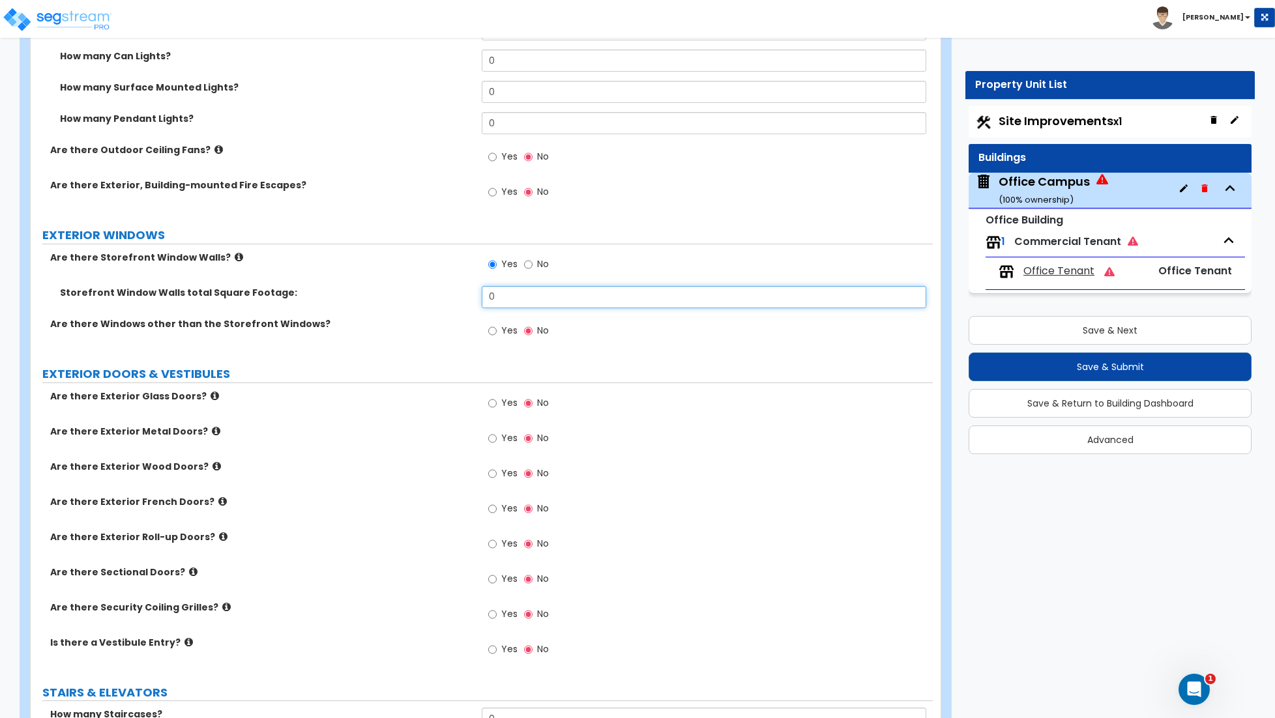
click at [500, 300] on input "0" at bounding box center [704, 297] width 444 height 22
click at [499, 300] on input "0" at bounding box center [704, 296] width 444 height 22
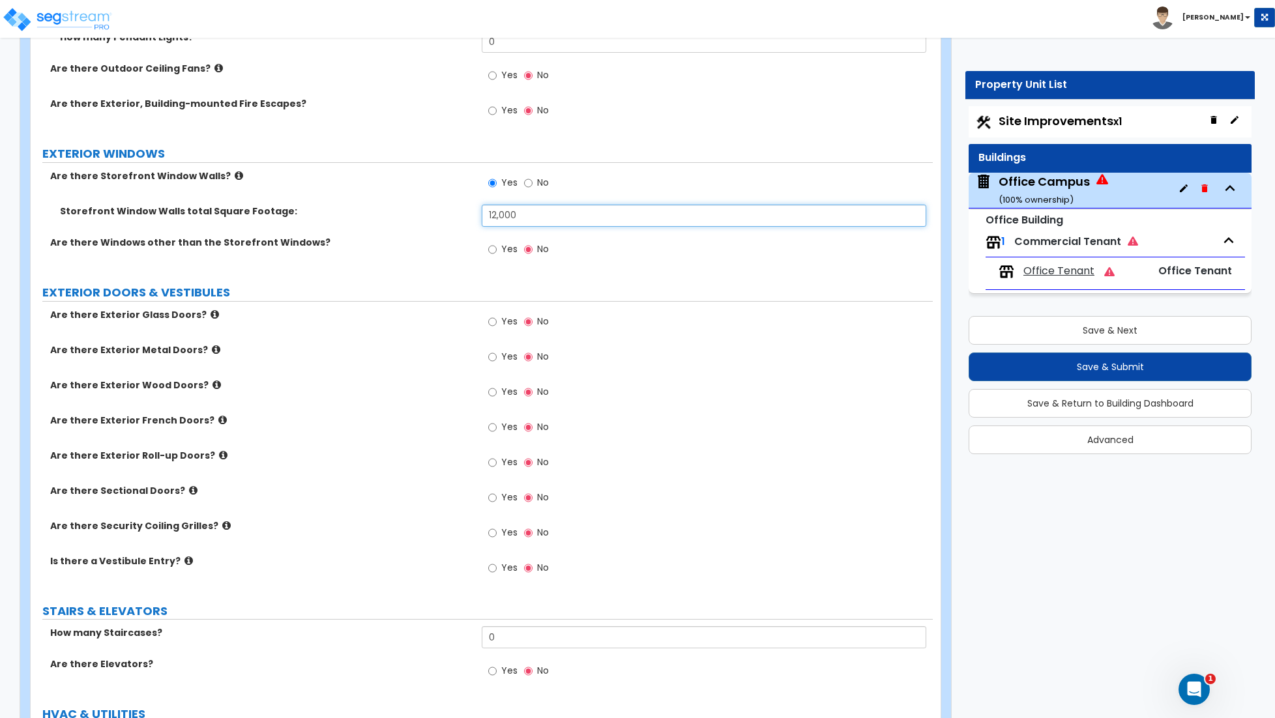
scroll to position [1616, 0]
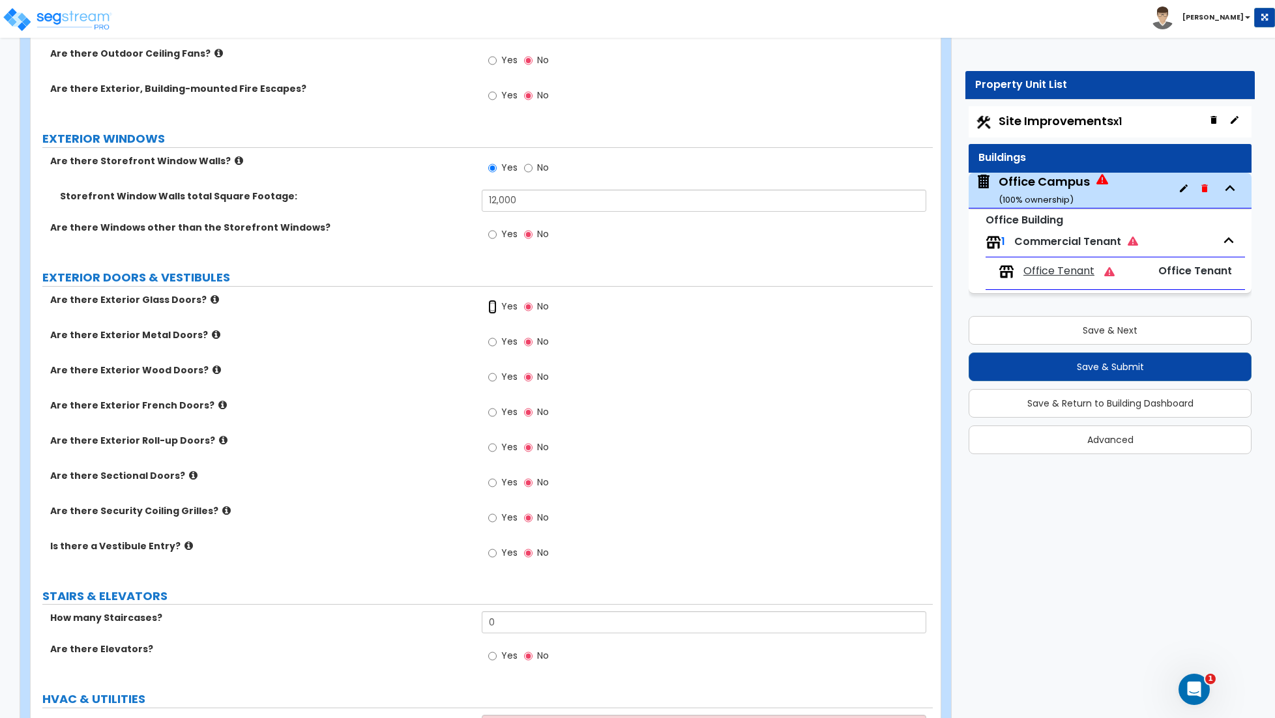
click at [491, 312] on input "Yes" at bounding box center [492, 307] width 8 height 14
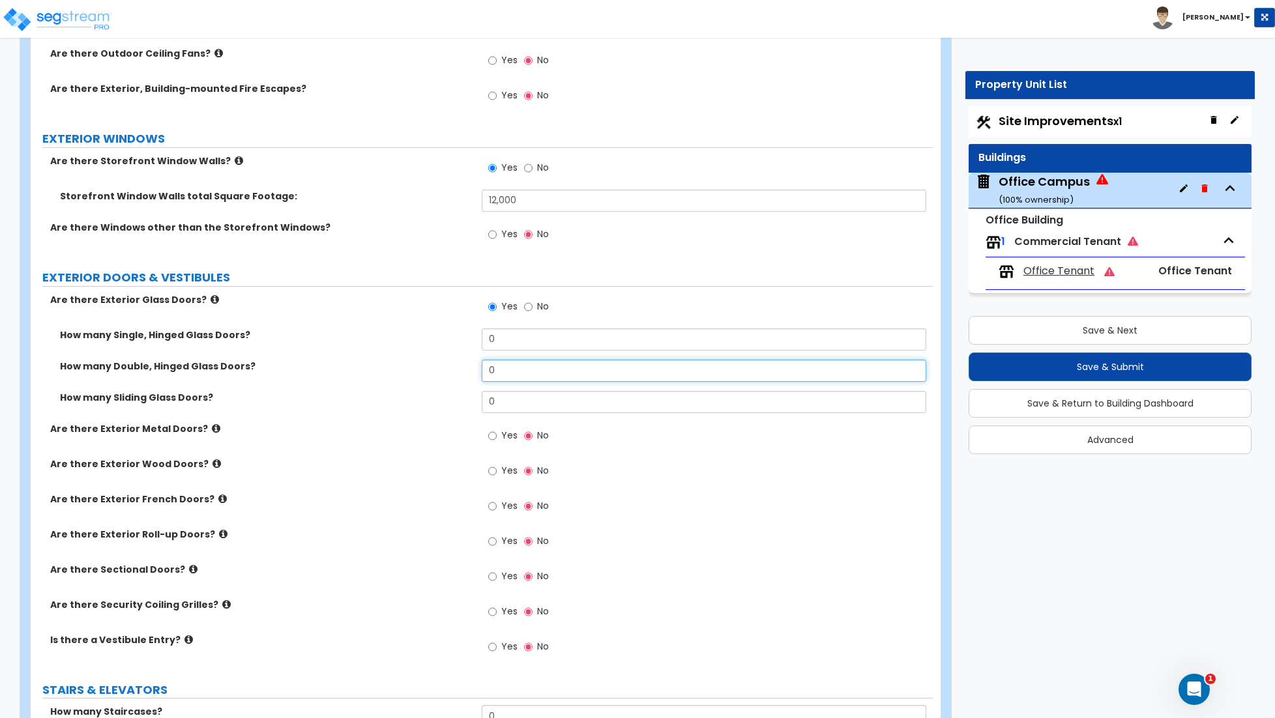
click at [499, 377] on input "0" at bounding box center [704, 371] width 444 height 22
click at [496, 440] on input "Yes" at bounding box center [492, 436] width 8 height 14
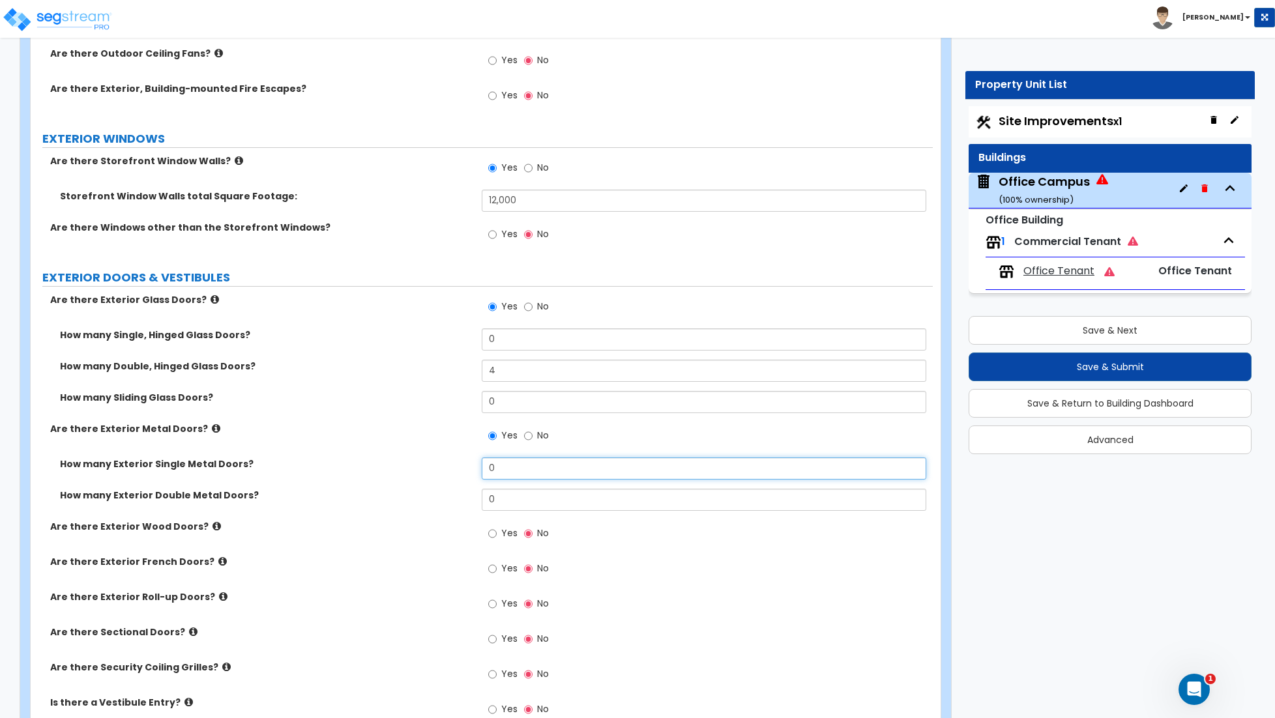
click at [500, 472] on input "0" at bounding box center [704, 468] width 444 height 22
click at [497, 504] on input "0" at bounding box center [704, 500] width 444 height 22
click at [496, 504] on input "0" at bounding box center [704, 500] width 444 height 22
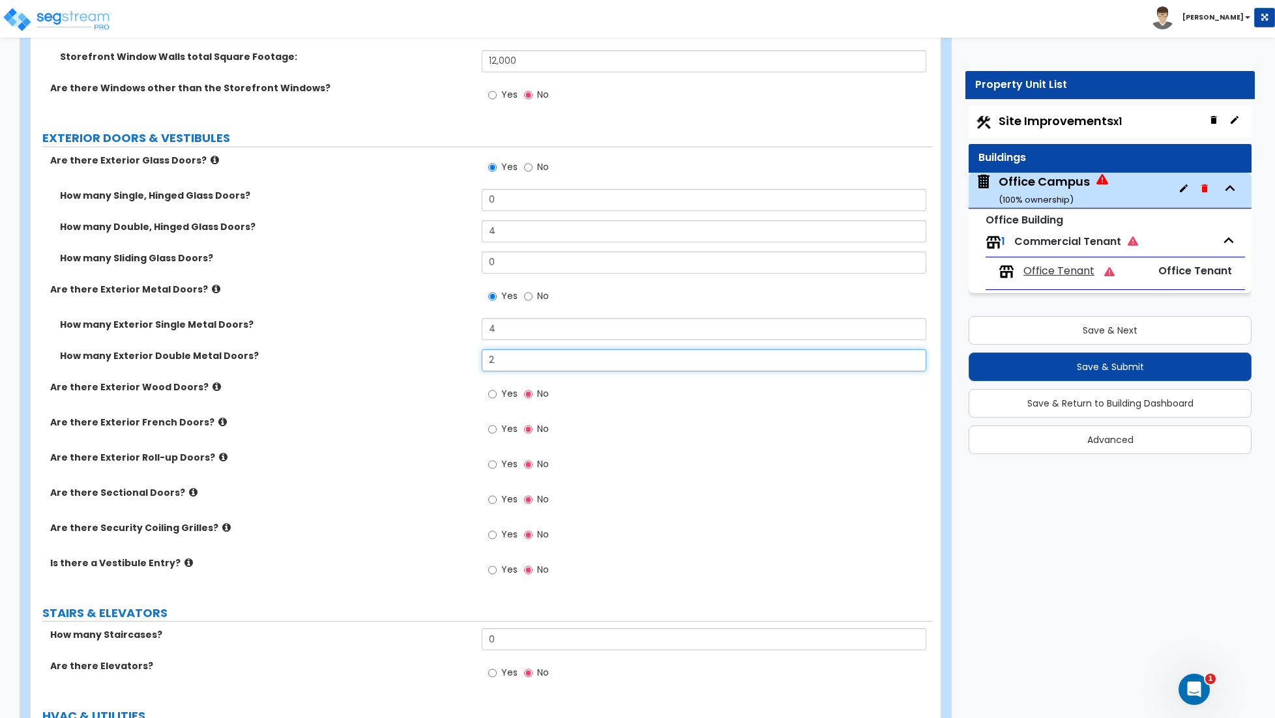
scroll to position [1760, 0]
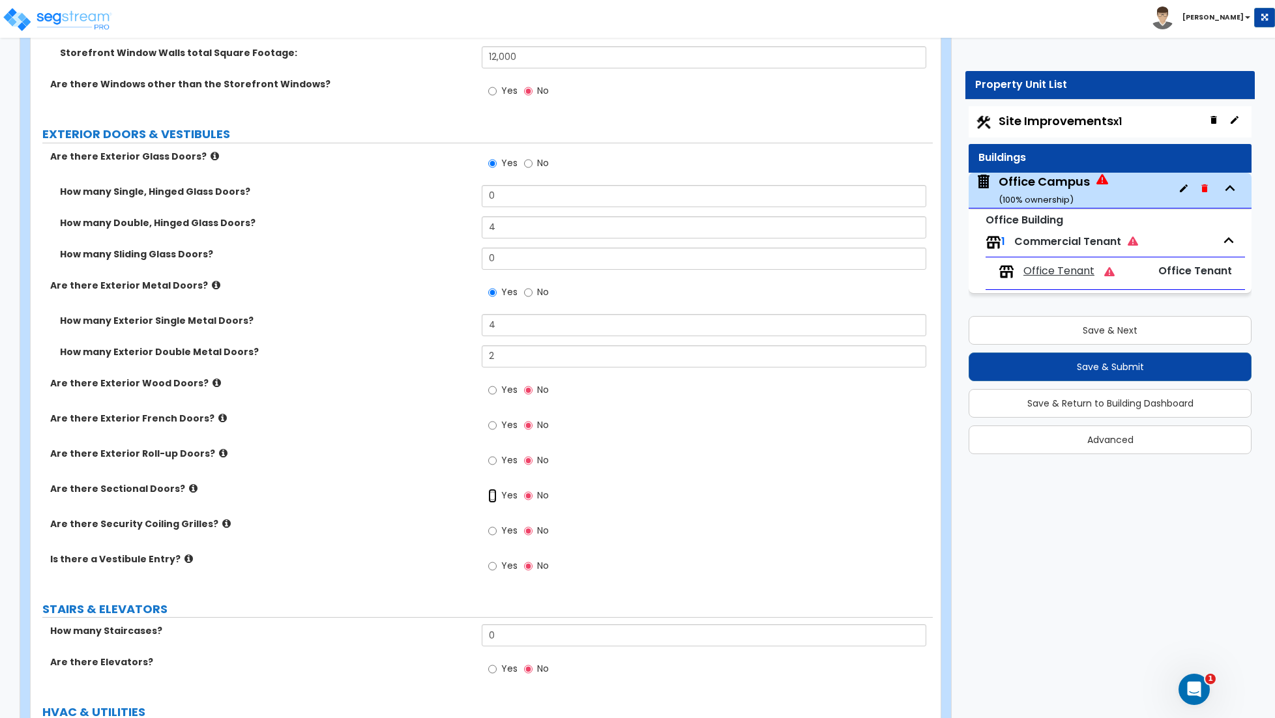
click at [491, 501] on input "Yes" at bounding box center [492, 496] width 8 height 14
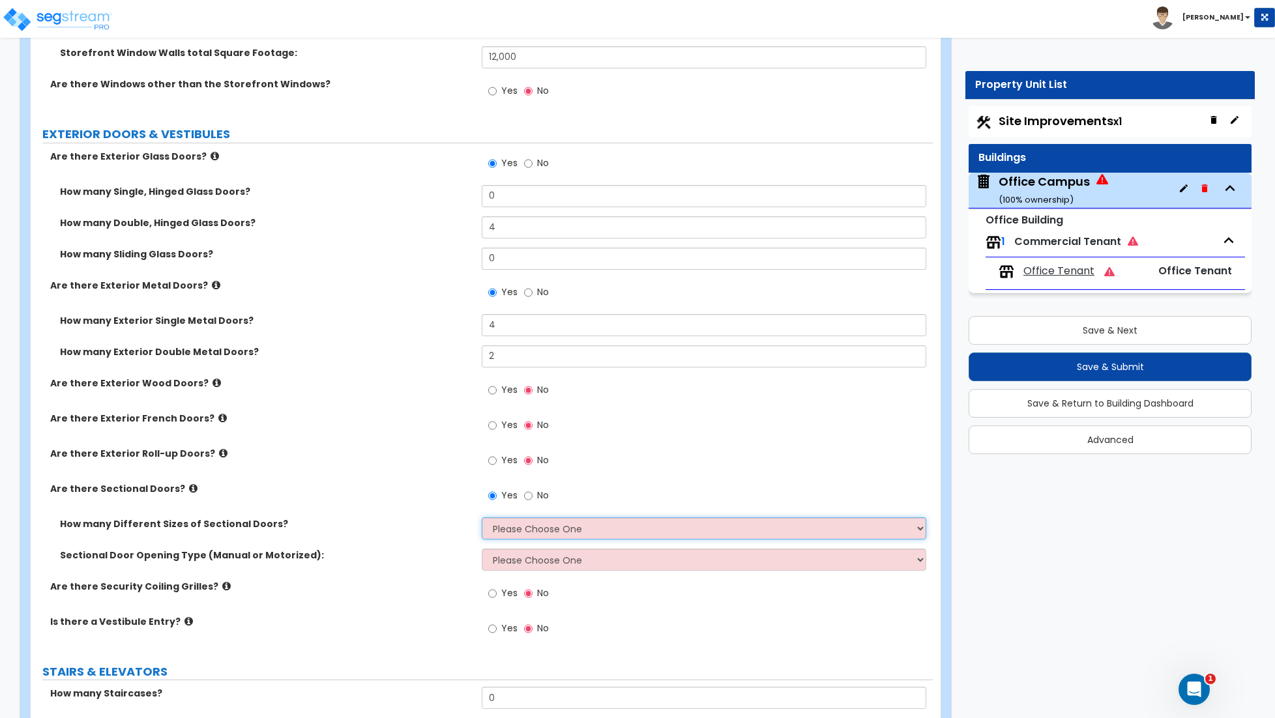
click at [501, 536] on select "Please Choose One 1 2 3" at bounding box center [704, 528] width 444 height 22
click at [482, 519] on select "Please Choose One 1 2 3" at bounding box center [704, 528] width 444 height 22
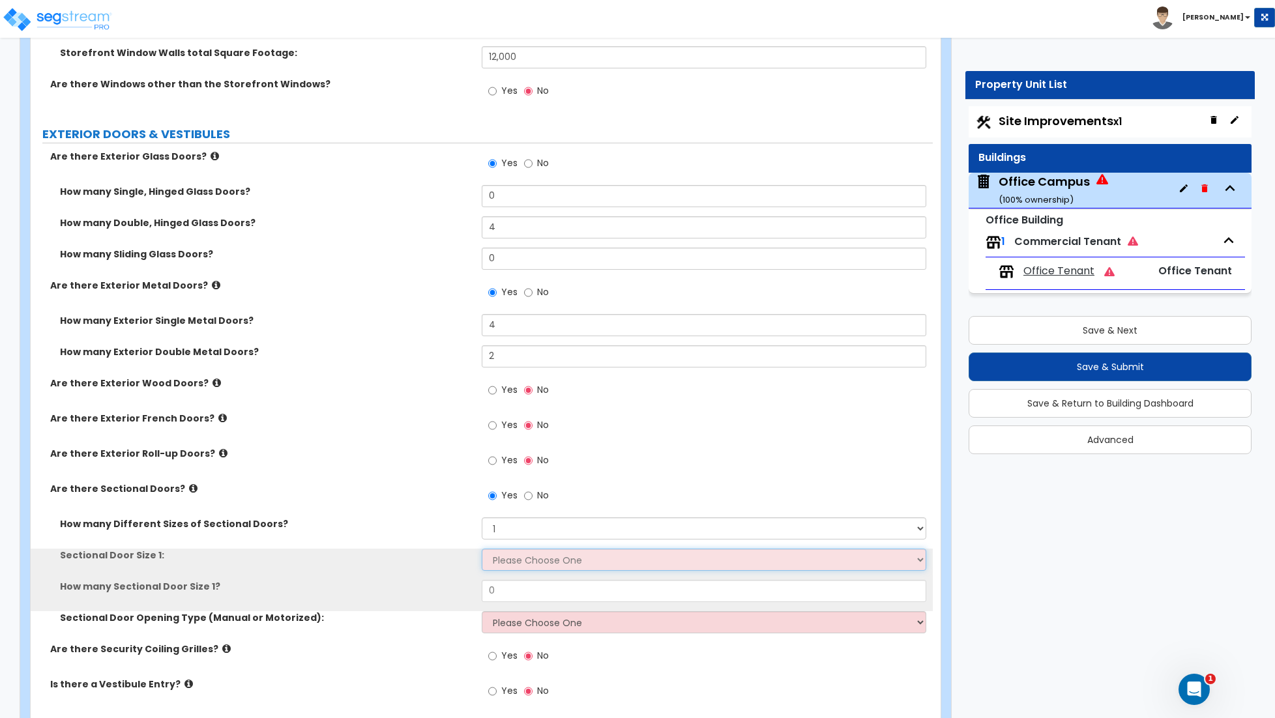
click at [506, 562] on select "Please Choose One 8' x 8' 10' x 10' 12' x 12' 20' x 14'" at bounding box center [704, 560] width 444 height 22
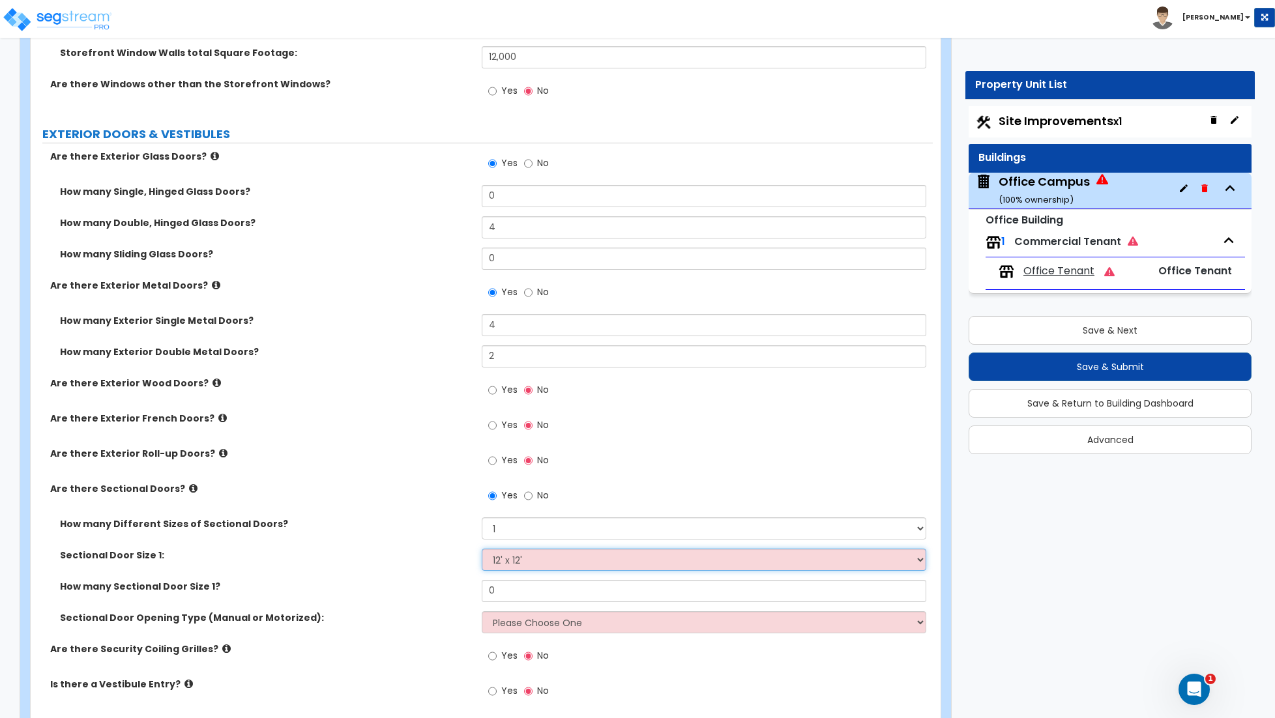
click at [482, 551] on select "Please Choose One 8' x 8' 10' x 10' 12' x 12' 20' x 14'" at bounding box center [704, 560] width 444 height 22
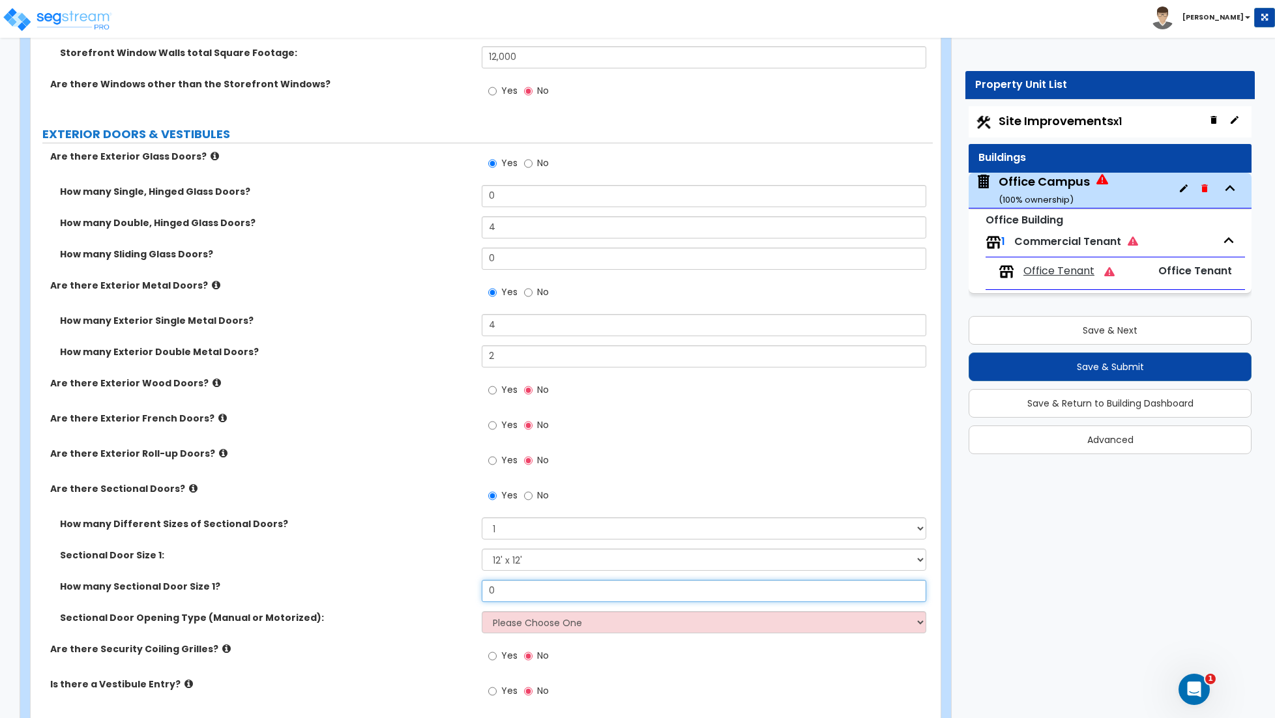
click at [512, 600] on input "0" at bounding box center [704, 591] width 444 height 22
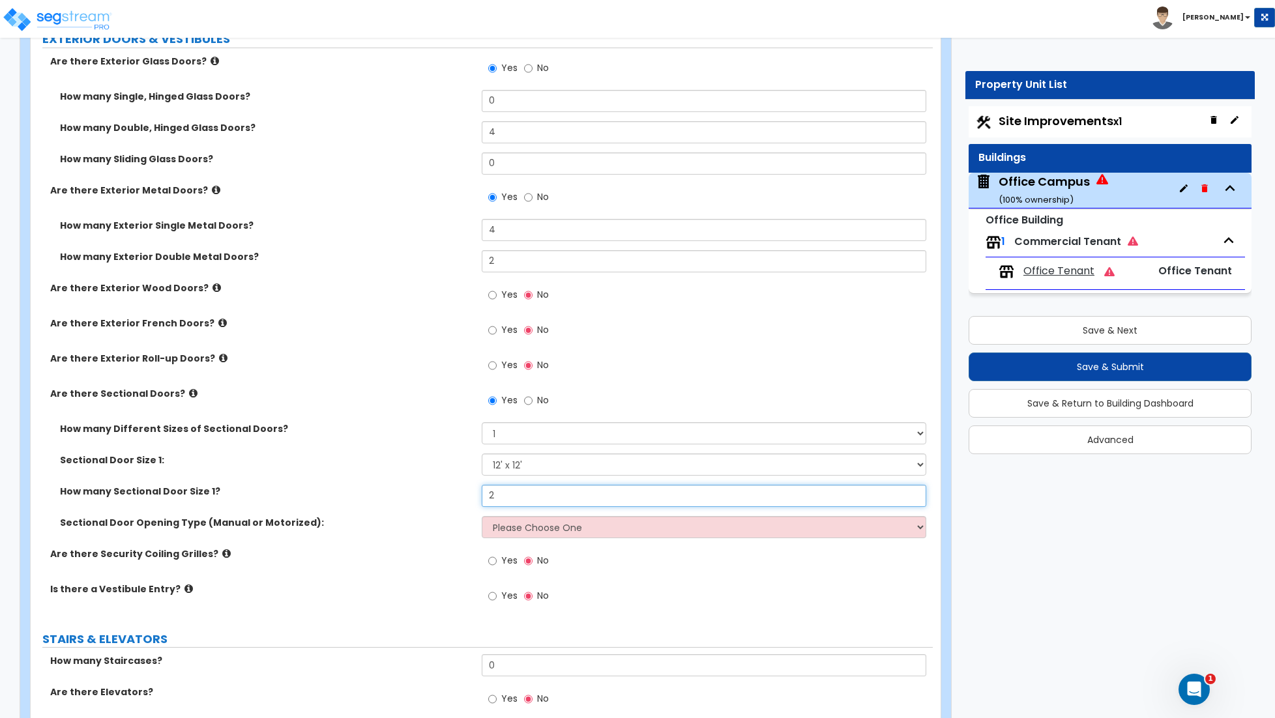
scroll to position [1870, 0]
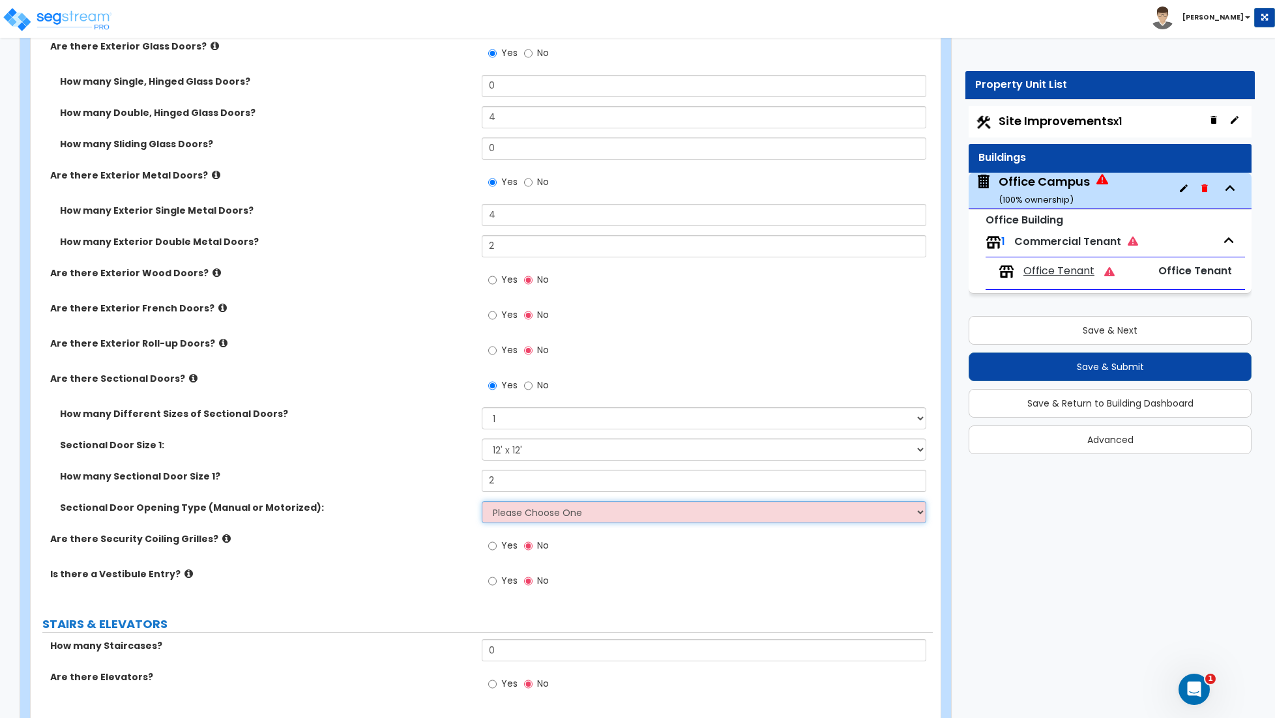
click at [494, 516] on select "Please Choose One All Manual All Motorized Some are Motorized" at bounding box center [704, 512] width 444 height 22
click at [482, 503] on select "Please Choose One All Manual All Motorized Some are Motorized" at bounding box center [704, 512] width 444 height 22
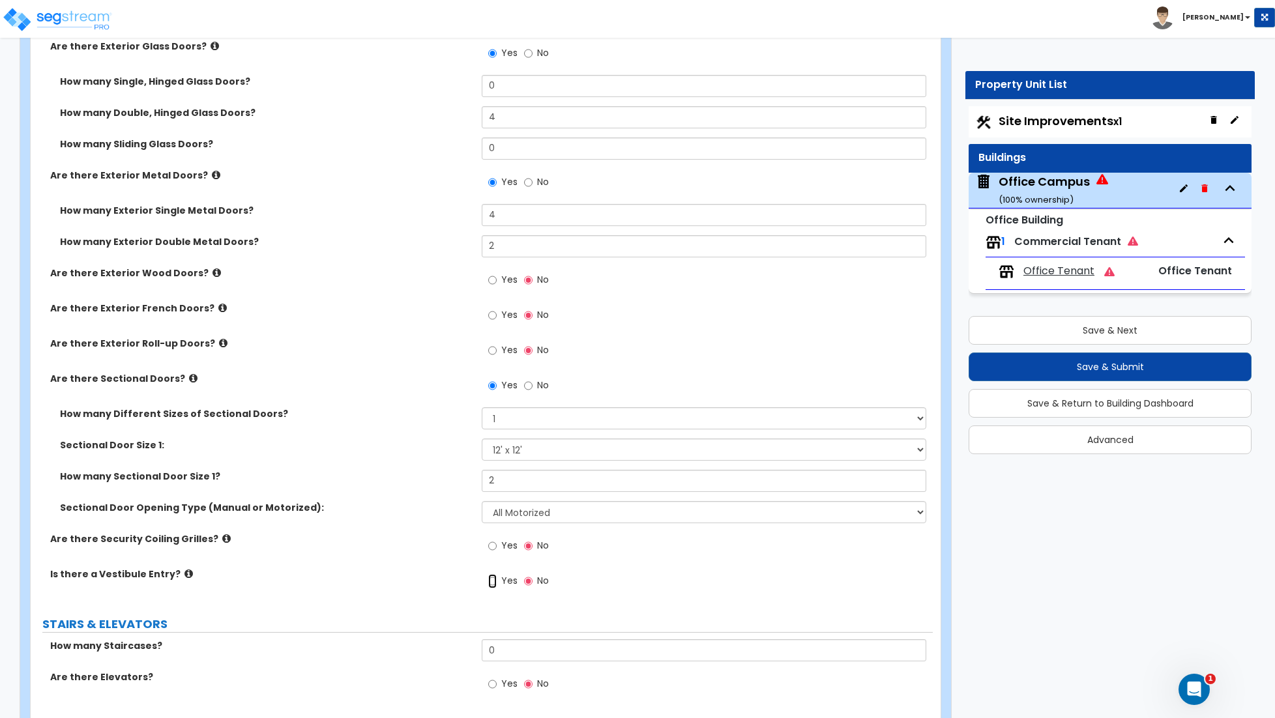
click at [494, 585] on input "Yes" at bounding box center [492, 581] width 8 height 14
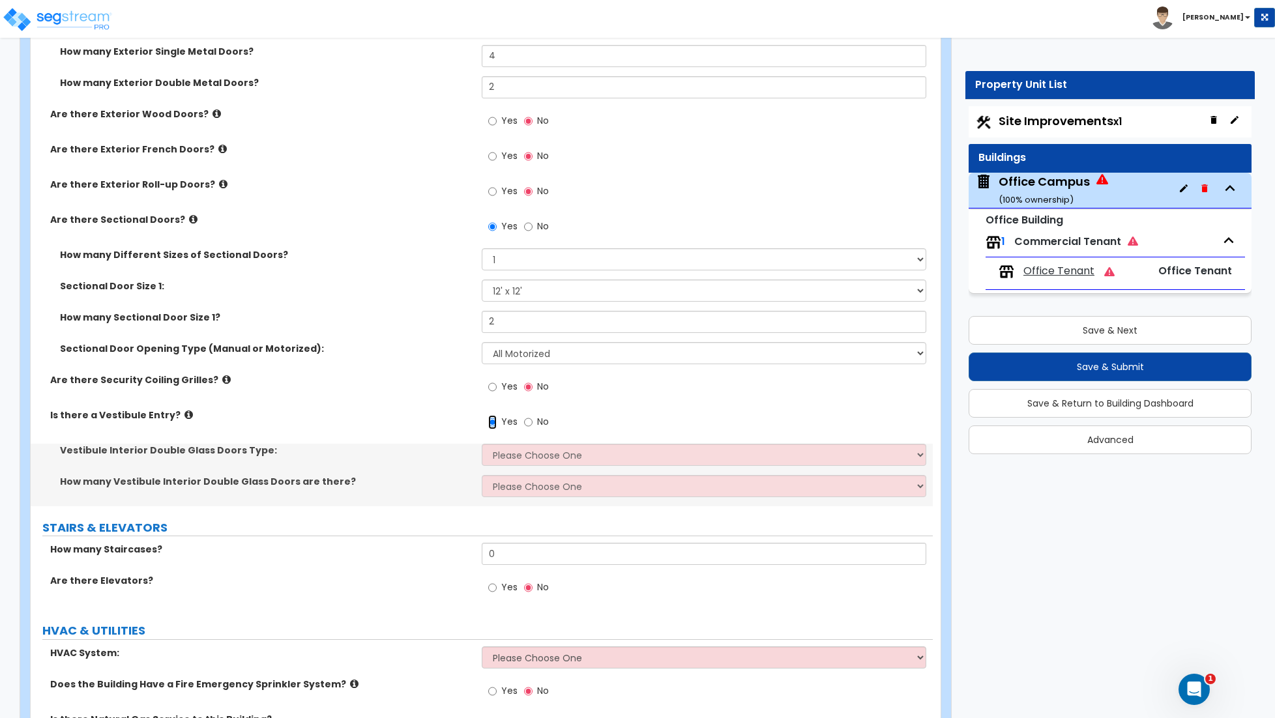
scroll to position [2035, 0]
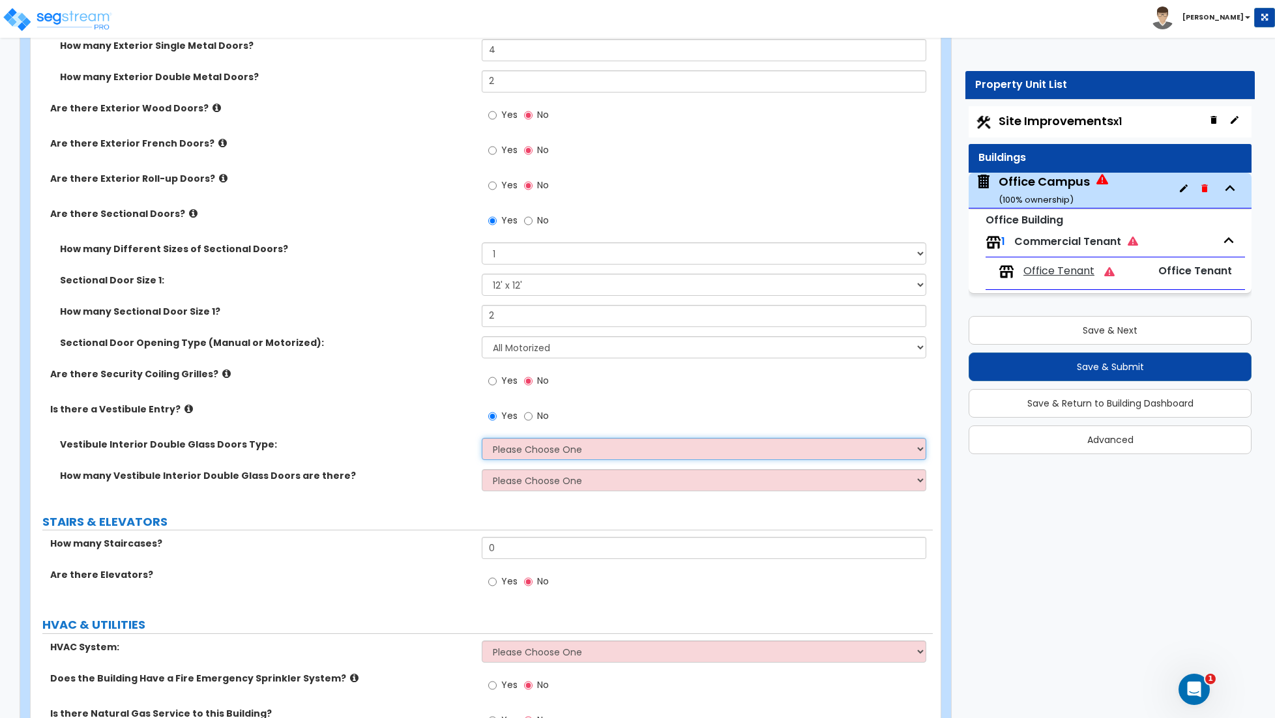
click at [534, 454] on select "Please Choose One Hinged Sliding" at bounding box center [704, 449] width 444 height 22
click at [482, 440] on select "Please Choose One Hinged Sliding" at bounding box center [704, 449] width 444 height 22
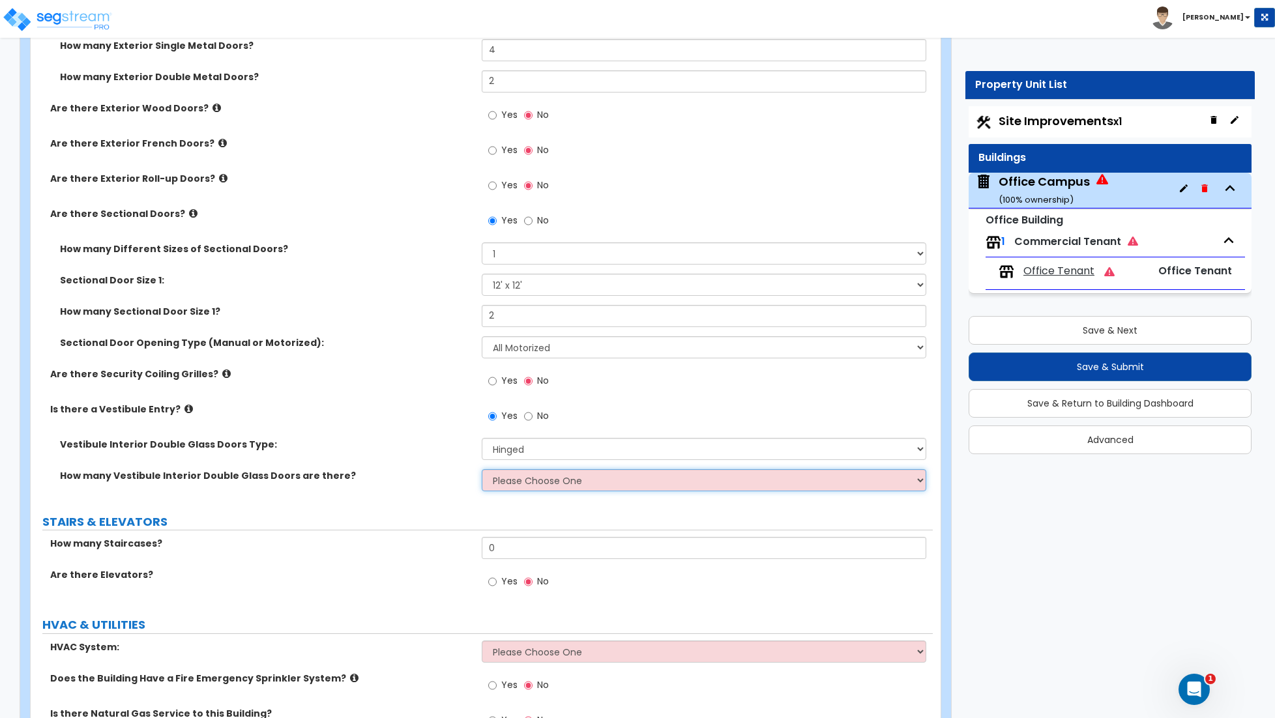
click at [520, 487] on select "Please Choose One 1 2 3" at bounding box center [704, 480] width 444 height 22
click at [482, 471] on select "Please Choose One 1 2 3" at bounding box center [704, 480] width 444 height 22
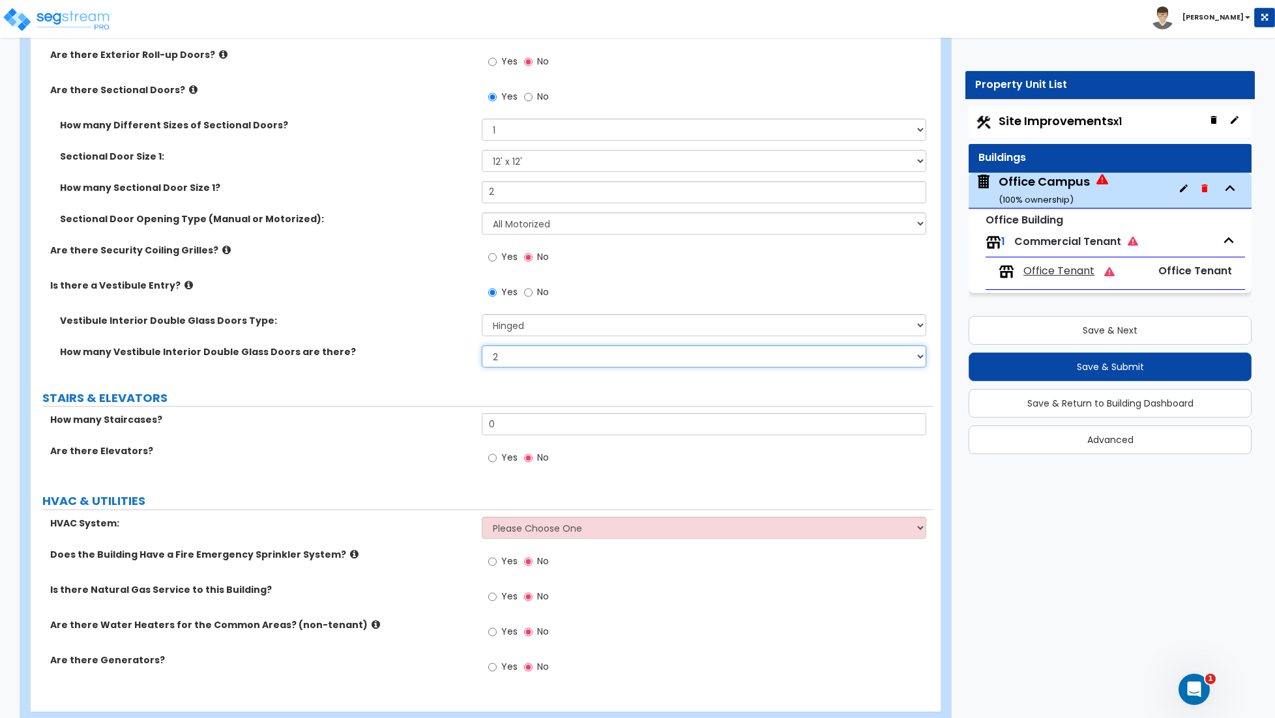
scroll to position [2192, 0]
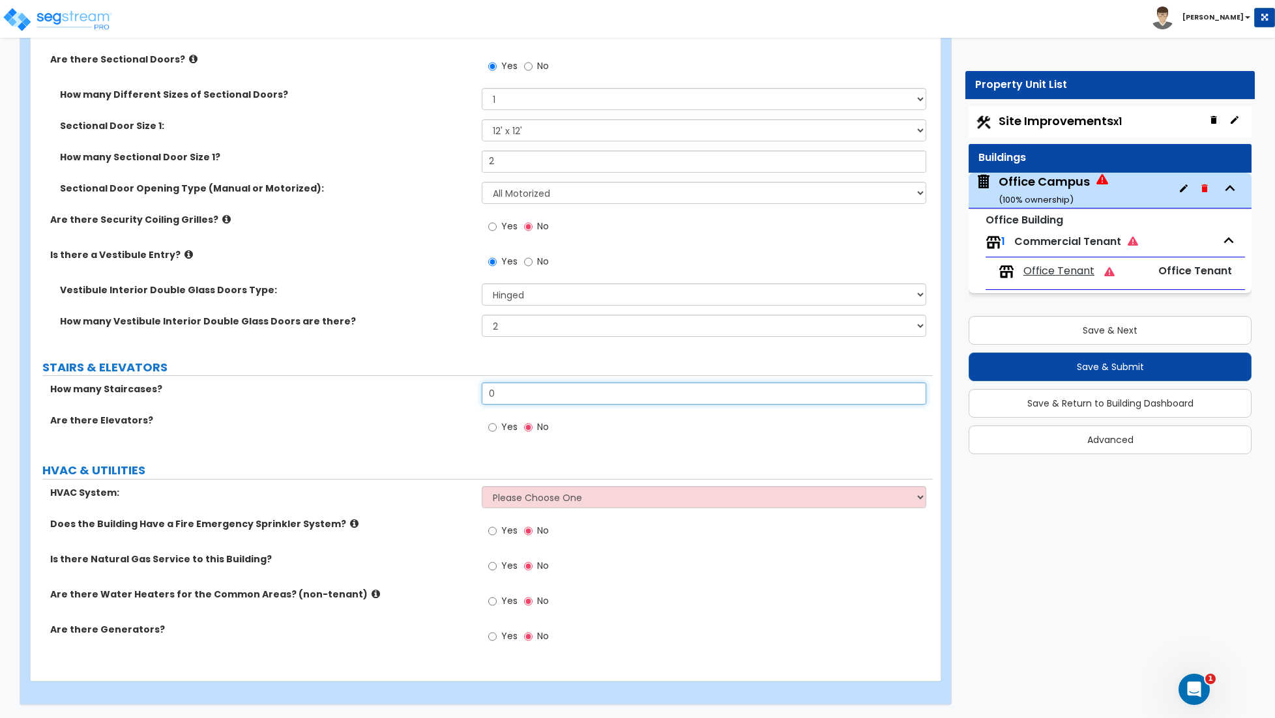
click at [497, 403] on input "0" at bounding box center [704, 394] width 444 height 22
click at [496, 402] on input "0" at bounding box center [704, 394] width 444 height 22
click at [507, 396] on input "0" at bounding box center [704, 394] width 444 height 22
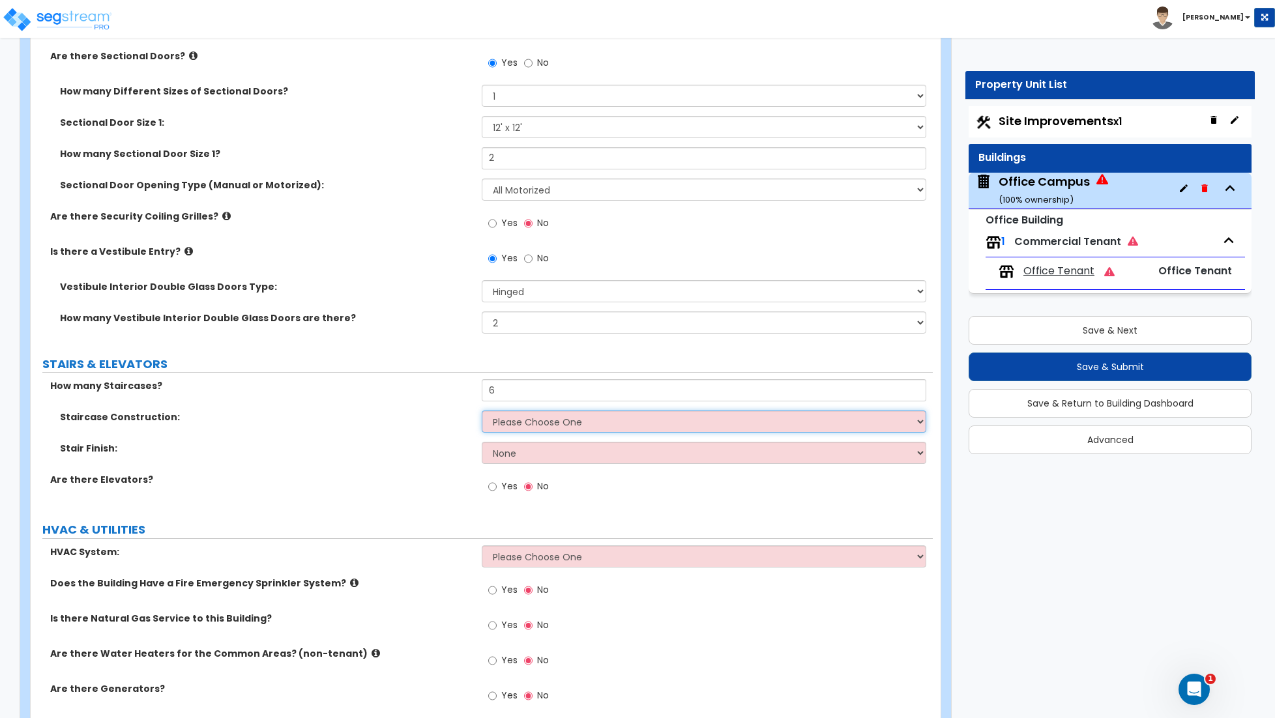
click at [503, 421] on select "Please Choose One Concrete Steel Wood Please Choose For Me" at bounding box center [704, 422] width 444 height 22
click at [482, 414] on select "Please Choose One Concrete Steel Wood Please Choose For Me" at bounding box center [704, 422] width 444 height 22
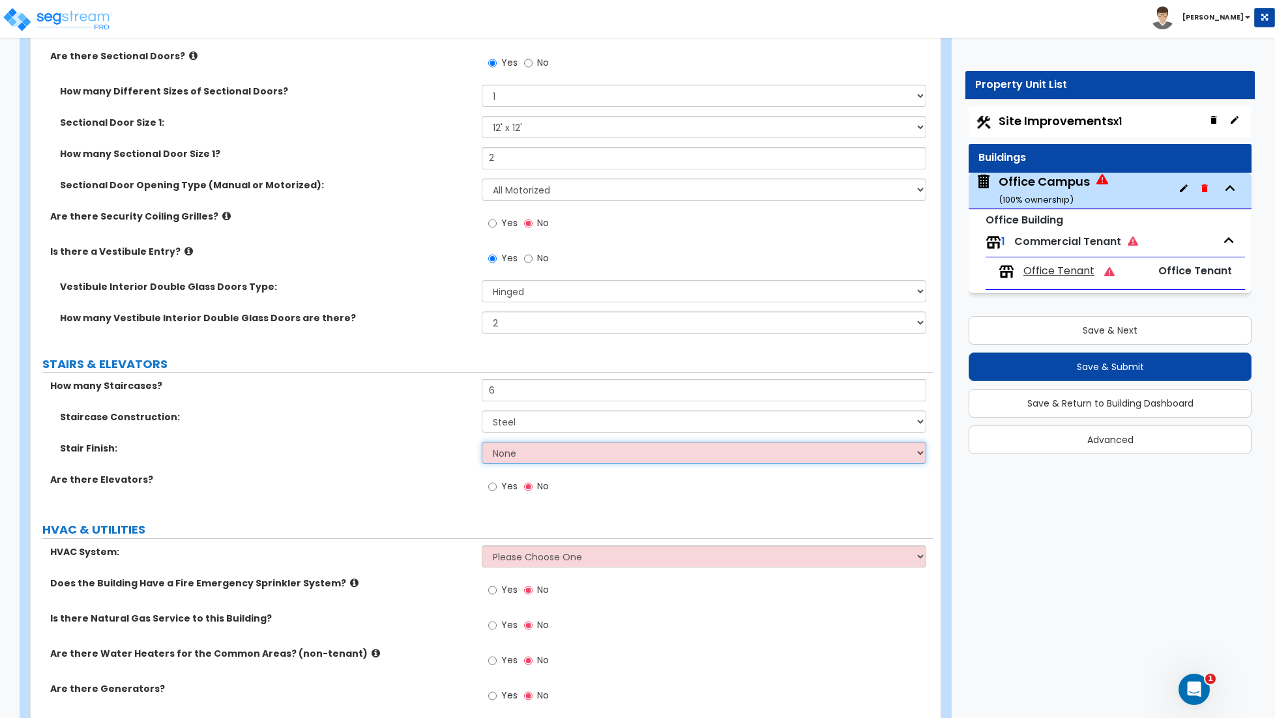
click at [514, 457] on select "None Tile Wood Laminate VCT Sheet Carpet Sheet Vinyl Carpet Tile" at bounding box center [704, 453] width 444 height 22
click at [507, 461] on select "None Tile Wood Laminate VCT Sheet Carpet Sheet Vinyl Carpet Tile" at bounding box center [704, 453] width 444 height 22
click at [482, 445] on select "None Tile Wood Laminate VCT Sheet Carpet Sheet Vinyl Carpet Tile" at bounding box center [704, 453] width 444 height 22
click at [491, 489] on input "Yes" at bounding box center [492, 487] width 8 height 14
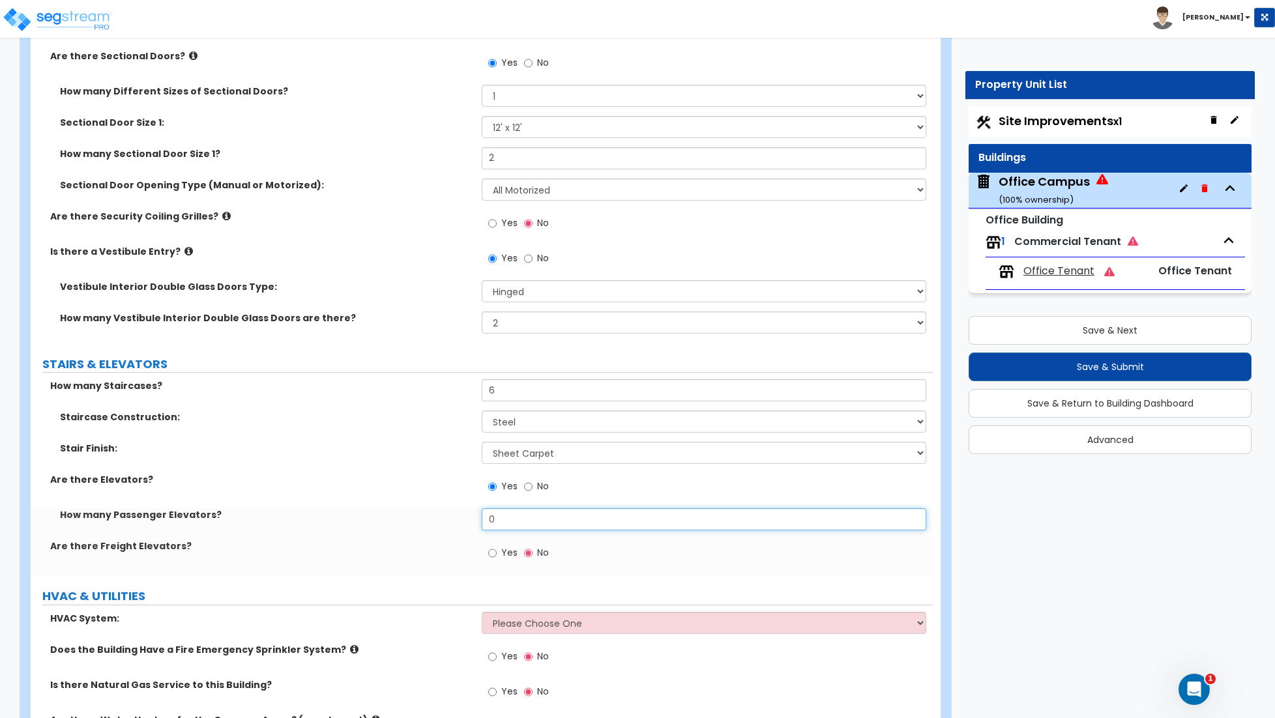
click at [527, 522] on input "0" at bounding box center [704, 519] width 444 height 22
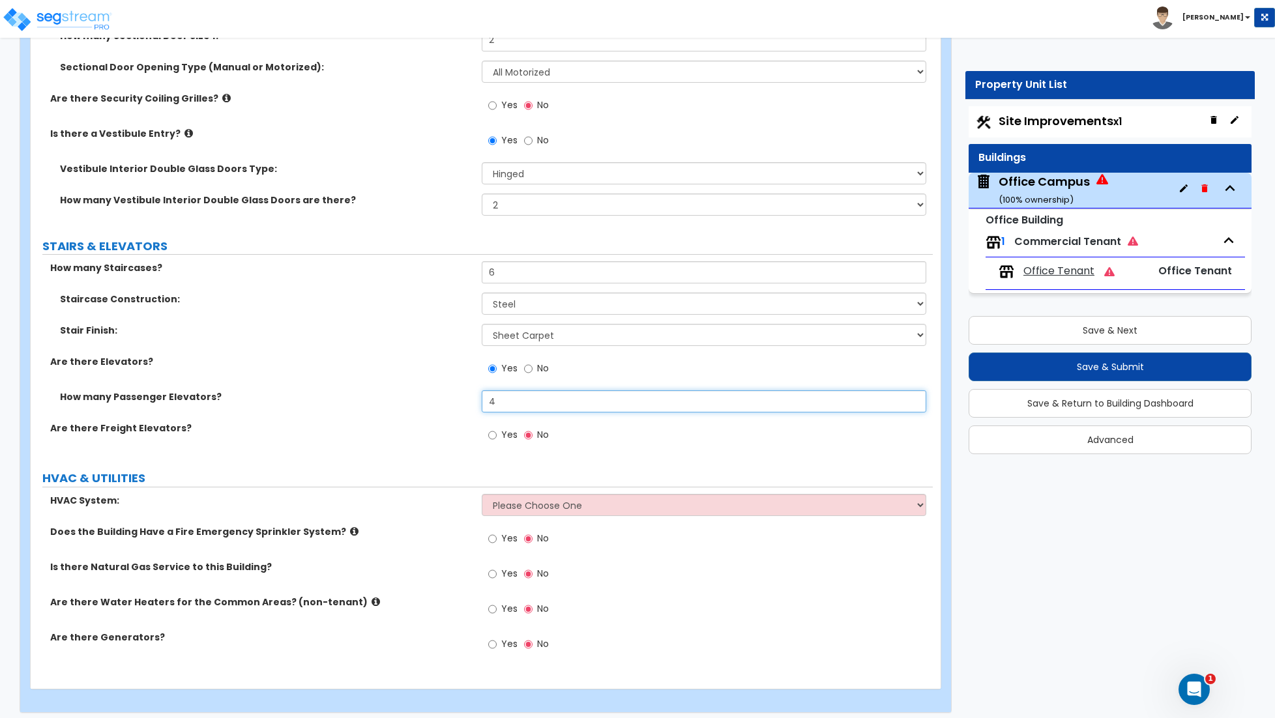
scroll to position [2321, 0]
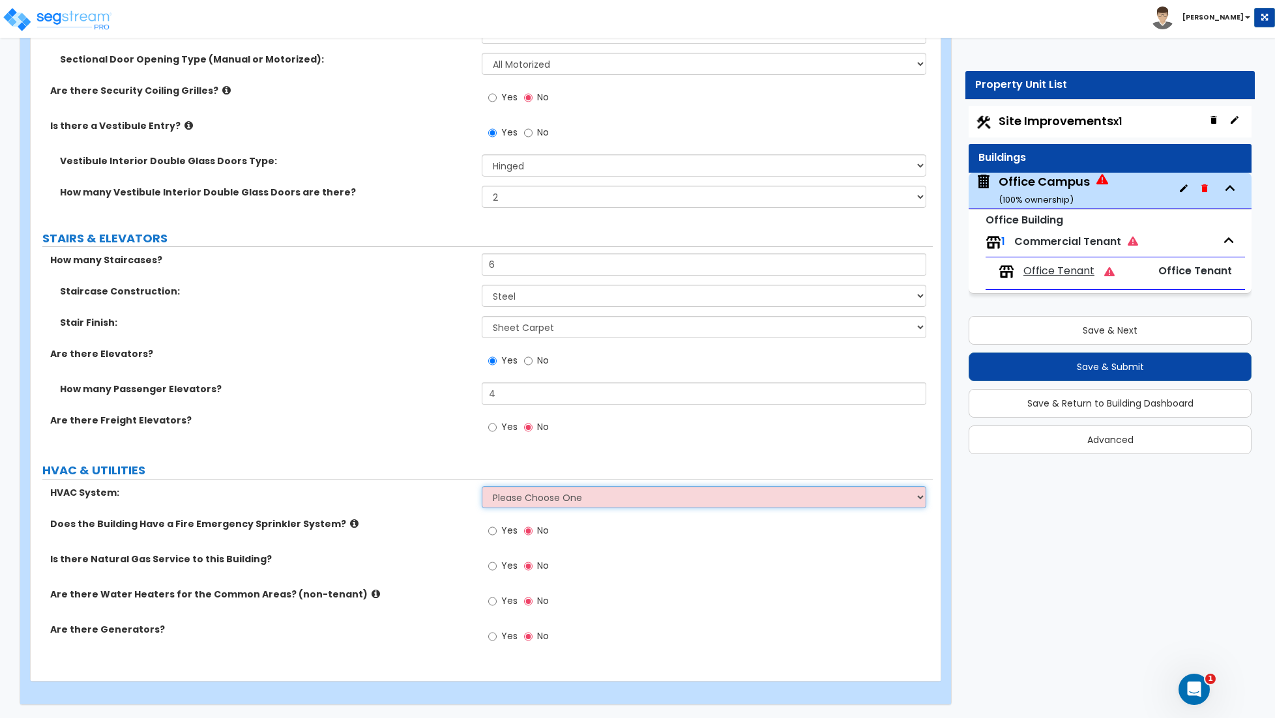
click at [583, 498] on select "Please Choose One Rooftop Unit Furnace-Condenser Forced Air Split Heating/Cooli…" at bounding box center [704, 497] width 444 height 22
click at [482, 486] on select "Please Choose One Rooftop Unit Furnace-Condenser Forced Air Split Heating/Cooli…" at bounding box center [704, 497] width 444 height 22
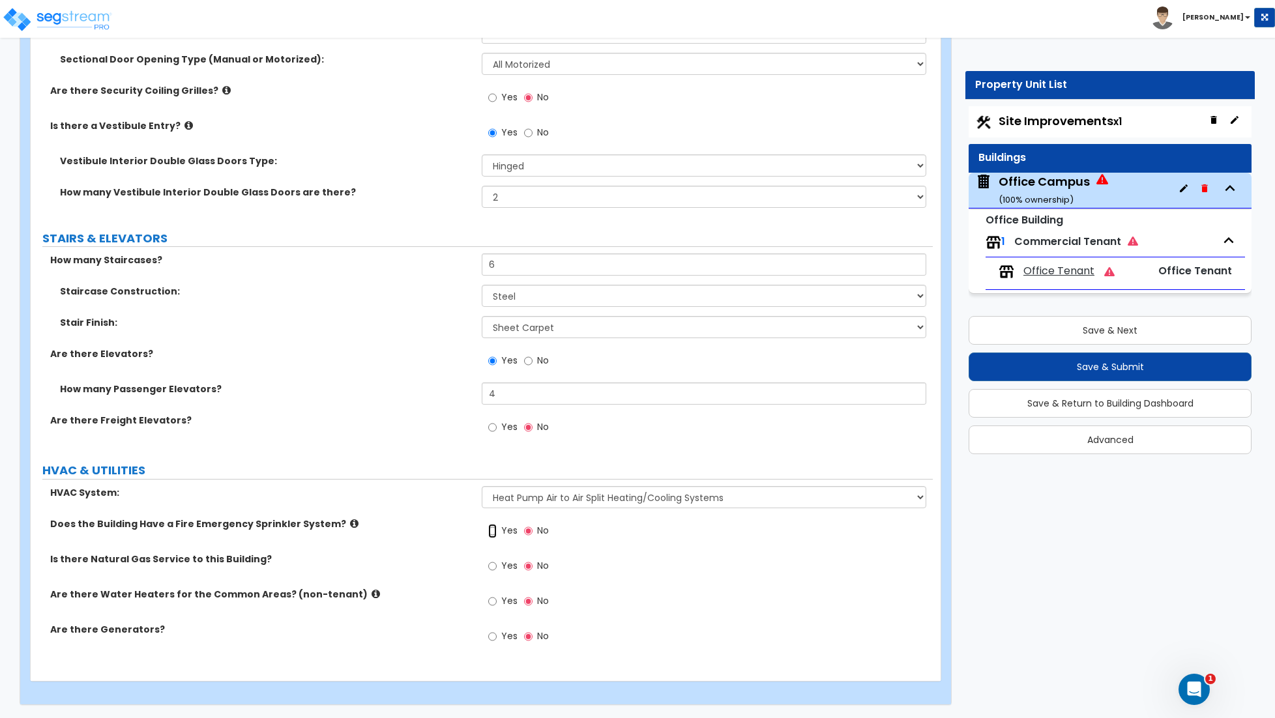
click at [489, 530] on input "Yes" at bounding box center [492, 531] width 8 height 14
click at [491, 568] on input "Yes" at bounding box center [492, 566] width 8 height 14
click at [493, 603] on input "Yes" at bounding box center [492, 601] width 8 height 14
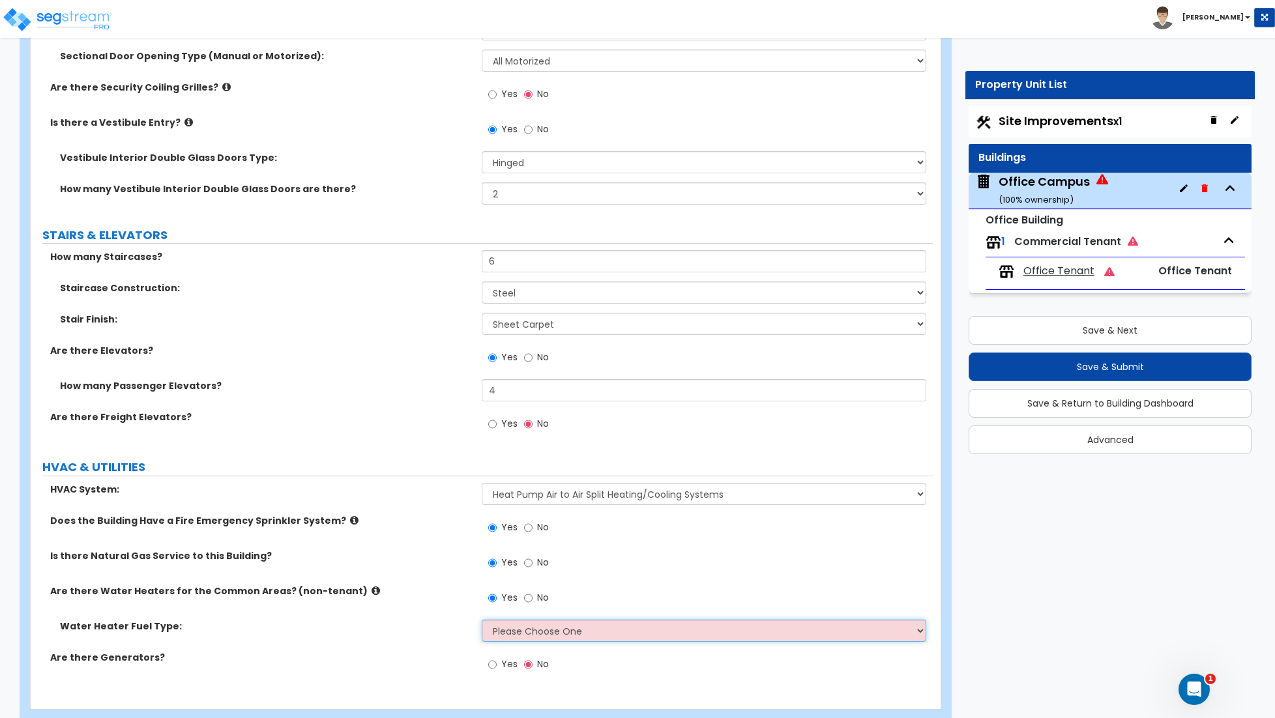
click at [511, 635] on select "Please Choose One Gas Electric" at bounding box center [704, 631] width 444 height 22
click at [482, 622] on select "Please Choose One Gas Electric" at bounding box center [704, 631] width 444 height 22
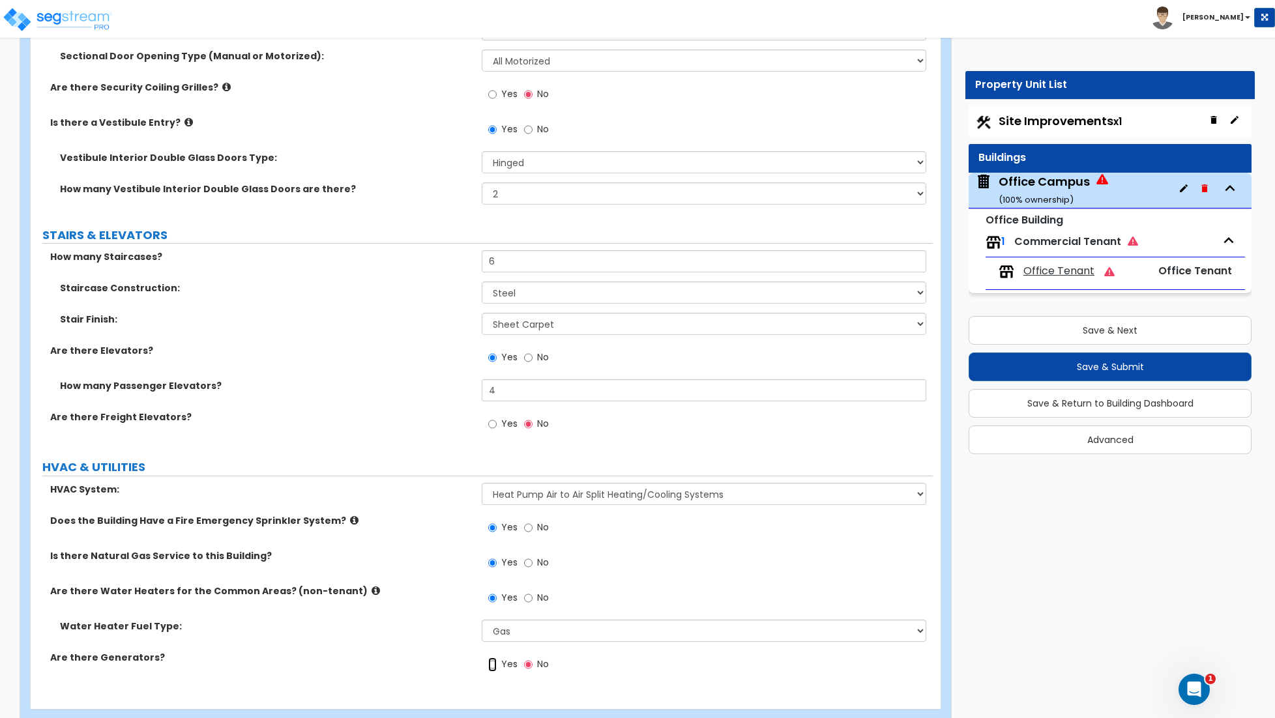
drag, startPoint x: 491, startPoint y: 668, endPoint x: 525, endPoint y: 660, distance: 34.9
click at [491, 668] on input "Yes" at bounding box center [492, 665] width 8 height 14
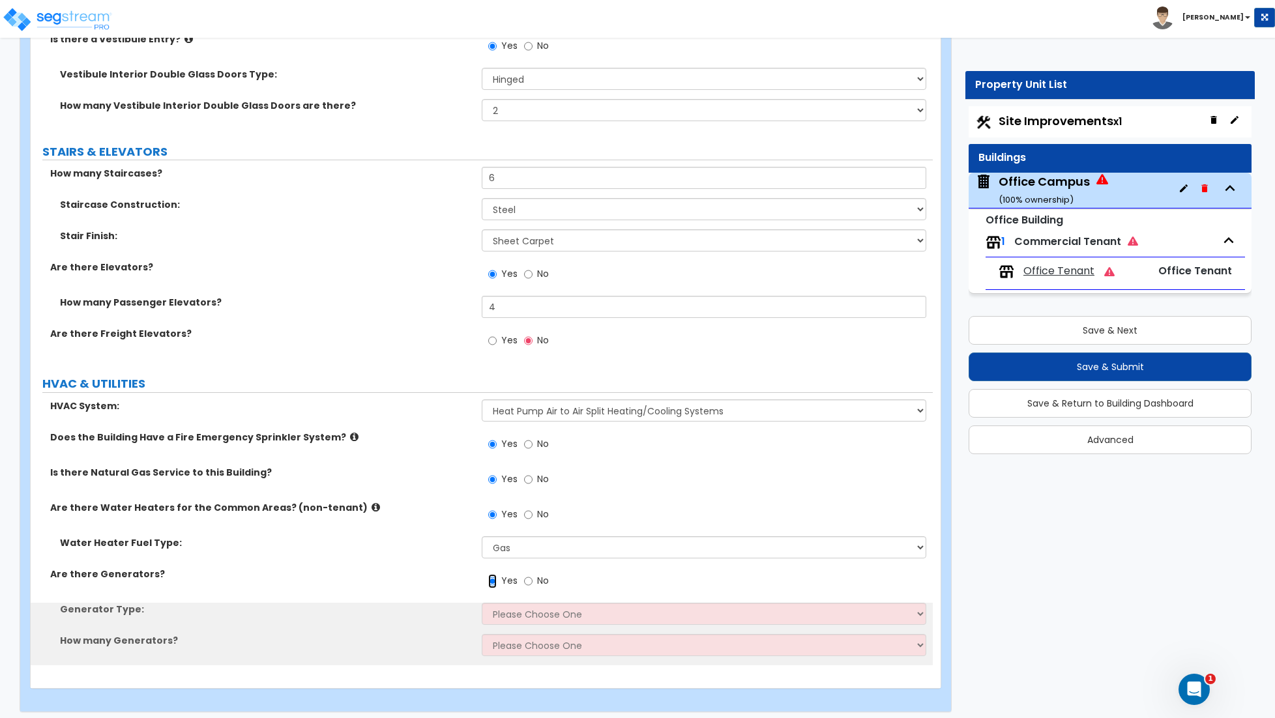
scroll to position [2415, 0]
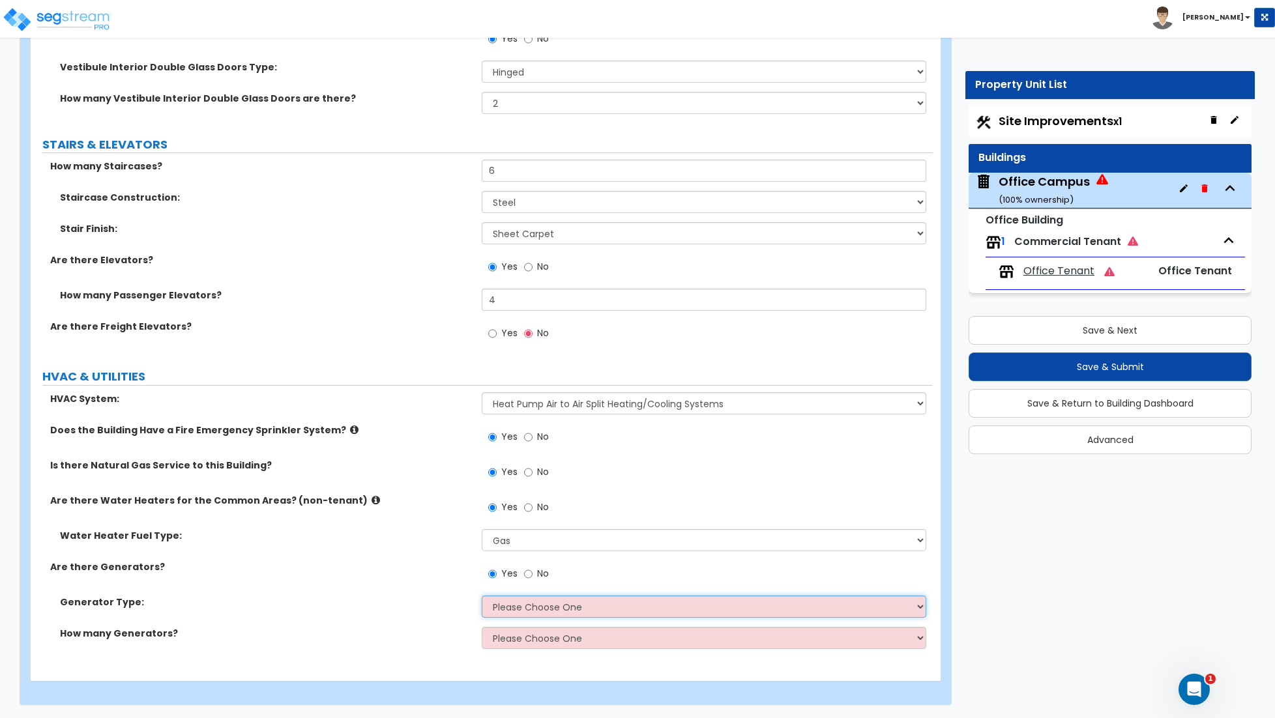
click at [535, 607] on select "Please Choose One Gas Diesel" at bounding box center [704, 607] width 444 height 22
click at [482, 596] on select "Please Choose One Gas Diesel" at bounding box center [704, 607] width 444 height 22
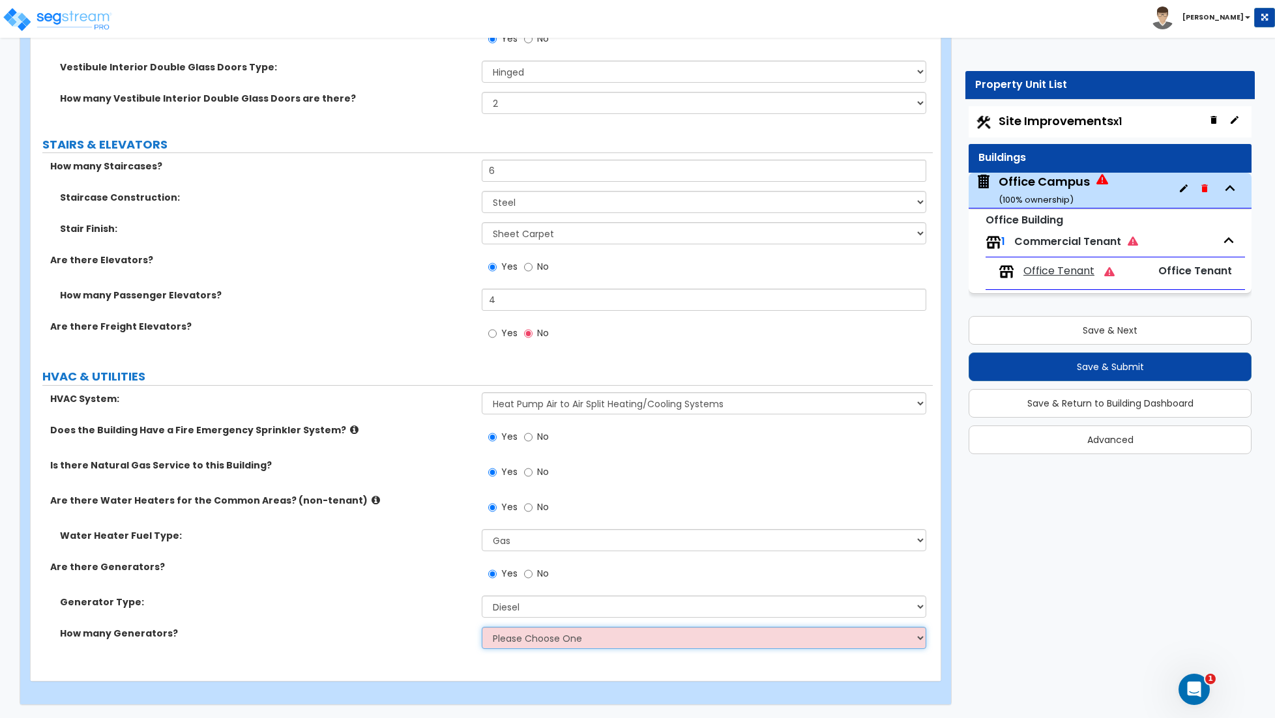
click at [508, 640] on select "Please Choose One 1 2 3" at bounding box center [704, 638] width 444 height 22
click at [482, 627] on select "Please Choose One 1 2 3" at bounding box center [704, 638] width 444 height 22
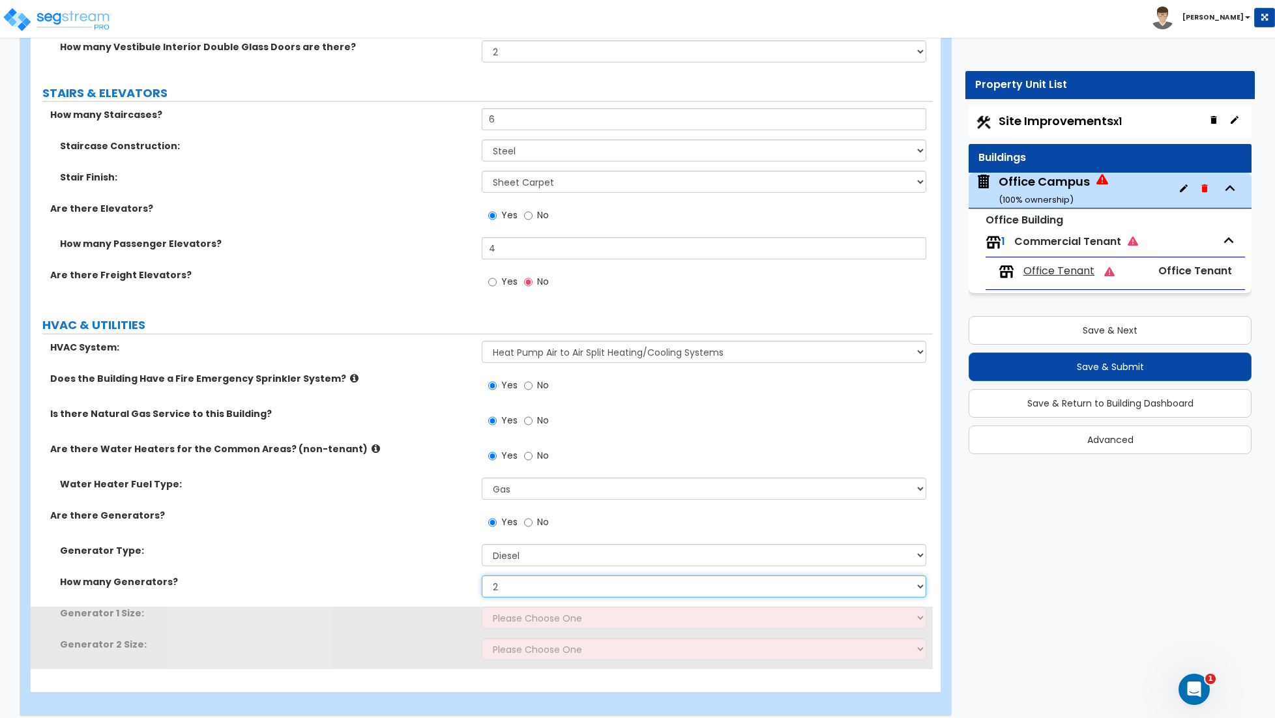
scroll to position [2478, 0]
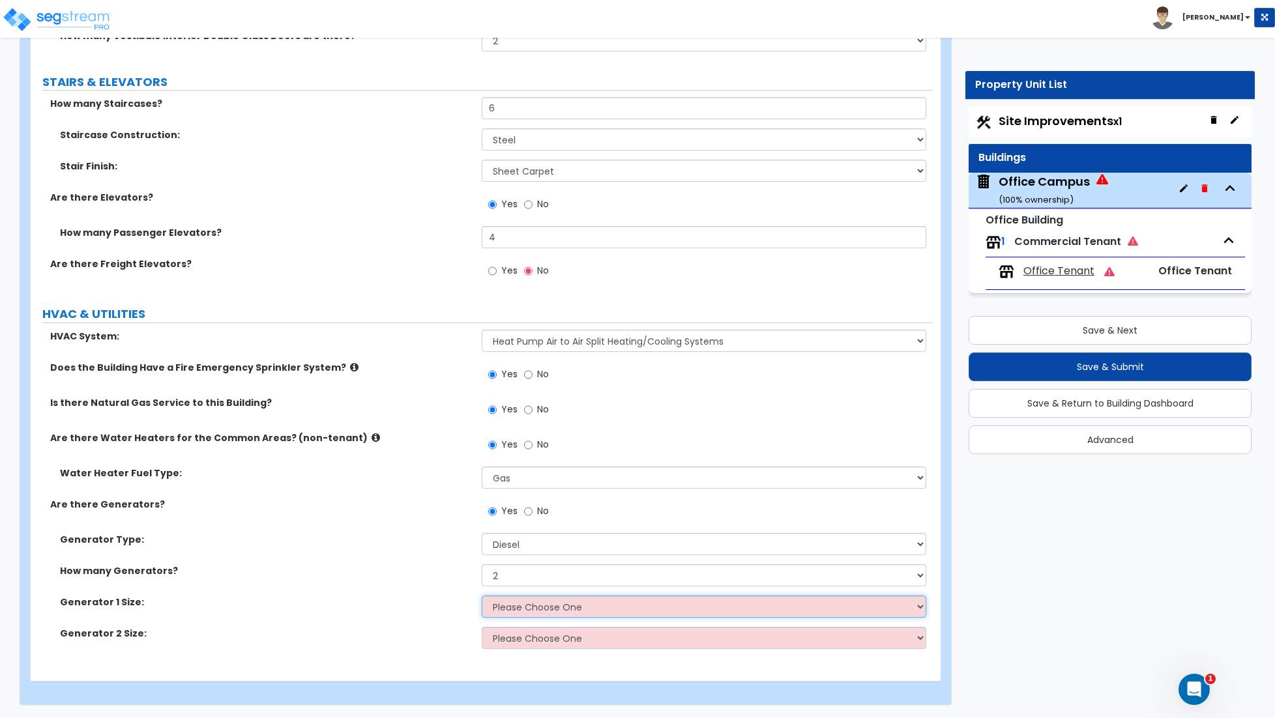
click at [560, 612] on select "Please Choose One 30kW 50kW 75kW 100kW 125kW 150kW 175kW 200kW 250kW 300kW 350k…" at bounding box center [704, 607] width 444 height 22
click at [482, 596] on select "Please Choose One 30kW 50kW 75kW 100kW 125kW 150kW 175kW 200kW 250kW 300kW 350k…" at bounding box center [704, 607] width 444 height 22
click at [514, 612] on select "Please Choose One 30kW 50kW 75kW 100kW 125kW 150kW 175kW 200kW 250kW 300kW 350k…" at bounding box center [704, 607] width 444 height 22
click at [482, 596] on select "Please Choose One 30kW 50kW 75kW 100kW 125kW 150kW 175kW 200kW 250kW 300kW 350k…" at bounding box center [704, 607] width 444 height 22
click at [525, 611] on select "Please Choose One 30kW 50kW 75kW 100kW 125kW 150kW 175kW 200kW 250kW 300kW 350k…" at bounding box center [704, 607] width 444 height 22
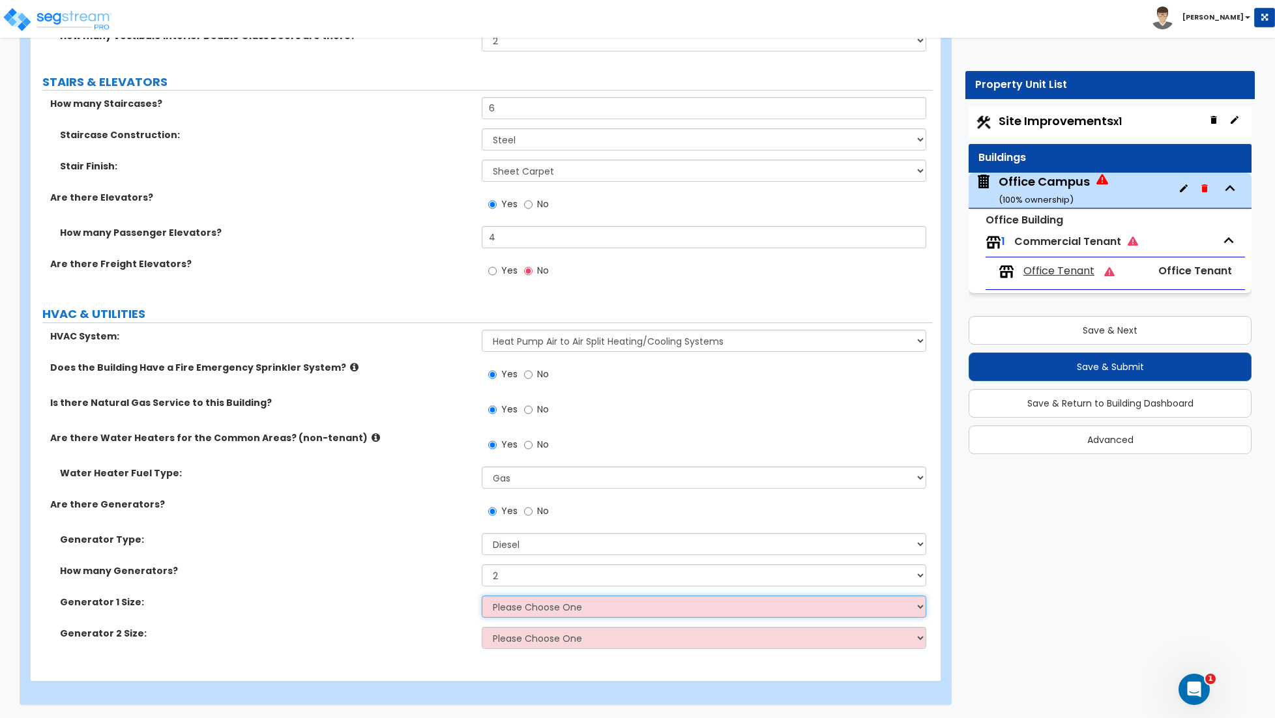
click at [525, 611] on select "Please Choose One 30kW 50kW 75kW 100kW 125kW 150kW 175kW 200kW 250kW 300kW 350k…" at bounding box center [704, 607] width 444 height 22
click at [482, 596] on select "Please Choose One 30kW 50kW 75kW 100kW 125kW 150kW 175kW 200kW 250kW 300kW 350k…" at bounding box center [704, 607] width 444 height 22
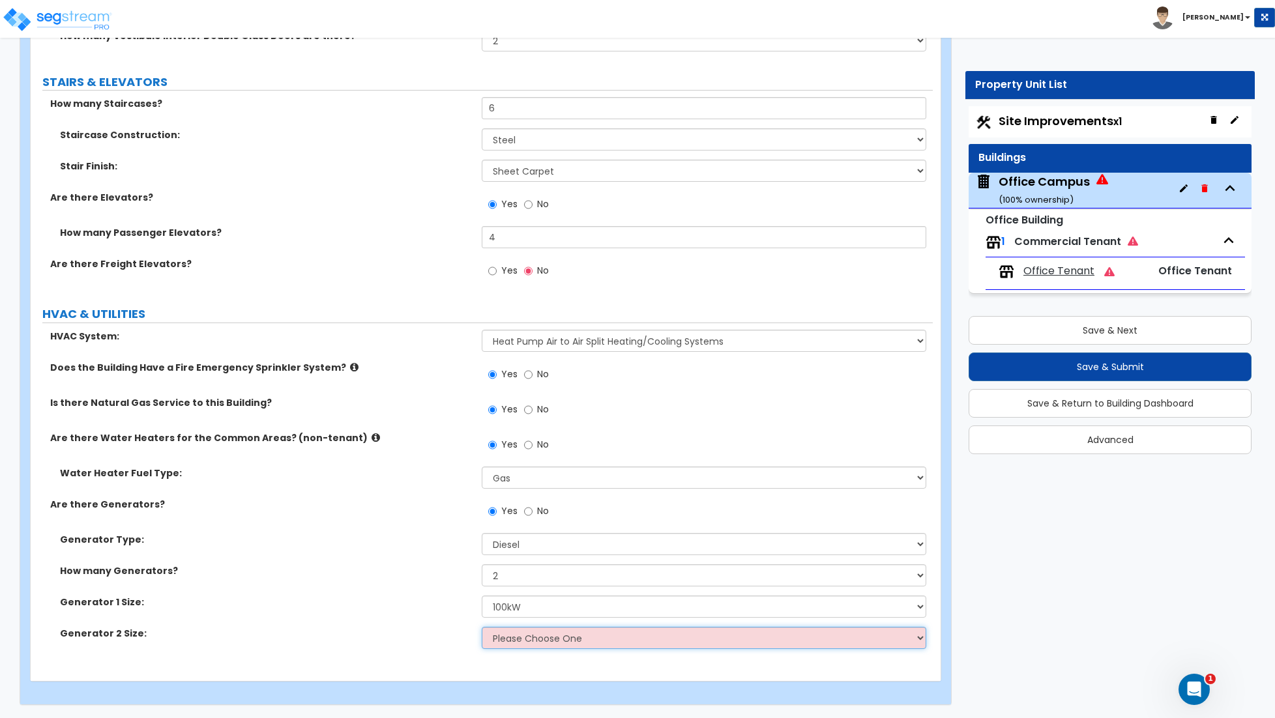
click at [521, 631] on select "Please Choose One 30kW 50kW 75kW 100kW 125kW 150kW 175kW 200kW 250kW 300kW 350k…" at bounding box center [704, 638] width 444 height 22
click at [482, 627] on select "Please Choose One 30kW 50kW 75kW 100kW 125kW 150kW 175kW 200kW 250kW 300kW 350k…" at bounding box center [704, 638] width 444 height 22
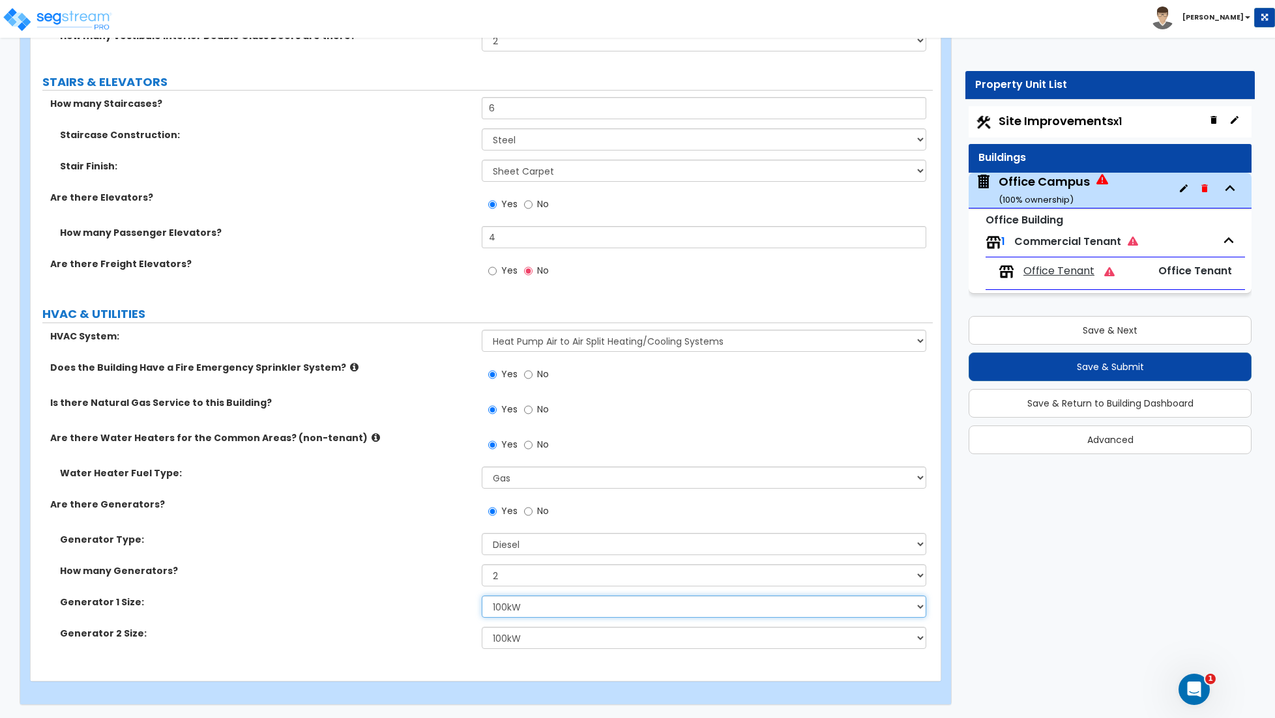
click at [511, 608] on select "Please Choose One 30kW 50kW 75kW 100kW 125kW 150kW 175kW 200kW 250kW 300kW 350k…" at bounding box center [704, 607] width 444 height 22
click at [482, 596] on select "Please Choose One 30kW 50kW 75kW 100kW 125kW 150kW 175kW 200kW 250kW 300kW 350k…" at bounding box center [704, 607] width 444 height 22
click at [525, 633] on select "Please Choose One 30kW 50kW 75kW 100kW 125kW 150kW 175kW 200kW 250kW 300kW 350k…" at bounding box center [704, 638] width 444 height 22
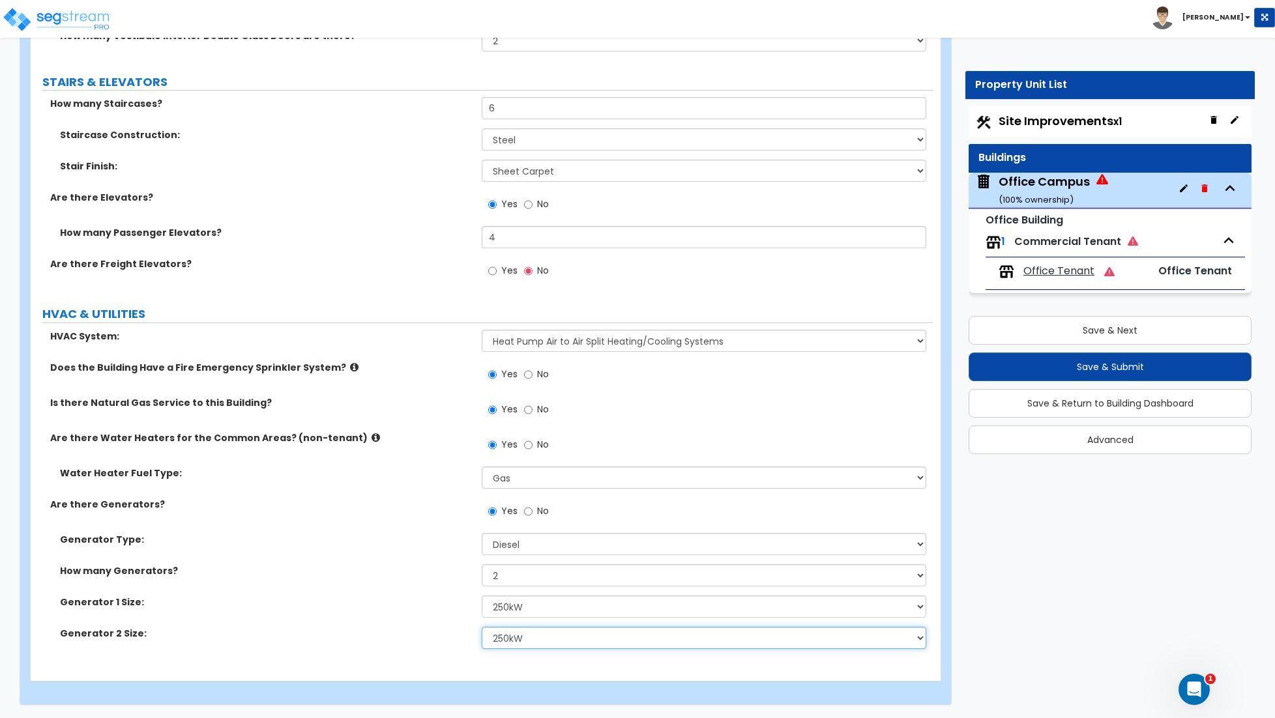
click at [482, 627] on select "Please Choose One 30kW 50kW 75kW 100kW 125kW 150kW 175kW 200kW 250kW 300kW 350k…" at bounding box center [704, 638] width 444 height 22
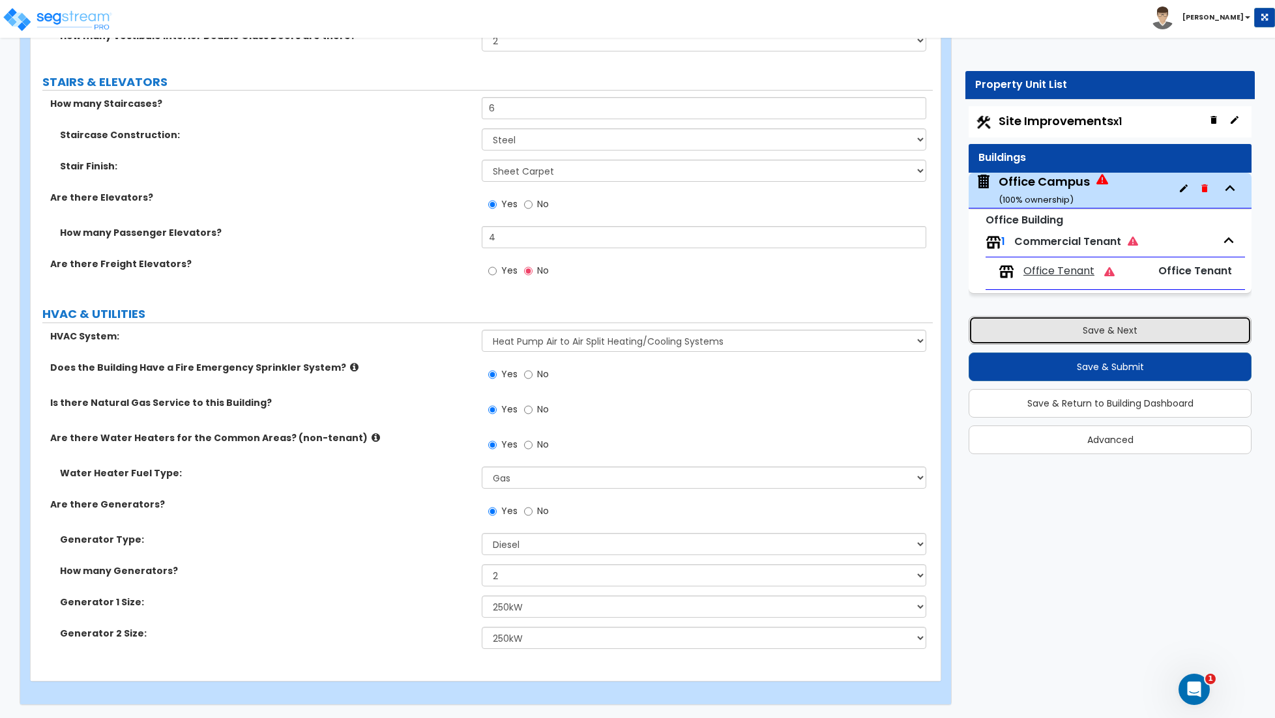
click at [1112, 336] on button "Save & Next" at bounding box center [1109, 330] width 283 height 29
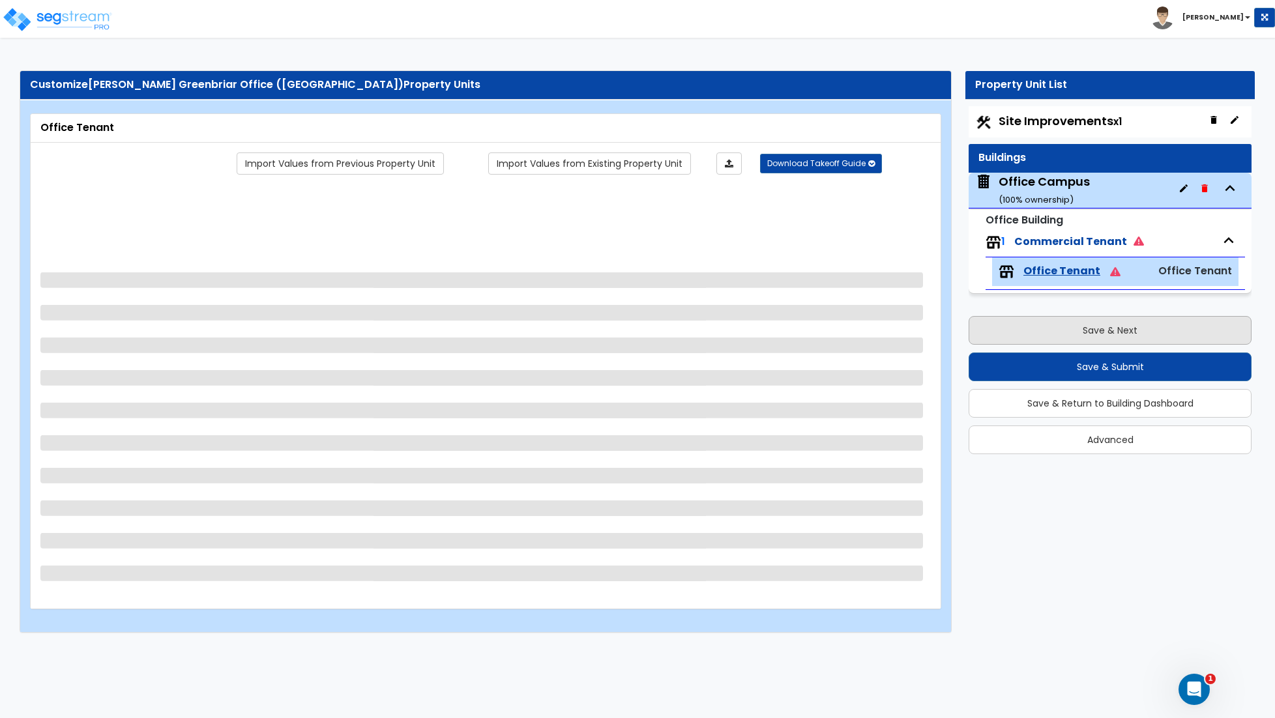
scroll to position [0, 0]
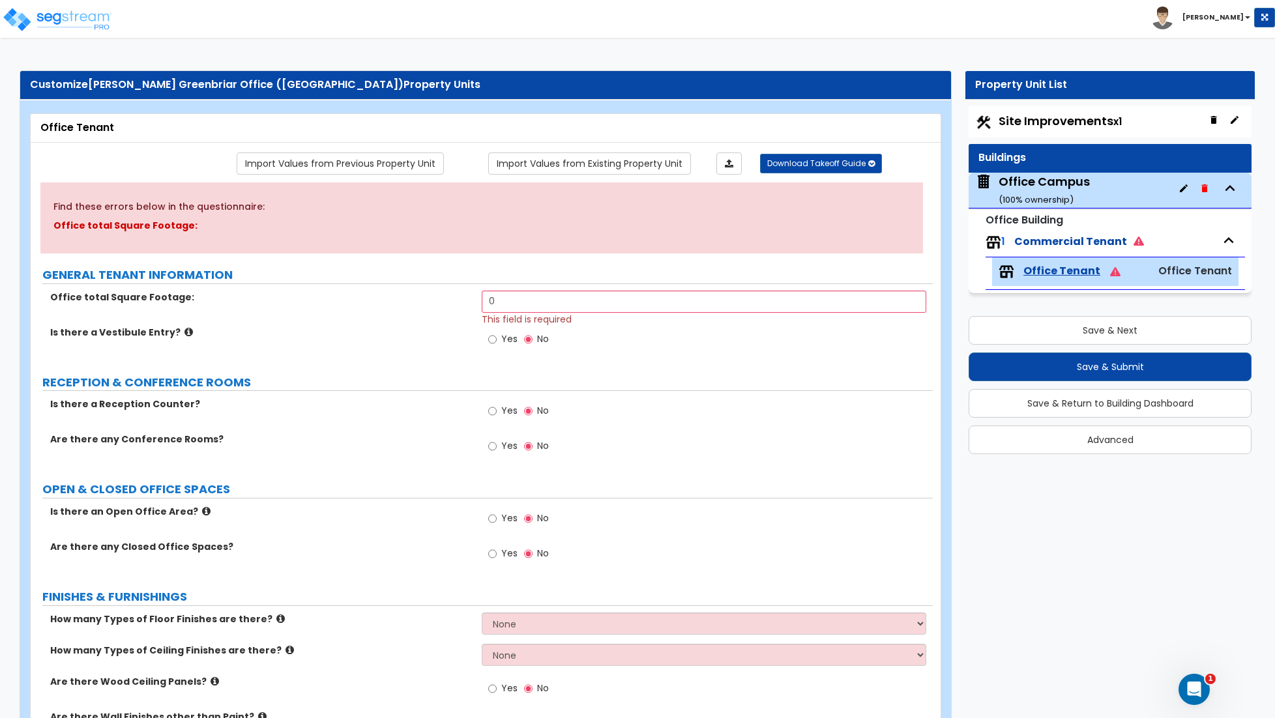
click at [1115, 193] on div "Office Campus ( 100 % ownership)" at bounding box center [1109, 191] width 283 height 36
click at [1045, 184] on div "Office Campus ( 100 % ownership)" at bounding box center [1043, 189] width 91 height 33
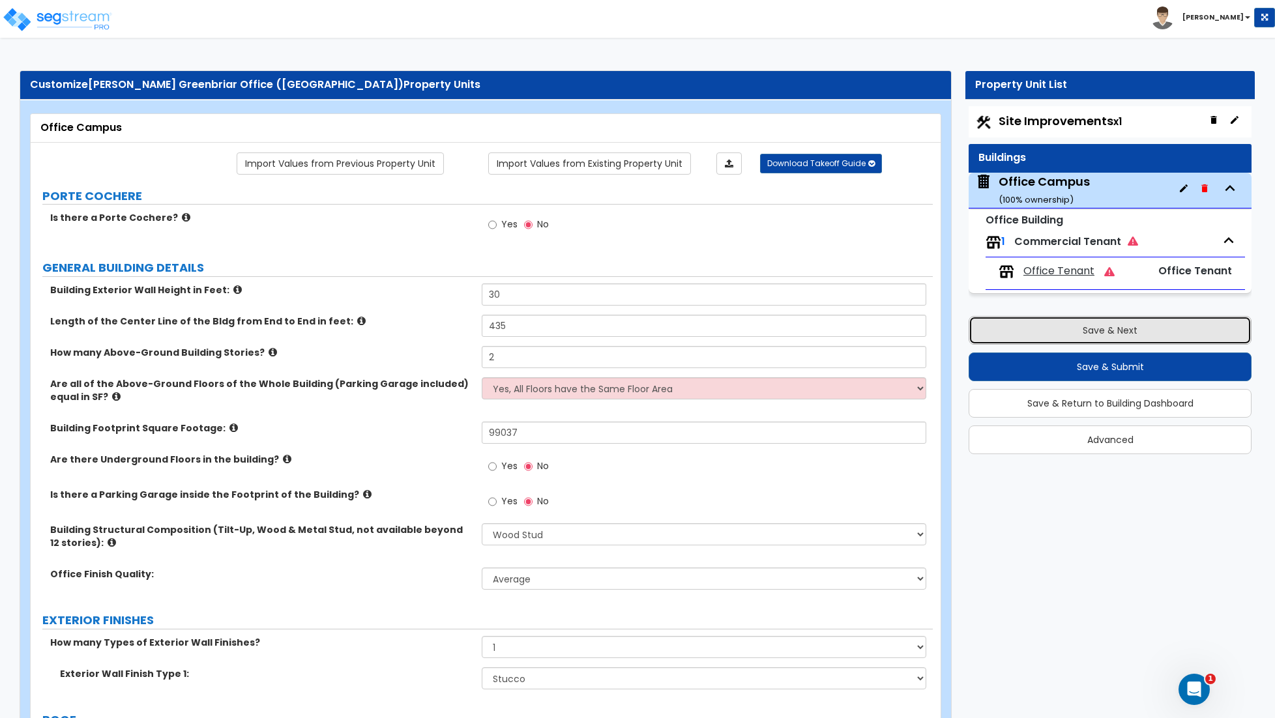
click at [1094, 336] on button "Save & Next" at bounding box center [1109, 330] width 283 height 29
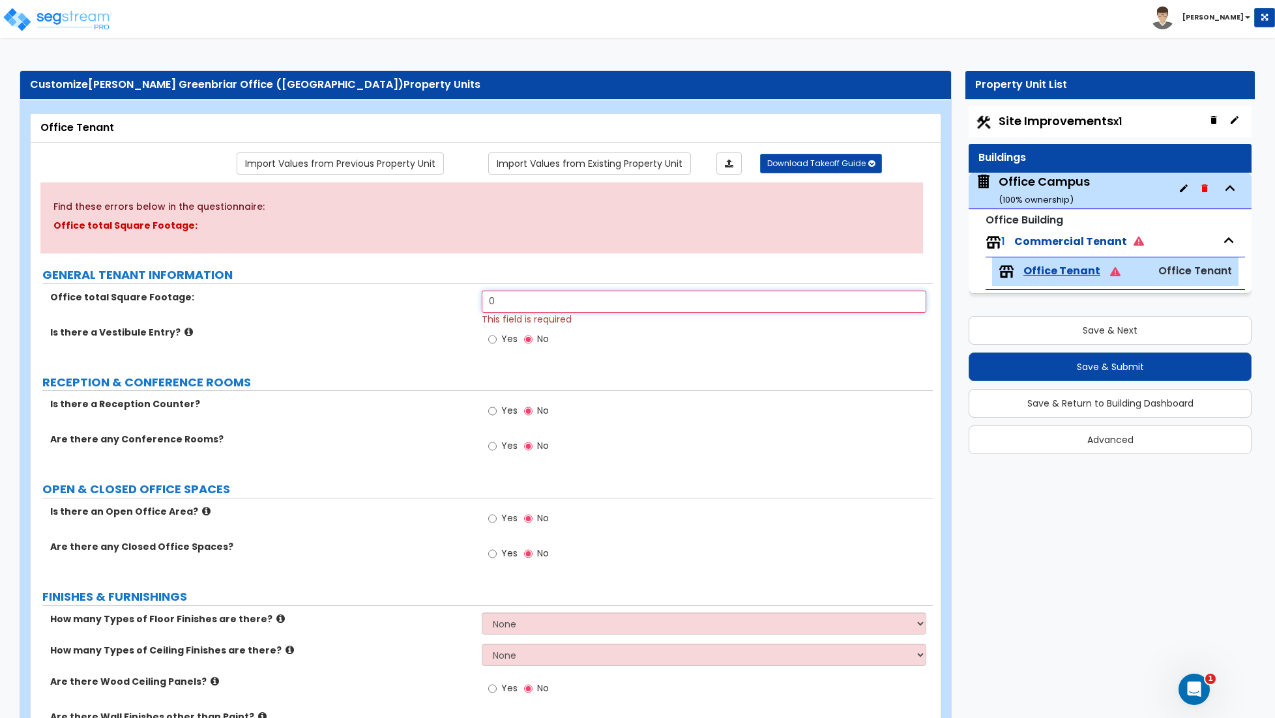
click at [506, 308] on input "0" at bounding box center [704, 302] width 444 height 22
click at [515, 303] on input "0" at bounding box center [704, 302] width 444 height 22
click at [492, 339] on input "Yes" at bounding box center [492, 339] width 8 height 14
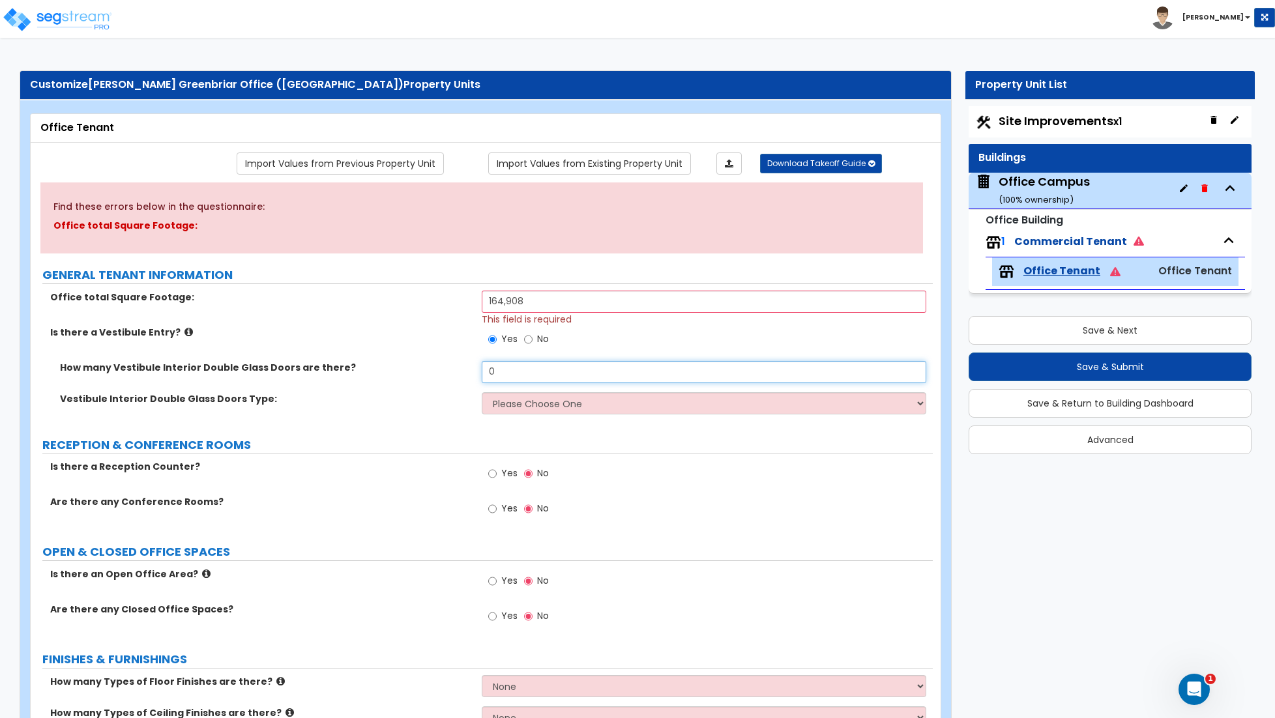
click at [511, 381] on input "0" at bounding box center [704, 372] width 444 height 22
click at [518, 409] on select "Please Choose One Hinged Sliding" at bounding box center [704, 403] width 444 height 22
click at [482, 393] on select "Please Choose One Hinged Sliding" at bounding box center [704, 403] width 444 height 22
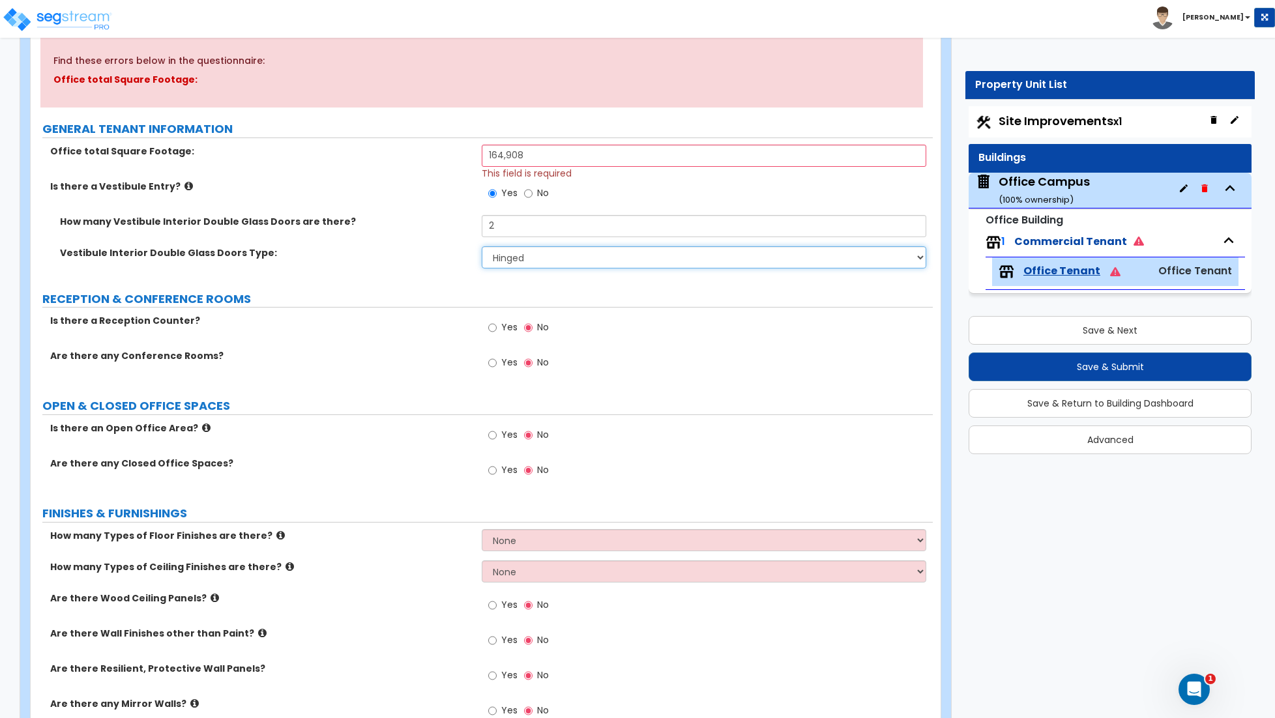
scroll to position [149, 0]
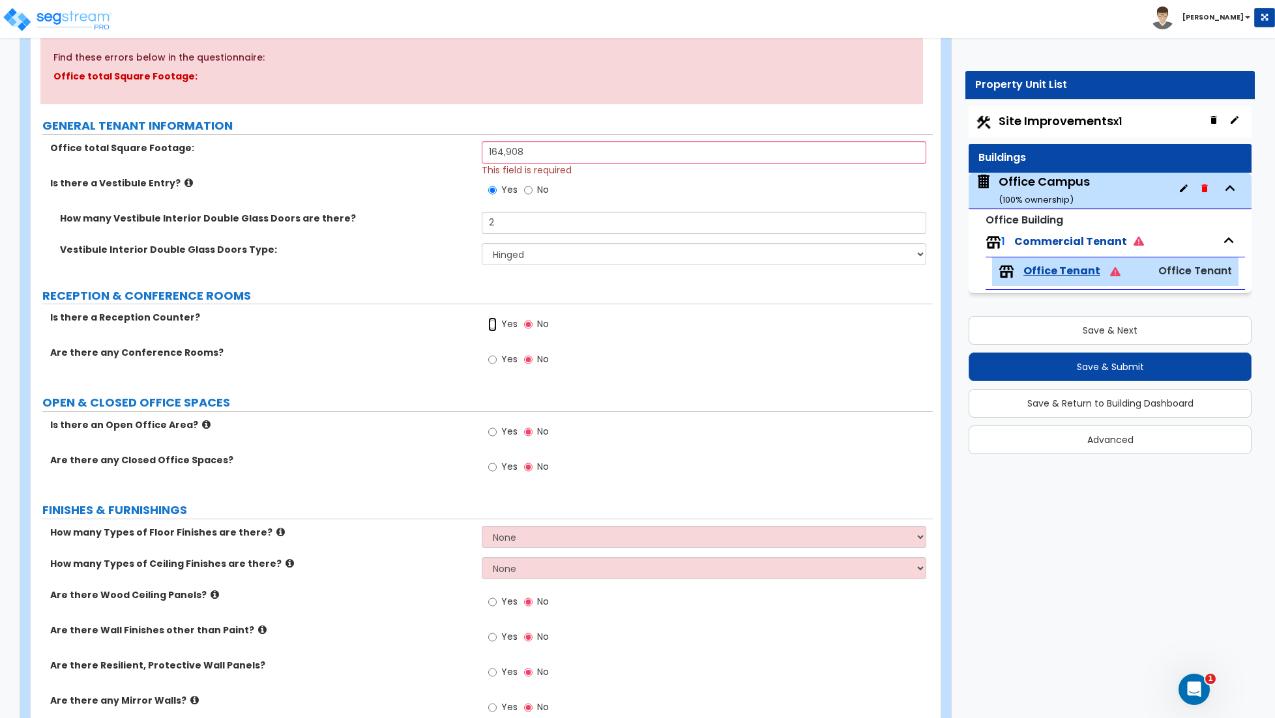
click at [495, 324] on input "Yes" at bounding box center [492, 324] width 8 height 14
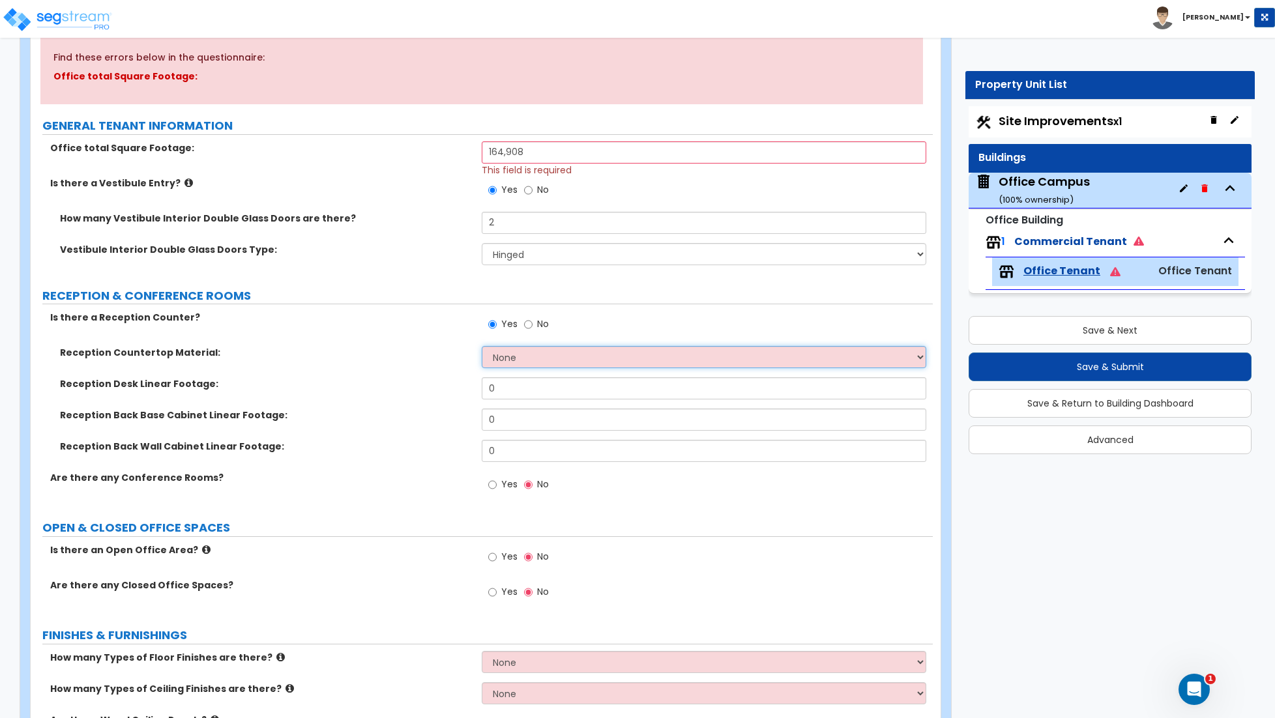
click at [526, 362] on select "None Plastic Laminate Solid Surface Stone Quartz Marble Tile Wood Stainless Ste…" at bounding box center [704, 357] width 444 height 22
click at [482, 347] on select "None Plastic Laminate Solid Surface Stone Quartz Marble Tile Wood Stainless Ste…" at bounding box center [704, 357] width 444 height 22
click at [502, 389] on input "0" at bounding box center [704, 388] width 444 height 22
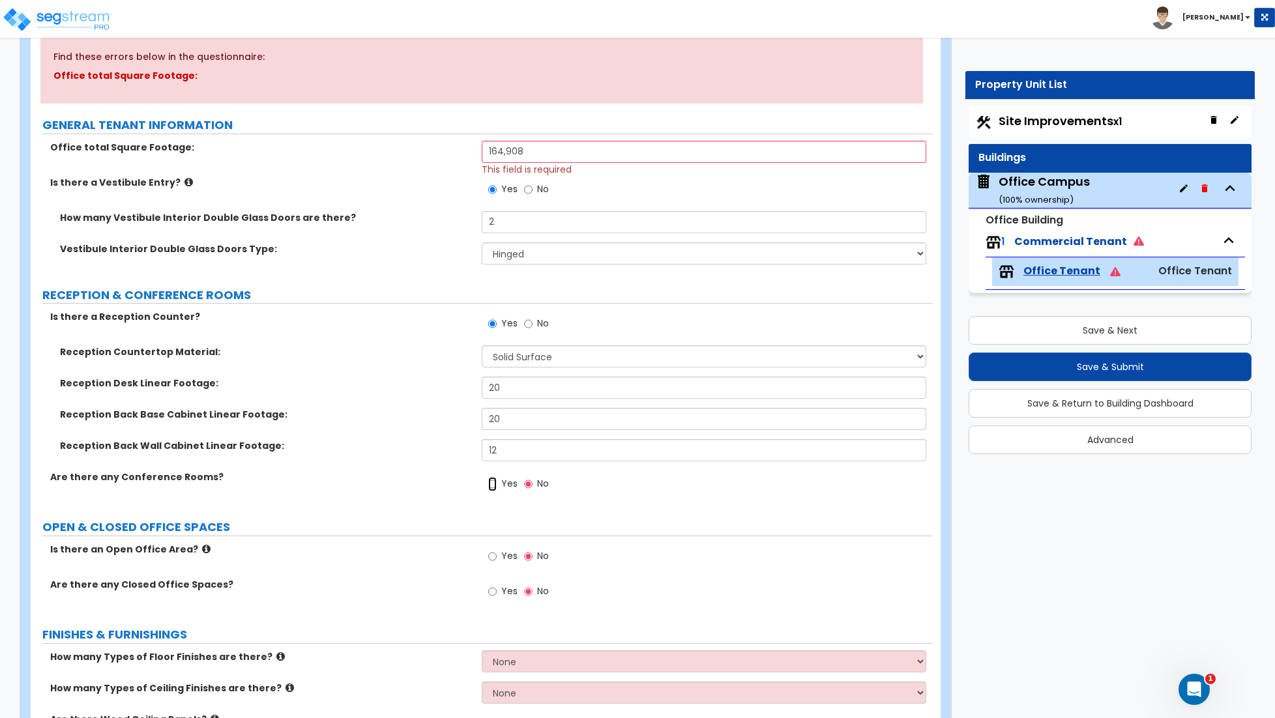
click at [495, 486] on input "Yes" at bounding box center [492, 484] width 8 height 14
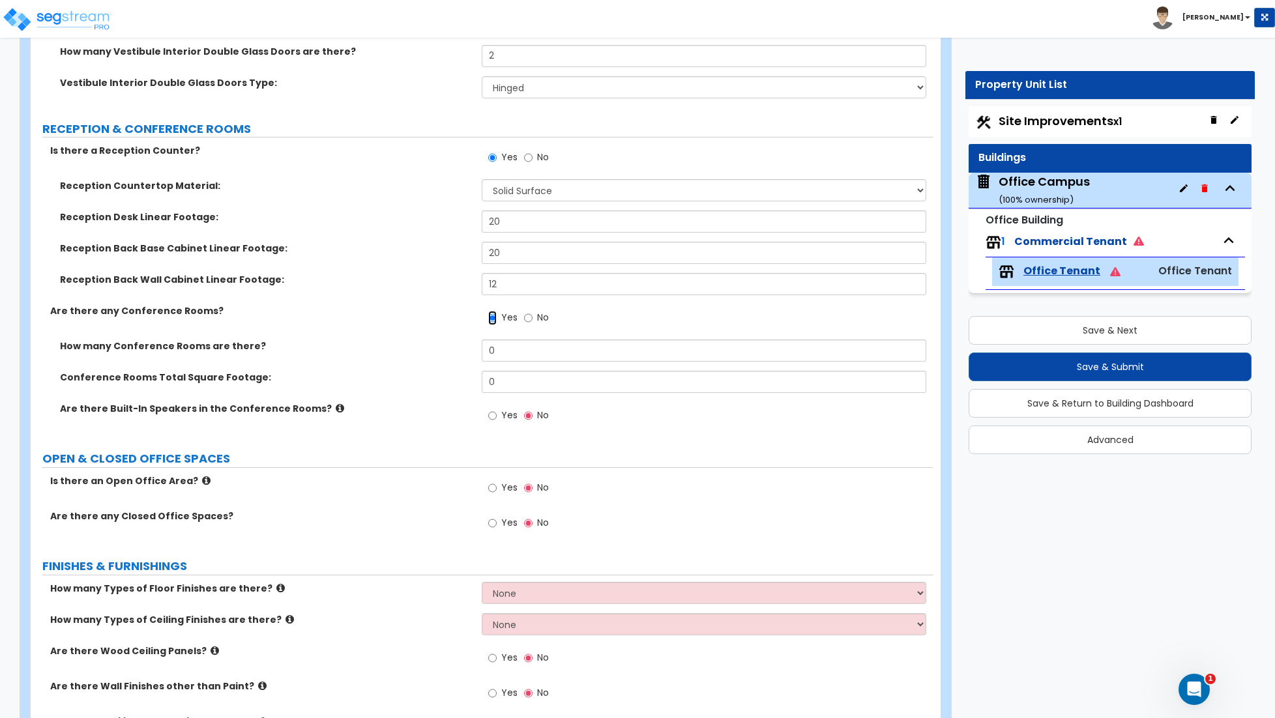
scroll to position [338, 0]
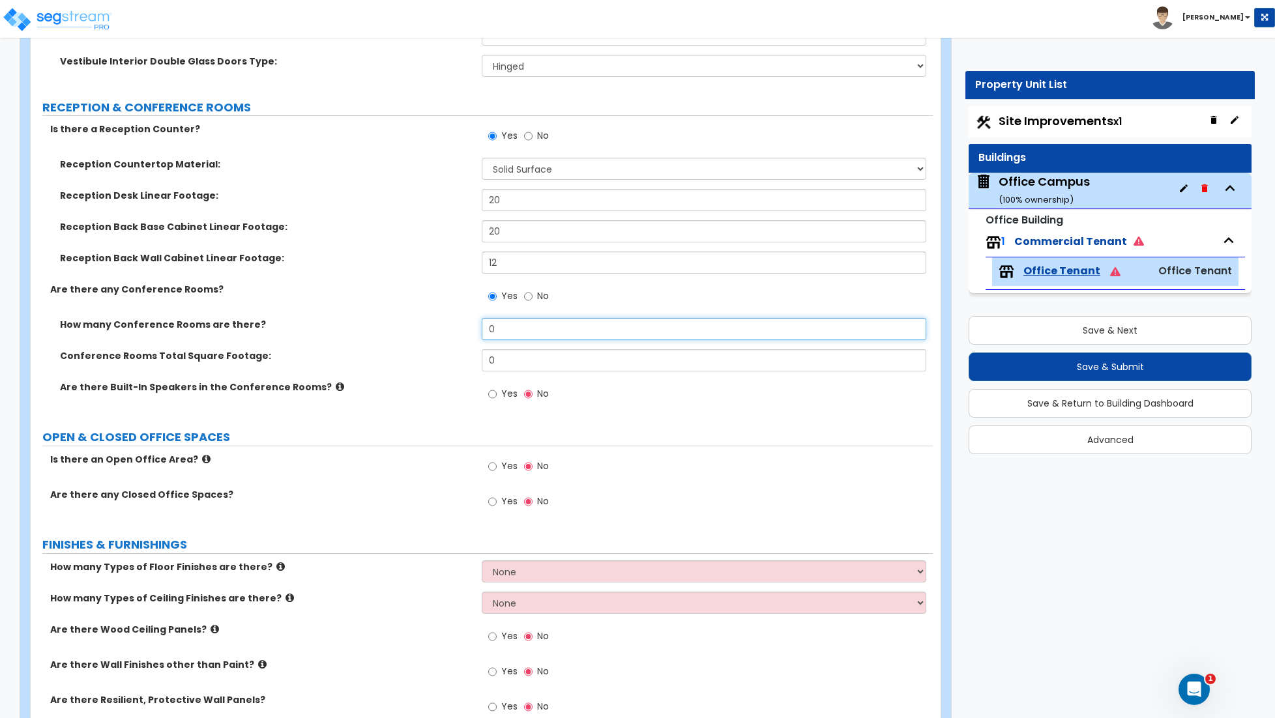
click at [508, 335] on input "0" at bounding box center [704, 329] width 444 height 22
click at [523, 334] on input "0" at bounding box center [704, 329] width 444 height 22
click at [513, 359] on input "0" at bounding box center [704, 360] width 444 height 22
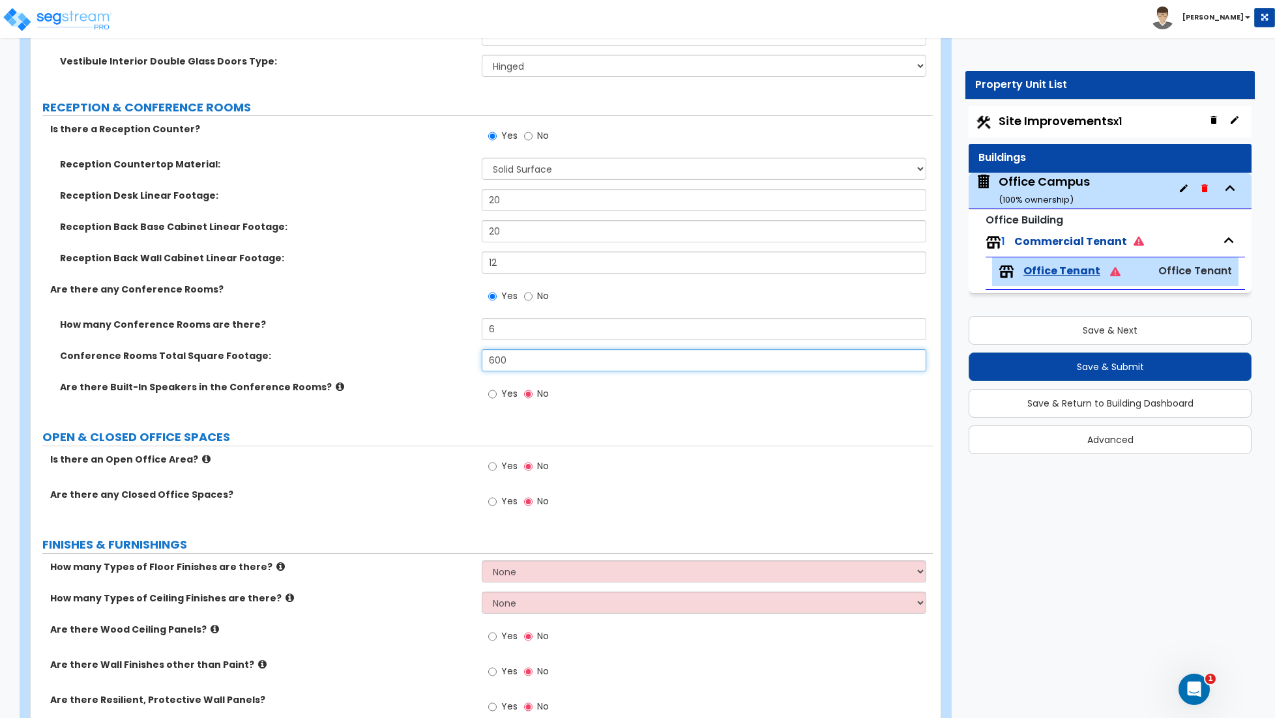
scroll to position [341, 0]
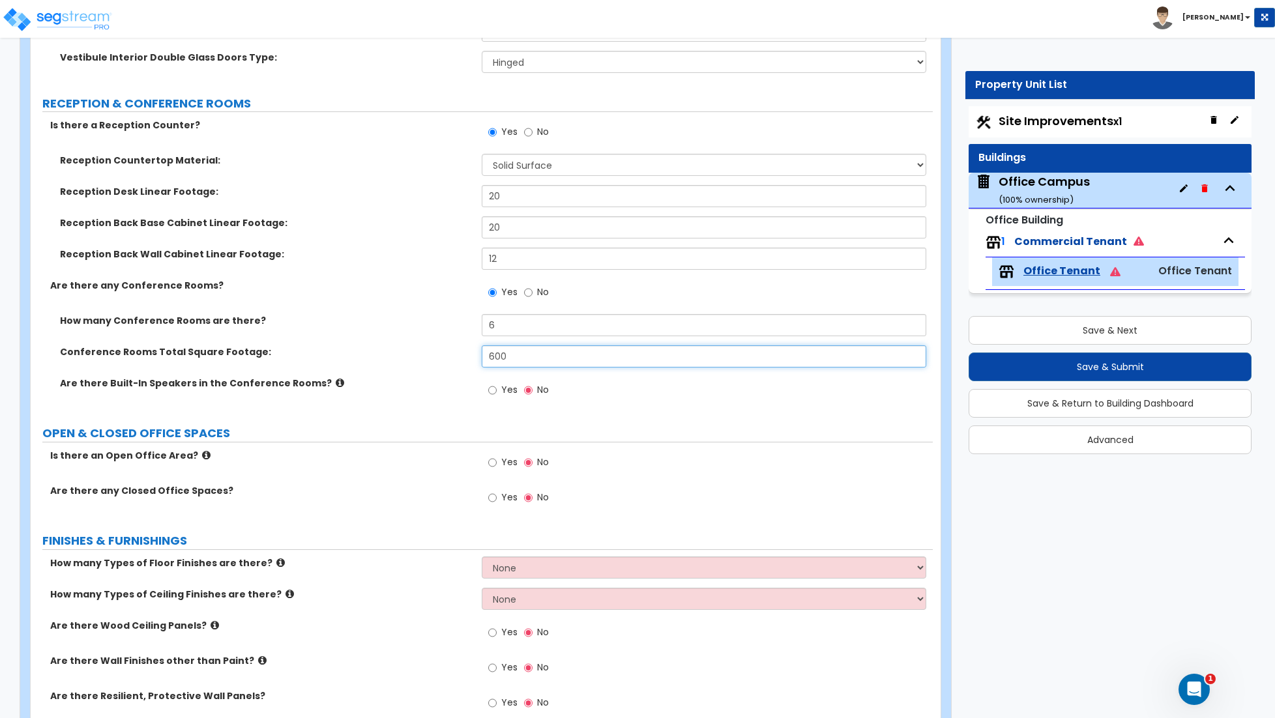
click at [534, 362] on input "600" at bounding box center [704, 356] width 444 height 22
click at [496, 395] on label "Yes" at bounding box center [502, 392] width 29 height 22
click at [496, 395] on input "Yes" at bounding box center [492, 390] width 8 height 14
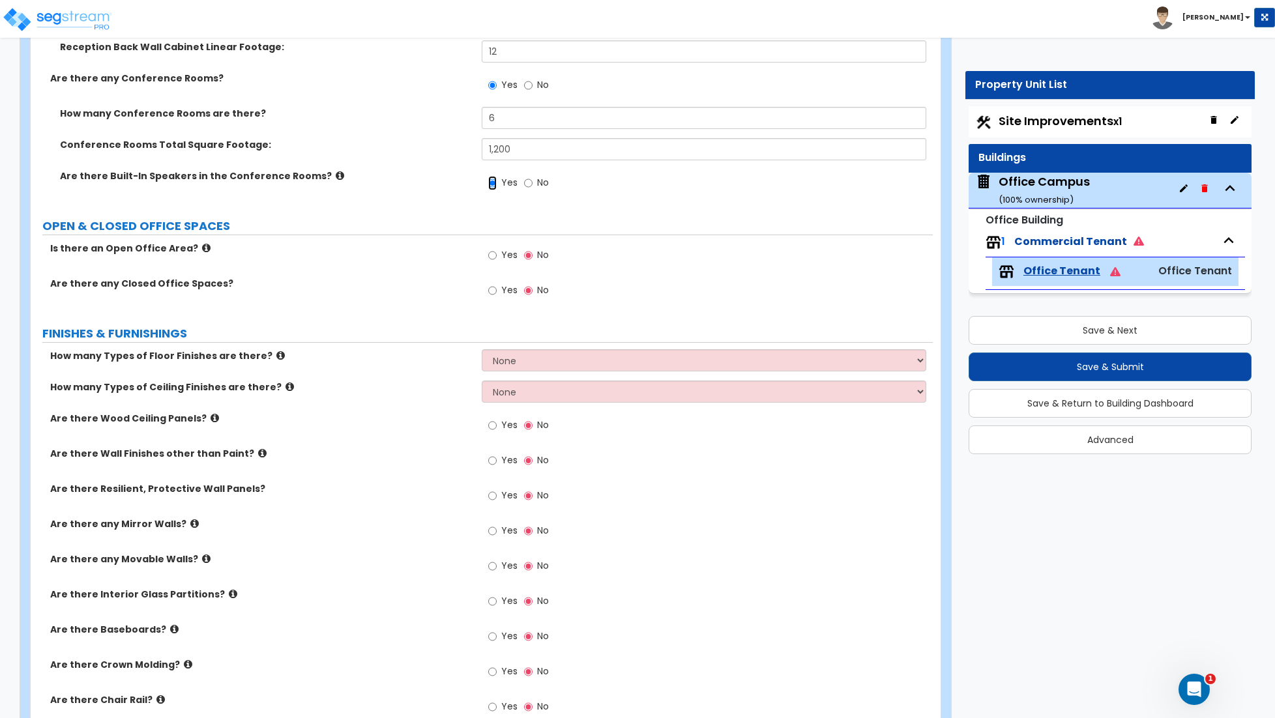
scroll to position [551, 0]
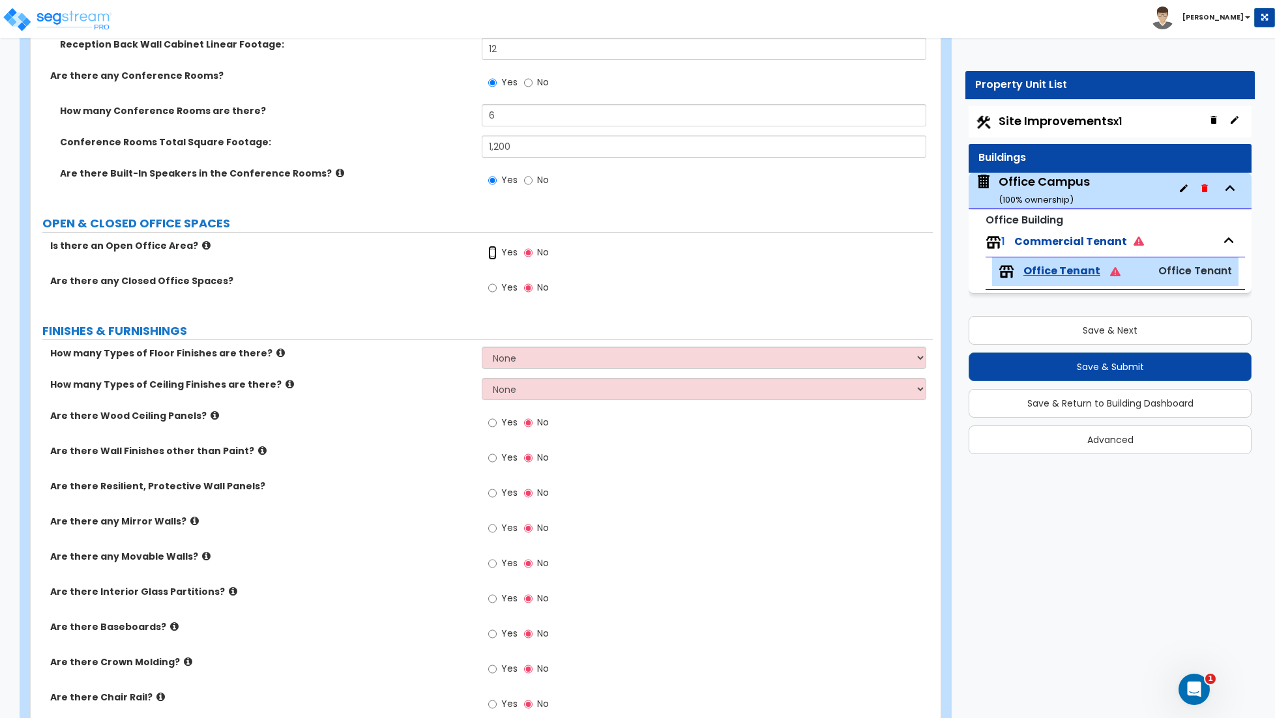
click at [489, 255] on input "Yes" at bounding box center [492, 253] width 8 height 14
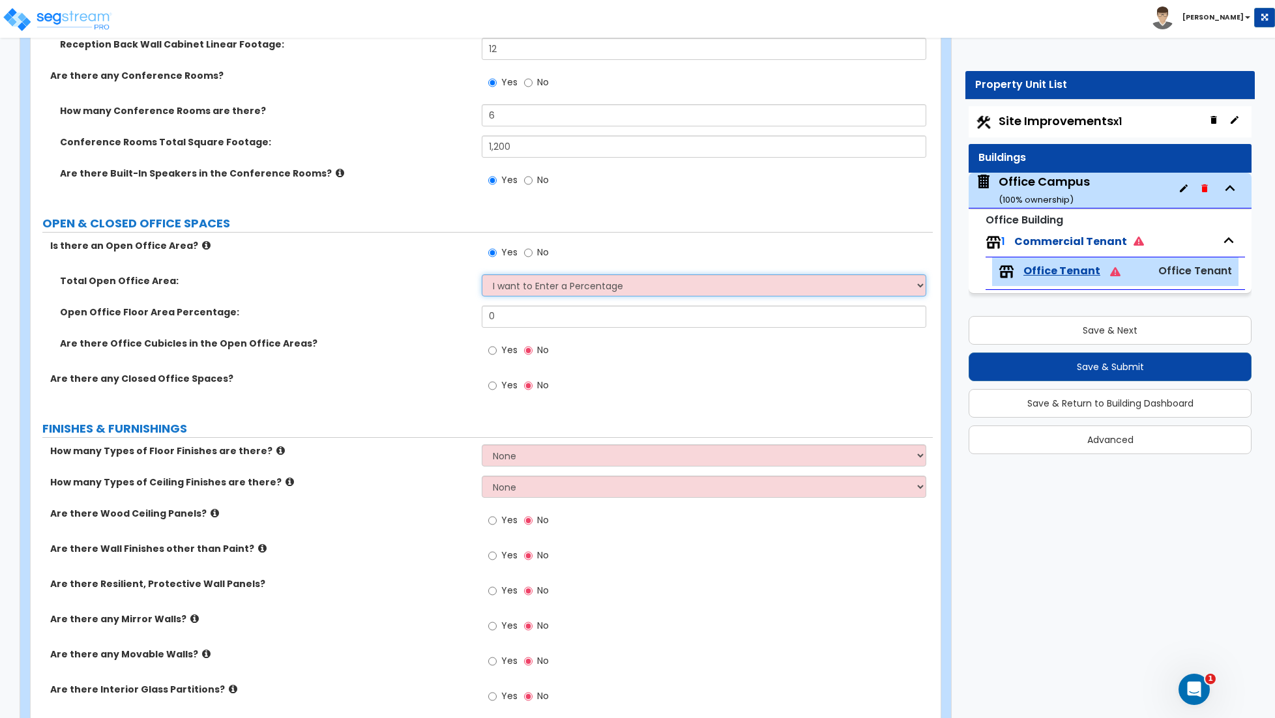
click at [534, 291] on select "I want to Enter a Percentage I want to Enter the Square Footage" at bounding box center [704, 285] width 444 height 22
click at [482, 276] on select "I want to Enter a Percentage I want to Enter the Square Footage" at bounding box center [704, 285] width 444 height 22
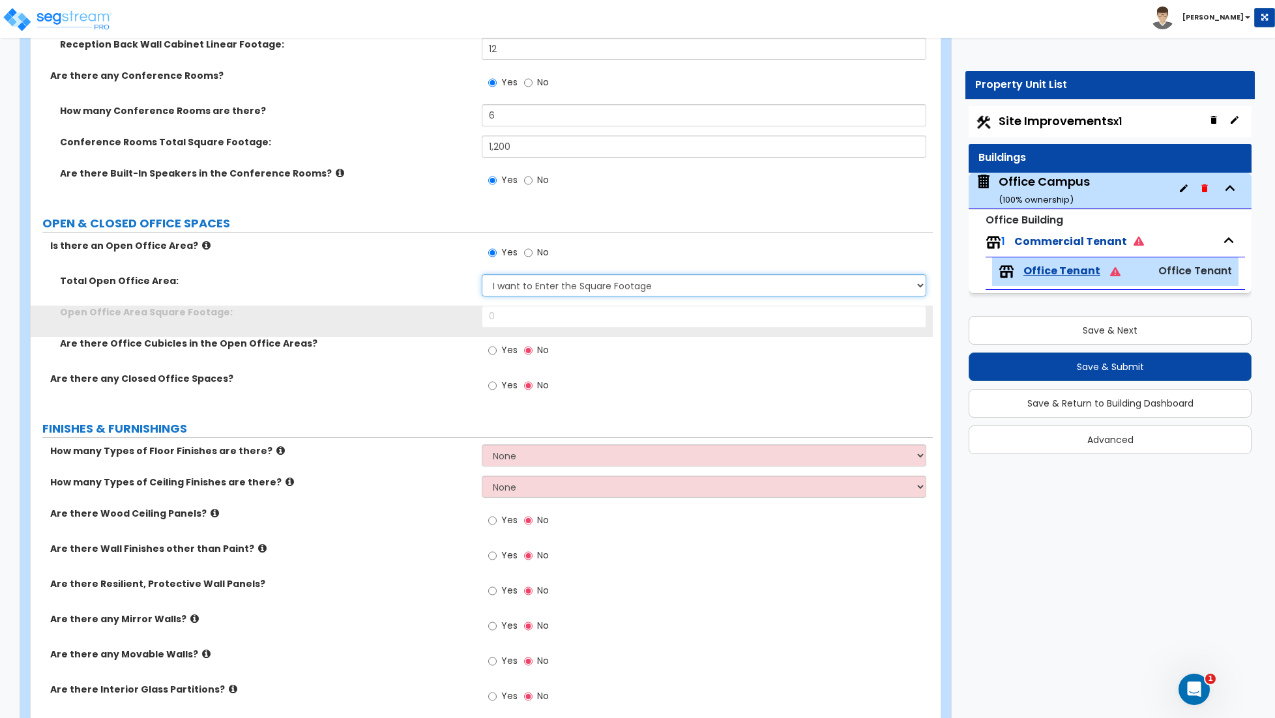
click at [532, 291] on select "I want to Enter a Percentage I want to Enter the Square Footage" at bounding box center [704, 285] width 444 height 22
click at [482, 276] on select "I want to Enter a Percentage I want to Enter the Square Footage" at bounding box center [704, 285] width 444 height 22
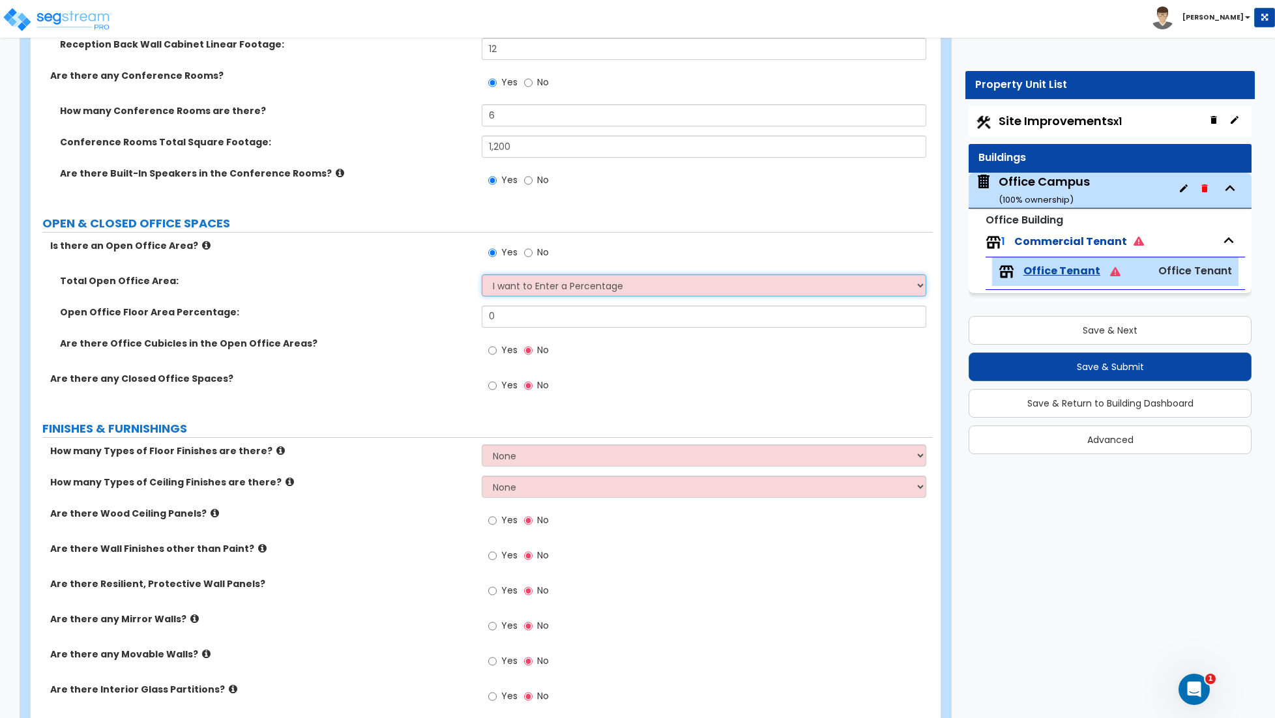
click at [554, 292] on select "I want to Enter a Percentage I want to Enter the Square Footage" at bounding box center [704, 285] width 444 height 22
click at [482, 276] on select "I want to Enter a Percentage I want to Enter the Square Footage" at bounding box center [704, 285] width 444 height 22
click at [506, 325] on input "0" at bounding box center [704, 317] width 444 height 22
click at [497, 356] on label "Yes" at bounding box center [502, 352] width 29 height 22
click at [497, 356] on input "Yes" at bounding box center [492, 350] width 8 height 14
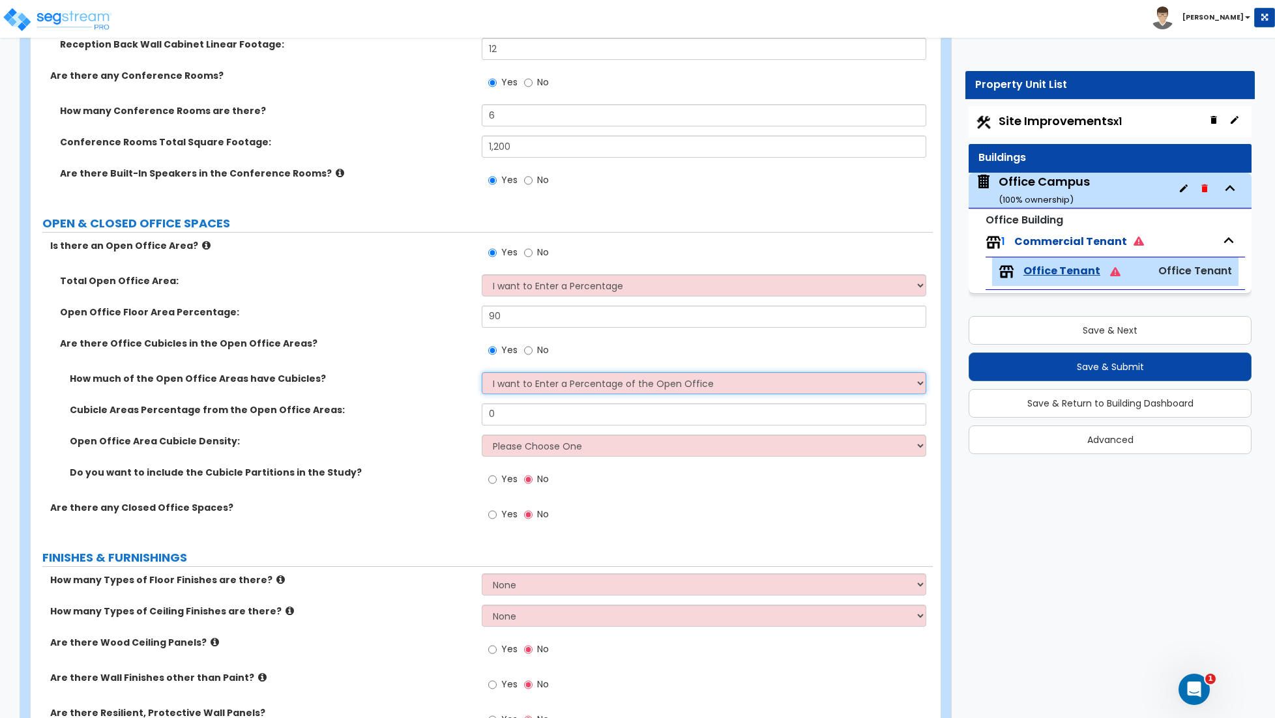
click at [526, 383] on select "I want to Enter a Percentage of the Open Office I want to enter the Square Foot…" at bounding box center [704, 383] width 444 height 22
click at [482, 373] on select "I want to Enter a Percentage of the Open Office I want to enter the Square Foot…" at bounding box center [704, 383] width 444 height 22
click at [538, 416] on input "0" at bounding box center [704, 414] width 444 height 22
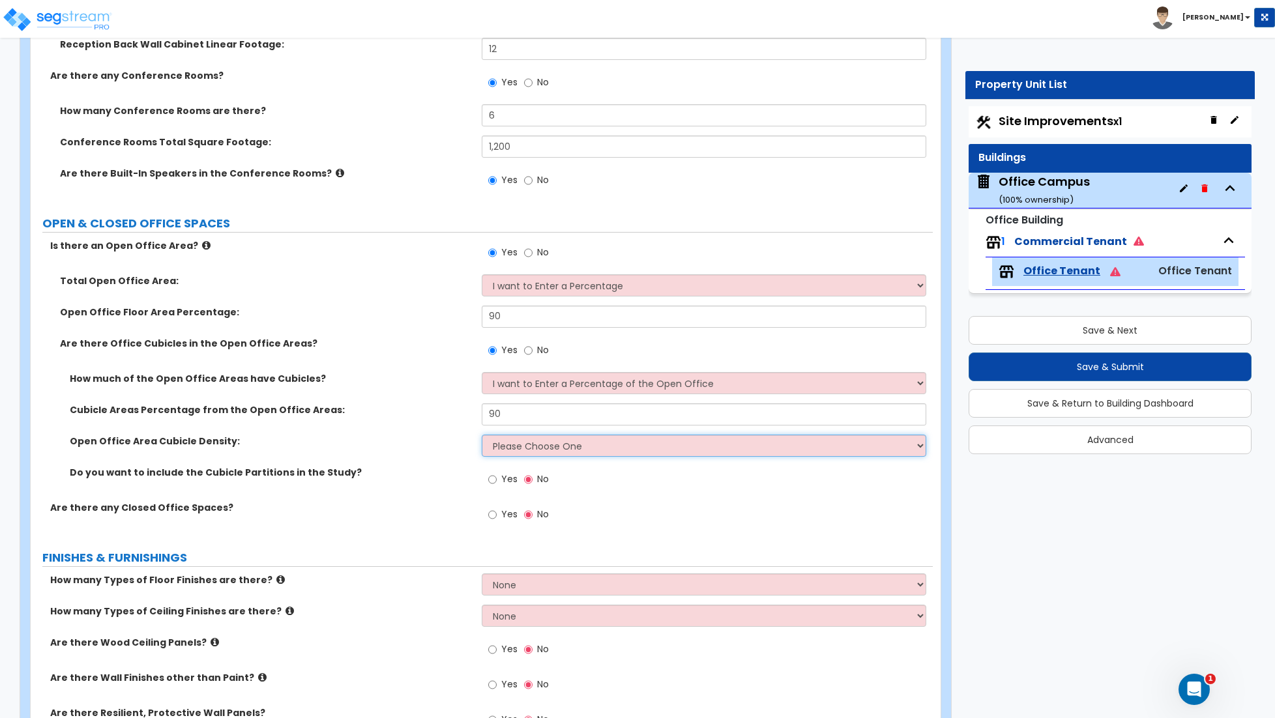
click at [537, 451] on select "Please Choose One Low High I want to Enter the number of Cubicles" at bounding box center [704, 446] width 444 height 22
click at [482, 436] on select "Please Choose One Low High I want to Enter the number of Cubicles" at bounding box center [704, 446] width 444 height 22
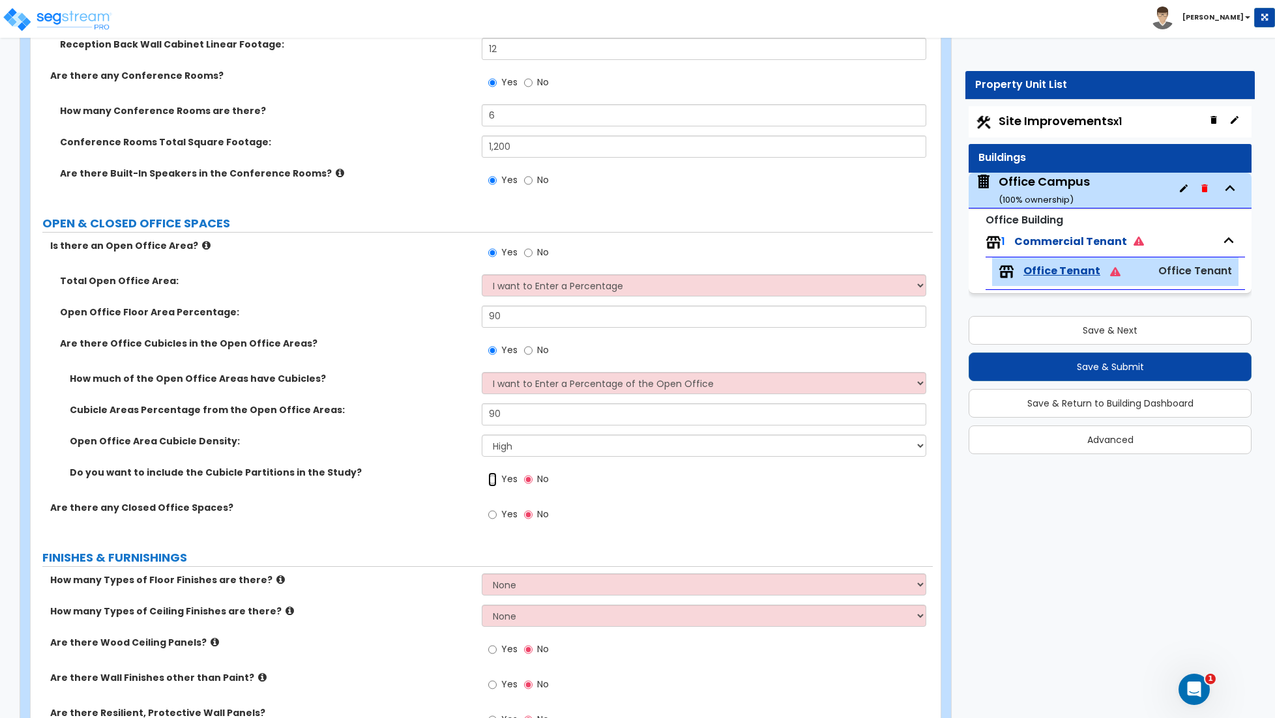
drag, startPoint x: 495, startPoint y: 482, endPoint x: 504, endPoint y: 482, distance: 8.5
click at [495, 482] on input "Yes" at bounding box center [492, 479] width 8 height 14
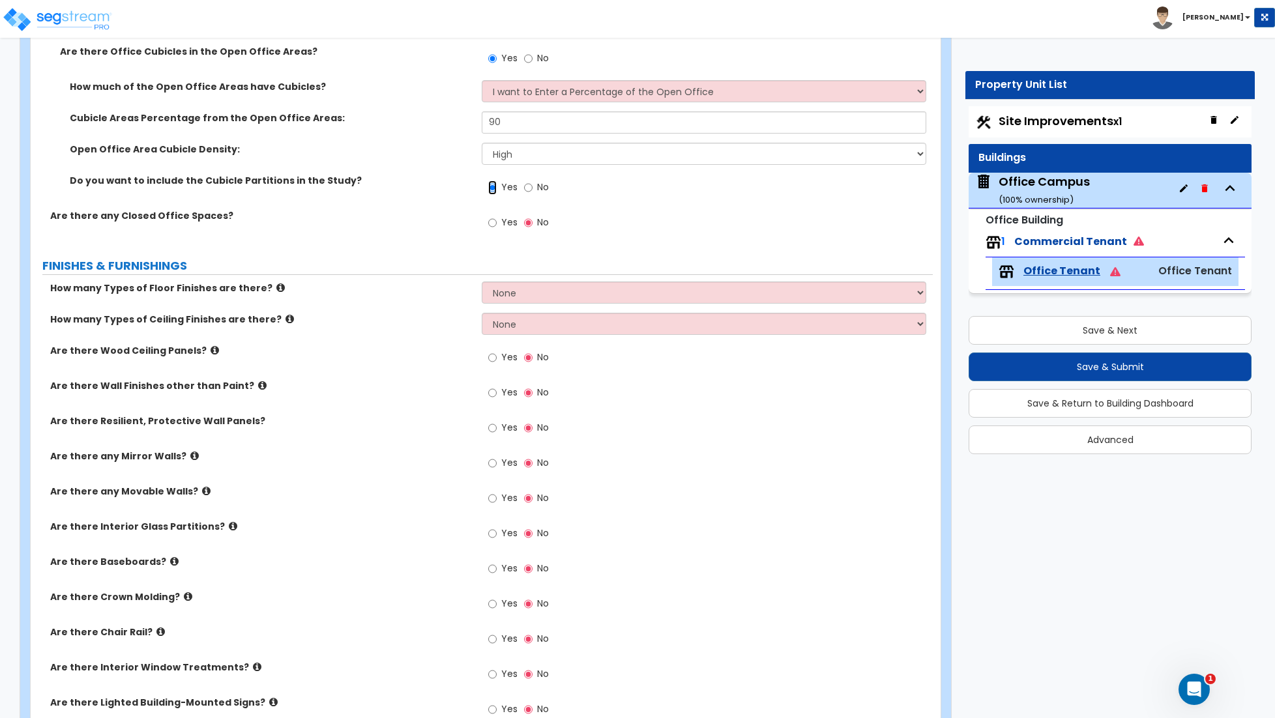
scroll to position [851, 0]
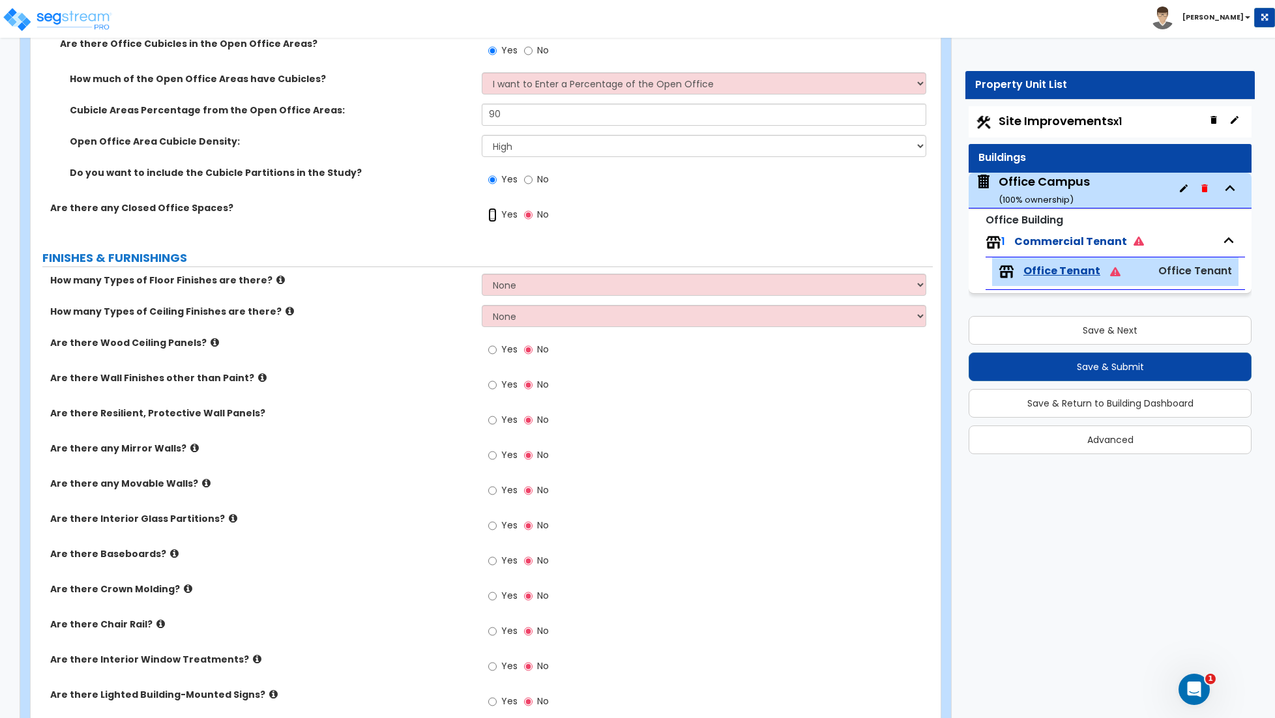
click at [491, 219] on input "Yes" at bounding box center [492, 215] width 8 height 14
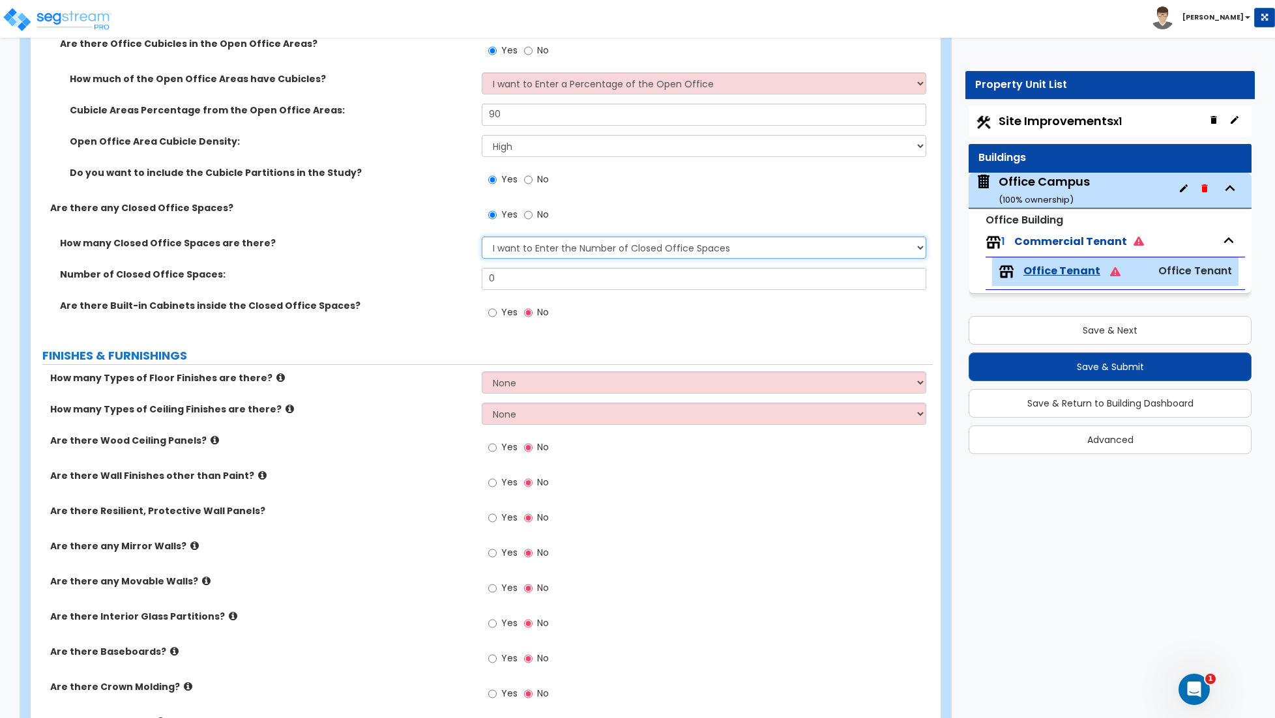
click at [537, 248] on select "I Don’t Know - Please Estimate for me I want to Enter the Number of Closed Offi…" at bounding box center [704, 248] width 444 height 22
click at [482, 238] on select "I Don’t Know - Please Estimate for me I want to Enter the Number of Closed Offi…" at bounding box center [704, 248] width 444 height 22
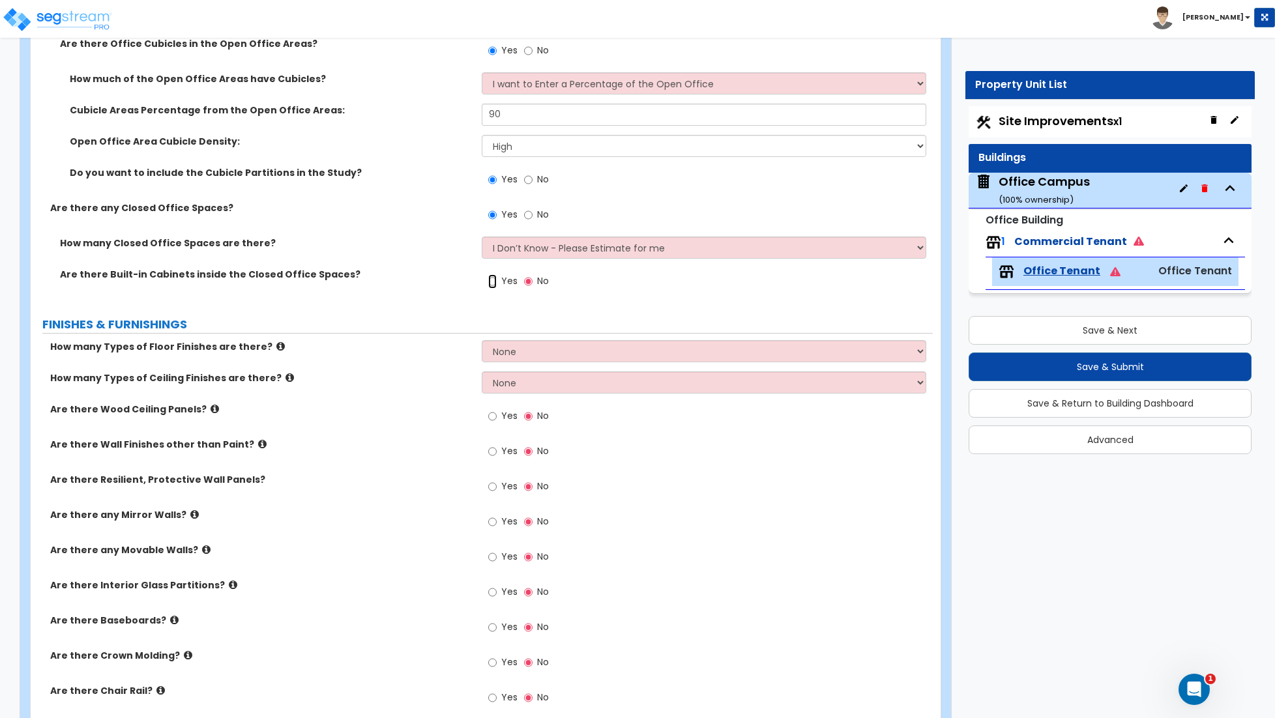
click at [489, 281] on input "Yes" at bounding box center [492, 281] width 8 height 14
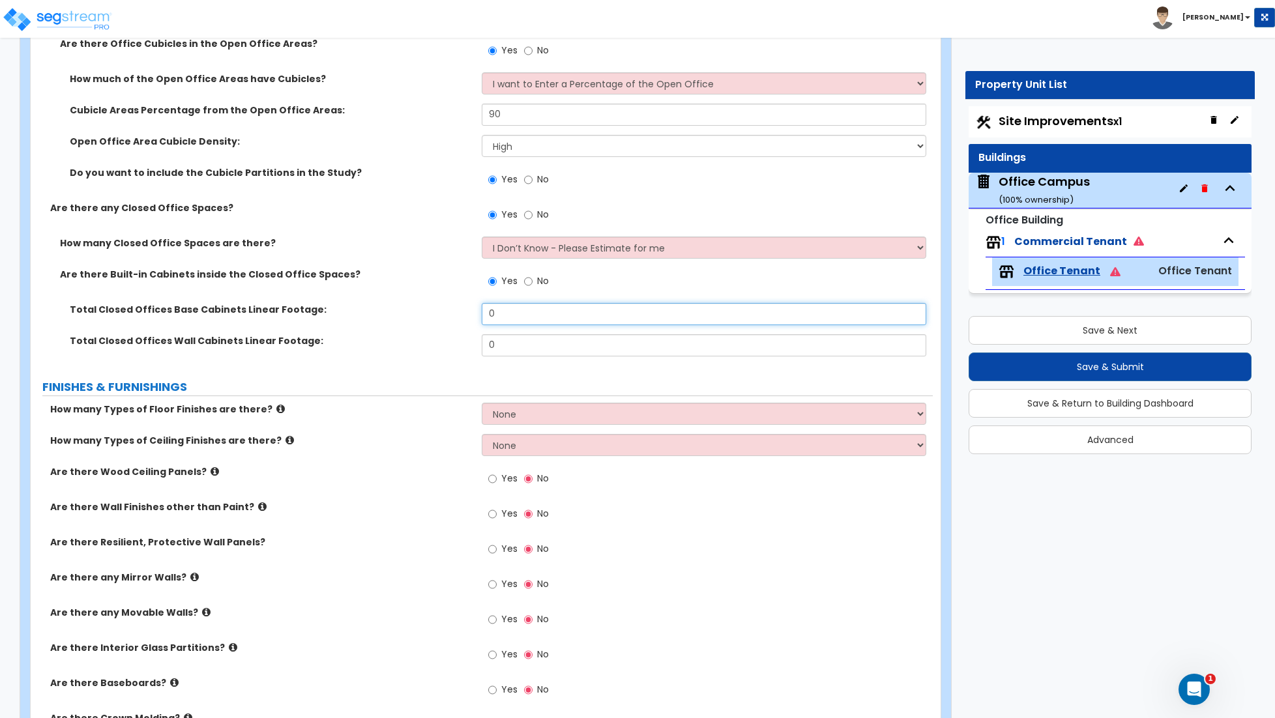
click at [517, 314] on input "0" at bounding box center [704, 314] width 444 height 22
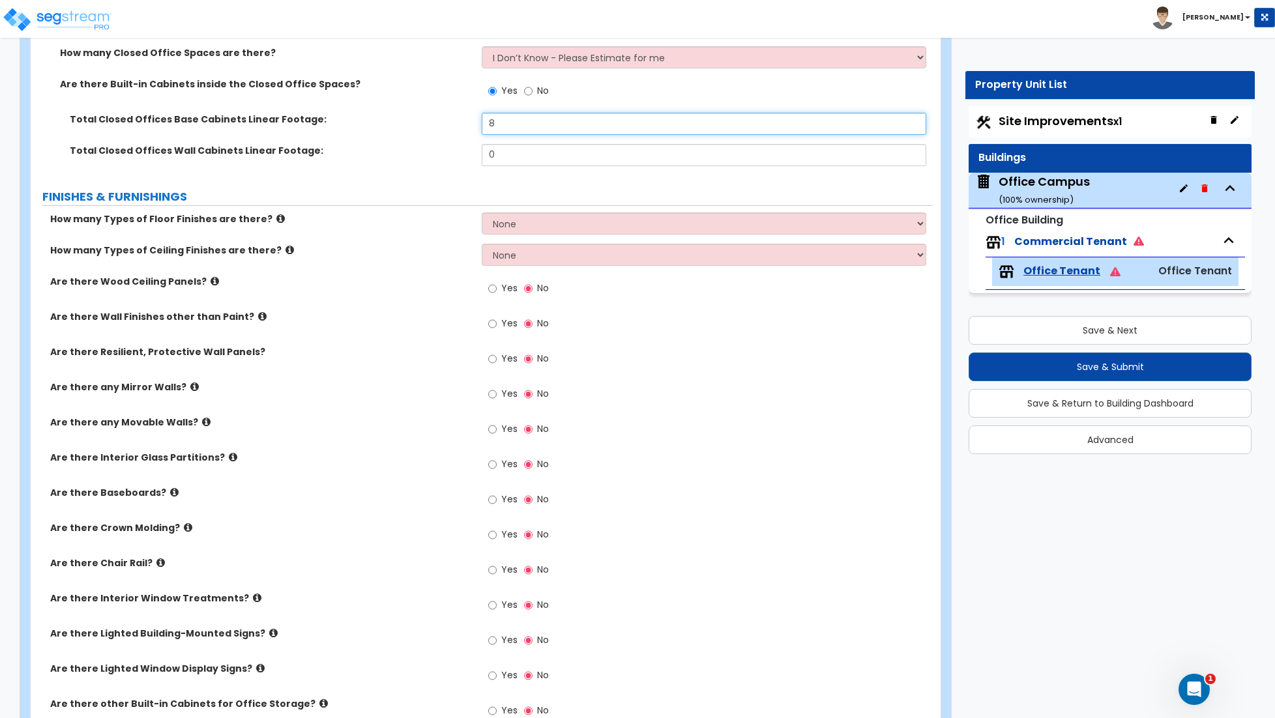
scroll to position [1047, 0]
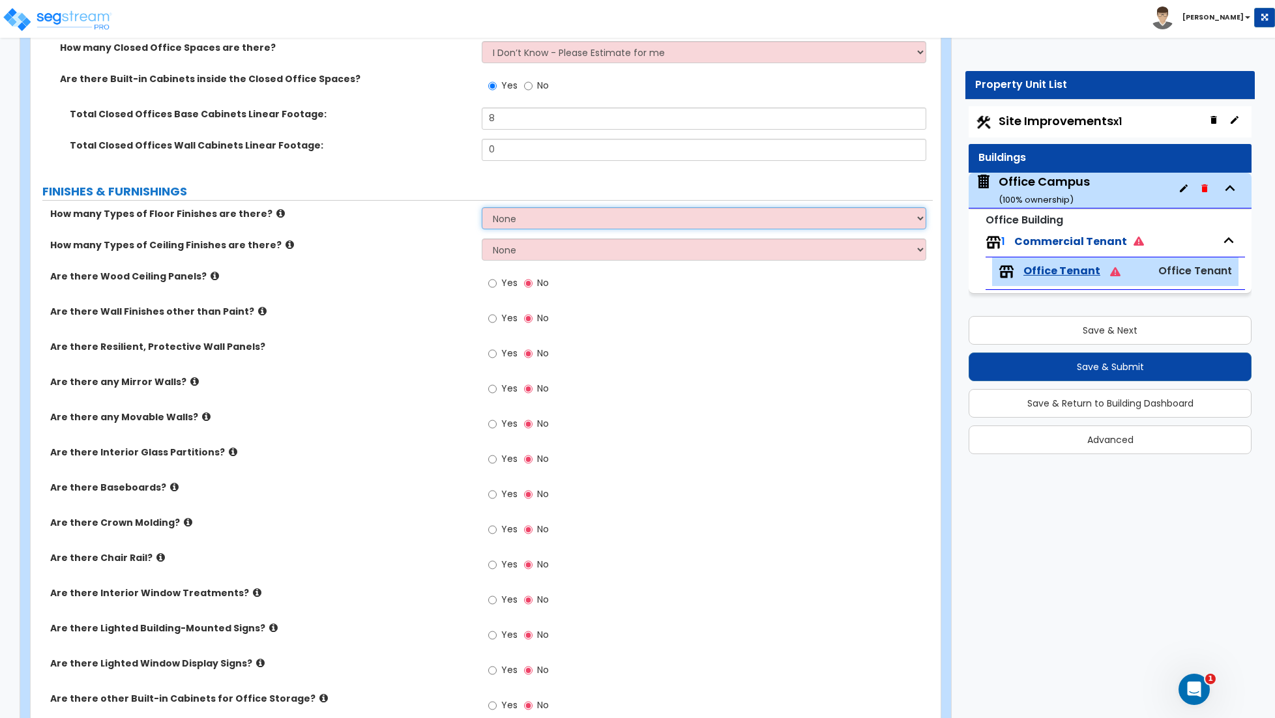
click at [539, 215] on select "None 1 2 3 4" at bounding box center [704, 218] width 444 height 22
click at [518, 224] on select "None 1 2 3 4" at bounding box center [704, 218] width 444 height 22
click at [482, 209] on select "None 1 2 3 4" at bounding box center [704, 218] width 444 height 22
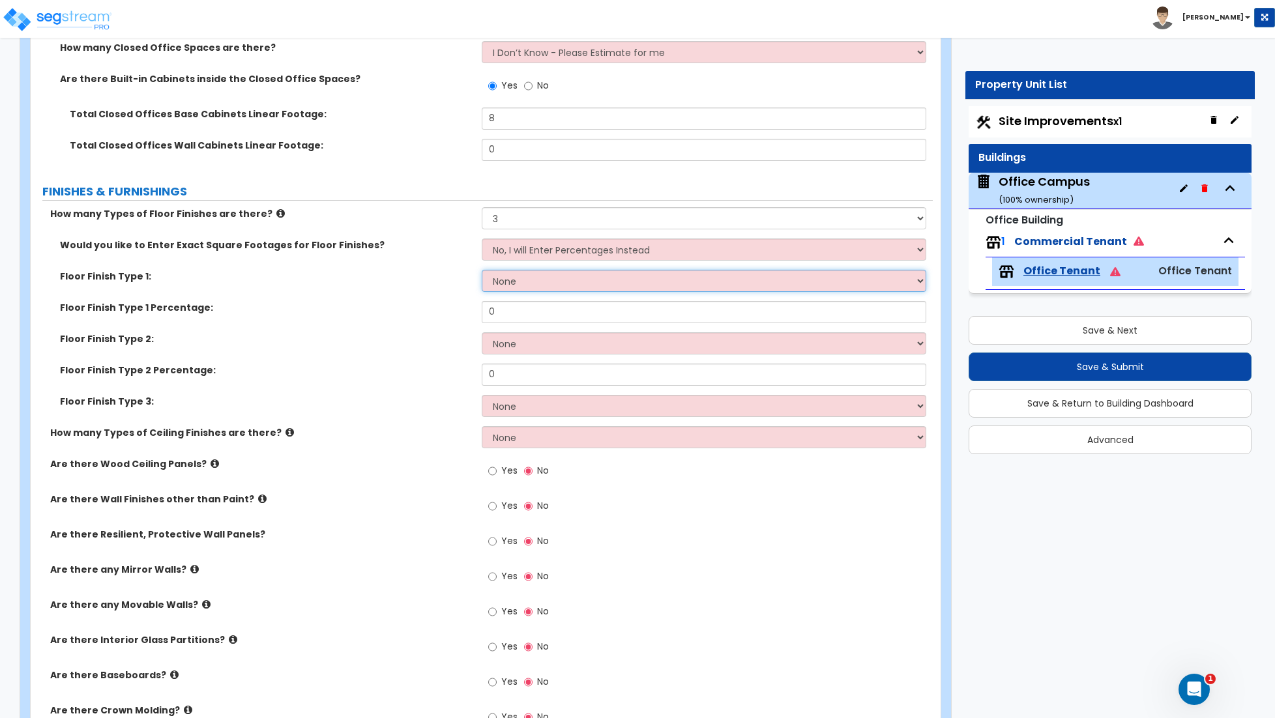
click at [519, 286] on select "None Tile Flooring Hardwood Flooring Resilient Laminate Flooring VCT Flooring S…" at bounding box center [704, 281] width 444 height 22
click at [482, 271] on select "None Tile Flooring Hardwood Flooring Resilient Laminate Flooring VCT Flooring S…" at bounding box center [704, 281] width 444 height 22
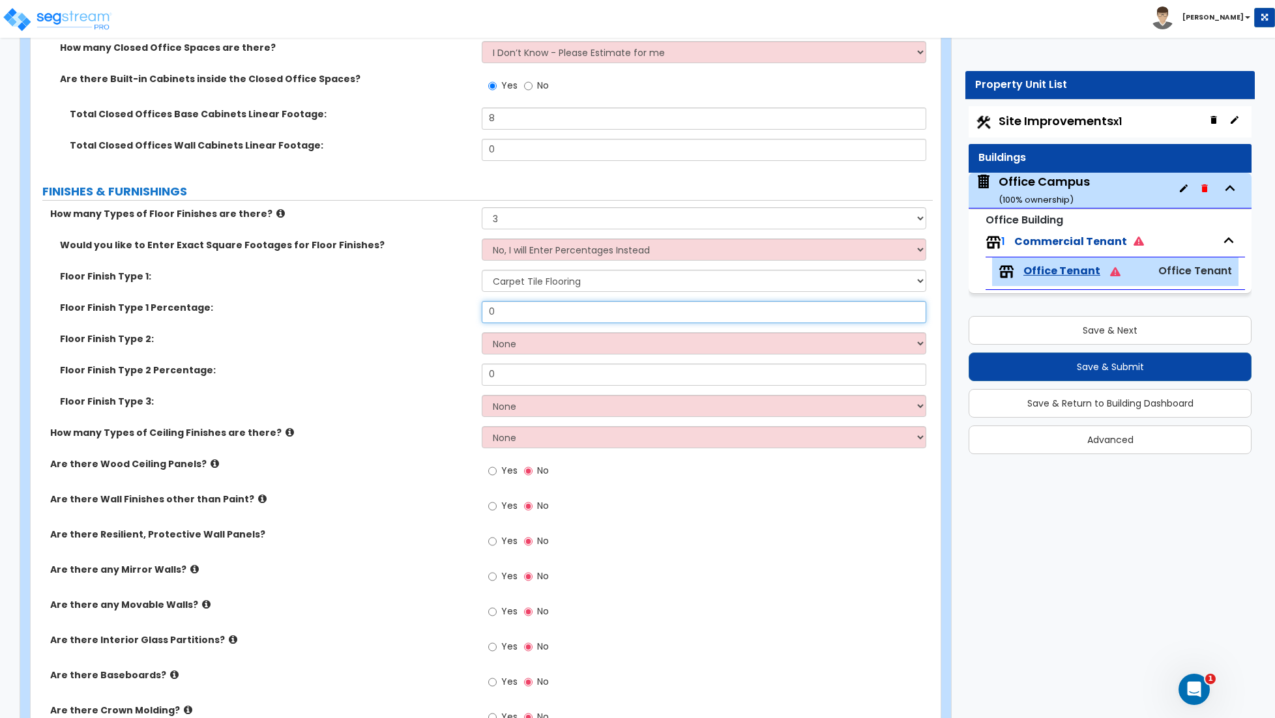
click at [519, 318] on input "0" at bounding box center [704, 312] width 444 height 22
click at [523, 344] on select "None Tile Flooring Hardwood Flooring Resilient Laminate Flooring VCT Flooring S…" at bounding box center [704, 343] width 444 height 22
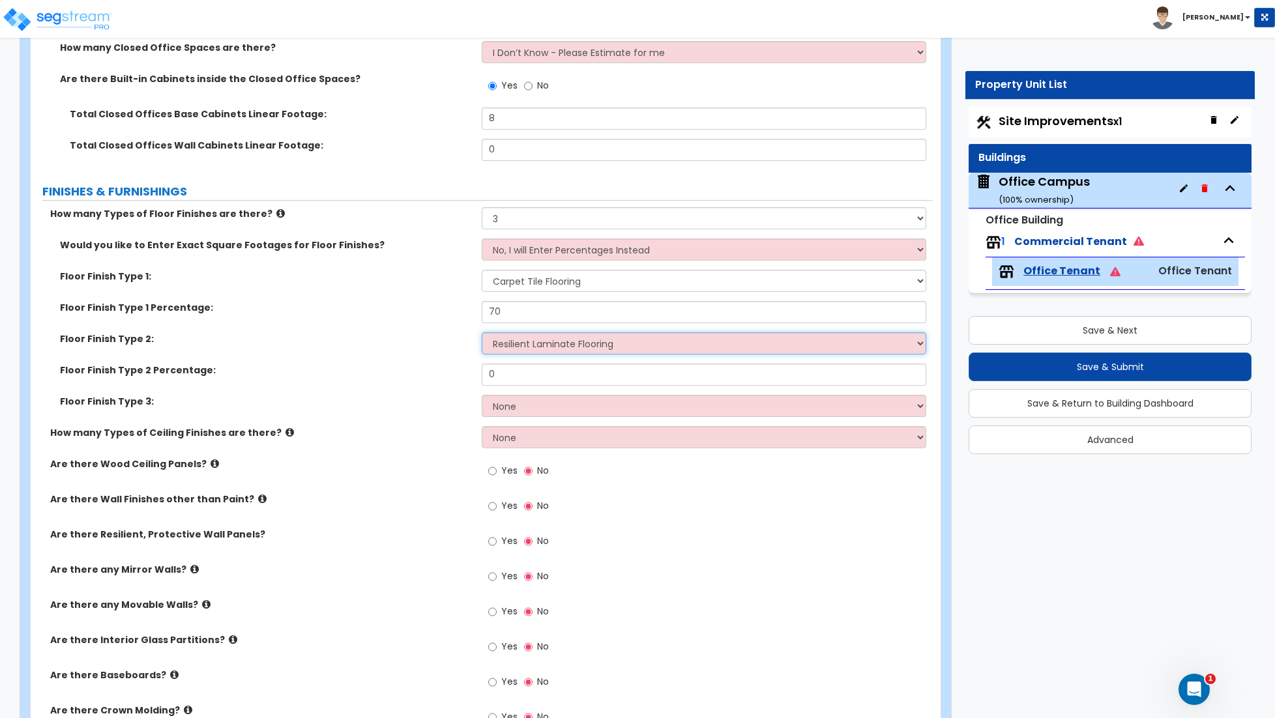
click at [482, 334] on select "None Tile Flooring Hardwood Flooring Resilient Laminate Flooring VCT Flooring S…" at bounding box center [704, 343] width 444 height 22
click at [504, 379] on input "0" at bounding box center [704, 375] width 444 height 22
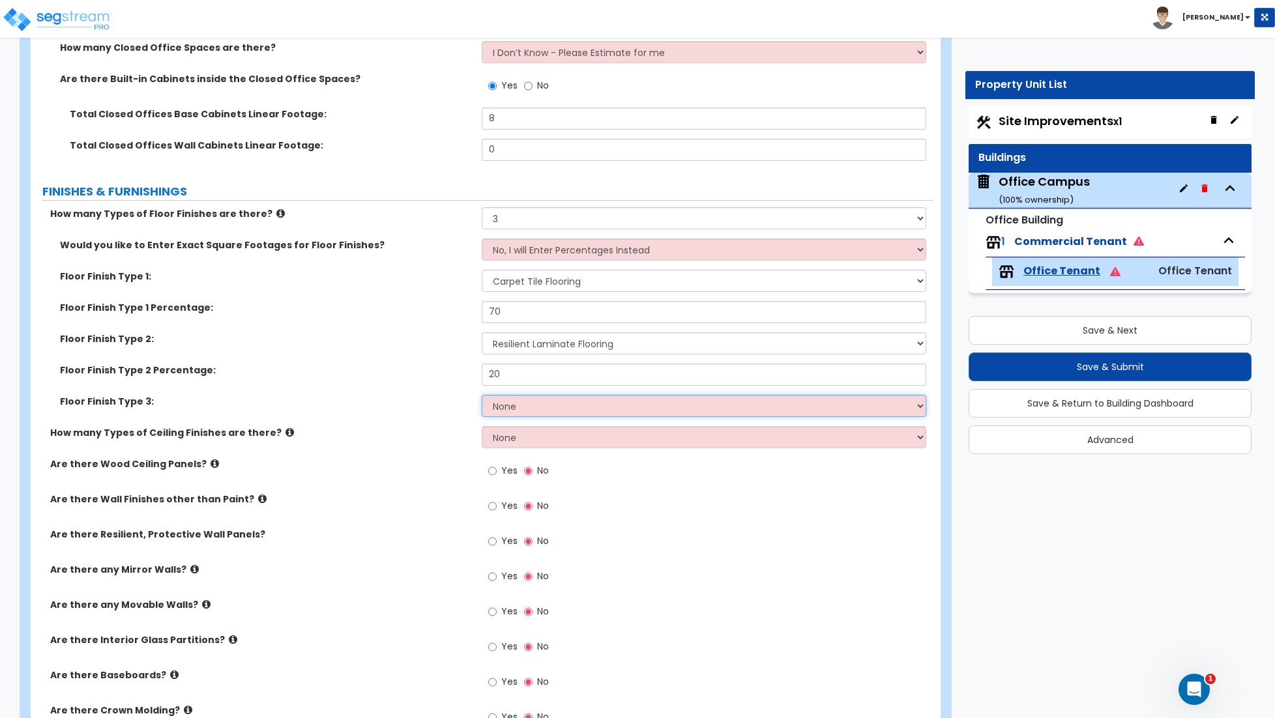
click at [522, 409] on select "None Tile Flooring Hardwood Flooring Resilient Laminate Flooring VCT Flooring S…" at bounding box center [704, 406] width 444 height 22
click at [482, 396] on select "None Tile Flooring Hardwood Flooring Resilient Laminate Flooring VCT Flooring S…" at bounding box center [704, 406] width 444 height 22
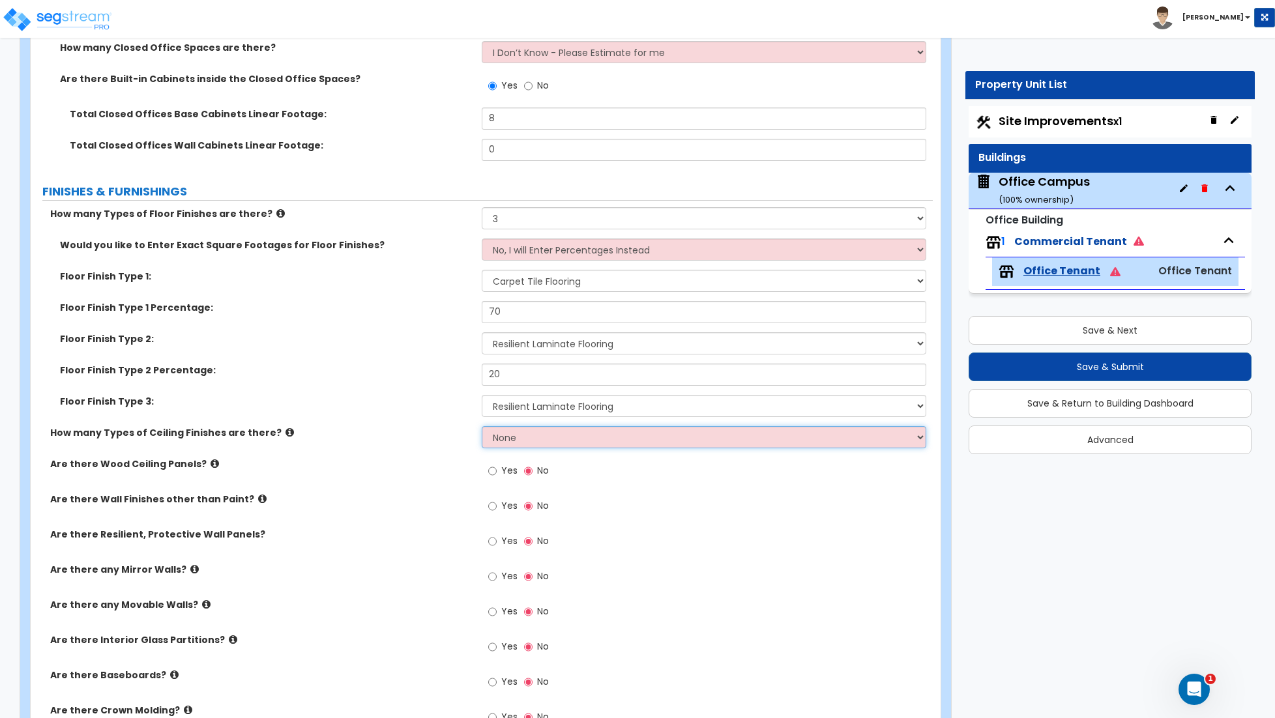
click at [506, 436] on select "None 1 2 3" at bounding box center [704, 437] width 444 height 22
click at [482, 428] on select "None 1 2 3" at bounding box center [704, 437] width 444 height 22
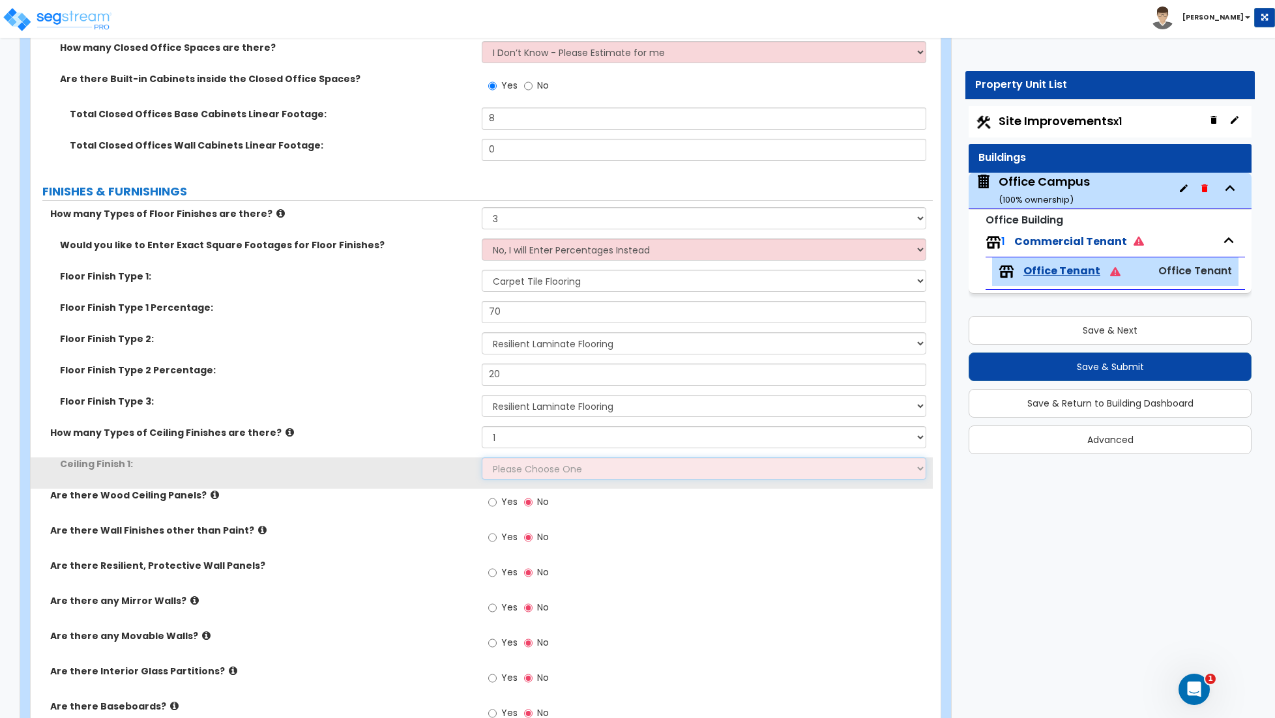
click at [521, 469] on select "Please Choose One Drop Ceiling Open Ceiling Drywall Ceiling" at bounding box center [704, 468] width 444 height 22
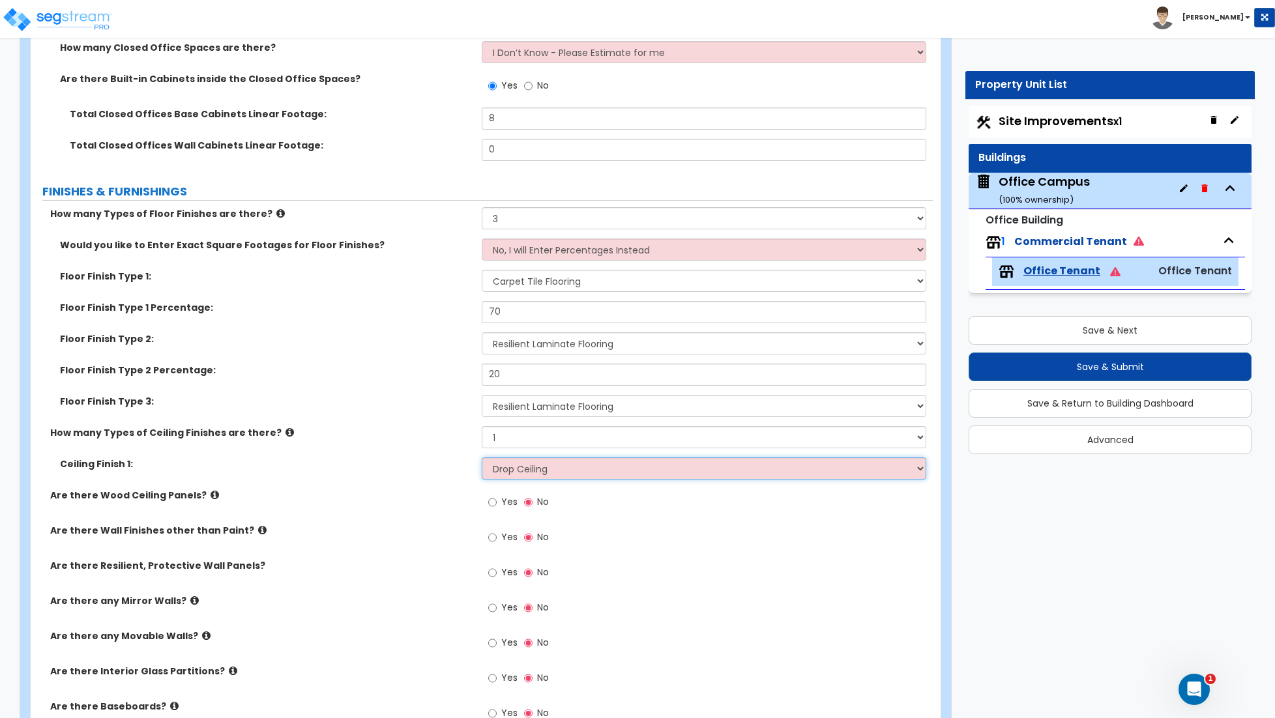
click at [482, 459] on select "Please Choose One Drop Ceiling Open Ceiling Drywall Ceiling" at bounding box center [704, 468] width 444 height 22
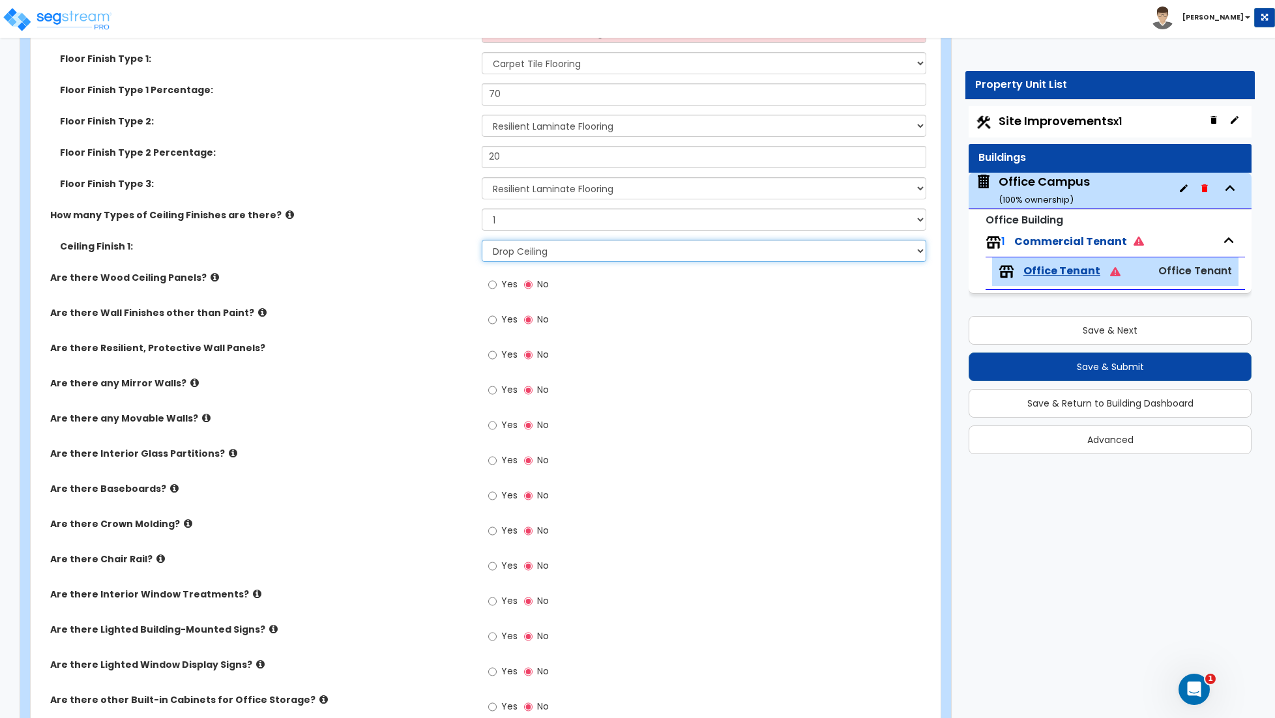
scroll to position [1267, 0]
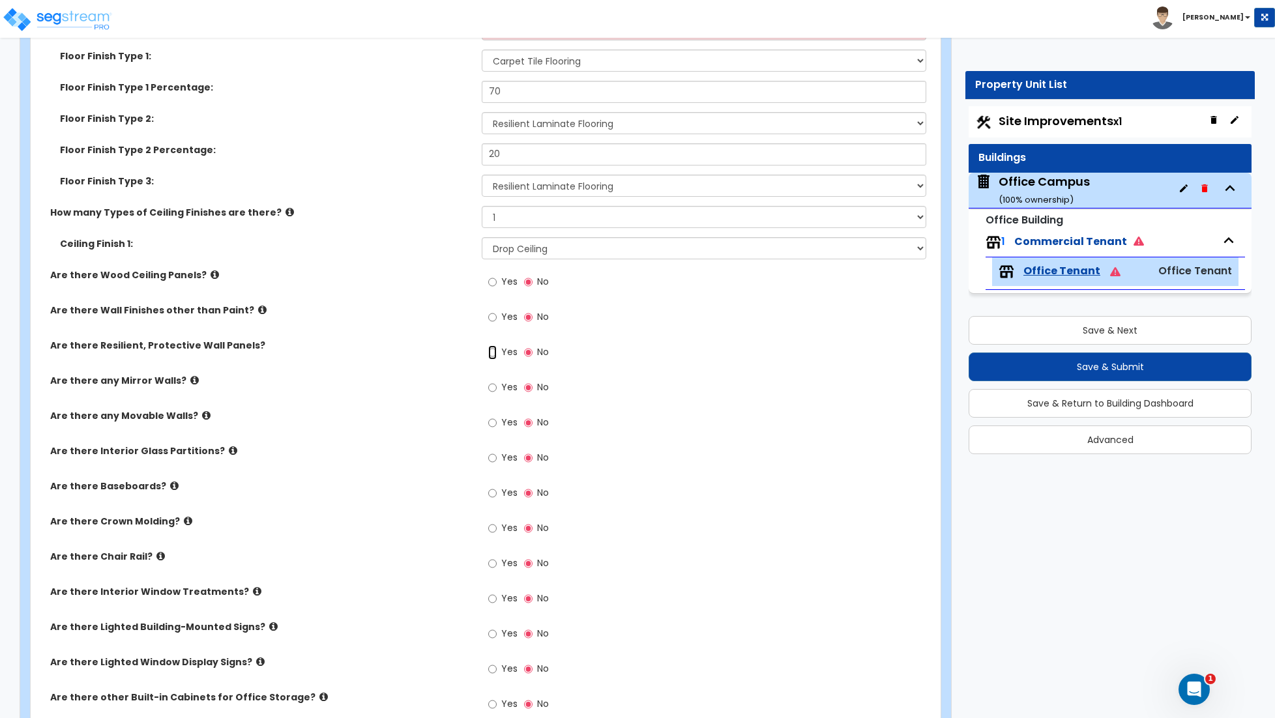
click at [495, 355] on input "Yes" at bounding box center [492, 352] width 8 height 14
drag, startPoint x: 529, startPoint y: 356, endPoint x: 494, endPoint y: 366, distance: 35.9
click at [529, 356] on input "No" at bounding box center [528, 352] width 8 height 14
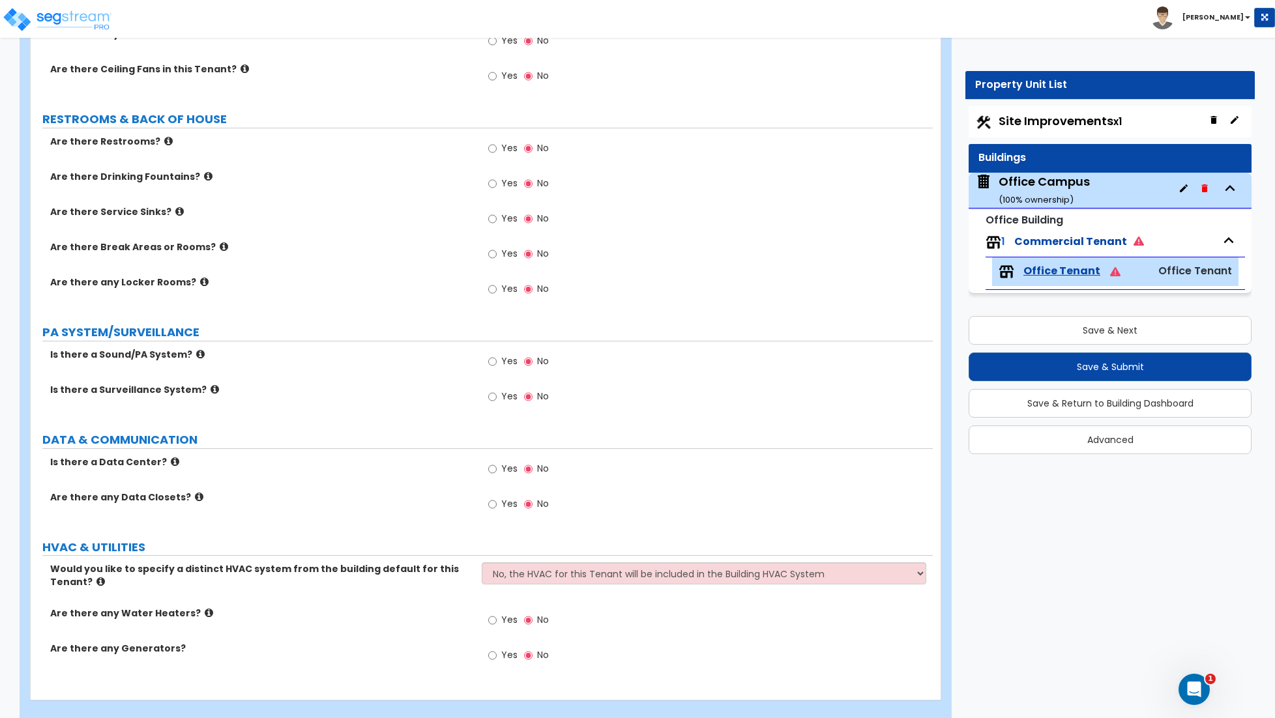
scroll to position [2126, 0]
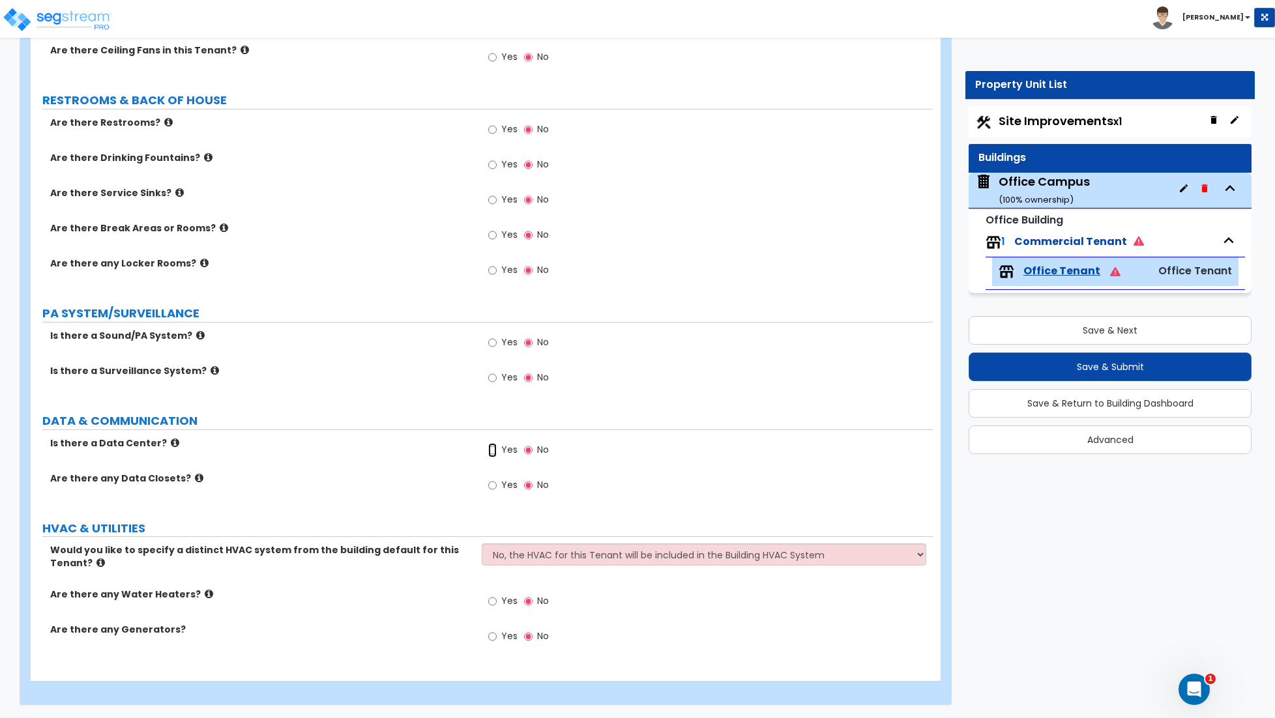
click at [491, 447] on input "Yes" at bounding box center [492, 450] width 8 height 14
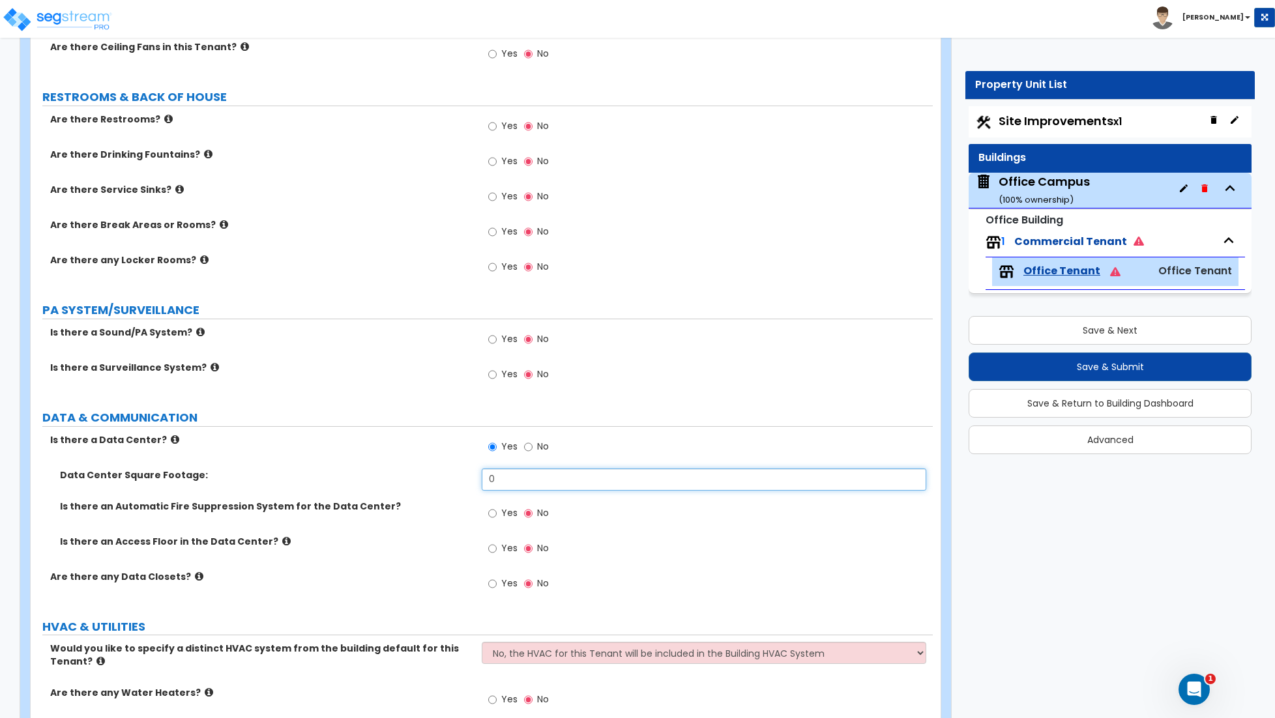
click at [512, 485] on input "0" at bounding box center [704, 480] width 444 height 22
click at [490, 553] on input "Yes" at bounding box center [492, 549] width 8 height 14
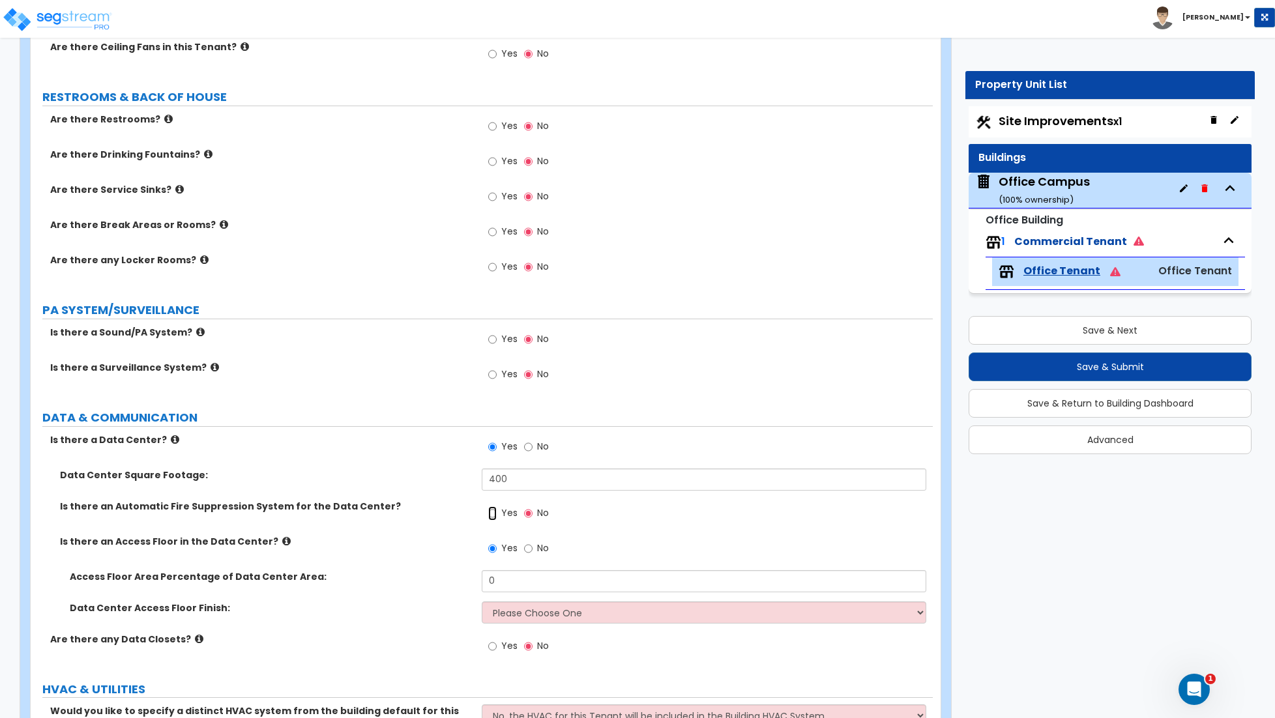
click at [490, 510] on input "Yes" at bounding box center [492, 513] width 8 height 14
click at [534, 511] on label "No" at bounding box center [536, 515] width 25 height 22
click at [532, 511] on input "No" at bounding box center [528, 513] width 8 height 14
click at [533, 456] on label "No" at bounding box center [536, 448] width 25 height 22
click at [532, 454] on input "No" at bounding box center [528, 447] width 8 height 14
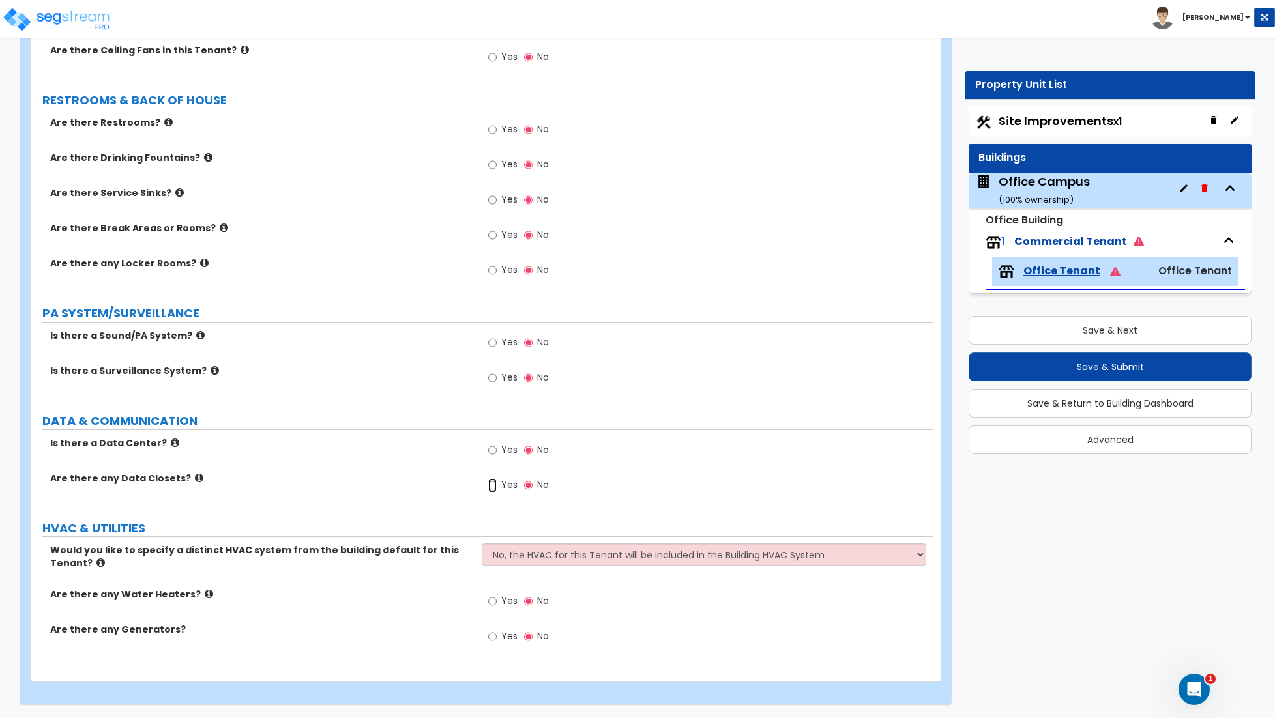
click at [491, 484] on input "Yes" at bounding box center [492, 485] width 8 height 14
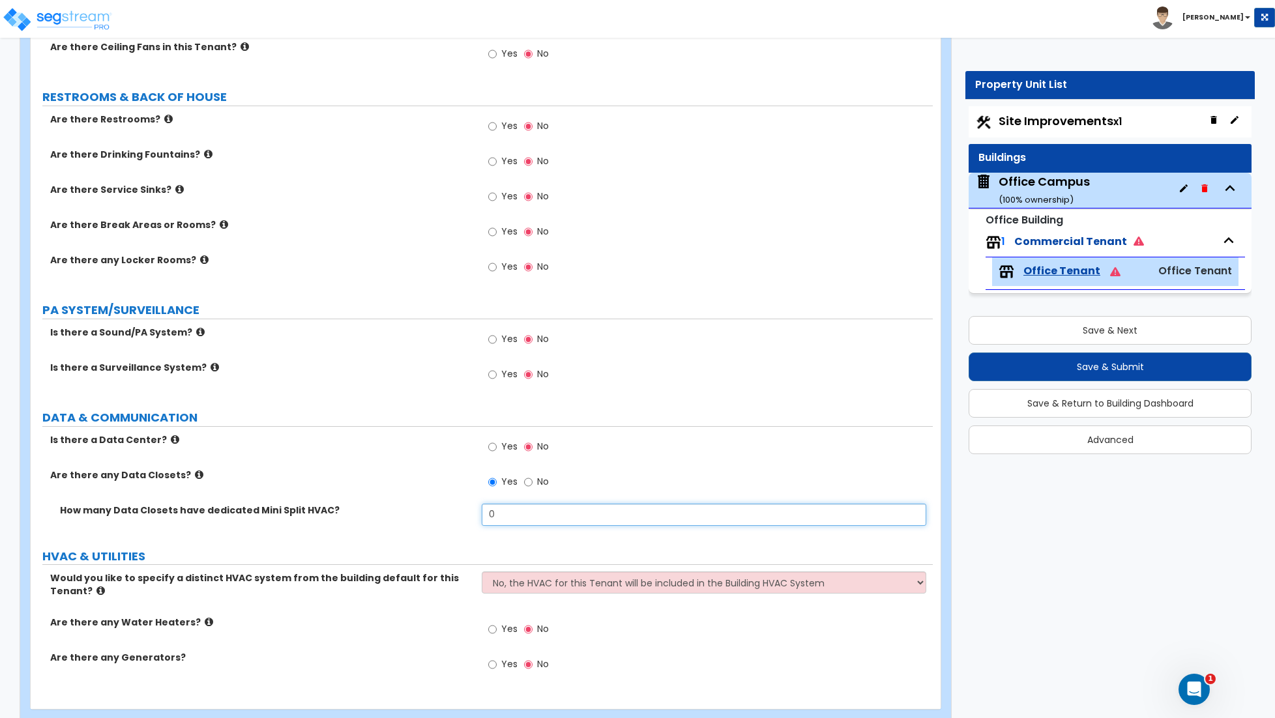
click at [517, 519] on input "0" at bounding box center [704, 515] width 444 height 22
click at [491, 450] on input "Yes" at bounding box center [492, 447] width 8 height 14
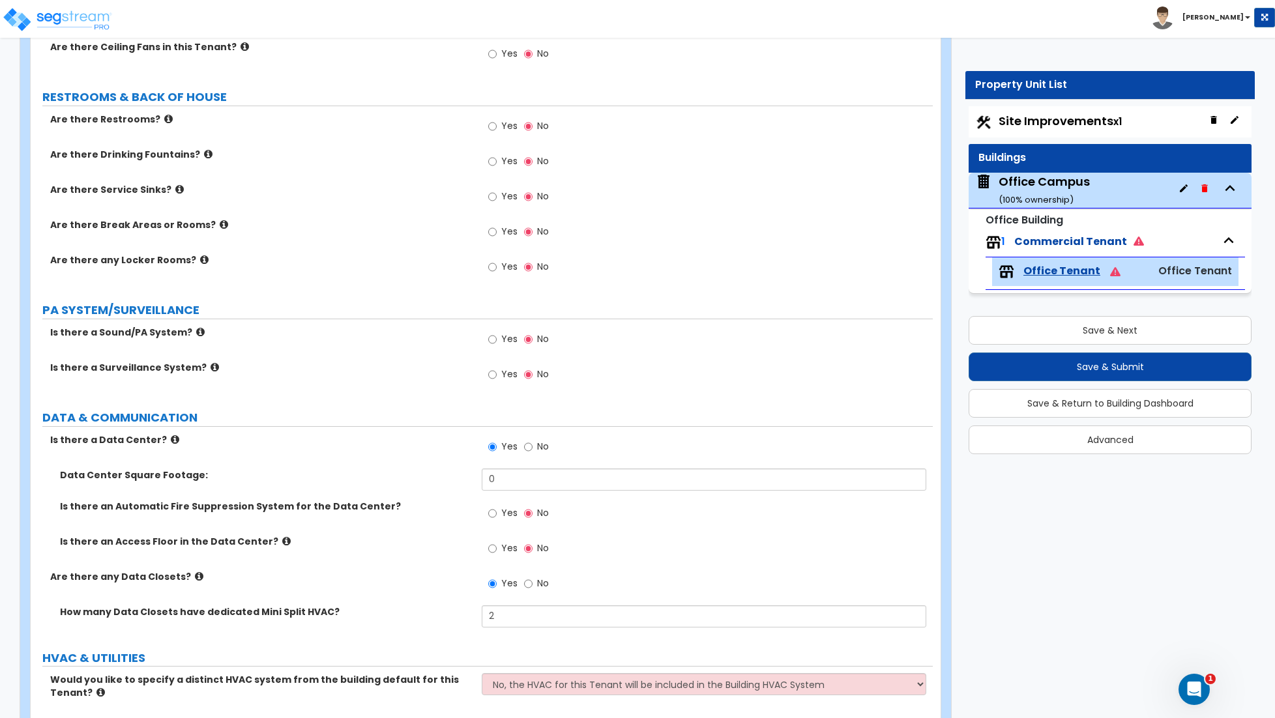
click at [171, 444] on icon at bounding box center [175, 440] width 8 height 10
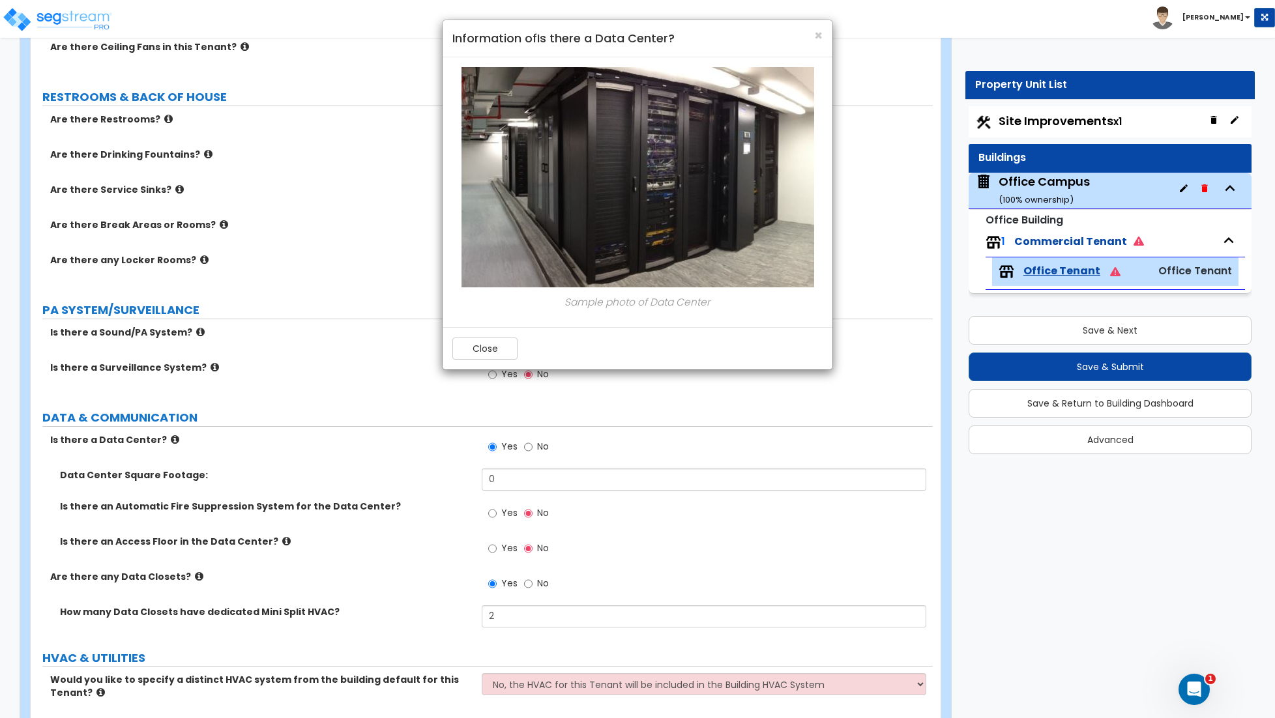
scroll to position [2121, 0]
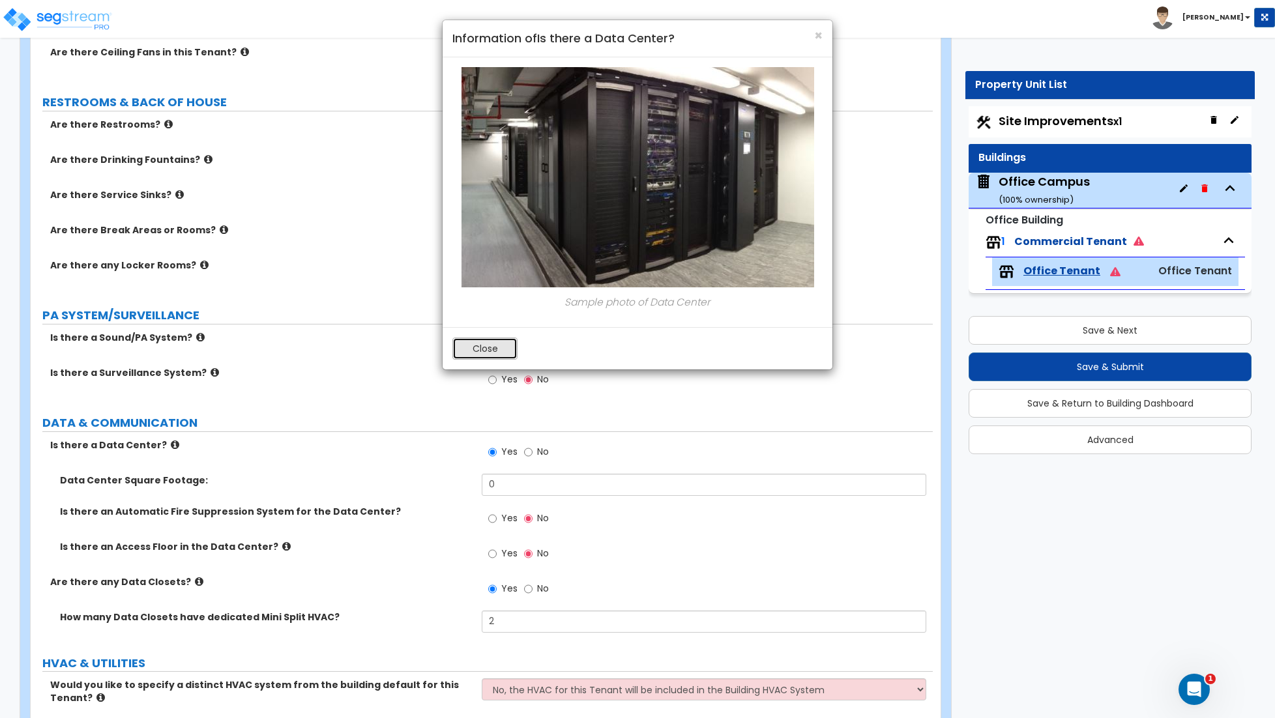
click at [495, 358] on button "Close" at bounding box center [484, 349] width 65 height 22
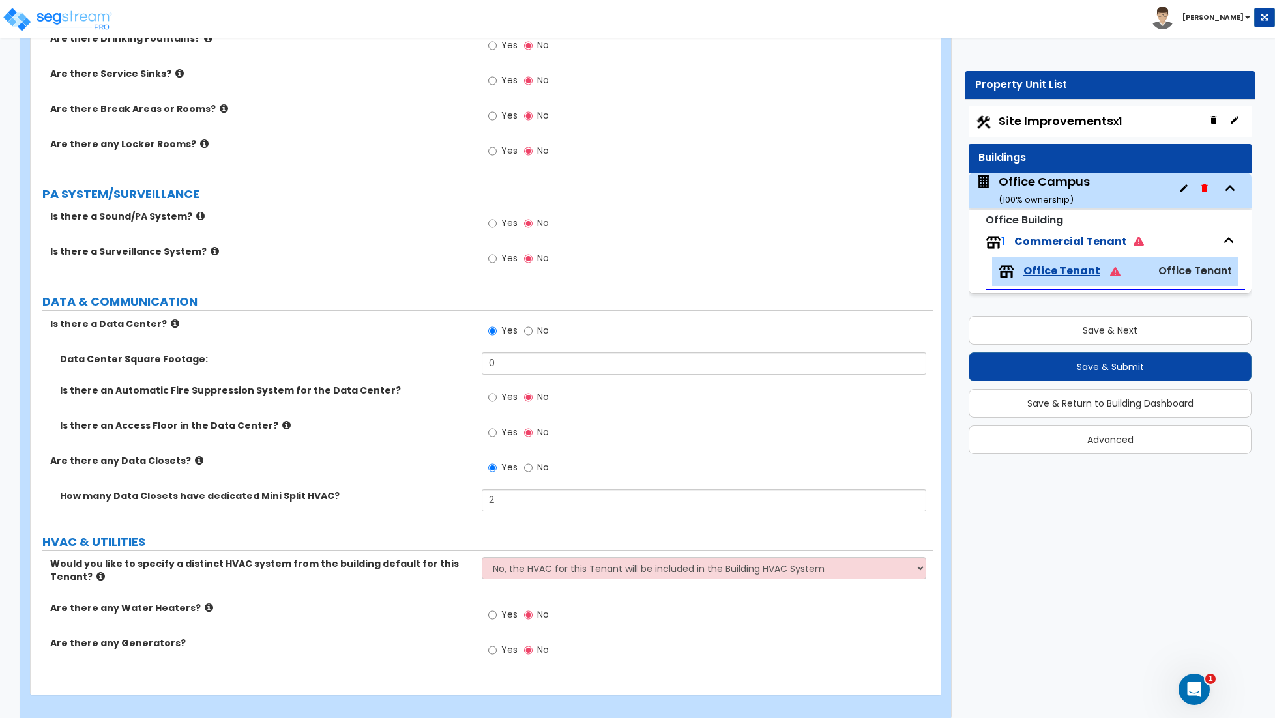
scroll to position [2244, 0]
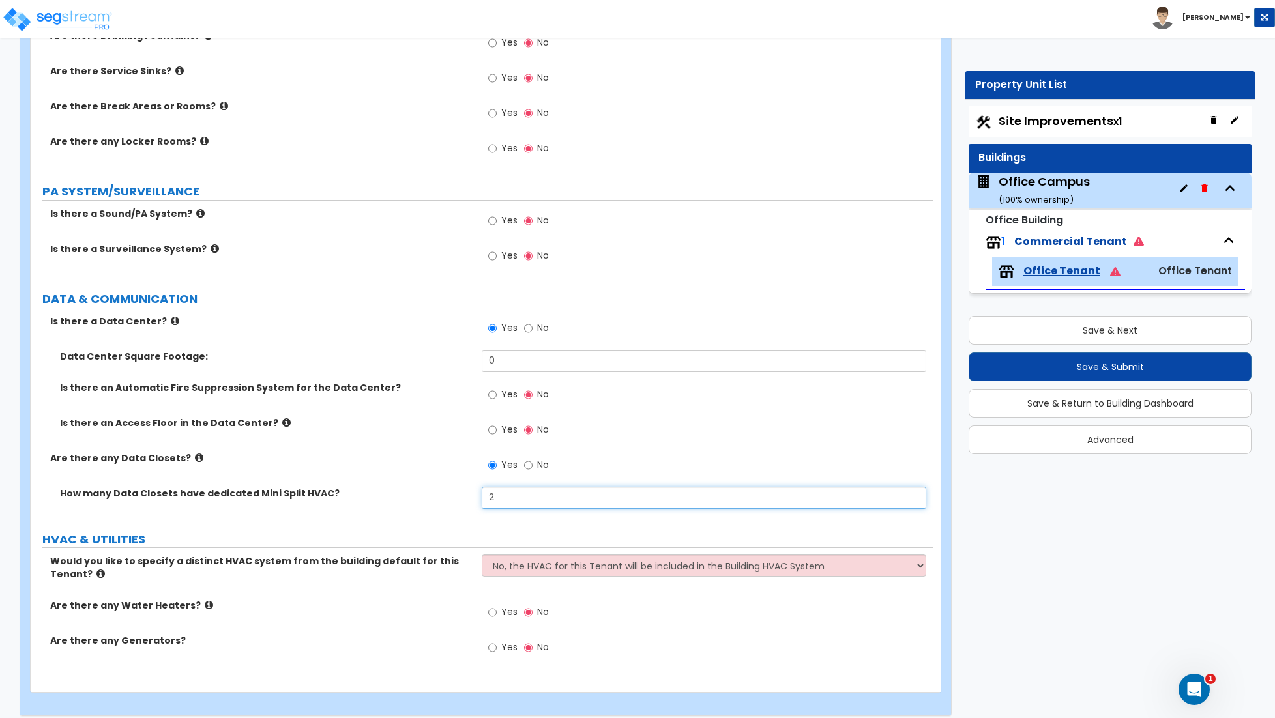
click at [497, 499] on input "2" at bounding box center [704, 498] width 444 height 22
click at [497, 618] on label "Yes" at bounding box center [502, 614] width 29 height 22
click at [497, 618] on input "Yes" at bounding box center [492, 612] width 8 height 14
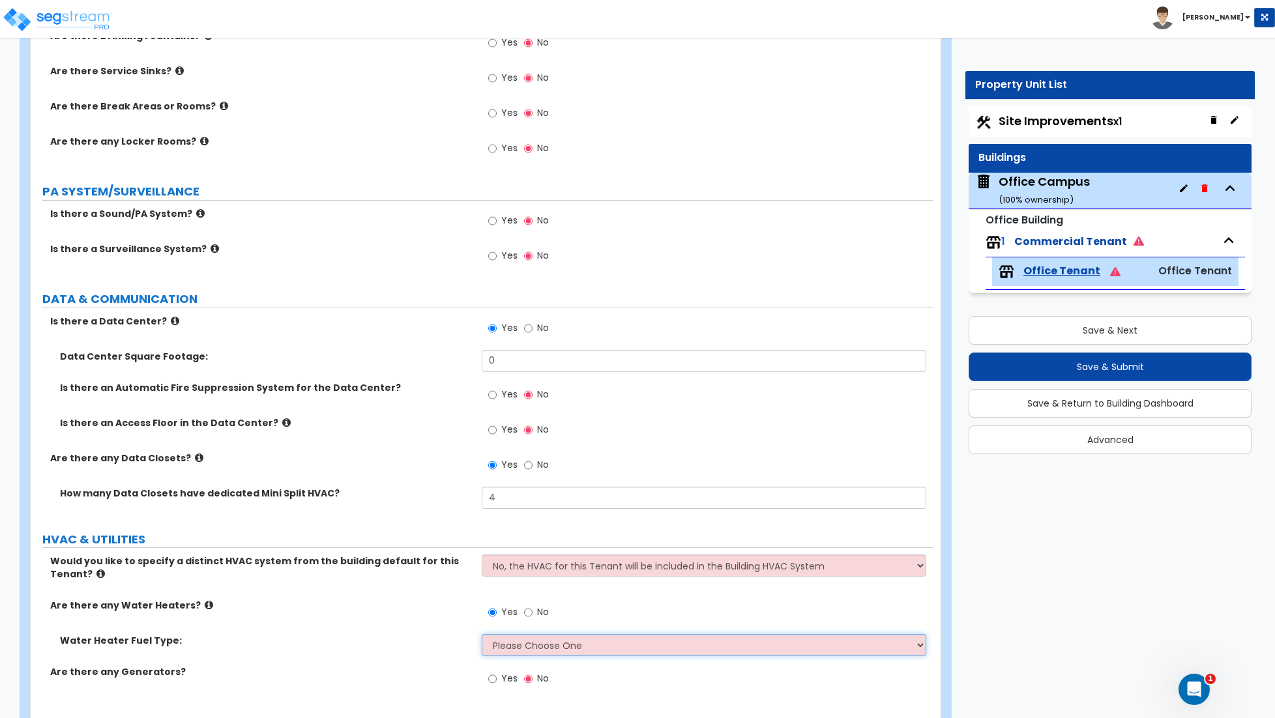
click at [523, 648] on select "Please Choose One Gas Electric" at bounding box center [704, 645] width 444 height 22
click at [482, 637] on select "Please Choose One Gas Electric" at bounding box center [704, 645] width 444 height 22
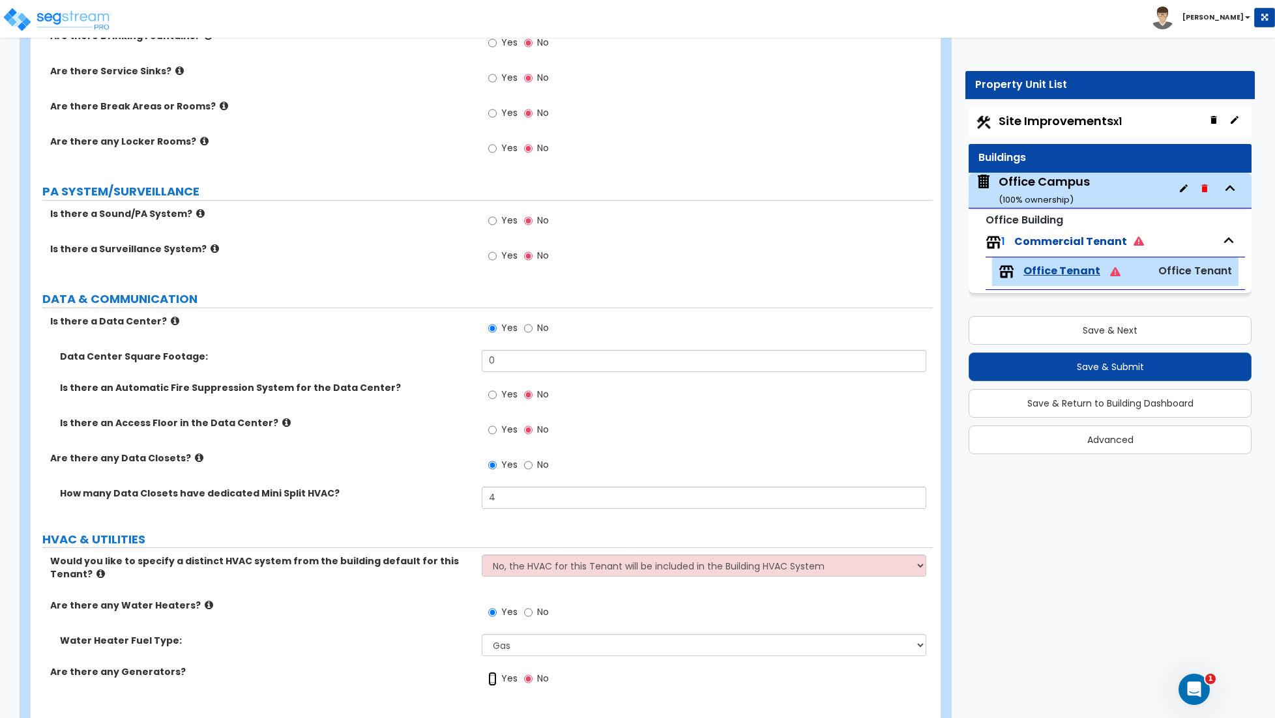
click at [493, 684] on input "Yes" at bounding box center [492, 679] width 8 height 14
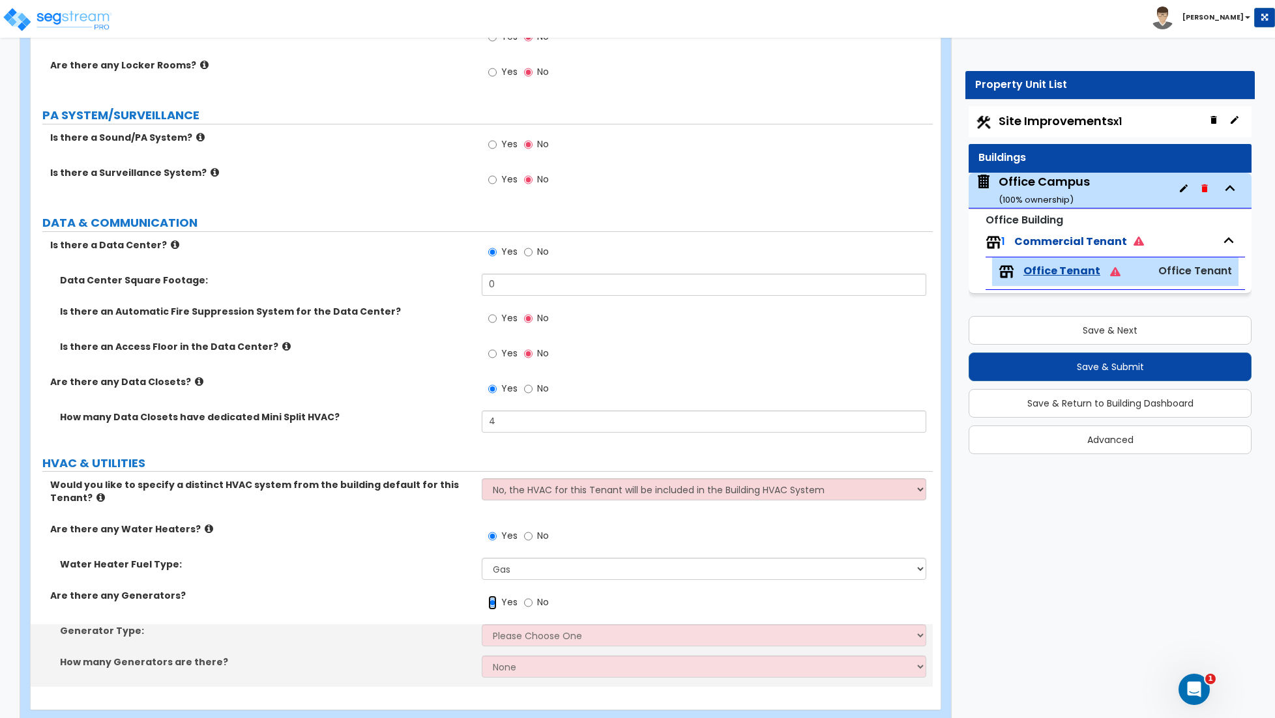
scroll to position [2353, 0]
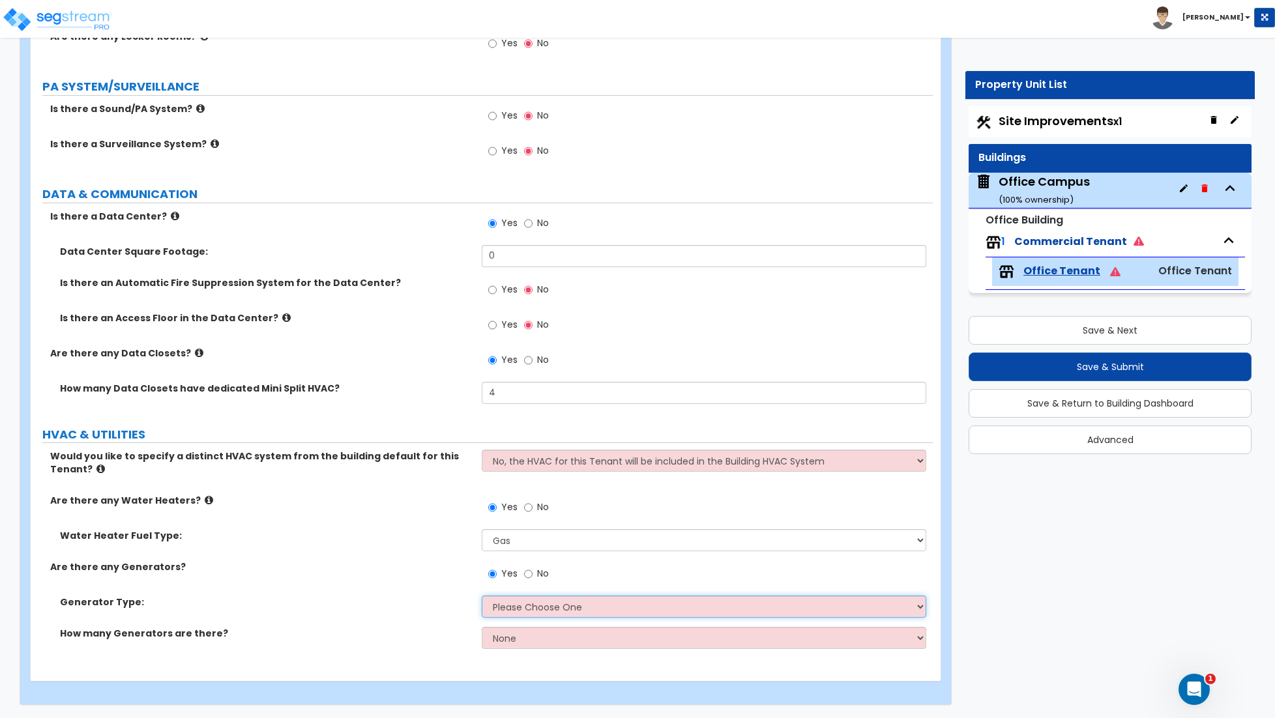
click at [514, 612] on select "Please Choose One Gas Diesel" at bounding box center [704, 607] width 444 height 22
click at [529, 573] on input "No" at bounding box center [528, 574] width 8 height 14
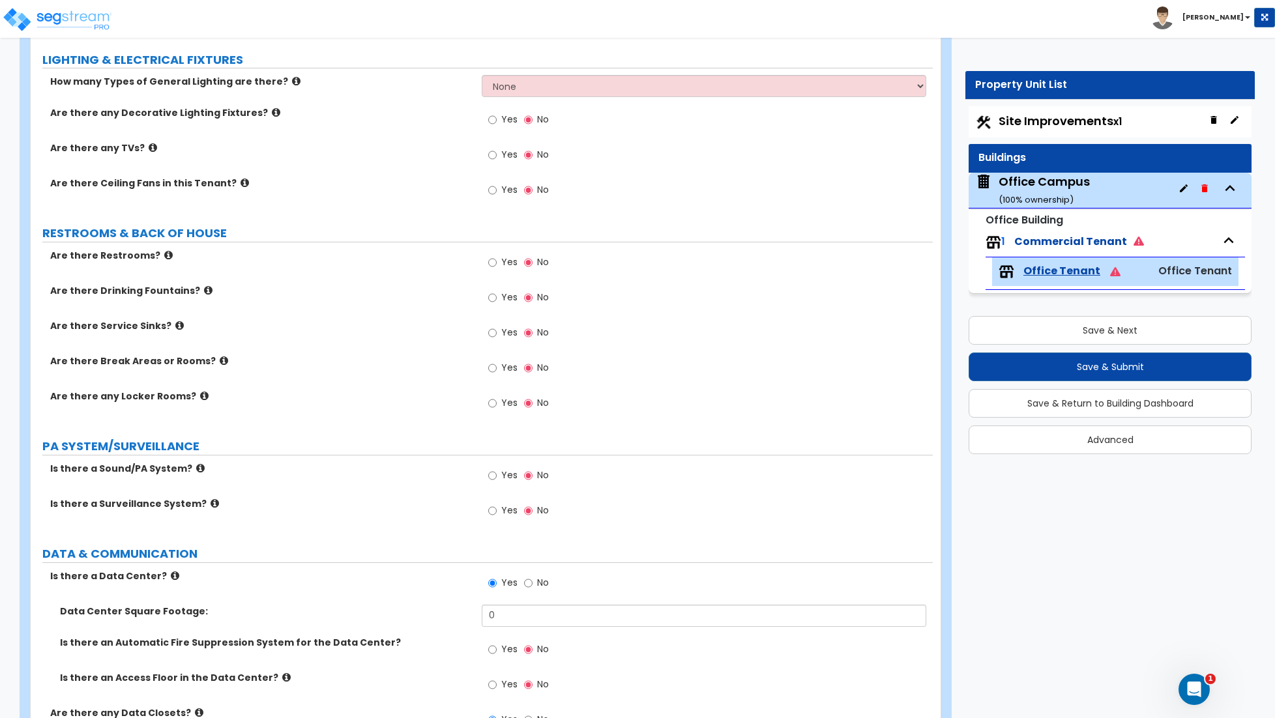
scroll to position [1994, 0]
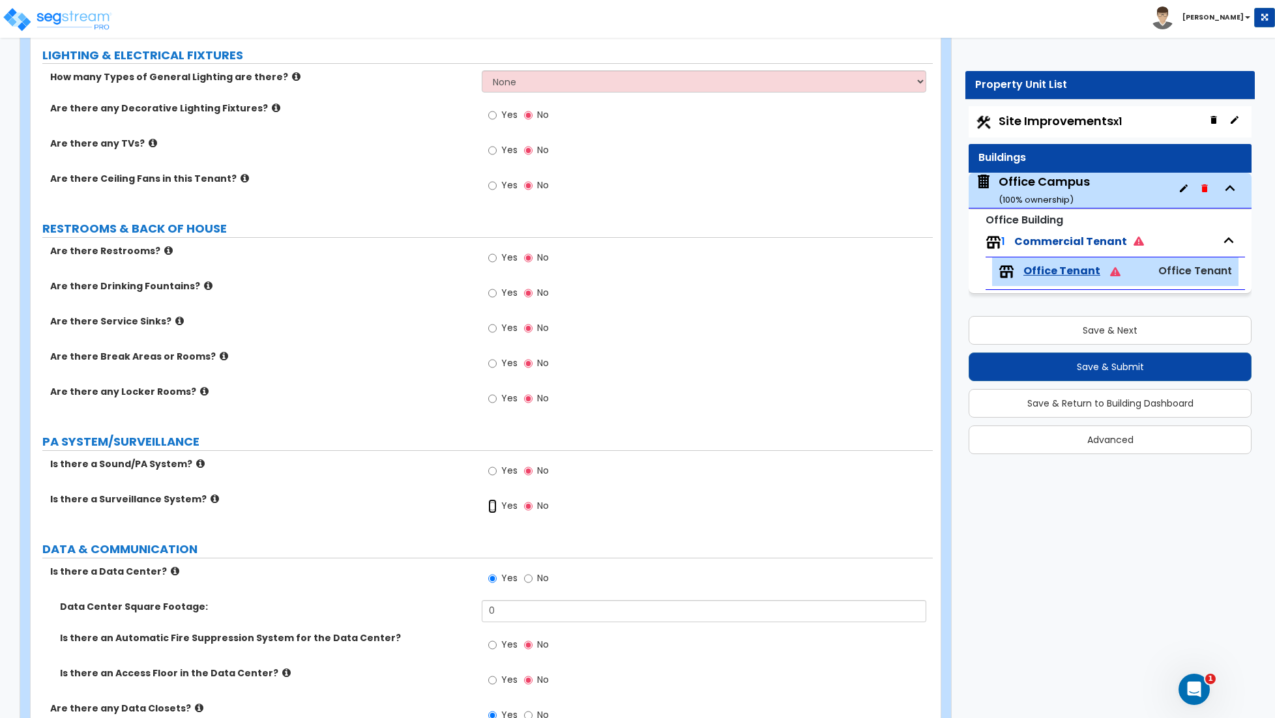
click at [491, 510] on input "Yes" at bounding box center [492, 506] width 8 height 14
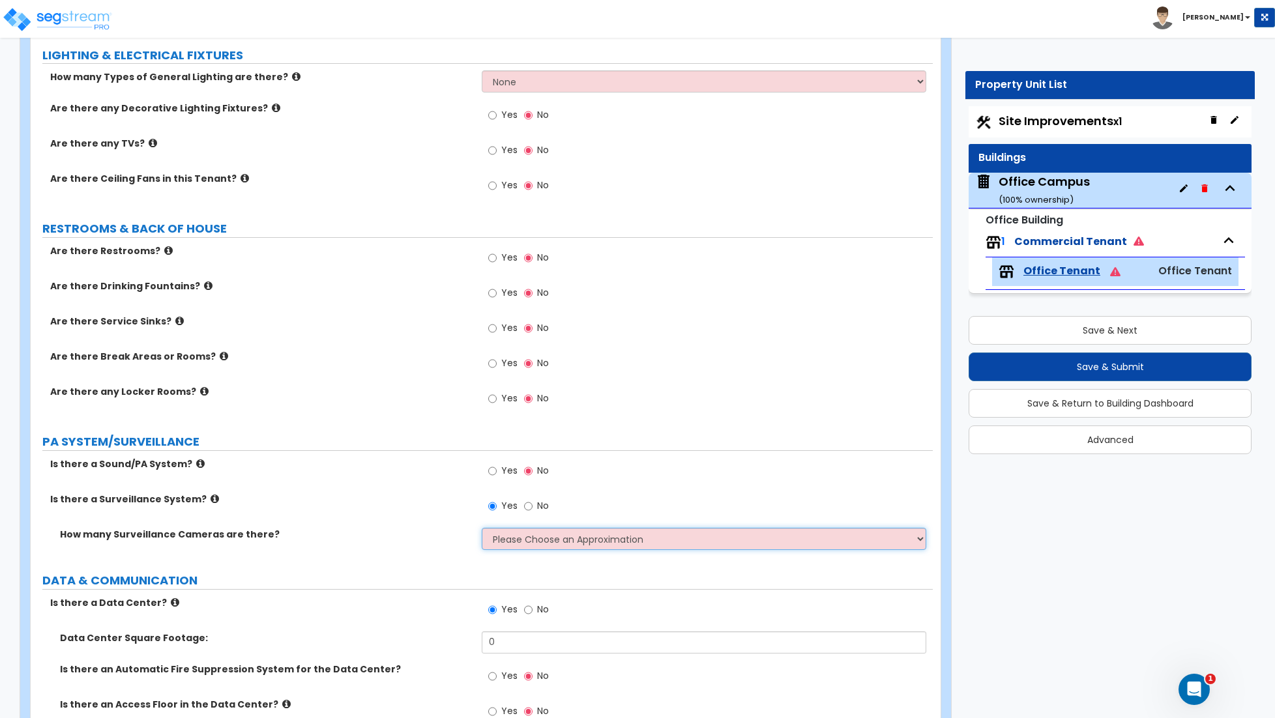
click at [529, 542] on select "Please Choose an Approximation Barely Noticed Any Noticed a Couple Frequently S…" at bounding box center [704, 539] width 444 height 22
click at [482, 530] on select "Please Choose an Approximation Barely Noticed Any Noticed a Couple Frequently S…" at bounding box center [704, 539] width 444 height 22
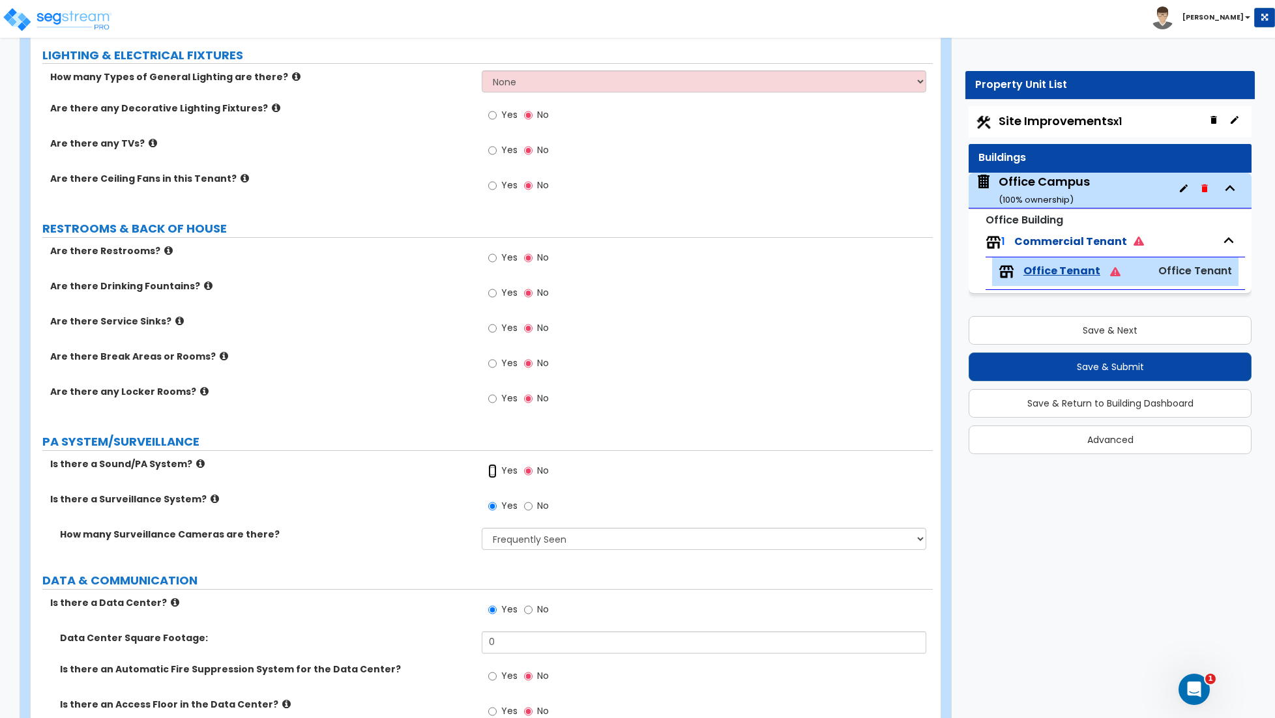
click at [495, 476] on input "Yes" at bounding box center [492, 471] width 8 height 14
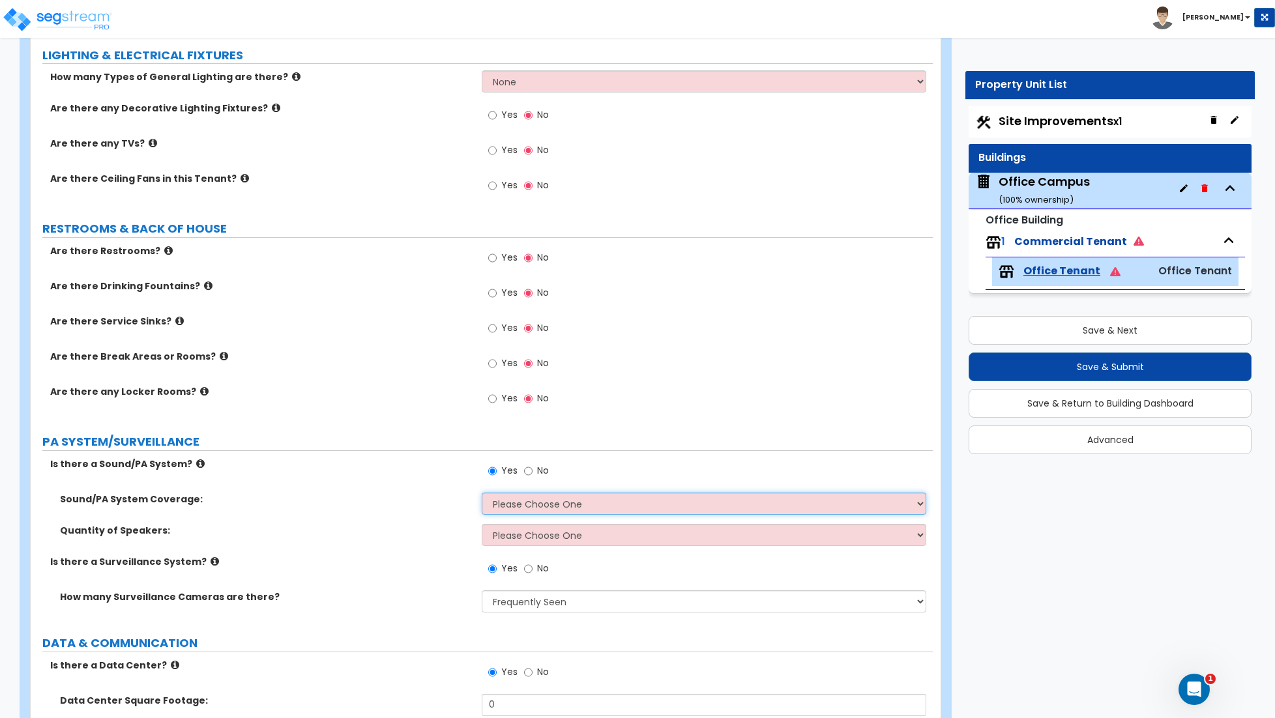
click at [526, 506] on select "Please Choose One All Areas Enter Percent Coverage" at bounding box center [704, 504] width 444 height 22
click at [482, 495] on select "Please Choose One All Areas Enter Percent Coverage" at bounding box center [704, 504] width 444 height 22
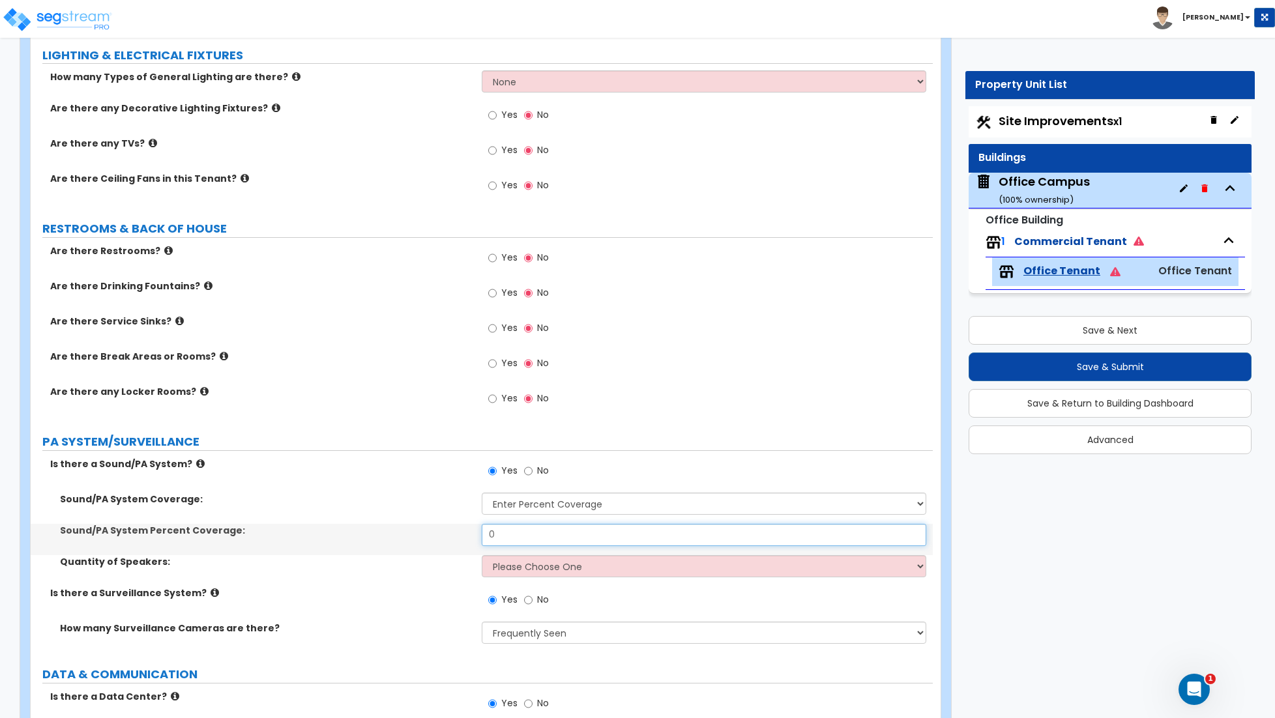
click at [517, 542] on input "0" at bounding box center [704, 535] width 444 height 22
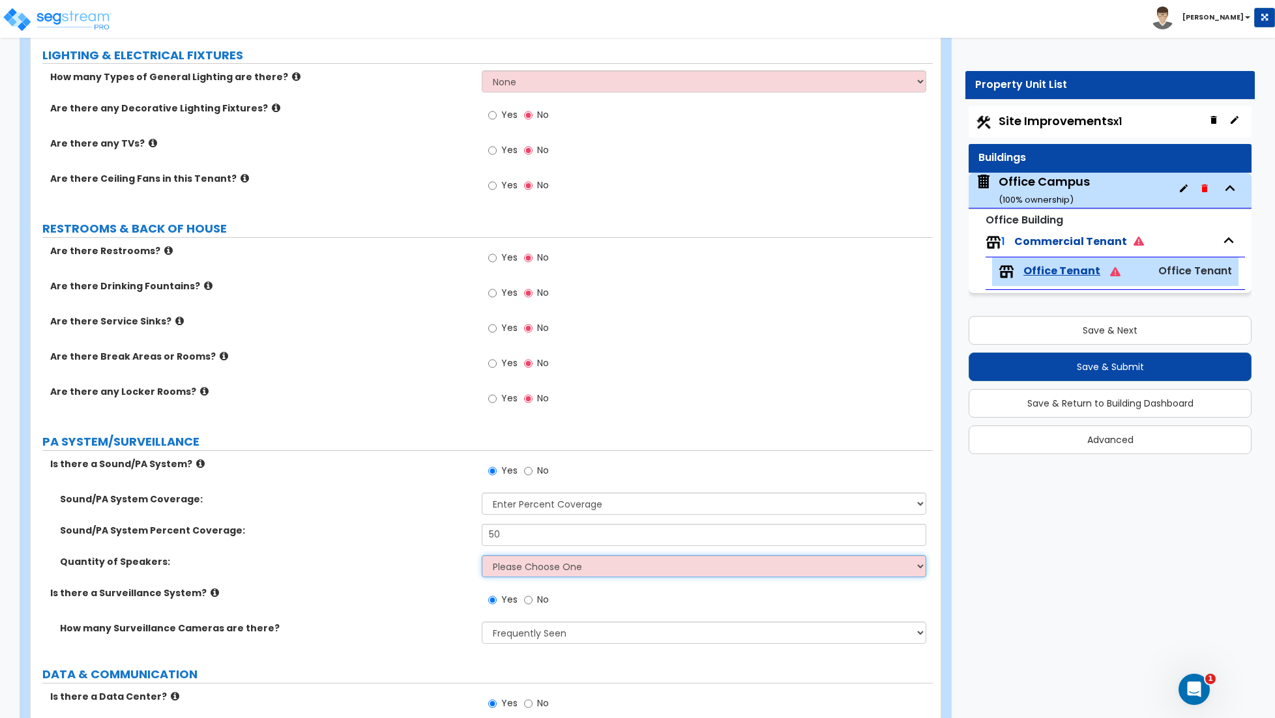
click at [532, 571] on select "Please Choose One Enter Number of Speakers Please Estimate for me" at bounding box center [704, 566] width 444 height 22
click at [482, 558] on select "Please Choose One Enter Number of Speakers Please Estimate for me" at bounding box center [704, 566] width 444 height 22
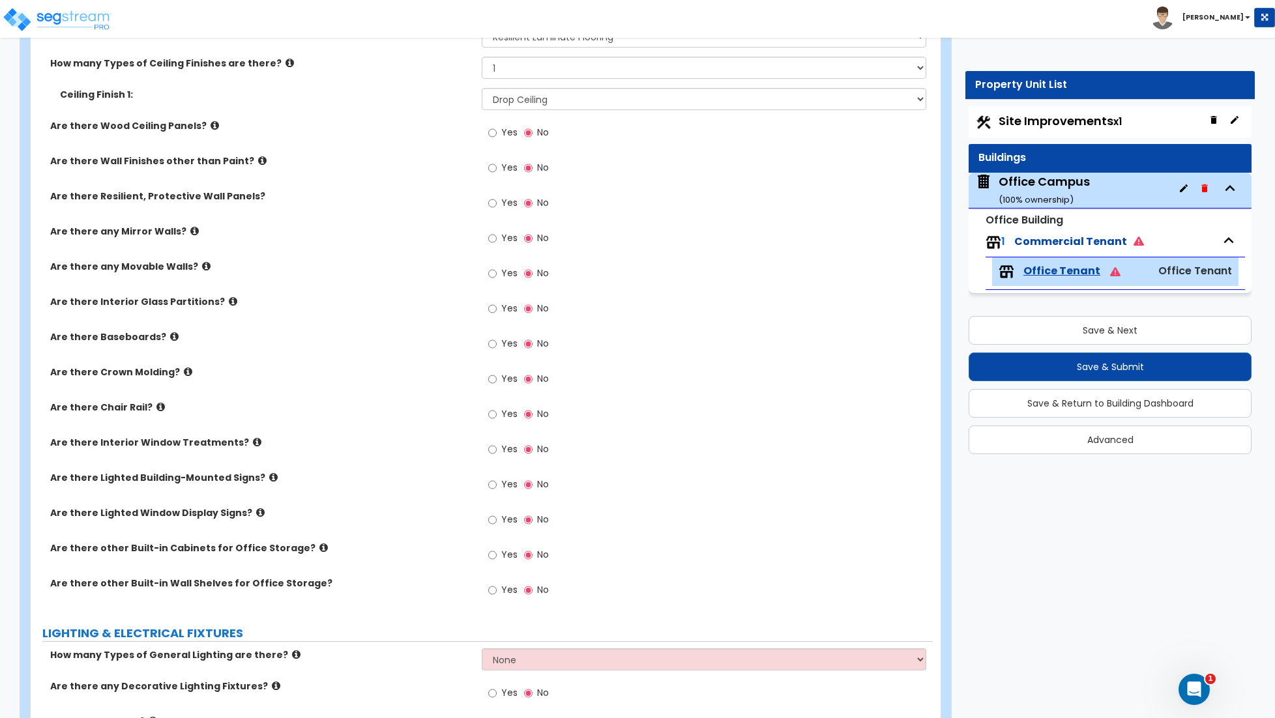
scroll to position [1419, 0]
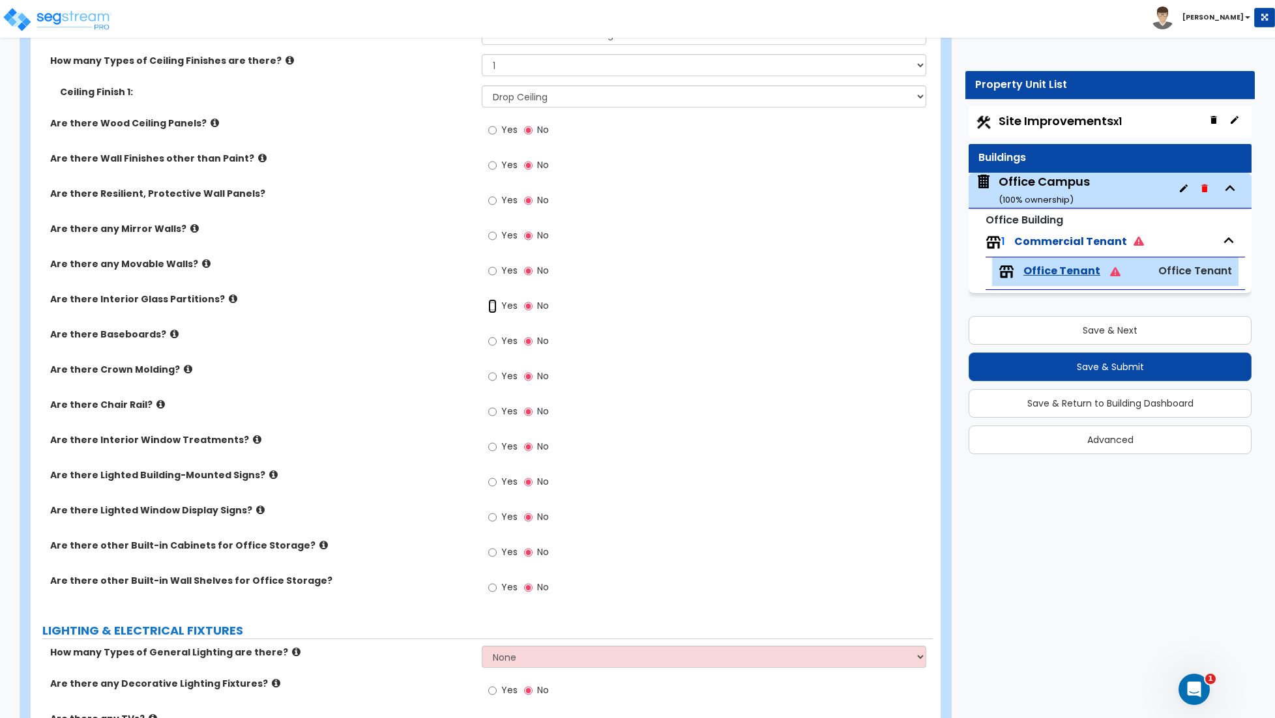
click at [491, 312] on input "Yes" at bounding box center [492, 306] width 8 height 14
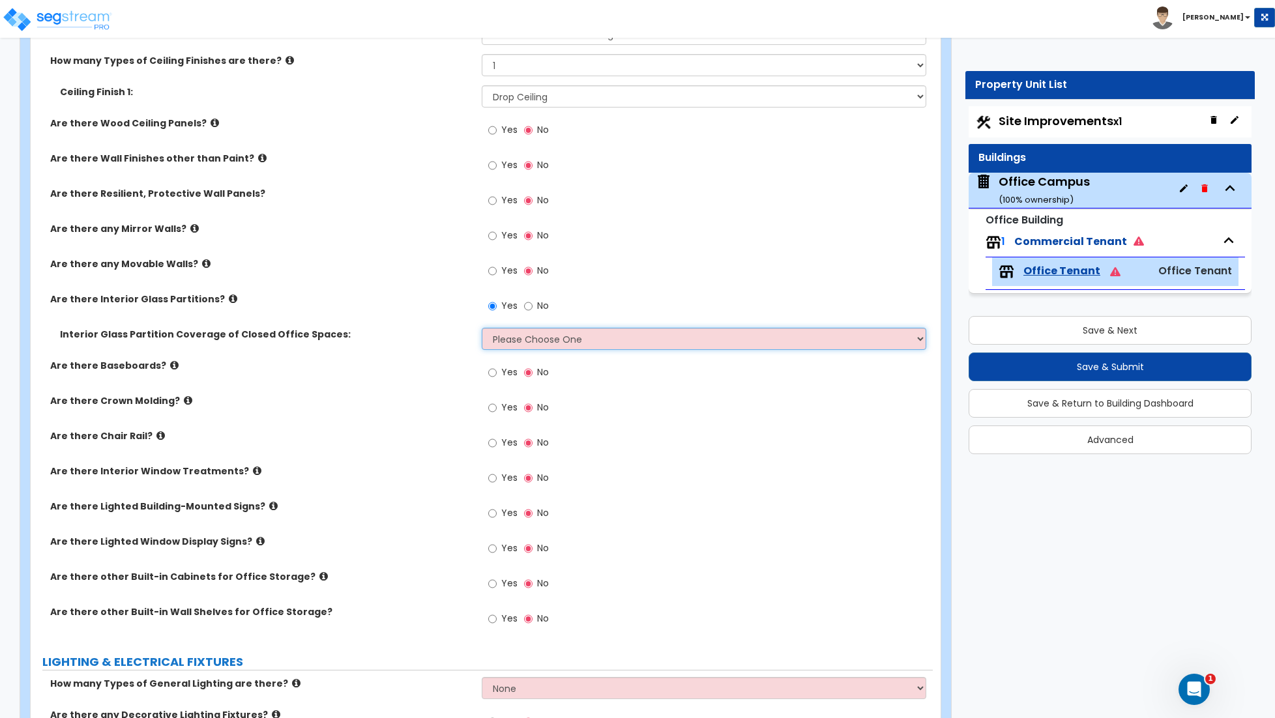
click at [527, 336] on select "Please Choose One Some of the Closed Office Space Walls are Interior Glass Part…" at bounding box center [704, 339] width 444 height 22
click at [482, 329] on select "Please Choose One Some of the Closed Office Space Walls are Interior Glass Part…" at bounding box center [704, 339] width 444 height 22
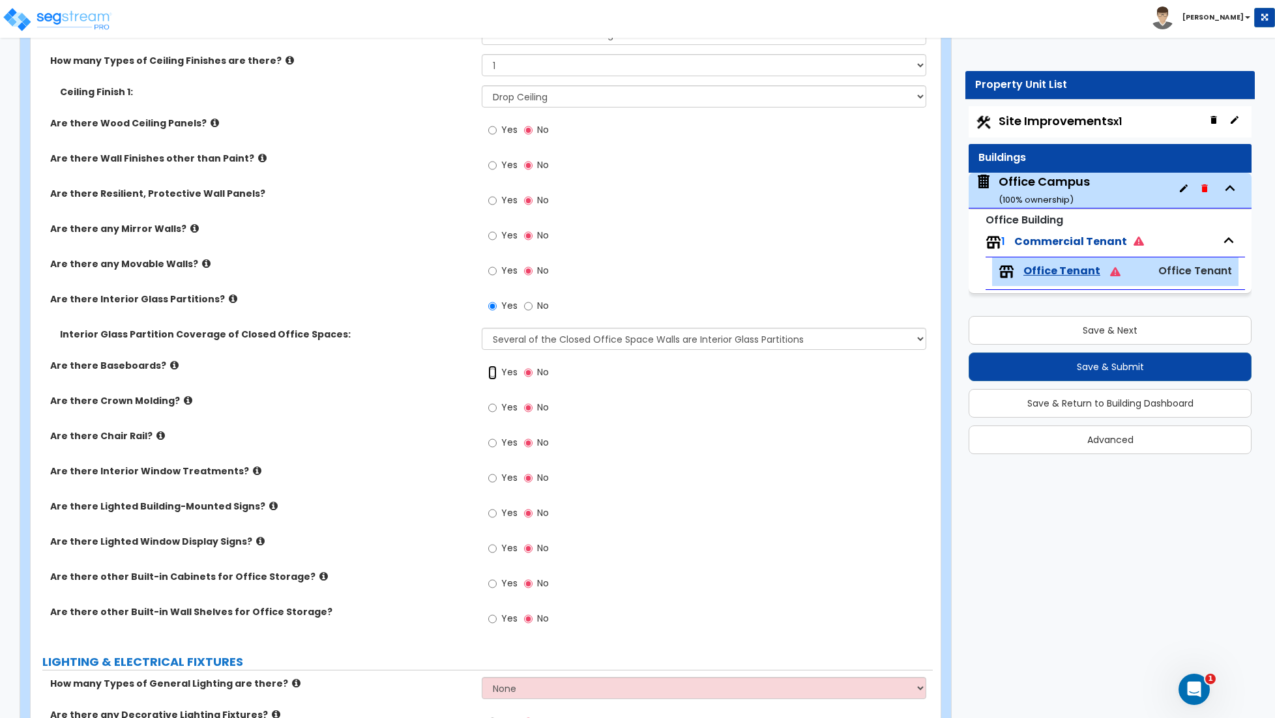
click at [495, 376] on input "Yes" at bounding box center [492, 373] width 8 height 14
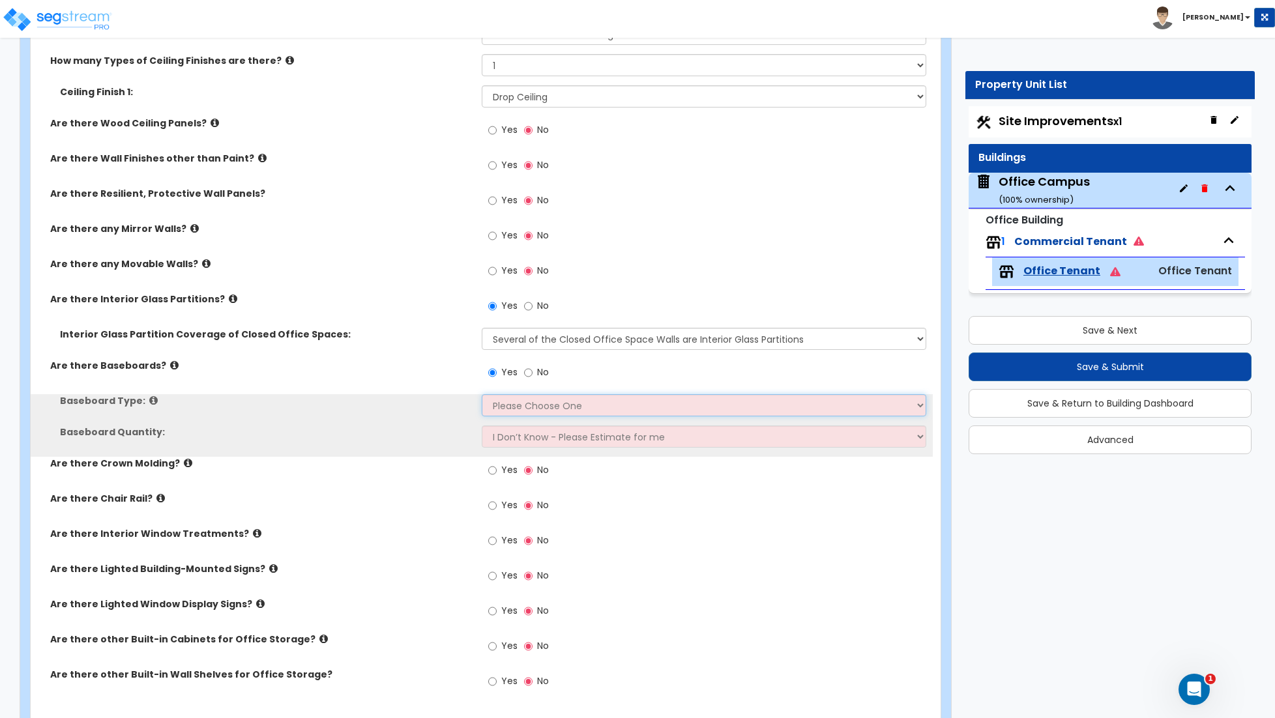
click at [526, 403] on select "Please Choose One Wood Vinyl Carpet Tile" at bounding box center [704, 405] width 444 height 22
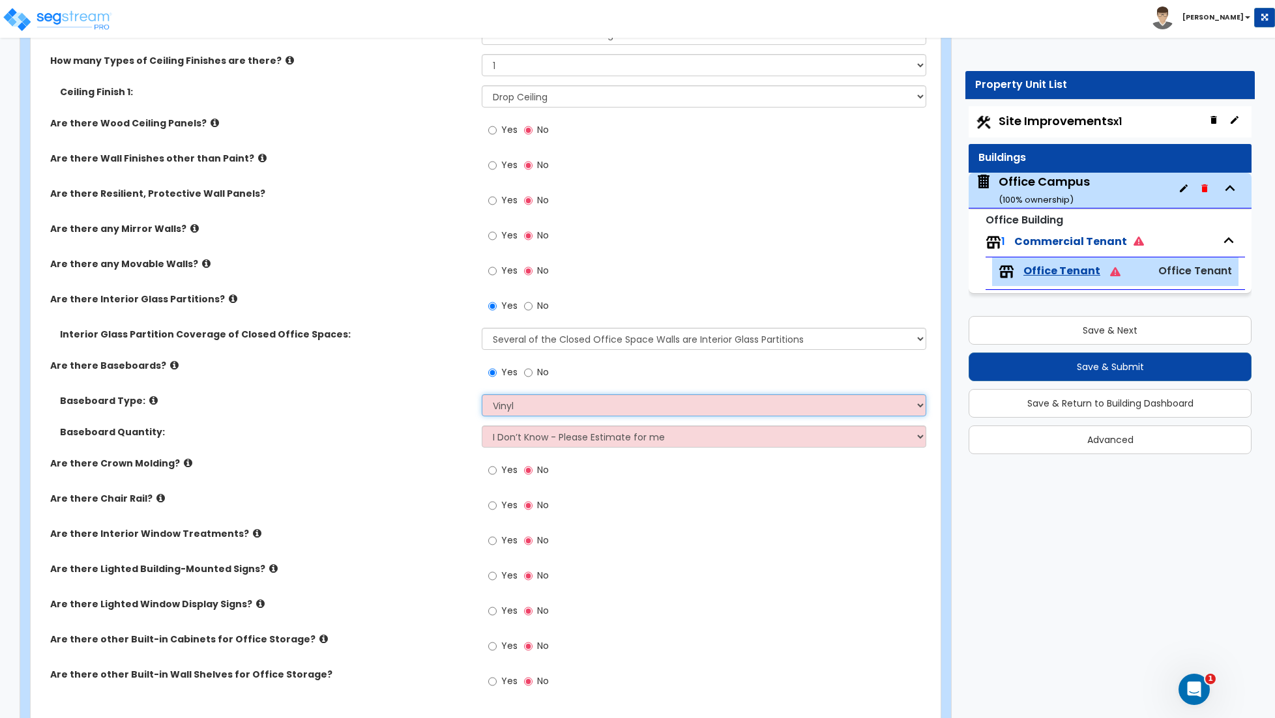
click at [482, 396] on select "Please Choose One Wood Vinyl Carpet Tile" at bounding box center [704, 405] width 444 height 22
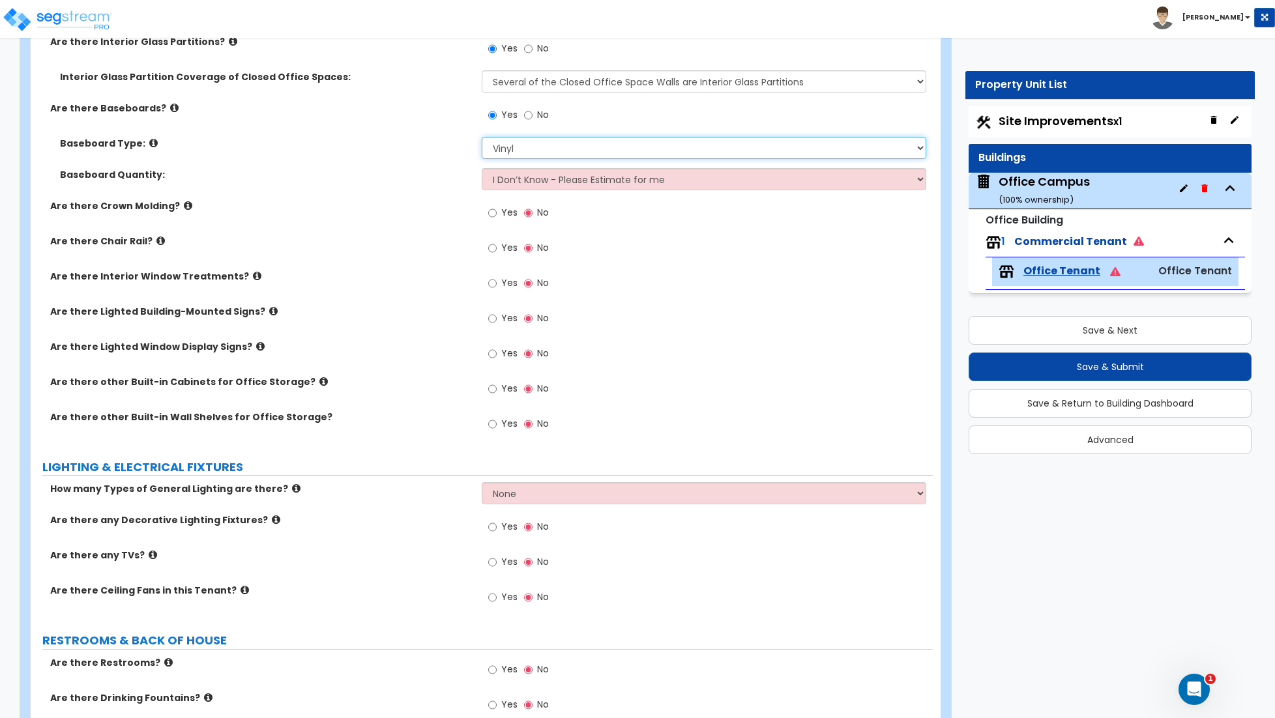
scroll to position [1677, 0]
click at [495, 281] on input "Yes" at bounding box center [492, 282] width 8 height 14
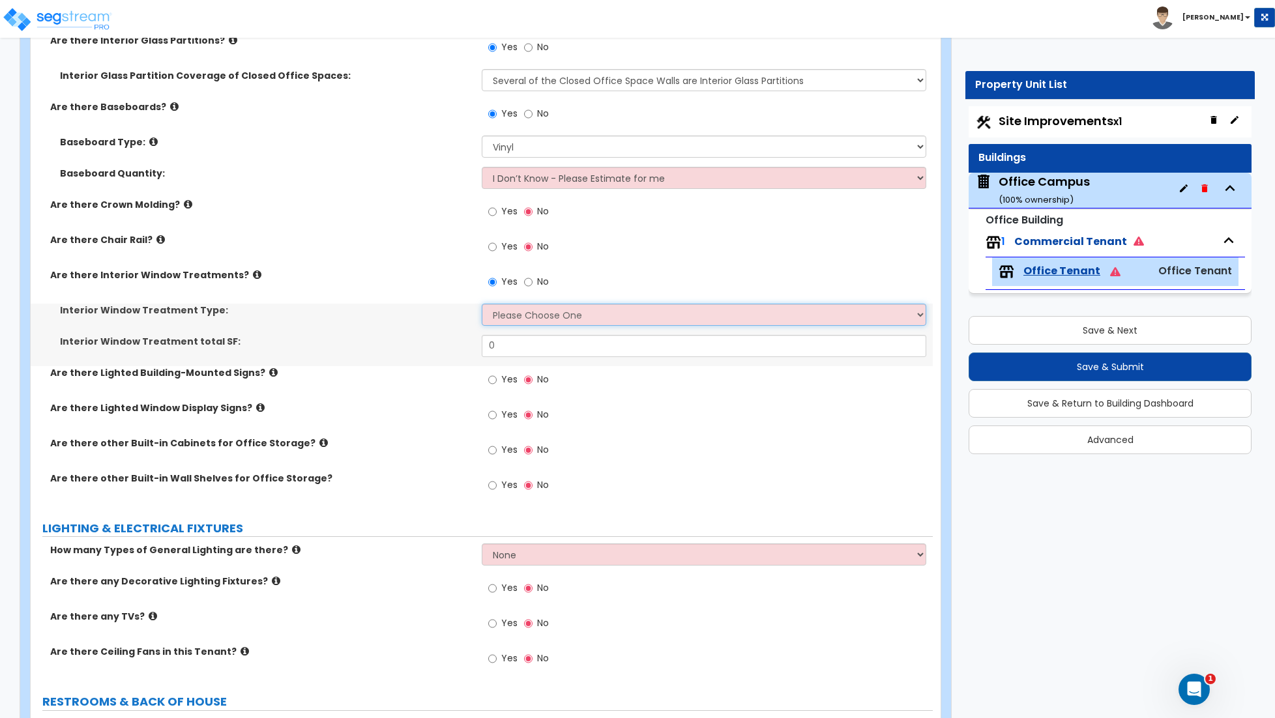
click at [514, 310] on select "Please Choose One Vertical Blinds Window Shades Venetian Blinds Wood Shutters" at bounding box center [704, 315] width 444 height 22
click at [482, 305] on select "Please Choose One Vertical Blinds Window Shades Venetian Blinds Wood Shutters" at bounding box center [704, 315] width 444 height 22
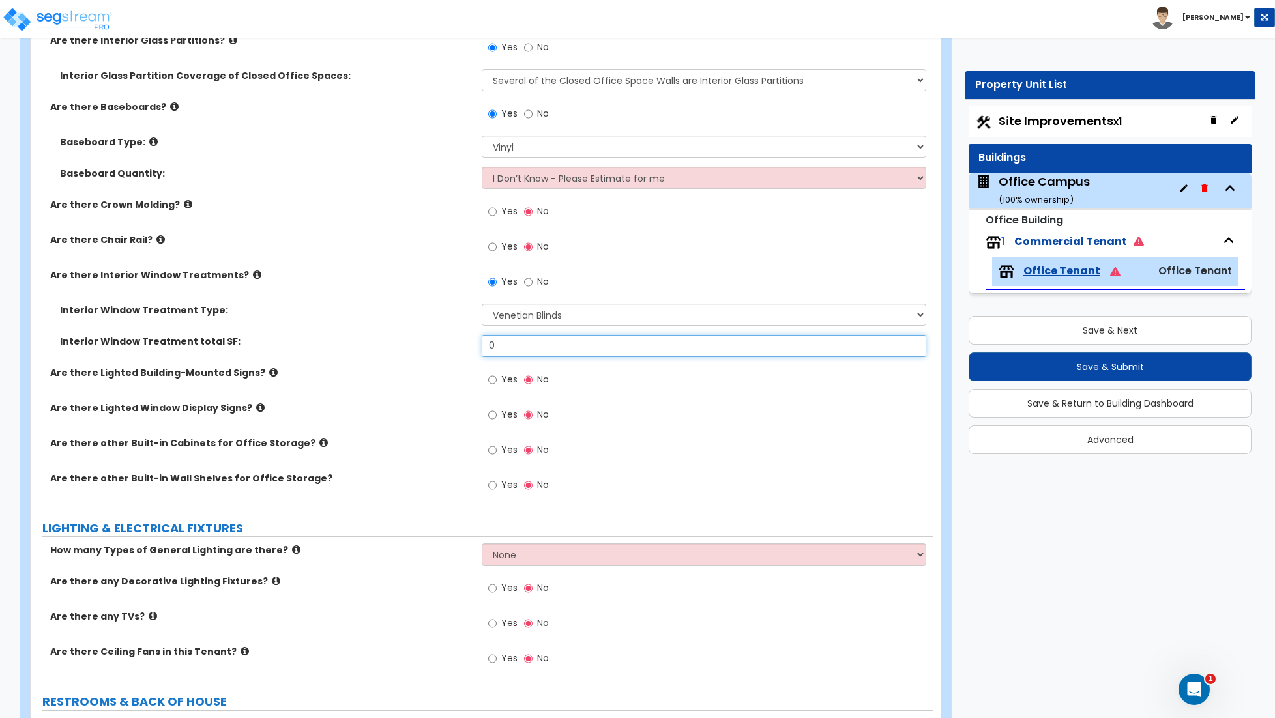
click at [512, 349] on input "0" at bounding box center [704, 346] width 444 height 22
click at [506, 344] on input "1" at bounding box center [704, 346] width 444 height 22
click at [509, 346] on input "1" at bounding box center [704, 346] width 444 height 22
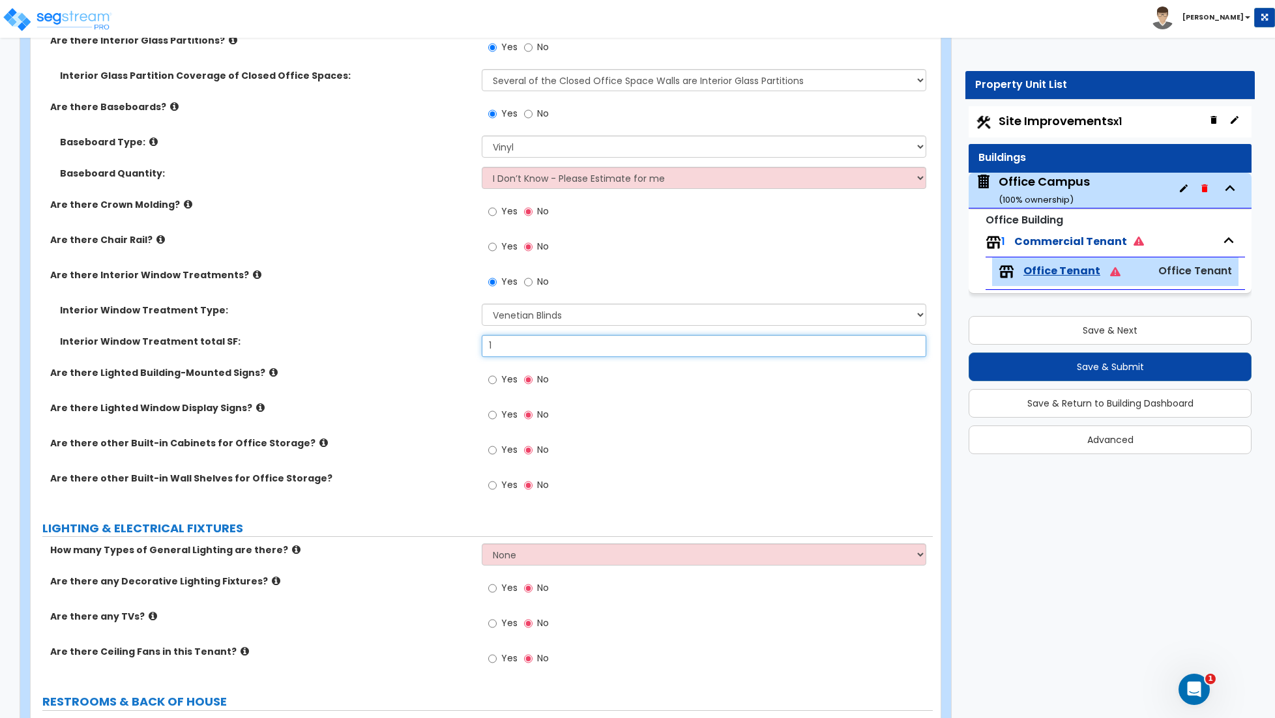
click at [509, 346] on input "1" at bounding box center [704, 346] width 444 height 22
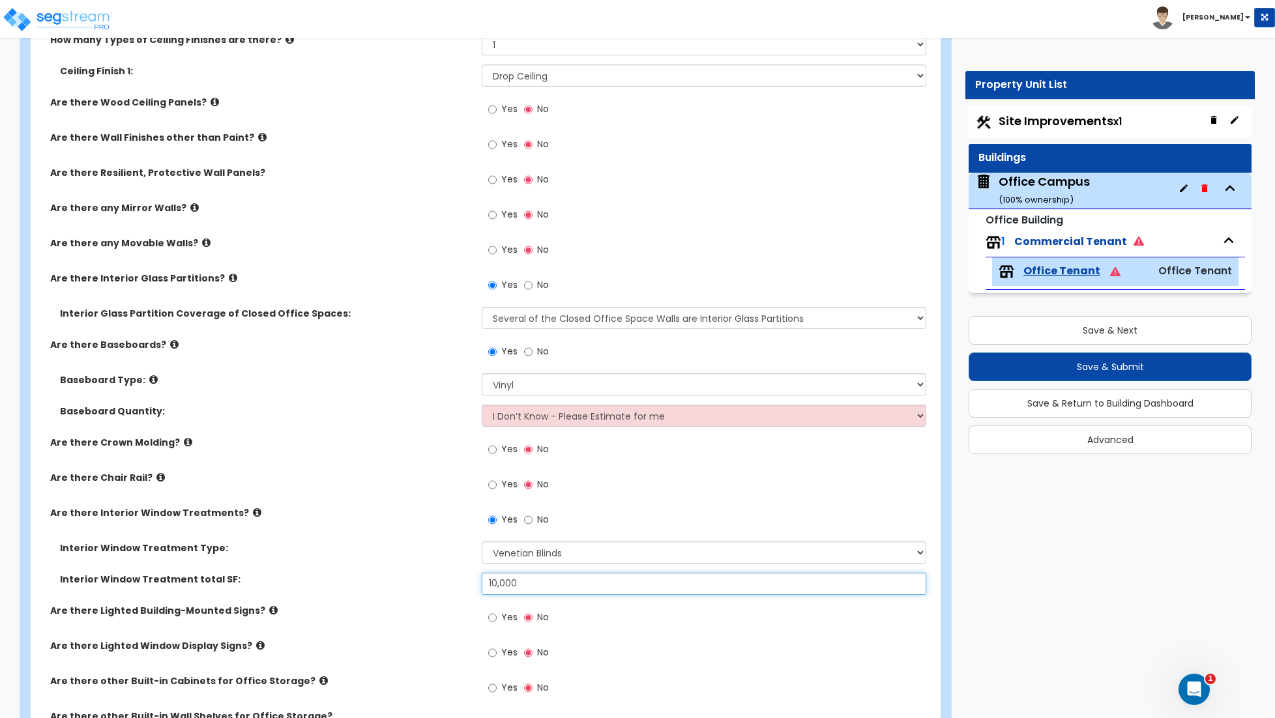
scroll to position [1434, 0]
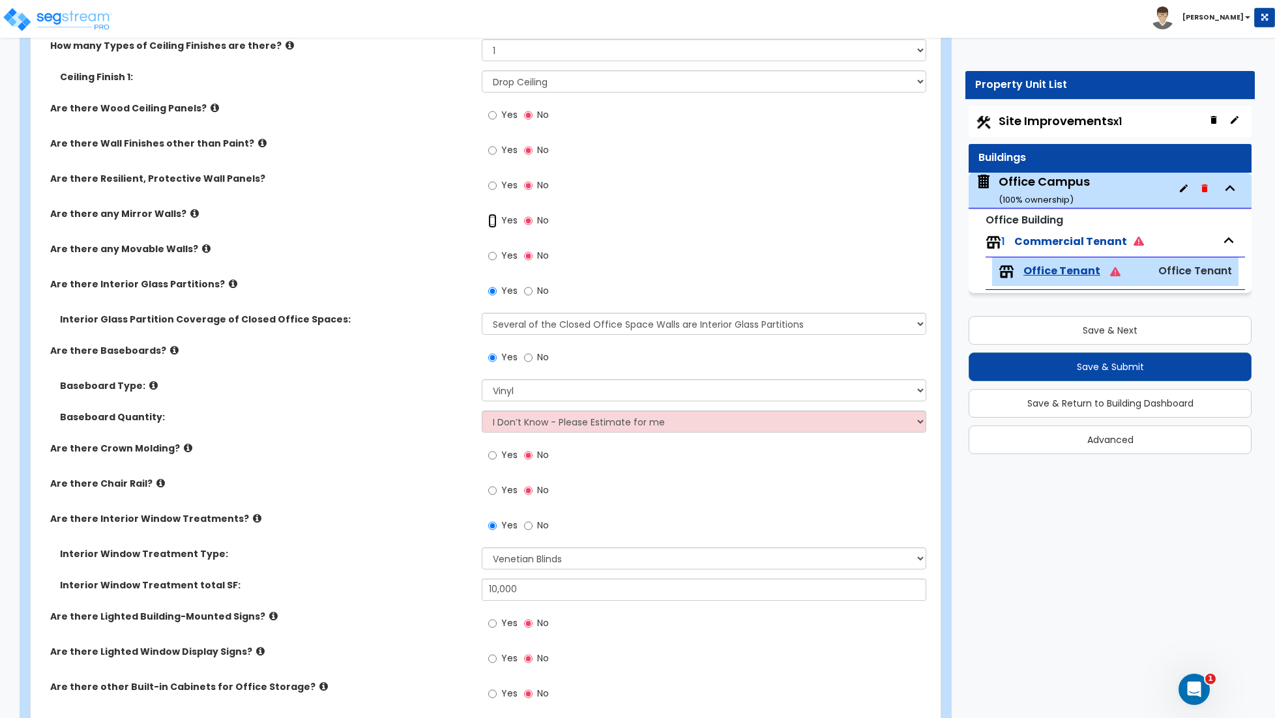
click at [492, 222] on input "Yes" at bounding box center [492, 221] width 8 height 14
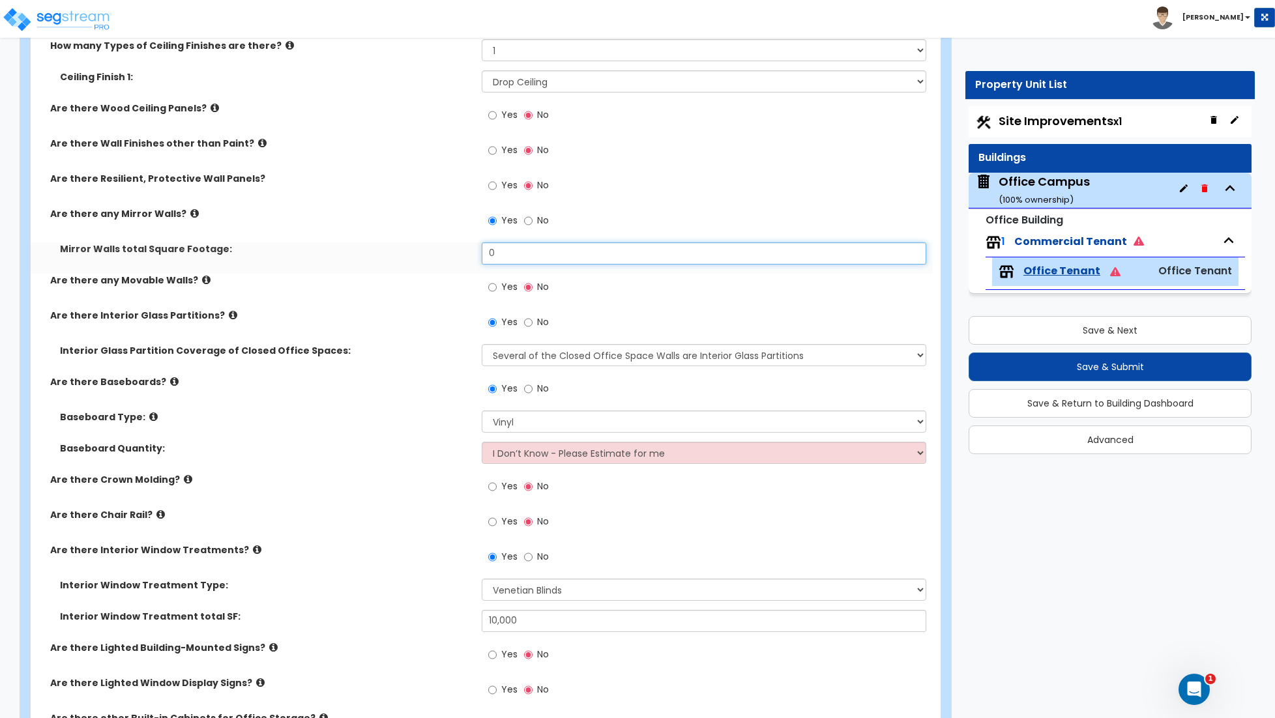
click at [504, 257] on input "0" at bounding box center [704, 253] width 444 height 22
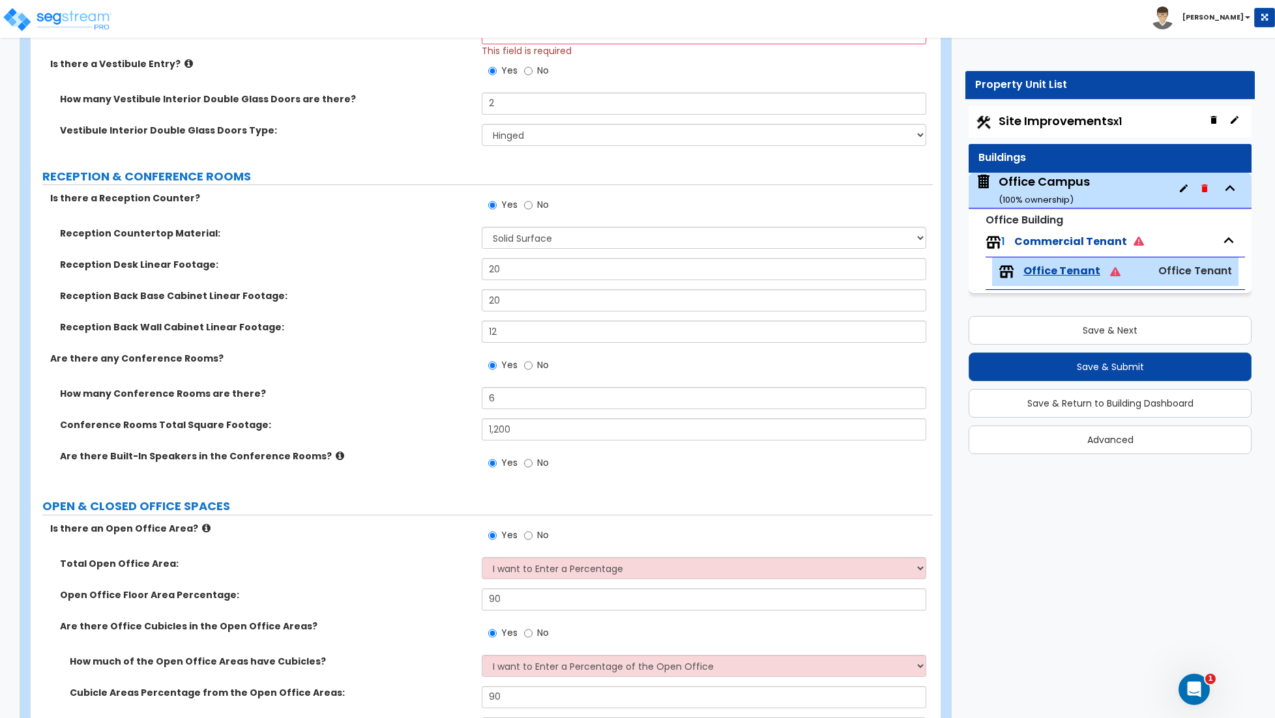
scroll to position [274, 0]
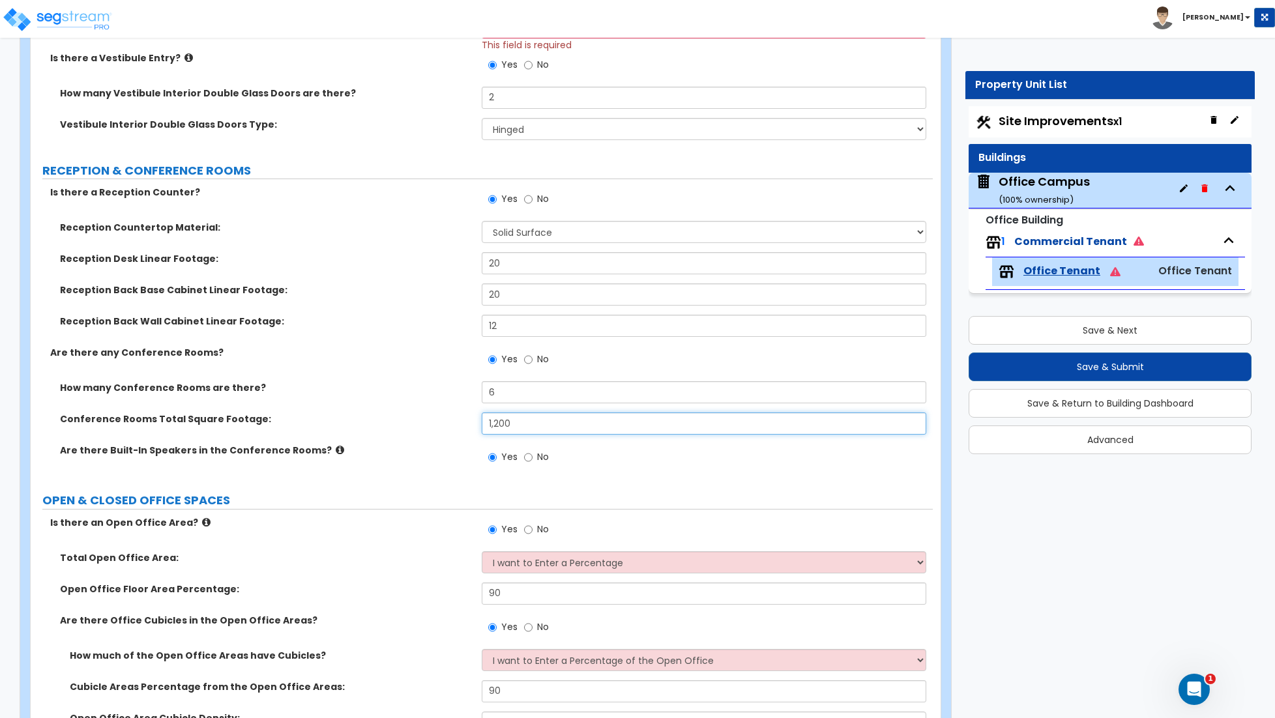
click at [517, 424] on input "1,200" at bounding box center [704, 424] width 444 height 22
click at [501, 398] on input "6" at bounding box center [704, 392] width 444 height 22
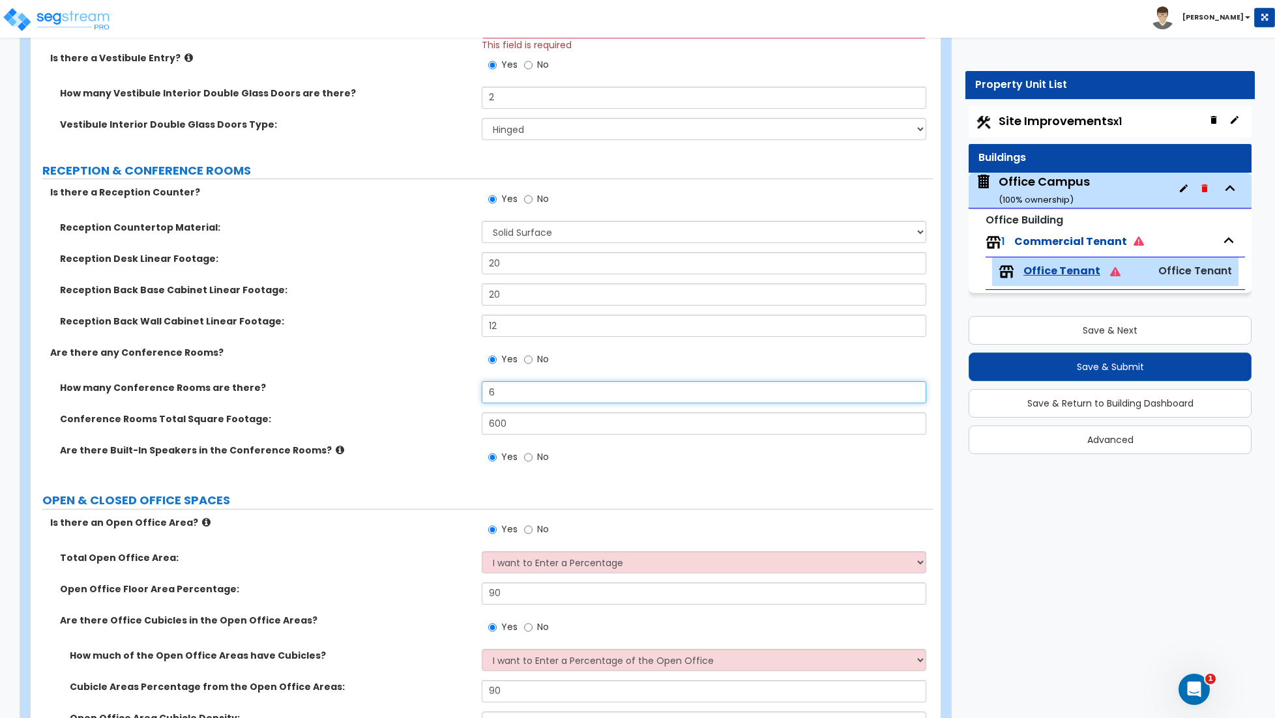
click at [501, 398] on input "6" at bounding box center [704, 392] width 444 height 22
click at [515, 427] on input "600" at bounding box center [704, 424] width 444 height 22
click at [514, 428] on input "600" at bounding box center [704, 424] width 444 height 22
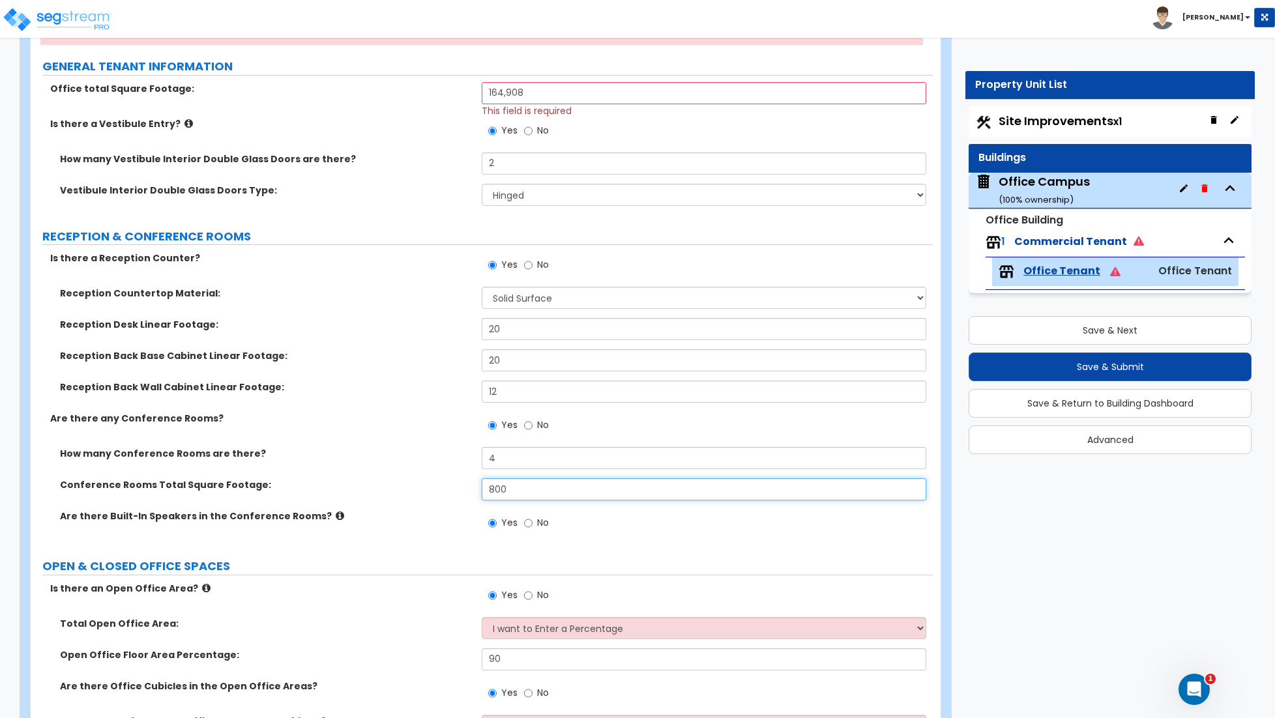
scroll to position [206, 0]
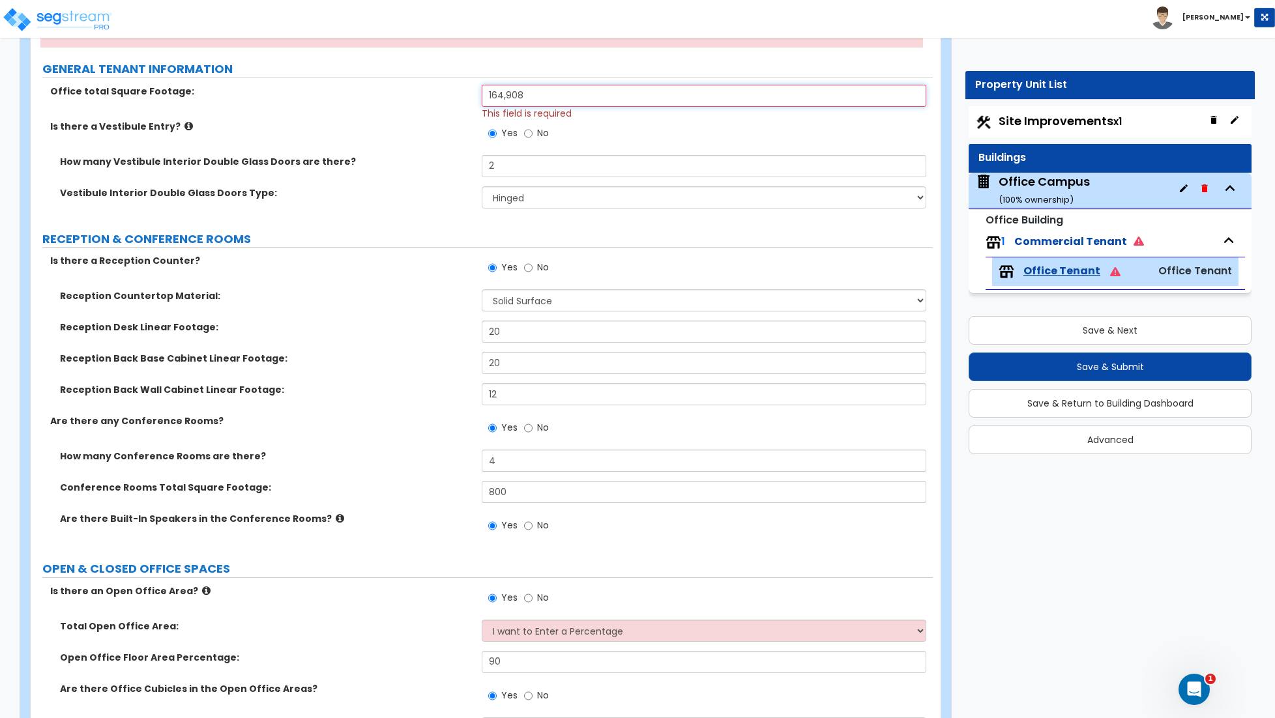
click at [540, 98] on input "164,908" at bounding box center [704, 96] width 444 height 22
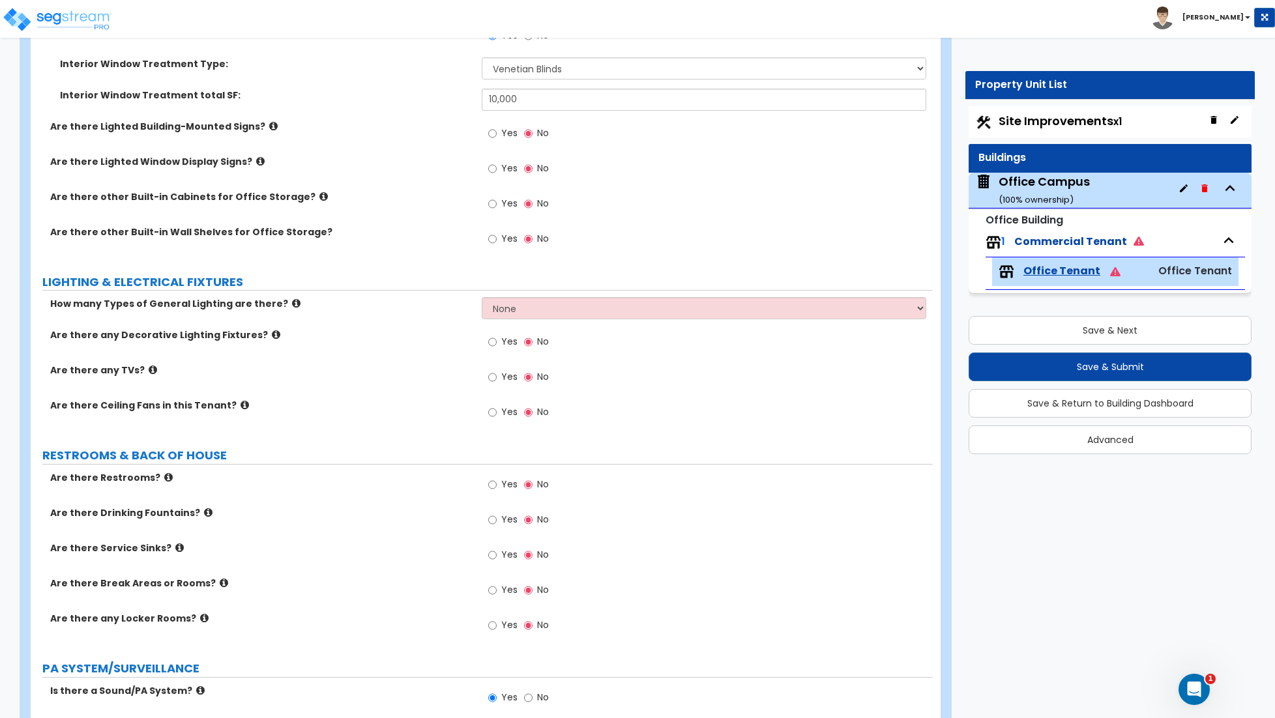
scroll to position [1958, 0]
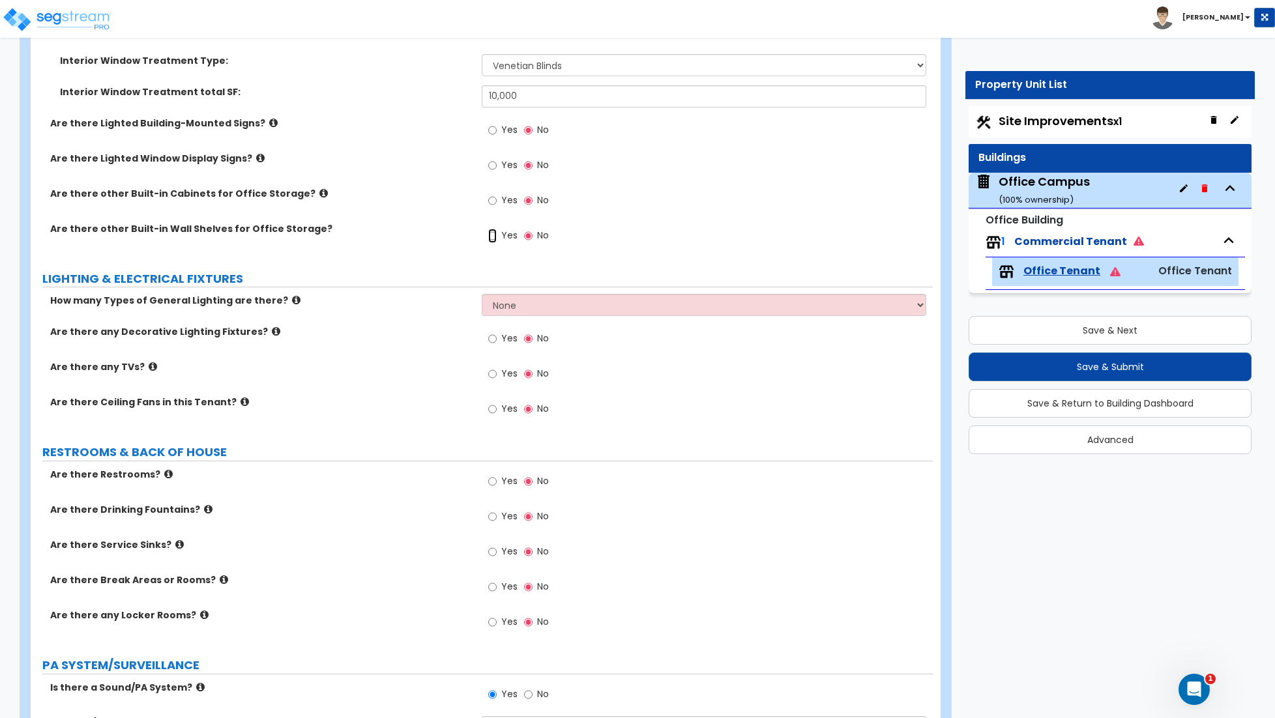
click at [493, 237] on input "Yes" at bounding box center [492, 236] width 8 height 14
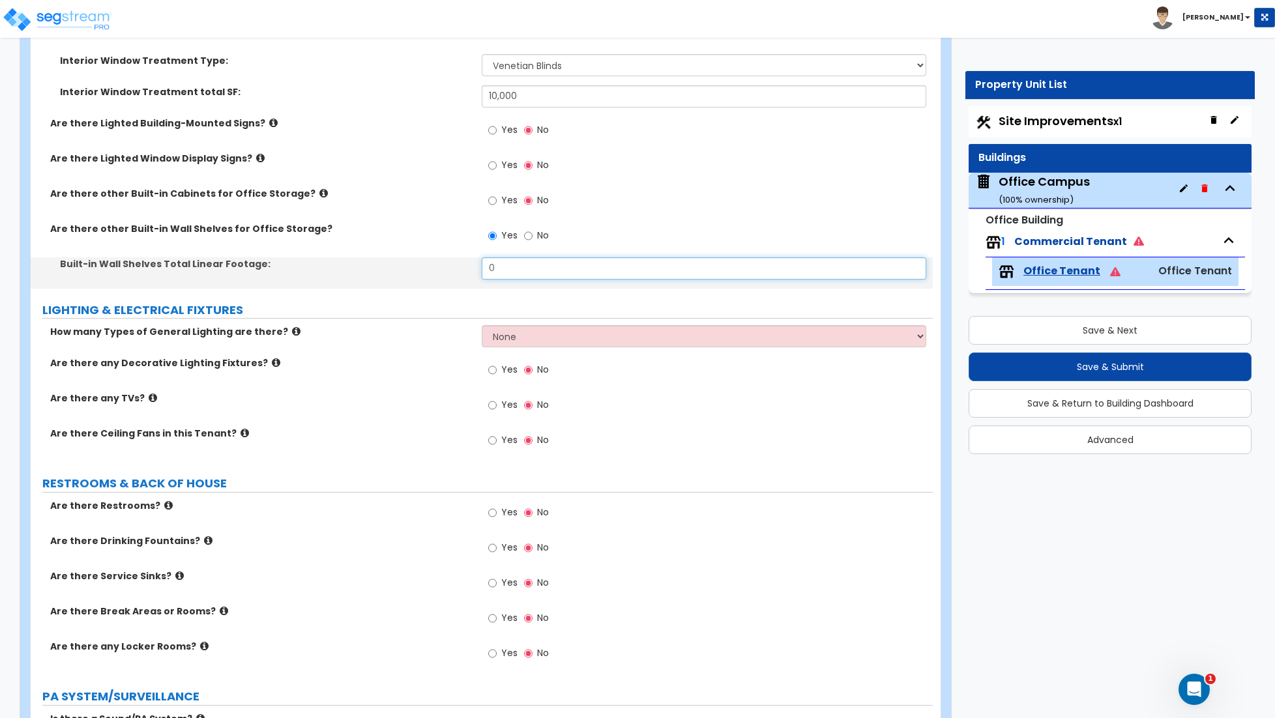
click at [516, 275] on input "0" at bounding box center [704, 268] width 444 height 22
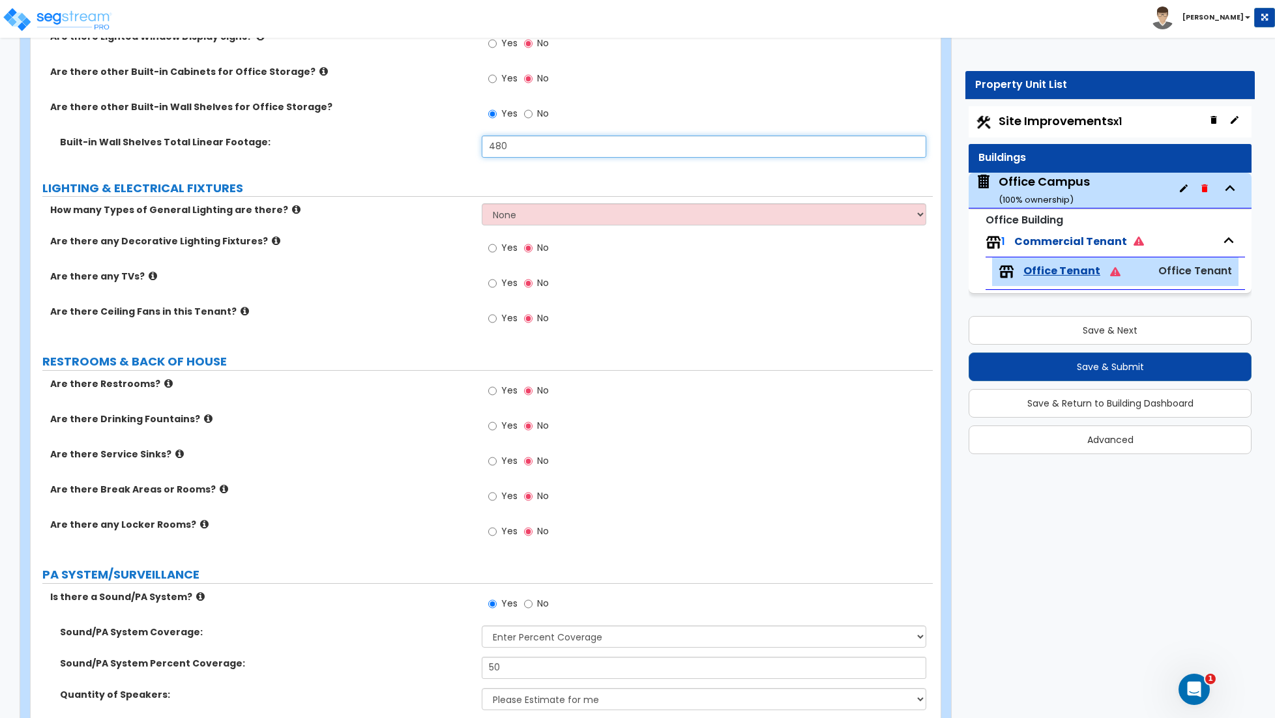
scroll to position [2083, 0]
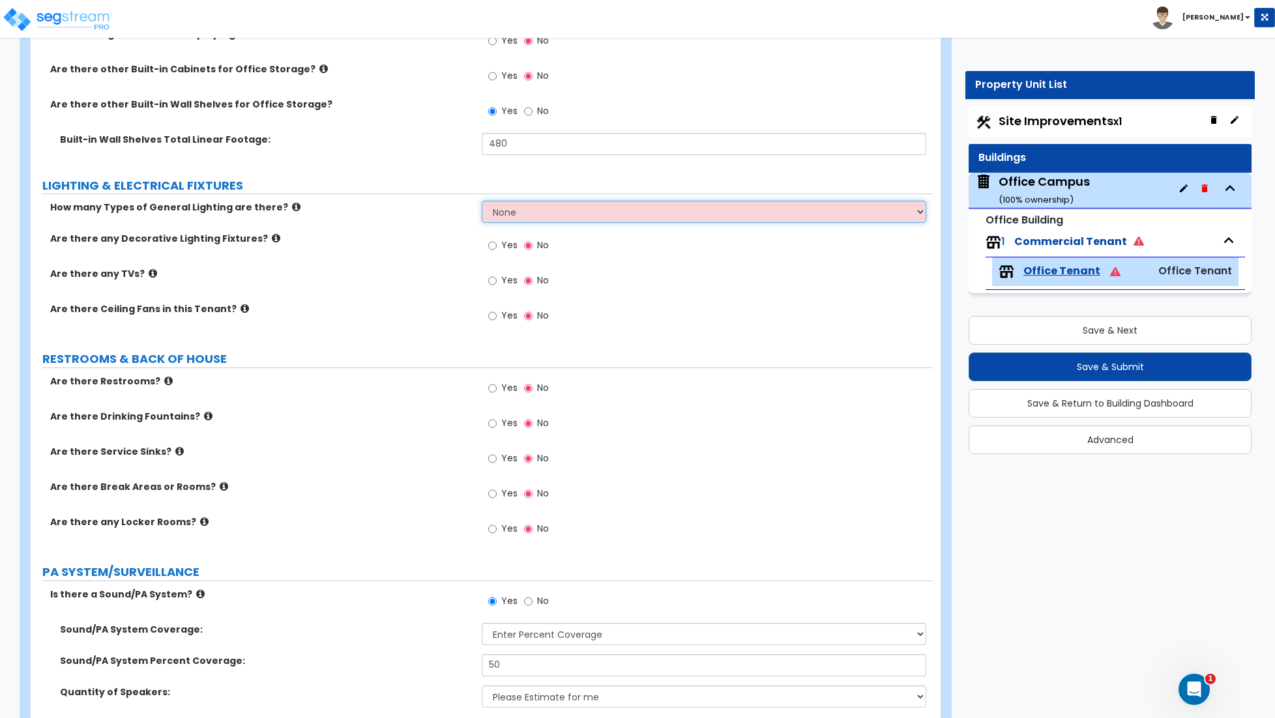
click at [521, 217] on select "None 1 2 3" at bounding box center [704, 212] width 444 height 22
click at [482, 203] on select "None 1 2 3" at bounding box center [704, 212] width 444 height 22
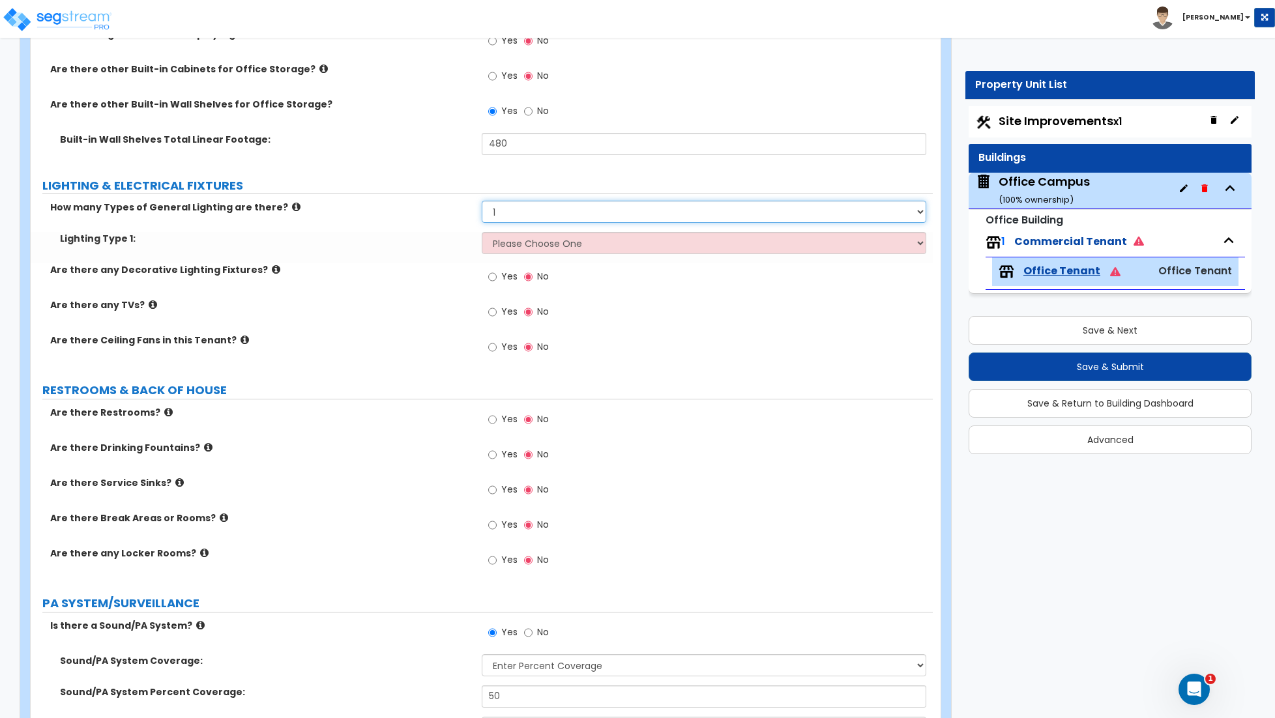
click at [517, 216] on select "None 1 2 3" at bounding box center [704, 212] width 444 height 22
click at [482, 203] on select "None 1 2 3" at bounding box center [704, 212] width 444 height 22
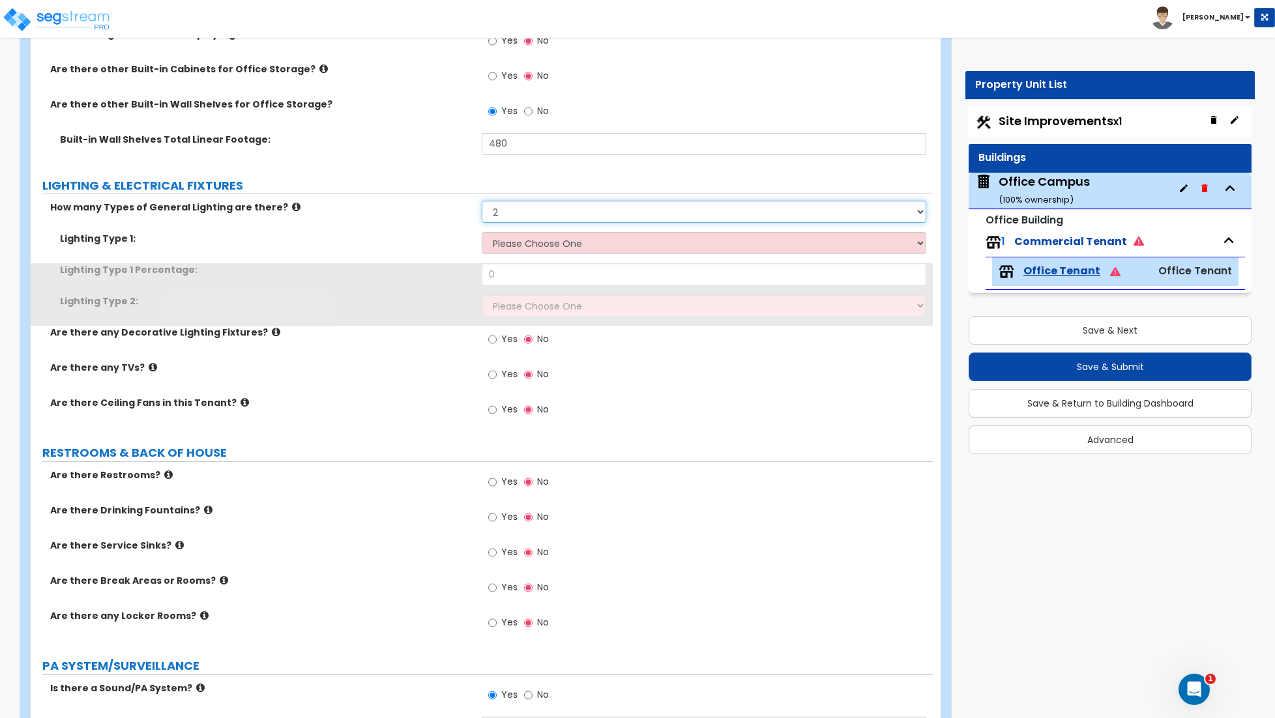
click at [517, 219] on select "None 1 2 3" at bounding box center [704, 212] width 444 height 22
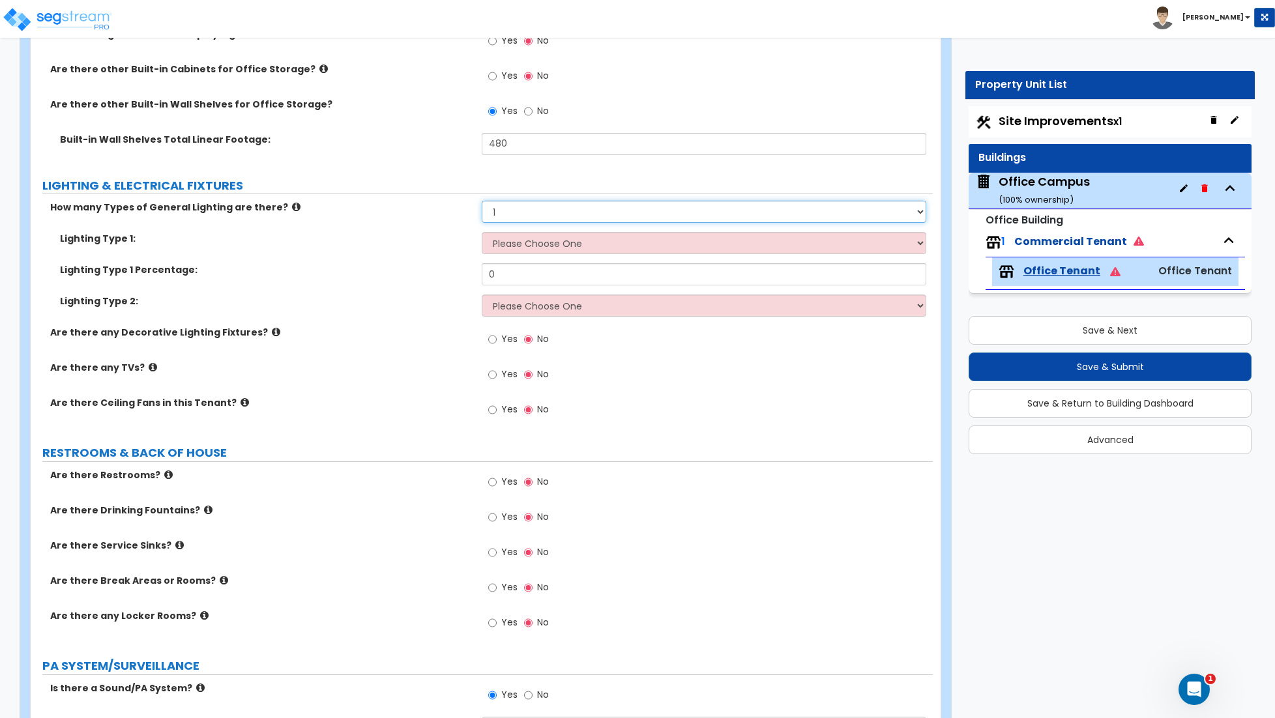
click at [482, 203] on select "None 1 2 3" at bounding box center [704, 212] width 444 height 22
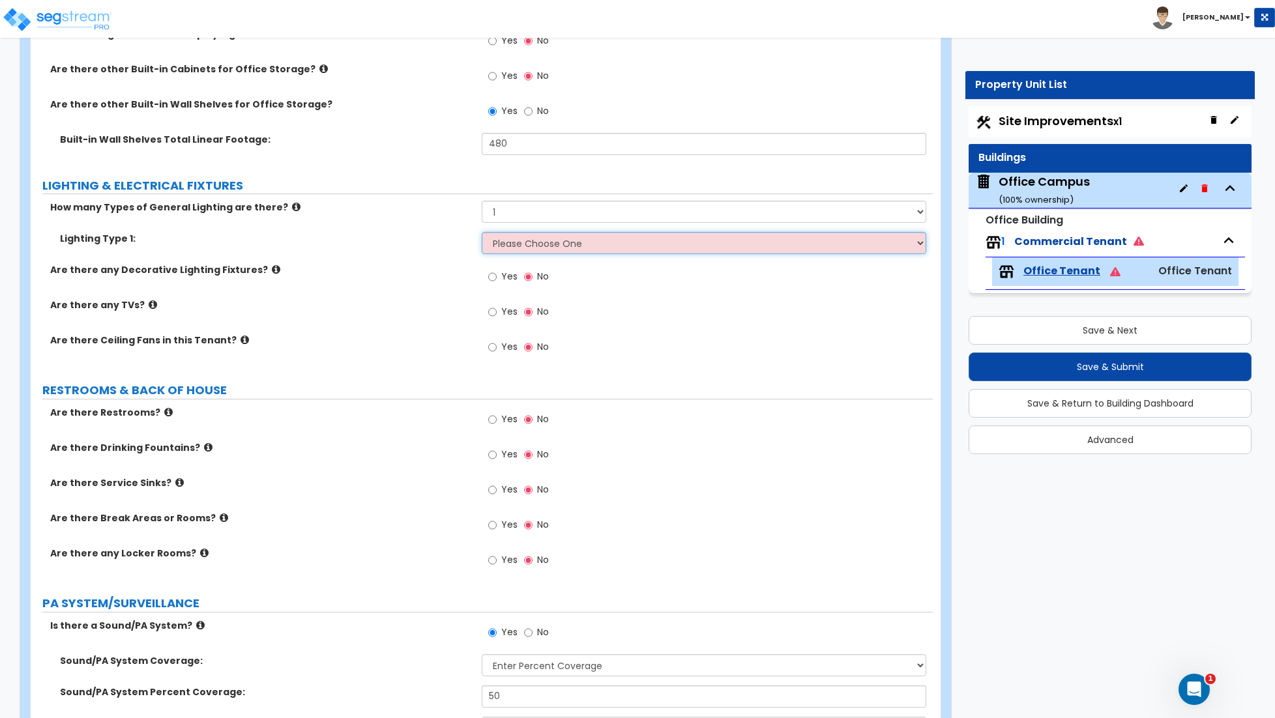
click at [523, 244] on select "Please Choose One LED Surface-Mounted LED Recessed Fluorescent Surface-Mounted …" at bounding box center [704, 243] width 444 height 22
click at [482, 235] on select "Please Choose One LED Surface-Mounted LED Recessed Fluorescent Surface-Mounted …" at bounding box center [704, 243] width 444 height 22
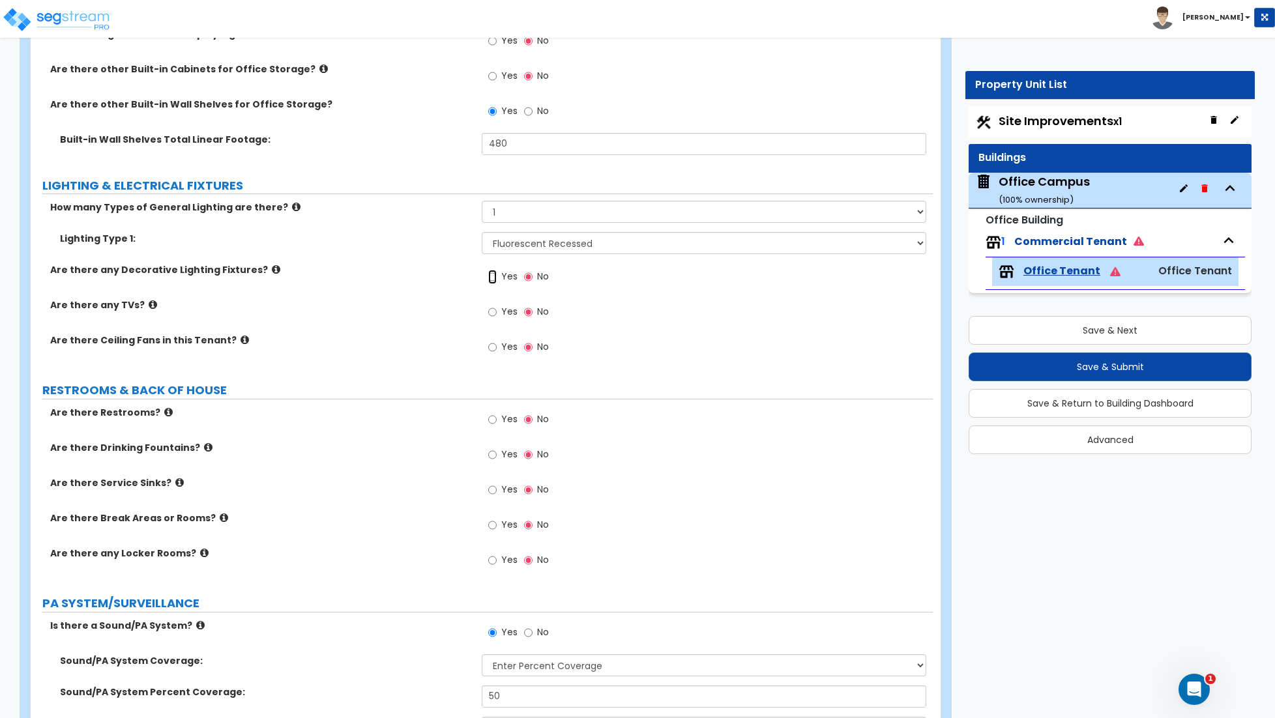
click at [493, 279] on input "Yes" at bounding box center [492, 277] width 8 height 14
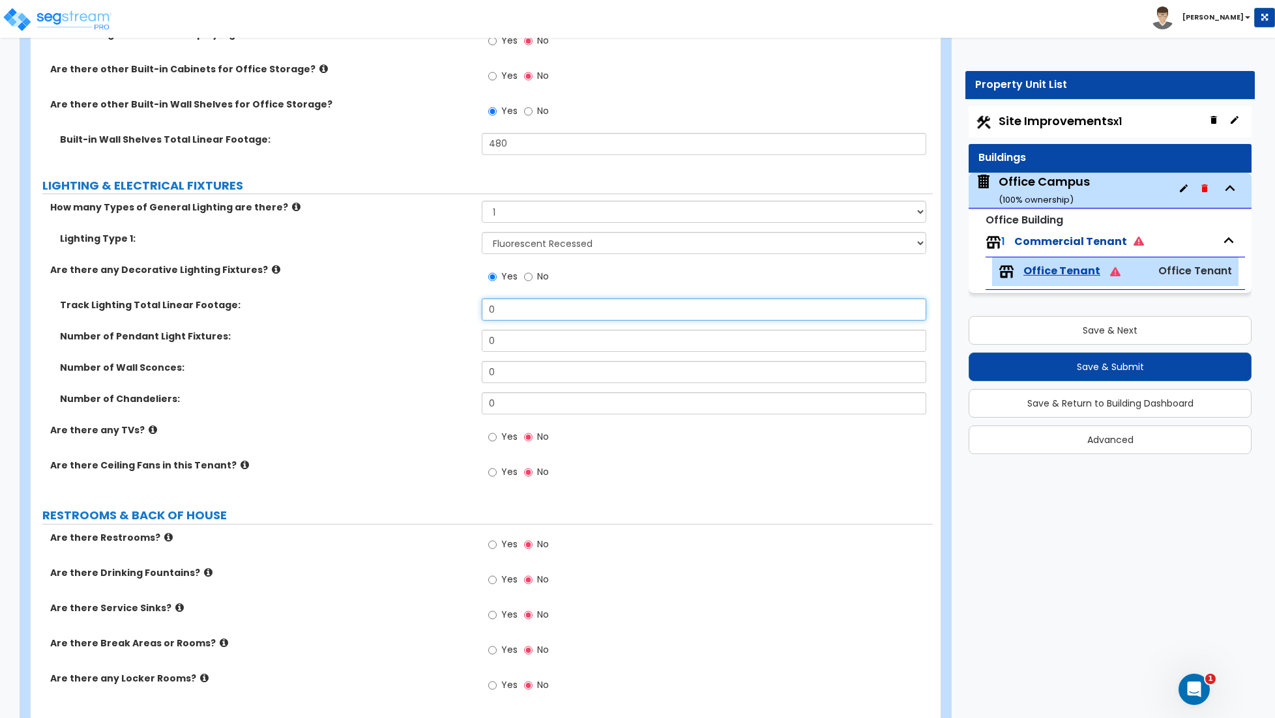
click at [519, 316] on input "0" at bounding box center [704, 309] width 444 height 22
click at [519, 315] on input "0" at bounding box center [704, 309] width 444 height 22
click at [517, 345] on input "0" at bounding box center [704, 341] width 444 height 22
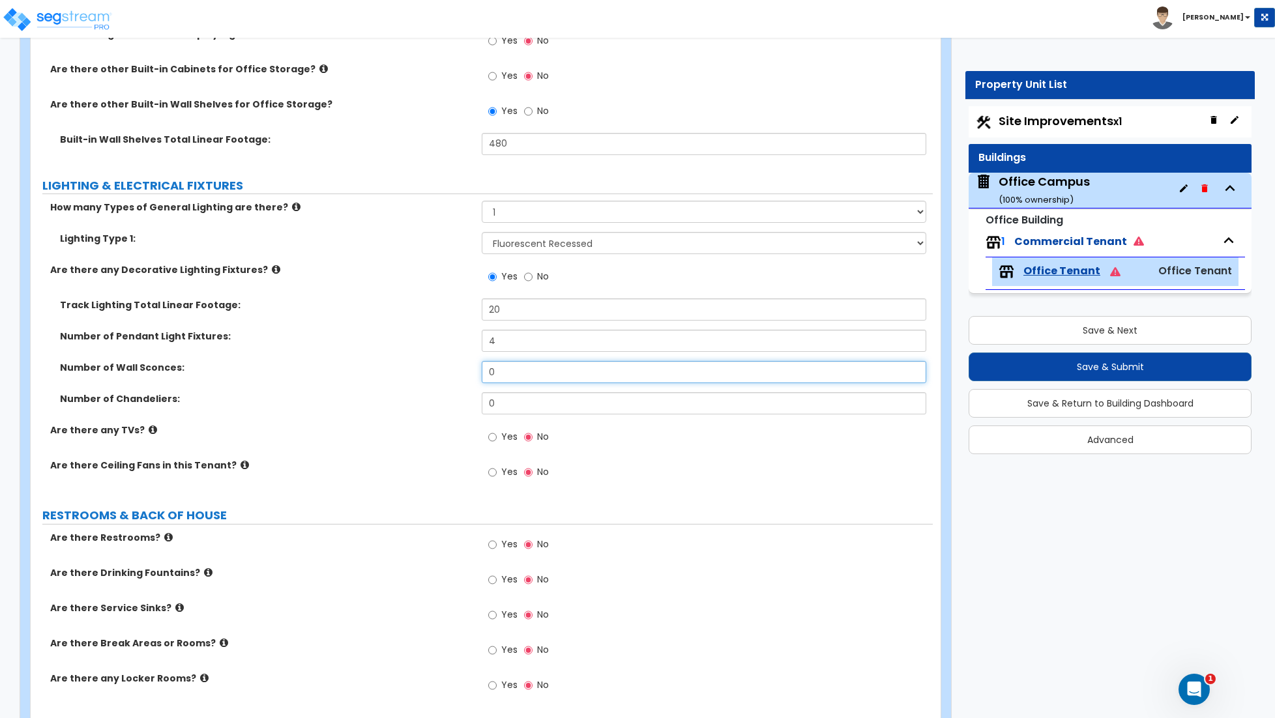
click at [514, 376] on input "0" at bounding box center [704, 372] width 444 height 22
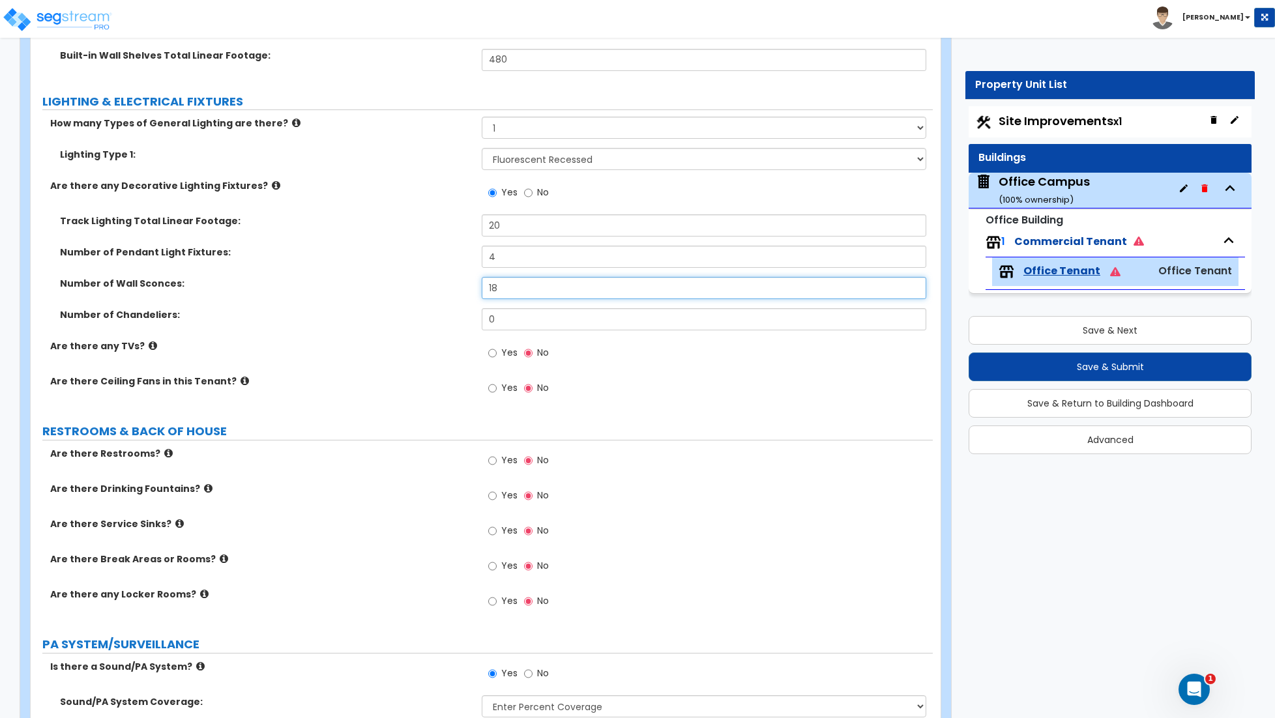
scroll to position [2178, 0]
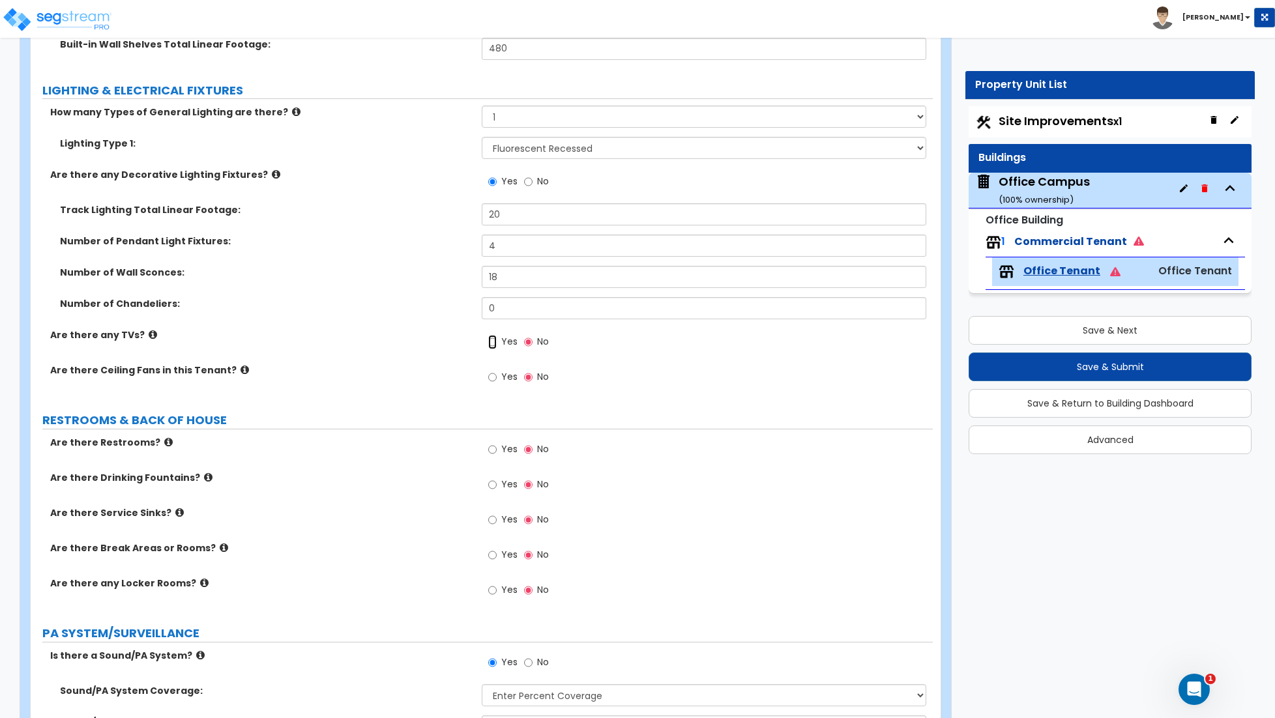
click at [491, 347] on input "Yes" at bounding box center [492, 342] width 8 height 14
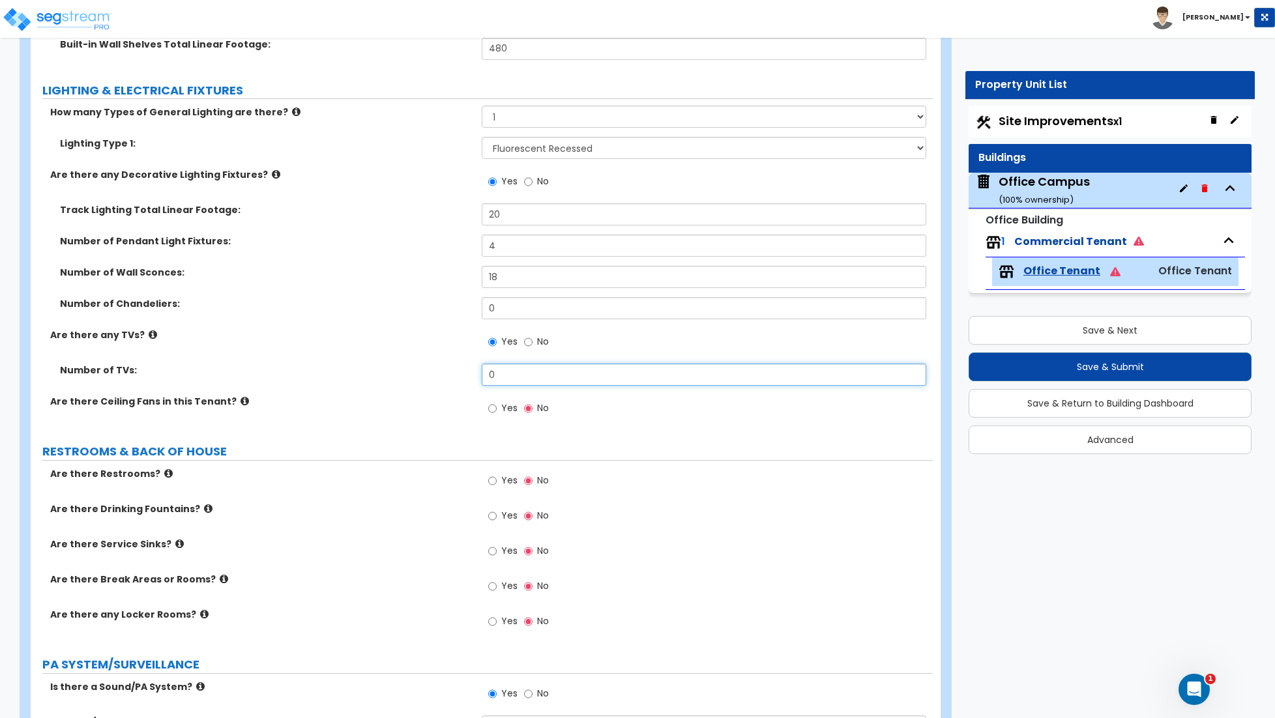
click at [508, 377] on input "0" at bounding box center [704, 375] width 444 height 22
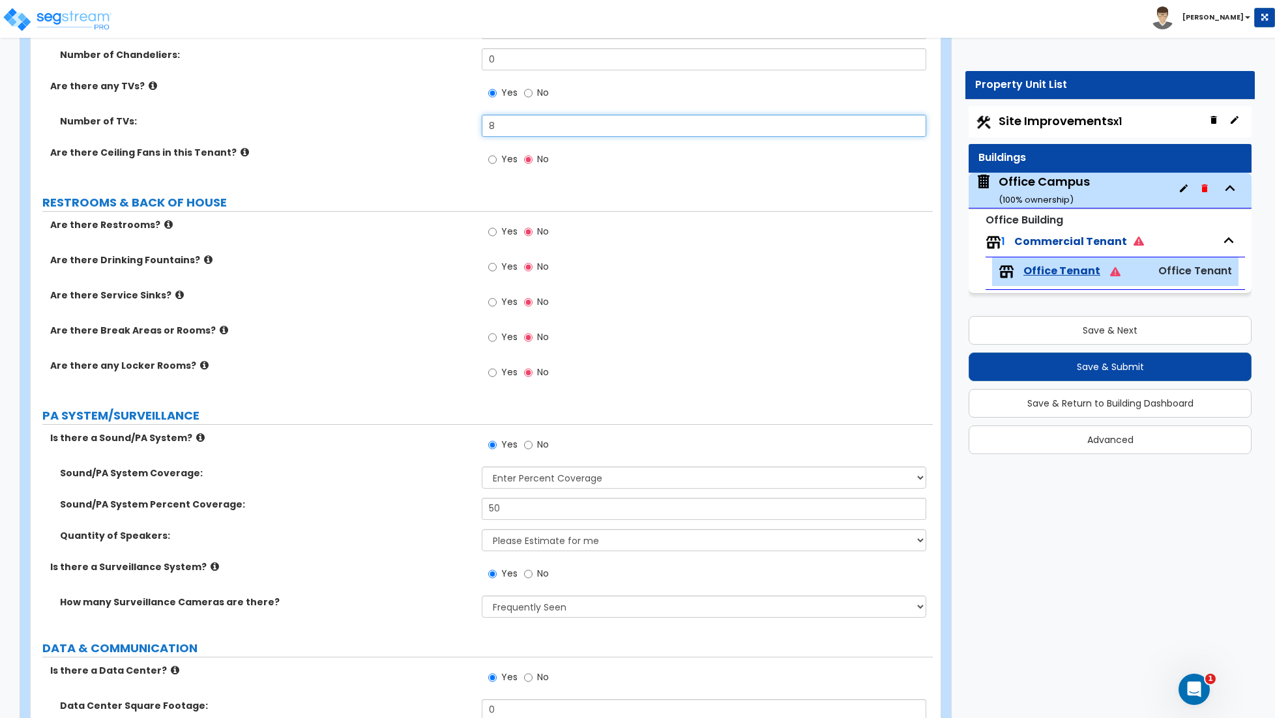
scroll to position [2438, 0]
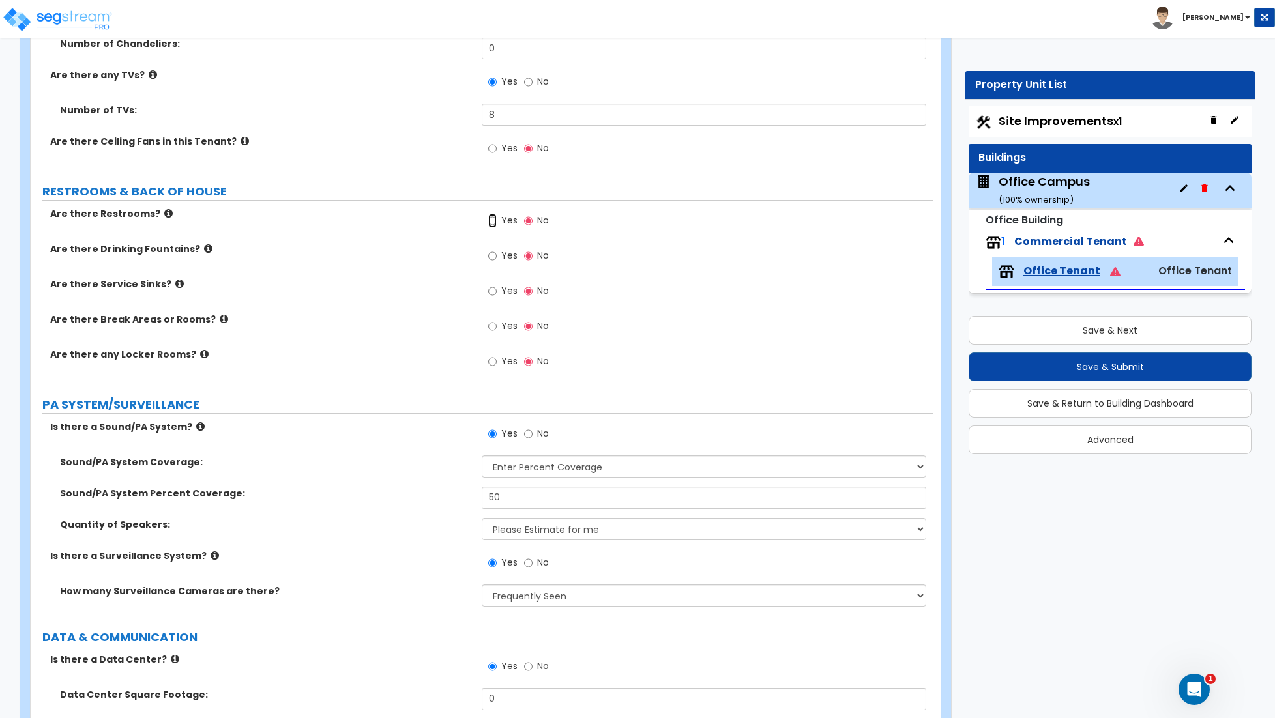
click at [493, 223] on input "Yes" at bounding box center [492, 221] width 8 height 14
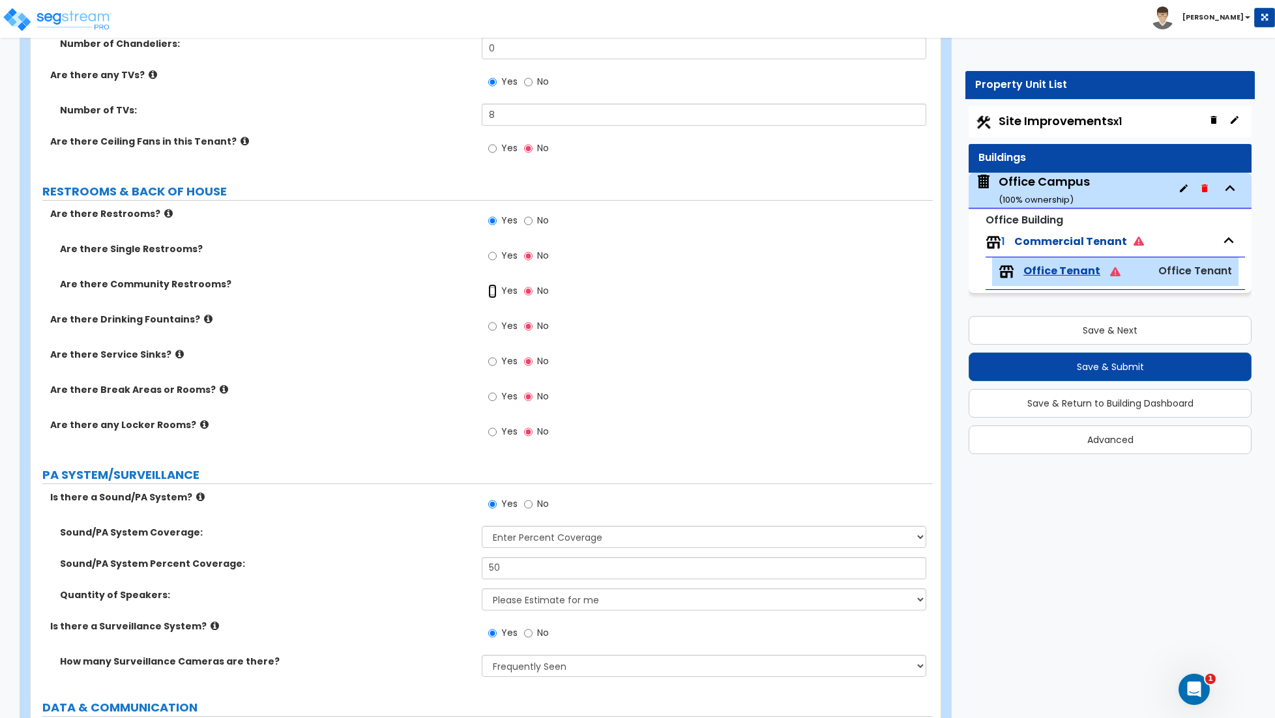
click at [496, 295] on input "Yes" at bounding box center [492, 291] width 8 height 14
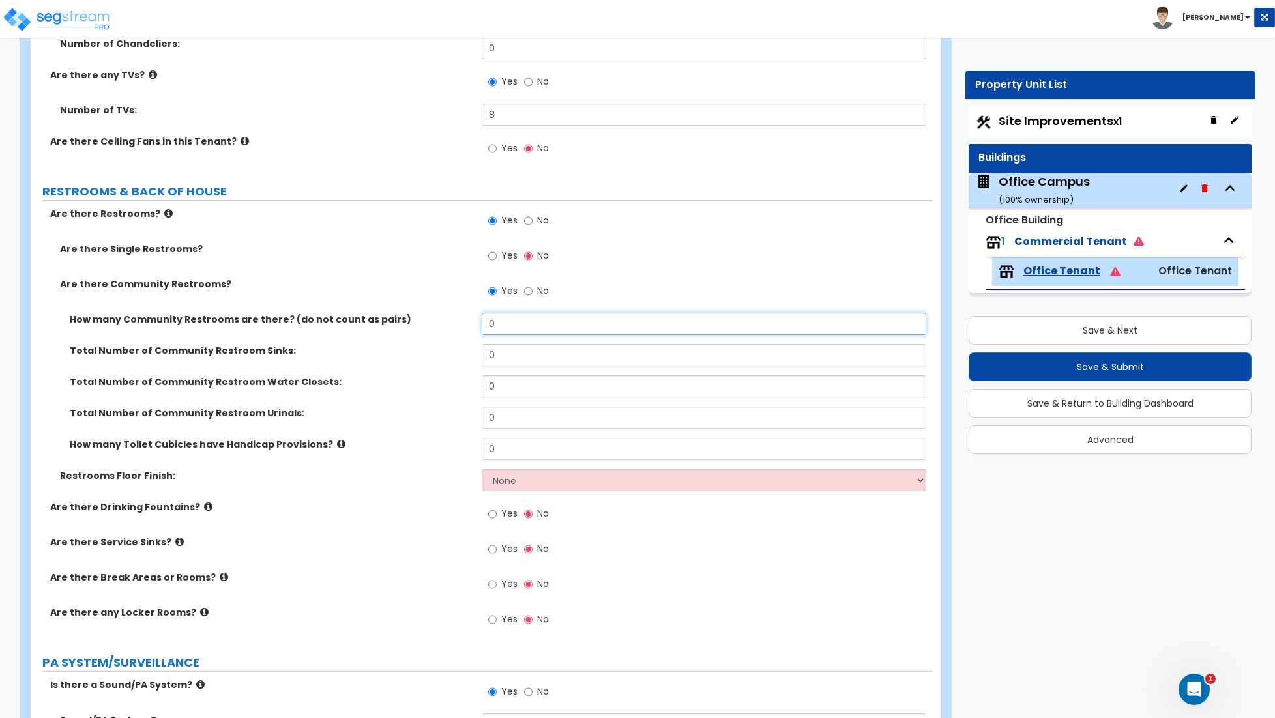
click at [515, 327] on input "0" at bounding box center [704, 324] width 444 height 22
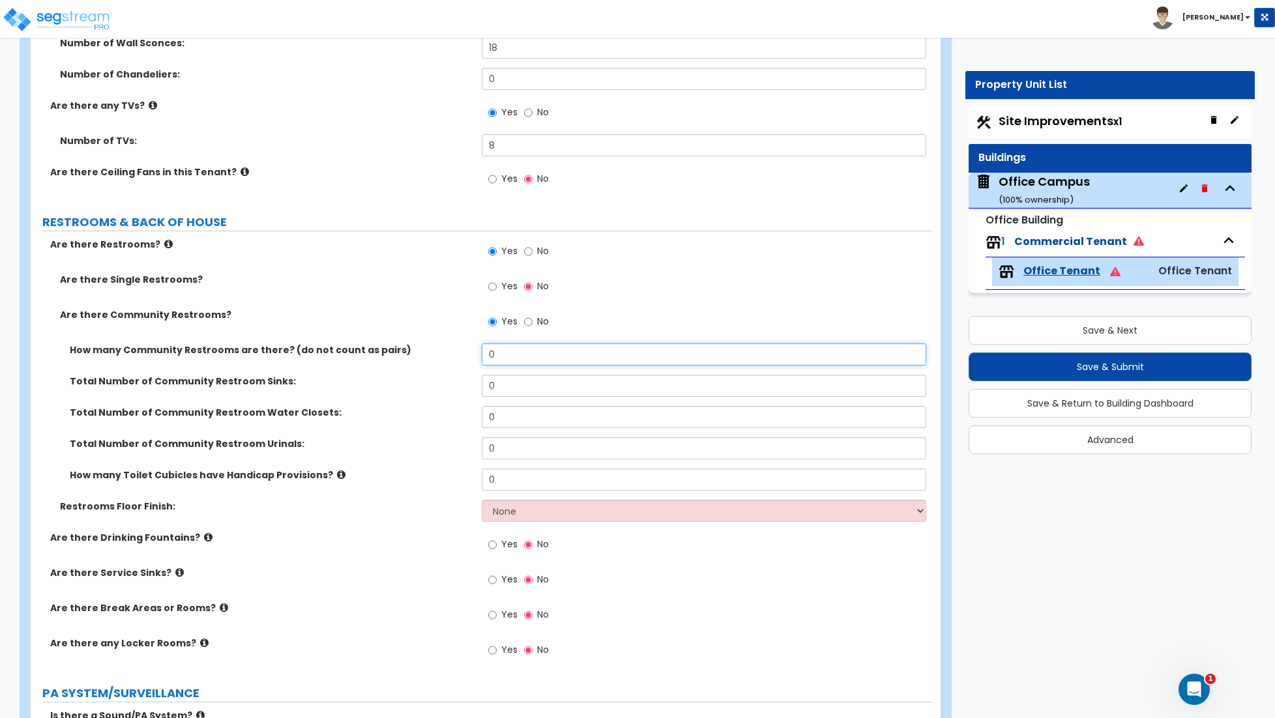
scroll to position [2428, 0]
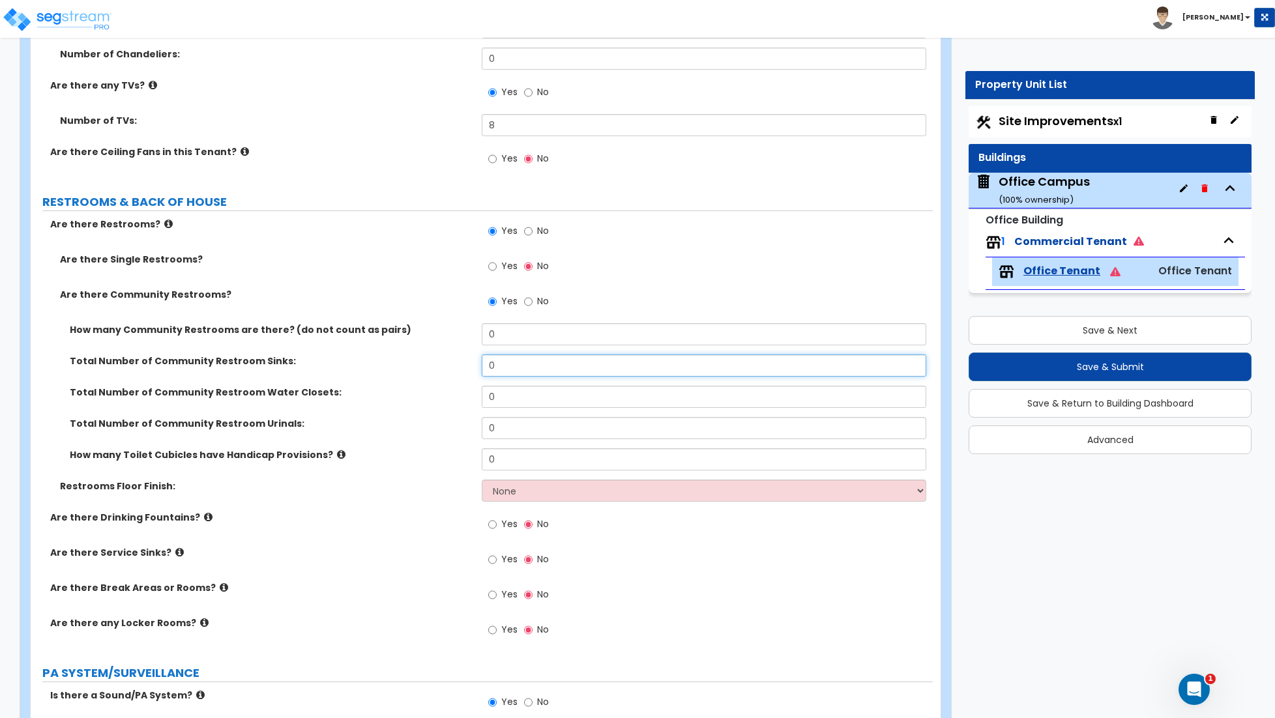
drag, startPoint x: 565, startPoint y: 379, endPoint x: 545, endPoint y: 360, distance: 27.7
click at [565, 378] on div "Total Number of Community Restroom Sinks: 0" at bounding box center [482, 370] width 902 height 31
click at [529, 338] on input "0" at bounding box center [704, 334] width 444 height 22
click at [519, 370] on input "0" at bounding box center [704, 366] width 444 height 22
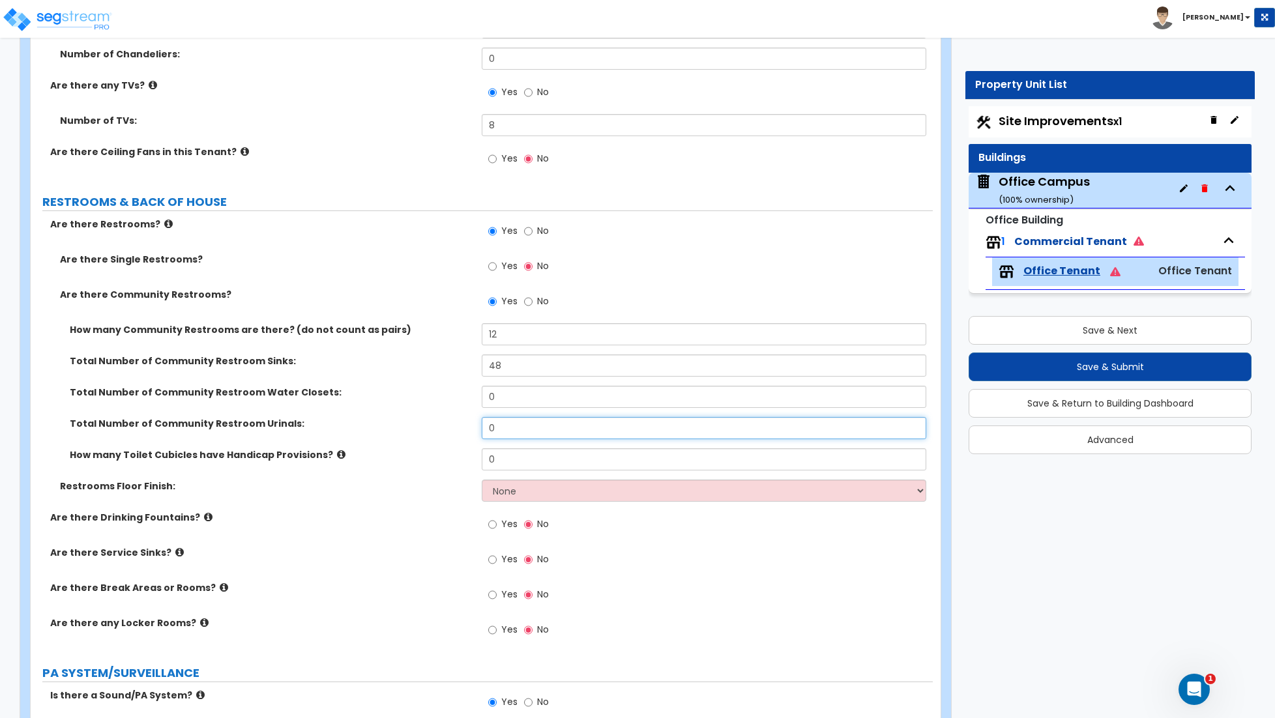
click at [502, 435] on input "0" at bounding box center [704, 428] width 444 height 22
click at [508, 400] on input "0" at bounding box center [704, 397] width 444 height 22
click at [495, 465] on input "0" at bounding box center [704, 459] width 444 height 22
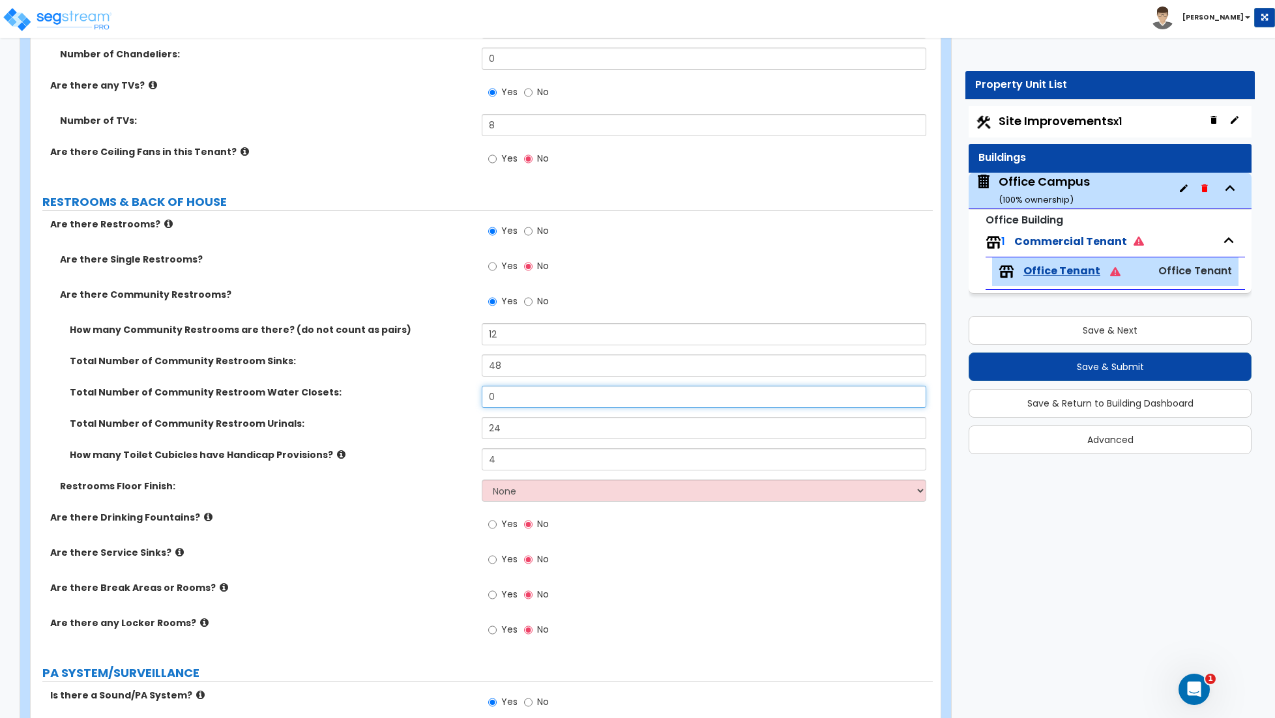
click at [500, 394] on input "0" at bounding box center [704, 397] width 444 height 22
click at [542, 491] on select "None Tile Flooring Resilient Laminate Flooring VCT Flooring Sheet Vinyl Flooring" at bounding box center [704, 491] width 444 height 22
click at [482, 482] on select "None Tile Flooring Resilient Laminate Flooring VCT Flooring Sheet Vinyl Flooring" at bounding box center [704, 491] width 444 height 22
click at [542, 491] on select "None Tile Flooring Resilient Laminate Flooring VCT Flooring Sheet Vinyl Flooring" at bounding box center [704, 491] width 444 height 22
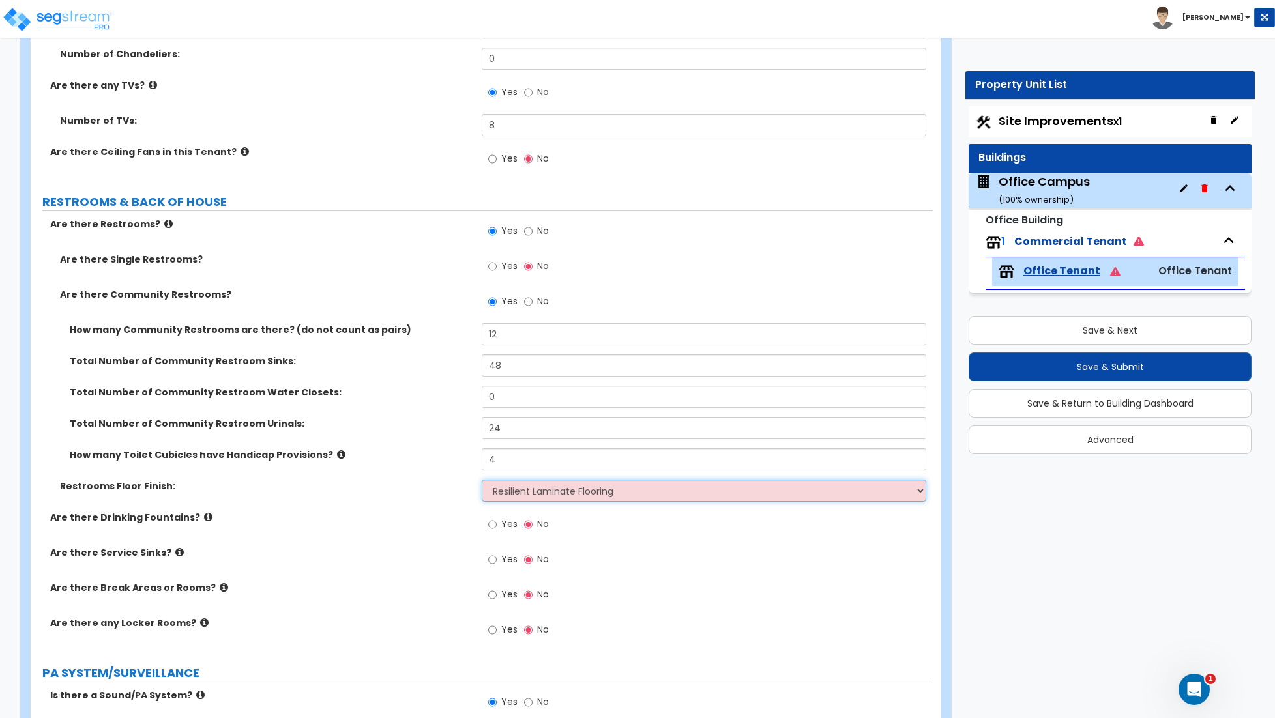
click at [482, 482] on select "None Tile Flooring Resilient Laminate Flooring VCT Flooring Sheet Vinyl Flooring" at bounding box center [704, 491] width 444 height 22
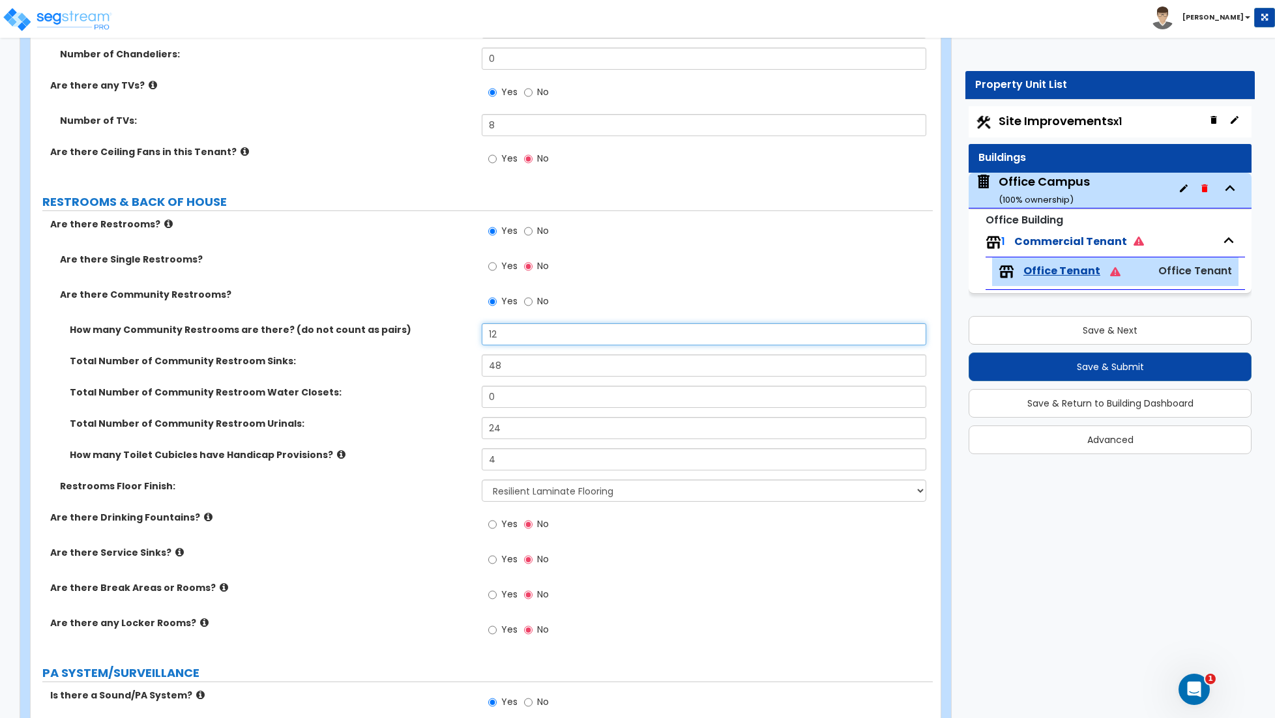
click at [519, 336] on input "12" at bounding box center [704, 334] width 444 height 22
click at [518, 337] on input "12" at bounding box center [704, 334] width 444 height 22
click at [512, 366] on input "48" at bounding box center [704, 366] width 444 height 22
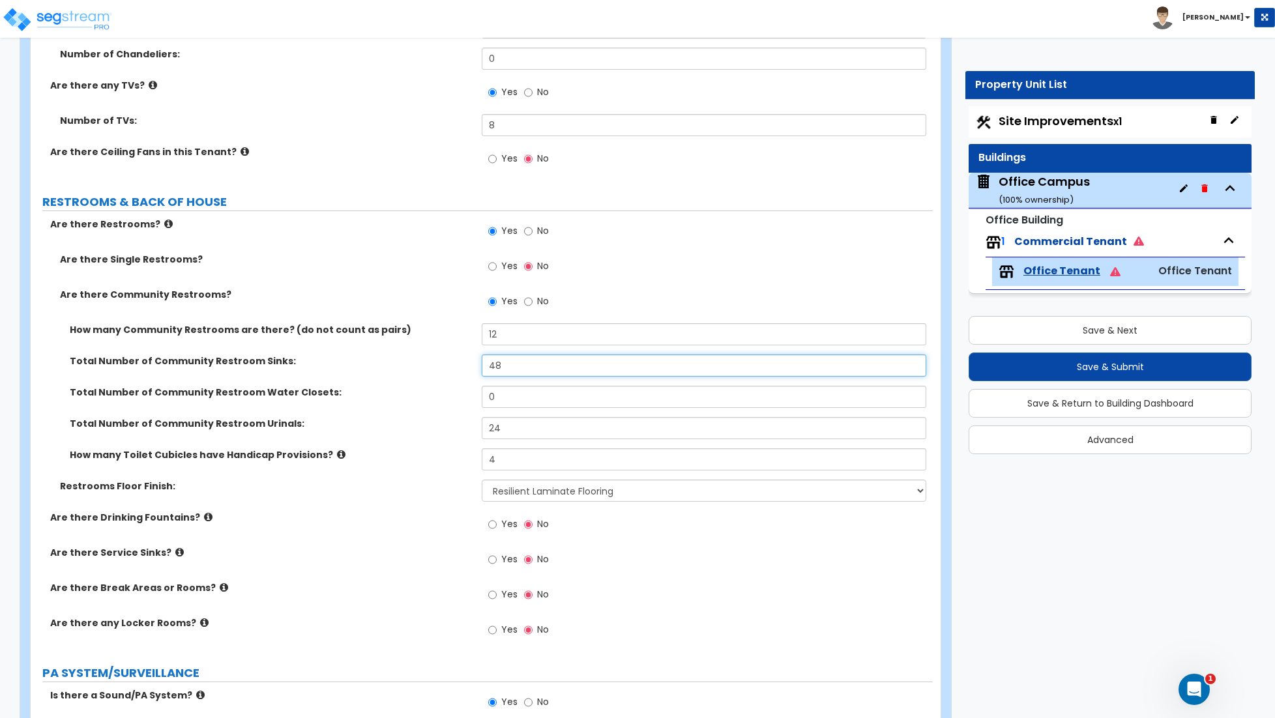
click at [512, 366] on input "48" at bounding box center [704, 366] width 444 height 22
click at [540, 401] on input "0" at bounding box center [704, 397] width 444 height 22
click at [513, 399] on input "36" at bounding box center [704, 397] width 444 height 22
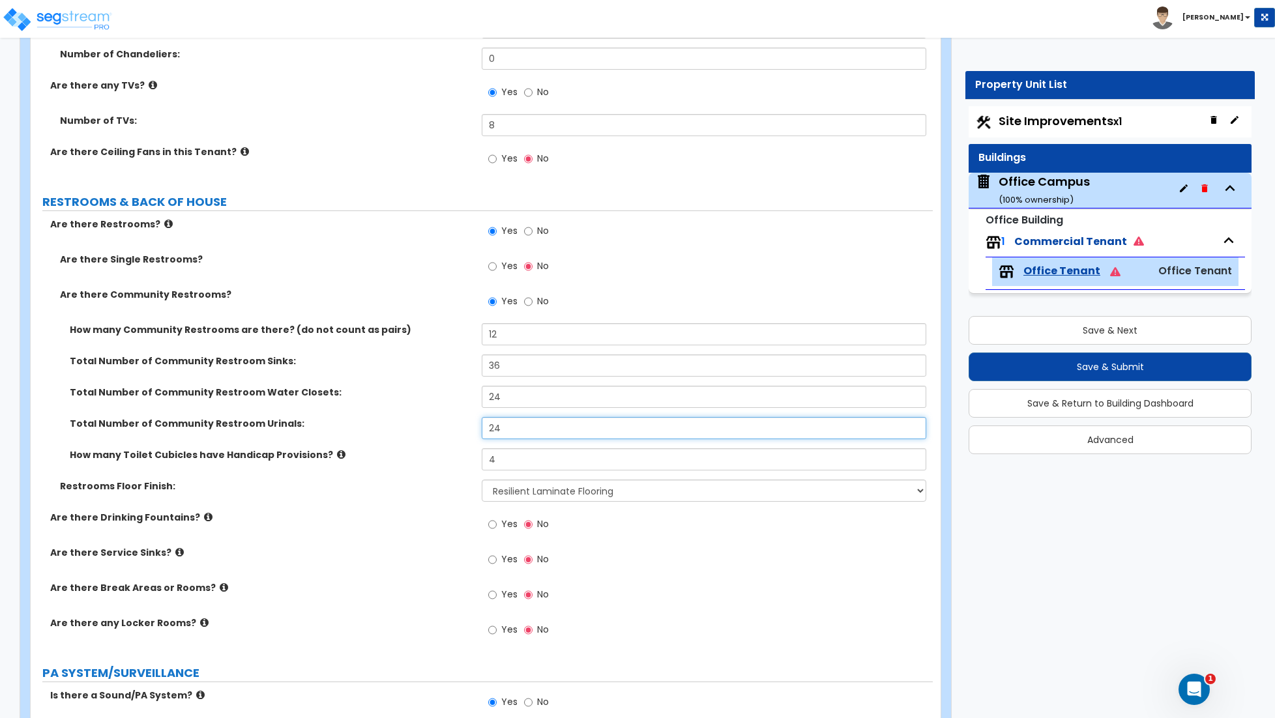
click at [514, 433] on input "24" at bounding box center [704, 428] width 444 height 22
click at [512, 402] on input "24" at bounding box center [704, 397] width 444 height 22
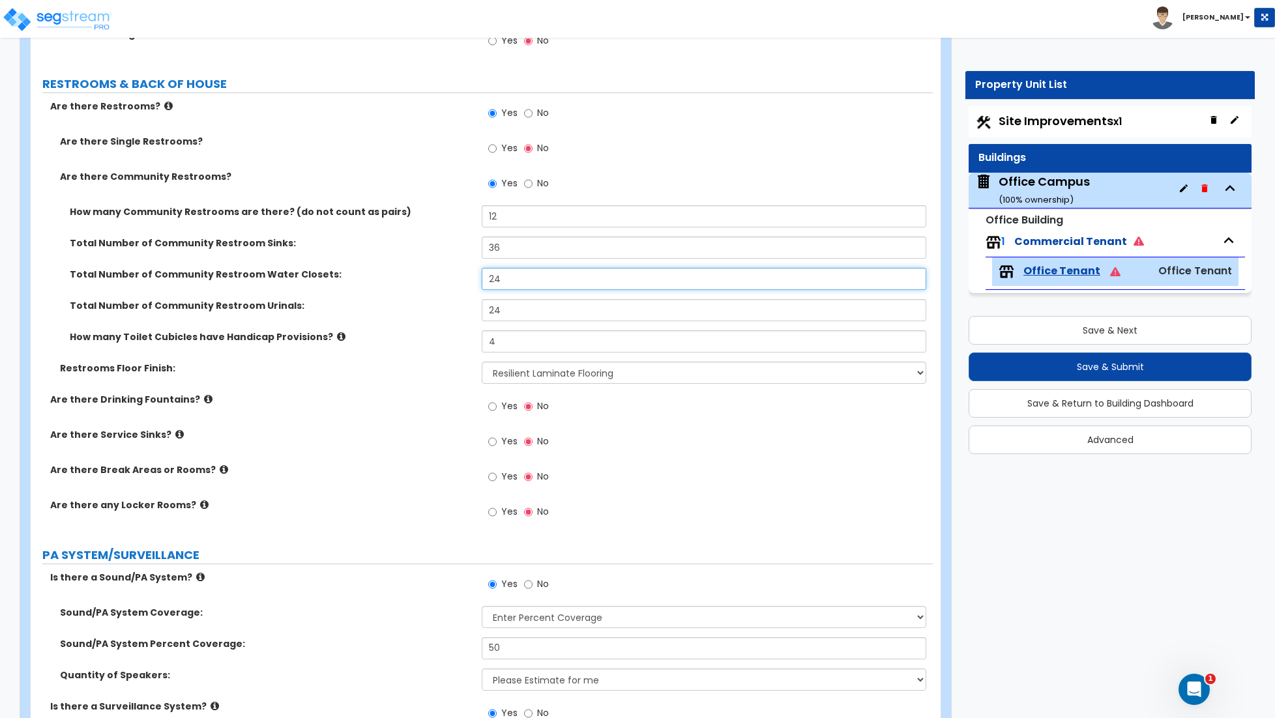
scroll to position [2561, 0]
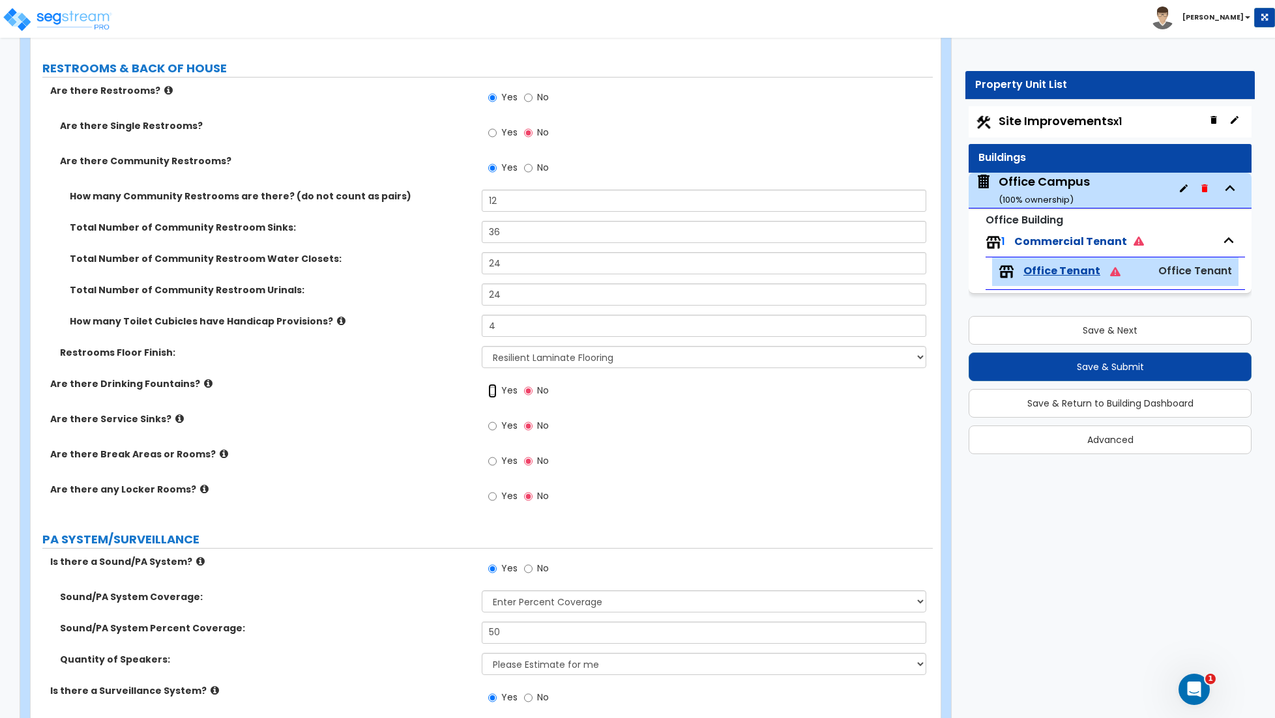
click at [489, 392] on input "Yes" at bounding box center [492, 391] width 8 height 14
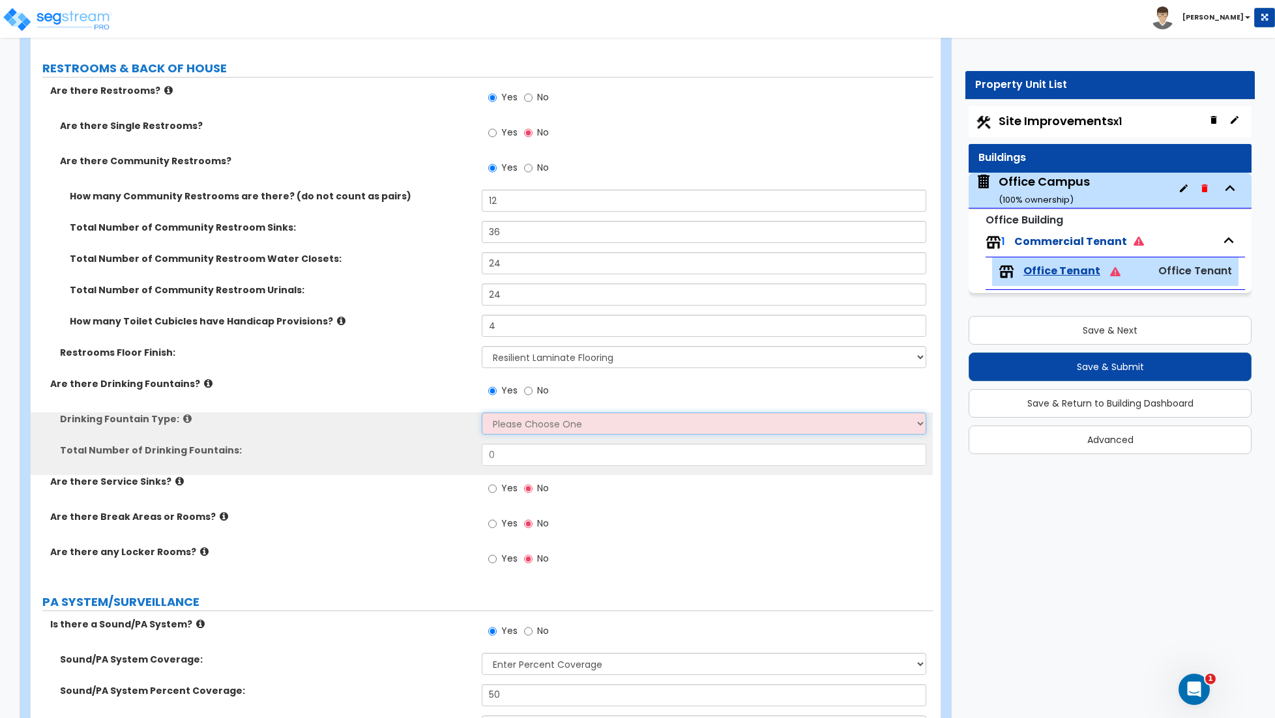
click at [536, 428] on select "Please Choose One Wall-mounted Floor-mounted" at bounding box center [704, 424] width 444 height 22
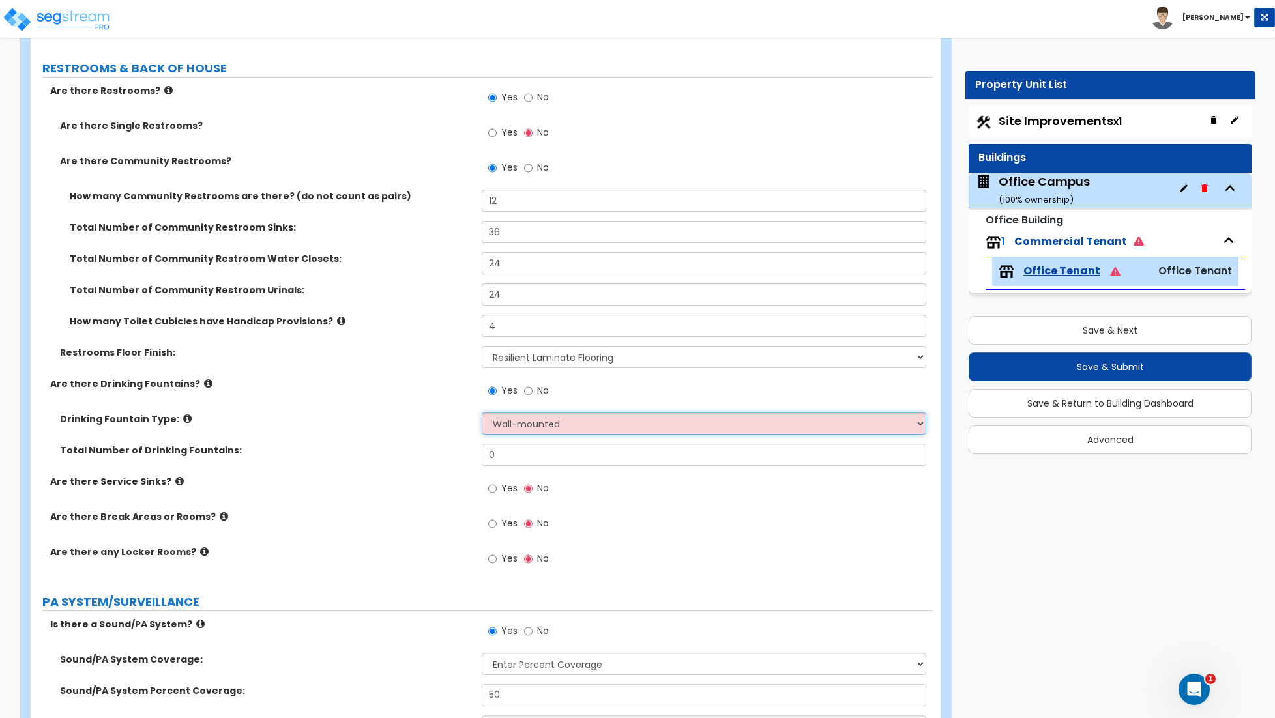
click at [482, 414] on select "Please Choose One Wall-mounted Floor-mounted" at bounding box center [704, 424] width 444 height 22
click at [522, 460] on input "0" at bounding box center [704, 455] width 444 height 22
click at [493, 494] on input "Yes" at bounding box center [492, 489] width 8 height 14
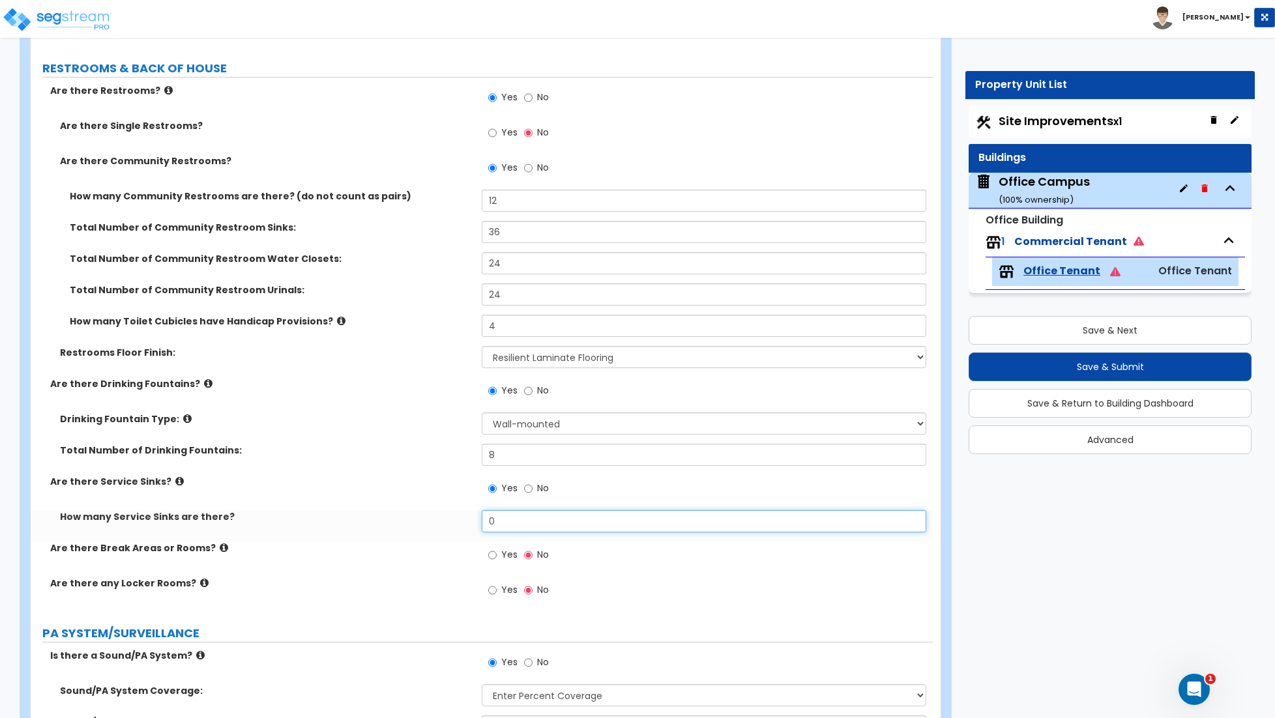
click at [514, 518] on input "0" at bounding box center [704, 521] width 444 height 22
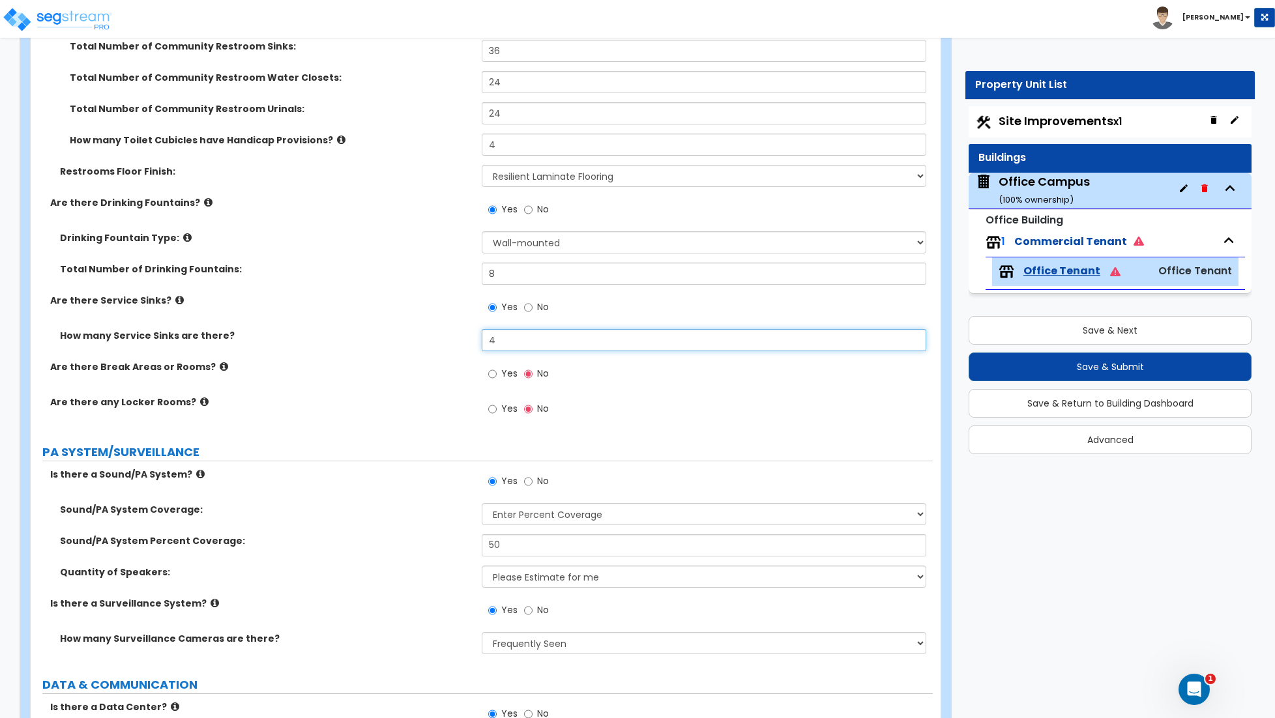
scroll to position [2749, 0]
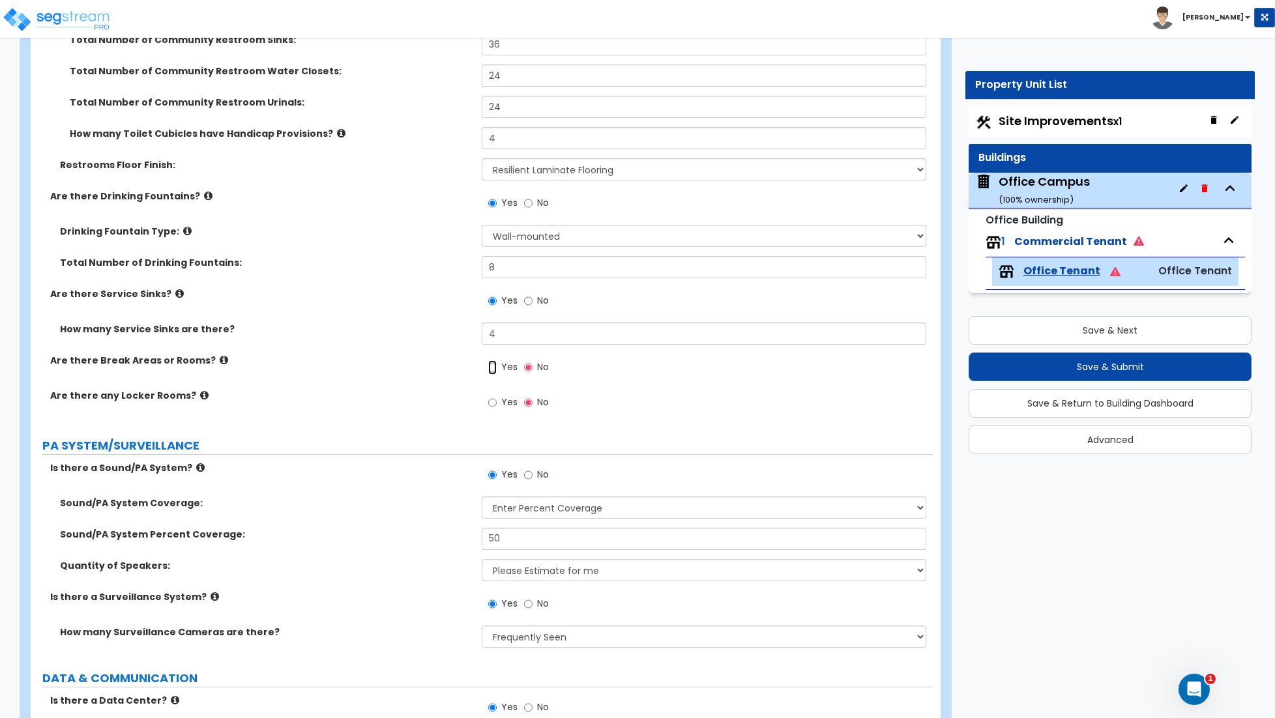
click at [494, 371] on input "Yes" at bounding box center [492, 367] width 8 height 14
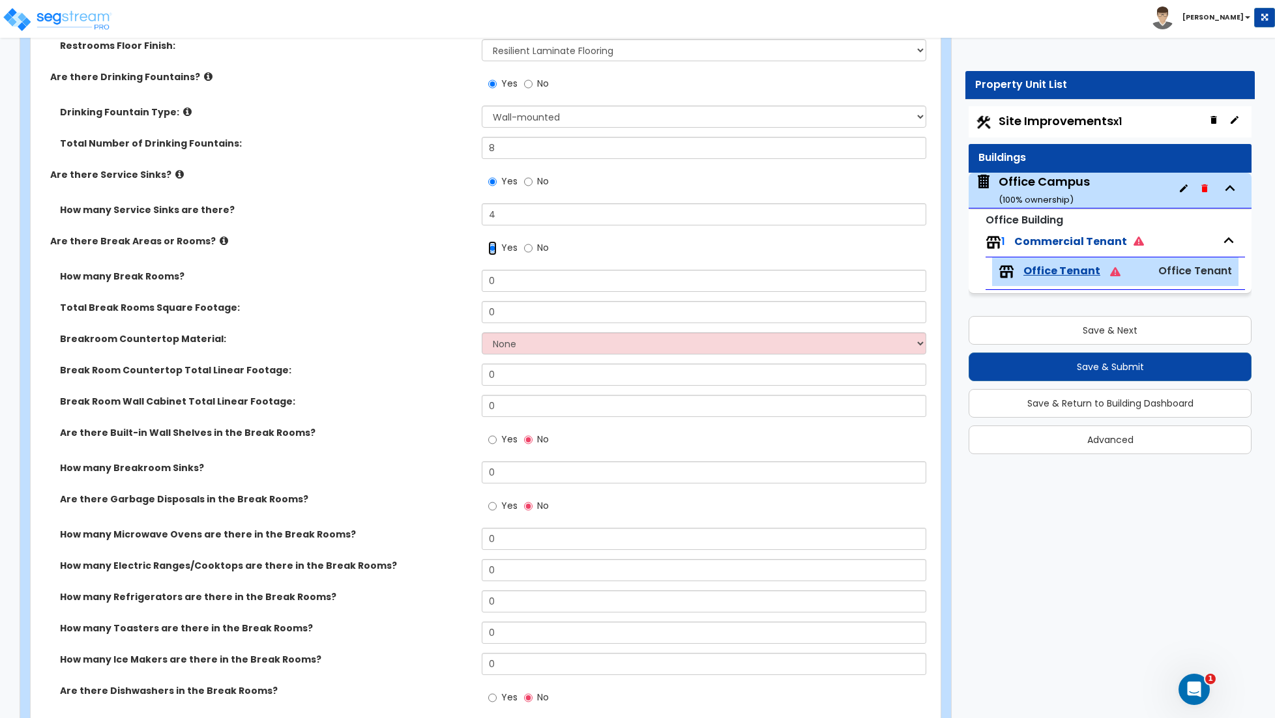
scroll to position [2853, 0]
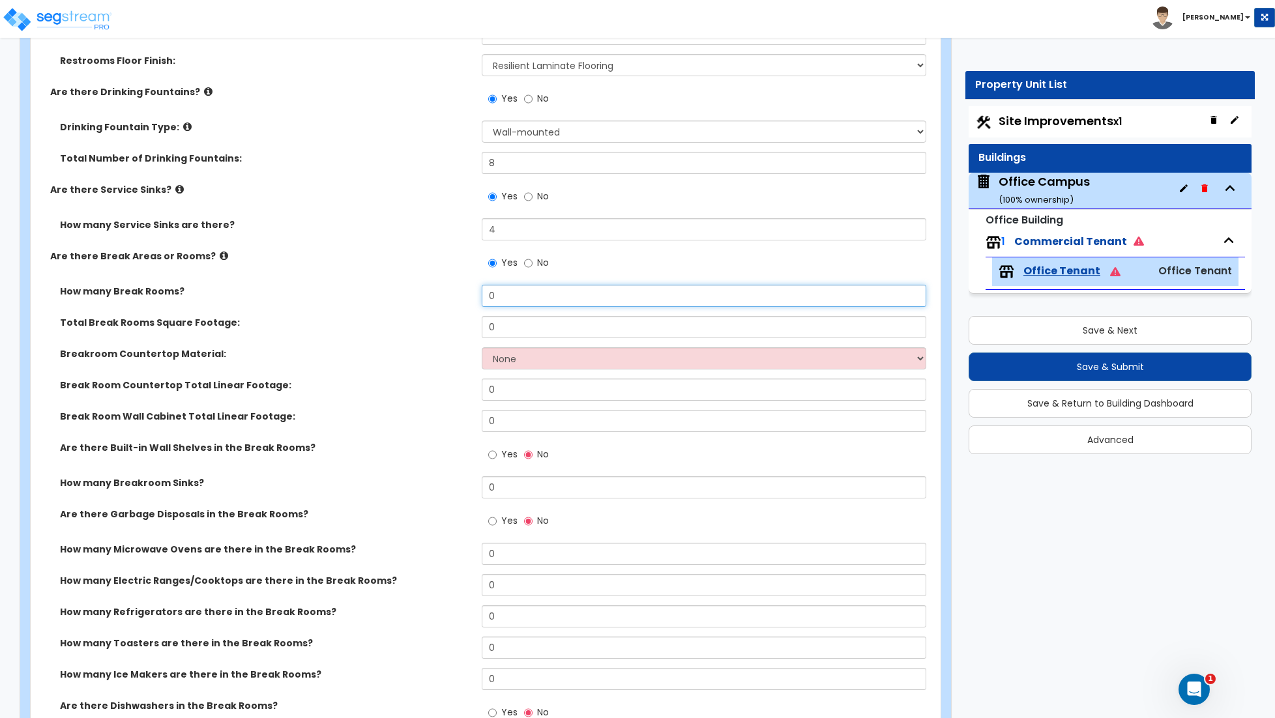
click at [502, 300] on input "0" at bounding box center [704, 296] width 444 height 22
click at [544, 324] on input "0" at bounding box center [704, 327] width 444 height 22
click at [529, 332] on input "0" at bounding box center [704, 327] width 444 height 22
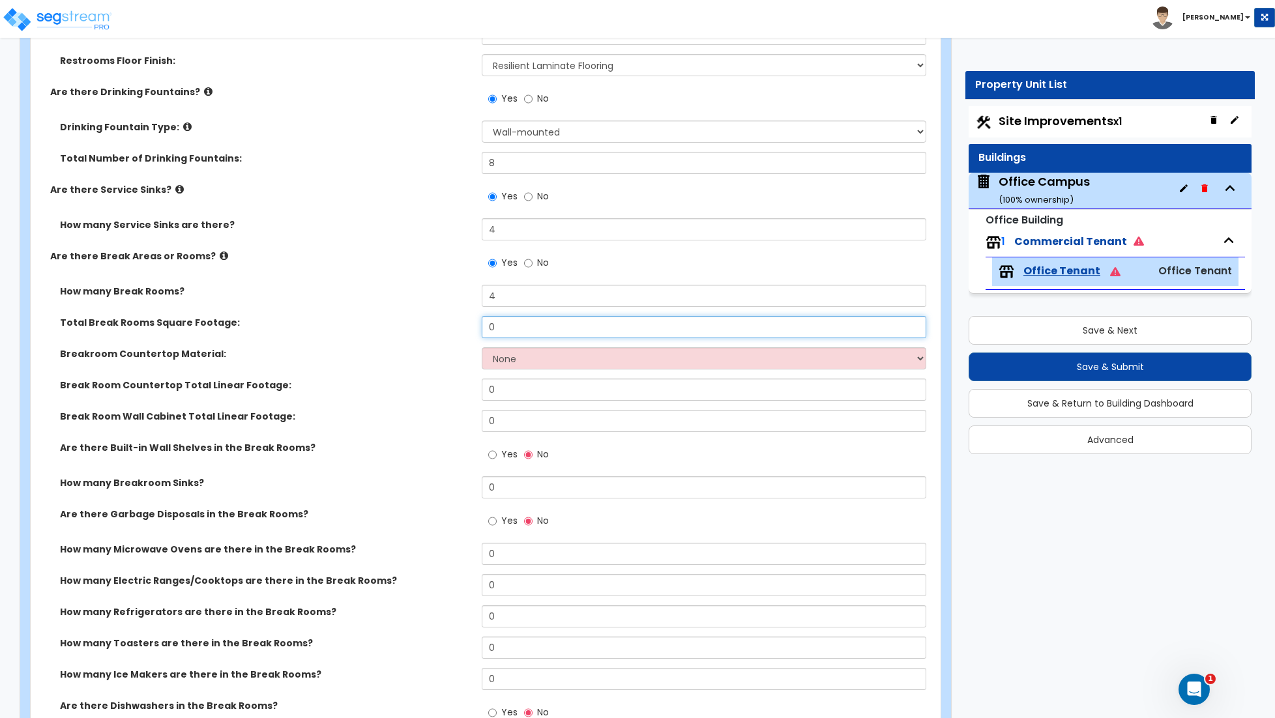
click at [529, 332] on input "0" at bounding box center [704, 327] width 444 height 22
click at [502, 334] on input "0" at bounding box center [704, 327] width 444 height 22
click at [503, 360] on select "None Plastic Laminate Solid Surface Stone Quartz Marble Tile Wood Stainless Ste…" at bounding box center [704, 358] width 444 height 22
click at [482, 349] on select "None Plastic Laminate Solid Surface Stone Quartz Marble Tile Wood Stainless Ste…" at bounding box center [704, 358] width 444 height 22
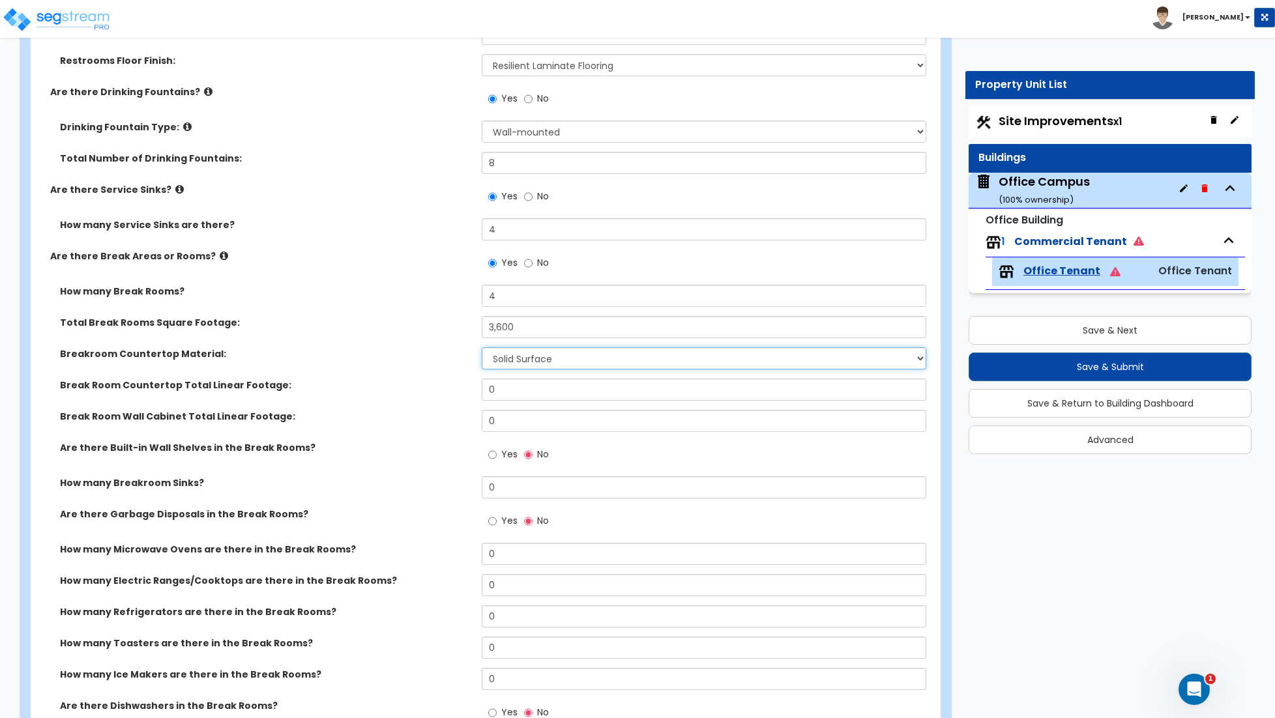
click at [529, 366] on select "None Plastic Laminate Solid Surface Stone Quartz Marble Tile Wood Stainless Ste…" at bounding box center [704, 358] width 444 height 22
click at [516, 398] on input "0" at bounding box center [704, 390] width 444 height 22
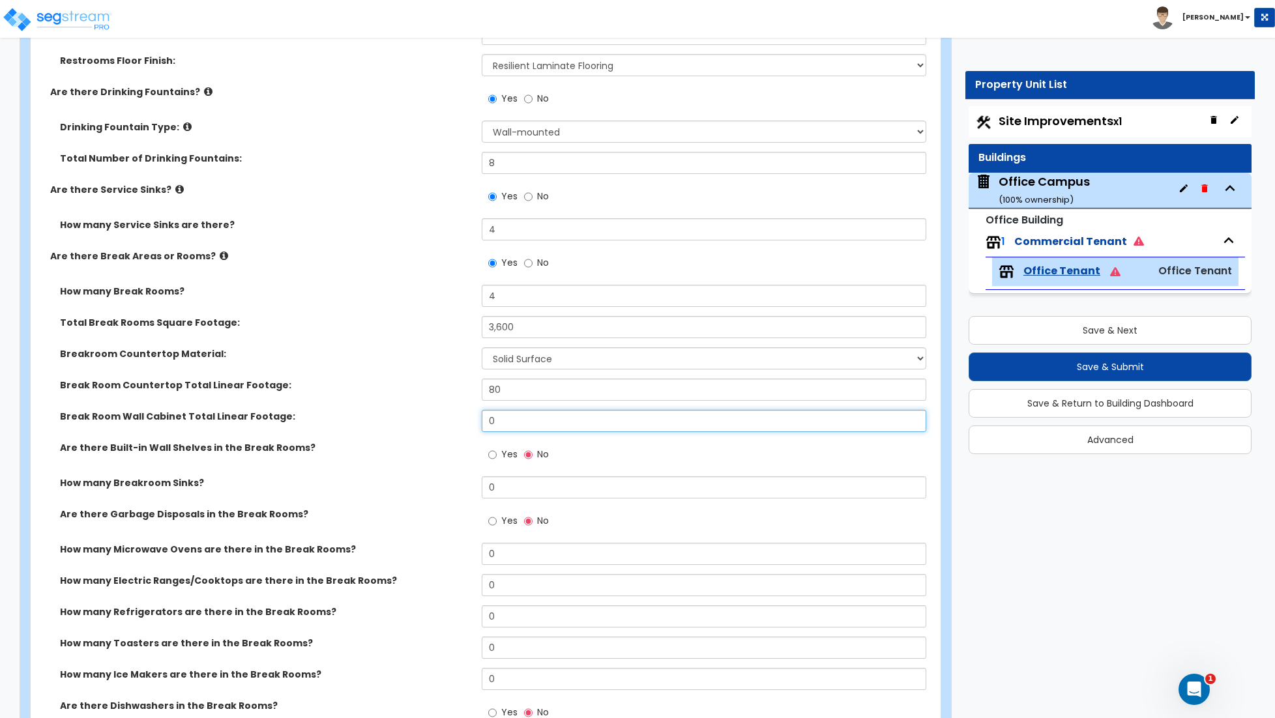
click at [508, 422] on input "0" at bounding box center [704, 421] width 444 height 22
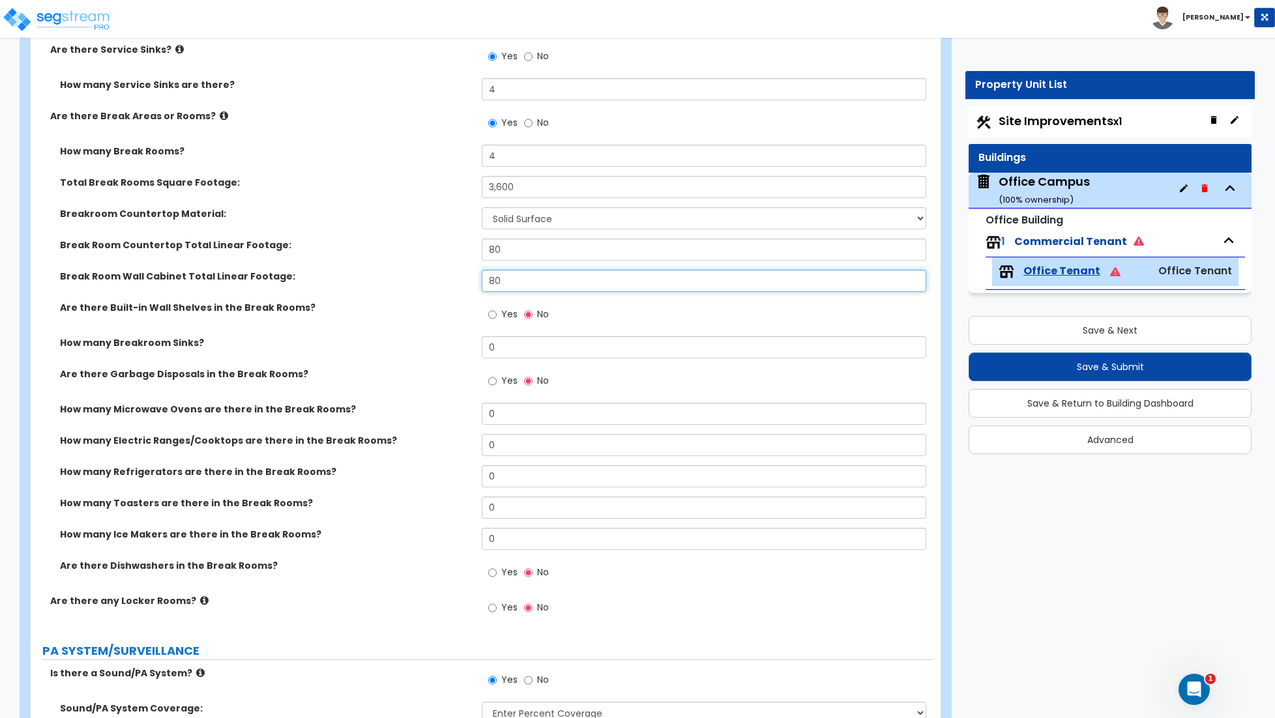
scroll to position [2994, 0]
click at [498, 352] on input "0" at bounding box center [704, 347] width 444 height 22
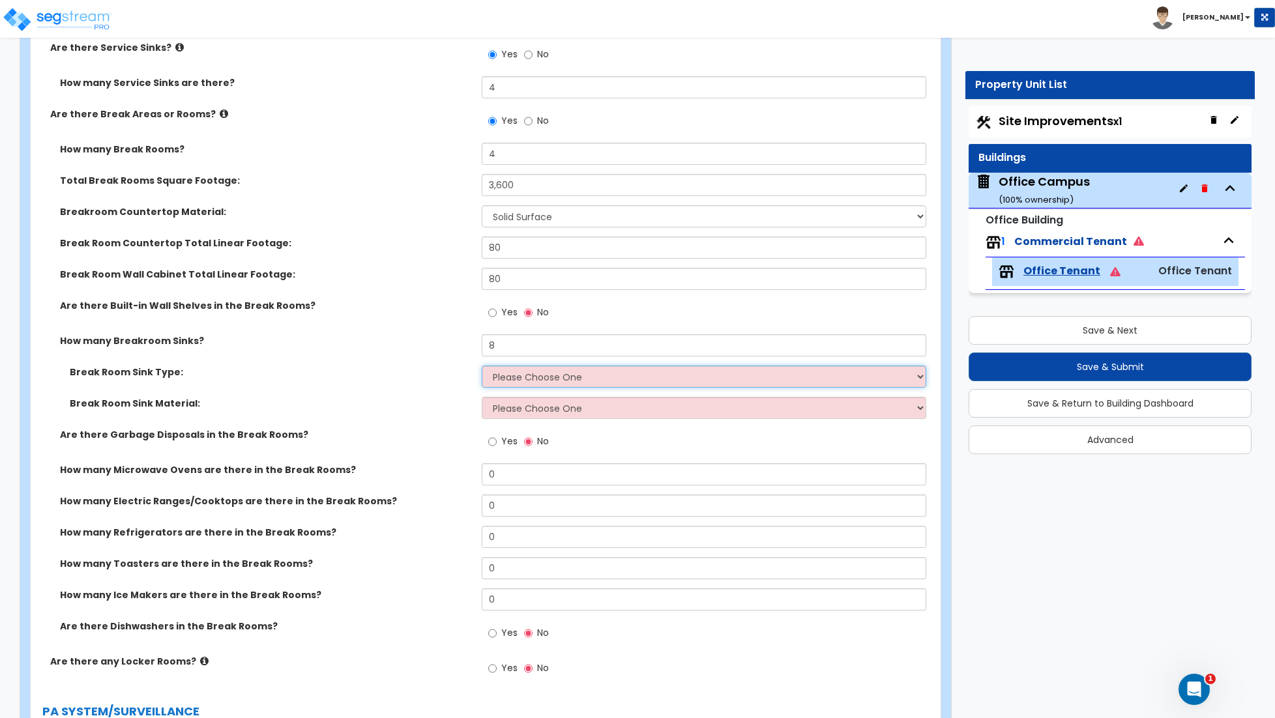
click at [507, 381] on select "Please Choose One Single Sink Double Sink" at bounding box center [704, 377] width 444 height 22
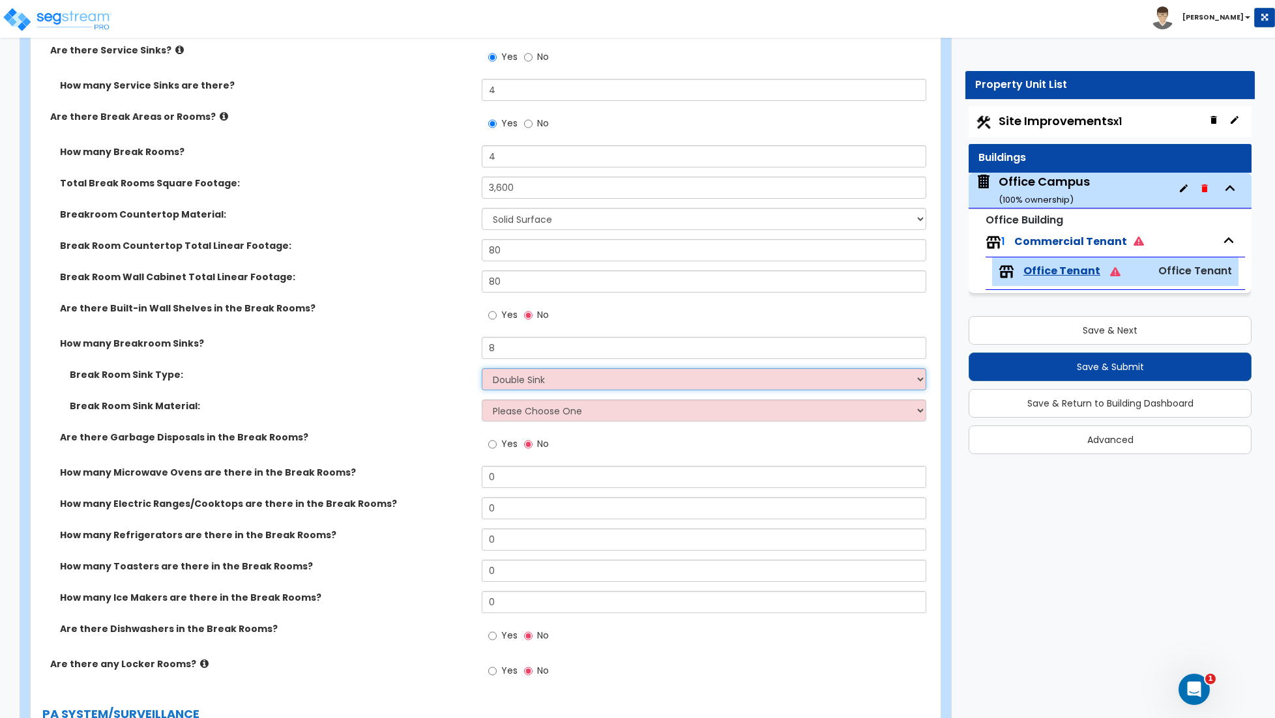
click at [482, 371] on select "Please Choose One Single Sink Double Sink" at bounding box center [704, 379] width 444 height 22
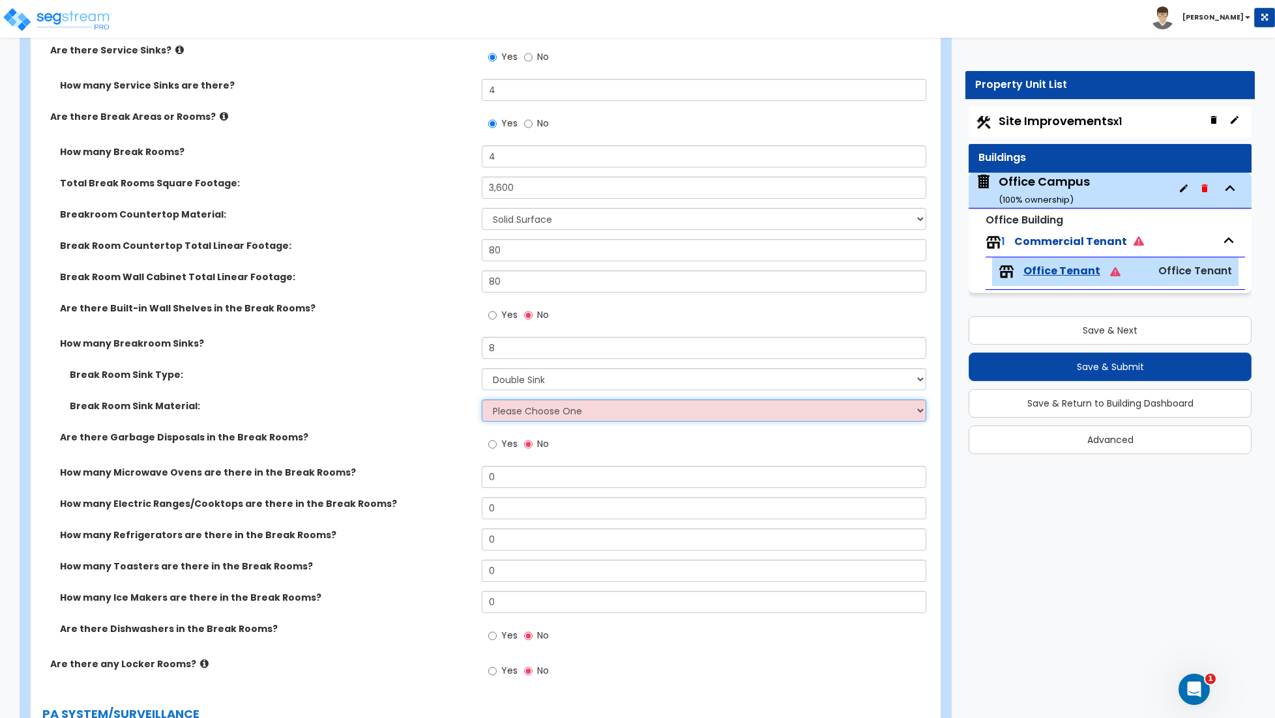
click at [515, 420] on select "Please Choose One Stainless Steel Porcelain Enamel Cast Iron" at bounding box center [704, 410] width 444 height 22
click at [482, 402] on select "Please Choose One Stainless Steel Porcelain Enamel Cast Iron" at bounding box center [704, 410] width 444 height 22
click at [491, 317] on input "Yes" at bounding box center [492, 315] width 8 height 14
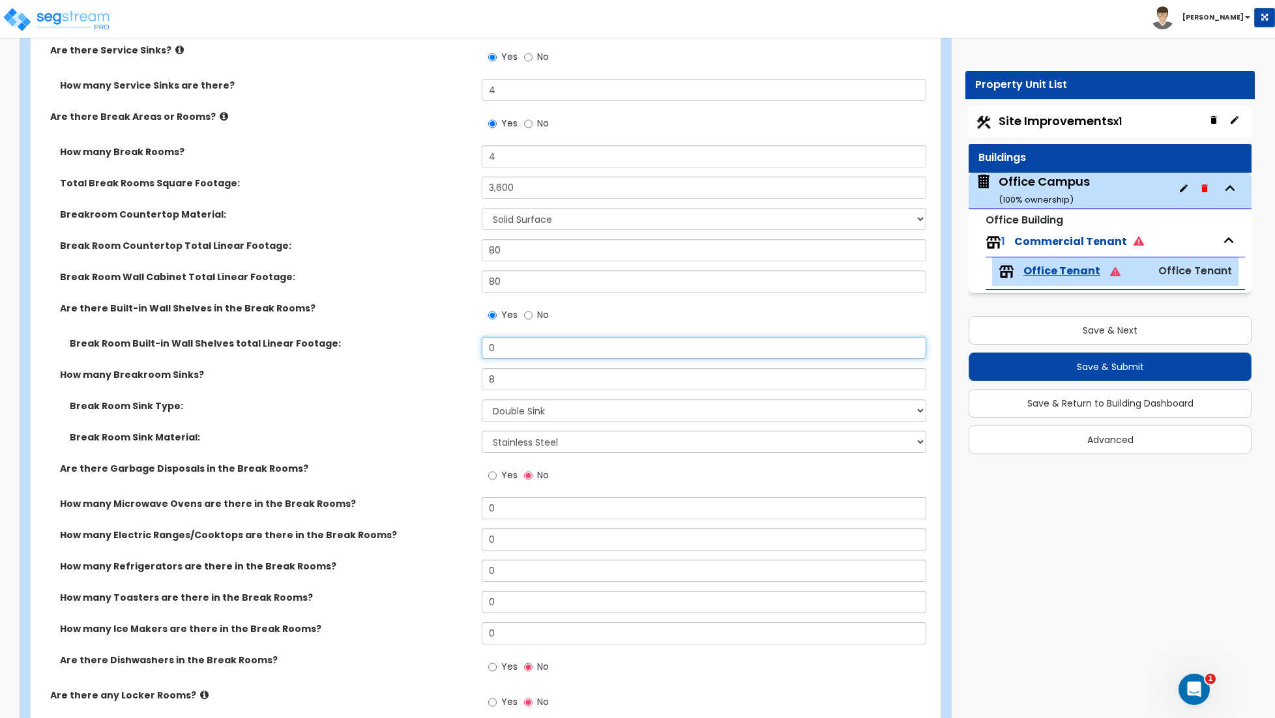
click at [512, 353] on input "0" at bounding box center [704, 348] width 444 height 22
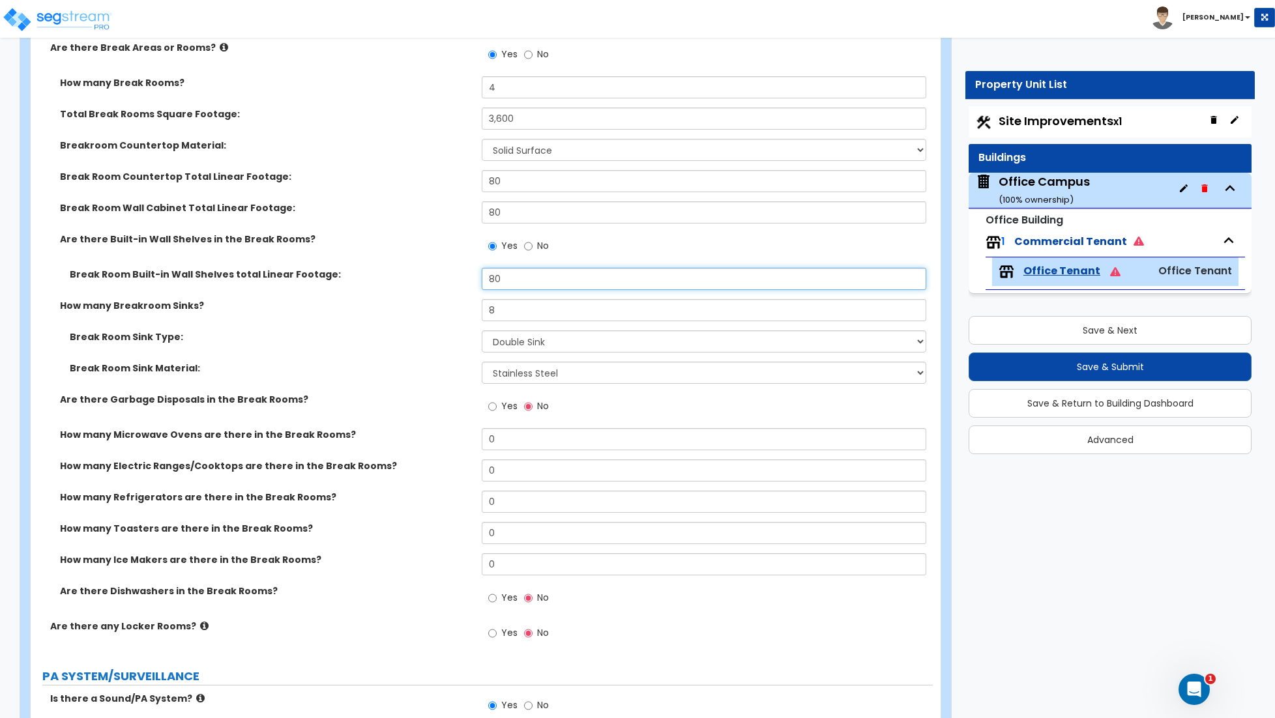
scroll to position [3063, 0]
click at [491, 409] on input "Yes" at bounding box center [492, 405] width 8 height 14
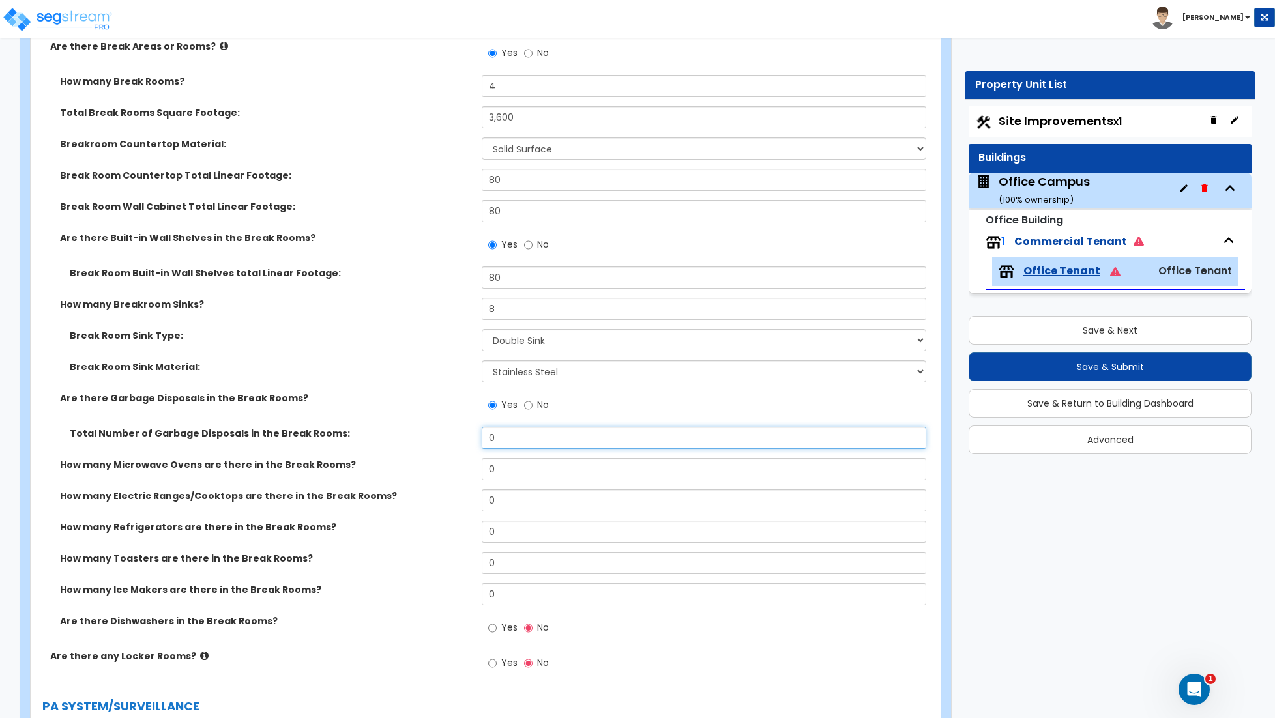
click at [514, 446] on input "0" at bounding box center [704, 438] width 444 height 22
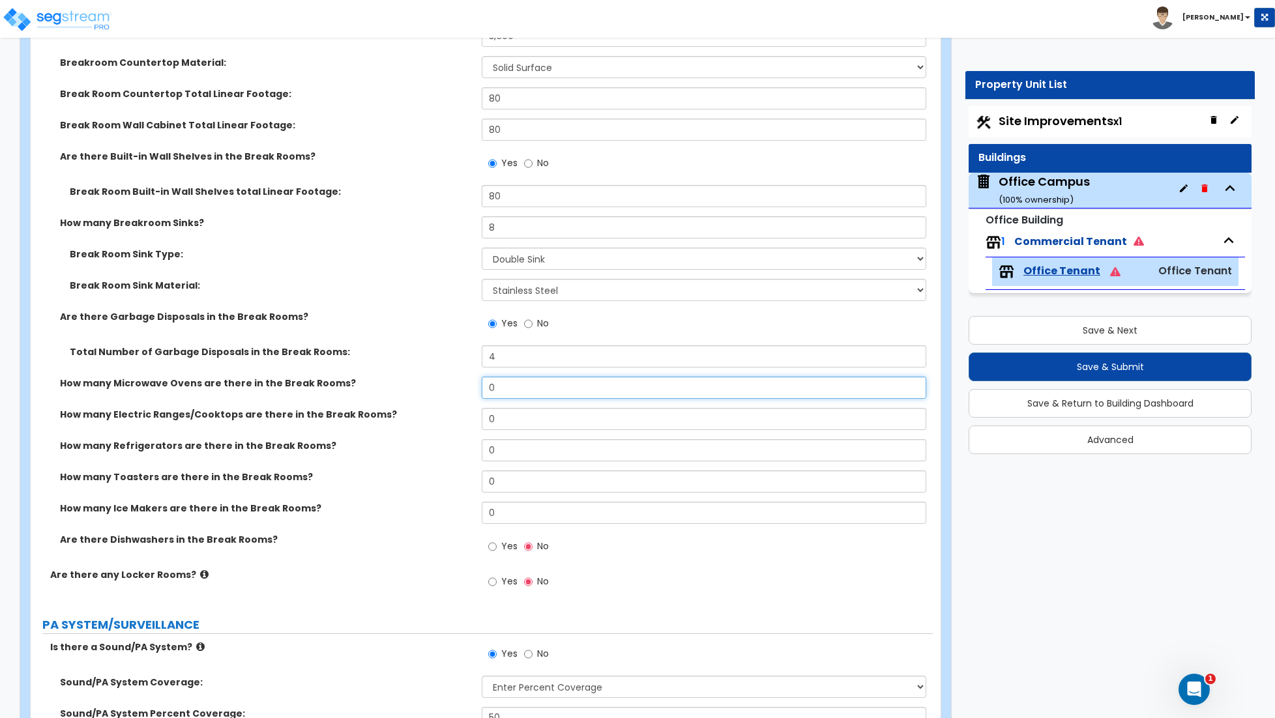
click at [503, 393] on input "0" at bounding box center [704, 388] width 444 height 22
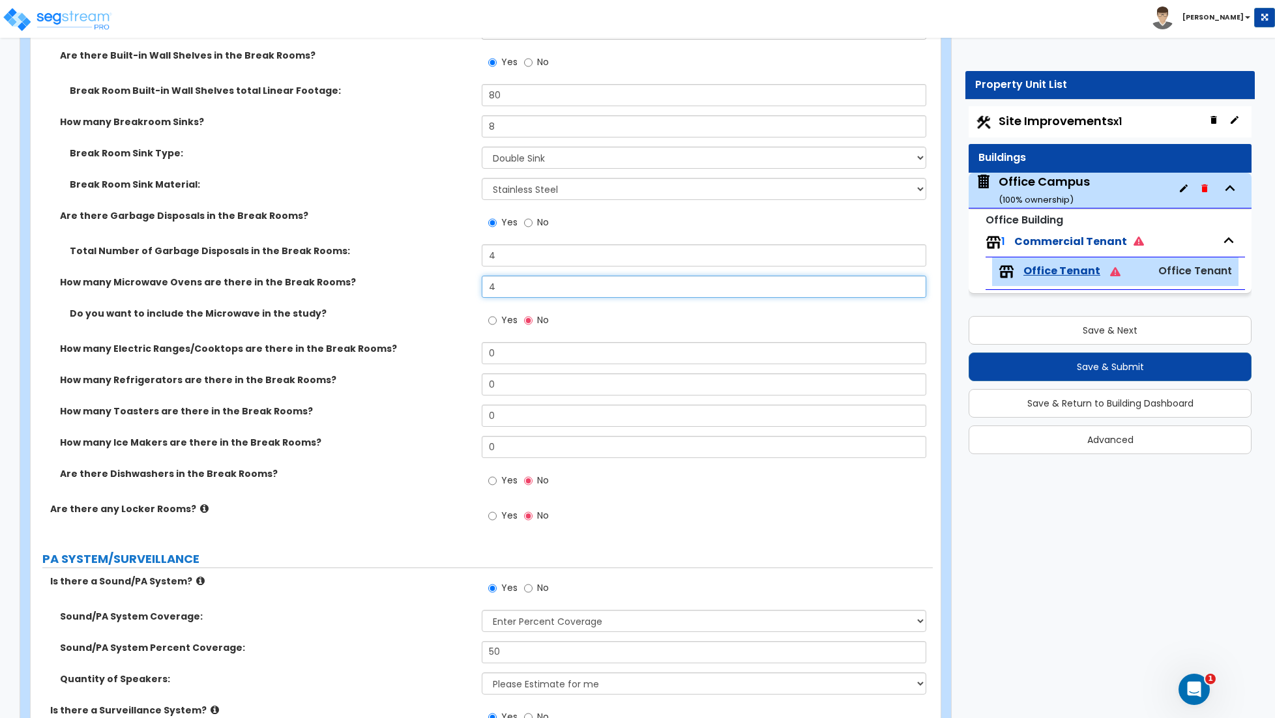
scroll to position [3253, 0]
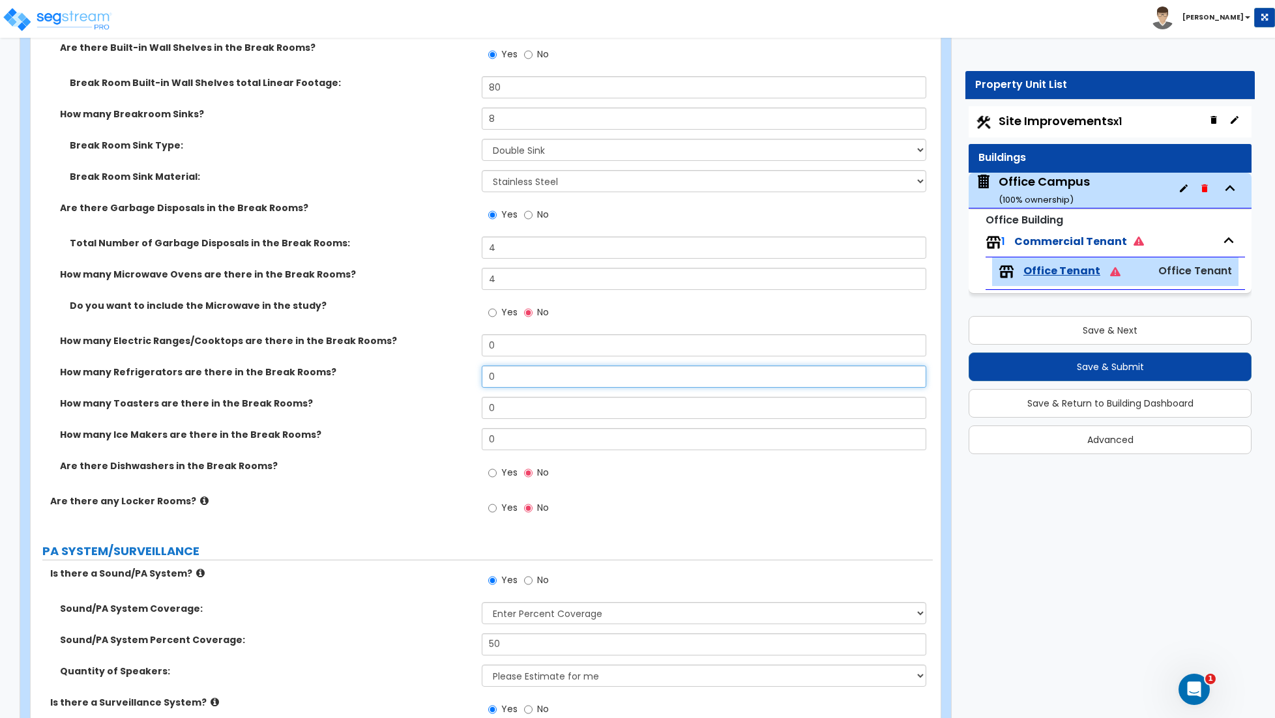
click at [491, 385] on input "0" at bounding box center [704, 377] width 444 height 22
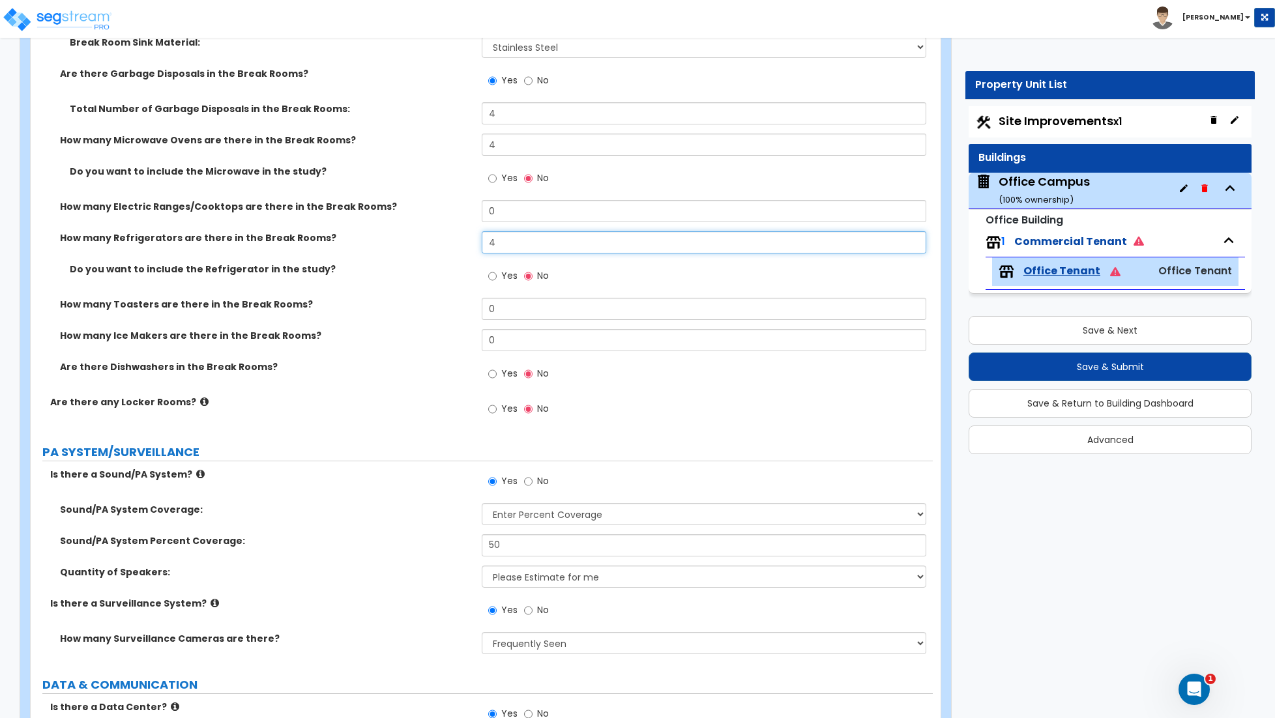
scroll to position [3393, 0]
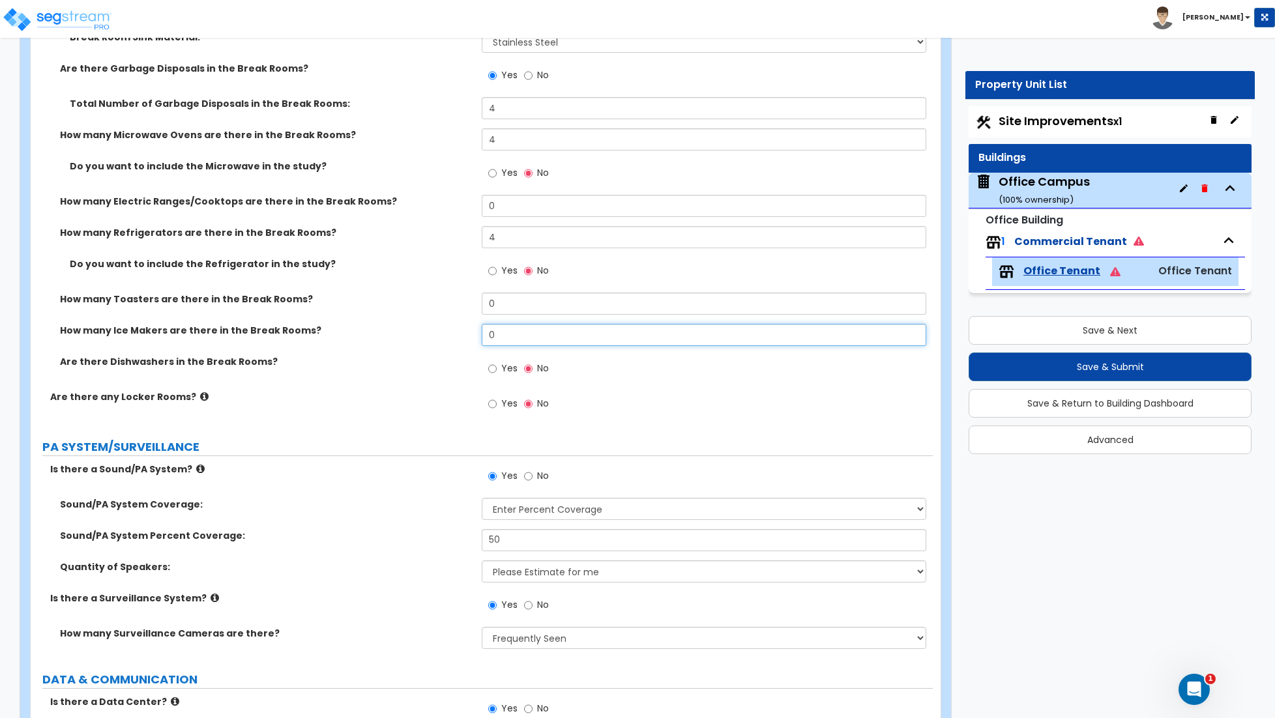
click at [507, 340] on input "0" at bounding box center [704, 335] width 444 height 22
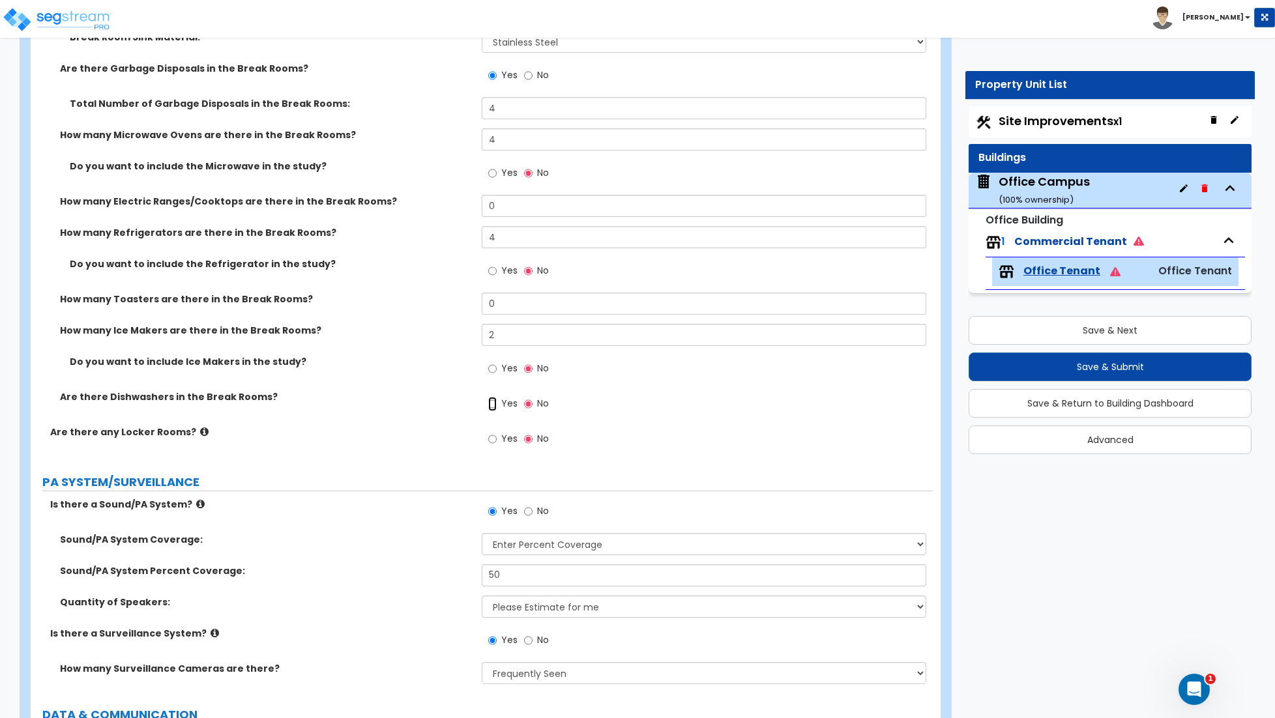
click at [494, 405] on input "Yes" at bounding box center [492, 404] width 8 height 14
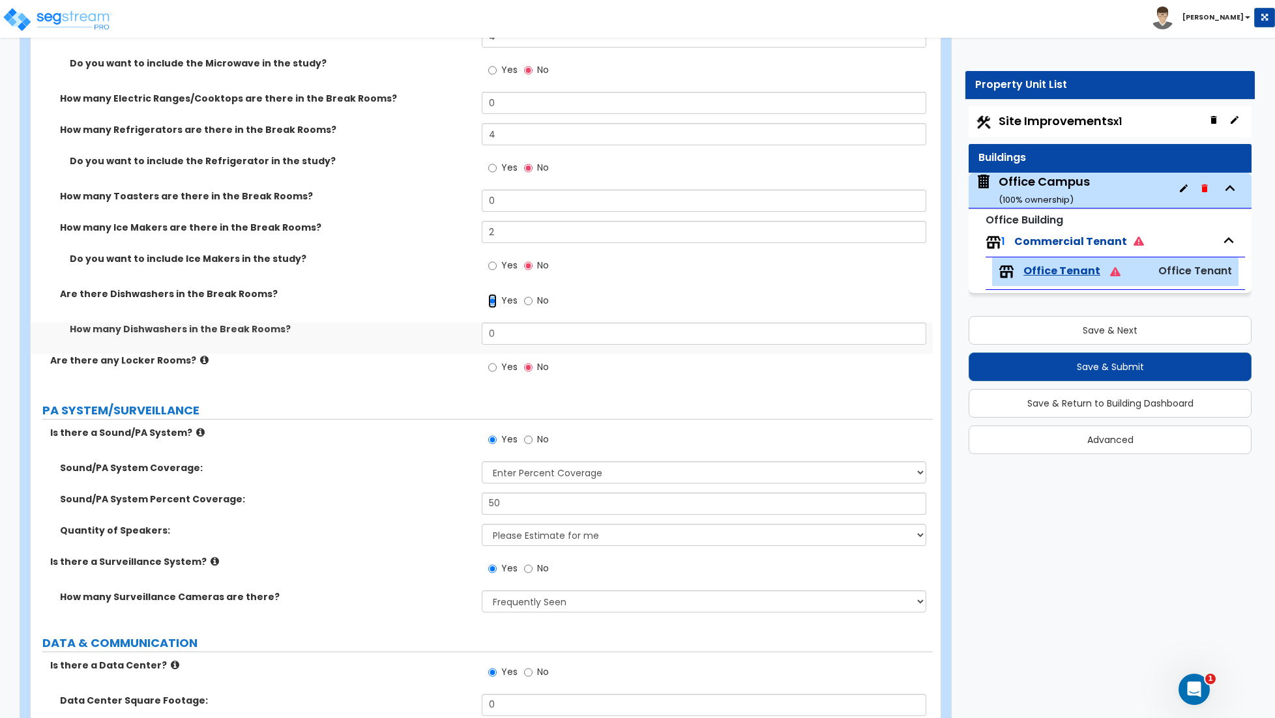
scroll to position [3500, 0]
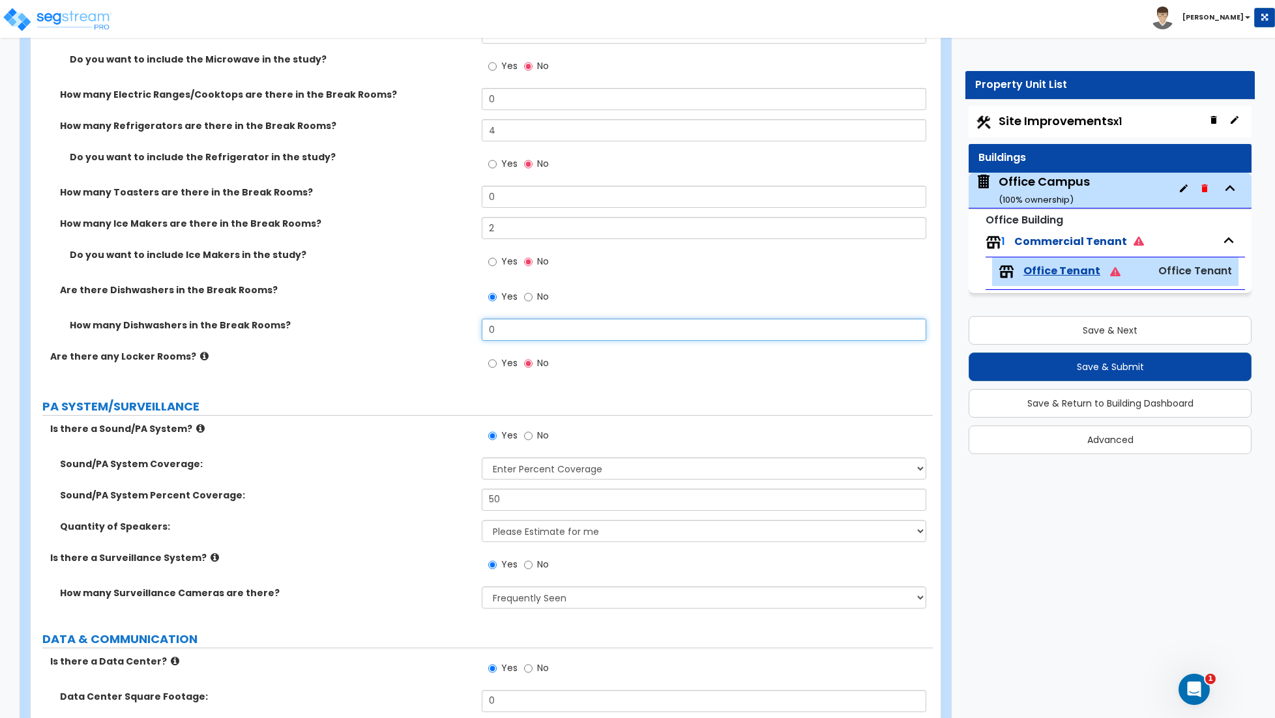
click at [528, 335] on input "0" at bounding box center [704, 330] width 444 height 22
click at [491, 367] on input "Yes" at bounding box center [492, 363] width 8 height 14
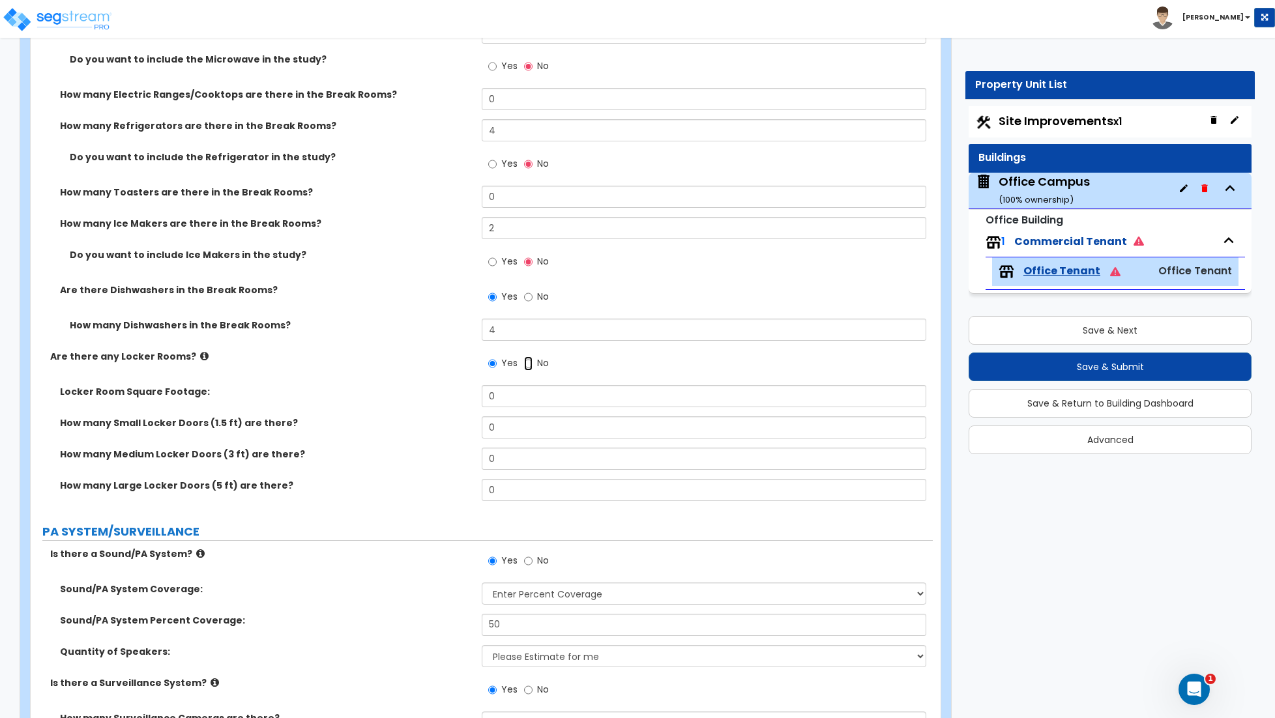
click at [524, 364] on input "No" at bounding box center [528, 363] width 8 height 14
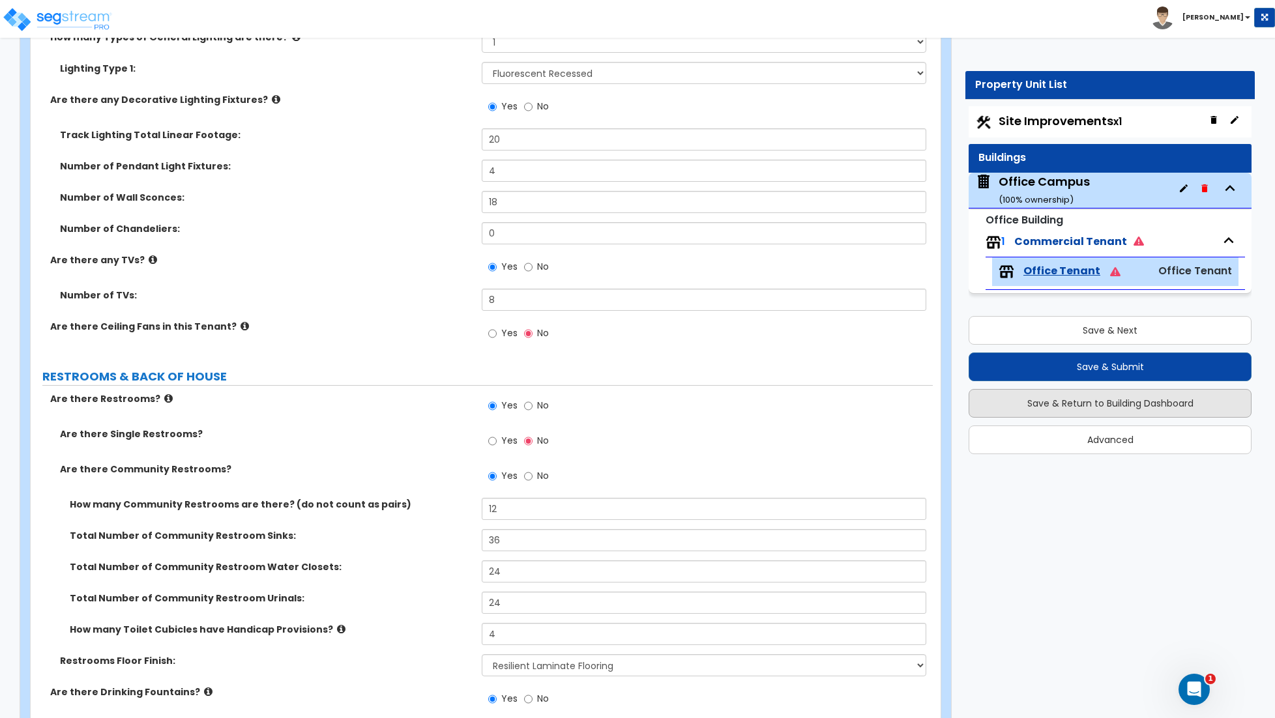
scroll to position [2085, 0]
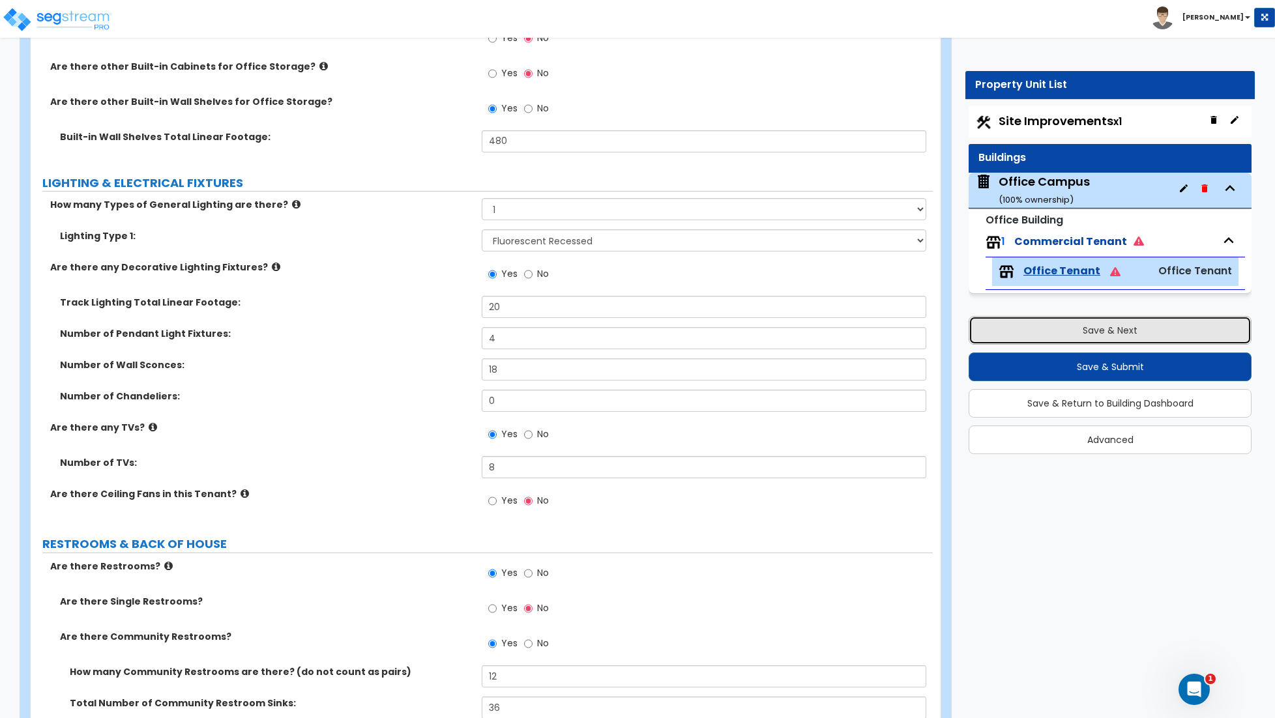
click at [1074, 340] on button "Save & Next" at bounding box center [1109, 330] width 283 height 29
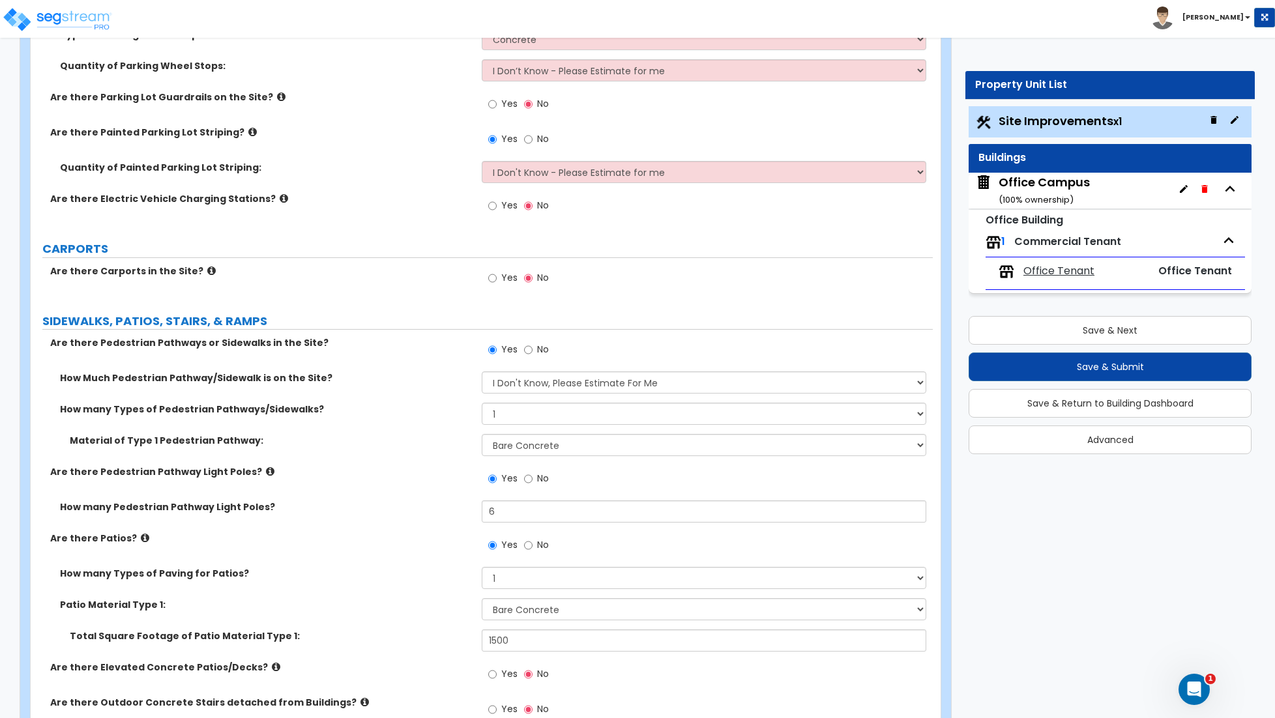
scroll to position [1203, 0]
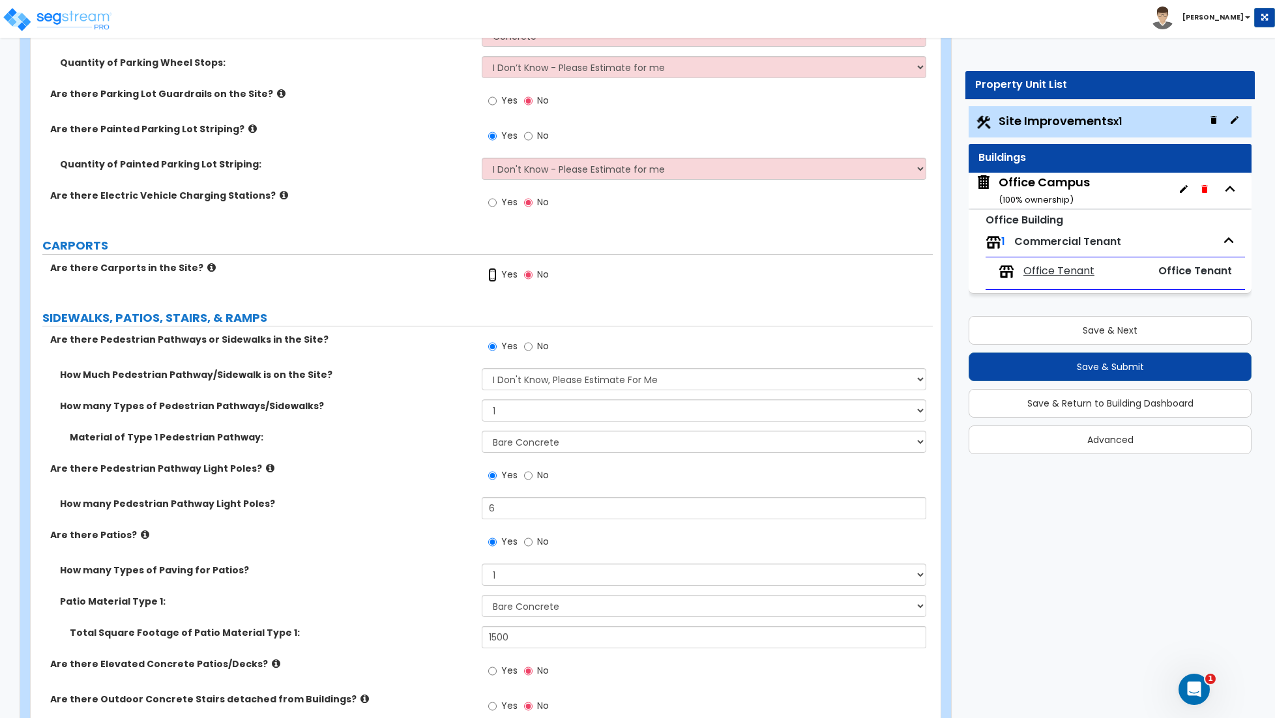
click at [493, 278] on input "Yes" at bounding box center [492, 275] width 8 height 14
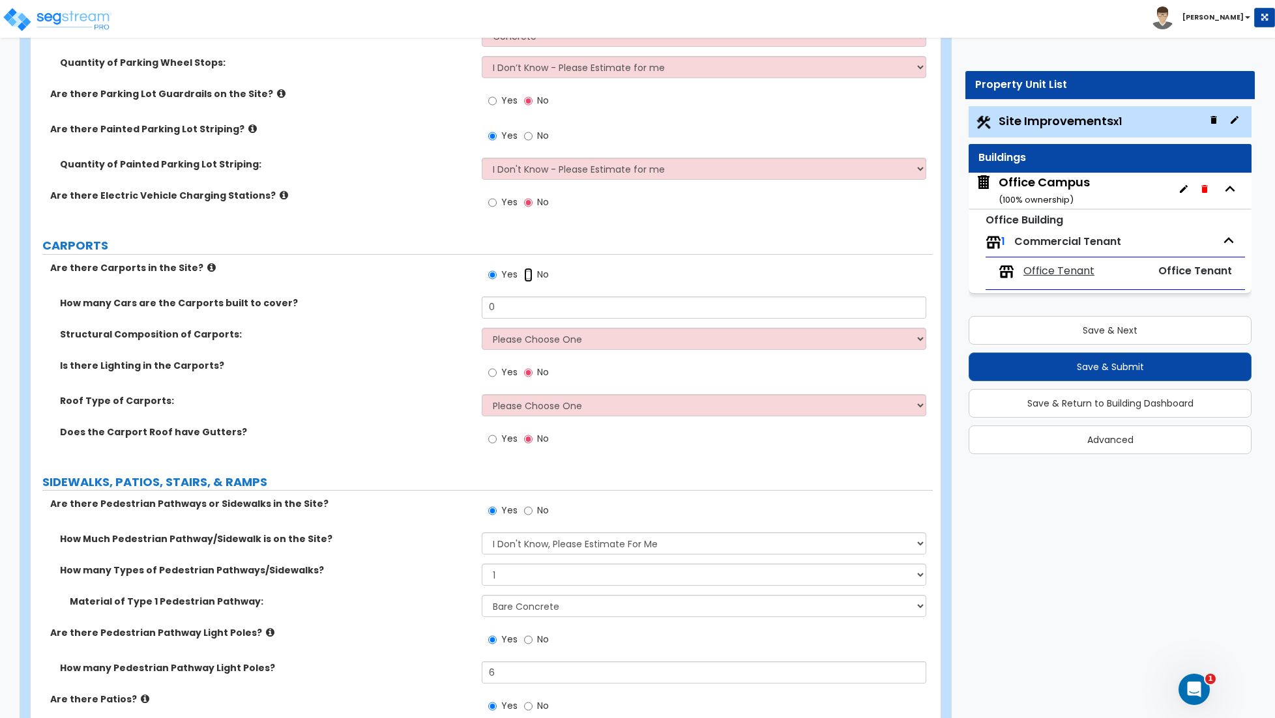
click at [527, 276] on input "No" at bounding box center [528, 275] width 8 height 14
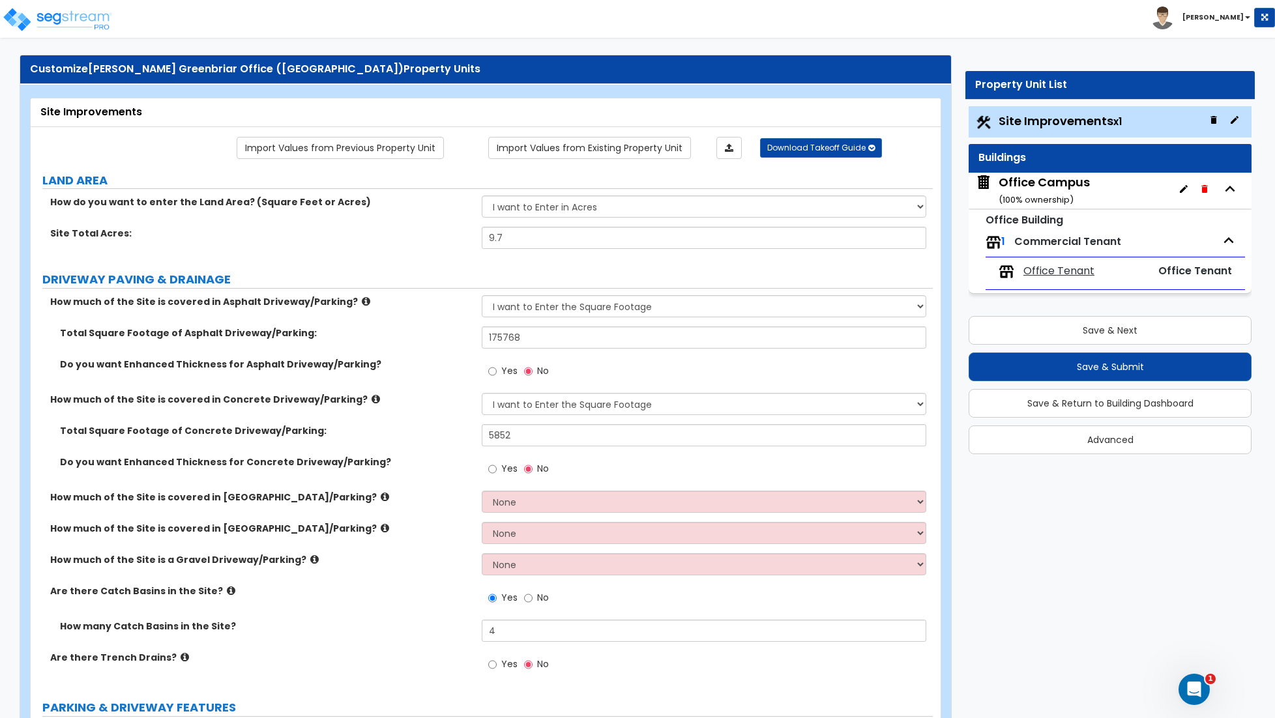
scroll to position [0, 0]
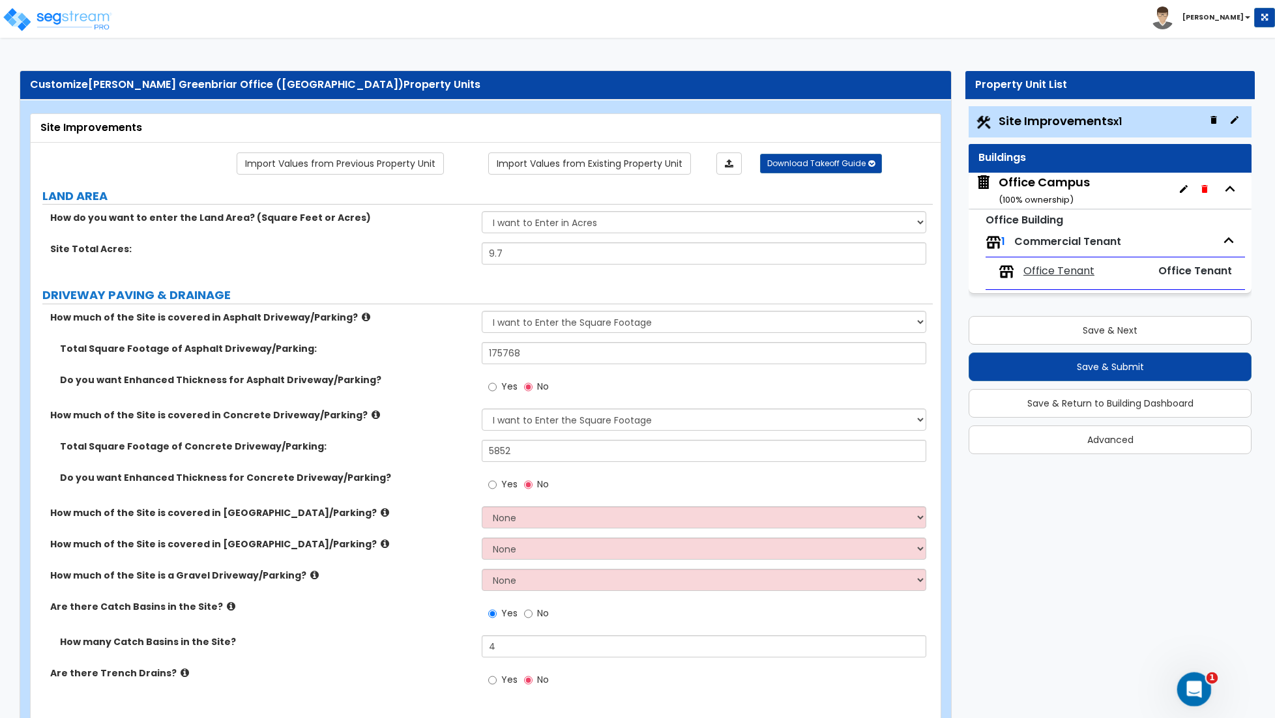
click at [1197, 693] on icon "Open Intercom Messenger" at bounding box center [1193, 688] width 22 height 22
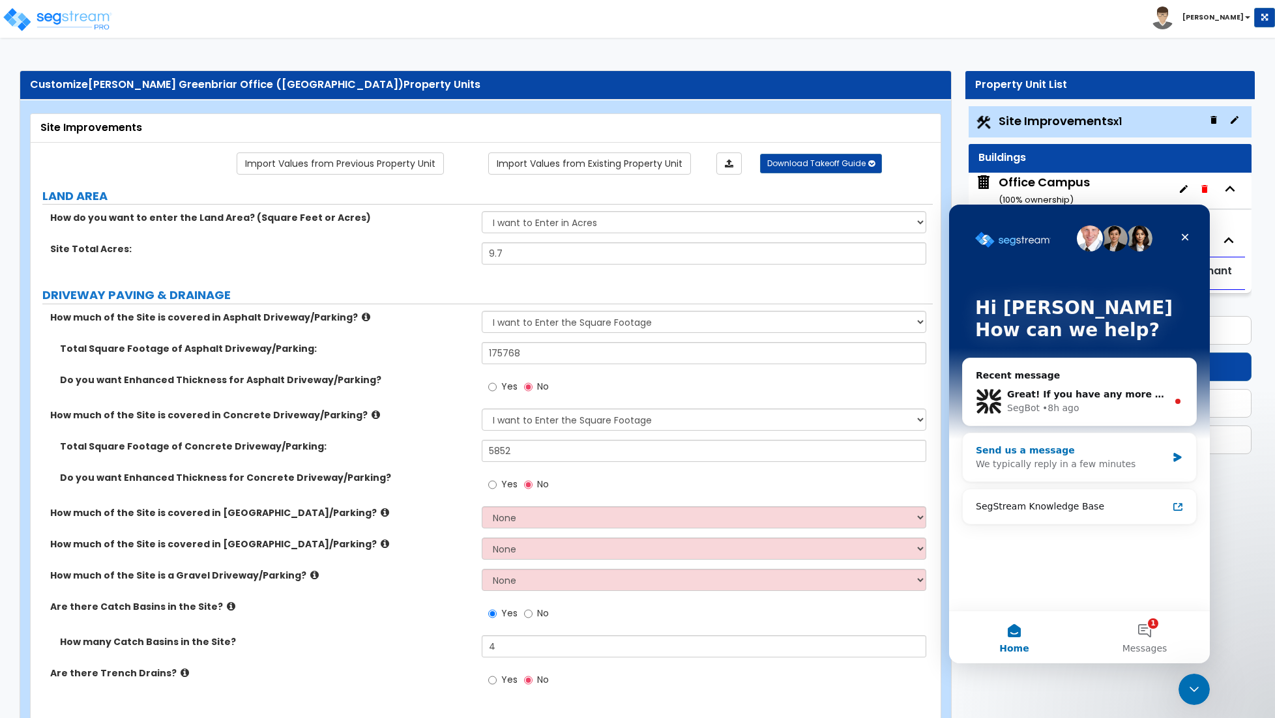
click at [1079, 465] on div "We typically reply in a few minutes" at bounding box center [1071, 464] width 191 height 14
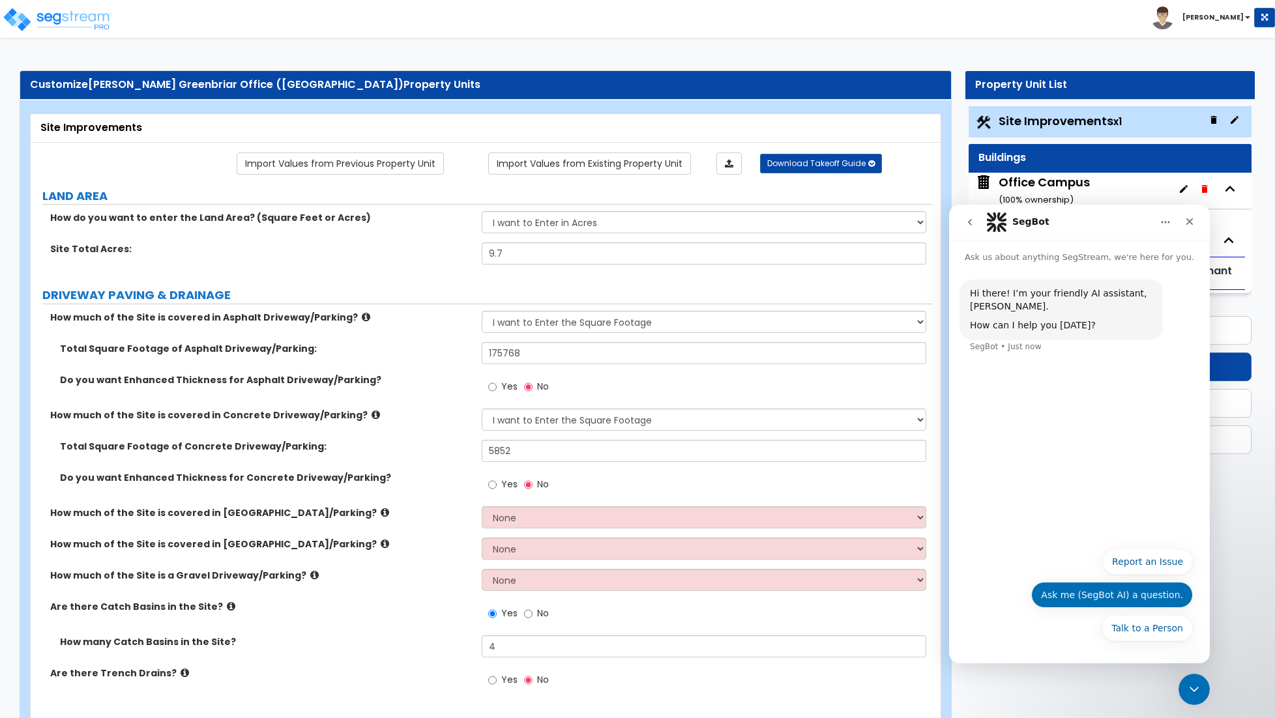
click at [1127, 595] on button "Ask me (SegBot AI) a question." at bounding box center [1112, 595] width 162 height 26
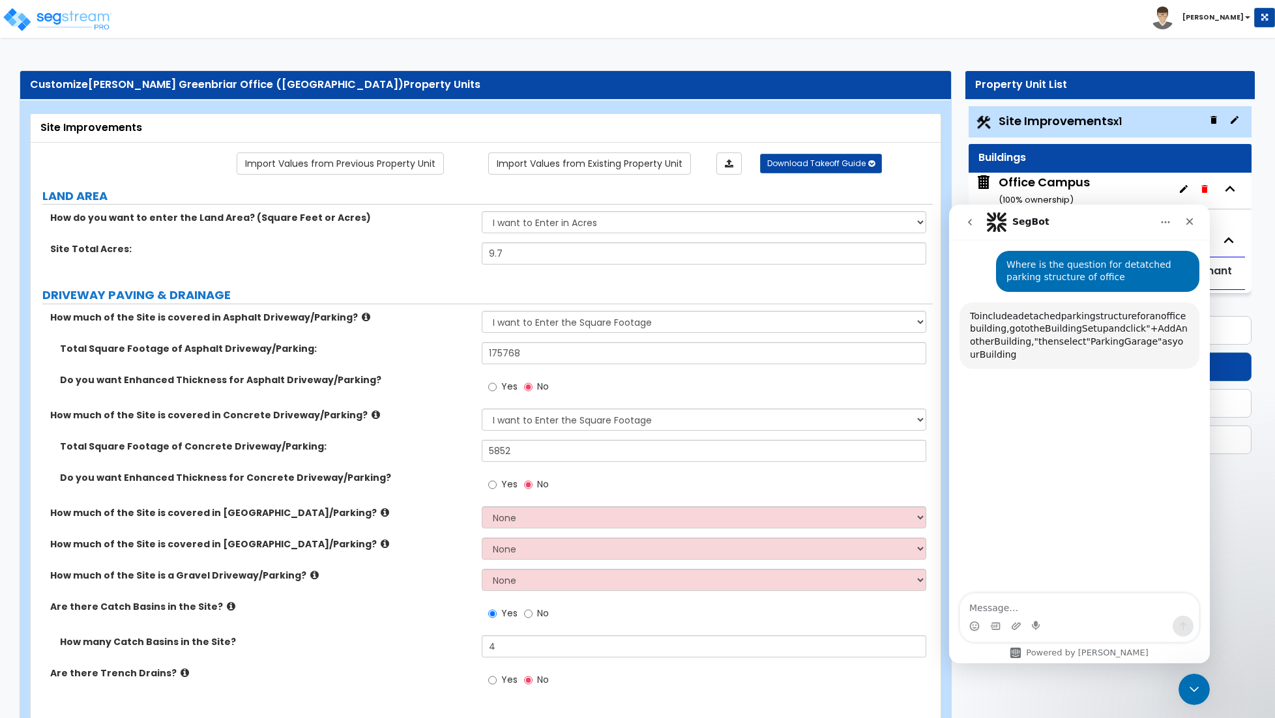
scroll to position [261, 0]
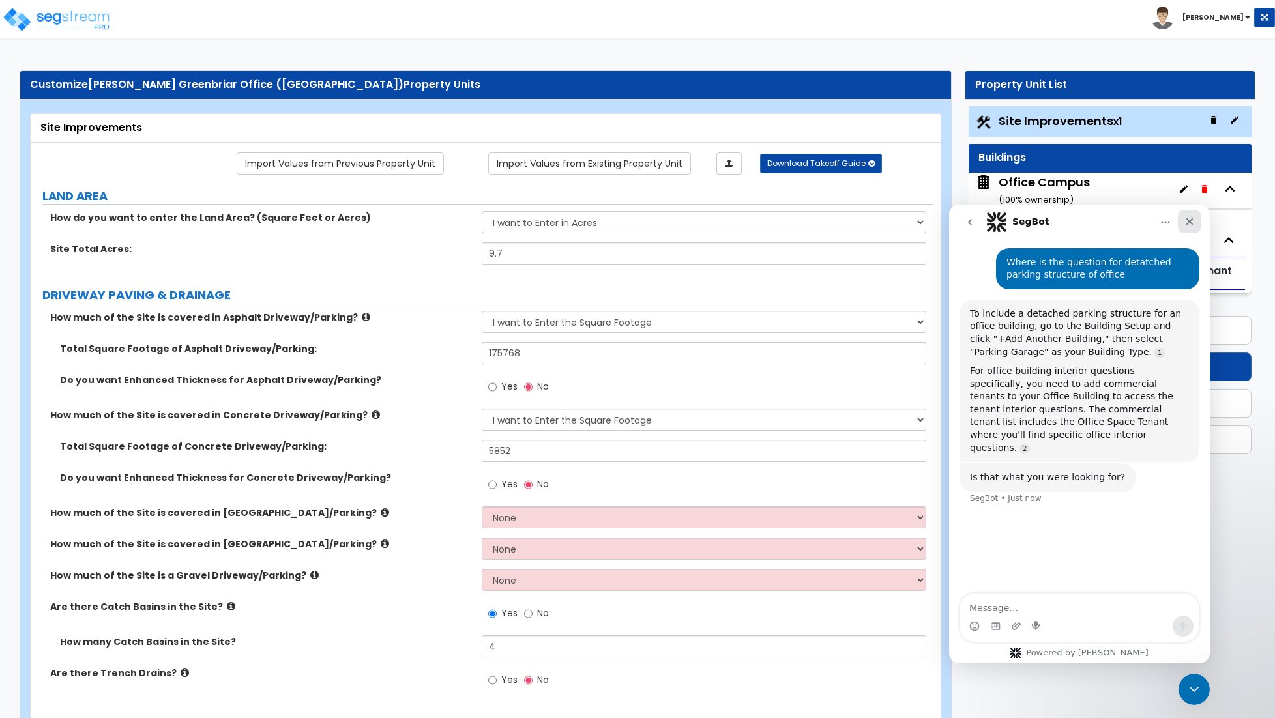
click at [1187, 223] on icon "Close" at bounding box center [1189, 221] width 7 height 7
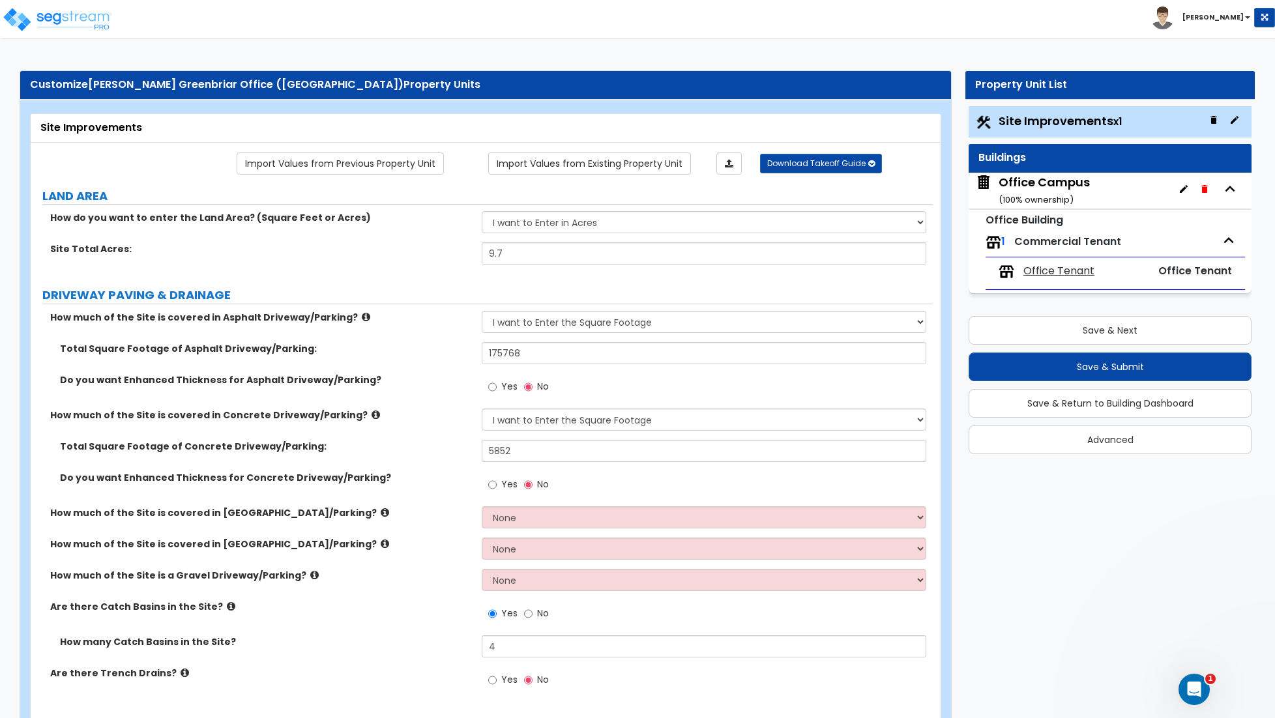
scroll to position [163, 0]
click at [1108, 406] on button "Save & Return to Building Dashboard" at bounding box center [1109, 403] width 283 height 29
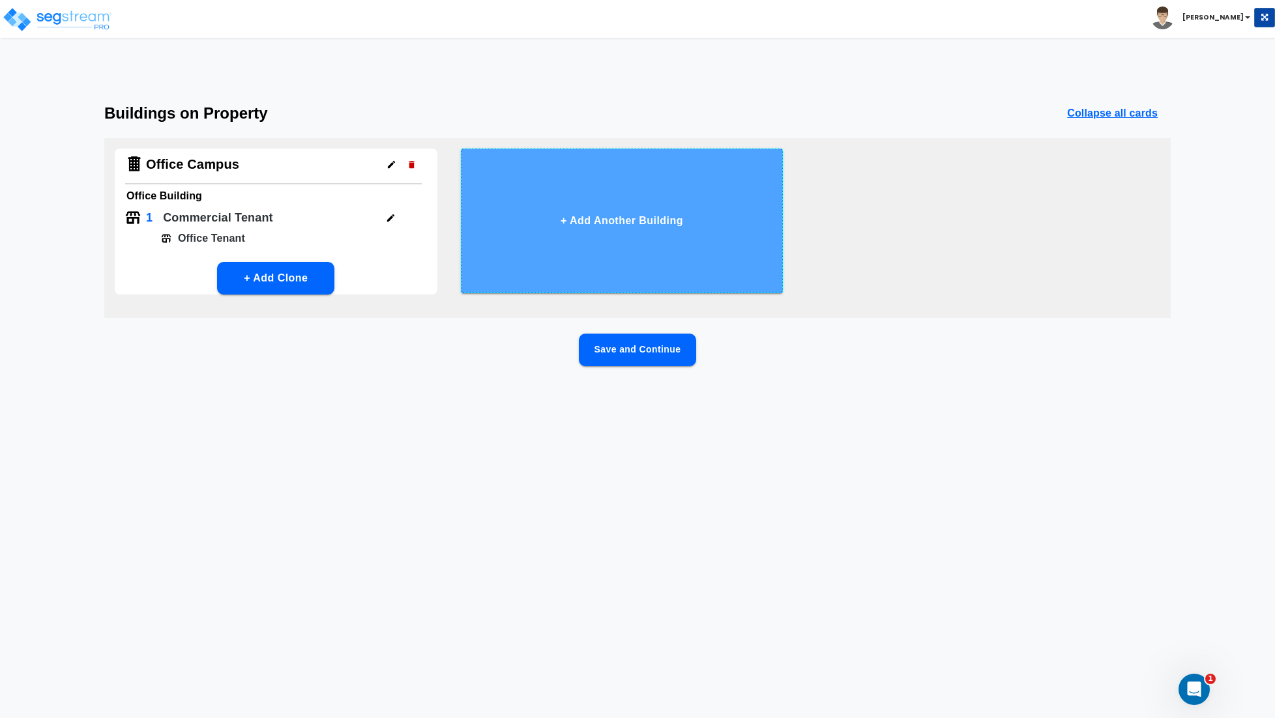
click at [609, 231] on button "+ Add Another Building" at bounding box center [622, 221] width 323 height 145
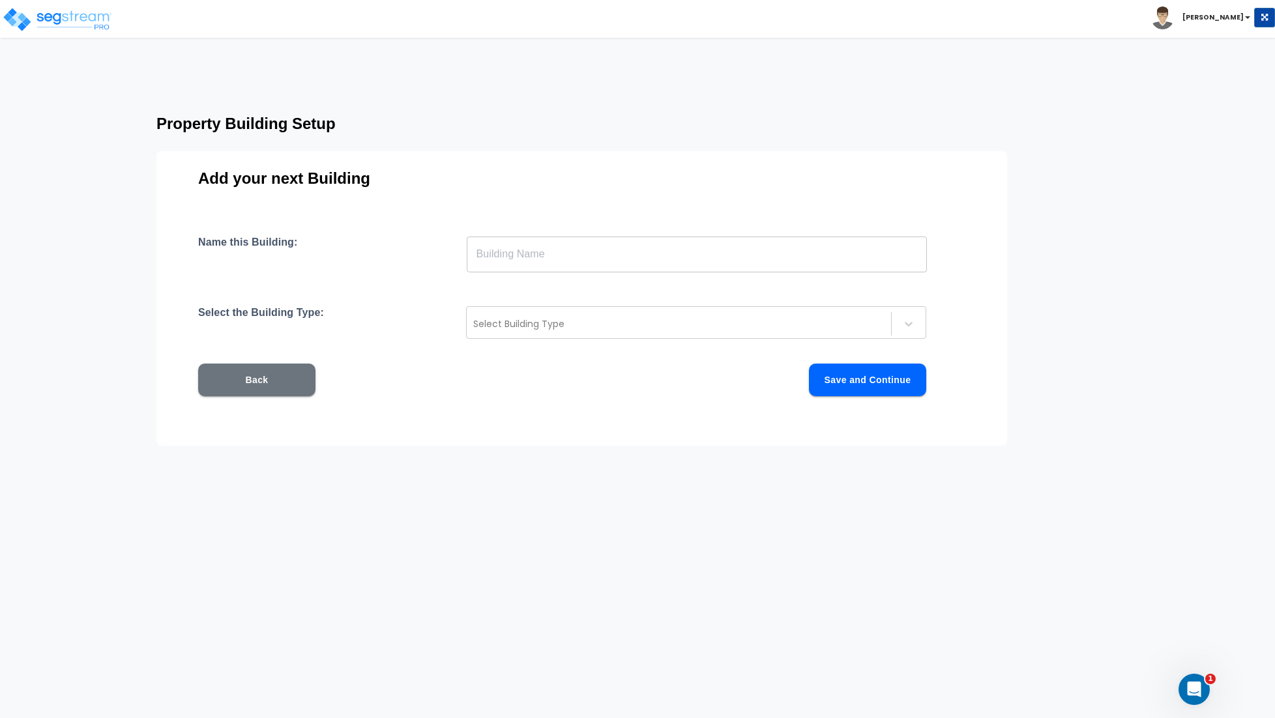
click at [586, 261] on input "text" at bounding box center [697, 254] width 460 height 36
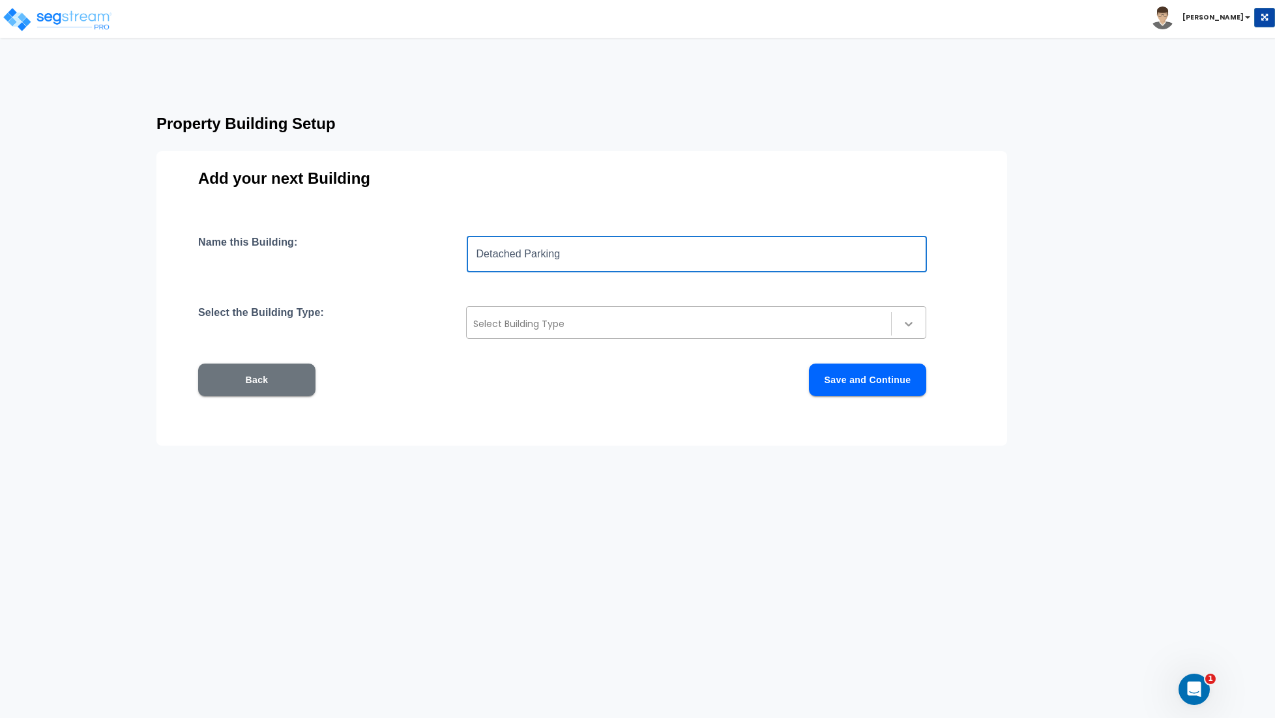
click at [908, 315] on div at bounding box center [908, 323] width 23 height 23
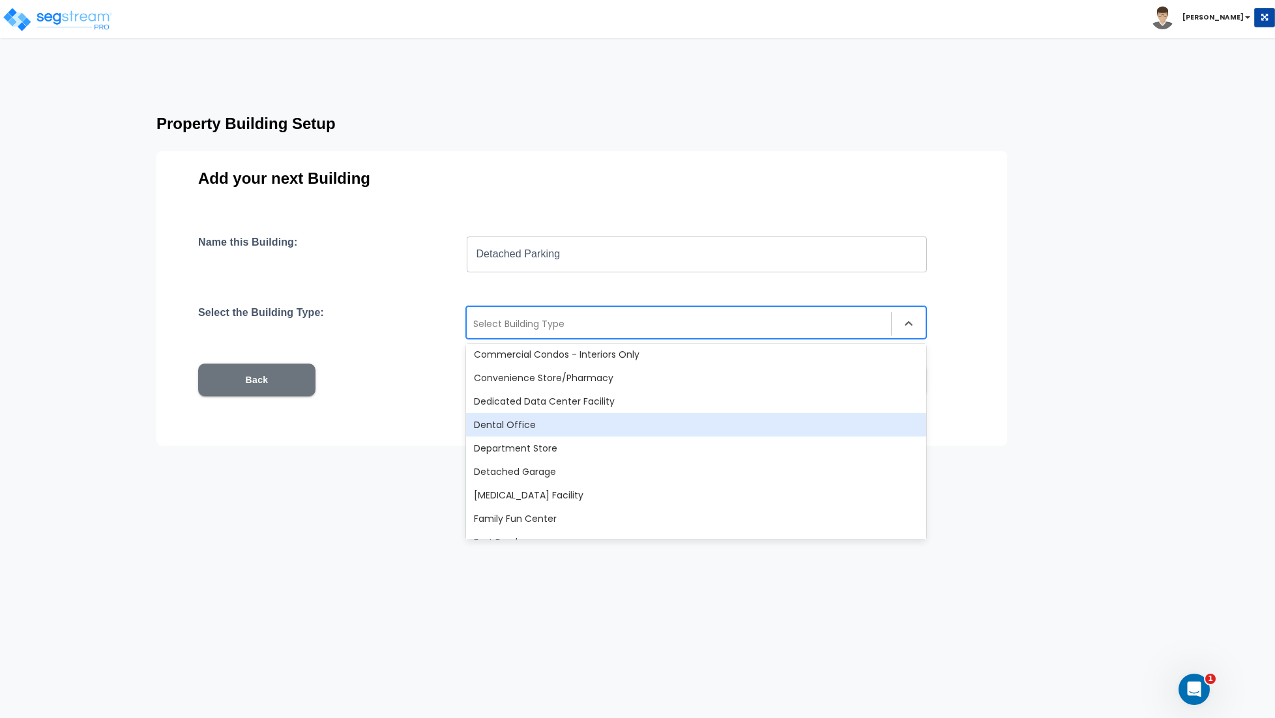
scroll to position [269, 0]
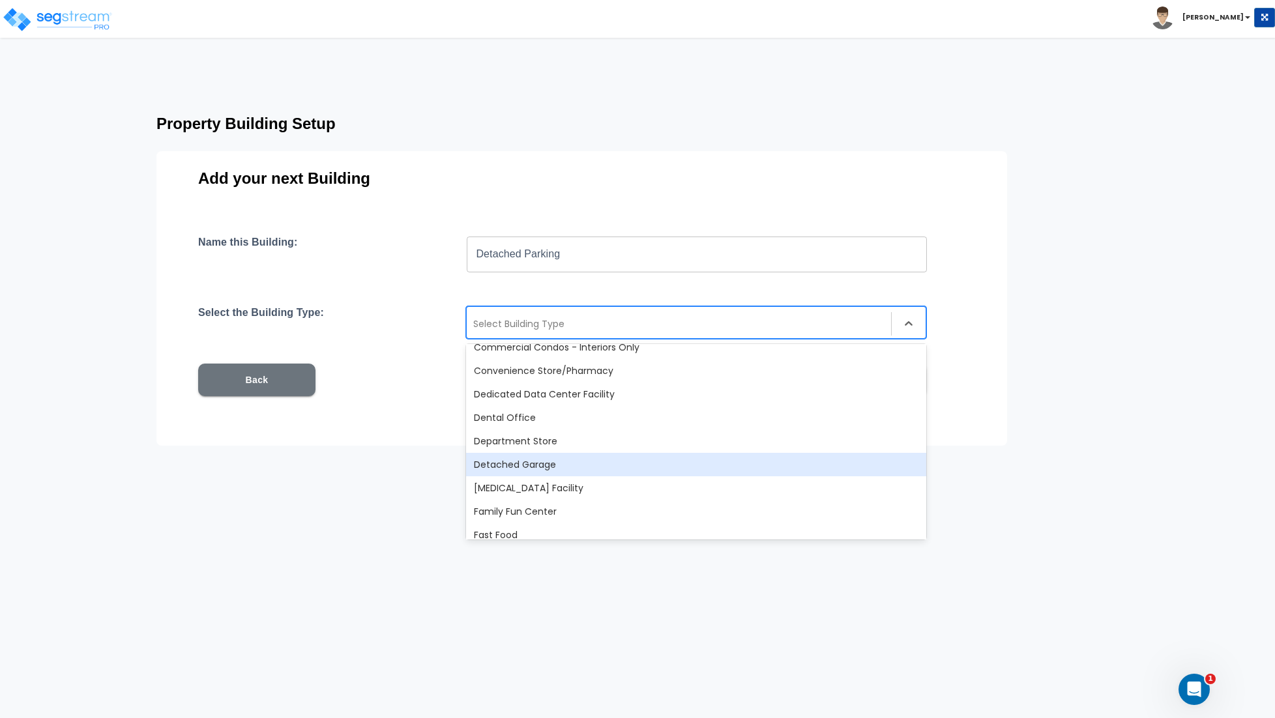
click at [519, 462] on div "Detached Garage" at bounding box center [696, 464] width 460 height 23
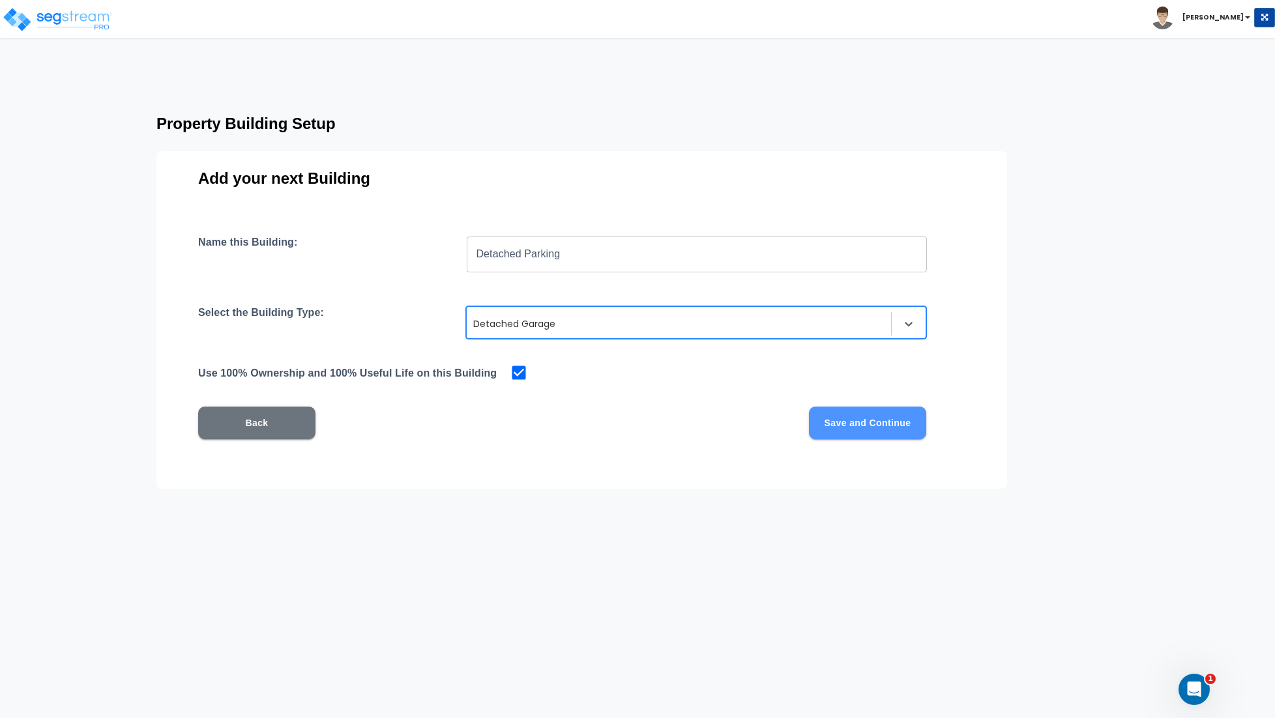
click at [868, 428] on button "Save and Continue" at bounding box center [867, 423] width 117 height 33
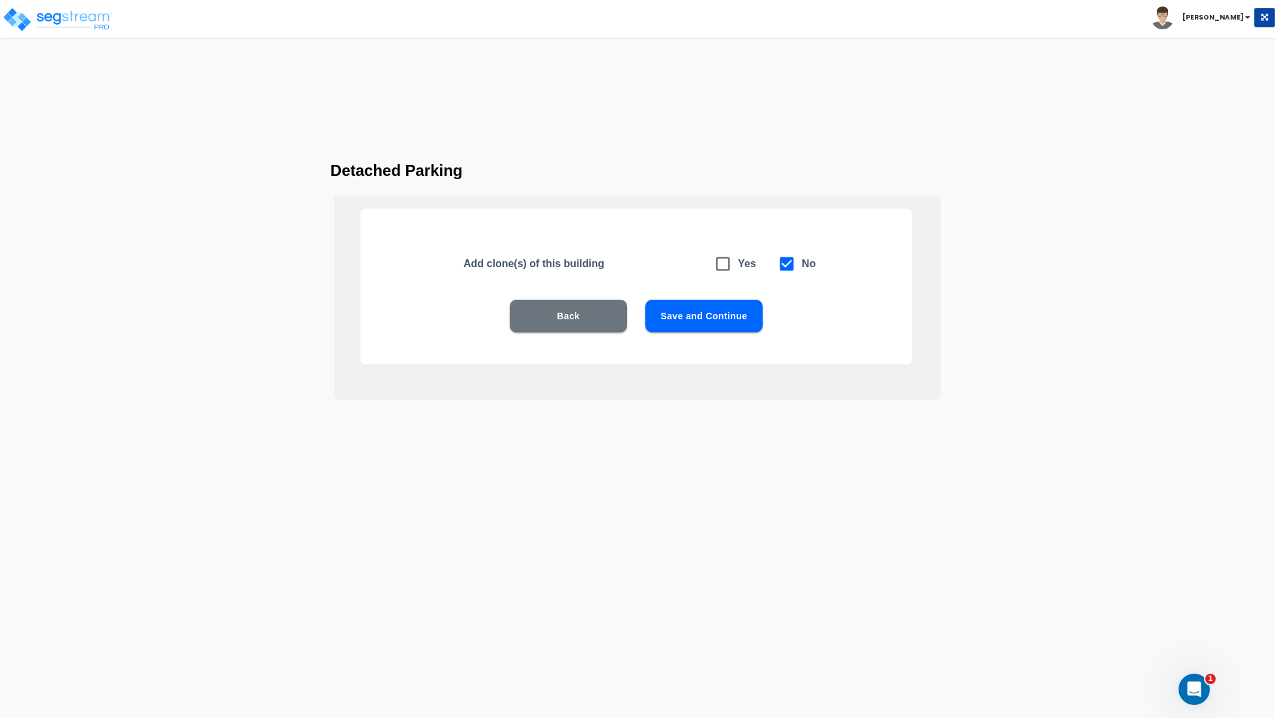
click at [701, 317] on button "Save and Continue" at bounding box center [703, 316] width 117 height 33
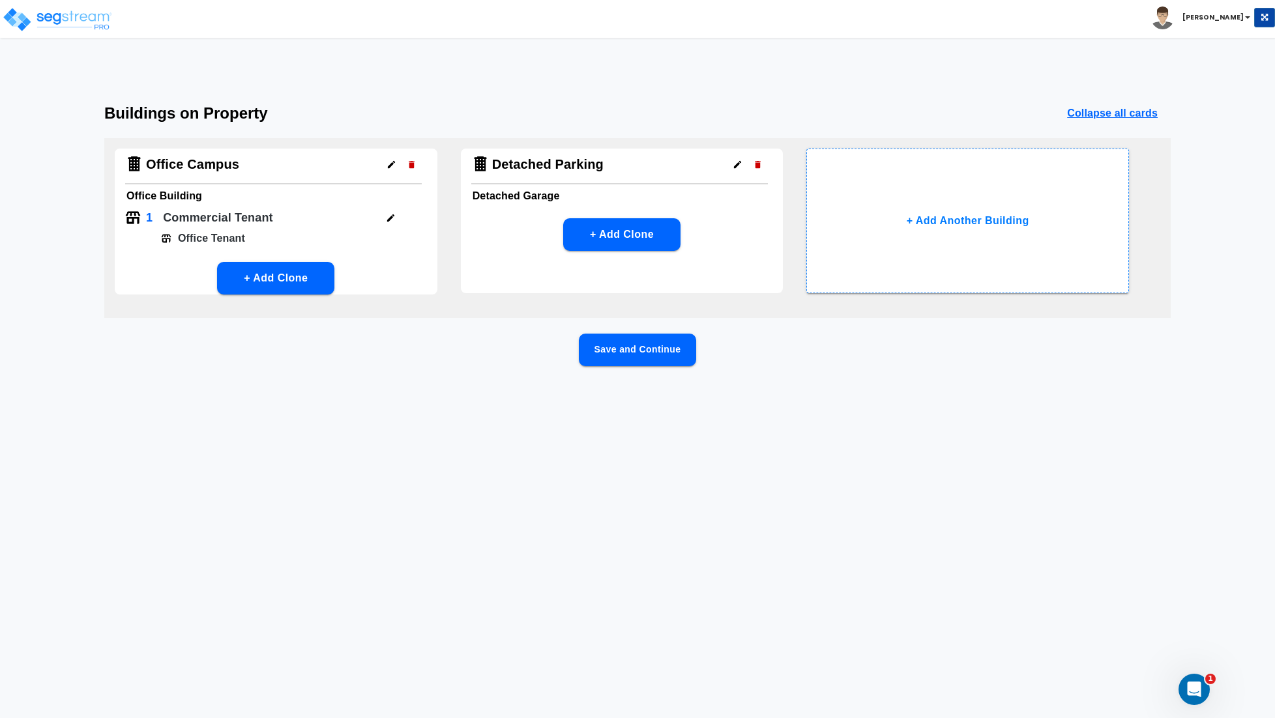
click at [657, 356] on button "Save and Continue" at bounding box center [637, 350] width 117 height 33
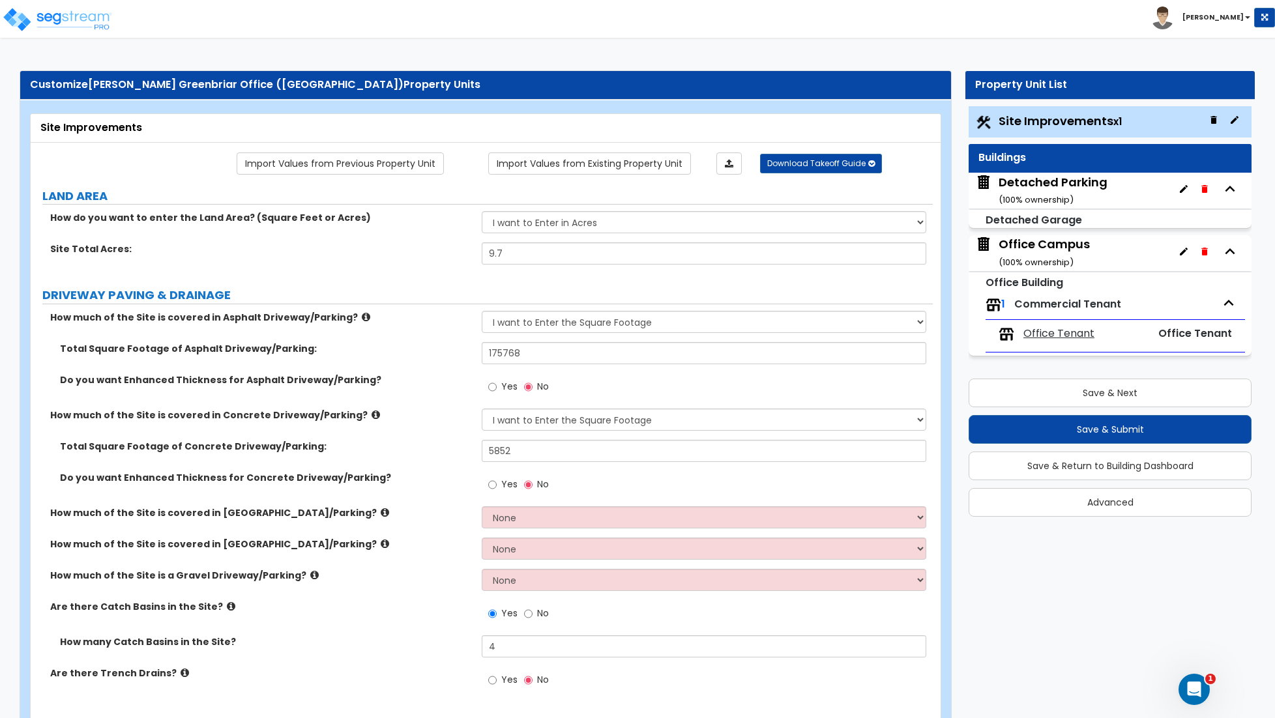
click at [1126, 202] on div "Detached Parking ( 100 % ownership)" at bounding box center [1109, 191] width 283 height 36
click at [1094, 393] on button "Save & Next" at bounding box center [1109, 393] width 283 height 29
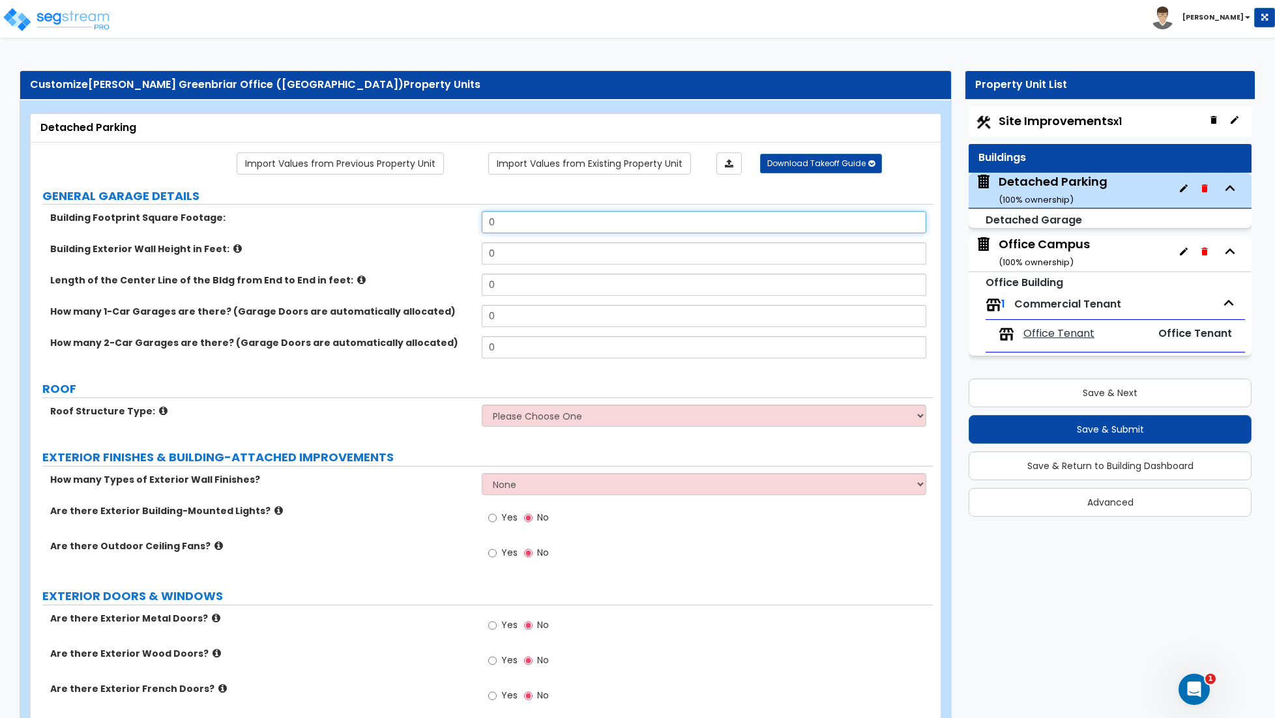
click at [532, 225] on input "0" at bounding box center [704, 222] width 444 height 22
click at [515, 262] on input "0" at bounding box center [704, 253] width 444 height 22
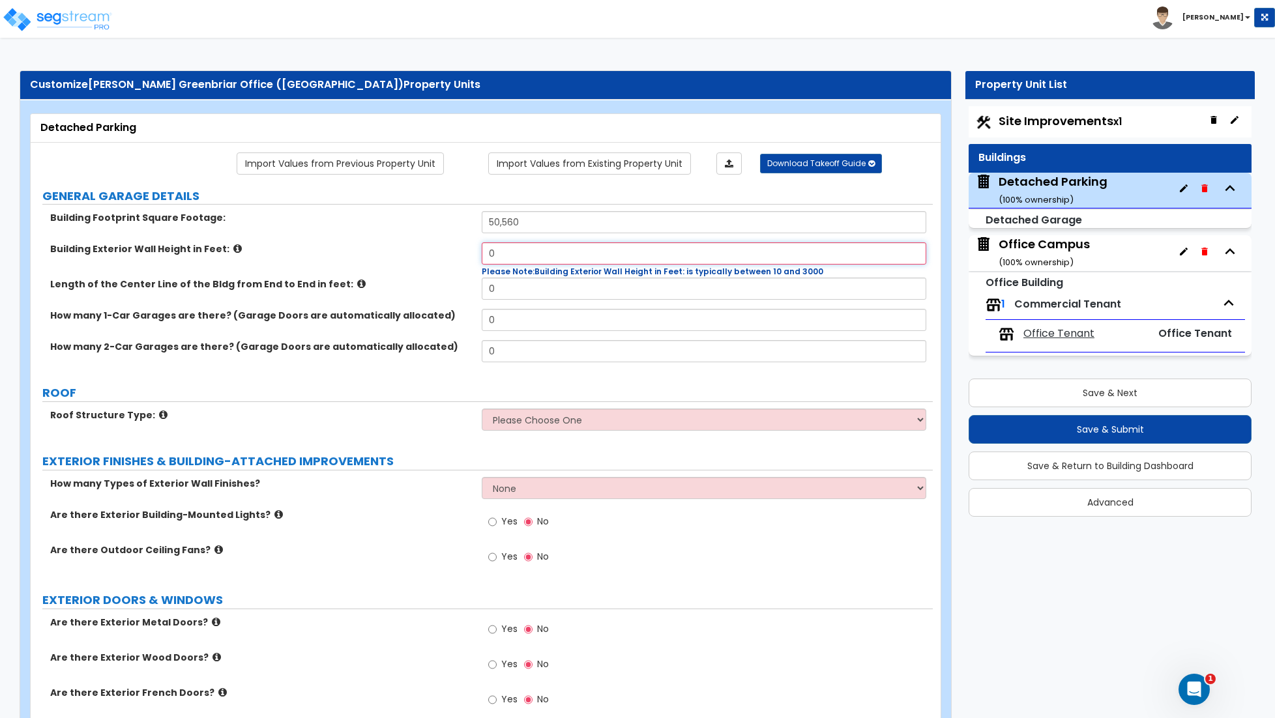
click at [518, 249] on input "0" at bounding box center [704, 253] width 444 height 22
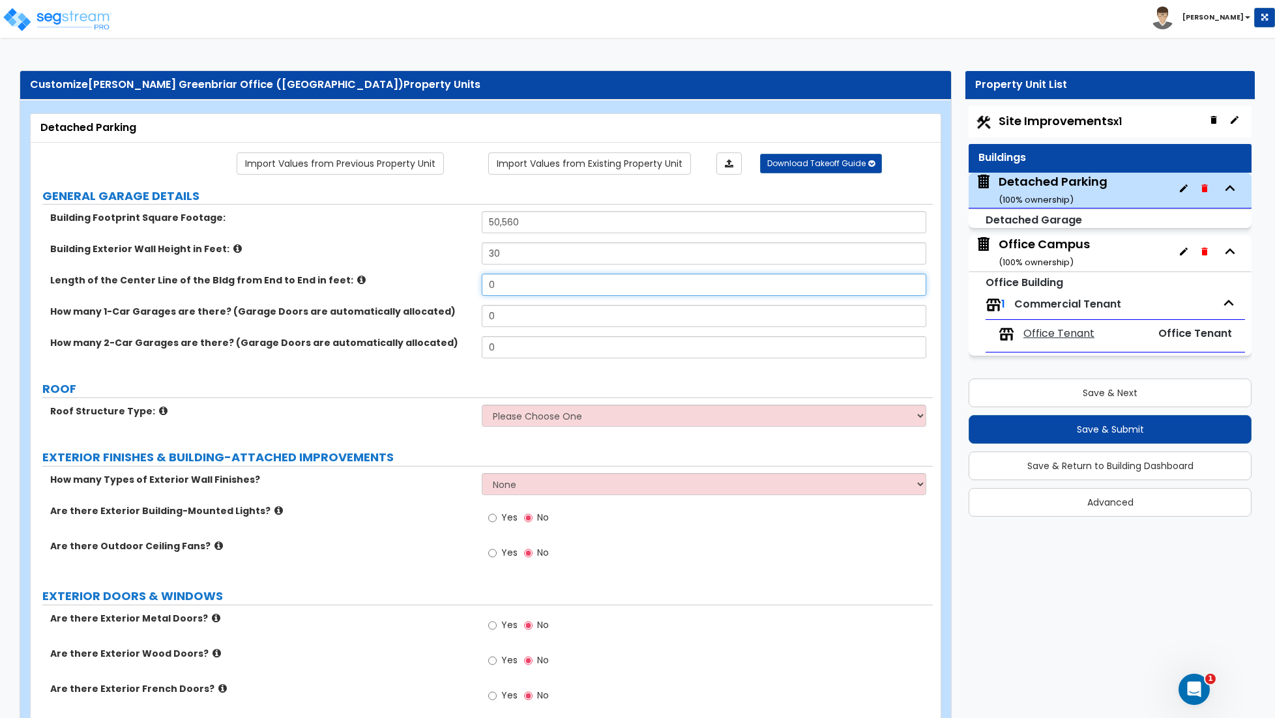
click at [522, 277] on input "0" at bounding box center [704, 285] width 444 height 22
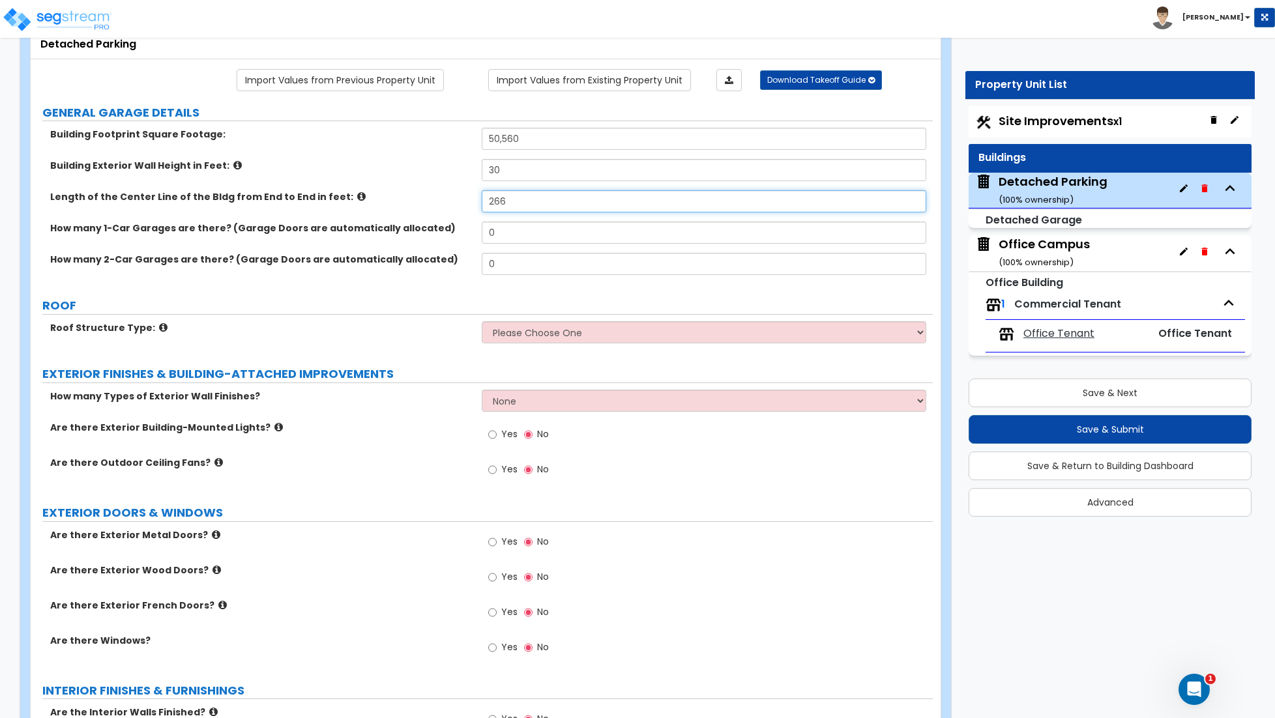
scroll to position [93, 0]
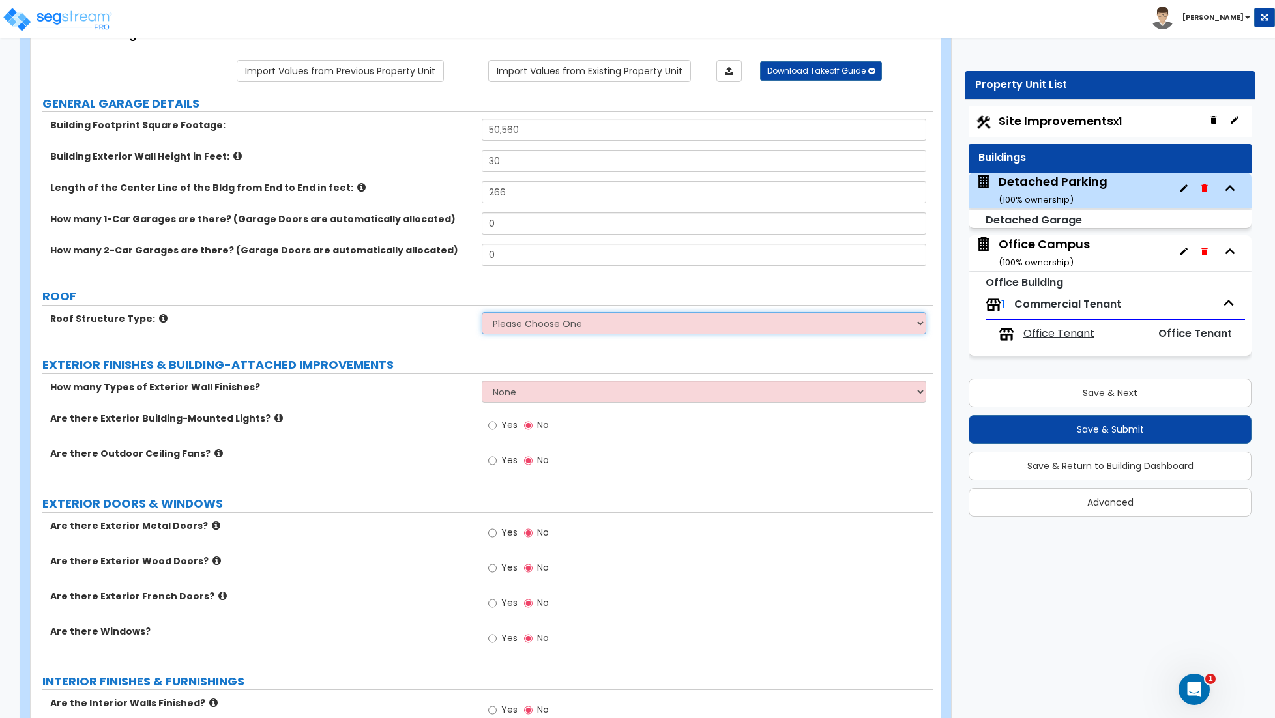
click at [558, 321] on select "Please Choose One Gable Roof Flat Roof" at bounding box center [704, 323] width 444 height 22
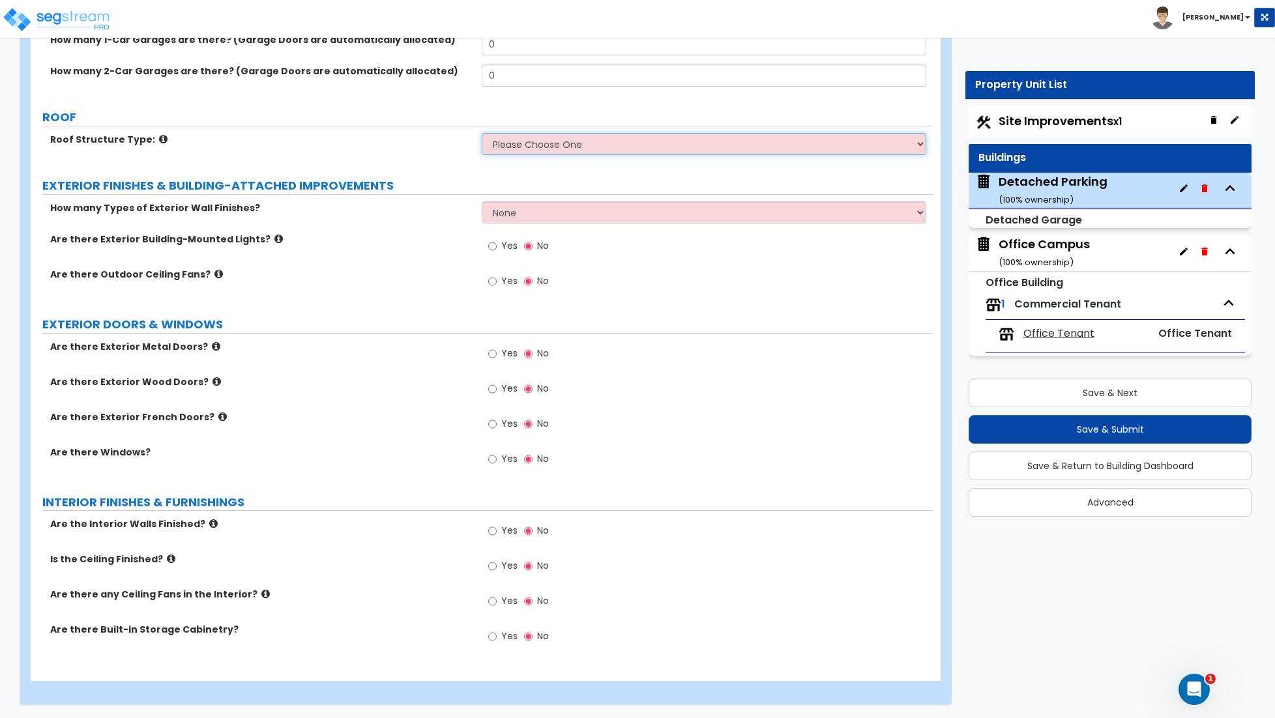
scroll to position [0, 0]
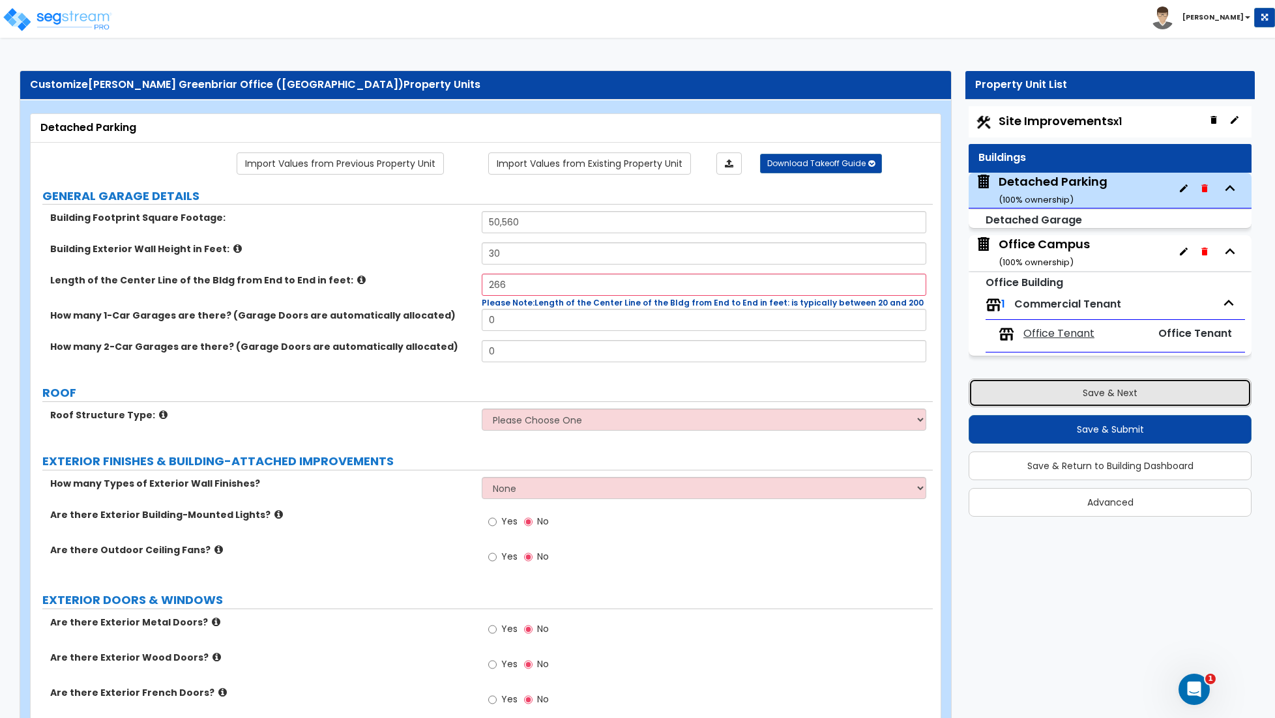
click at [1066, 390] on button "Save & Next" at bounding box center [1109, 393] width 283 height 29
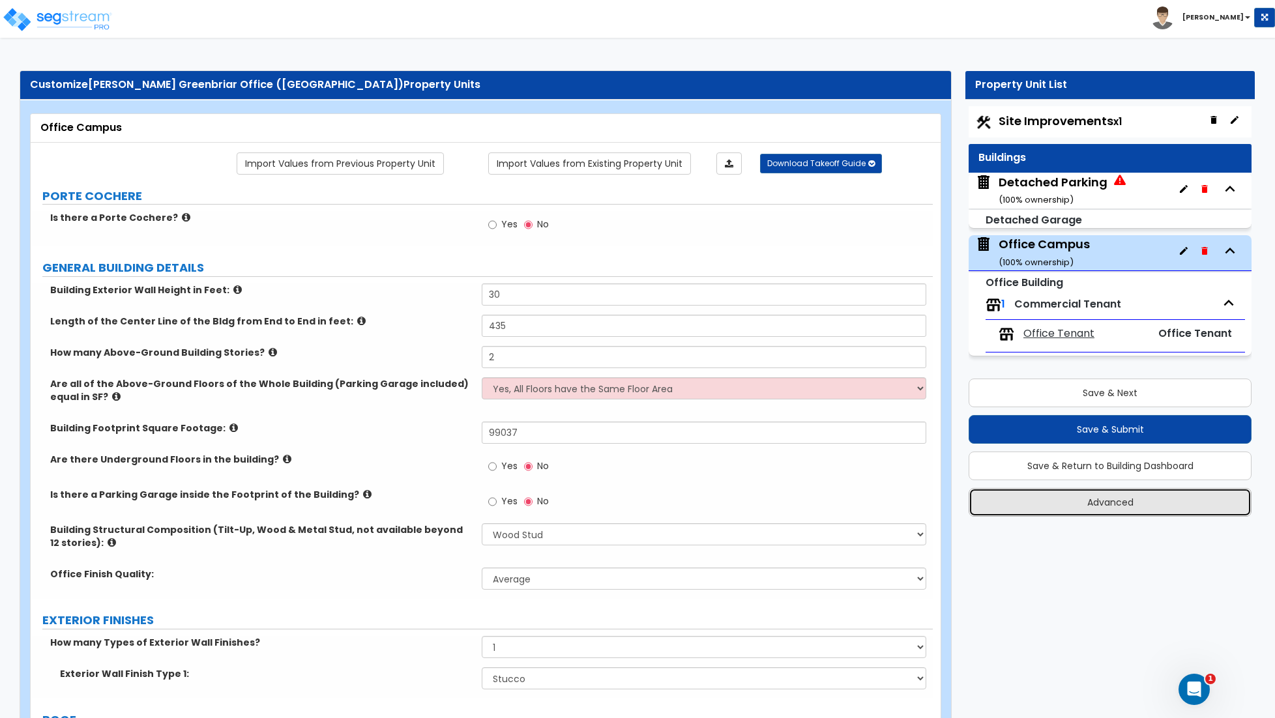
click at [1108, 502] on button "Advanced" at bounding box center [1109, 502] width 283 height 29
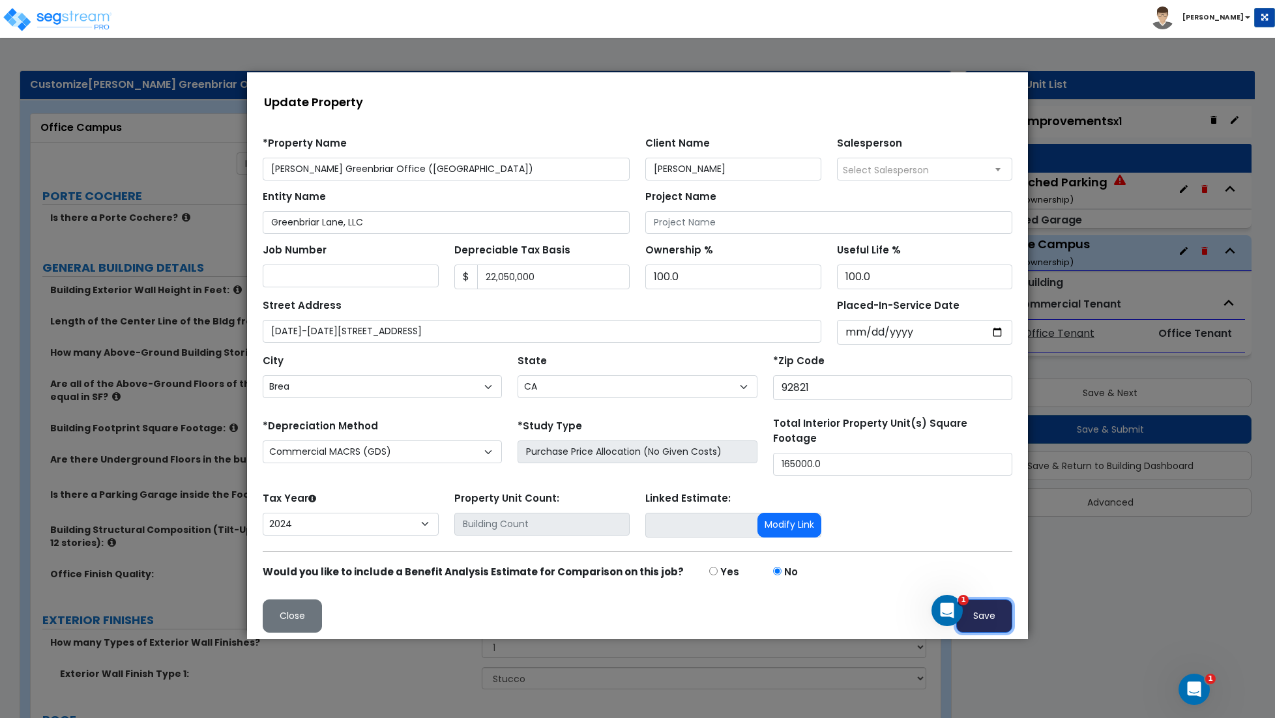
click at [991, 615] on button "Save" at bounding box center [984, 616] width 56 height 33
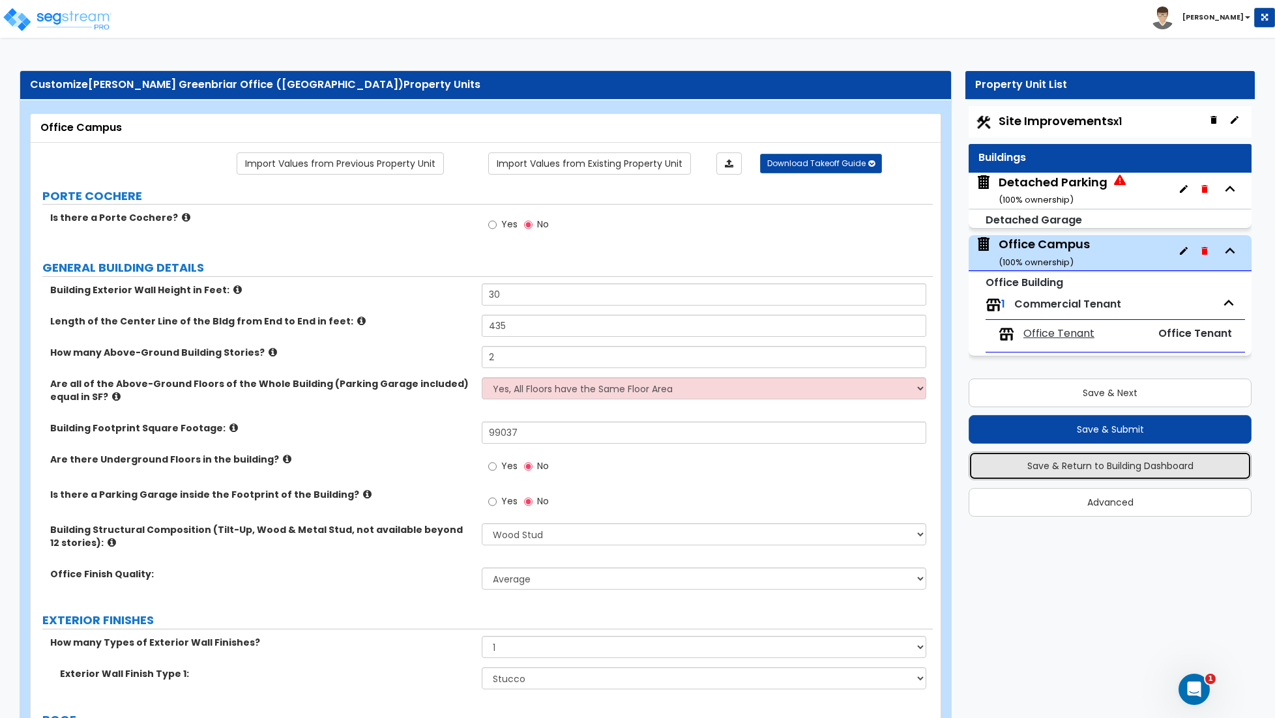
click at [1097, 471] on button "Save & Return to Building Dashboard" at bounding box center [1109, 466] width 283 height 29
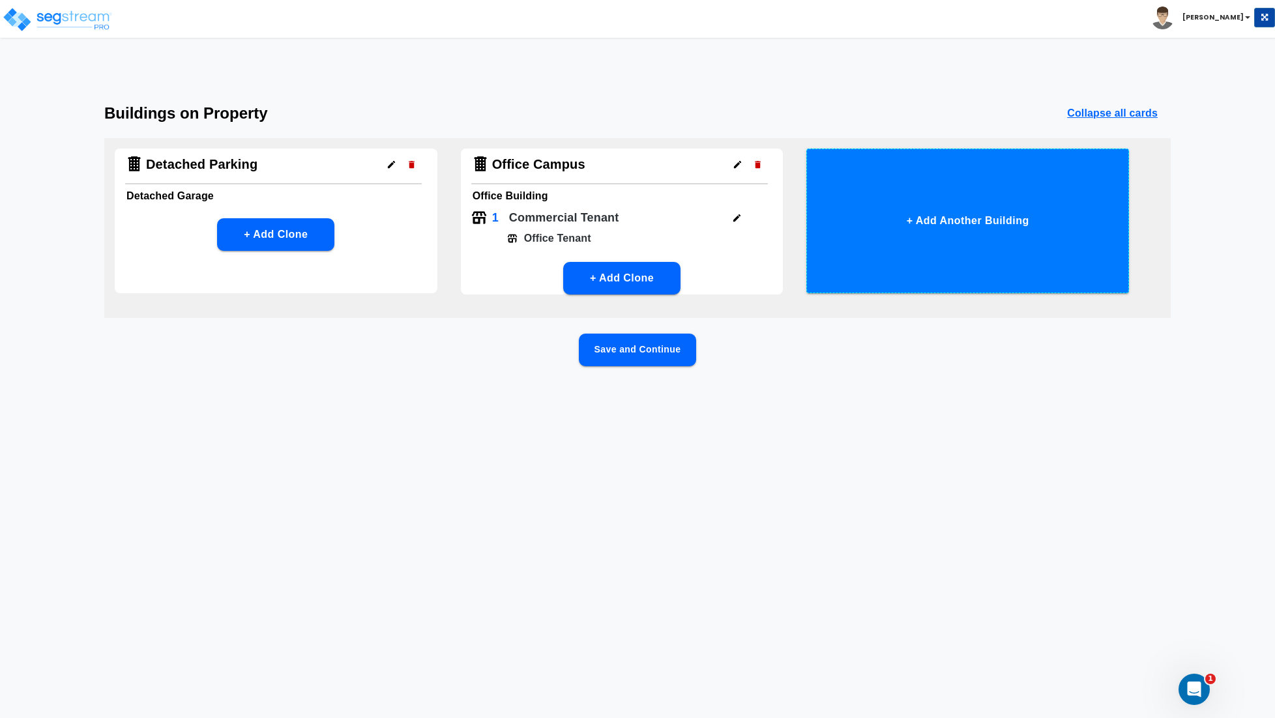
click at [966, 237] on button "+ Add Another Building" at bounding box center [967, 221] width 323 height 145
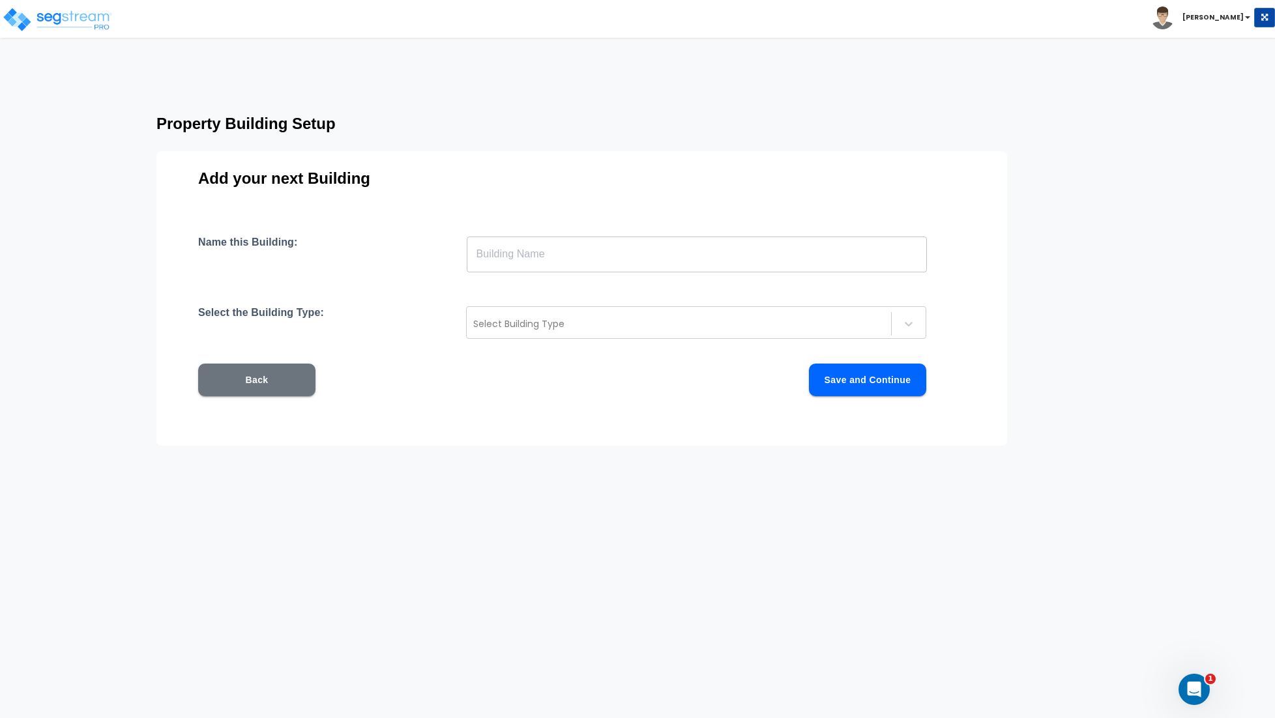
click at [699, 271] on input "text" at bounding box center [697, 254] width 460 height 36
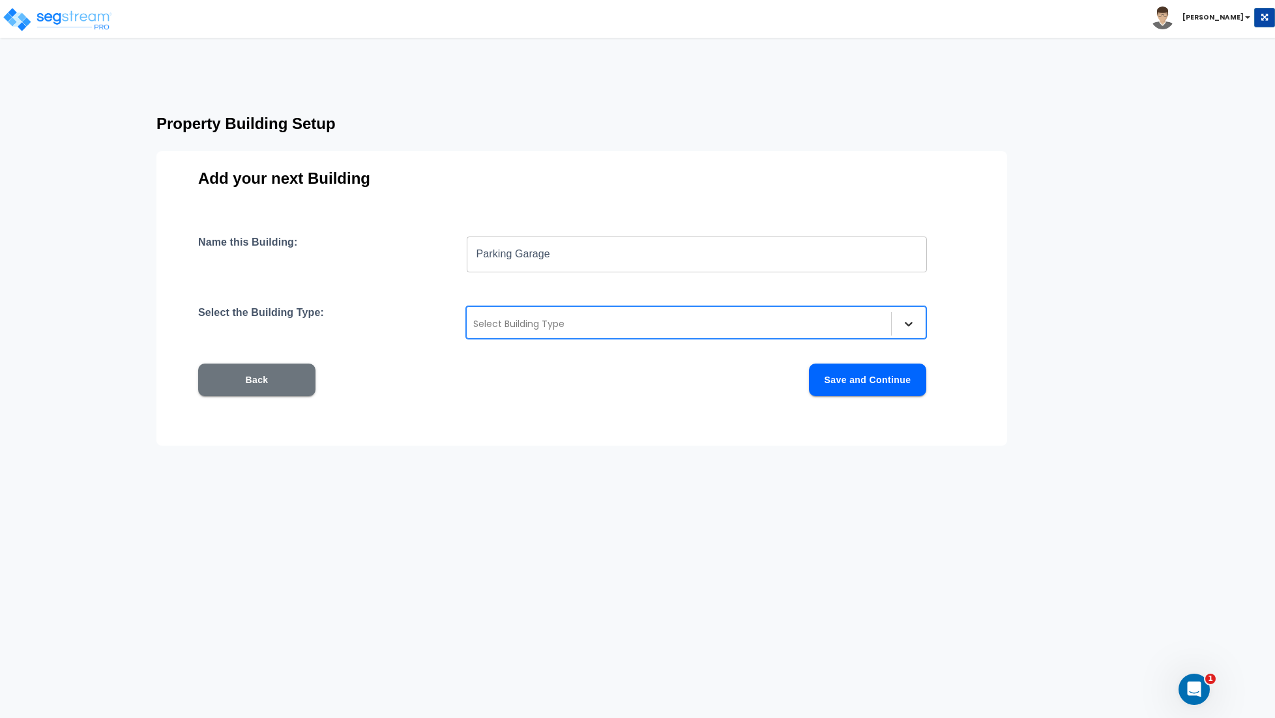
click at [902, 319] on icon at bounding box center [908, 323] width 13 height 13
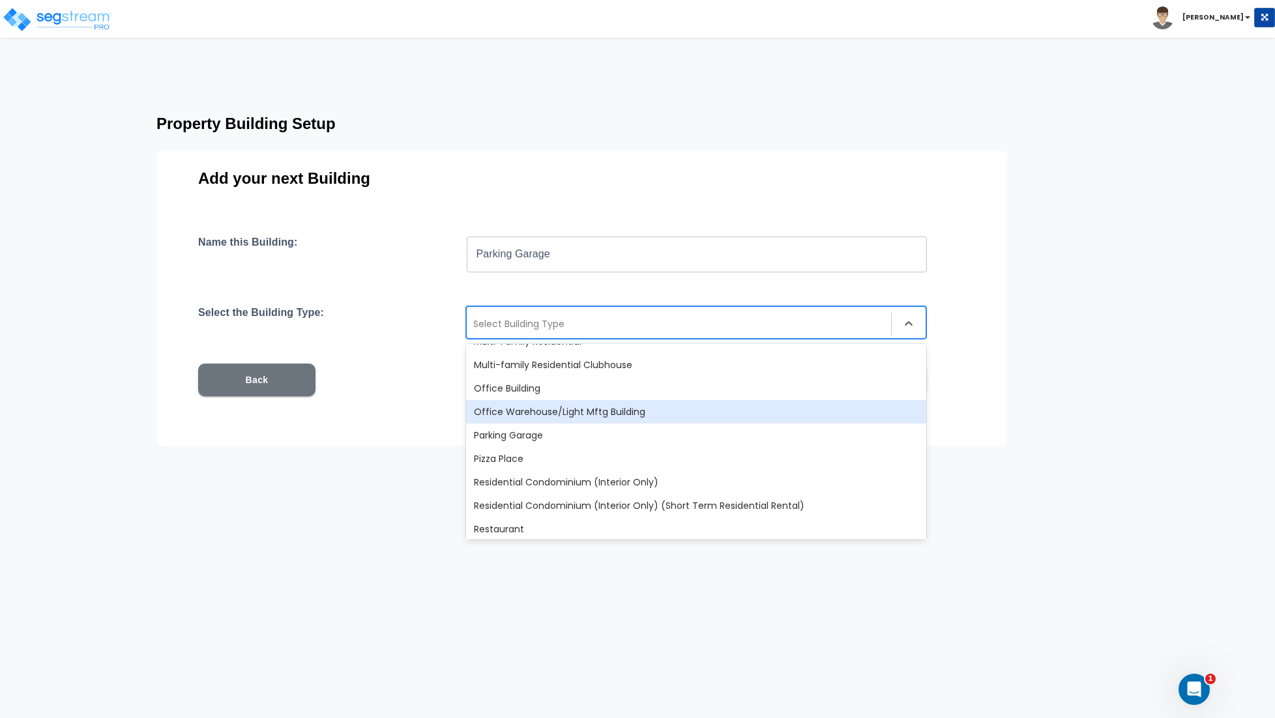
scroll to position [863, 0]
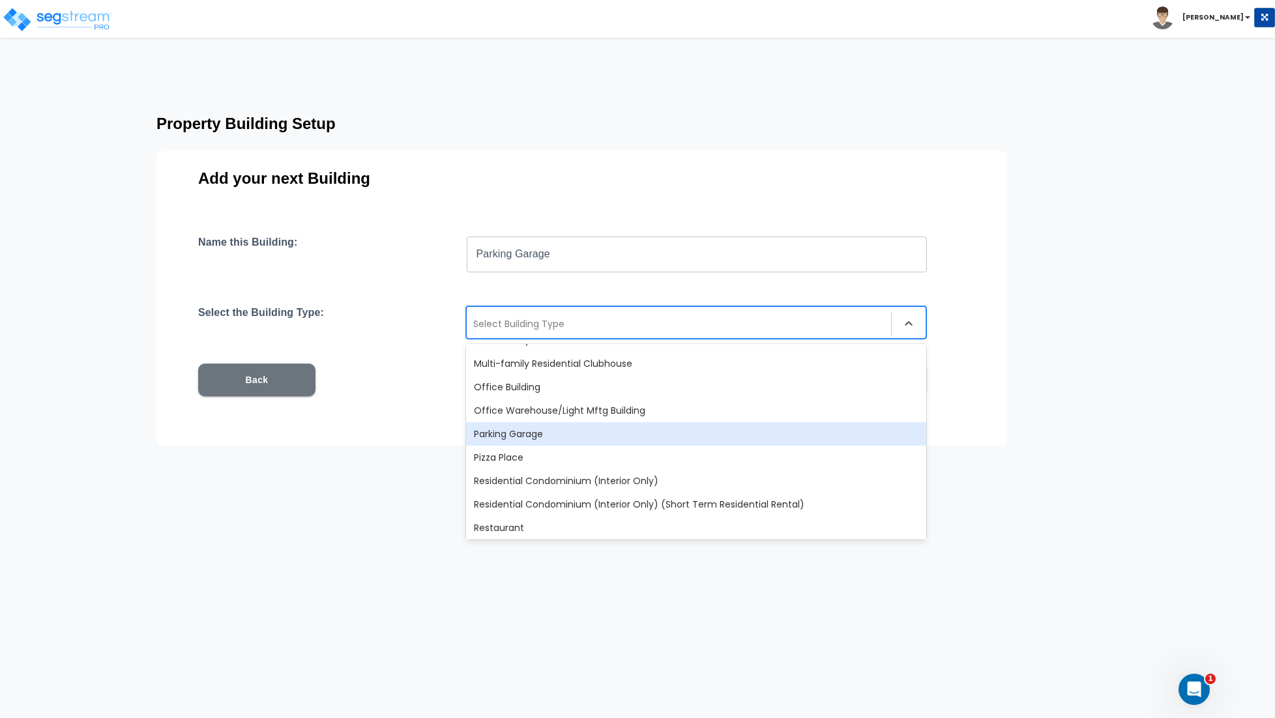
drag, startPoint x: 529, startPoint y: 434, endPoint x: 621, endPoint y: 431, distance: 92.6
click at [529, 434] on div "Parking Garage" at bounding box center [696, 433] width 460 height 23
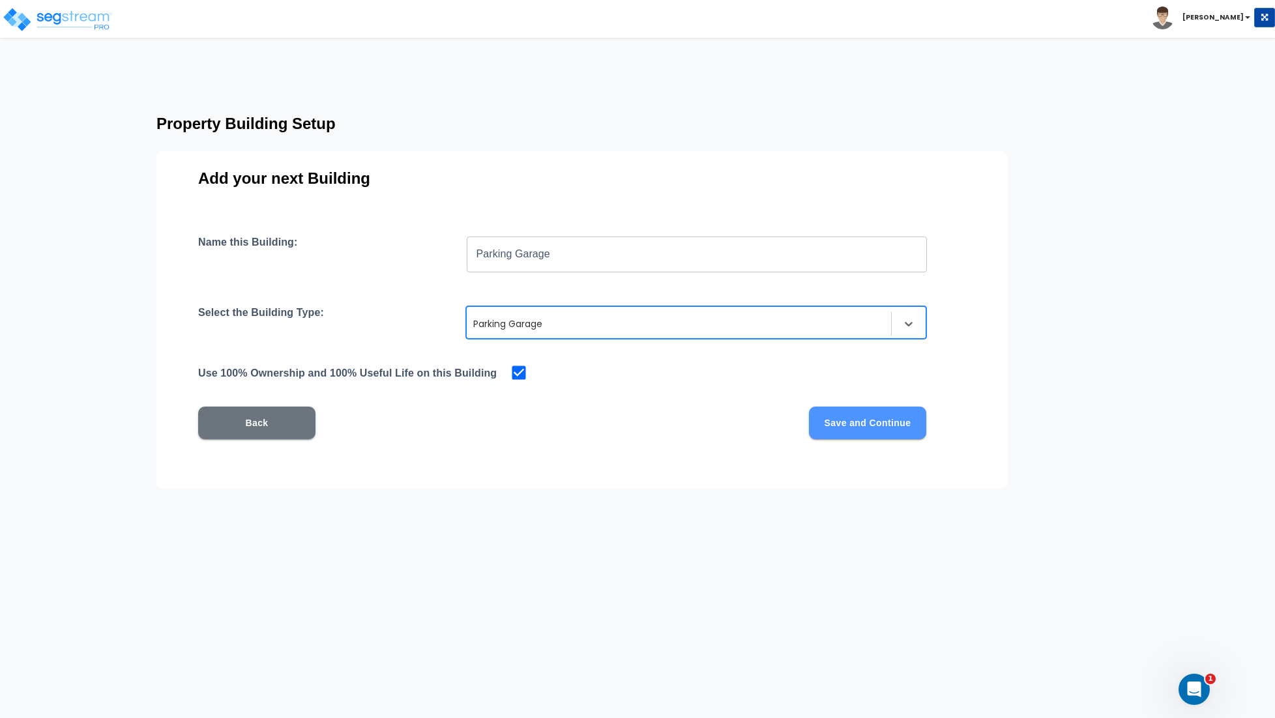
click at [858, 426] on button "Save and Continue" at bounding box center [867, 423] width 117 height 33
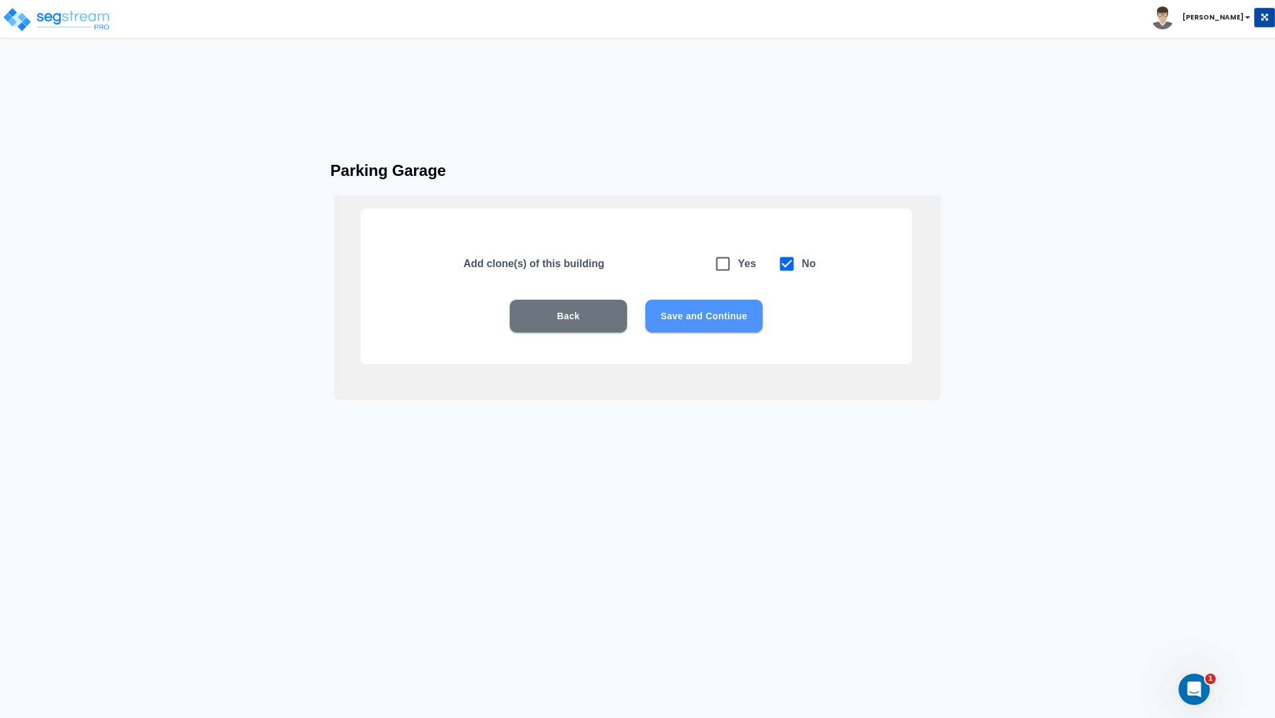
click at [697, 323] on button "Save and Continue" at bounding box center [703, 316] width 117 height 33
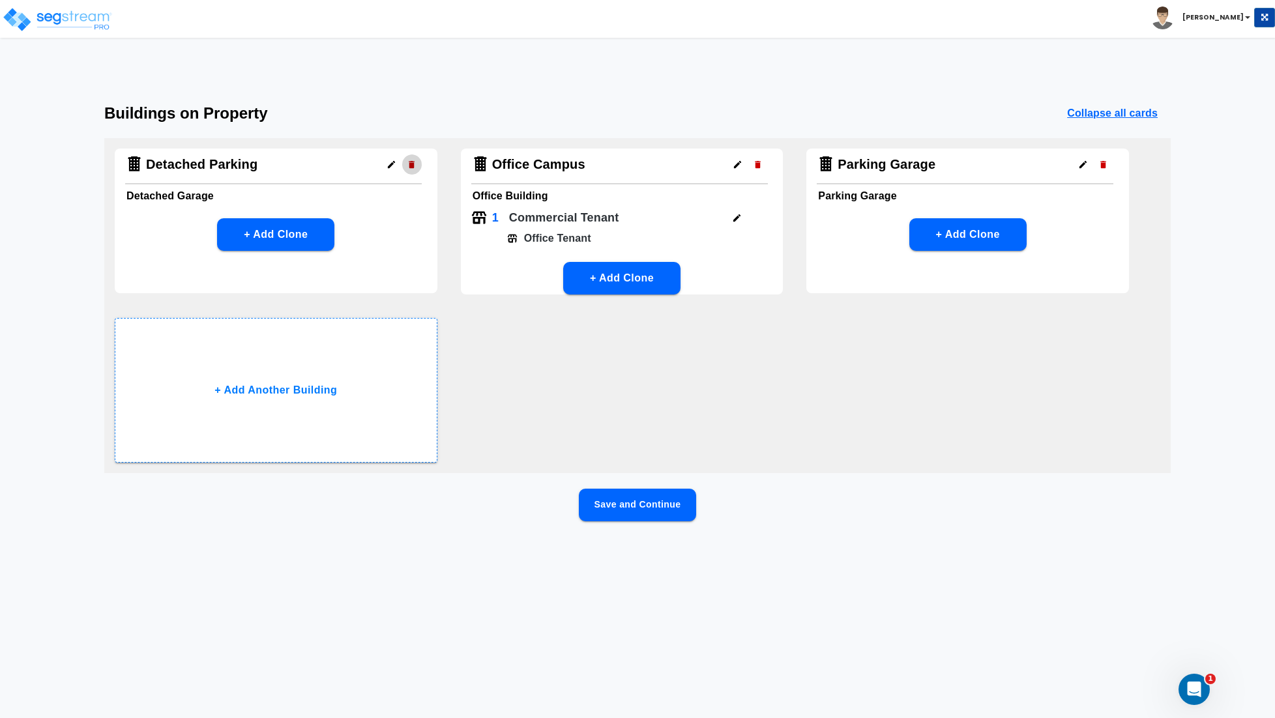
click at [411, 163] on icon "button" at bounding box center [412, 164] width 6 height 7
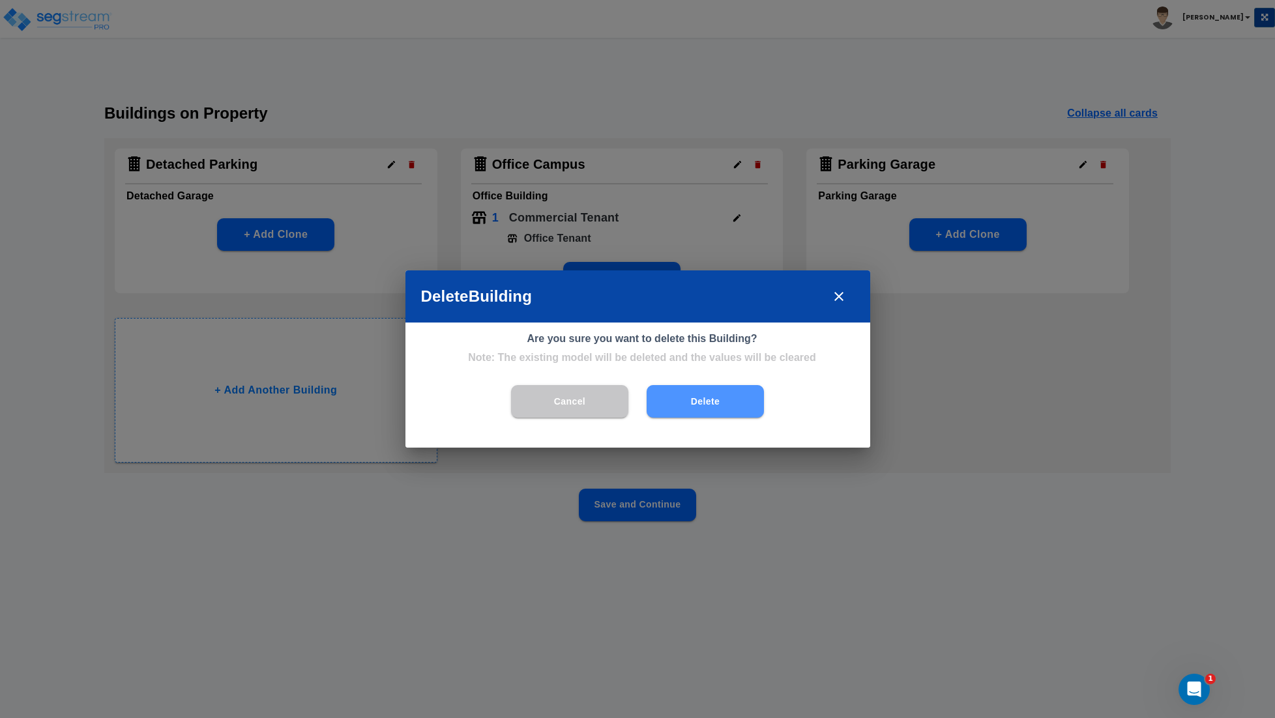
click at [703, 407] on button "Delete" at bounding box center [704, 401] width 117 height 33
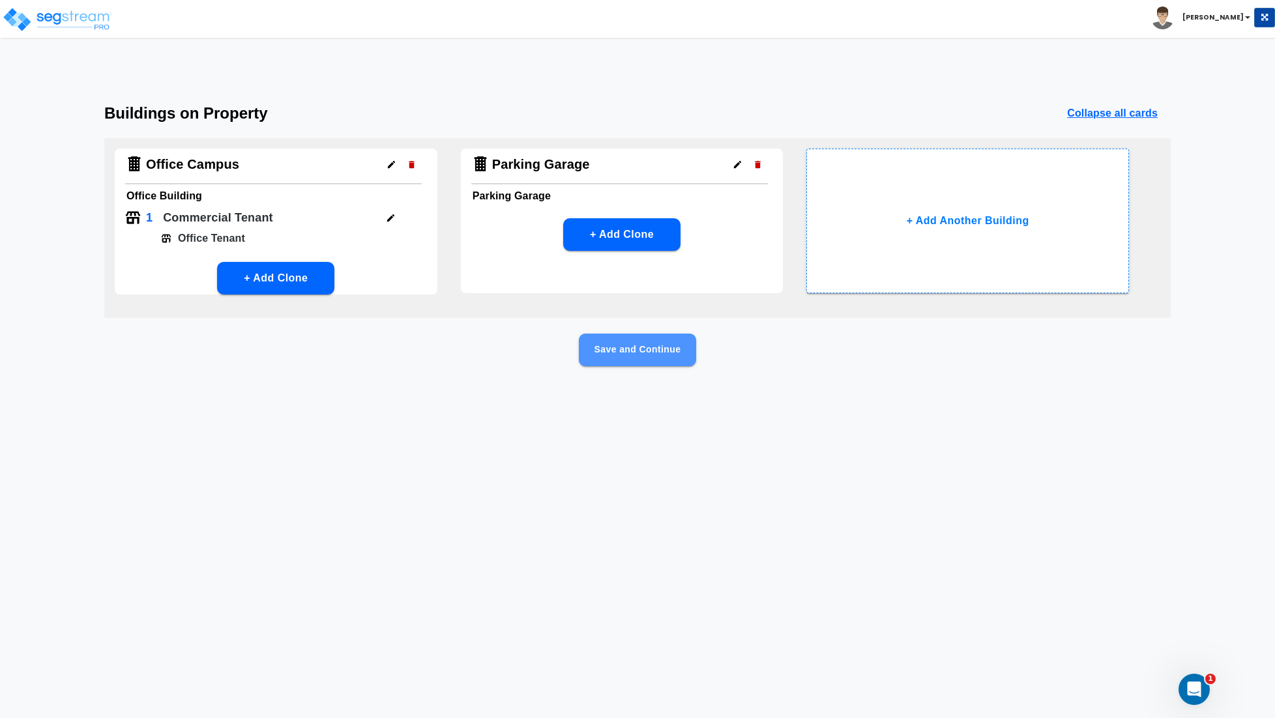
click at [635, 350] on button "Save and Continue" at bounding box center [637, 350] width 117 height 33
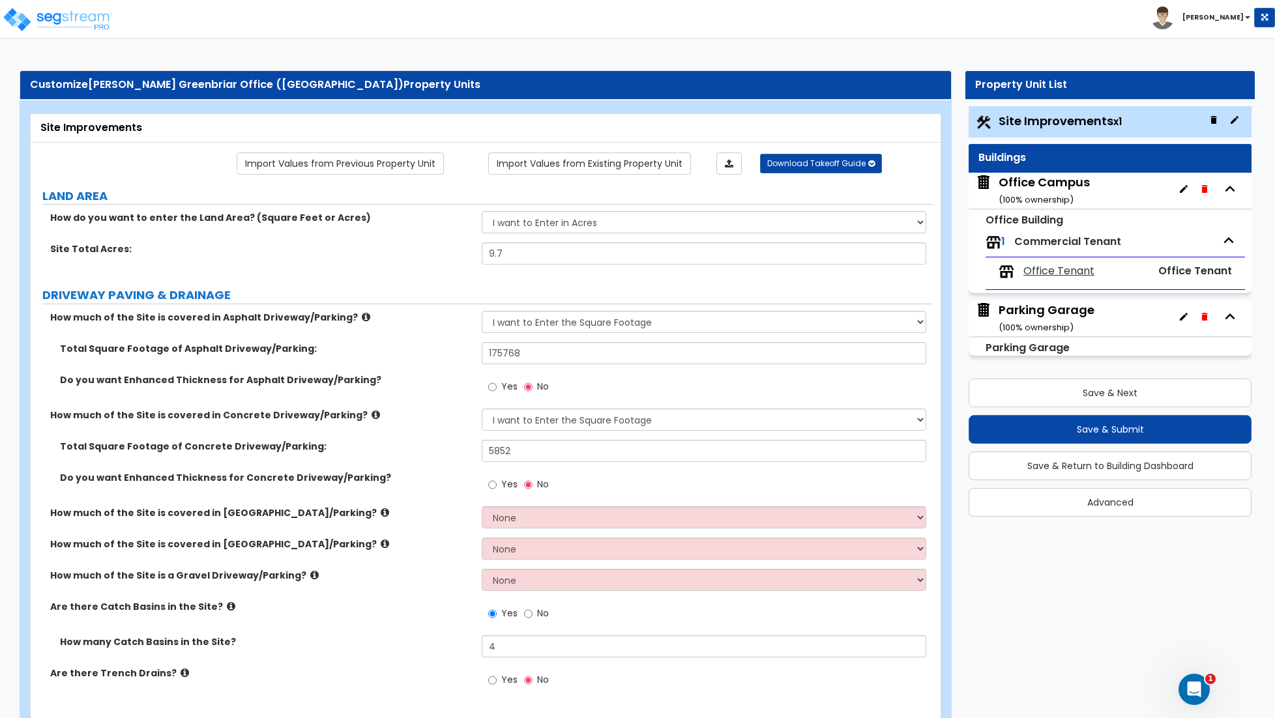
click at [1071, 320] on div "Parking Garage ( 100 % ownership)" at bounding box center [1046, 318] width 96 height 33
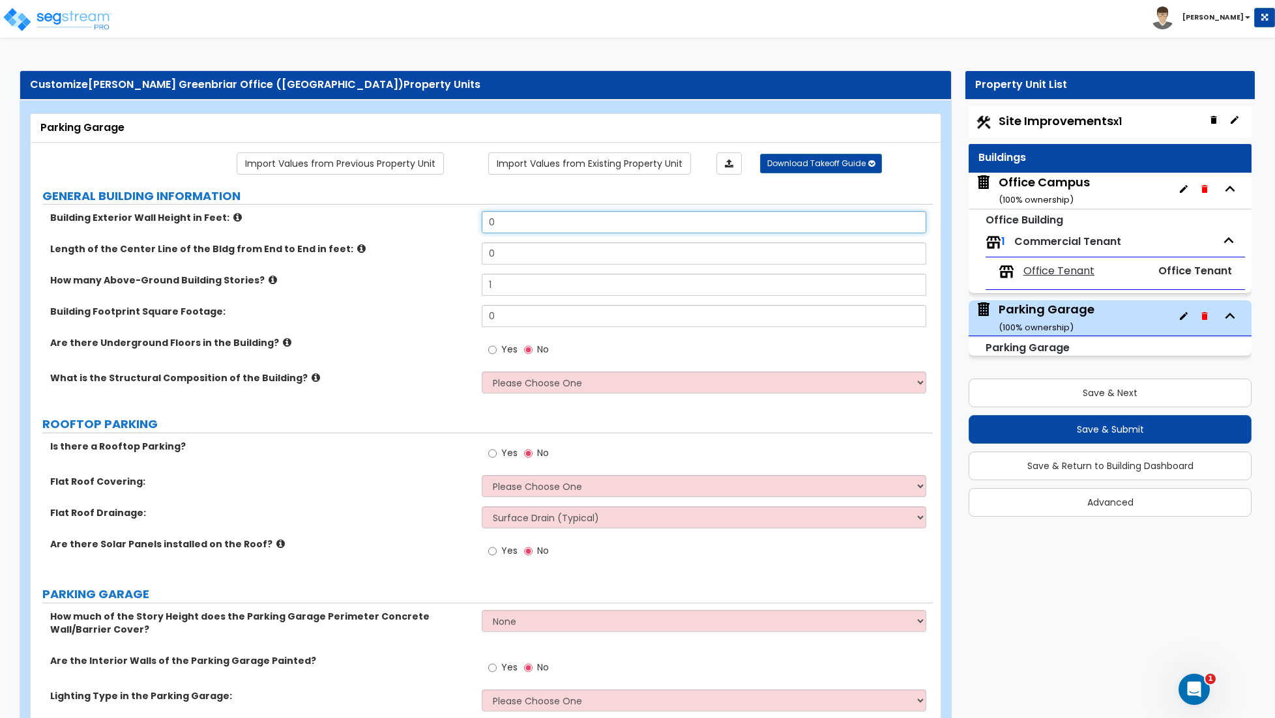
click at [545, 225] on input "0" at bounding box center [704, 222] width 444 height 22
click at [546, 225] on input "0" at bounding box center [704, 222] width 444 height 22
click at [530, 260] on input "0" at bounding box center [704, 253] width 444 height 22
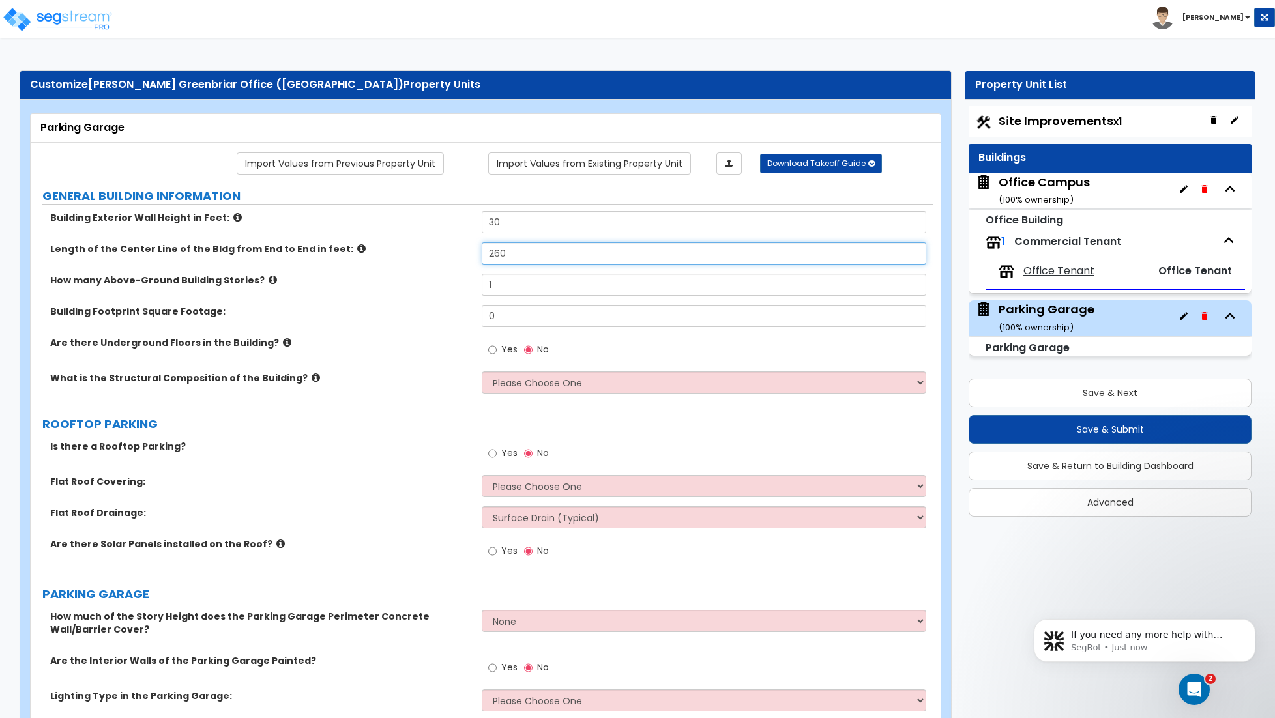
scroll to position [244, 0]
click at [524, 293] on input "1" at bounding box center [704, 285] width 444 height 22
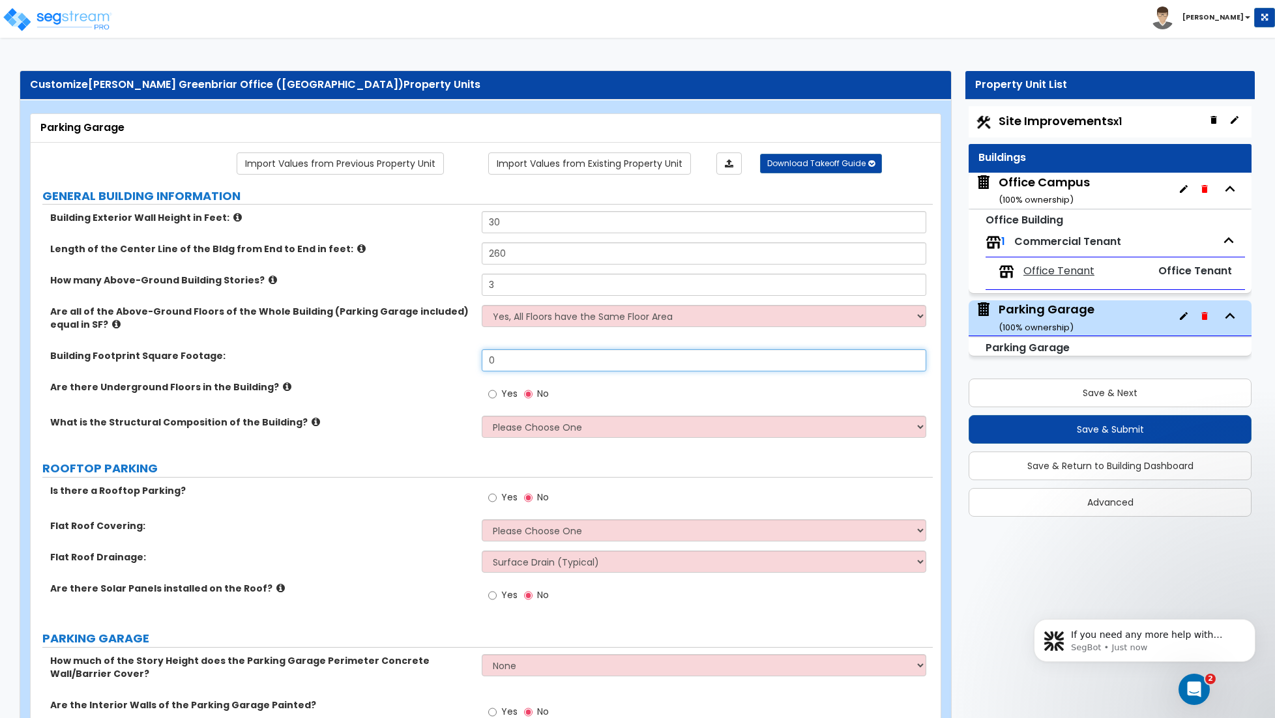
click at [540, 368] on input "0" at bounding box center [704, 360] width 444 height 22
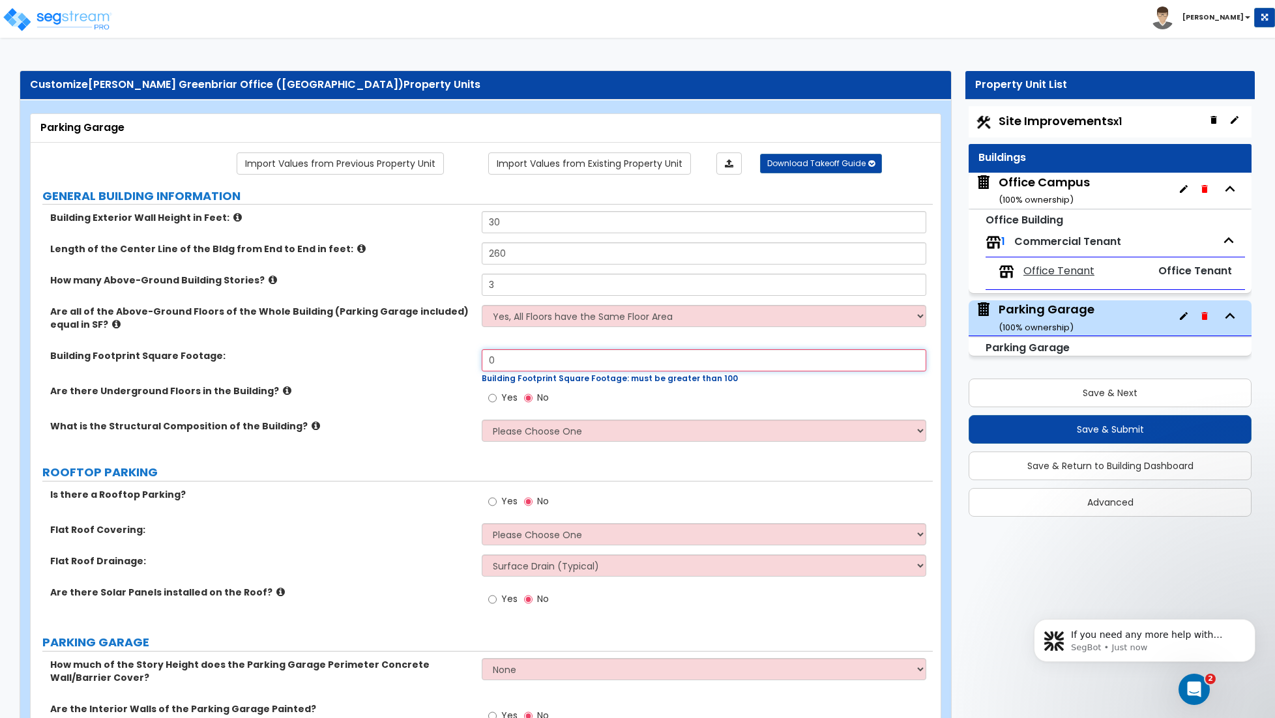
click at [526, 358] on input "0" at bounding box center [704, 360] width 444 height 22
click at [544, 437] on select "Please Choose One Reinforced Concrete Structural Steel" at bounding box center [704, 431] width 444 height 22
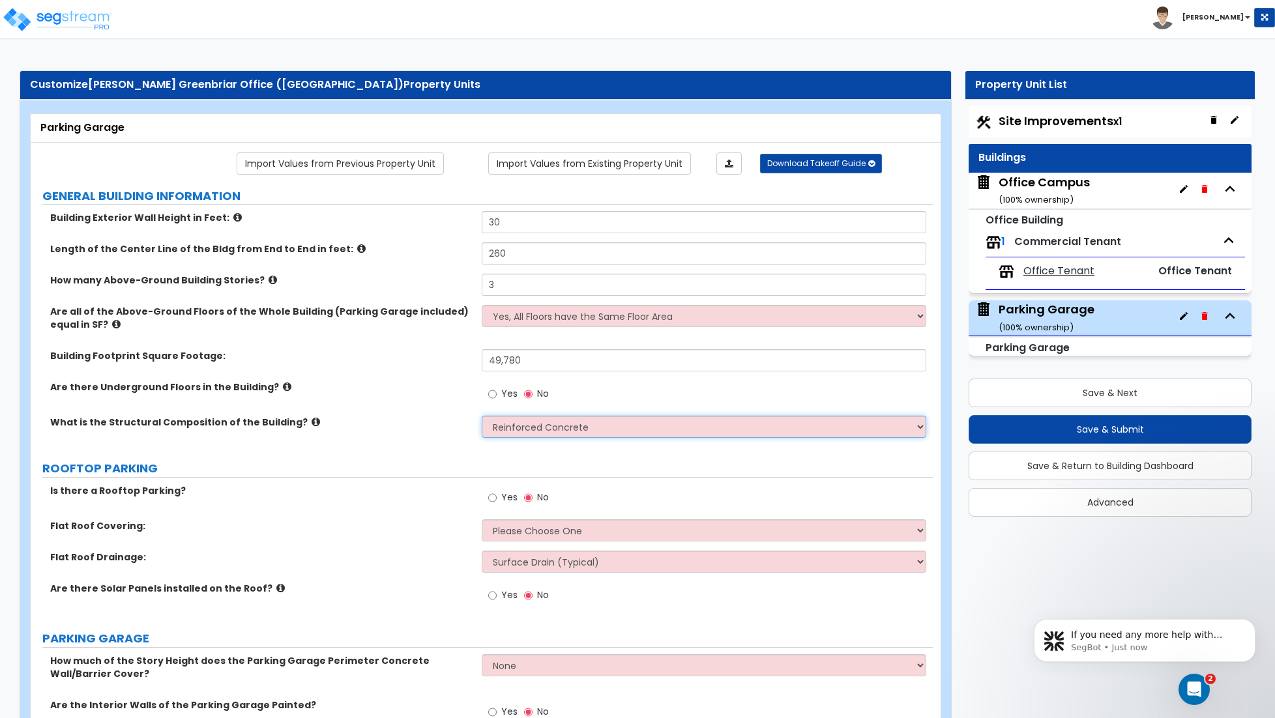
click at [482, 417] on select "Please Choose One Reinforced Concrete Structural Steel" at bounding box center [704, 427] width 444 height 22
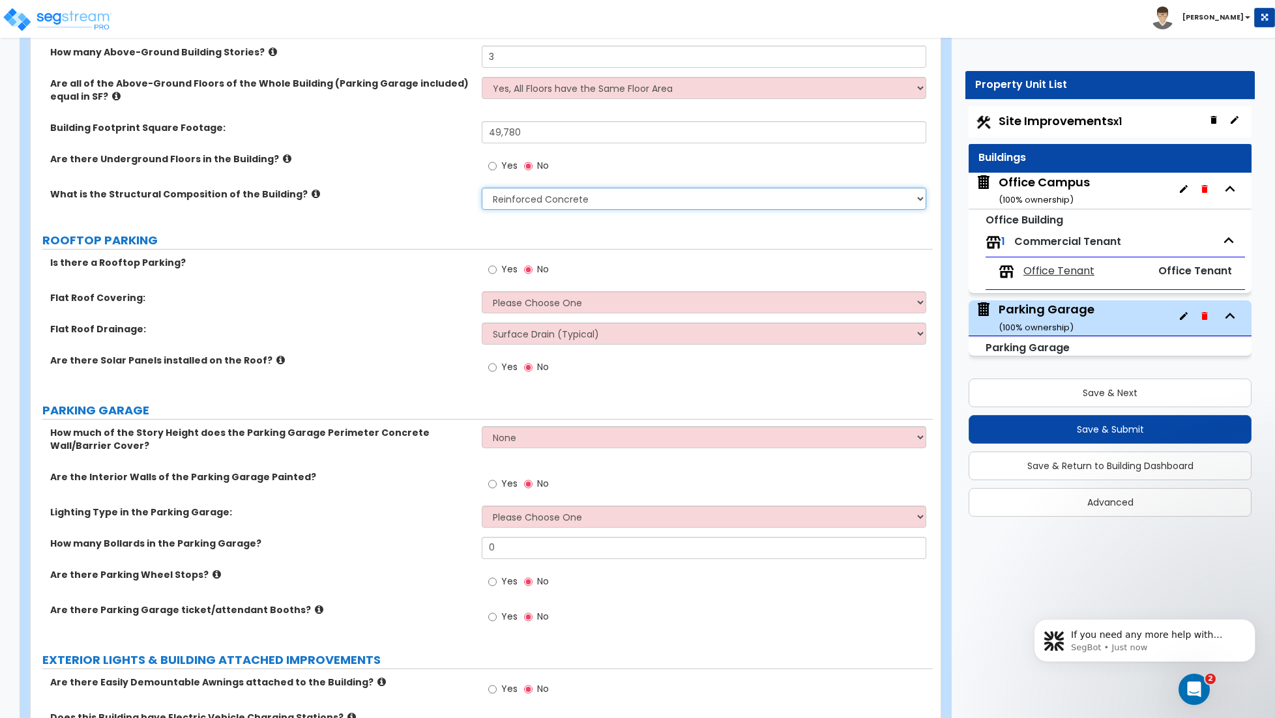
scroll to position [240, 0]
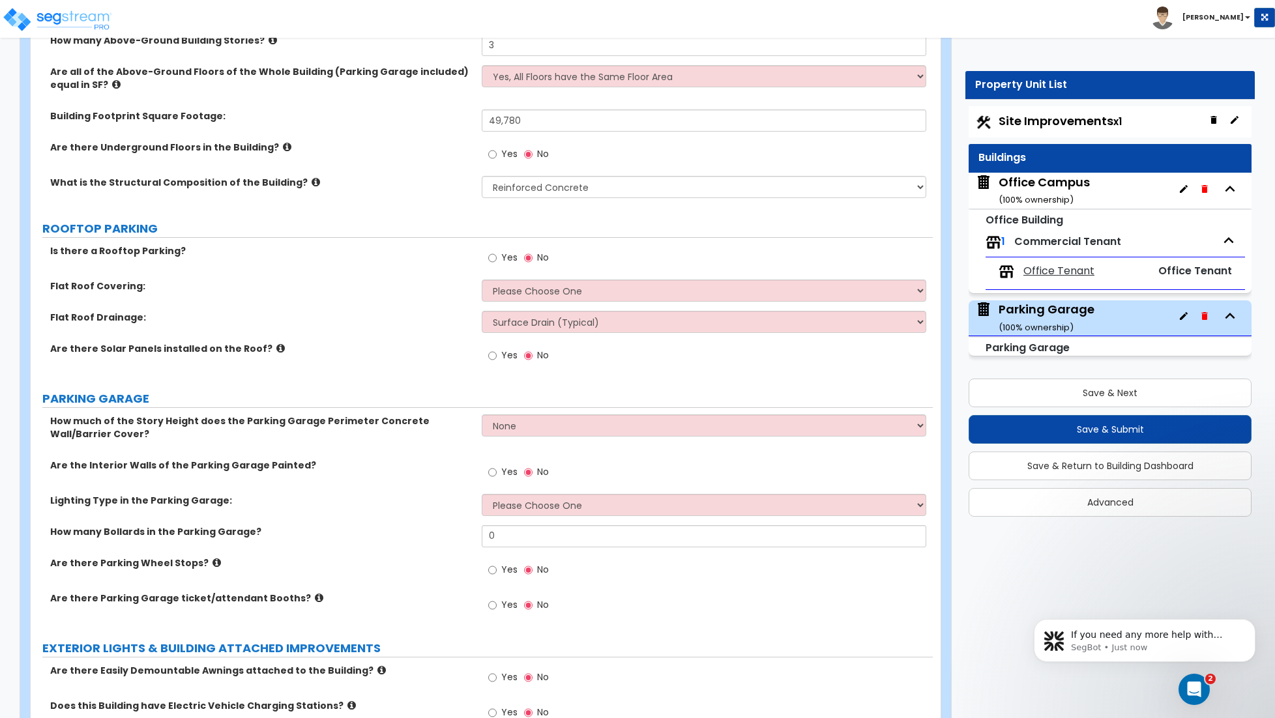
click at [502, 263] on span "Yes" at bounding box center [509, 257] width 16 height 13
click at [497, 263] on input "Yes" at bounding box center [492, 258] width 8 height 14
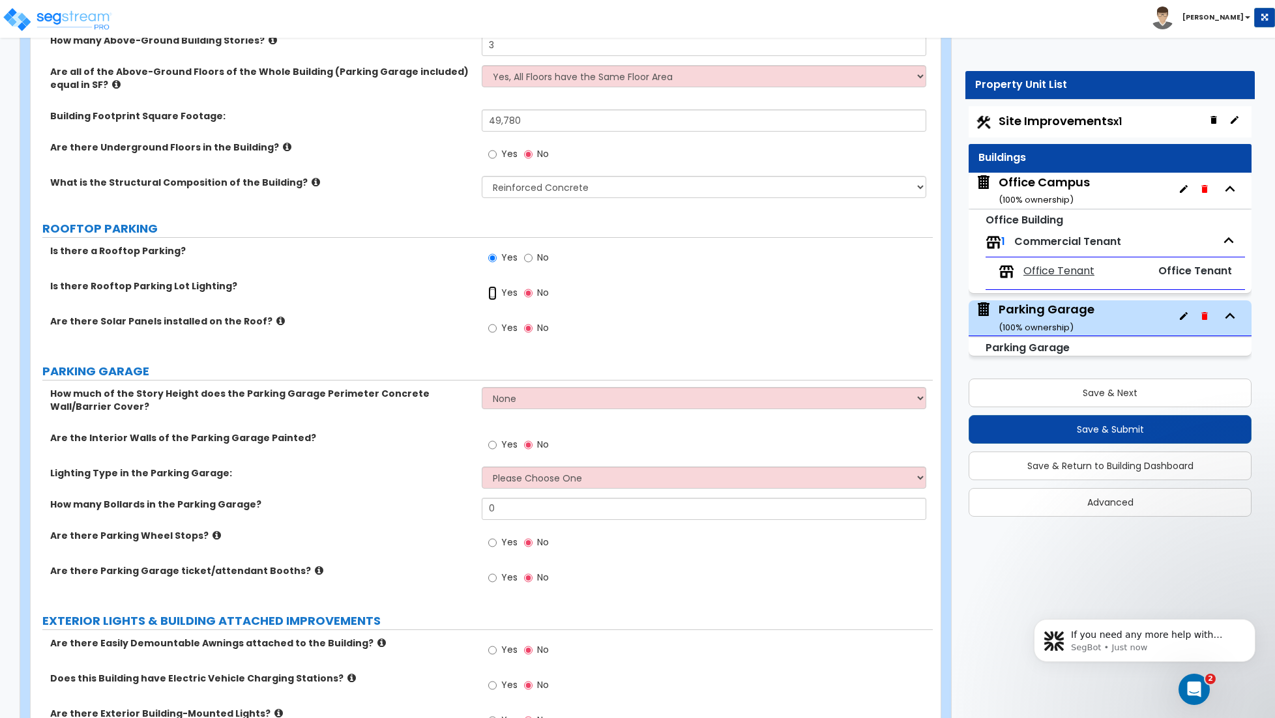
drag, startPoint x: 491, startPoint y: 298, endPoint x: 551, endPoint y: 315, distance: 62.5
click at [491, 298] on input "Yes" at bounding box center [492, 293] width 8 height 14
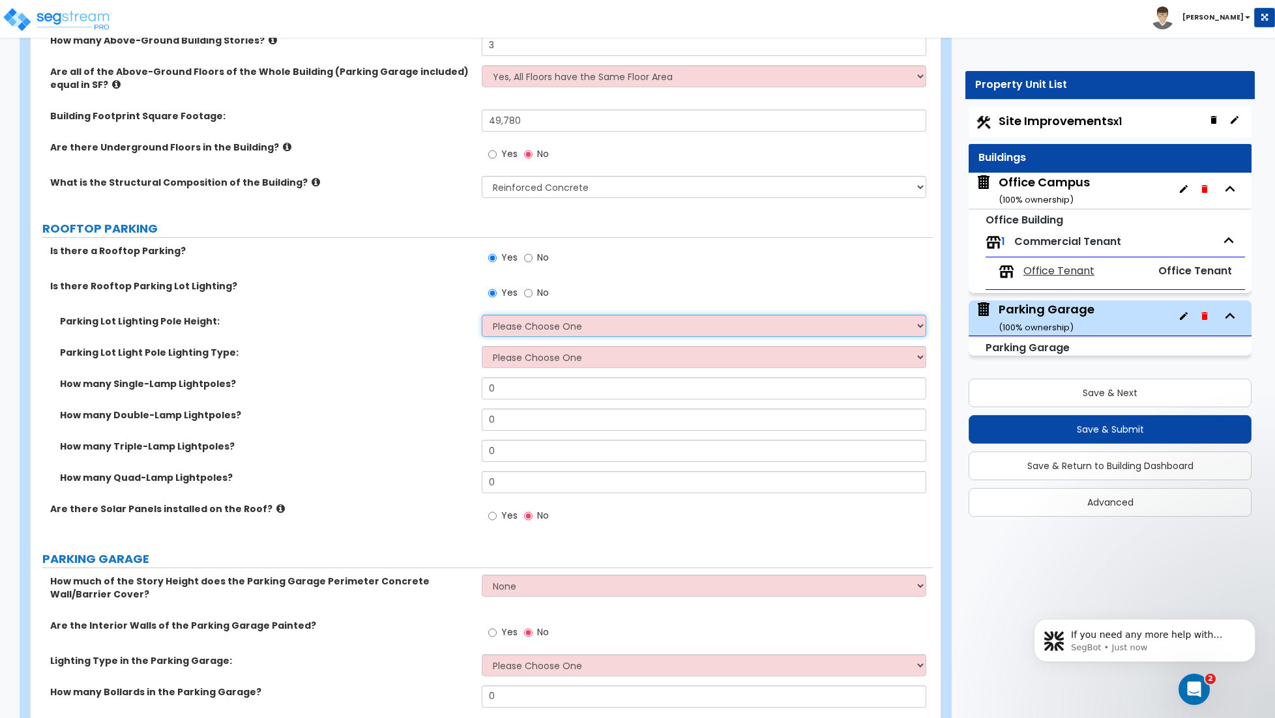
click at [545, 328] on select "Please Choose One 20' high 30' high 40' high" at bounding box center [704, 326] width 444 height 22
click at [482, 316] on select "Please Choose One 20' high 30' high 40' high" at bounding box center [704, 326] width 444 height 22
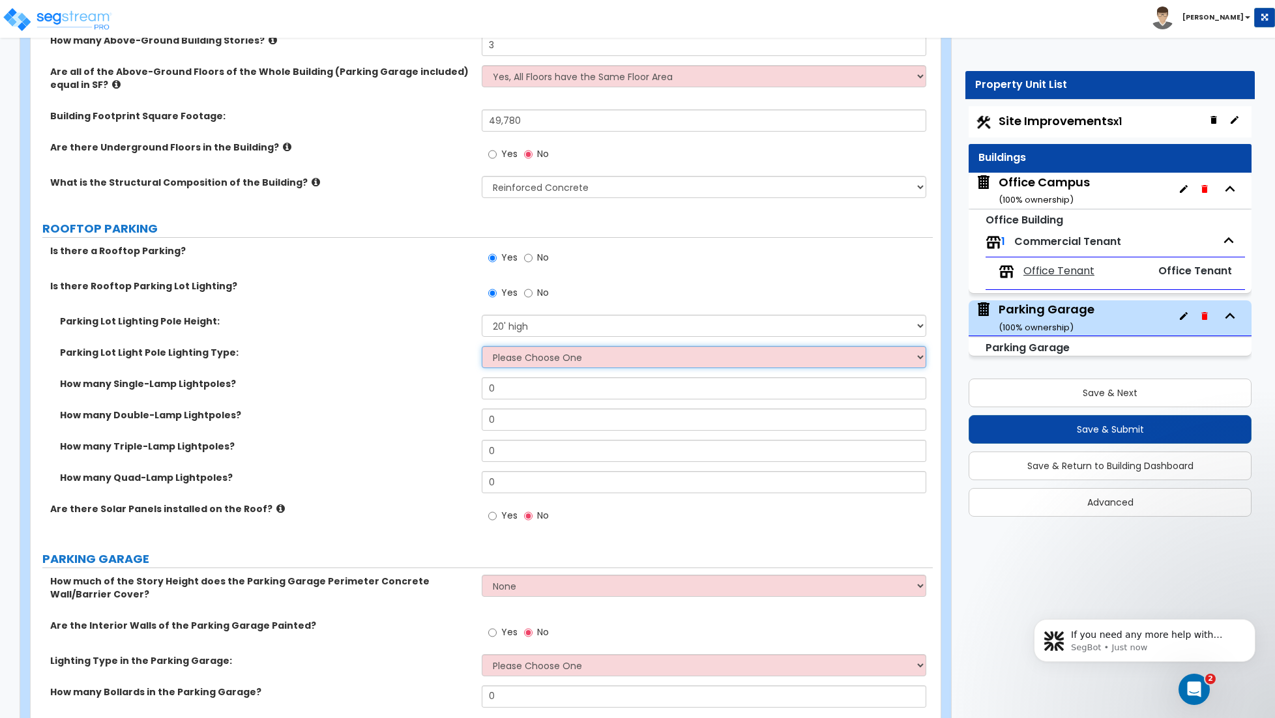
click at [609, 358] on select "Please Choose One LED Metal Halide High Pressure Sodium Please Choose for me" at bounding box center [704, 357] width 444 height 22
click at [482, 347] on select "Please Choose One LED Metal Halide High Pressure Sodium Please Choose for me" at bounding box center [704, 357] width 444 height 22
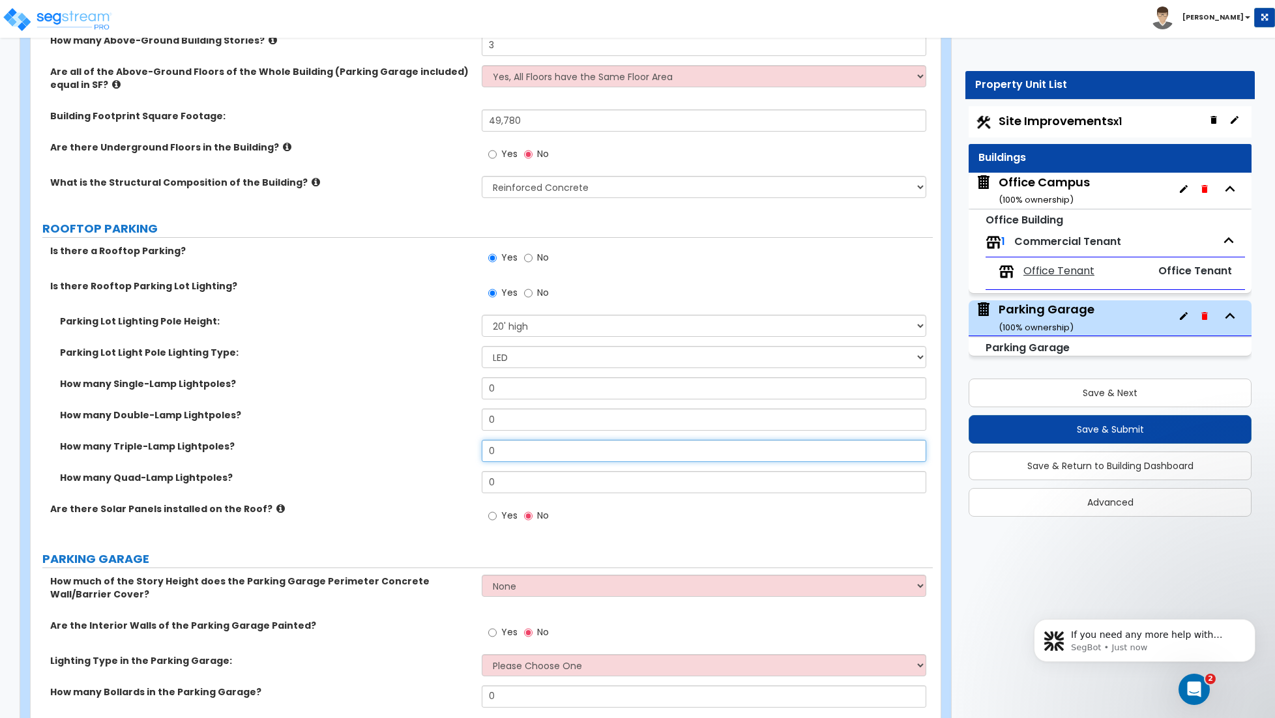
click at [509, 455] on input "0" at bounding box center [704, 451] width 444 height 22
click at [508, 455] on input "0" at bounding box center [704, 451] width 444 height 22
click at [497, 452] on input "6" at bounding box center [704, 451] width 444 height 22
click at [501, 483] on input "0" at bounding box center [704, 482] width 444 height 22
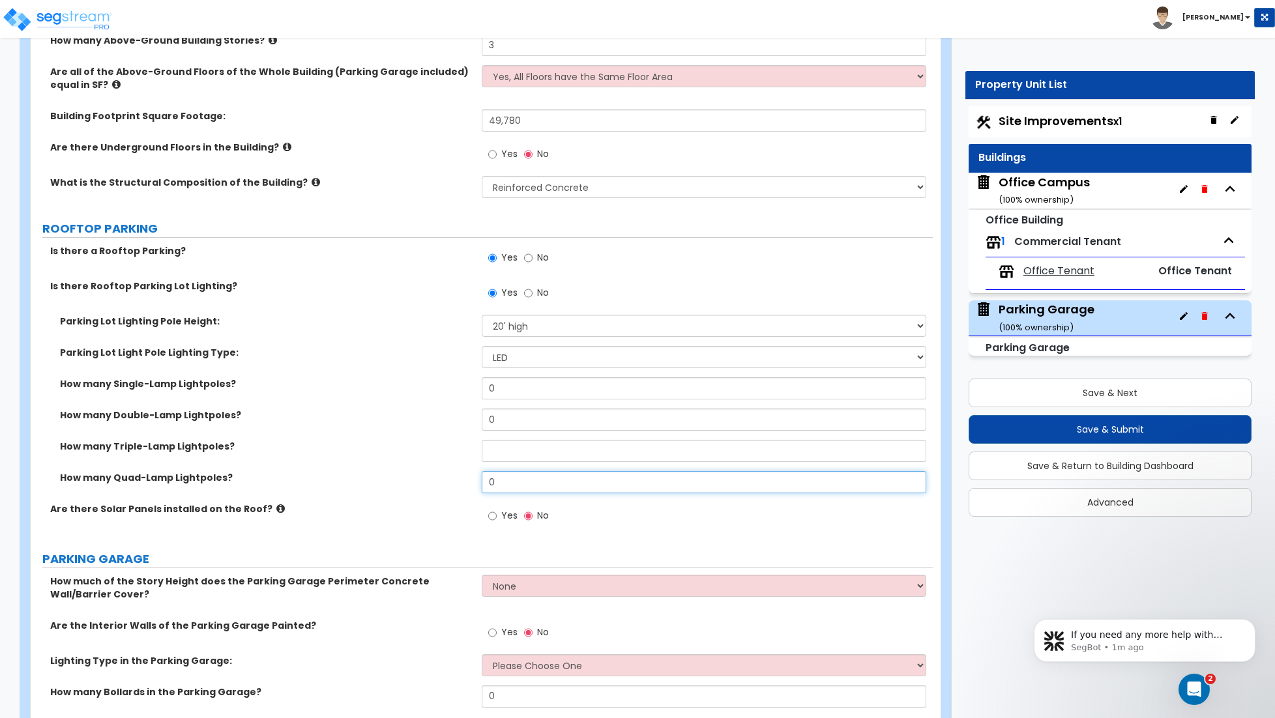
click at [501, 483] on input "0" at bounding box center [704, 482] width 444 height 22
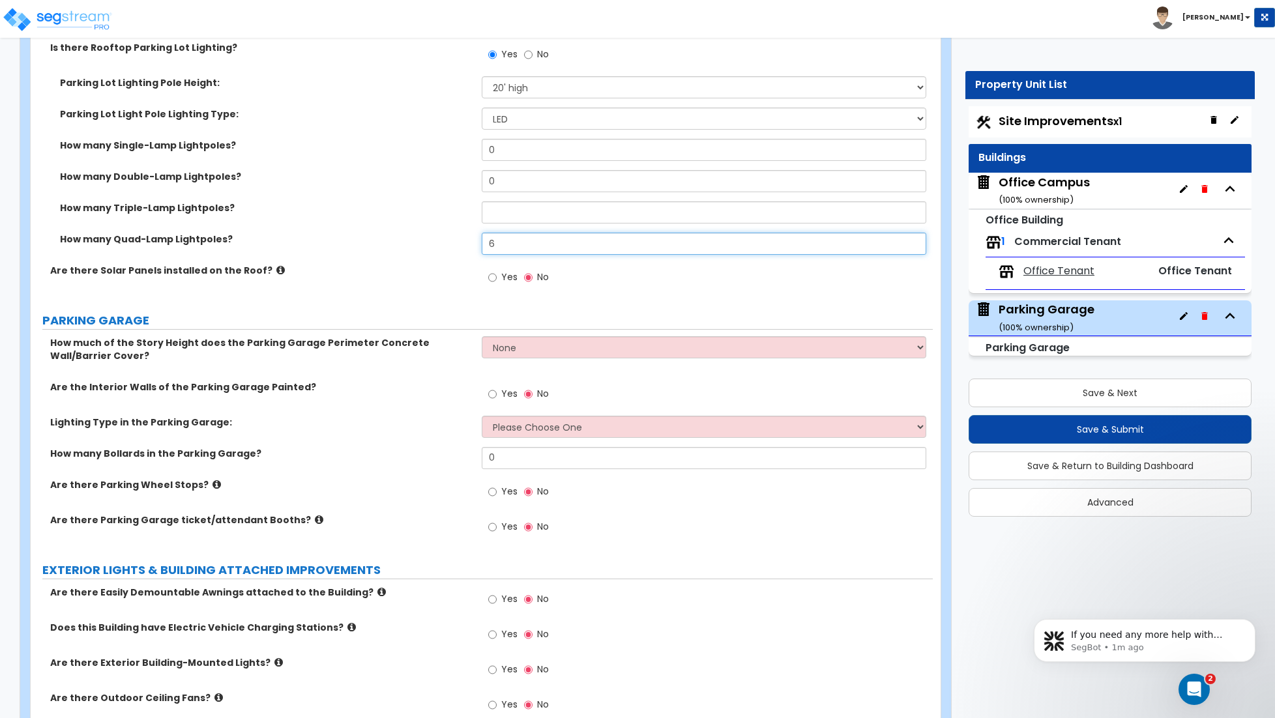
scroll to position [480, 0]
click at [575, 364] on div "How much of the Story Height does the Parking Garage Perimeter Concrete Wall/Ba…" at bounding box center [482, 357] width 902 height 44
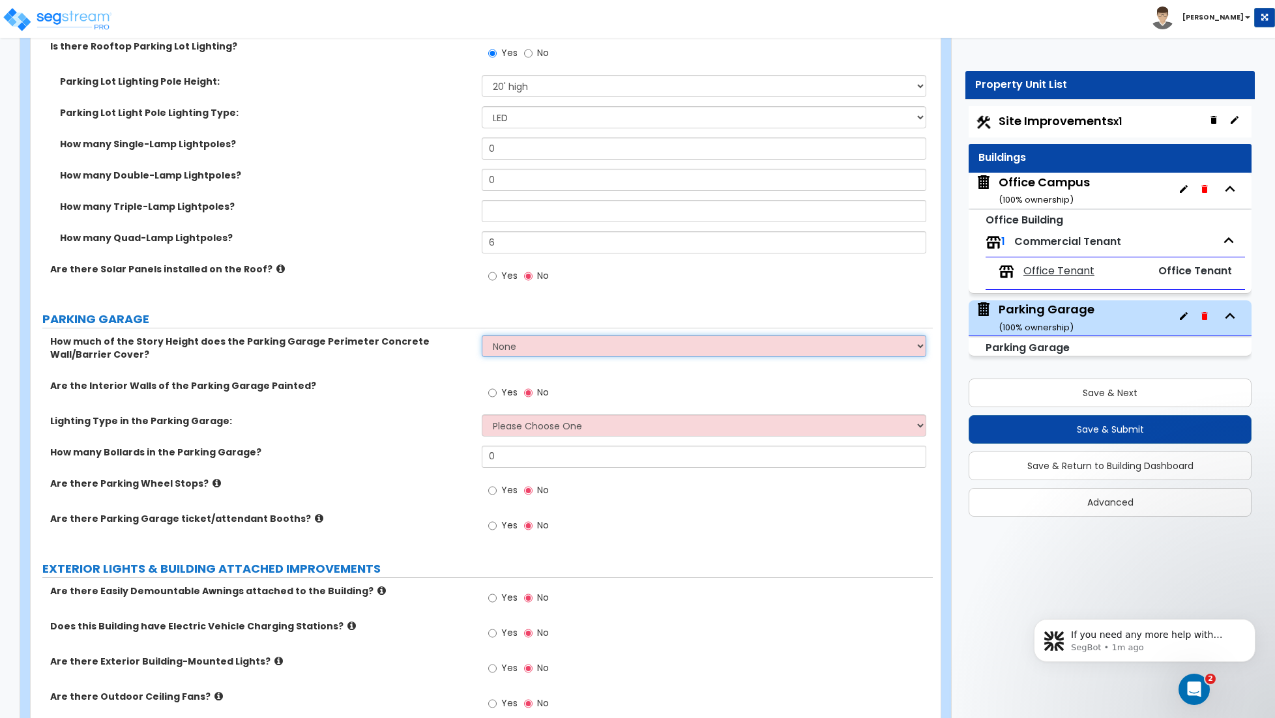
click at [553, 353] on select "None Only About Half of the Story Height Most of the Story Height is Covered Ea…" at bounding box center [704, 346] width 444 height 22
click at [482, 336] on select "None Only About Half of the Story Height Most of the Story Height is Covered Ea…" at bounding box center [704, 346] width 444 height 22
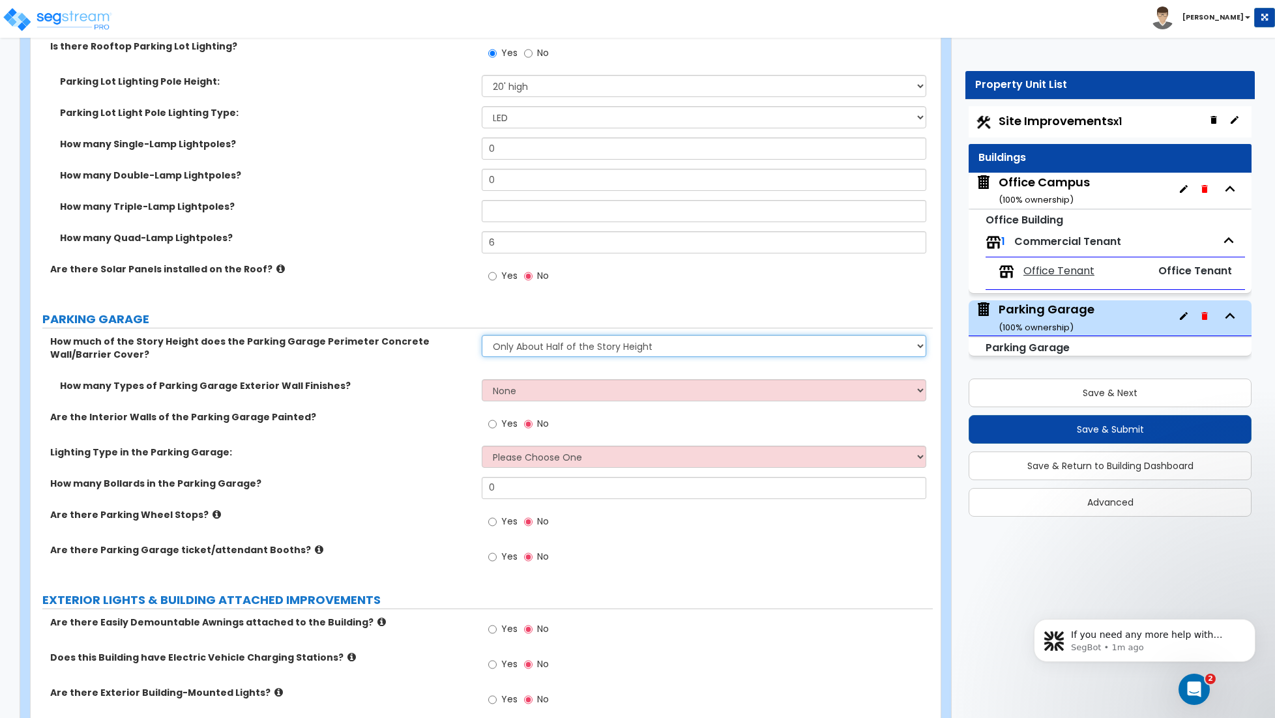
click at [598, 347] on select "None Only About Half of the Story Height Most of the Story Height is Covered Ea…" at bounding box center [704, 346] width 444 height 22
click at [482, 336] on select "None Only About Half of the Story Height Most of the Story Height is Covered Ea…" at bounding box center [704, 346] width 444 height 22
click at [547, 385] on select "None 1 2 3" at bounding box center [704, 390] width 444 height 22
click at [482, 381] on select "None 1 2 3" at bounding box center [704, 390] width 444 height 22
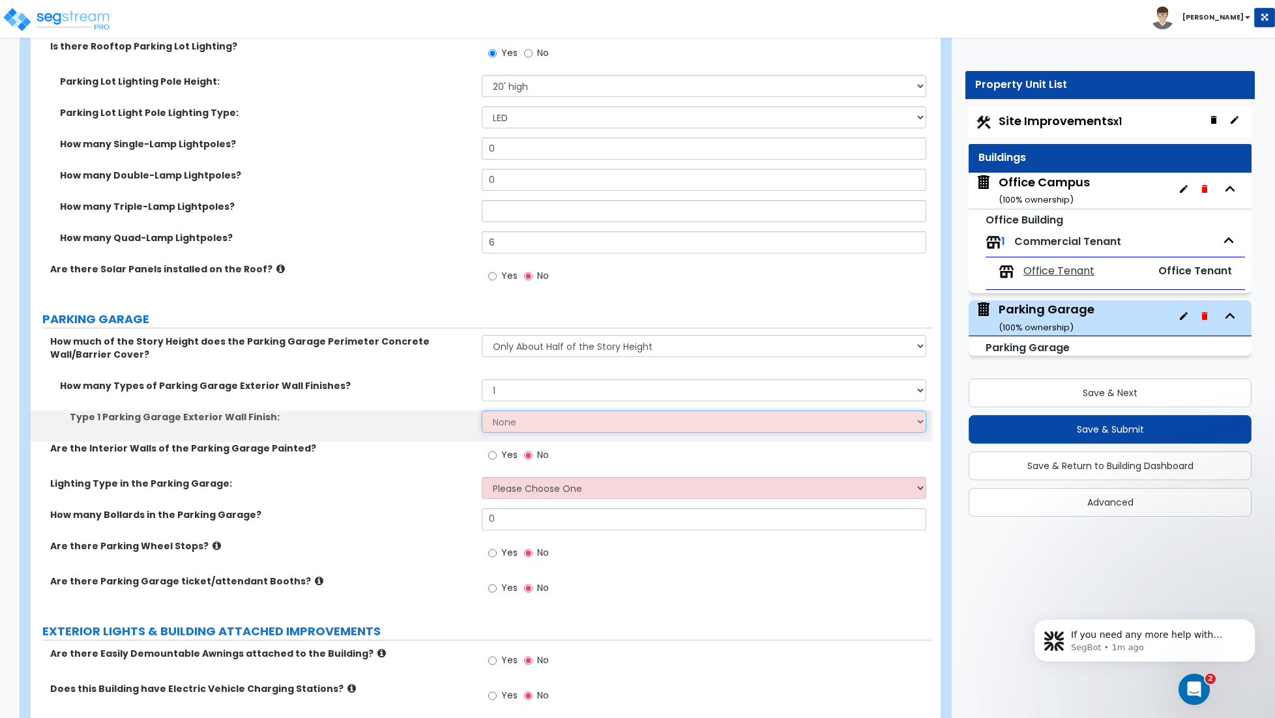
click at [525, 425] on select "None Paint Finish Stucco Finish Stone Veneer Brick Veneer Metal Composite Panel…" at bounding box center [704, 422] width 444 height 22
click at [482, 412] on select "None Paint Finish Stucco Finish Stone Veneer Brick Veneer Metal Composite Panel…" at bounding box center [704, 422] width 444 height 22
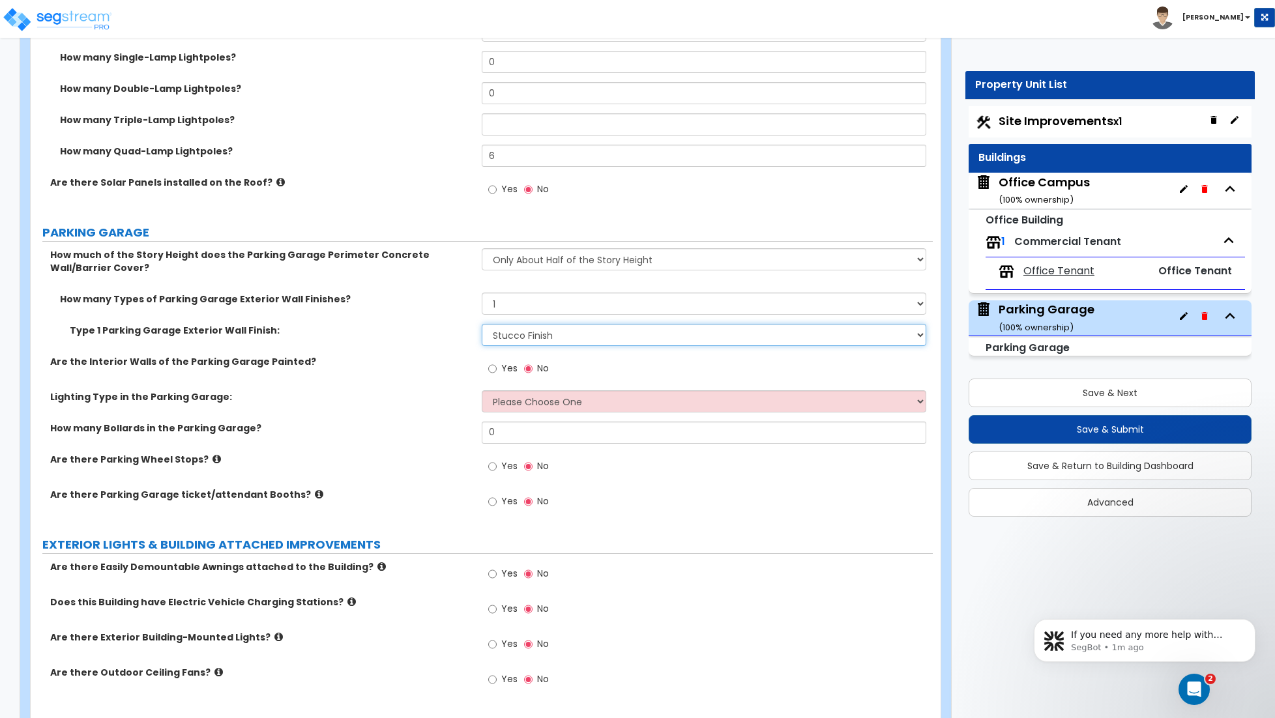
scroll to position [575, 0]
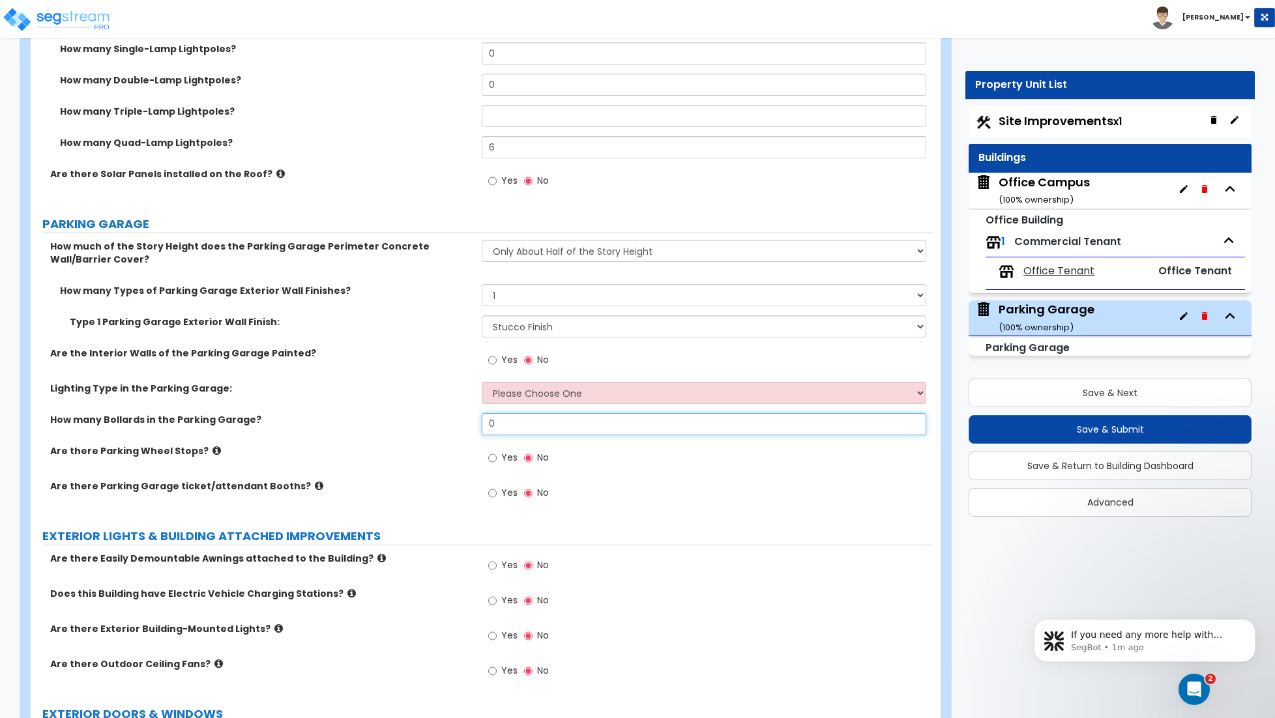
click at [514, 431] on input "0" at bounding box center [704, 424] width 444 height 22
click at [495, 461] on input "Yes" at bounding box center [492, 458] width 8 height 14
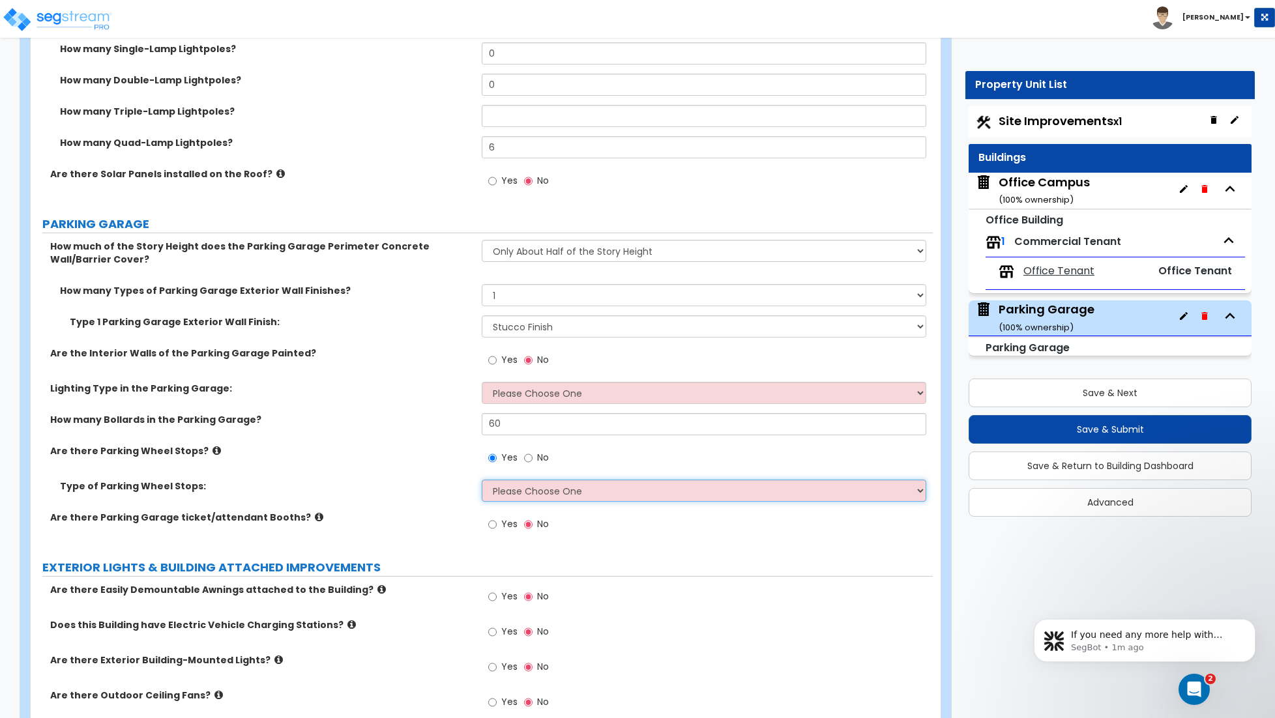
click at [526, 487] on select "Please Choose One Rubber/Plastic Concrete" at bounding box center [704, 491] width 444 height 22
click at [482, 481] on select "Please Choose One Rubber/Plastic Concrete" at bounding box center [704, 491] width 444 height 22
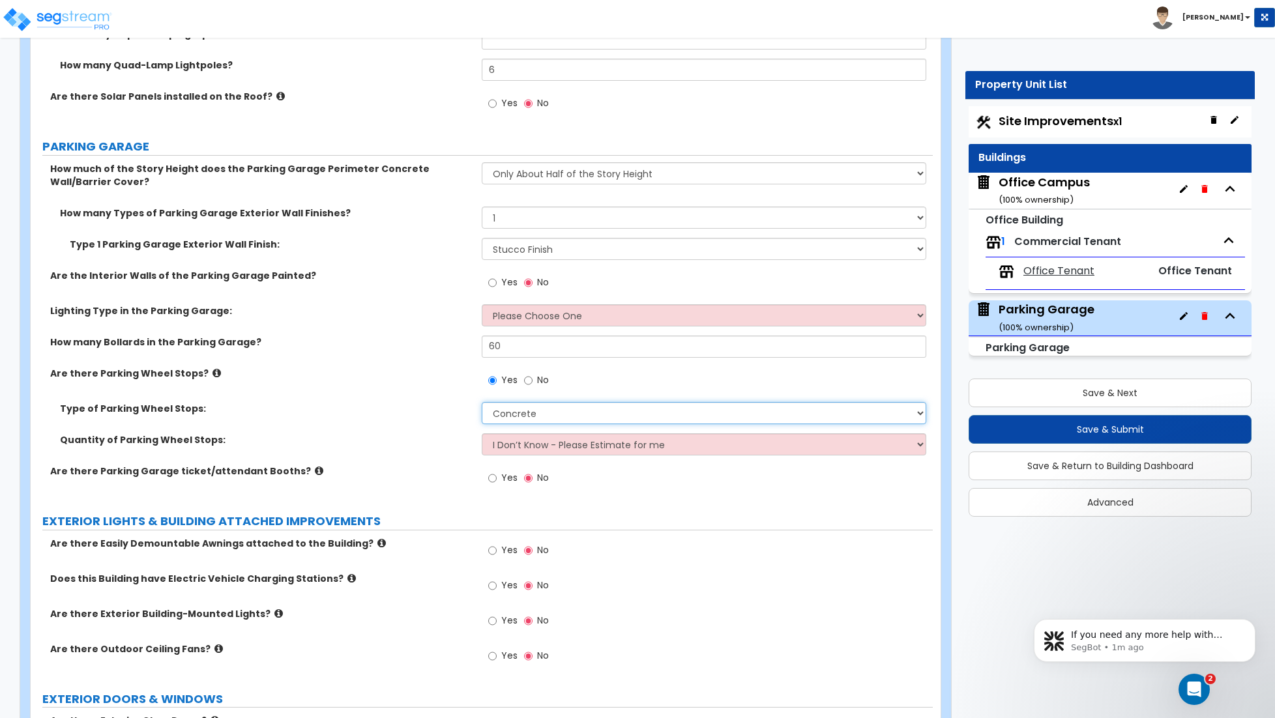
scroll to position [657, 0]
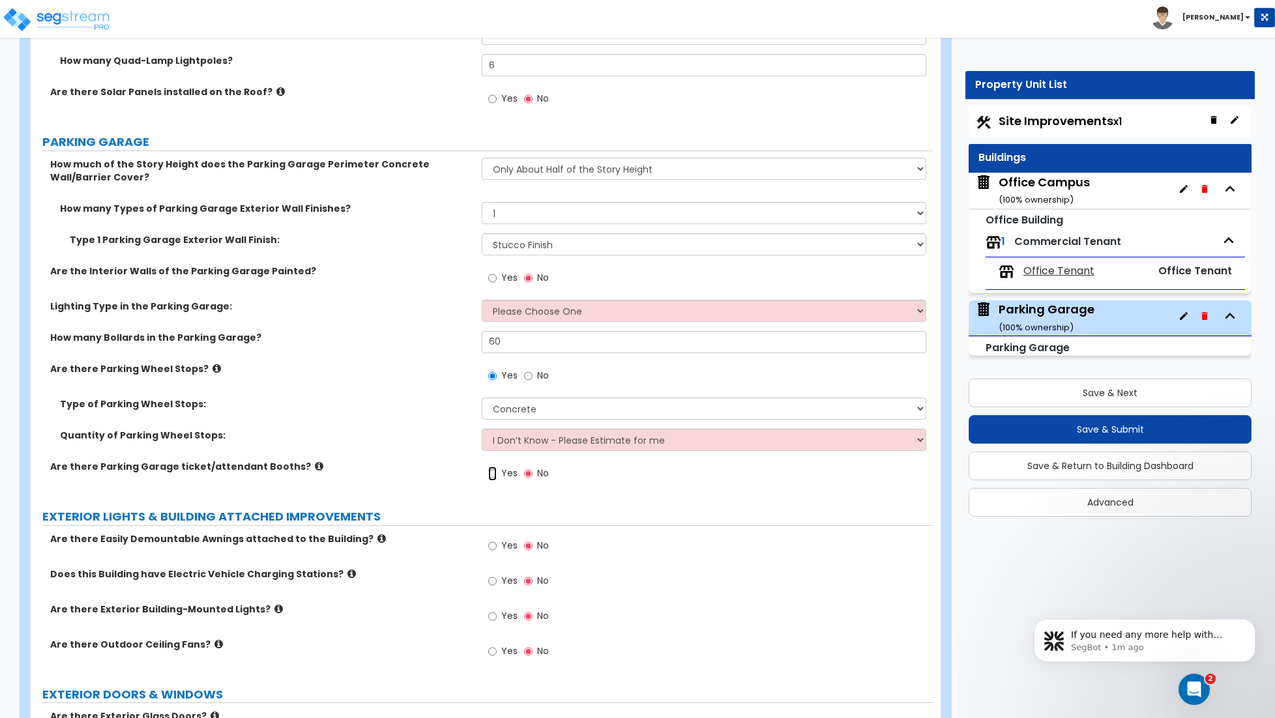
click at [493, 475] on input "Yes" at bounding box center [492, 474] width 8 height 14
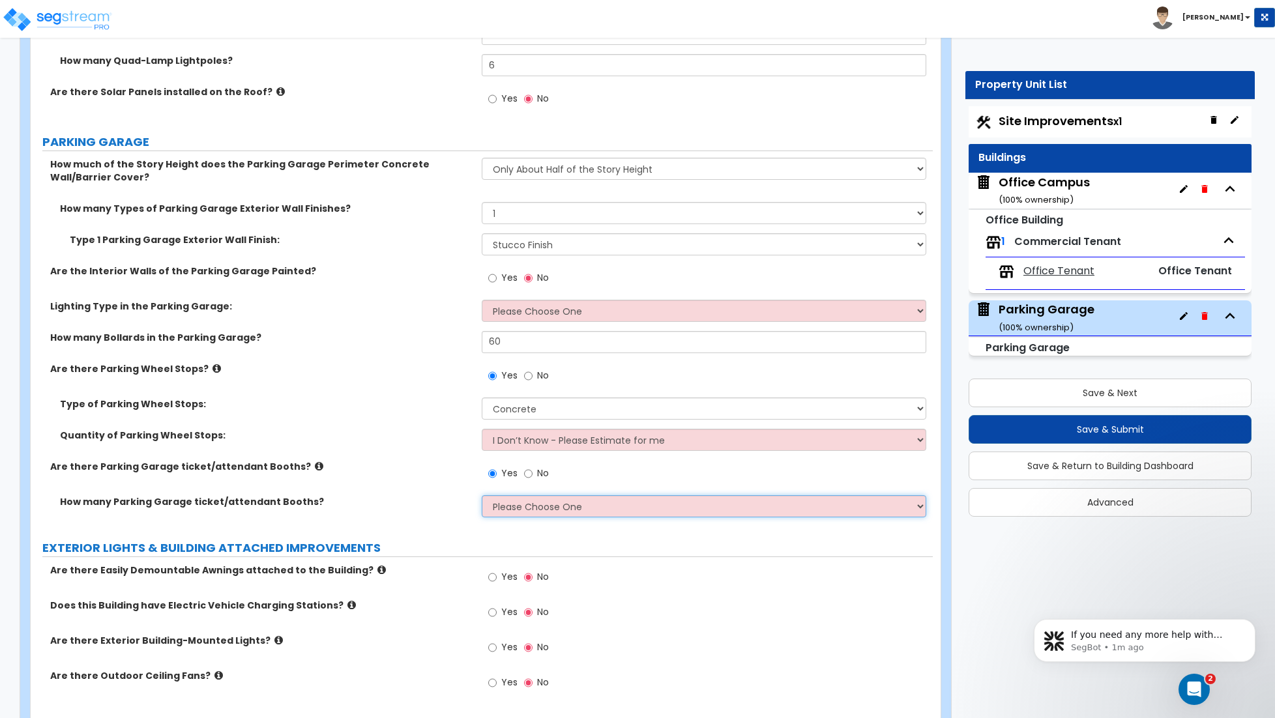
click at [507, 505] on select "Please Choose One 1 2 3 4 5" at bounding box center [704, 506] width 444 height 22
click at [482, 497] on select "Please Choose One 1 2 3 4 5" at bounding box center [704, 506] width 444 height 22
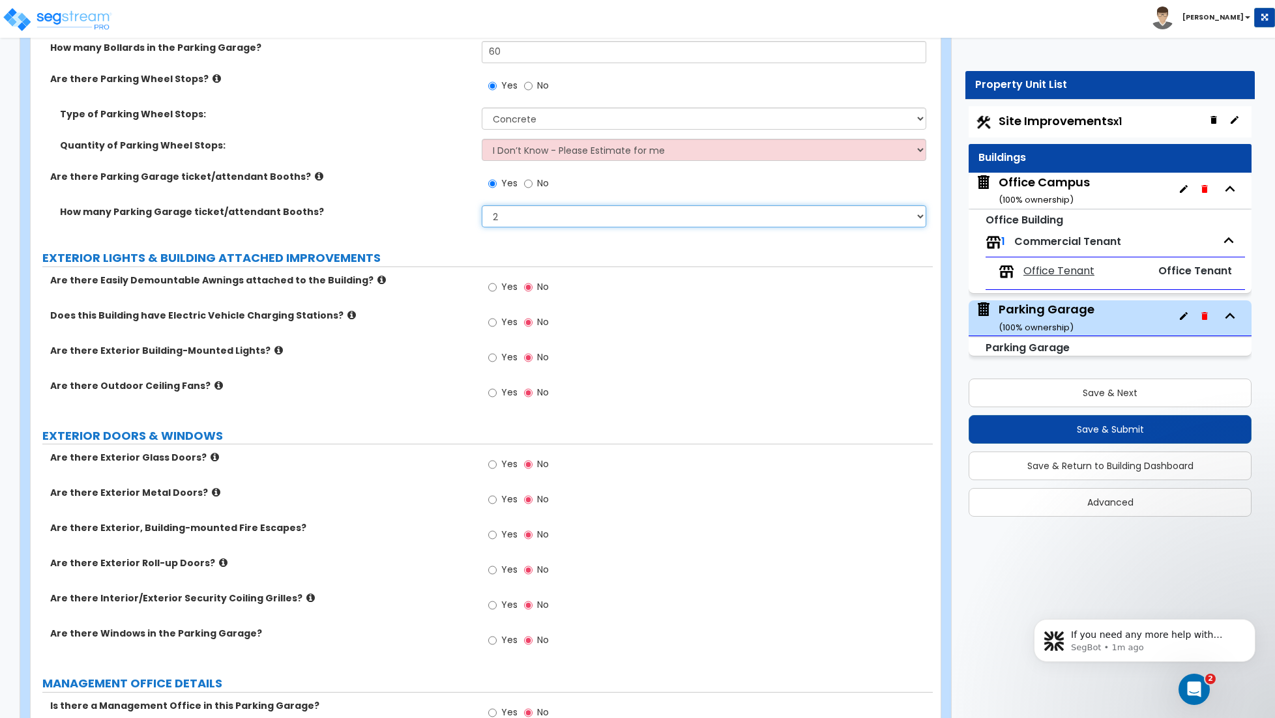
scroll to position [950, 0]
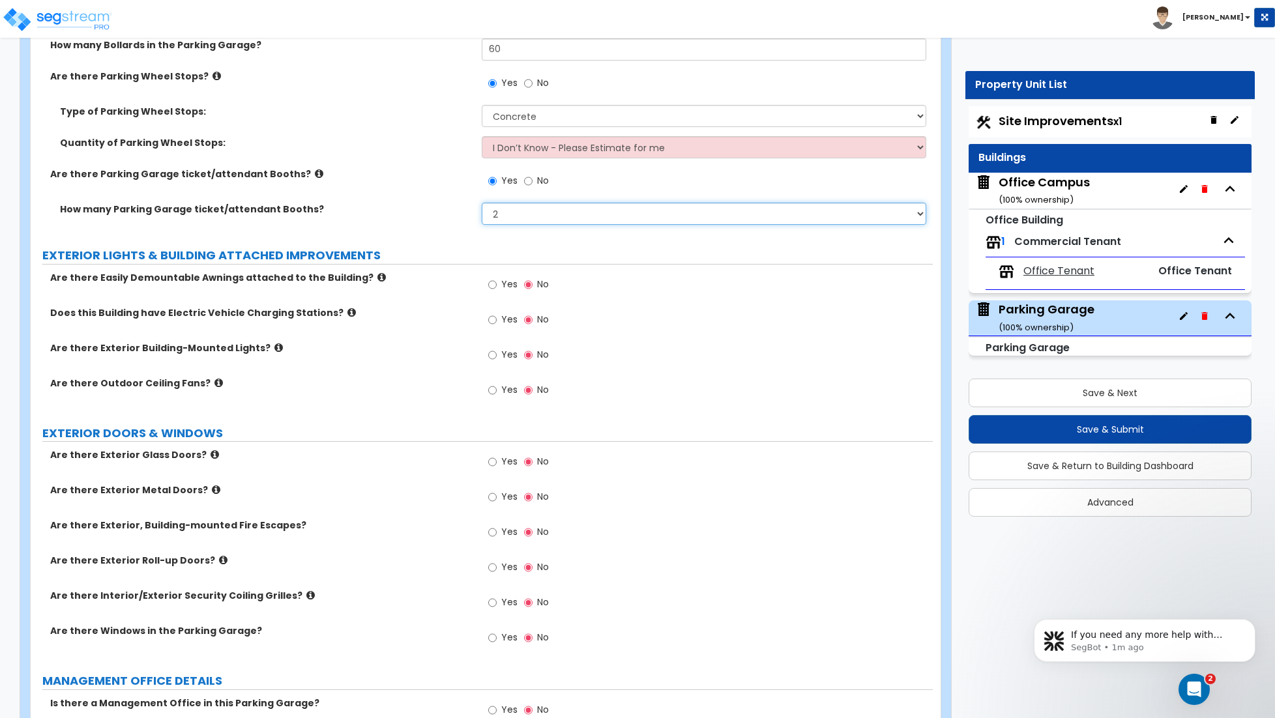
click at [512, 219] on select "Please Choose One 1 2 3 4 5" at bounding box center [704, 214] width 444 height 22
click at [482, 204] on select "Please Choose One 1 2 3 4 5" at bounding box center [704, 214] width 444 height 22
click at [488, 355] on input "Yes" at bounding box center [492, 355] width 8 height 14
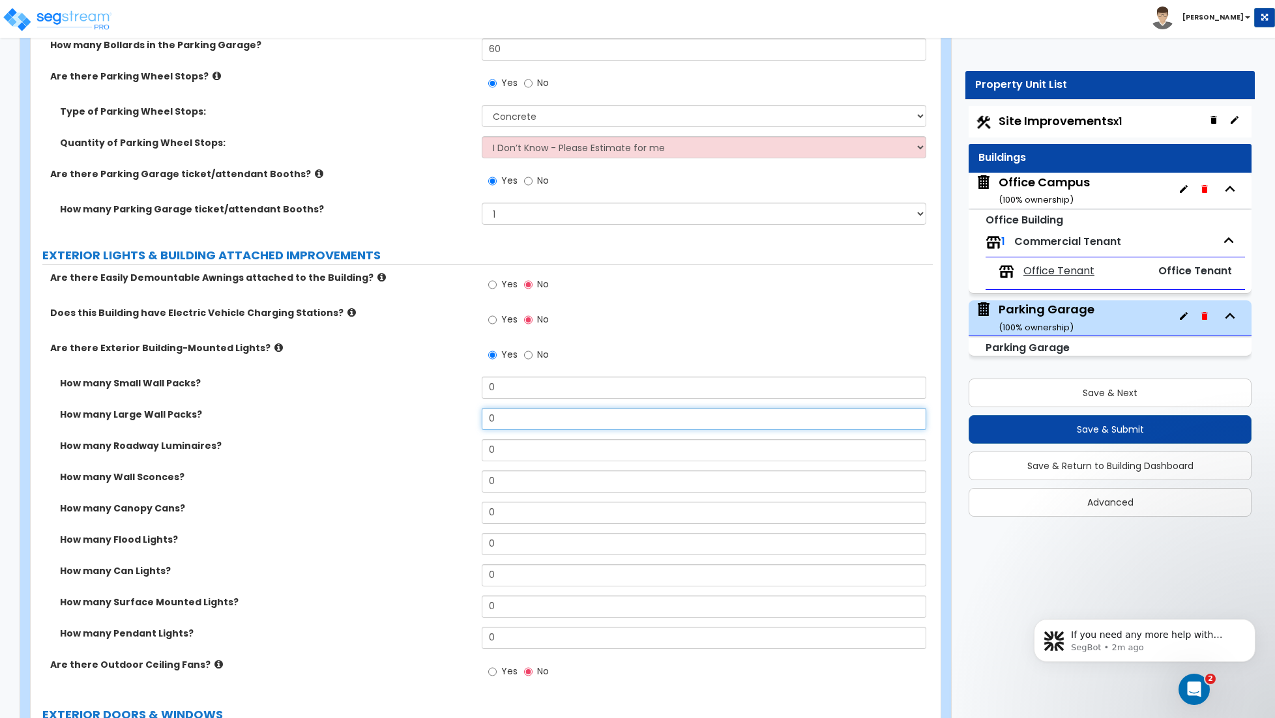
click at [500, 424] on input "0" at bounding box center [704, 419] width 444 height 22
click at [506, 425] on input "4" at bounding box center [704, 419] width 444 height 22
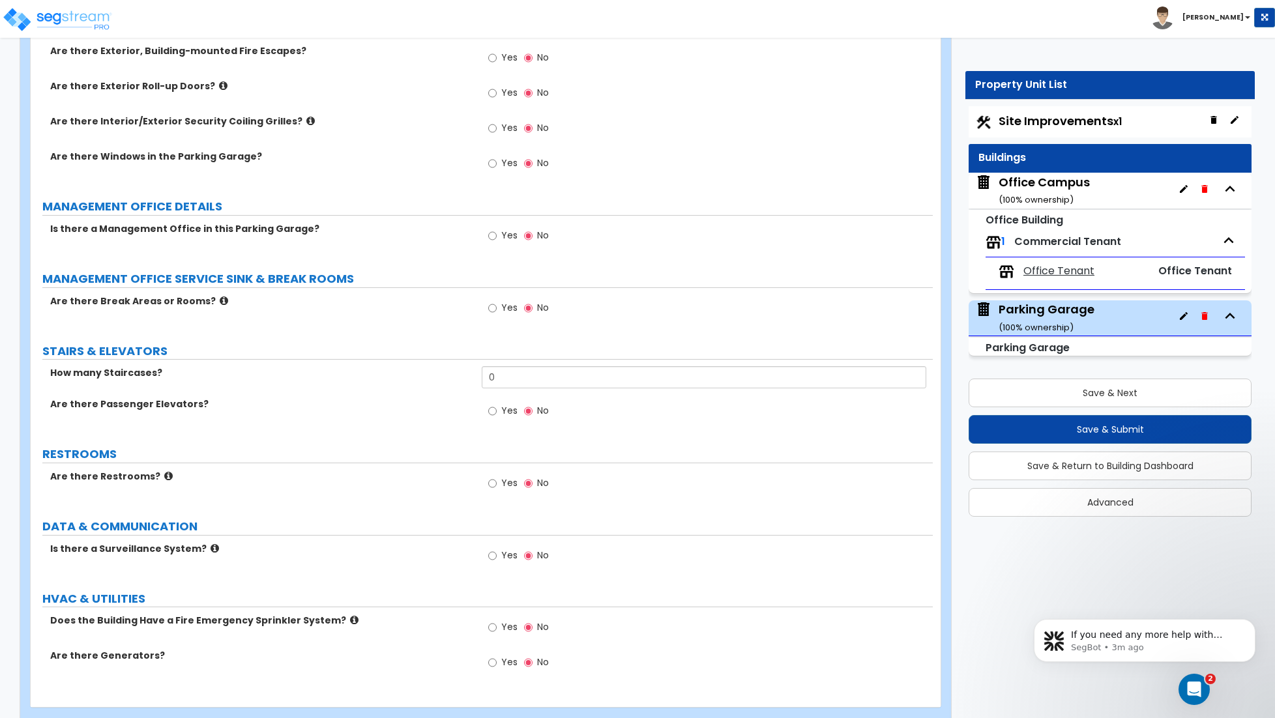
scroll to position [1714, 0]
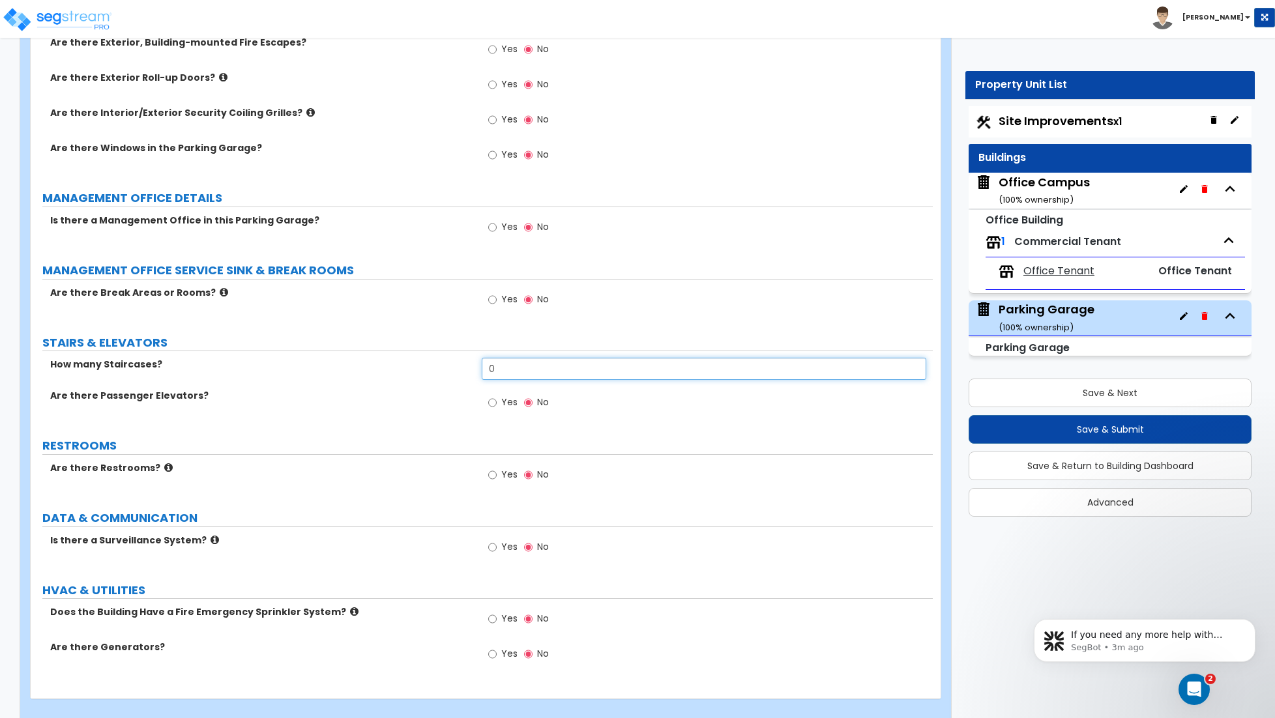
click at [508, 377] on input "0" at bounding box center [704, 369] width 444 height 22
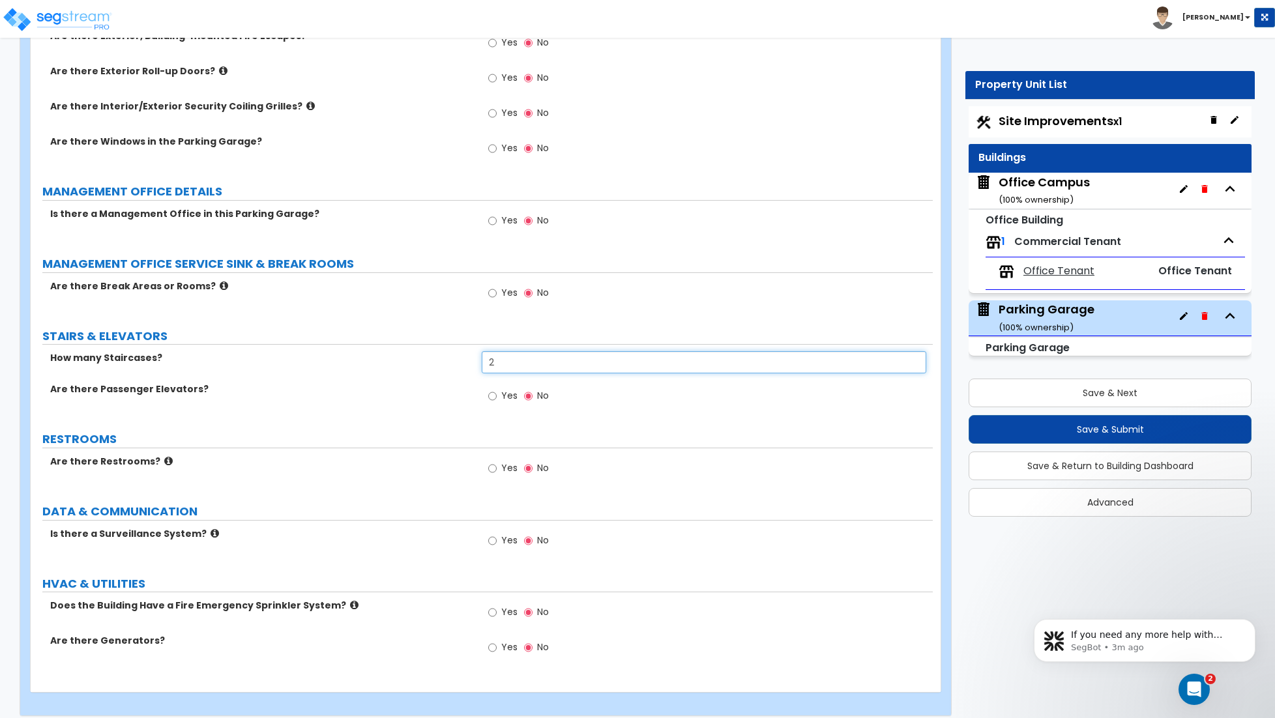
scroll to position [1722, 0]
click at [494, 398] on input "Yes" at bounding box center [492, 395] width 8 height 14
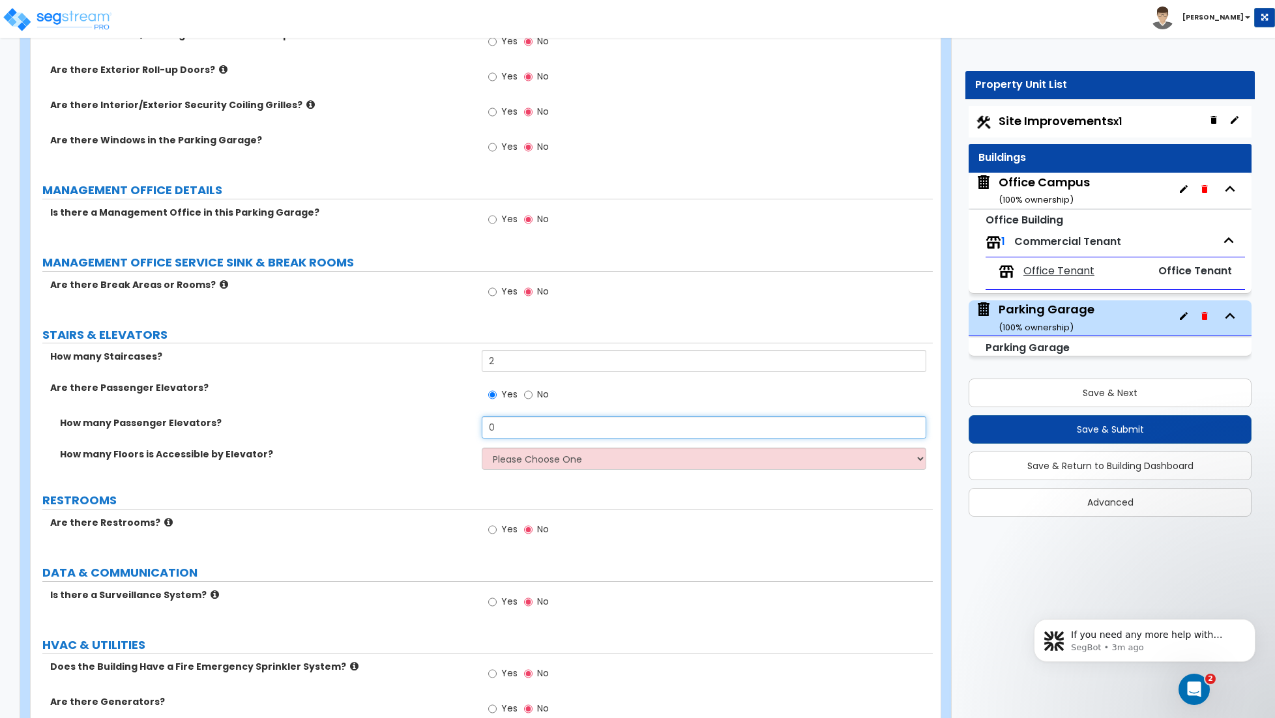
click at [511, 437] on input "0" at bounding box center [704, 427] width 444 height 22
click at [518, 463] on select "Please Choose One 1 2 3 4 5" at bounding box center [704, 459] width 444 height 22
click at [482, 450] on select "Please Choose One 1 2 3 4 5" at bounding box center [704, 459] width 444 height 22
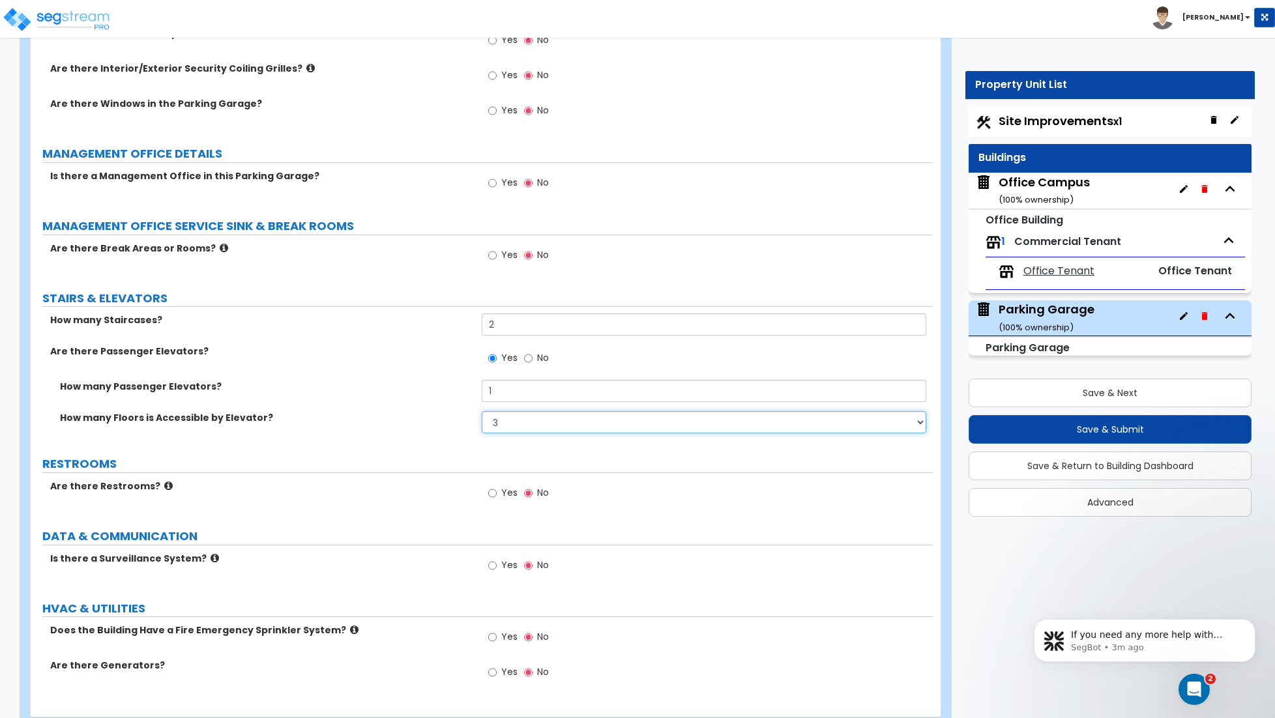
scroll to position [1797, 0]
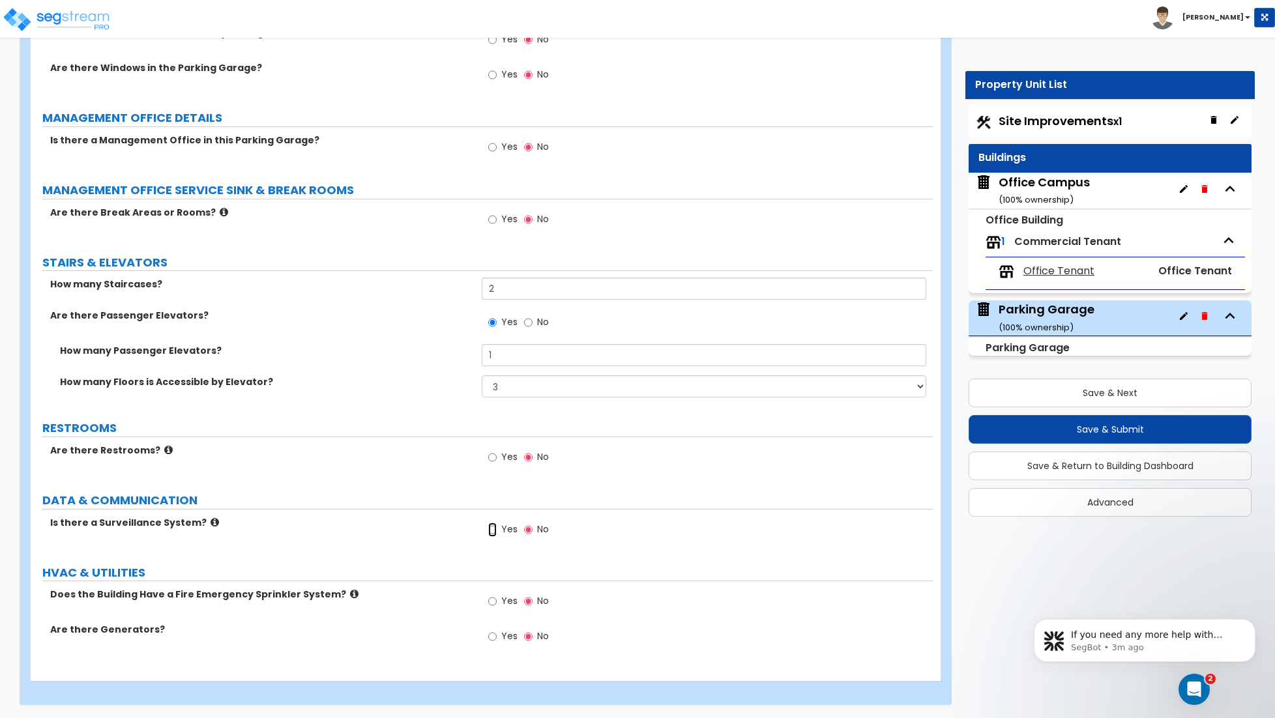
click at [491, 530] on input "Yes" at bounding box center [492, 530] width 8 height 14
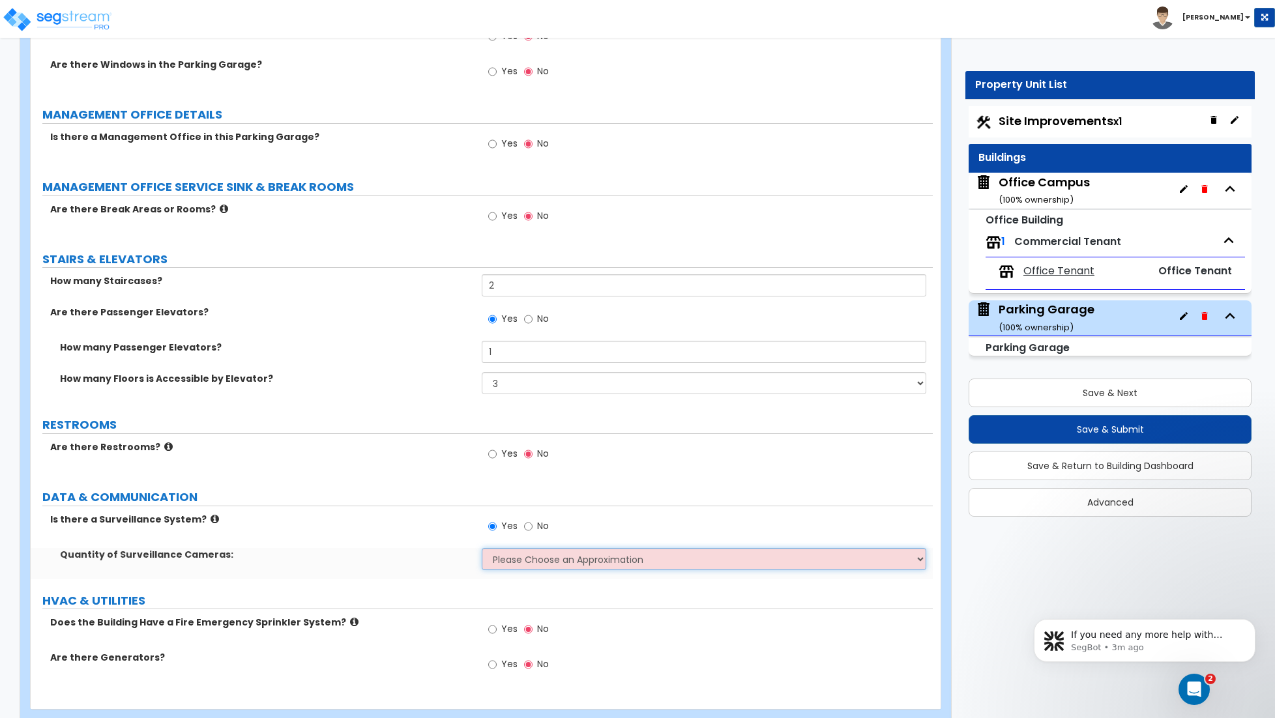
click at [512, 568] on select "Please Choose an Approximation Barely Noticed Any Noticed a Couple Frequently S…" at bounding box center [704, 559] width 444 height 22
click at [482, 551] on select "Please Choose an Approximation Barely Noticed Any Noticed a Couple Frequently S…" at bounding box center [704, 559] width 444 height 22
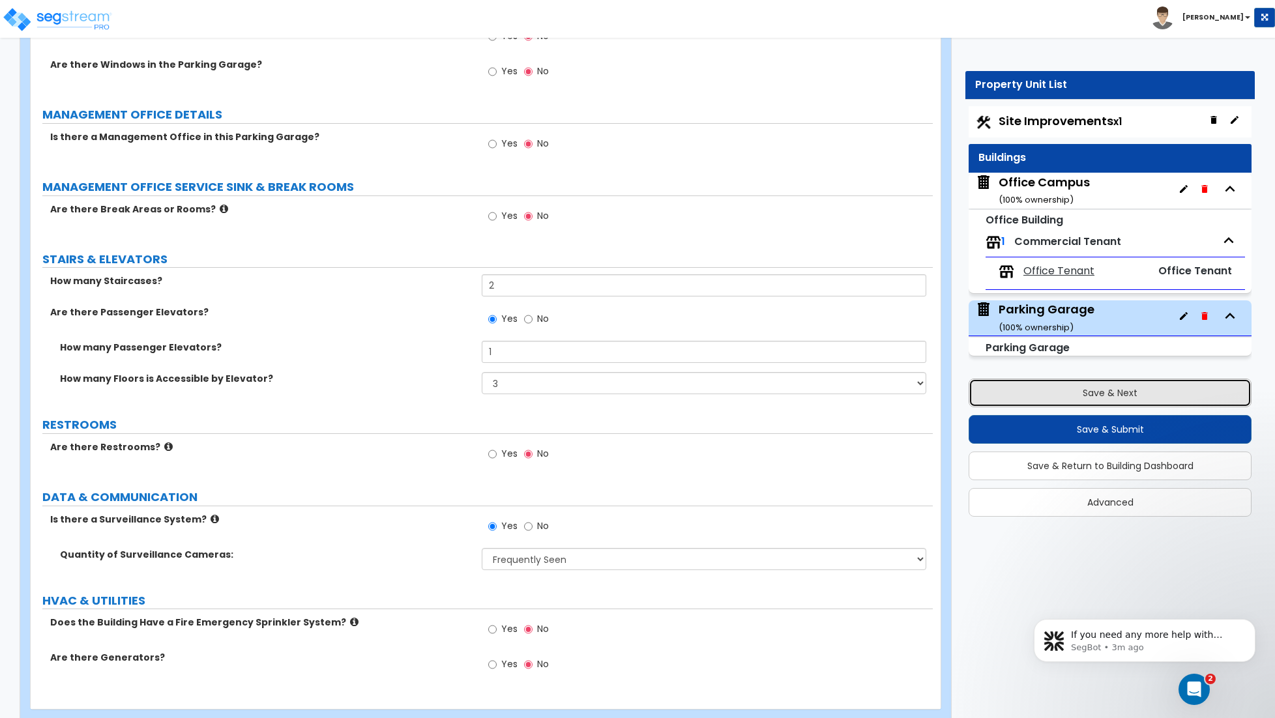
click at [1056, 401] on button "Save & Next" at bounding box center [1109, 393] width 283 height 29
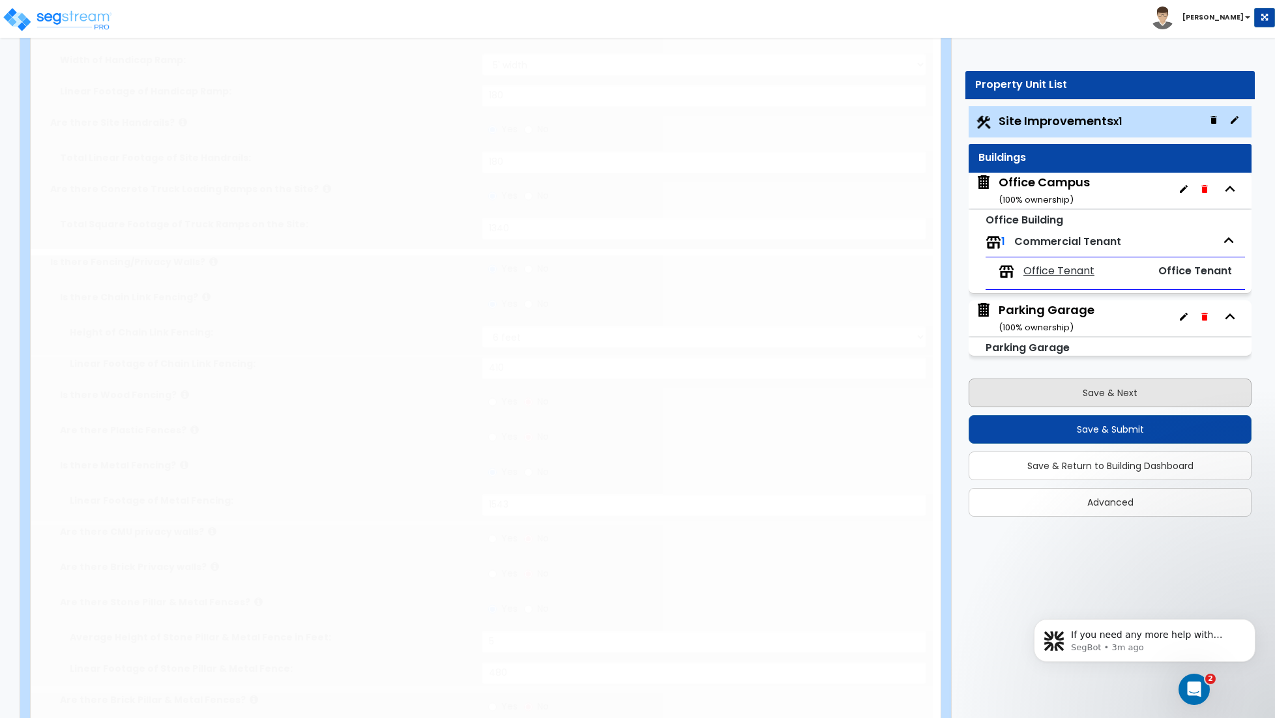
scroll to position [0, 0]
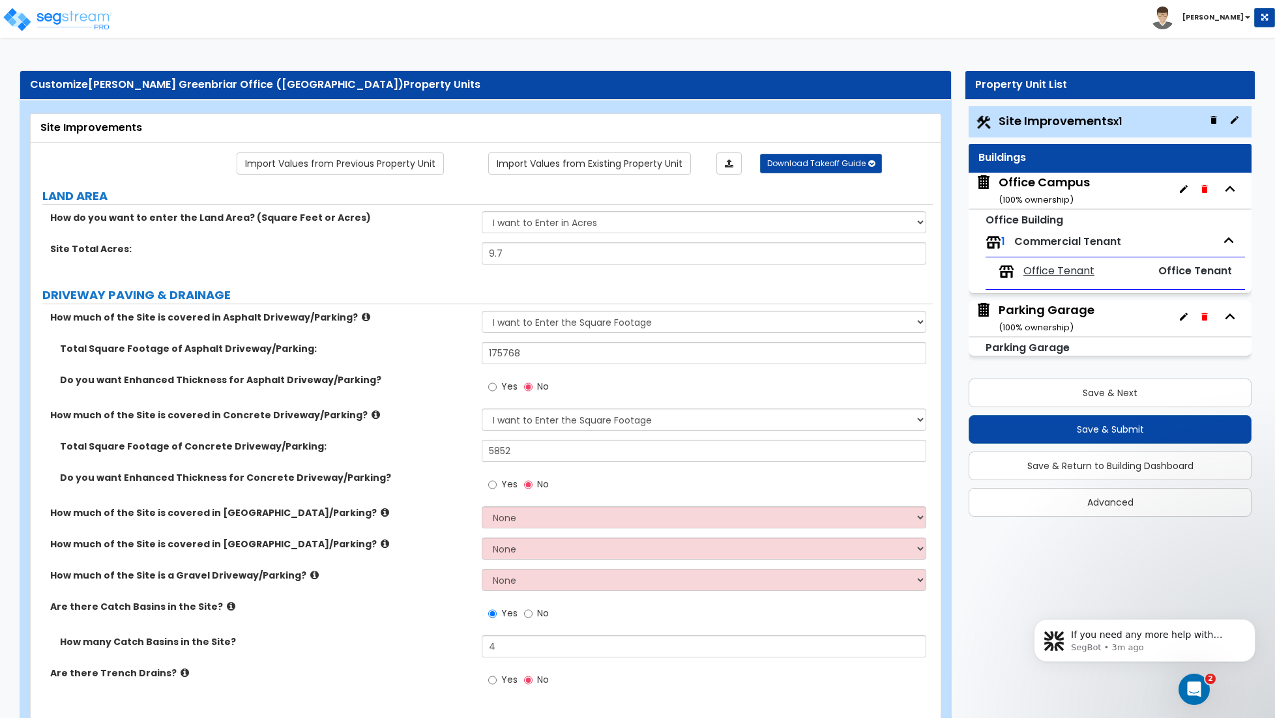
click at [1108, 201] on div "Office Campus ( 100 % ownership)" at bounding box center [1109, 191] width 283 height 36
click at [1109, 184] on div "Office Campus ( 100 % ownership)" at bounding box center [1109, 191] width 283 height 36
click at [1084, 158] on div "Buildings" at bounding box center [1109, 158] width 263 height 15
click at [1100, 390] on button "Save & Next" at bounding box center [1109, 393] width 283 height 29
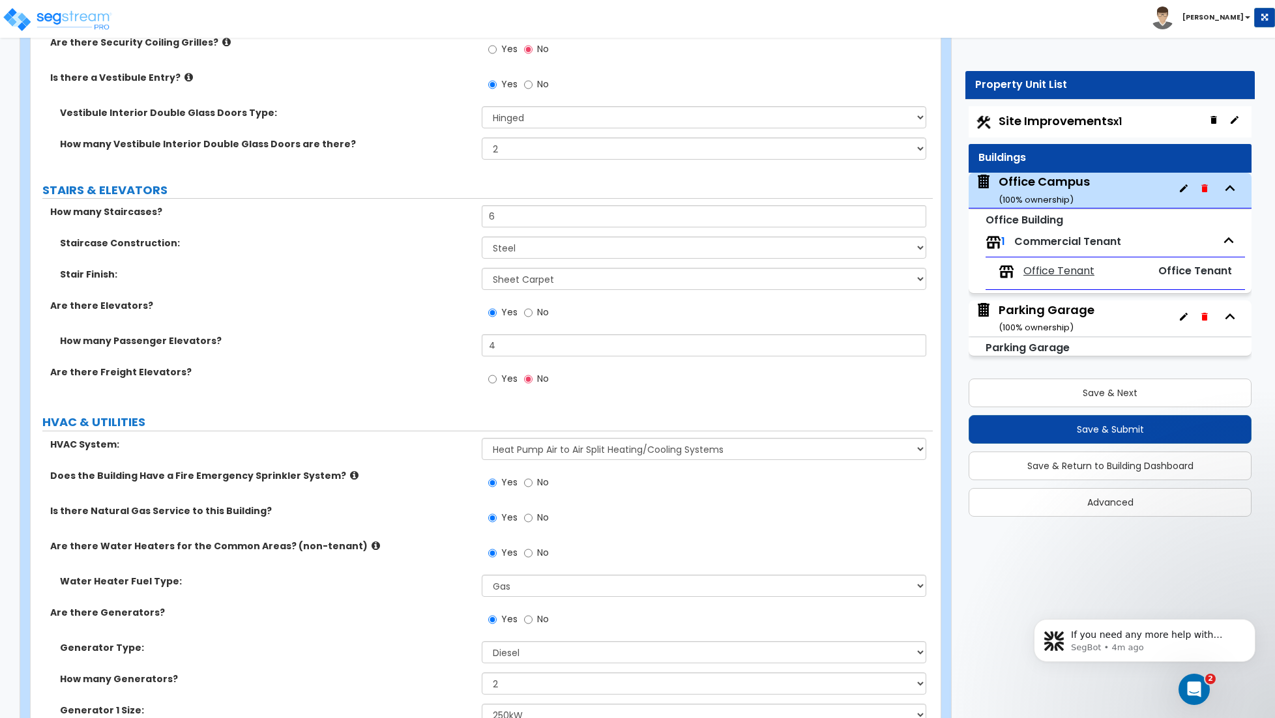
scroll to position [2263, 0]
click at [504, 220] on input "6" at bounding box center [704, 215] width 444 height 22
click at [515, 355] on input "4" at bounding box center [704, 344] width 444 height 22
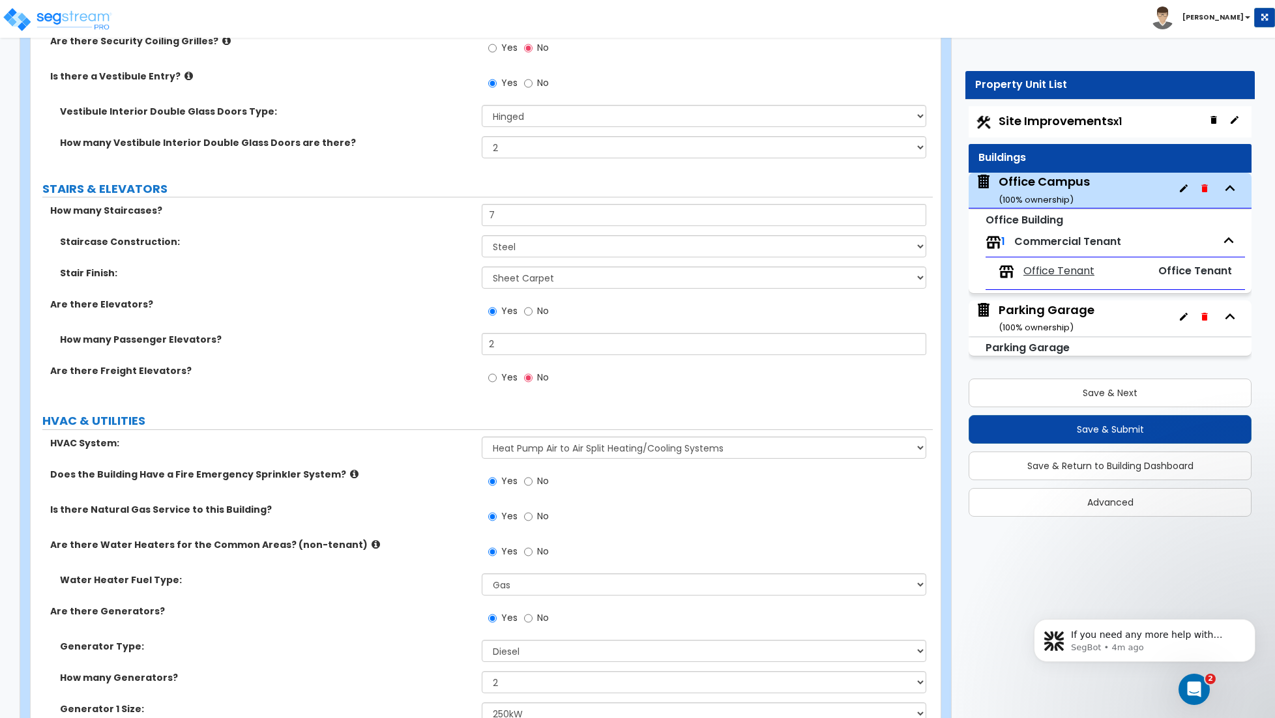
drag, startPoint x: 497, startPoint y: 379, endPoint x: 520, endPoint y: 398, distance: 29.6
click at [497, 379] on label "Yes" at bounding box center [502, 379] width 29 height 22
click at [497, 379] on input "Yes" at bounding box center [492, 378] width 8 height 14
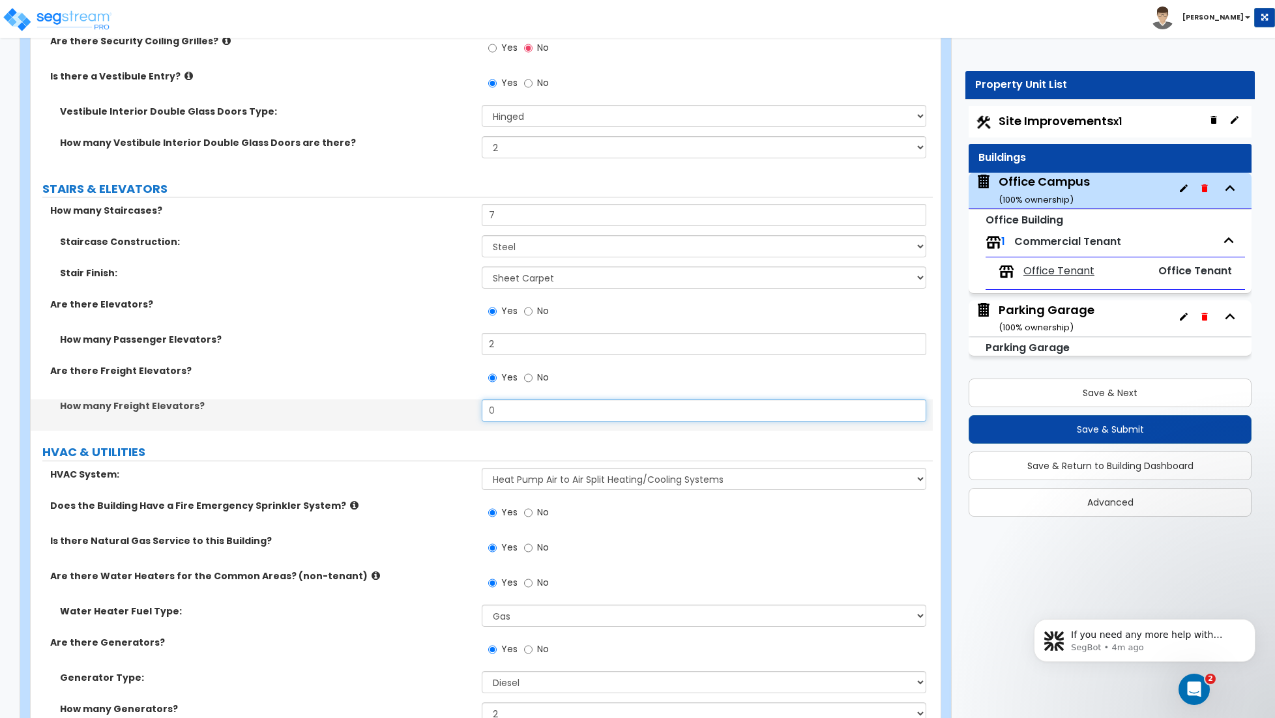
click at [526, 414] on input "0" at bounding box center [704, 410] width 444 height 22
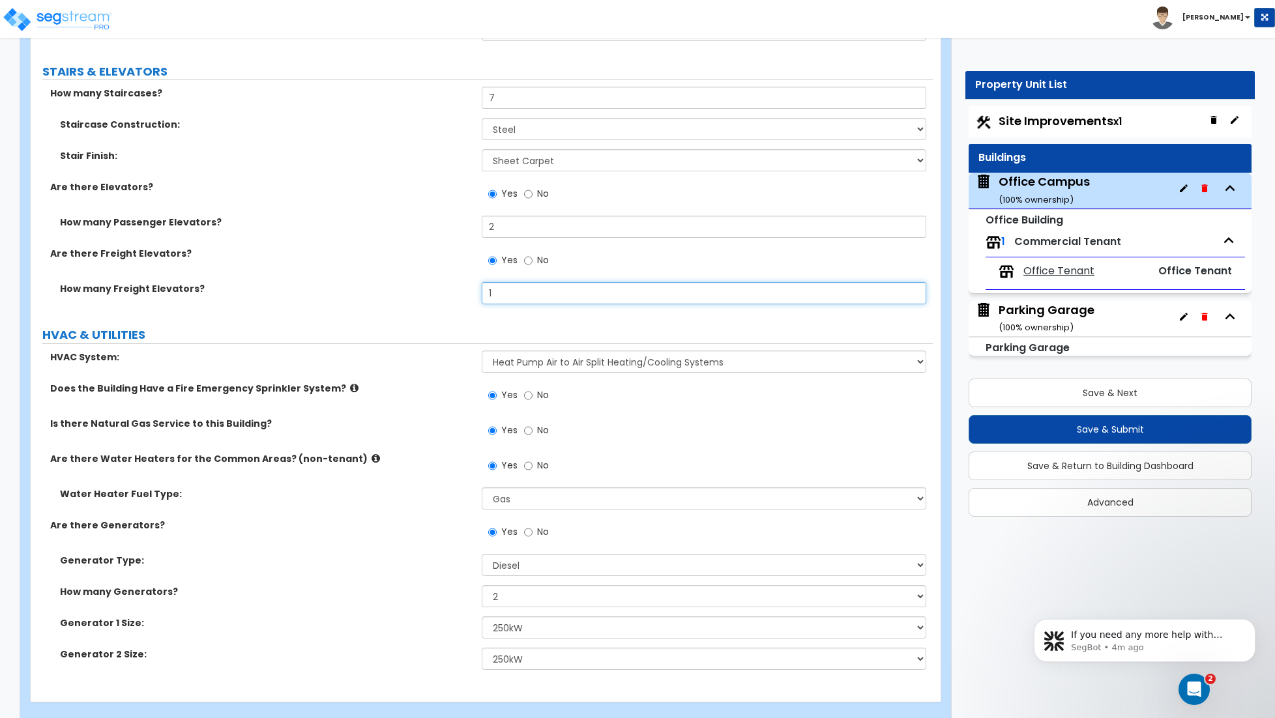
scroll to position [2404, 0]
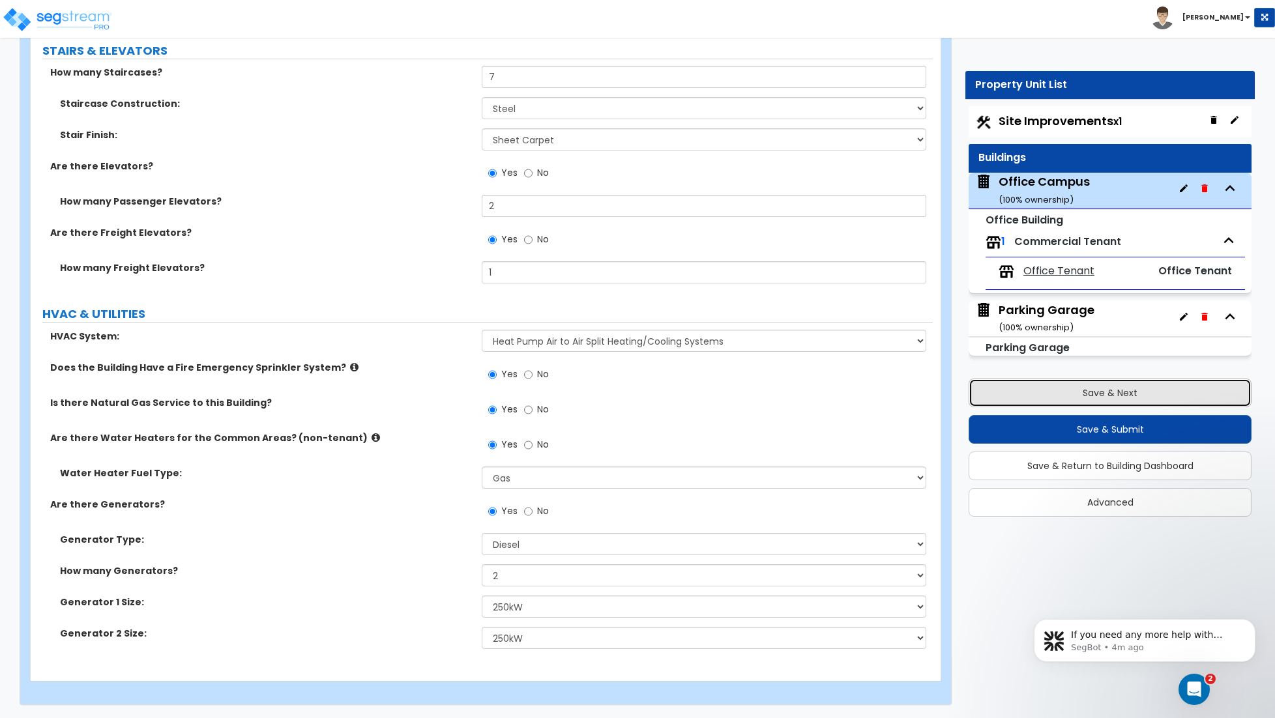
click at [1082, 401] on button "Save & Next" at bounding box center [1109, 393] width 283 height 29
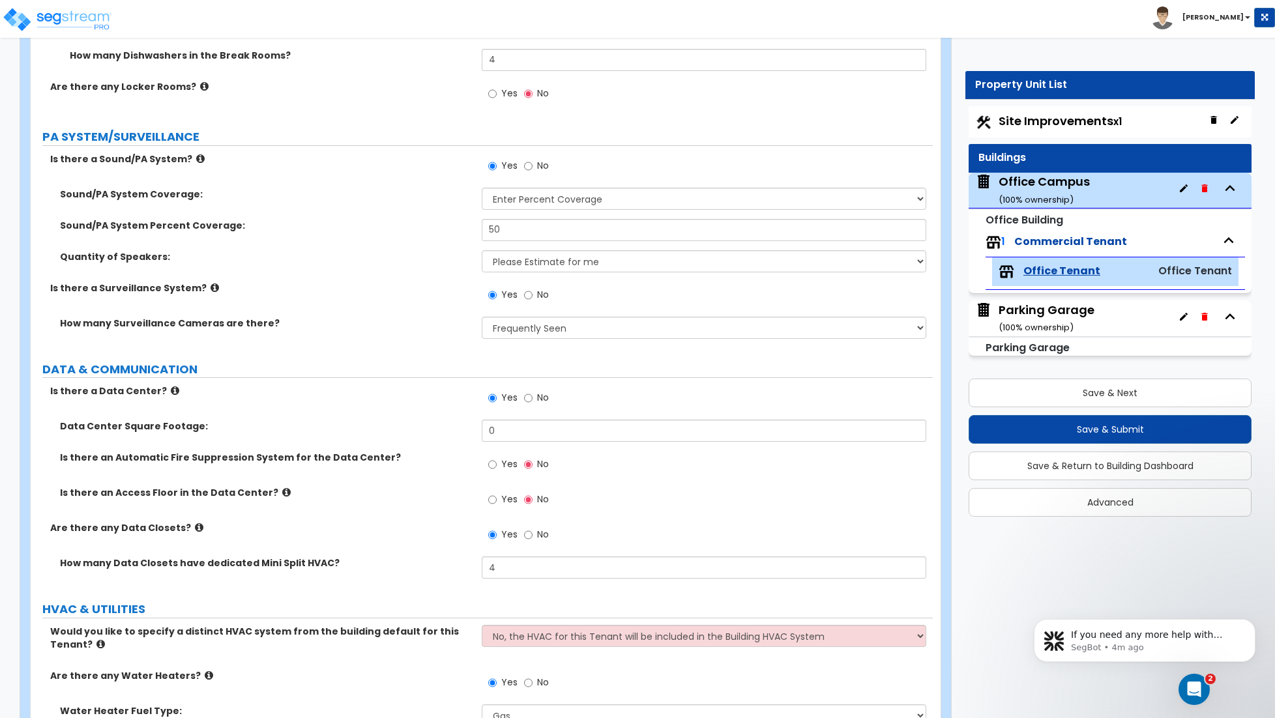
scroll to position [3802, 0]
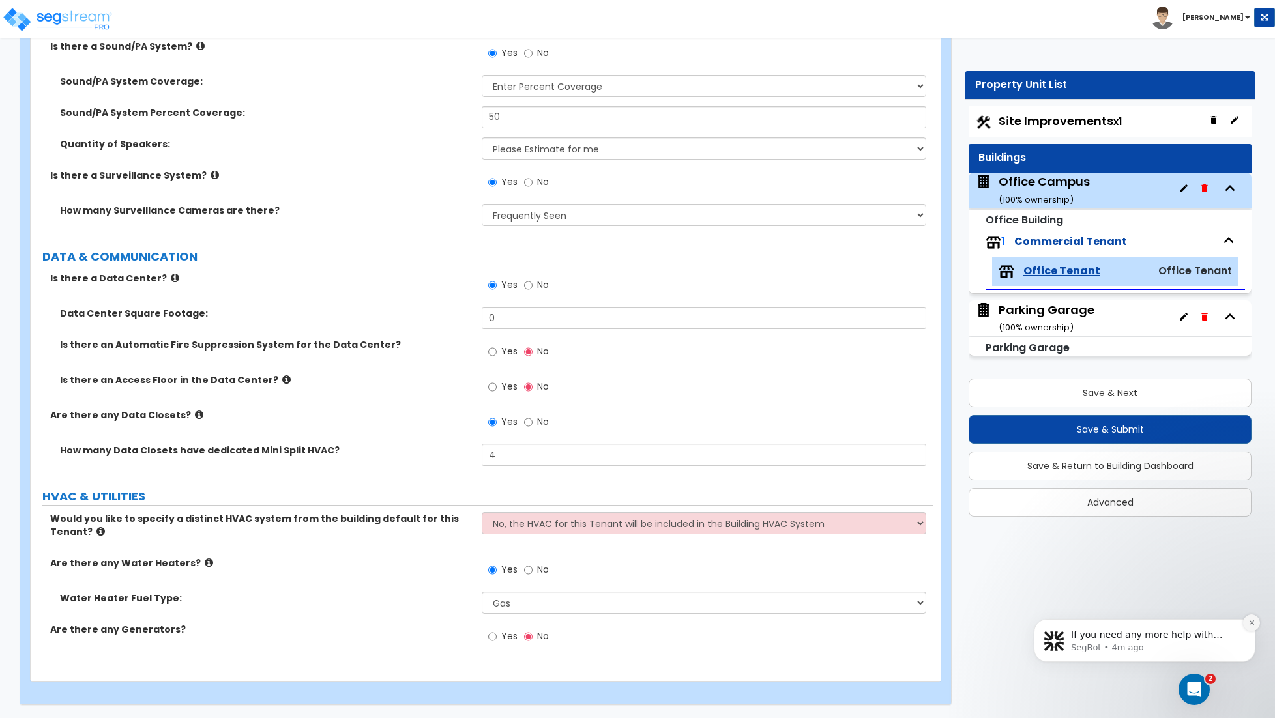
click at [1250, 625] on icon "Dismiss notification" at bounding box center [1251, 622] width 7 height 7
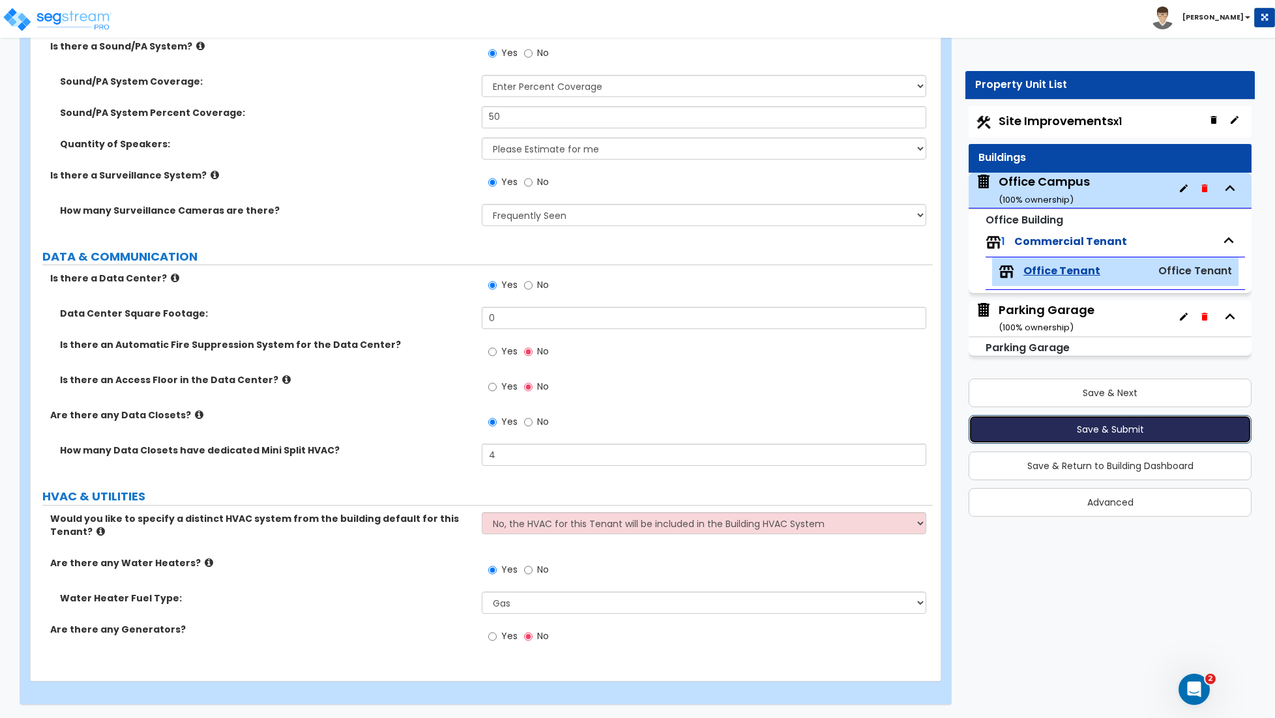
click at [1115, 429] on button "Save & Submit" at bounding box center [1109, 429] width 283 height 29
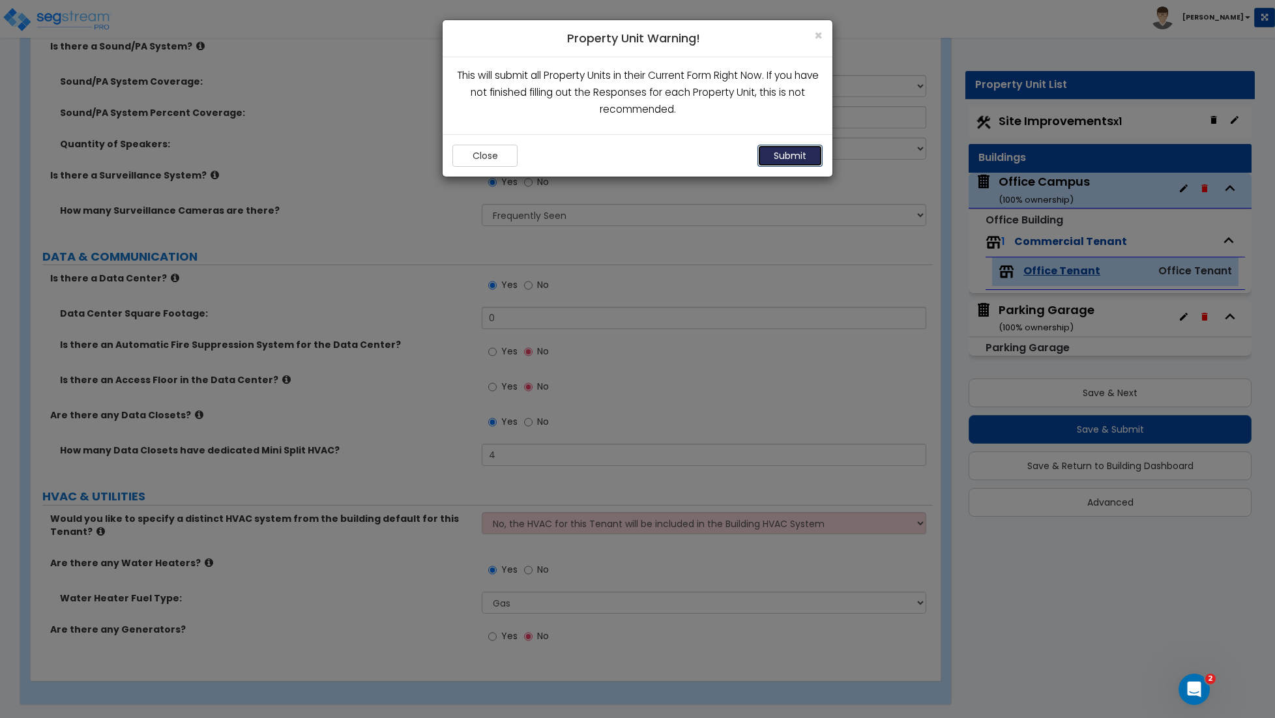
click at [791, 164] on button "Submit" at bounding box center [789, 156] width 65 height 22
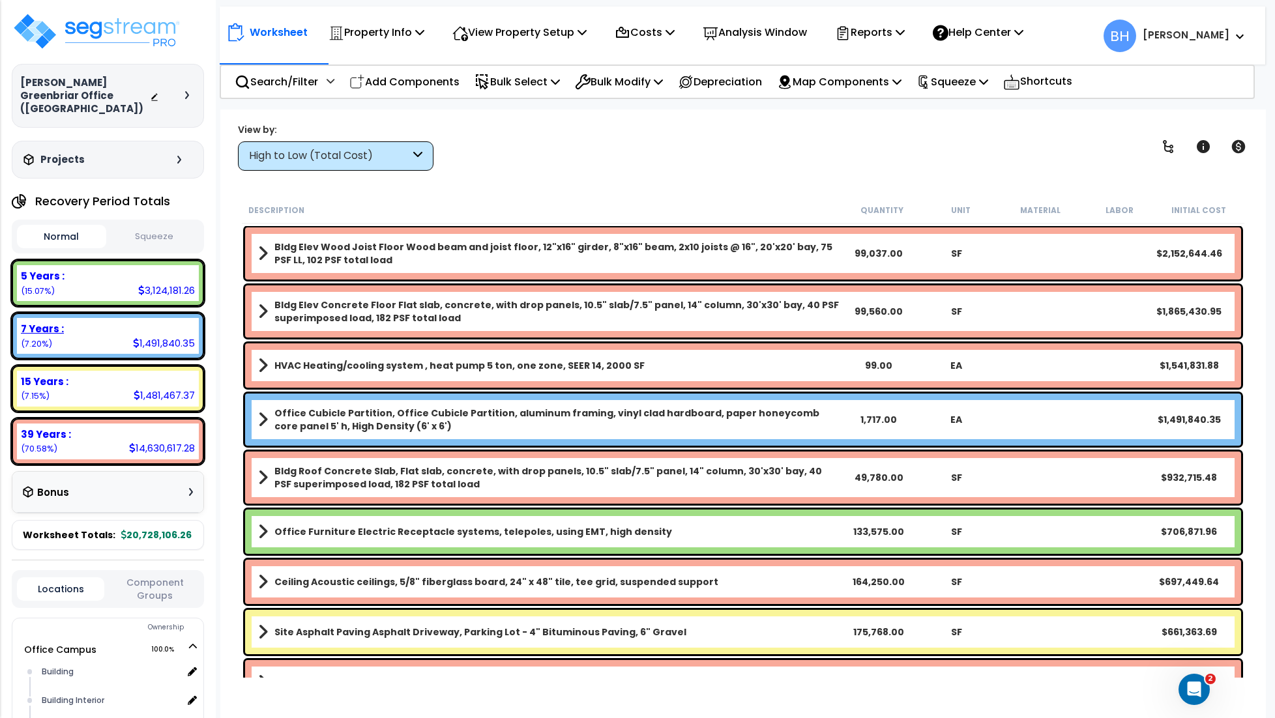
click at [74, 337] on div "7 Years : 1,491,840.35 (7.20%)" at bounding box center [108, 336] width 182 height 36
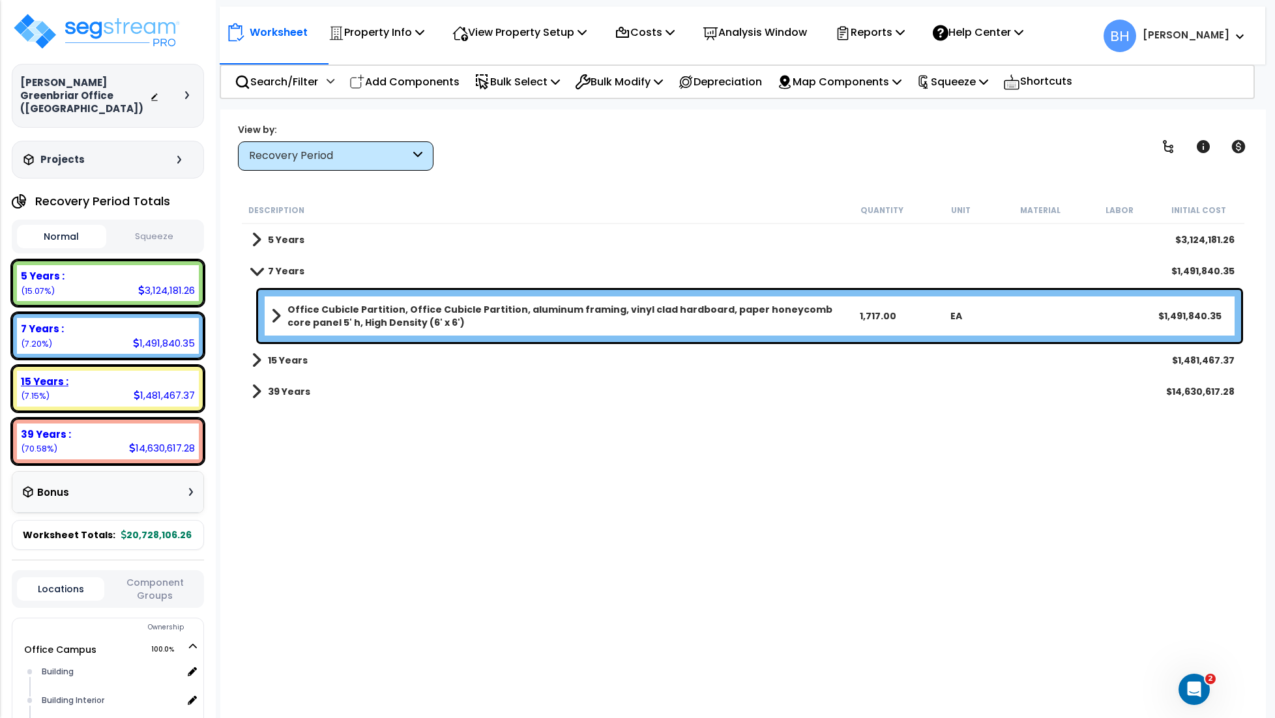
click at [94, 381] on div "15 Years : 1,481,467.37 (7.15%)" at bounding box center [108, 389] width 182 height 36
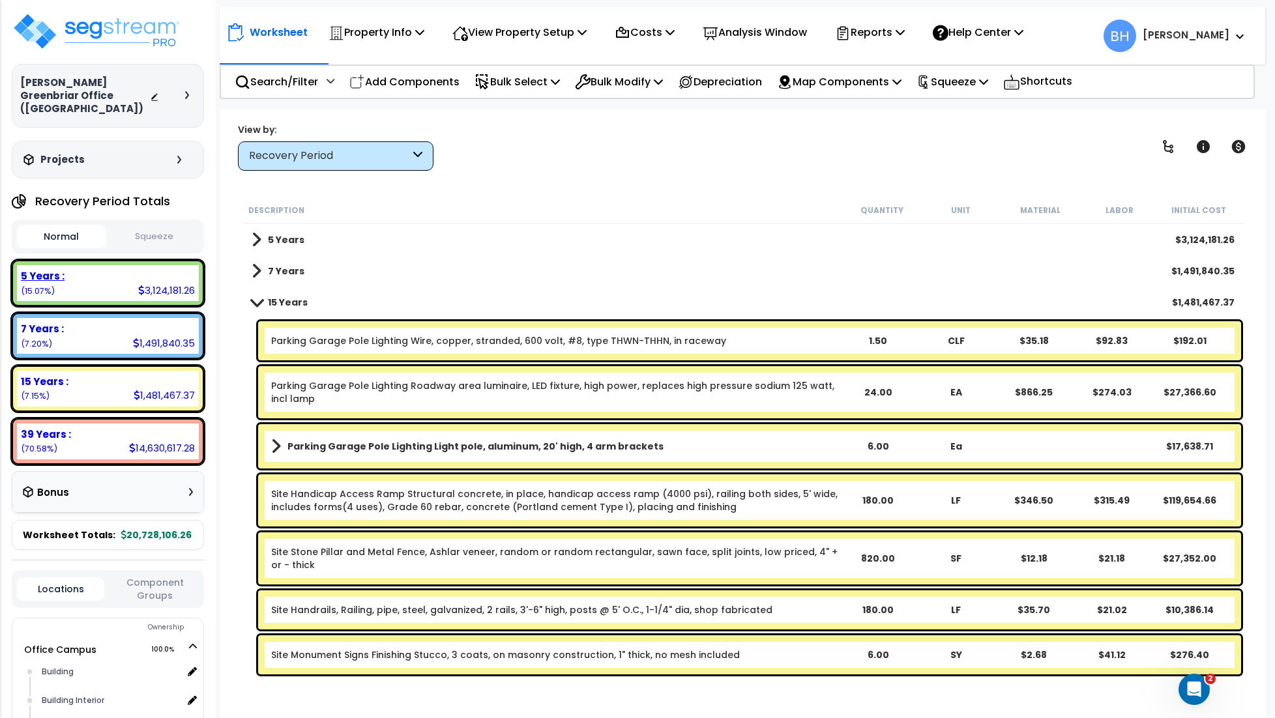
click at [94, 271] on div "5 Years : 3,124,181.26 (15.07%)" at bounding box center [108, 283] width 182 height 36
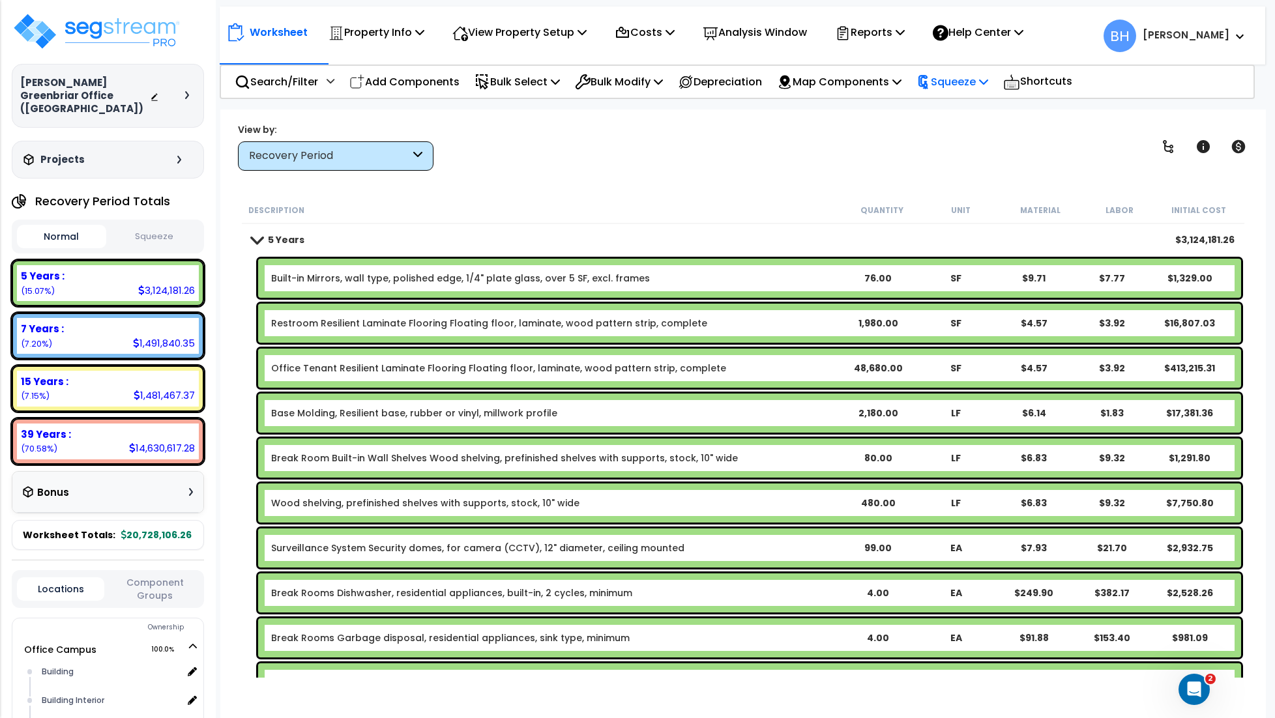
click at [960, 82] on p "Squeeze" at bounding box center [952, 82] width 72 height 18
click at [958, 115] on link "Squeeze" at bounding box center [974, 111] width 129 height 26
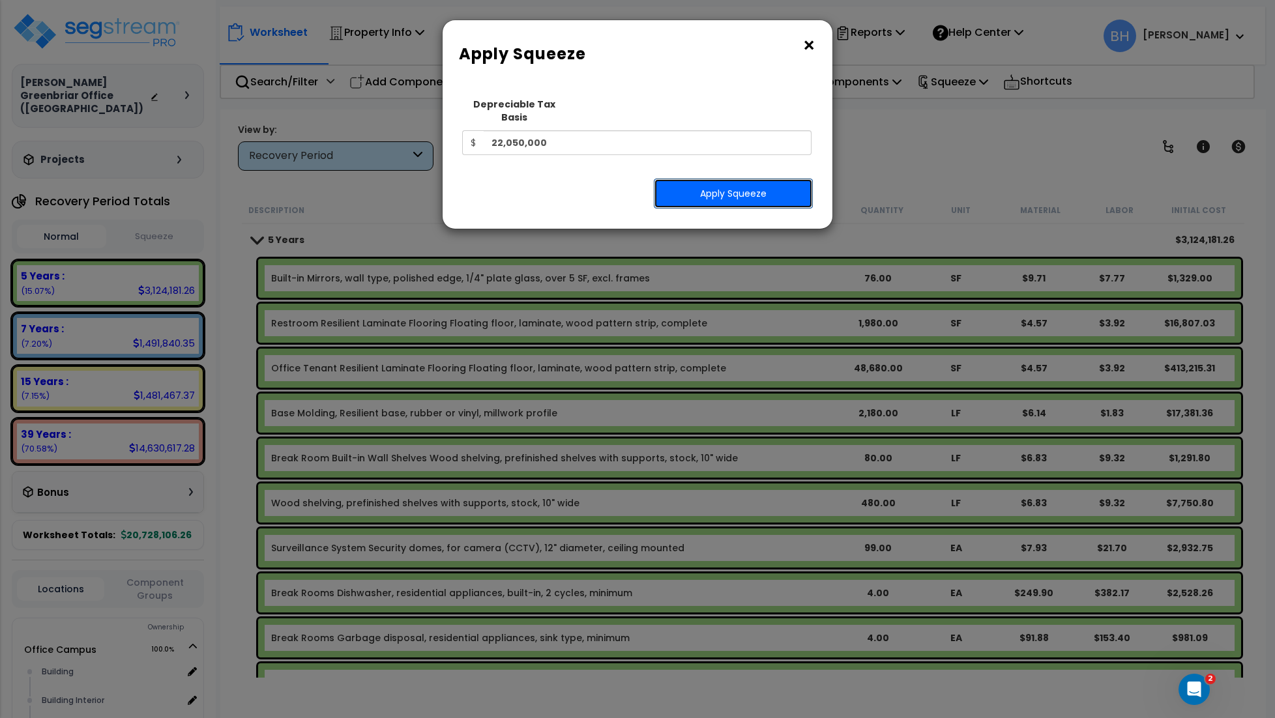
click at [741, 184] on button "Apply Squeeze" at bounding box center [733, 194] width 159 height 30
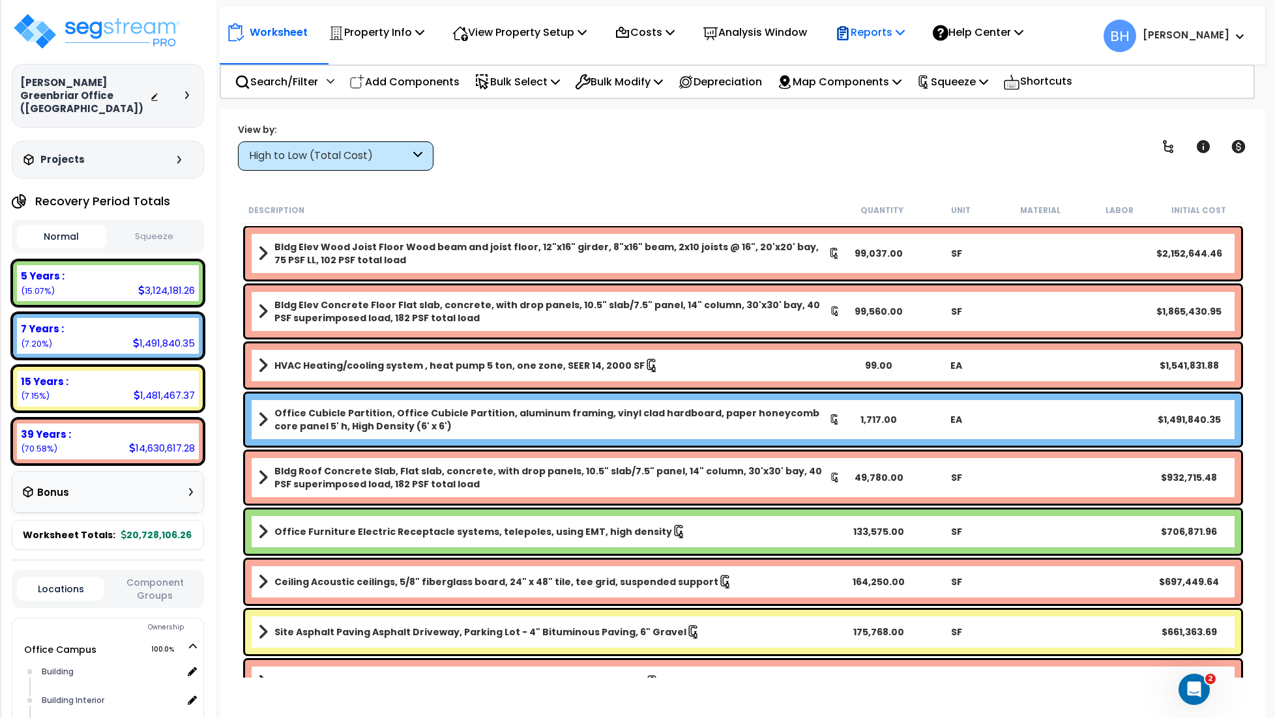
click at [884, 35] on p "Reports" at bounding box center [870, 32] width 70 height 18
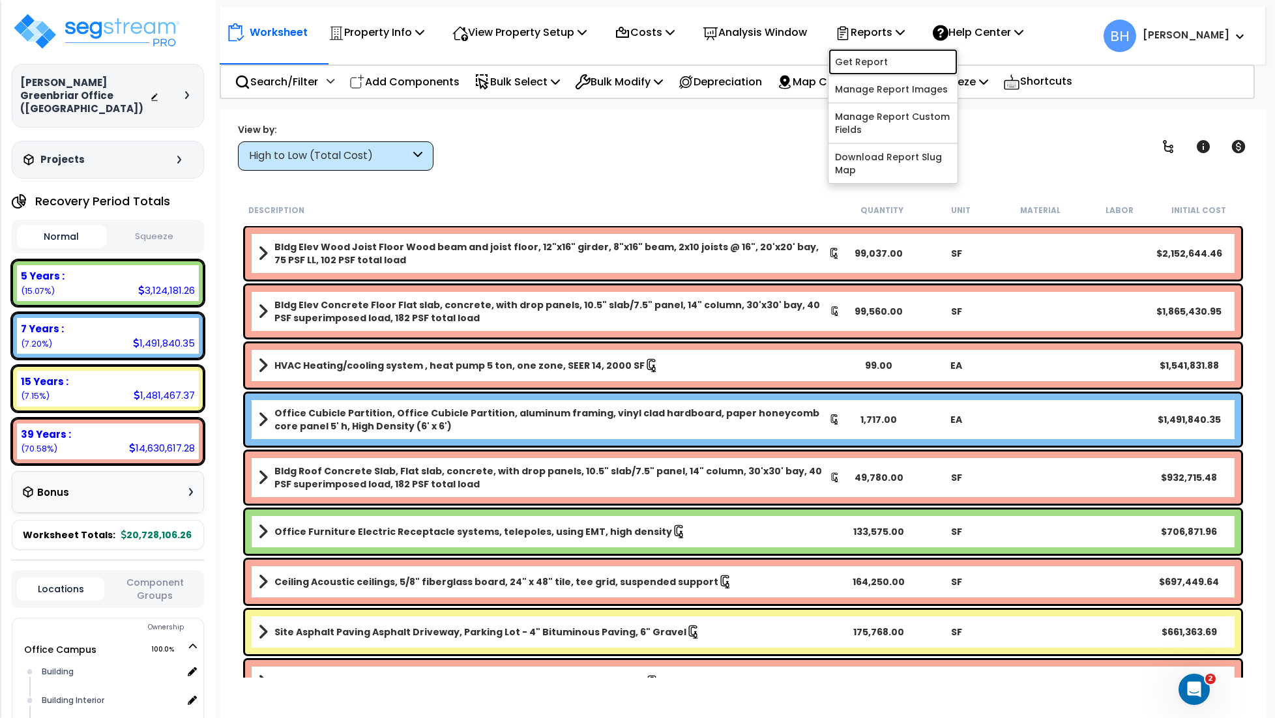
click at [863, 70] on link "Get Report" at bounding box center [892, 62] width 129 height 26
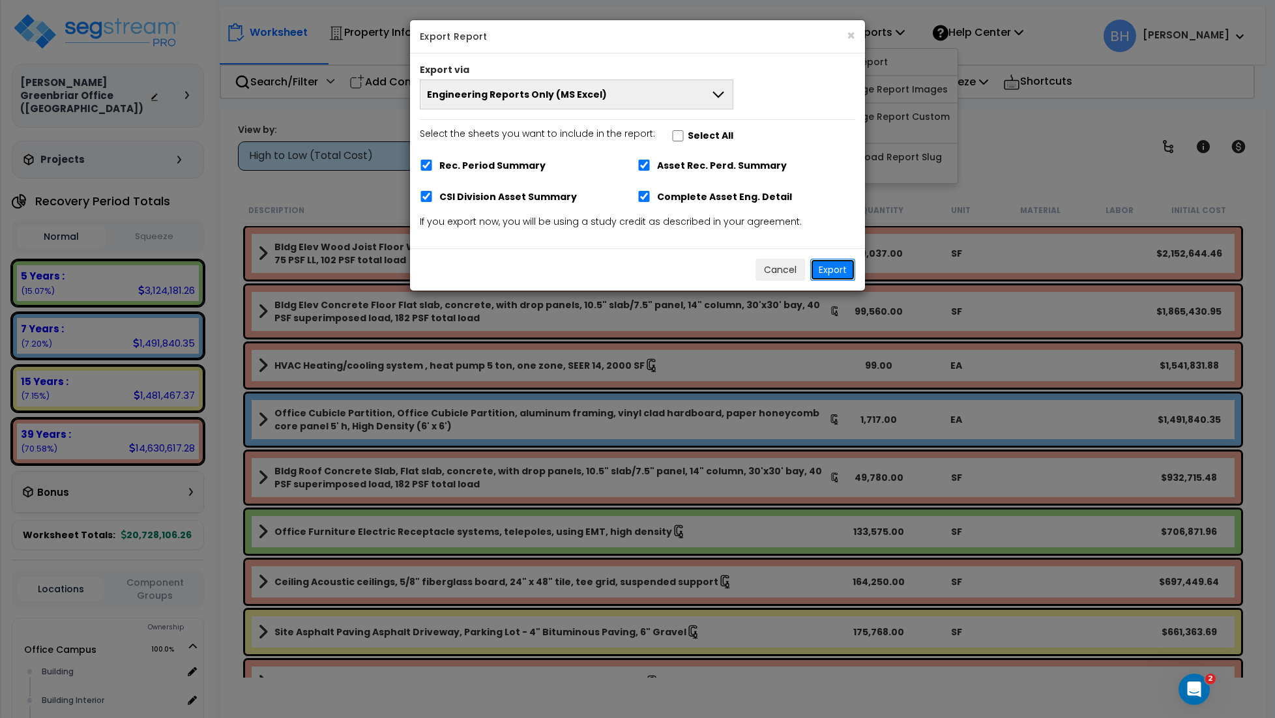
drag, startPoint x: 829, startPoint y: 272, endPoint x: 817, endPoint y: 263, distance: 15.0
click at [829, 272] on button "Export" at bounding box center [832, 270] width 45 height 22
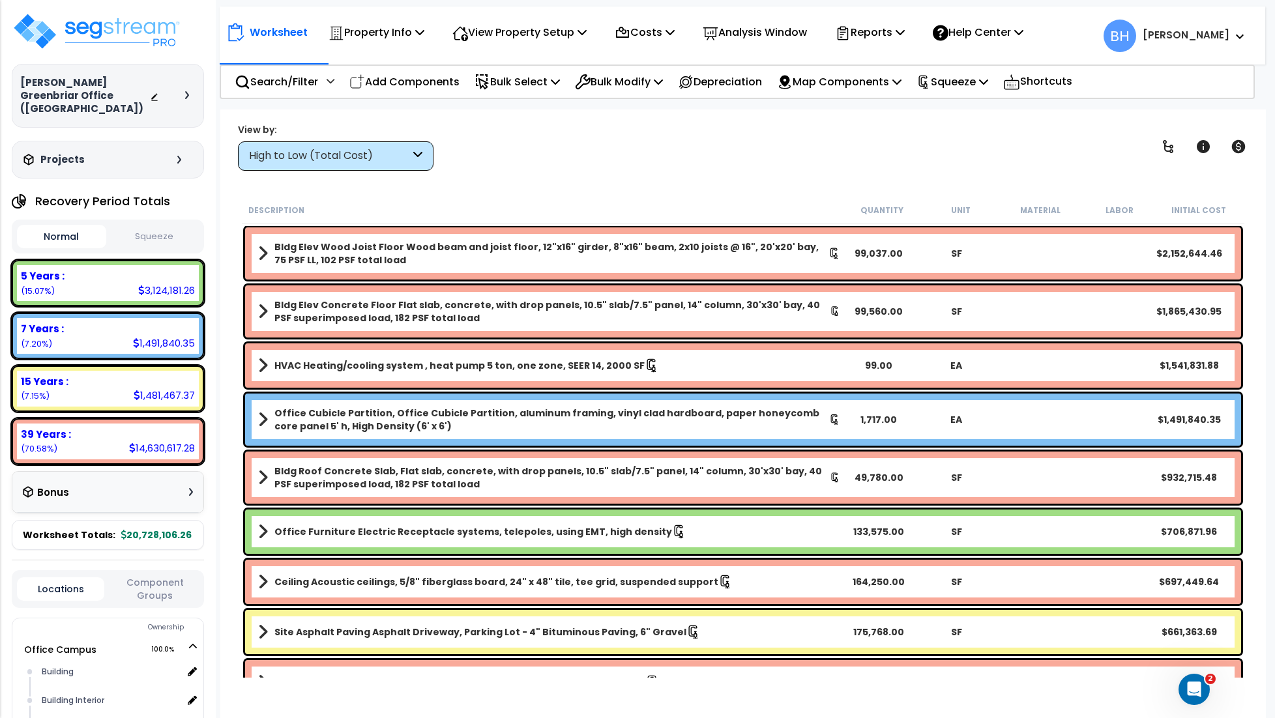
click at [695, 169] on div "View by: High to Low (Total Cost) High to Low (Total Cost)" at bounding box center [742, 147] width 1019 height 48
click at [886, 27] on p "Reports" at bounding box center [870, 32] width 70 height 18
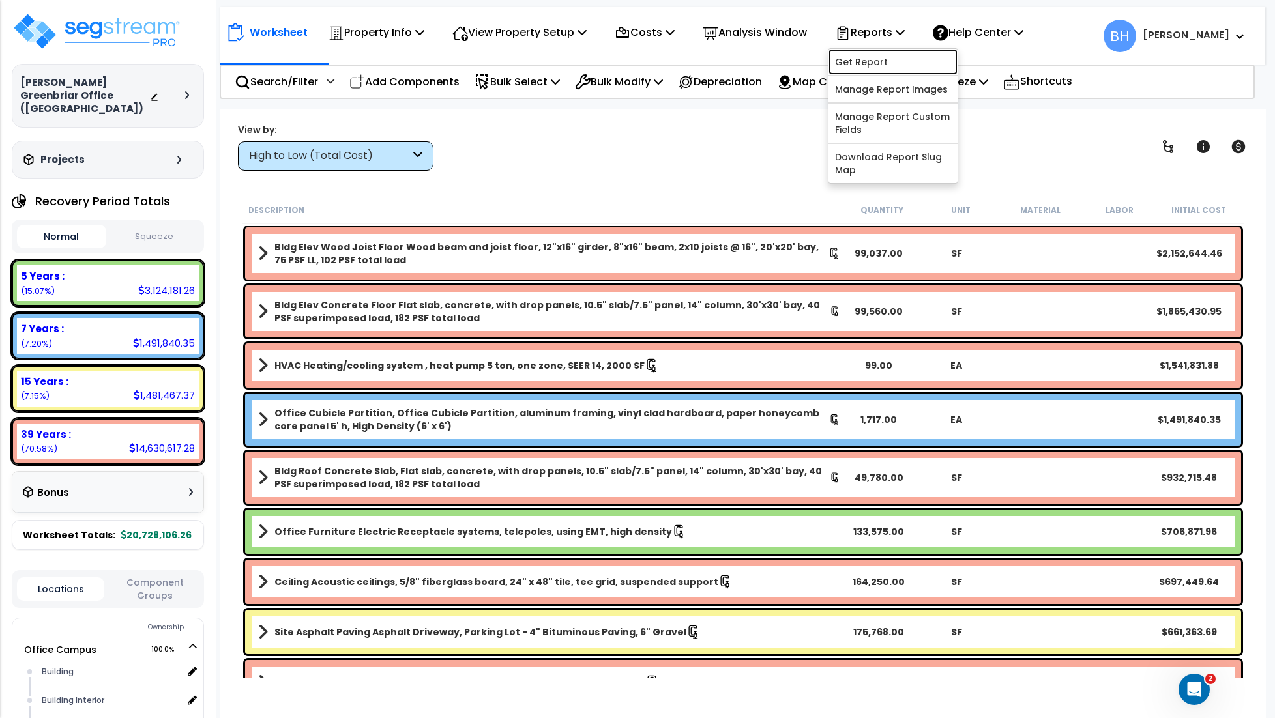
drag, startPoint x: 890, startPoint y: 66, endPoint x: 835, endPoint y: 75, distance: 55.4
click at [890, 66] on link "Get Report" at bounding box center [892, 62] width 129 height 26
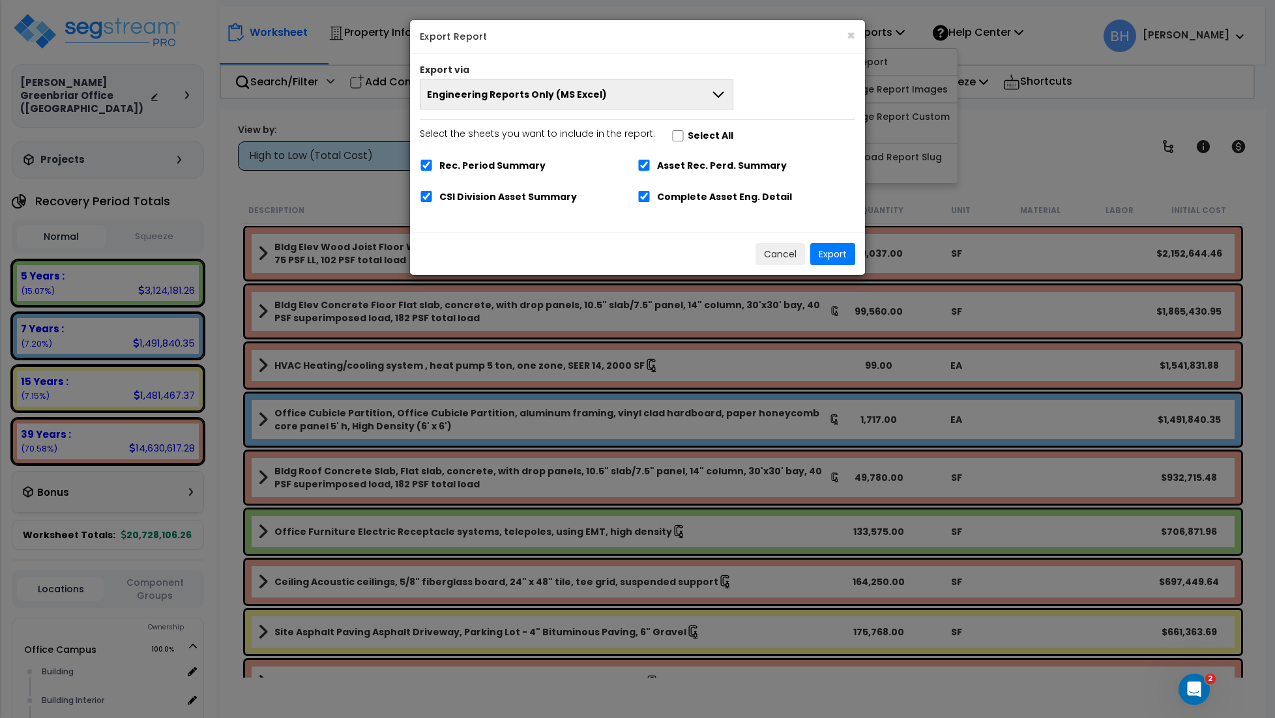
click at [595, 98] on span "Engineering Reports Only (MS Excel)" at bounding box center [517, 94] width 180 height 13
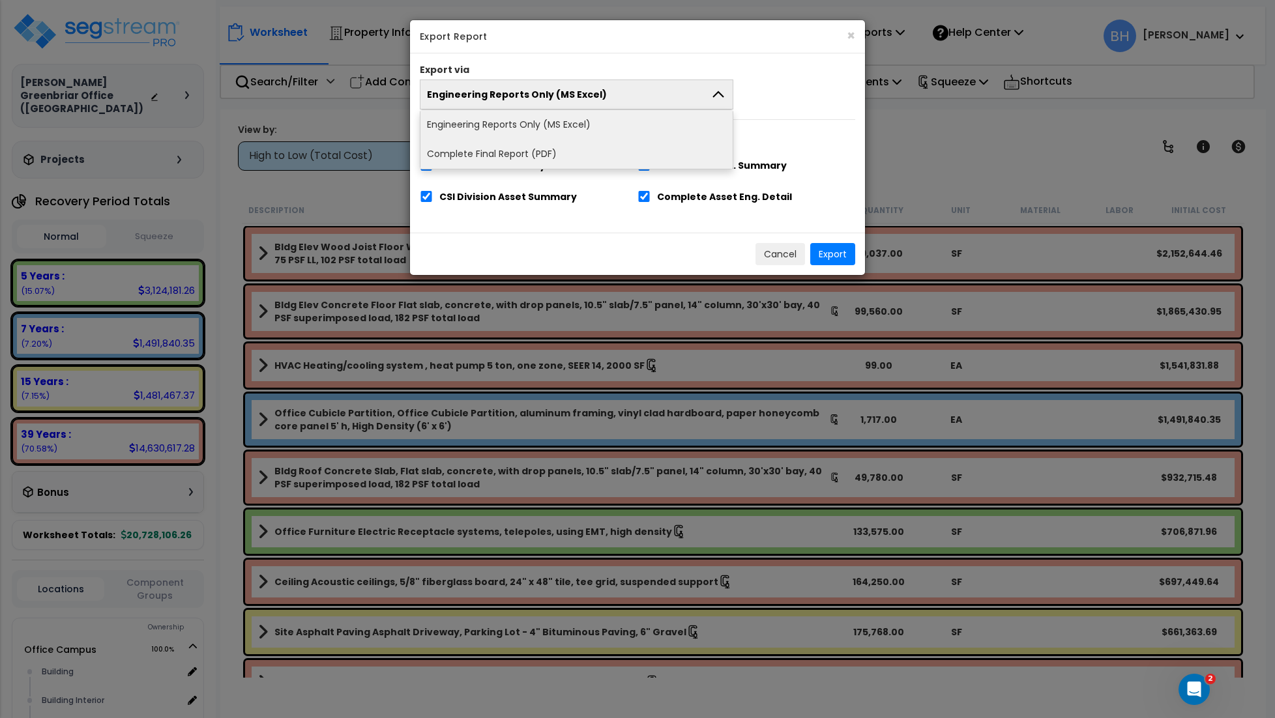
drag, startPoint x: 517, startPoint y: 151, endPoint x: 527, endPoint y: 152, distance: 10.0
click at [517, 151] on li "Complete Final Report (PDF)" at bounding box center [576, 153] width 312 height 29
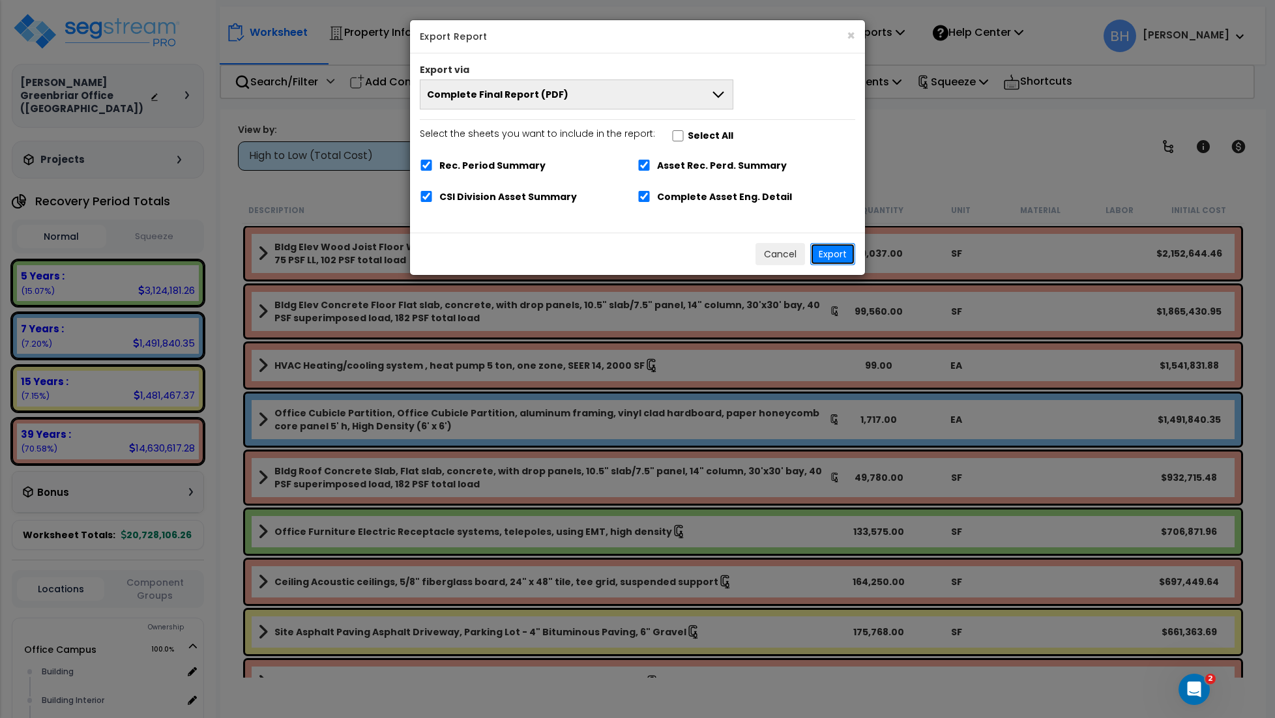
click at [828, 257] on button "Export" at bounding box center [832, 254] width 45 height 22
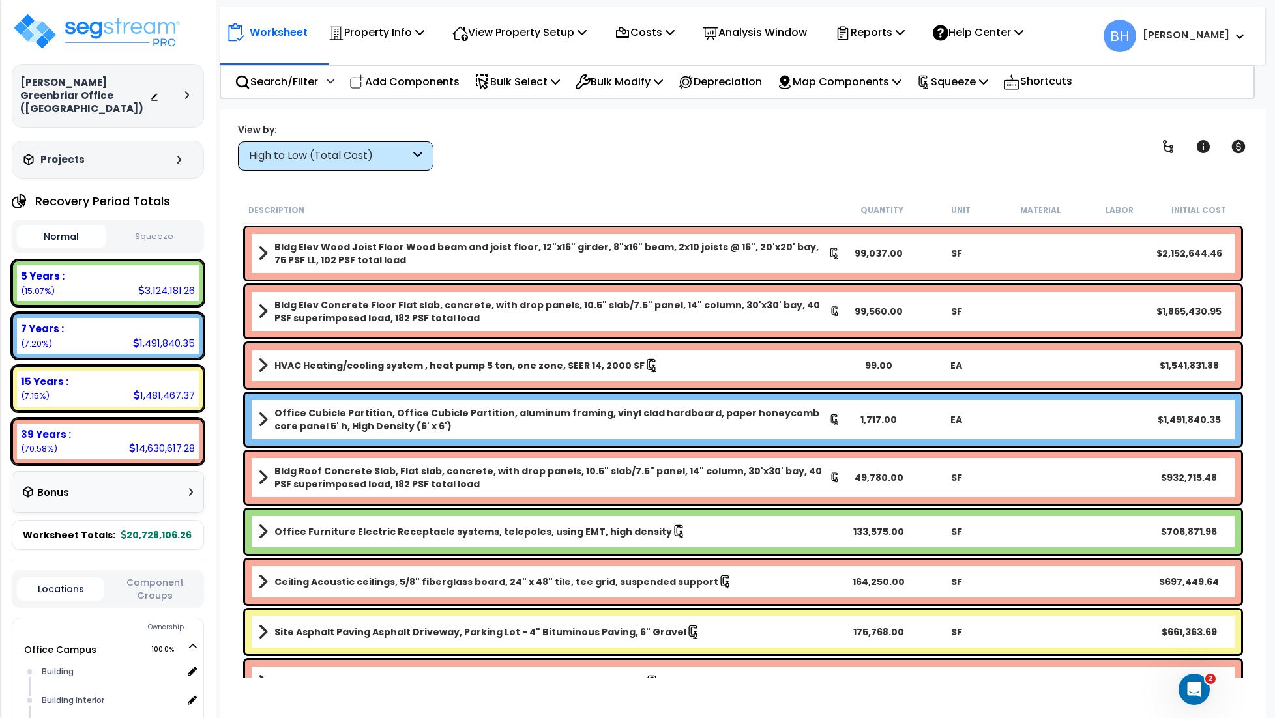
click at [152, 225] on button "Squeeze" at bounding box center [153, 236] width 89 height 23
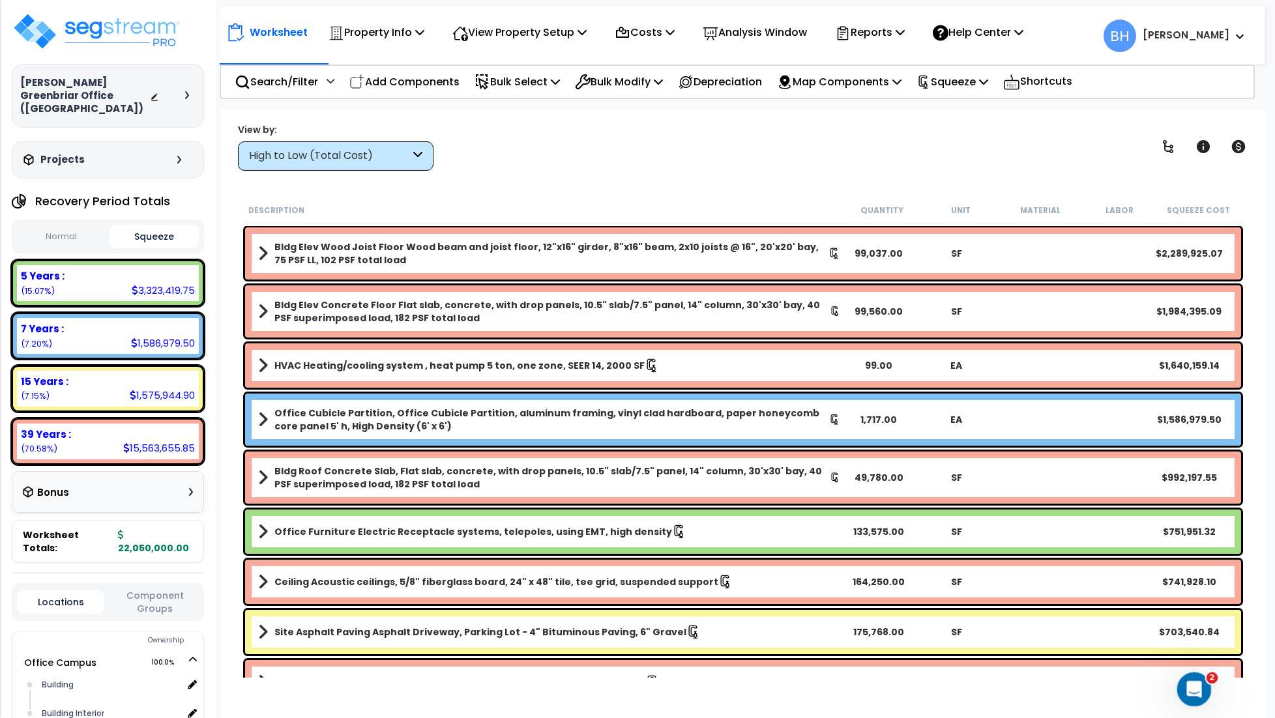
click at [1185, 695] on div "Open Intercom Messenger" at bounding box center [1191, 687] width 43 height 43
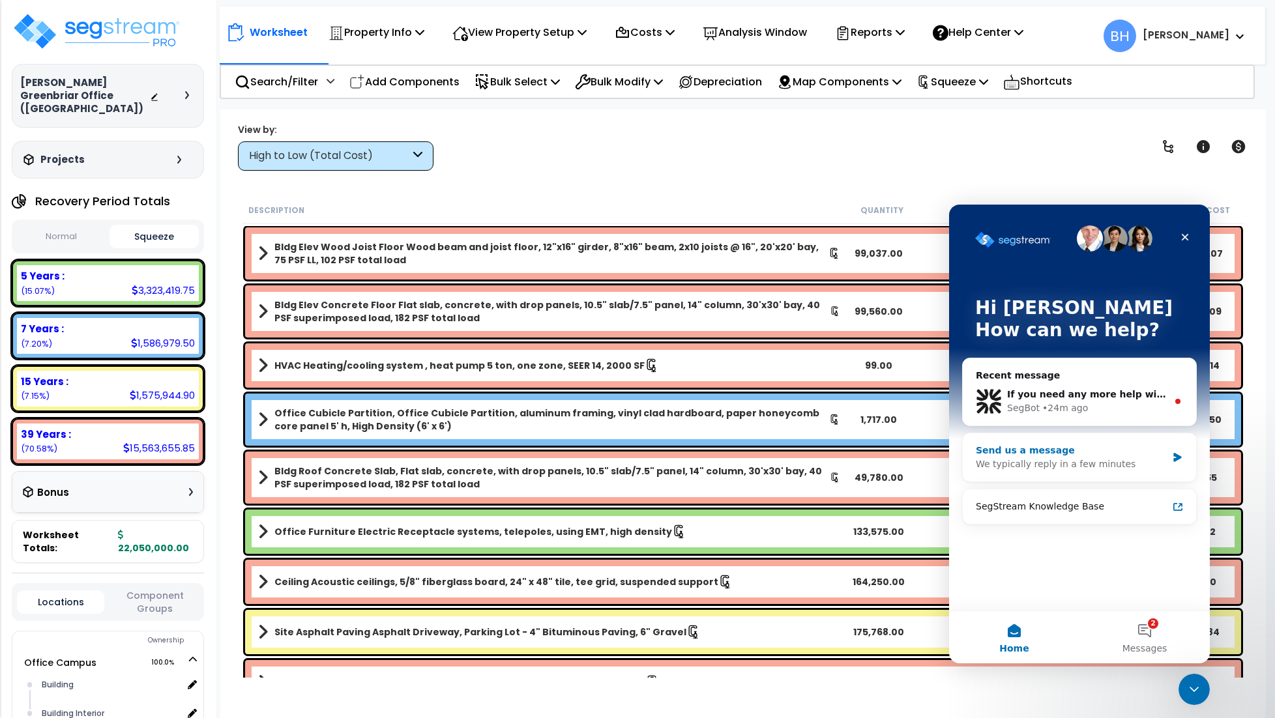
click at [1060, 458] on div "We typically reply in a few minutes" at bounding box center [1071, 464] width 191 height 14
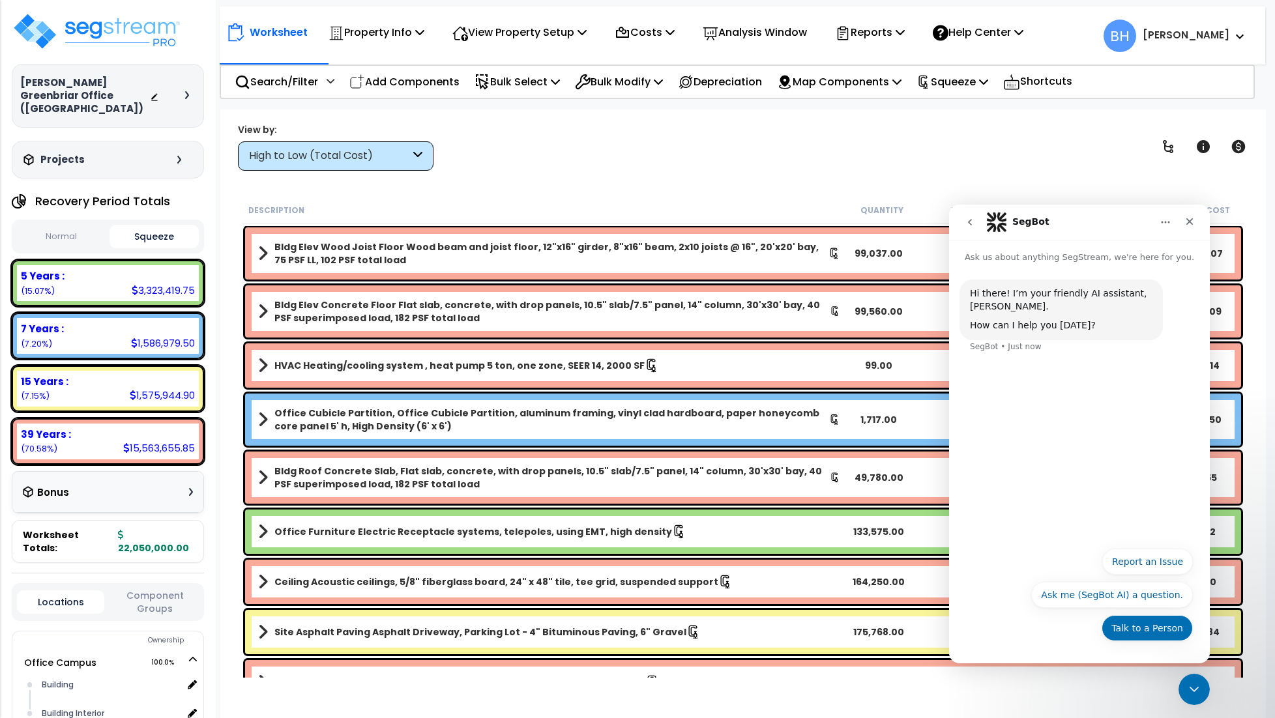
click at [1169, 635] on button "Talk to a Person" at bounding box center [1146, 628] width 91 height 26
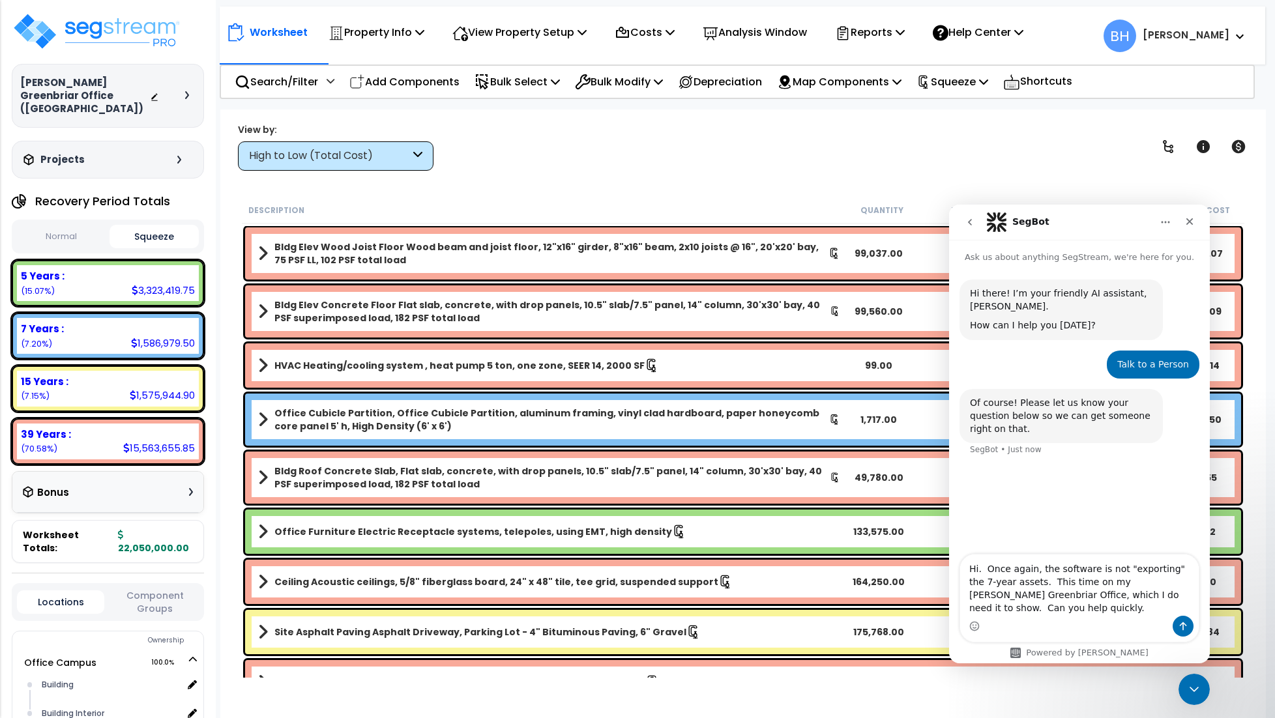
type textarea "Hi. Once again, the software is not "exporting" the 7-year assets. This time on…"
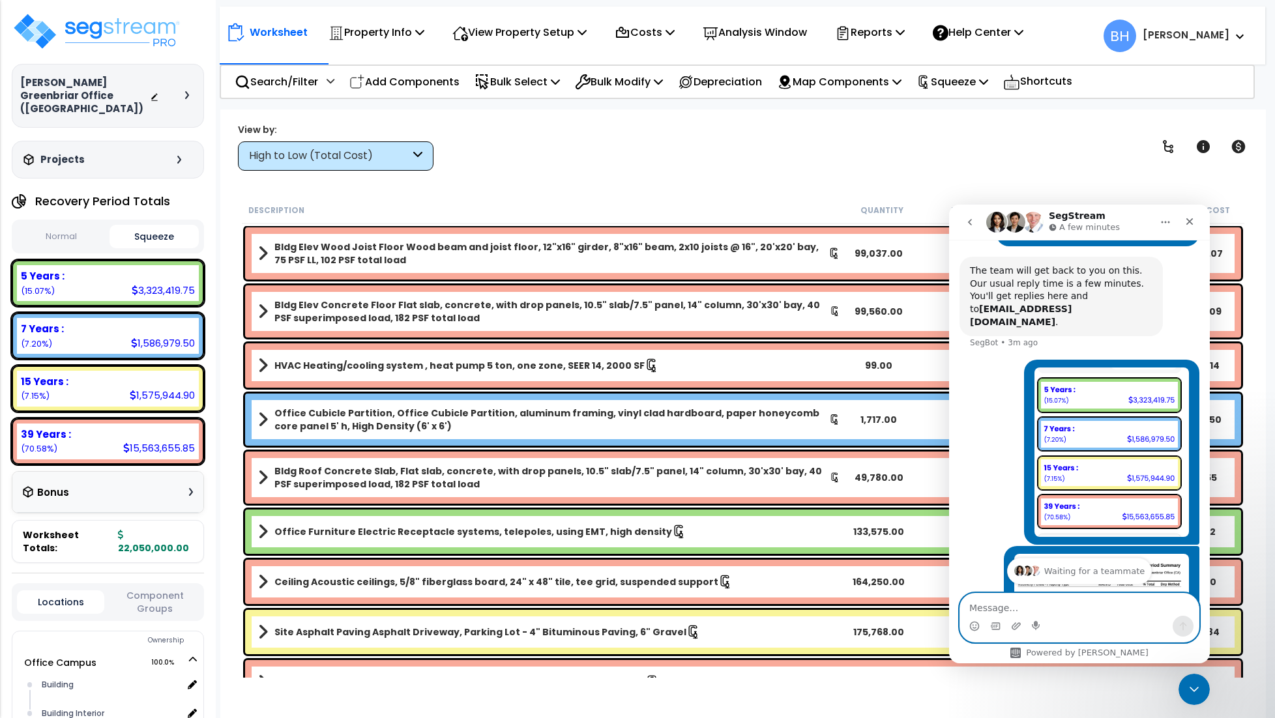
scroll to position [353, 0]
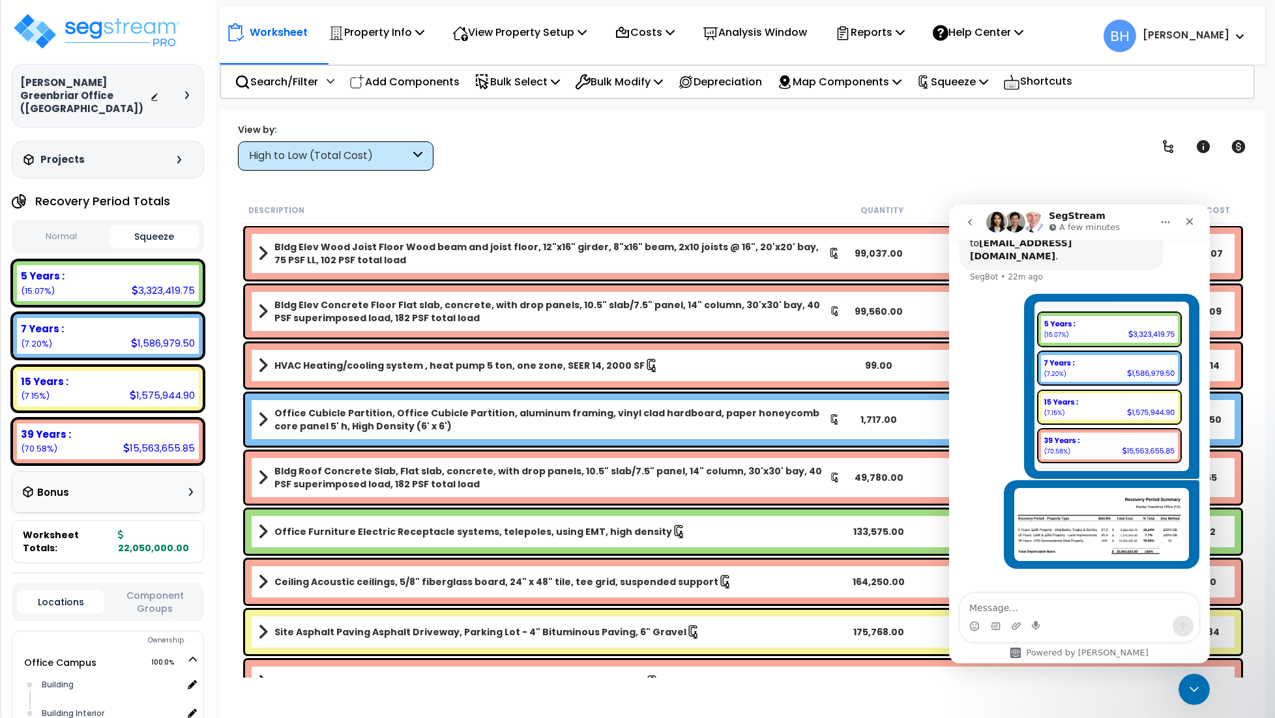
click at [1016, 224] on img "Intercom messenger" at bounding box center [1014, 222] width 21 height 21
click at [1001, 224] on img "Intercom messenger" at bounding box center [996, 222] width 21 height 21
click at [990, 606] on textarea "Message…" at bounding box center [1079, 605] width 239 height 22
type textarea "I"
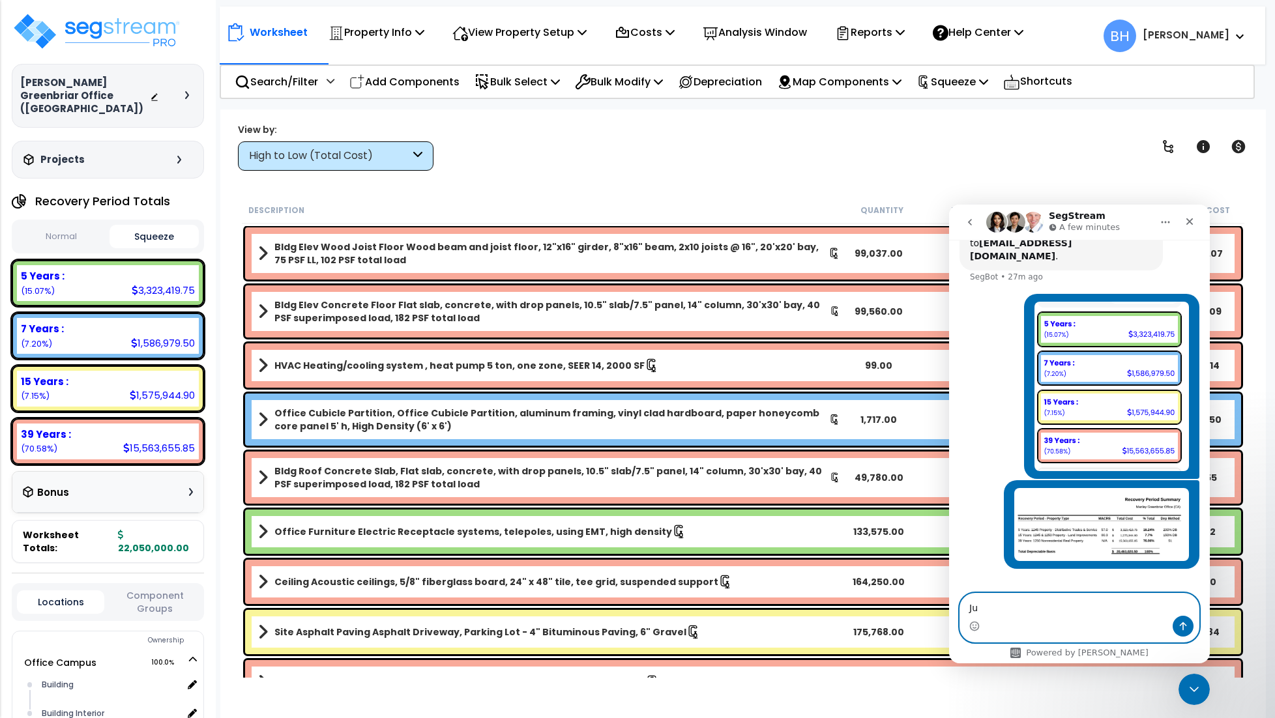
type textarea "J"
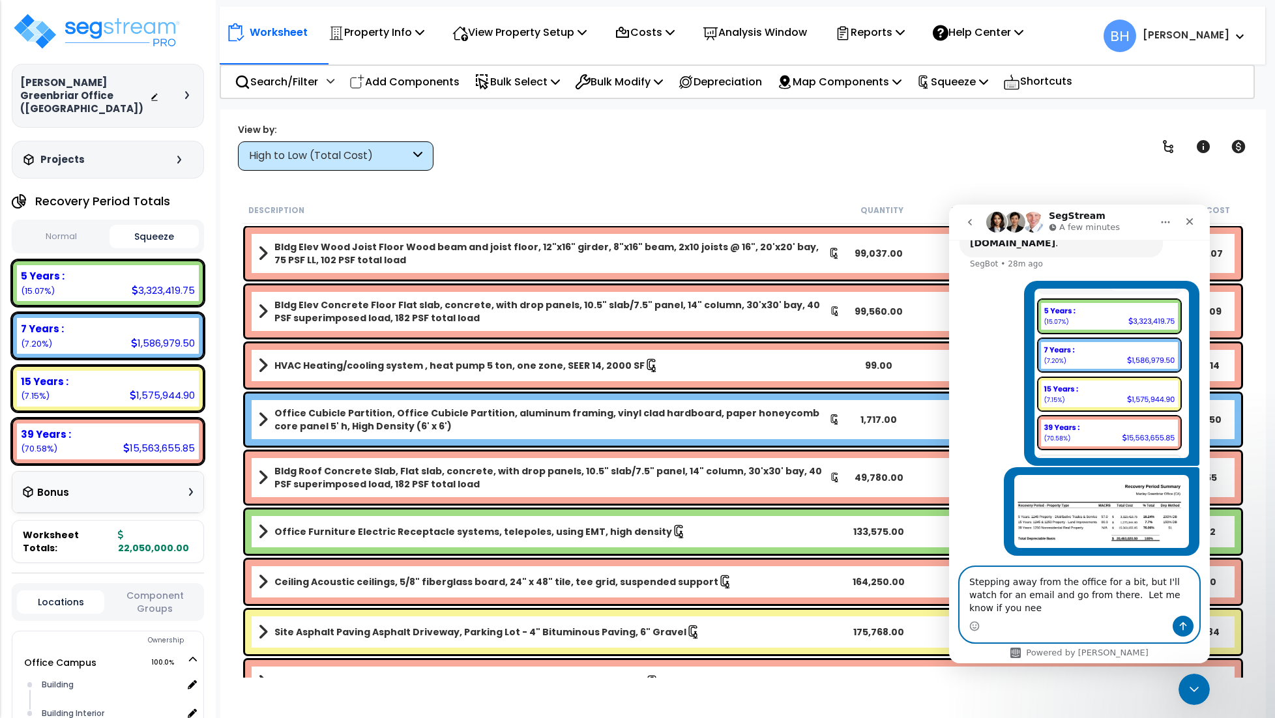
scroll to position [379, 0]
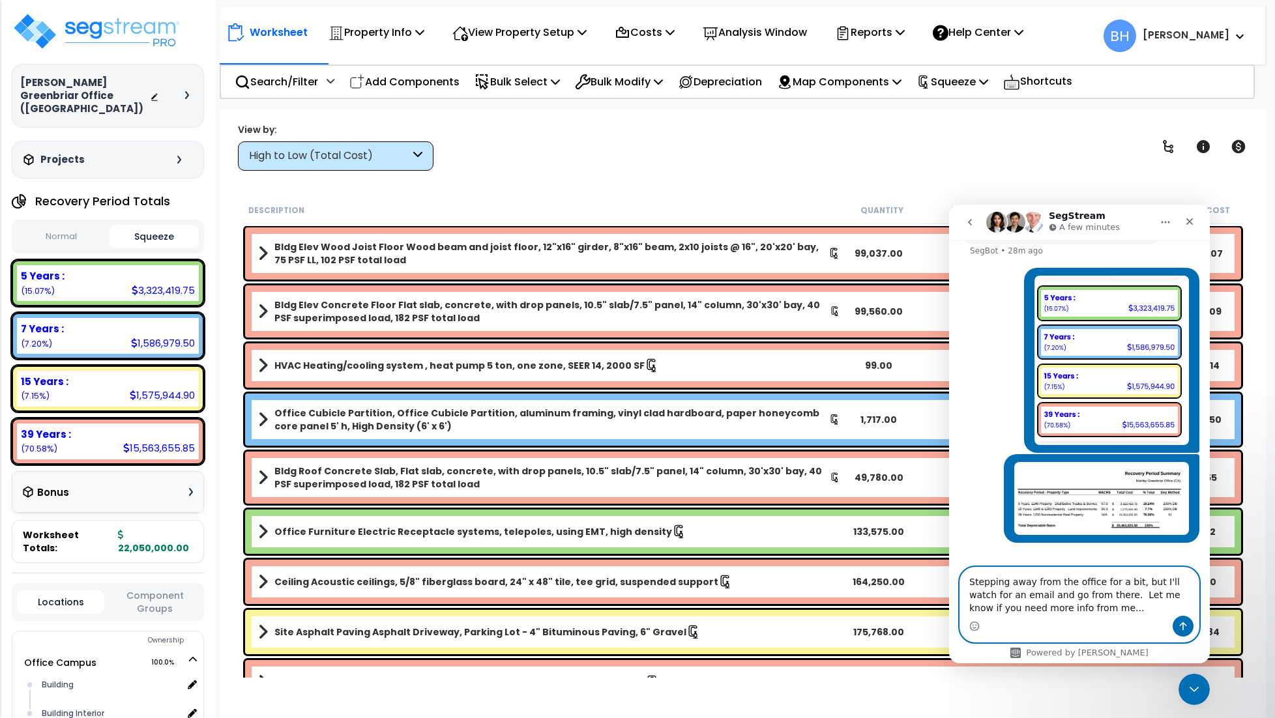
type textarea "Stepping away from the office for a bit, but I'll watch for an email and go fro…"
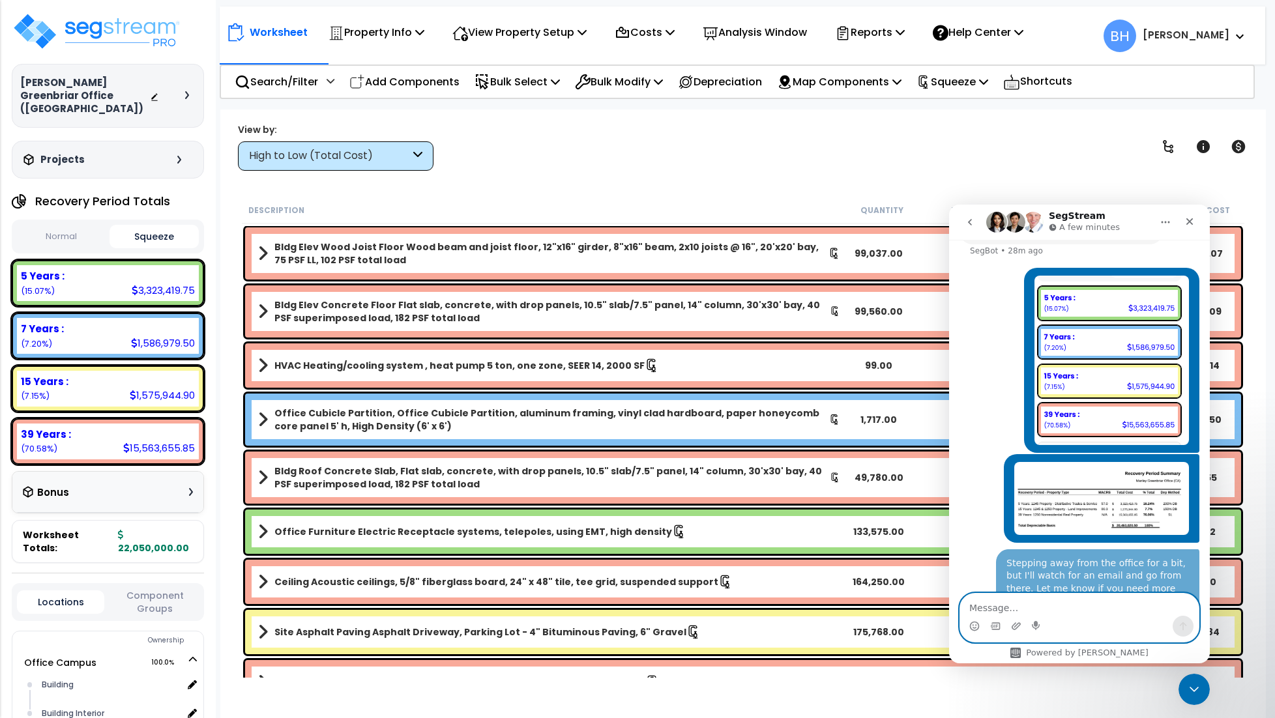
scroll to position [421, 0]
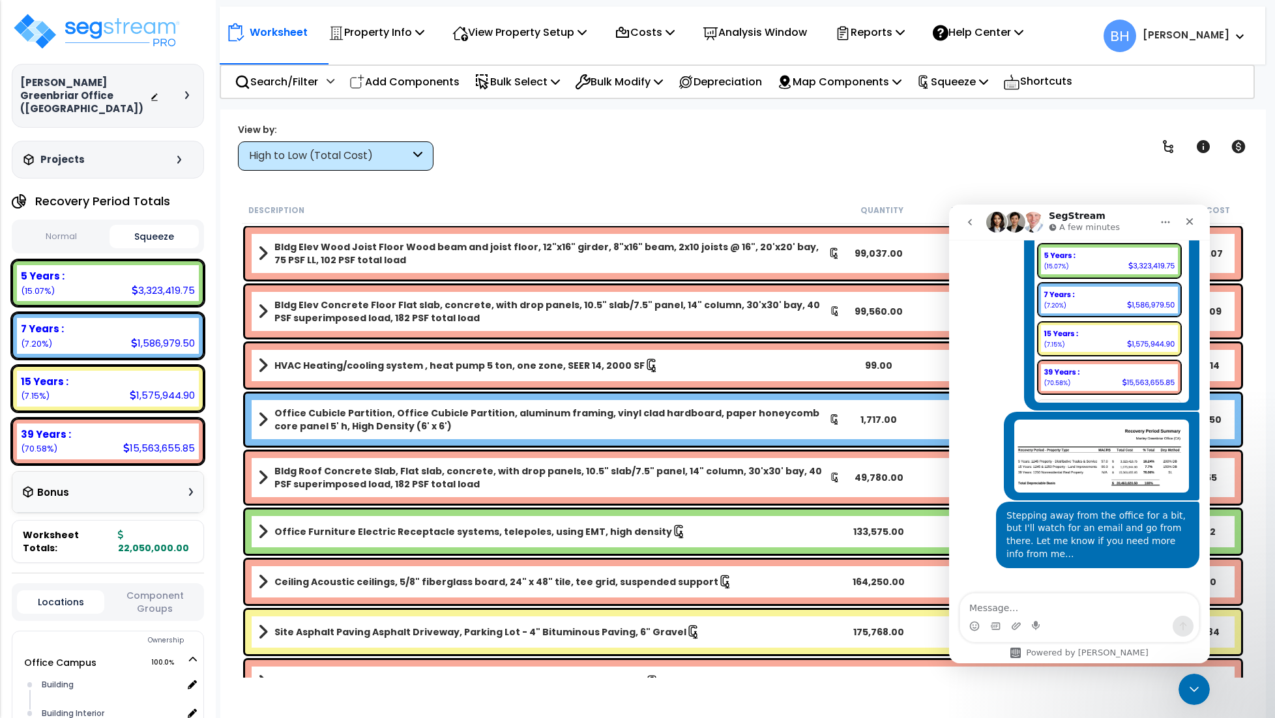
drag, startPoint x: 538, startPoint y: 145, endPoint x: 360, endPoint y: 3, distance: 228.1
click at [537, 145] on div "View by: High to Low (Total Cost) High to Low (Total Cost)" at bounding box center [742, 147] width 1019 height 48
